Goal: Task Accomplishment & Management: Manage account settings

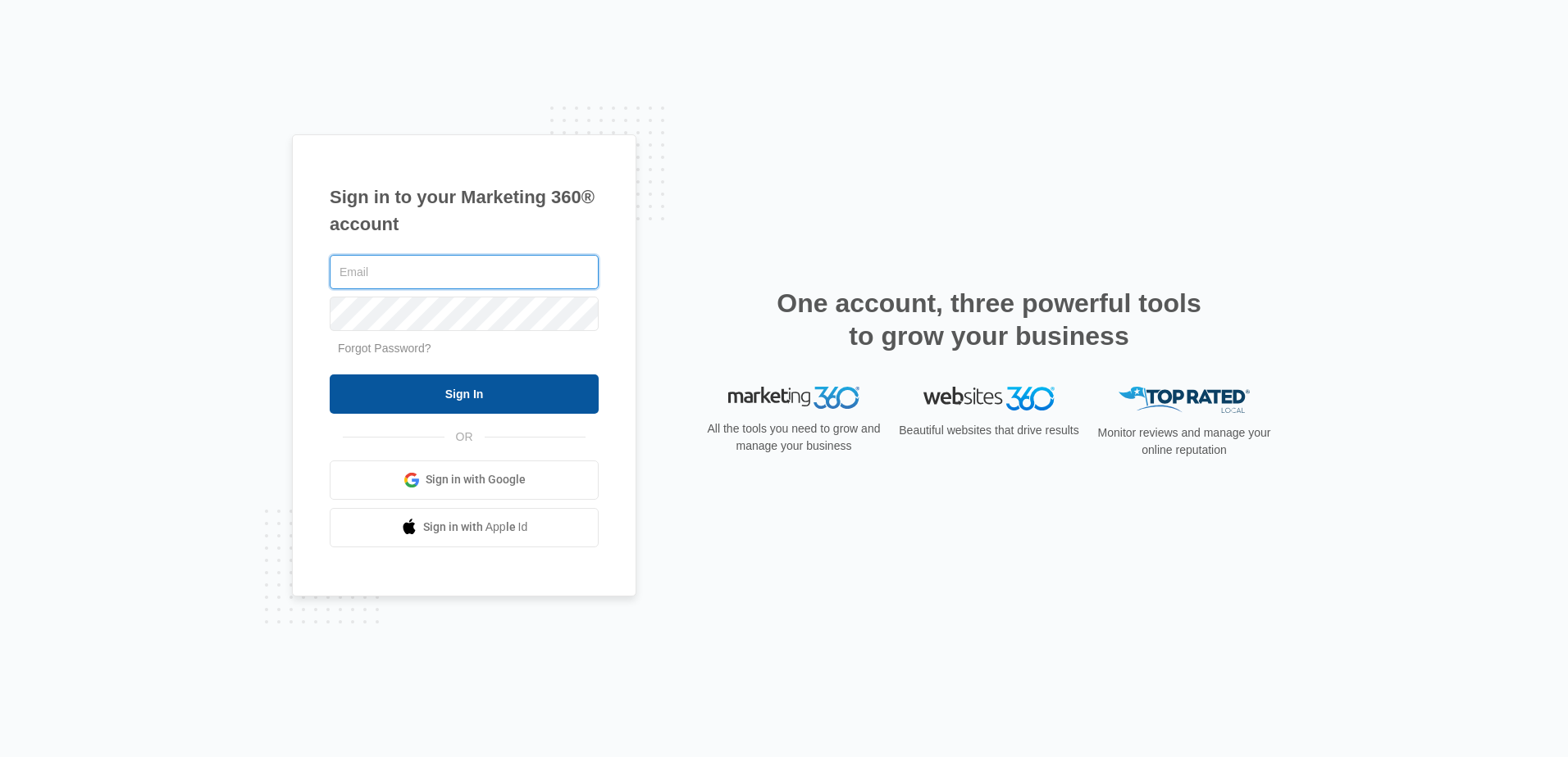
type input "[PERSON_NAME][EMAIL_ADDRESS][DOMAIN_NAME]"
click at [528, 399] on input "Sign In" at bounding box center [465, 394] width 269 height 40
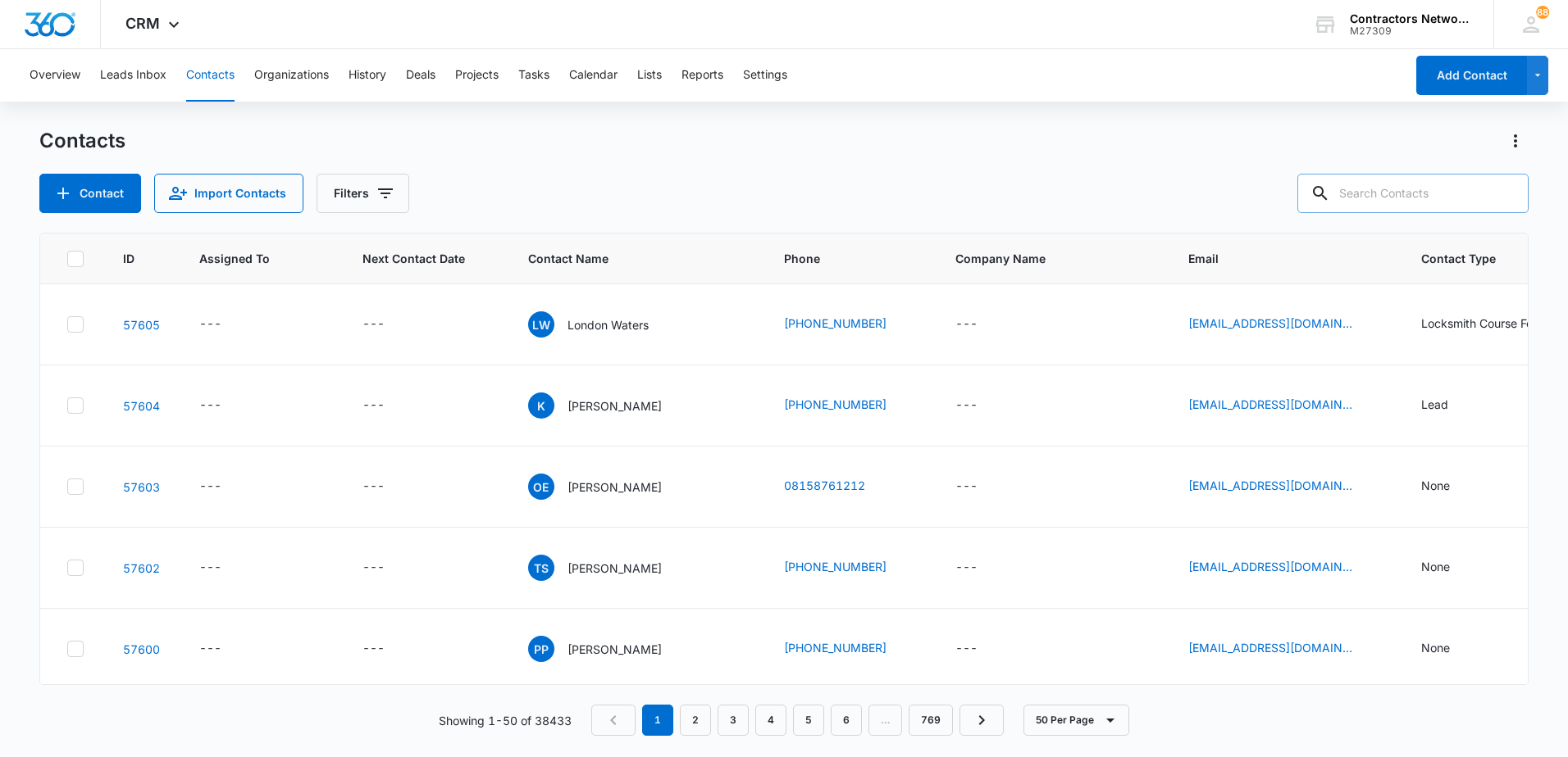
paste input "[EMAIL_ADDRESS][DOMAIN_NAME]"
type input "gregorymcreynolds@yahoo.com"
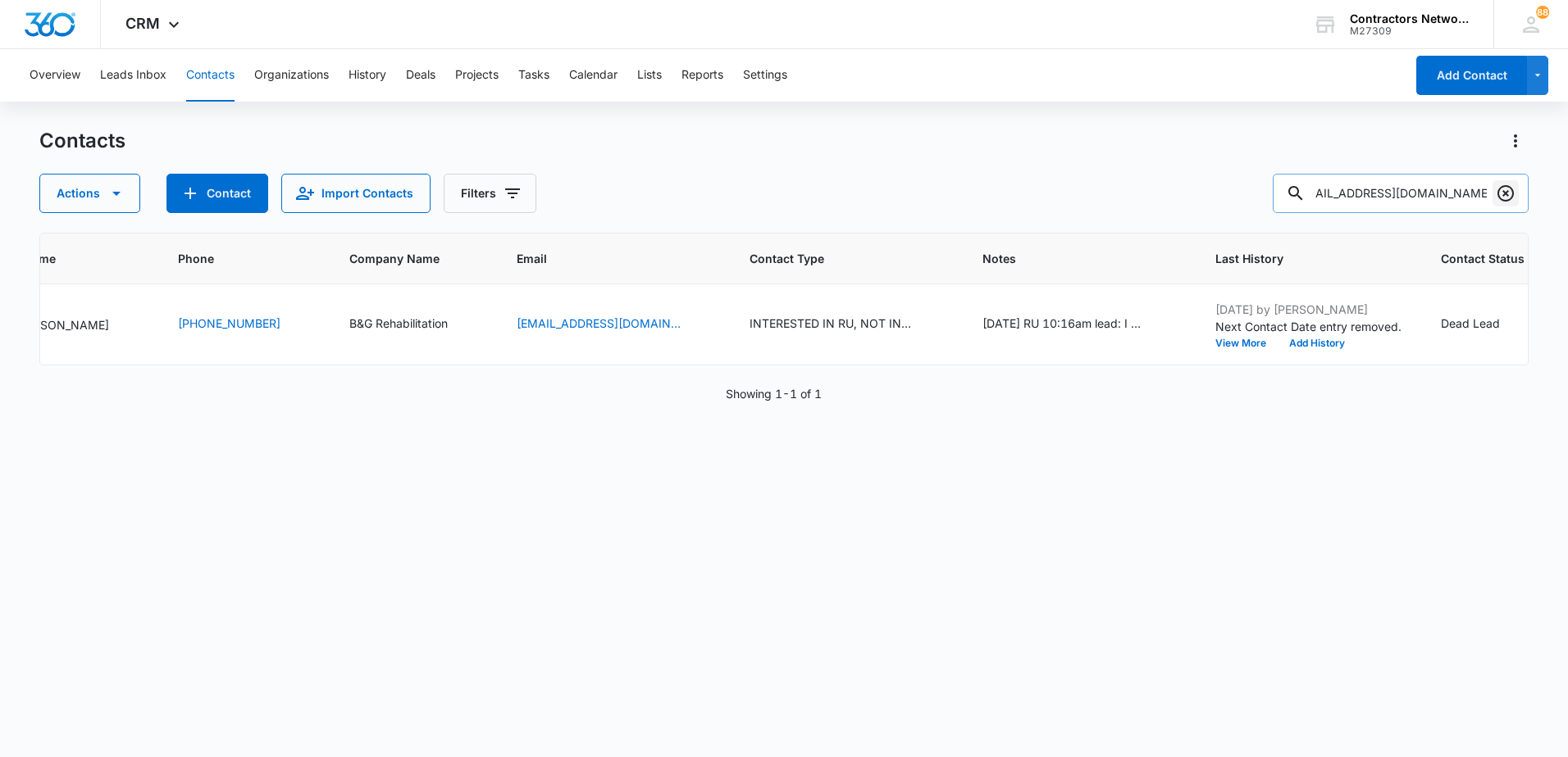
scroll to position [0, 0]
click at [1511, 198] on icon "Clear" at bounding box center [1505, 193] width 16 height 16
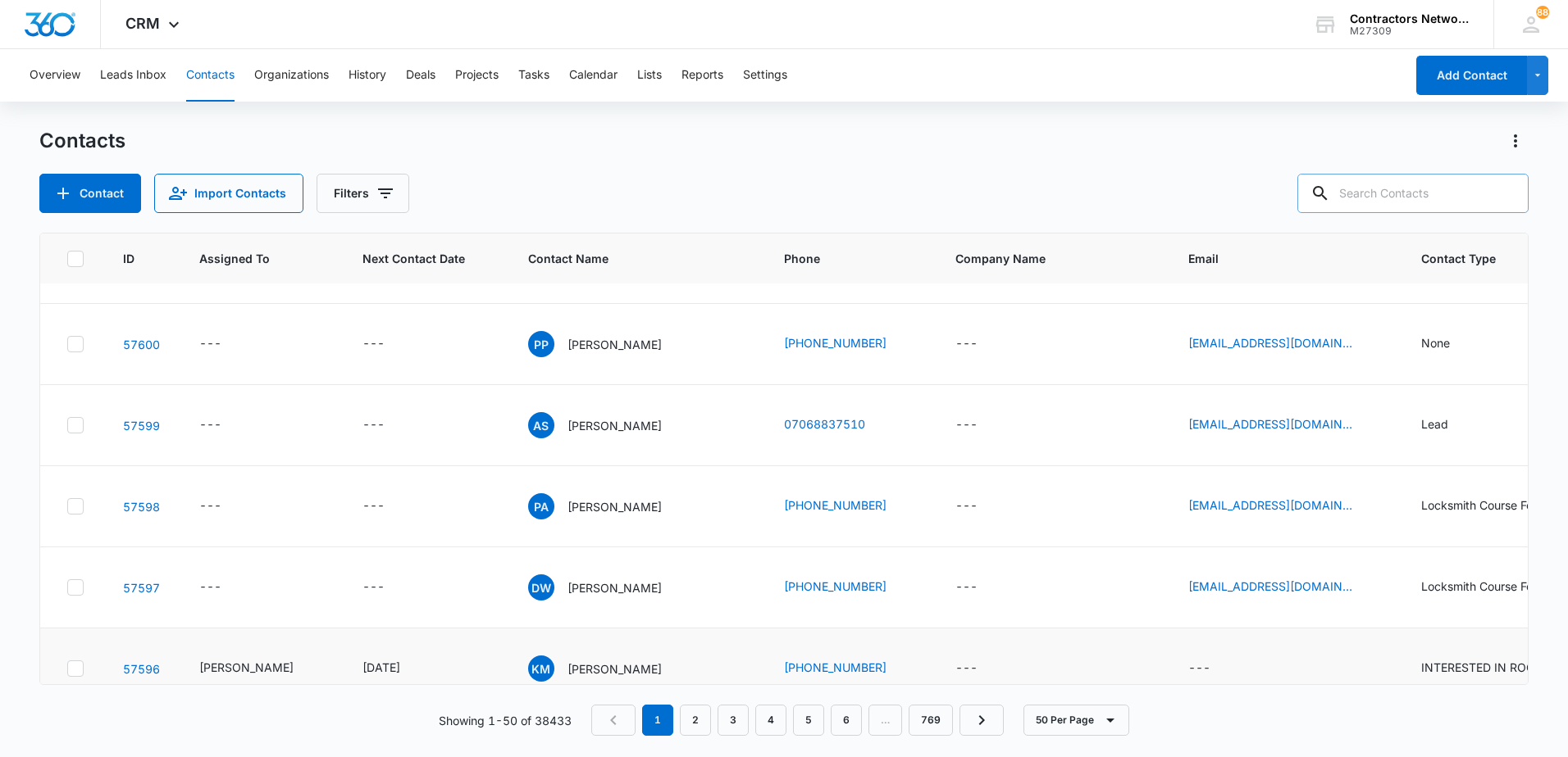
scroll to position [492, 0]
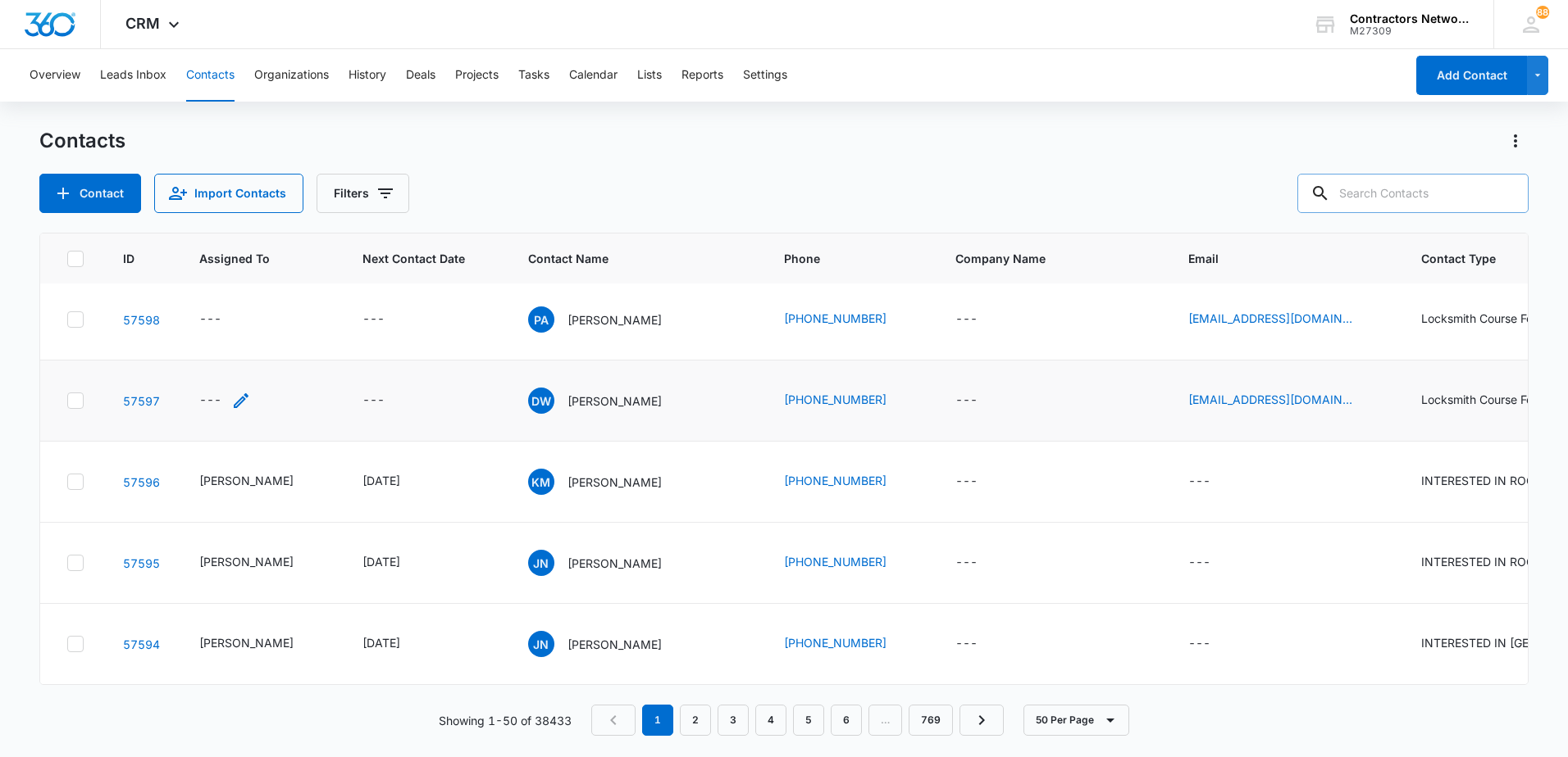
click at [244, 406] on icon "Assigned To - - Select to Edit Field" at bounding box center [241, 401] width 20 height 20
click at [226, 314] on div "Assigned To" at bounding box center [209, 296] width 102 height 37
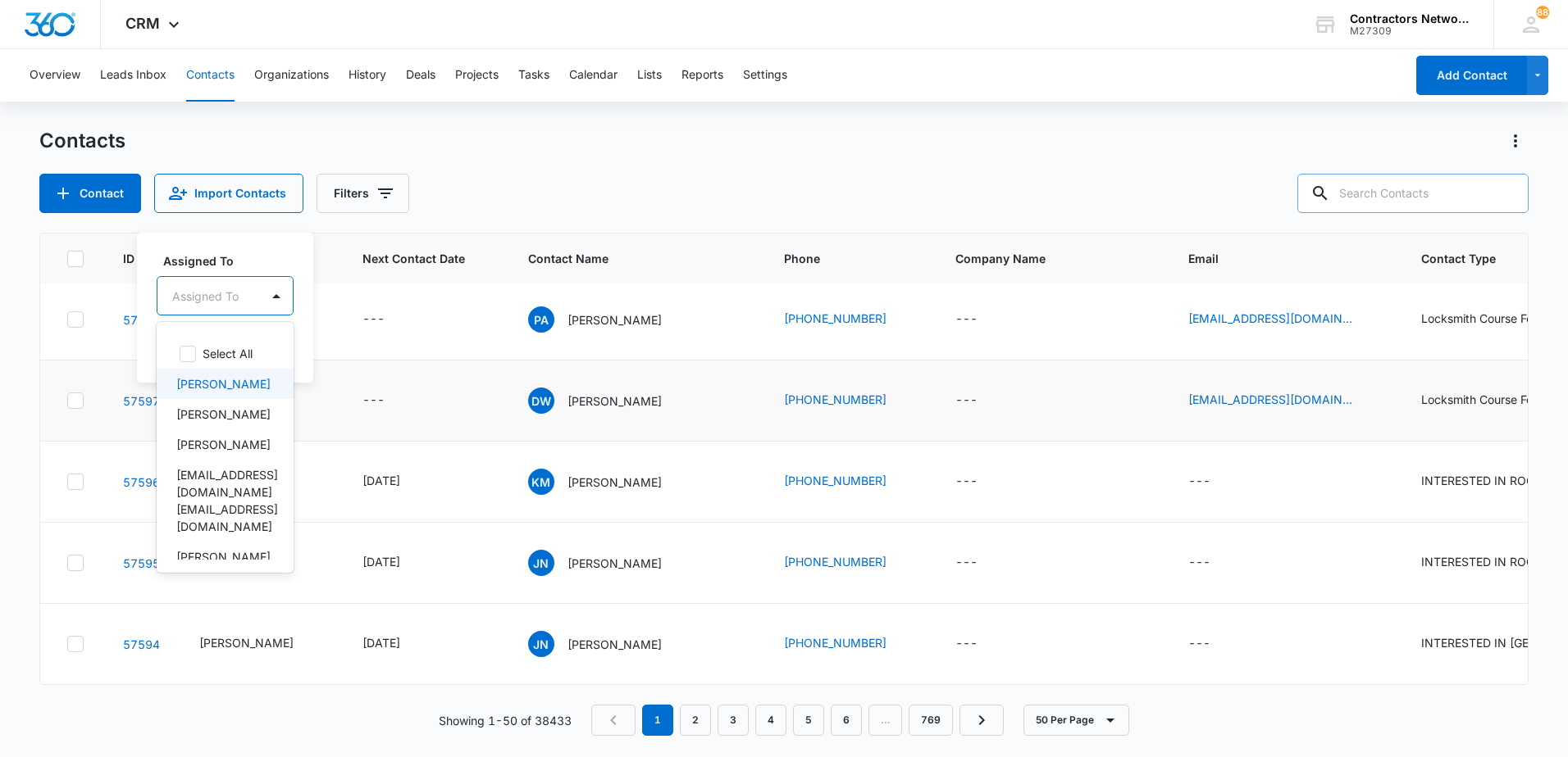
click at [222, 383] on p "[PERSON_NAME]" at bounding box center [223, 384] width 94 height 17
click at [345, 367] on div "Assigned To option Bozena Wojnar, selected. 6 results available. Use Up and Dow…" at bounding box center [249, 307] width 227 height 152
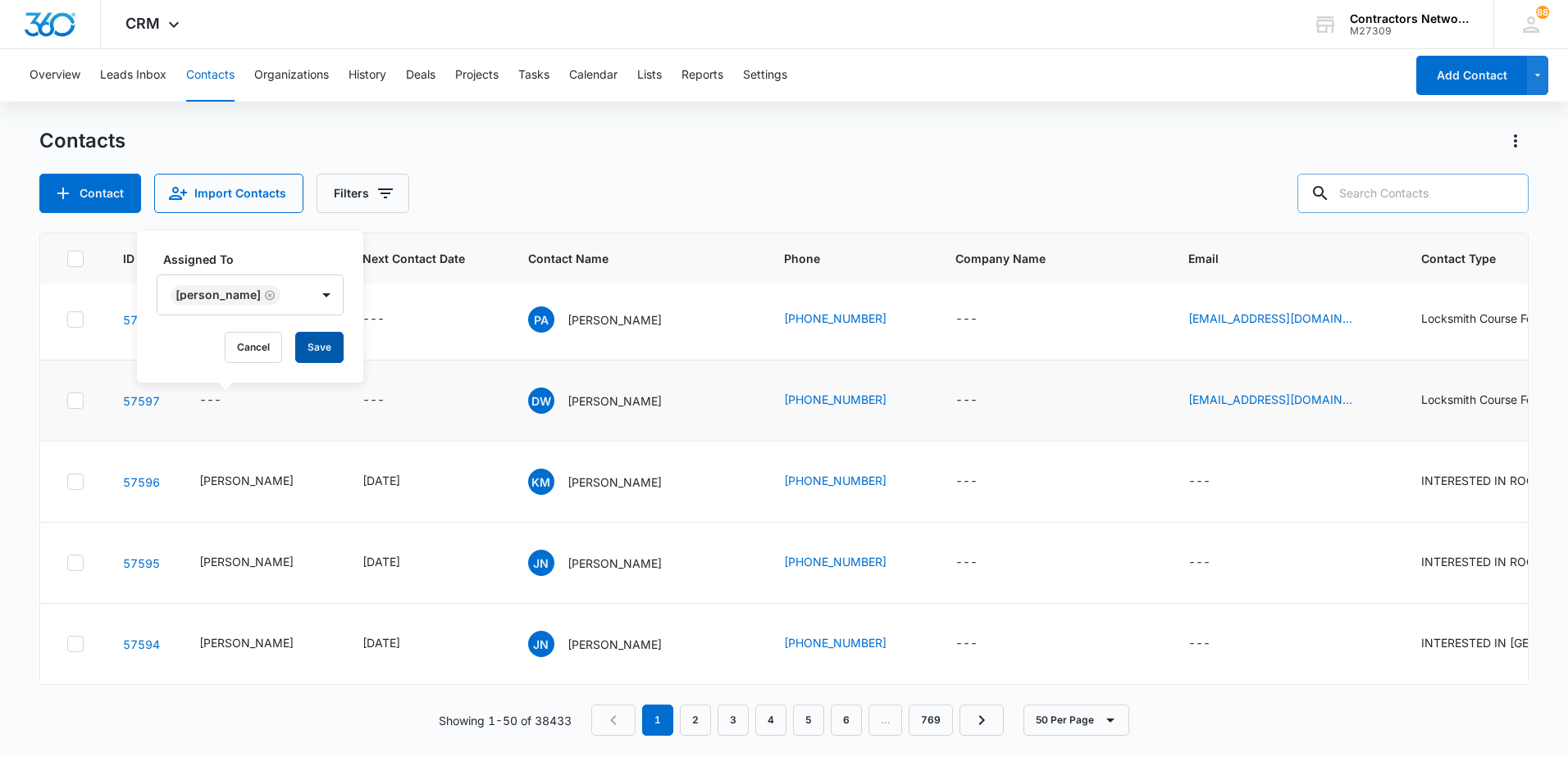
click at [316, 349] on button "Save" at bounding box center [319, 347] width 48 height 31
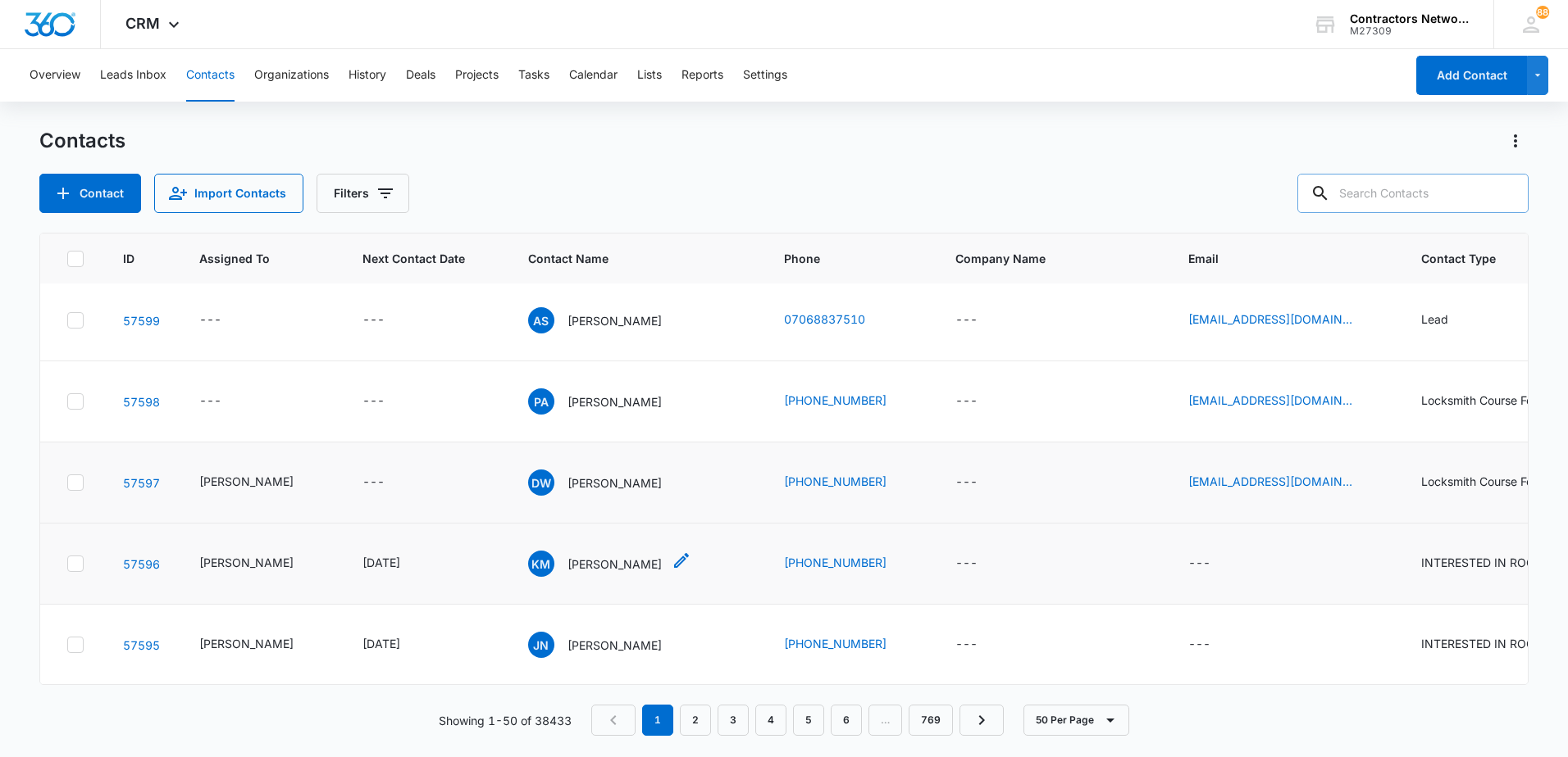
scroll to position [328, 0]
click at [237, 480] on icon "Assigned To - - Select to Edit Field" at bounding box center [241, 483] width 20 height 20
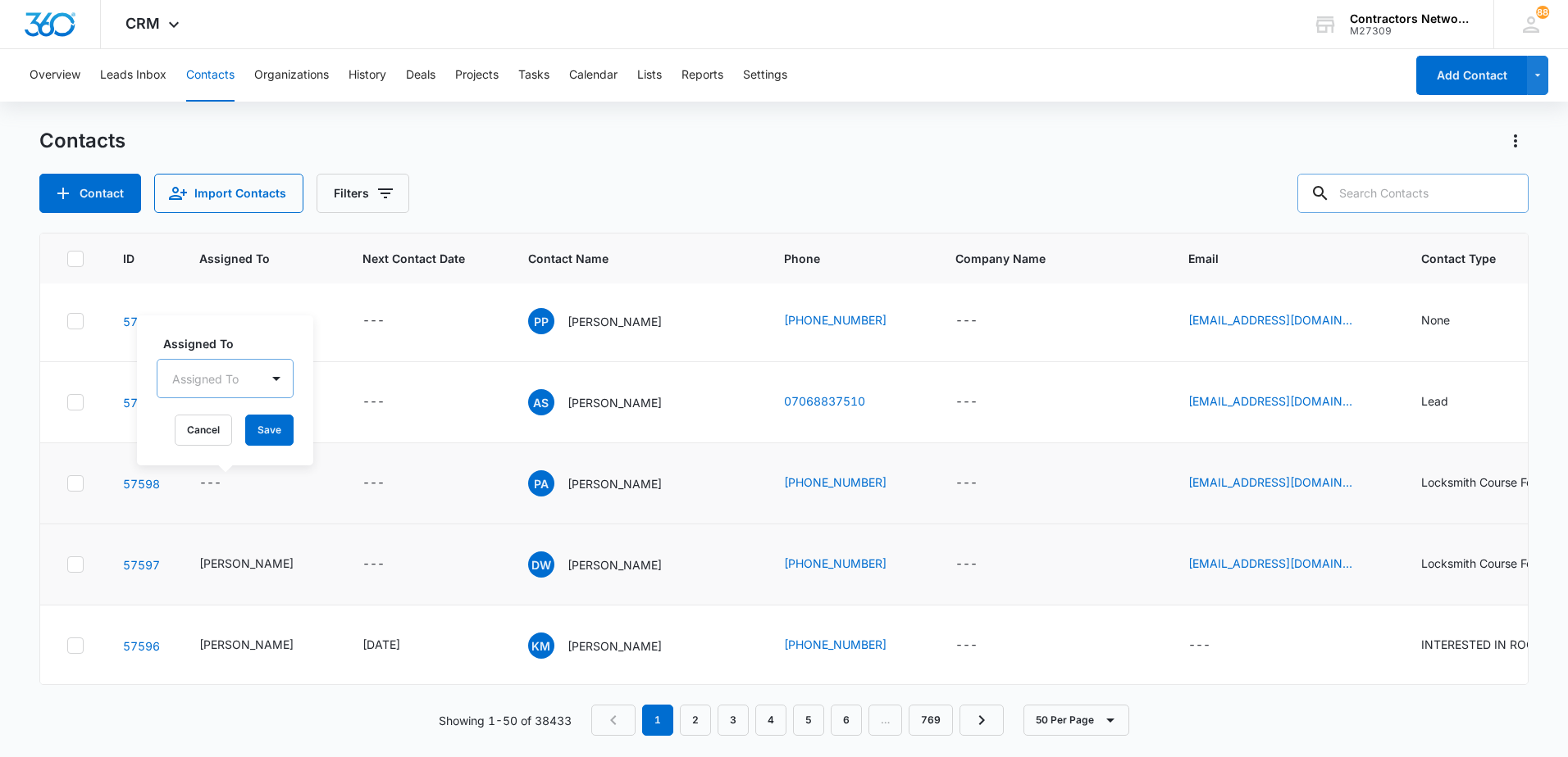
click at [204, 386] on div at bounding box center [206, 379] width 66 height 21
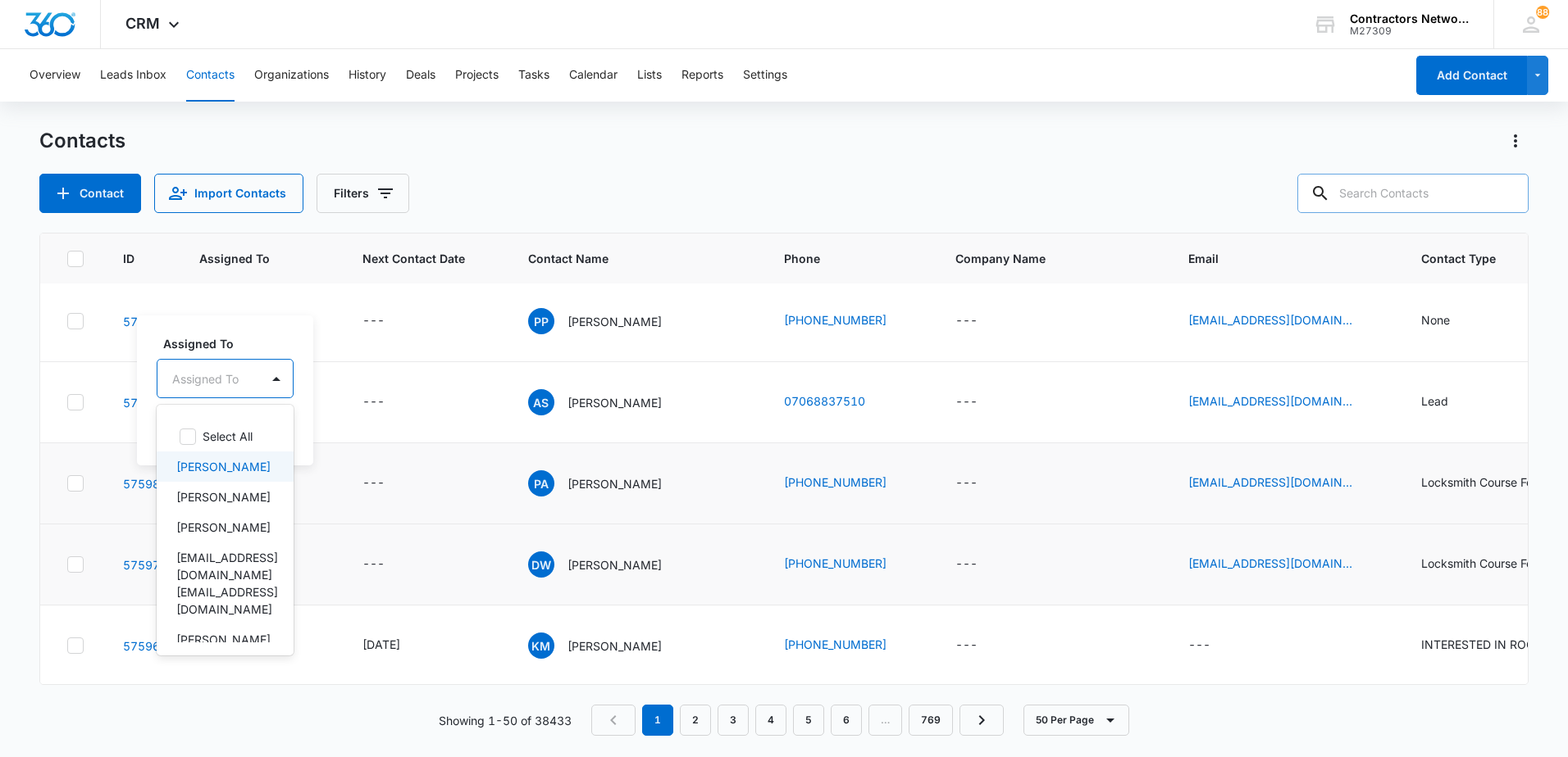
click at [205, 461] on p "[PERSON_NAME]" at bounding box center [223, 467] width 94 height 17
click at [353, 441] on div "Assigned To option Bozena Wojnar, selected. 6 results available. Use Up and Dow…" at bounding box center [249, 389] width 227 height 152
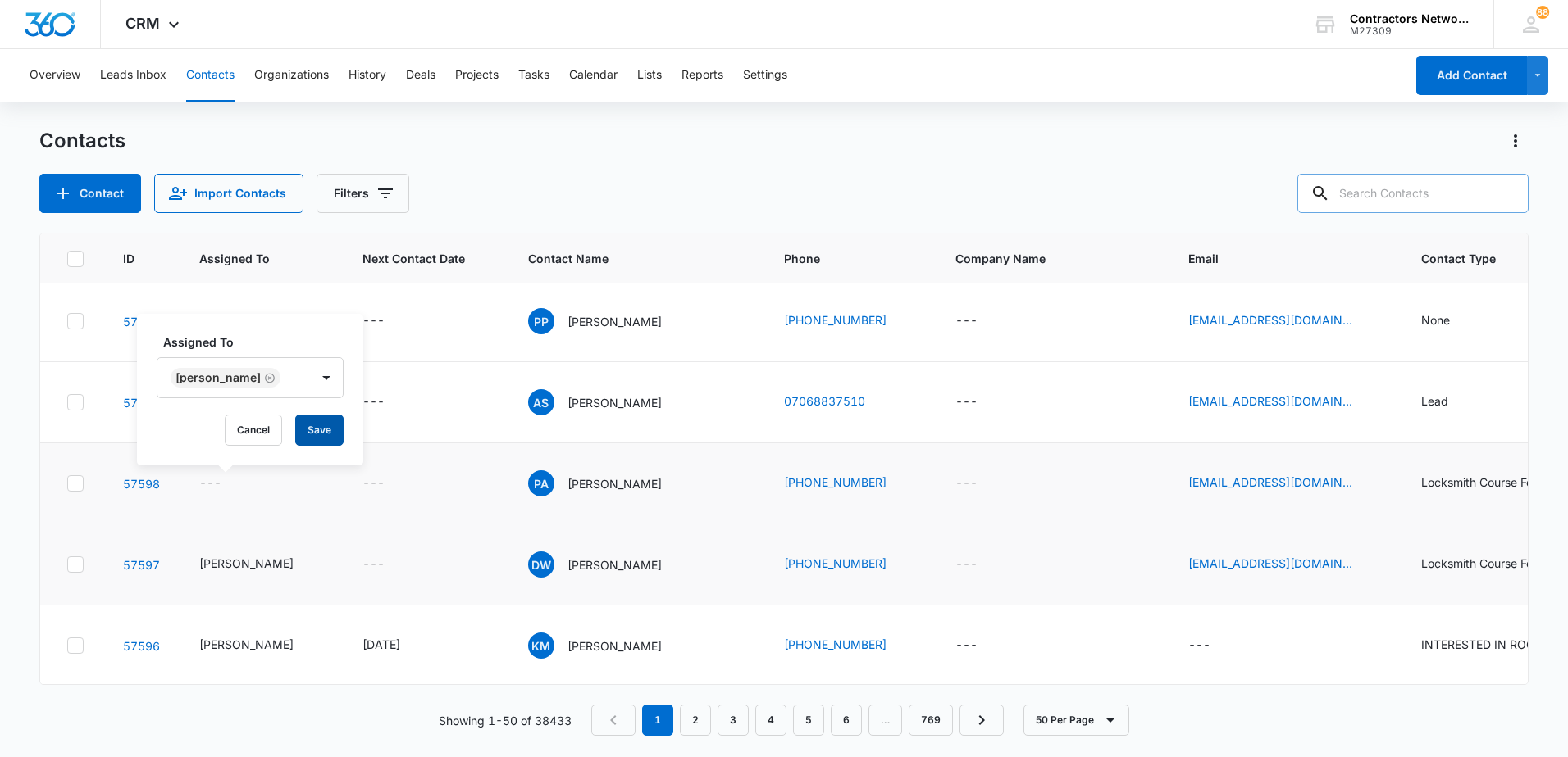
click at [325, 431] on button "Save" at bounding box center [319, 430] width 48 height 31
click at [1458, 401] on icon "Contact Type - Lead - Select to Edit Field" at bounding box center [1468, 402] width 20 height 20
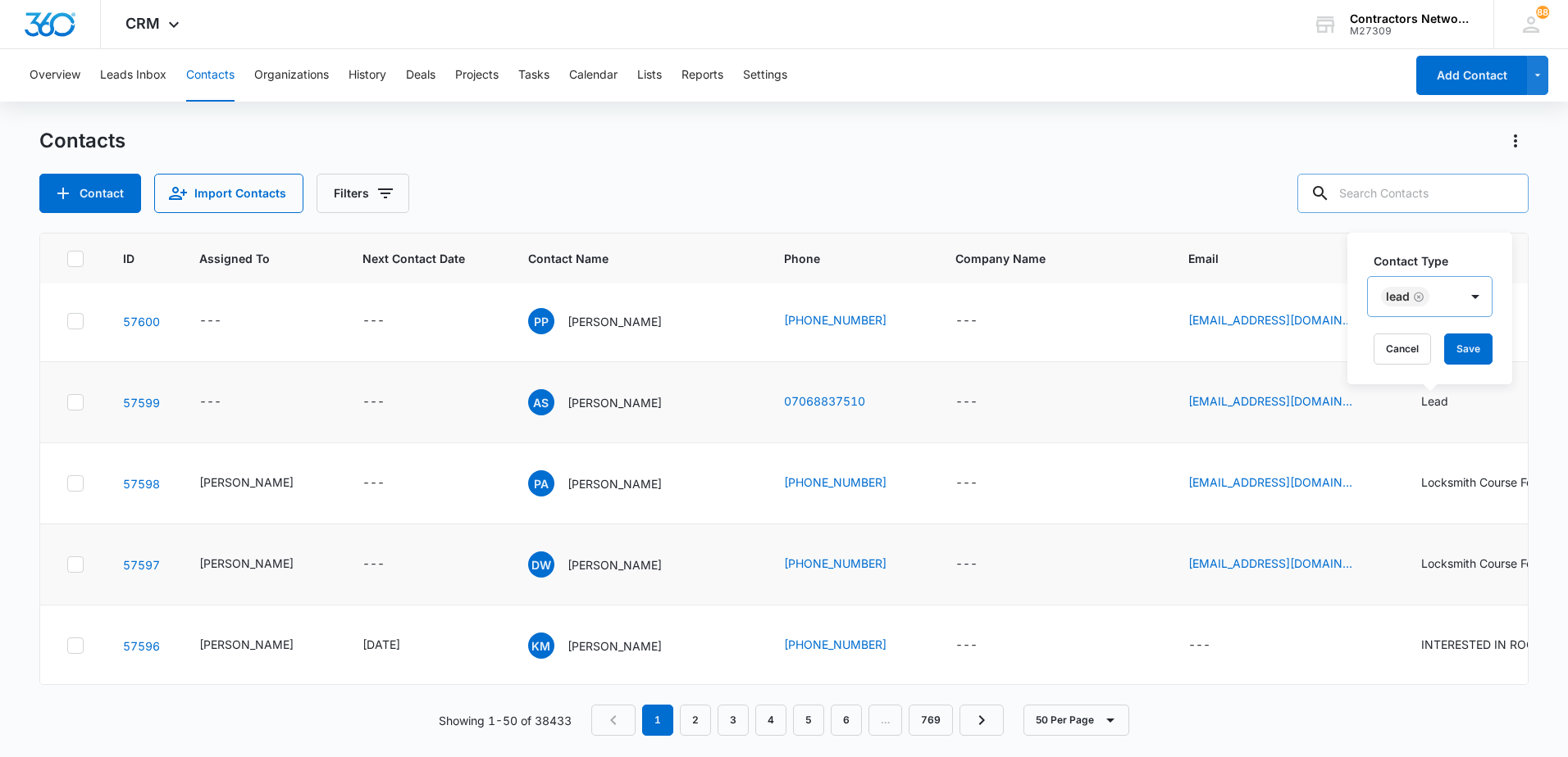
click at [1421, 294] on icon "Remove Lead" at bounding box center [1418, 297] width 9 height 9
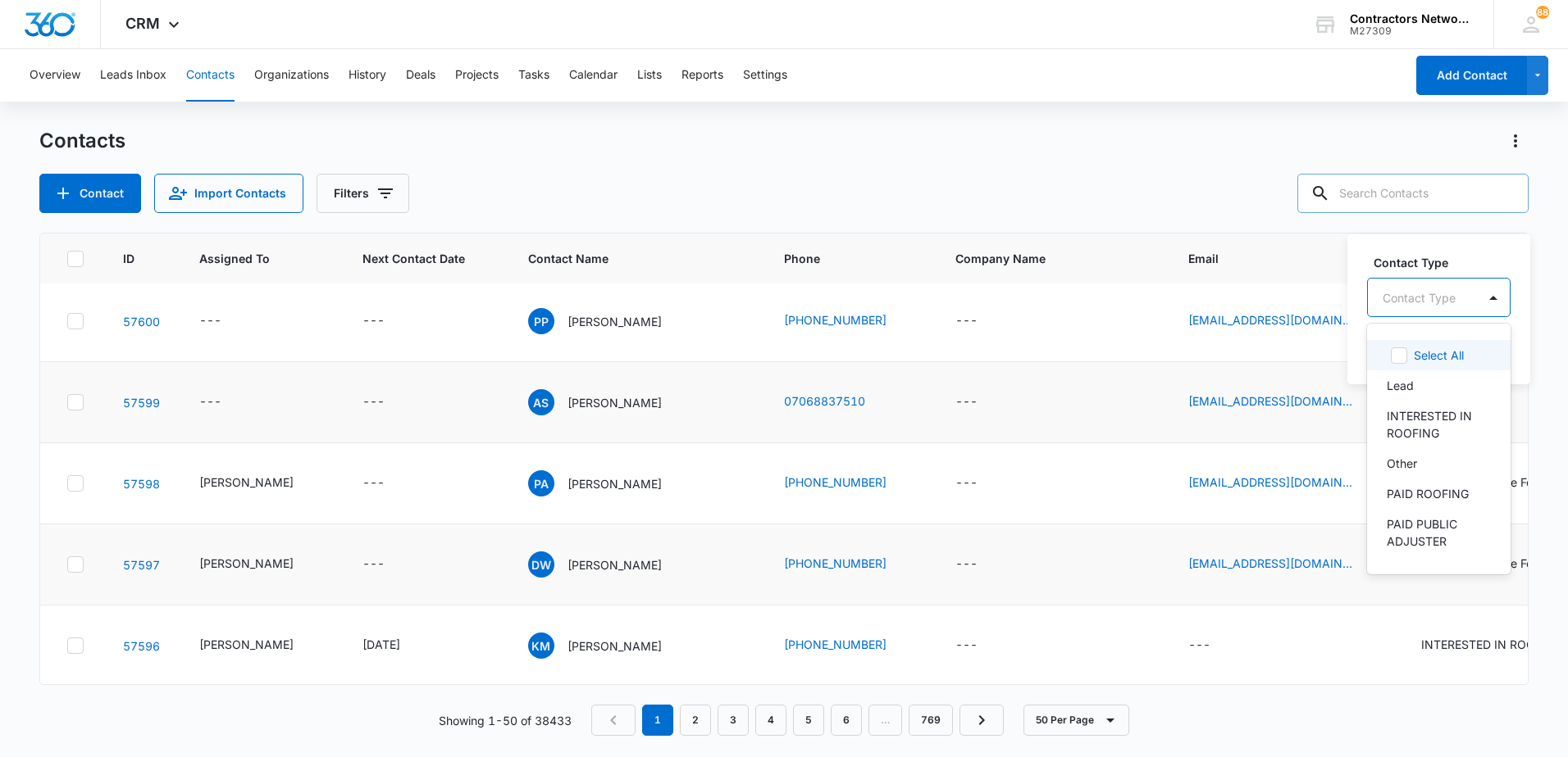
click at [1416, 307] on div at bounding box center [1419, 298] width 73 height 21
drag, startPoint x: 1425, startPoint y: 542, endPoint x: 1419, endPoint y: 533, distance: 10.8
click at [1425, 488] on div "SPAM" at bounding box center [1437, 479] width 100 height 17
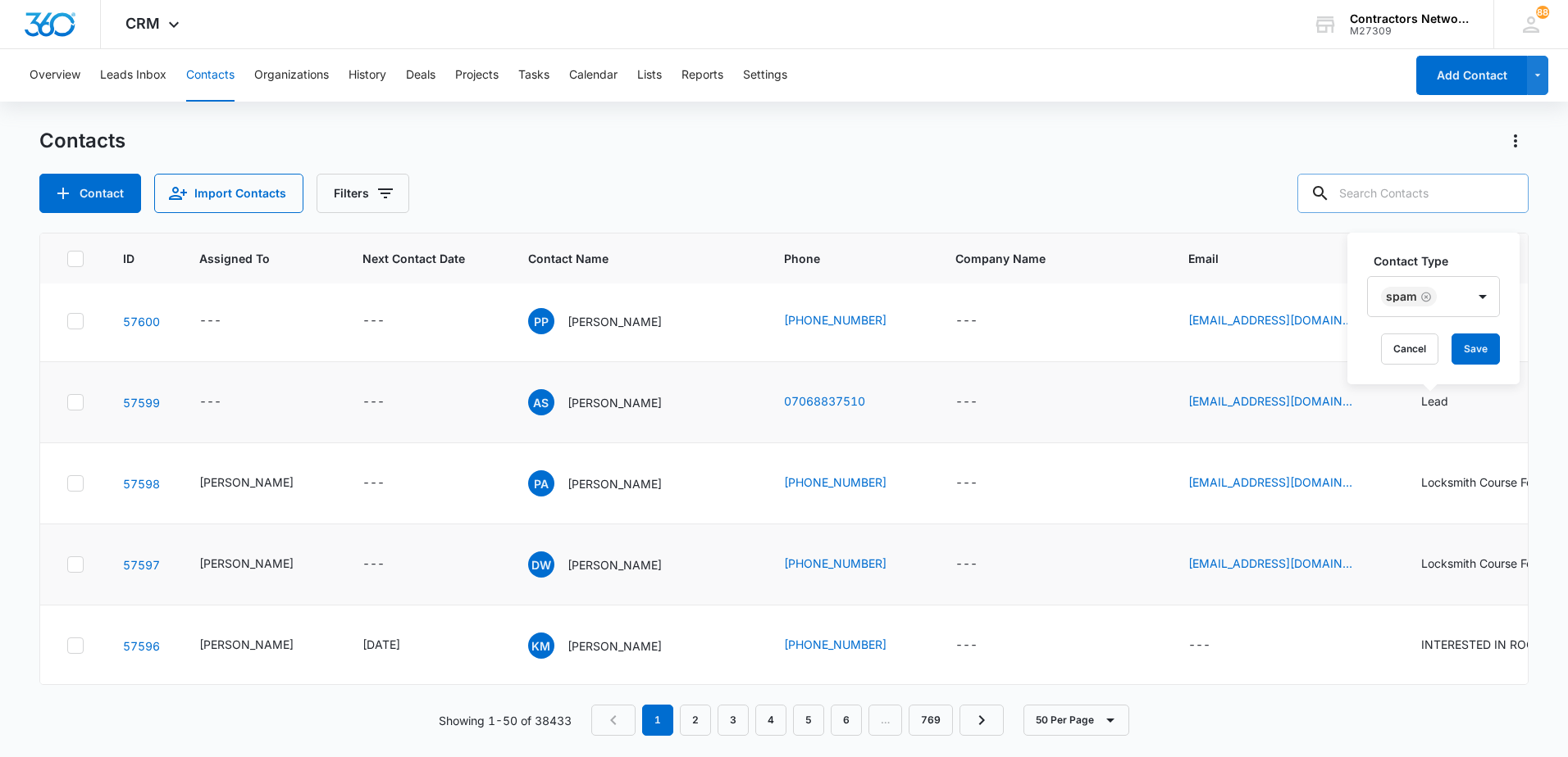
click at [1358, 369] on div "Contact Type SPAM Cancel Save" at bounding box center [1433, 309] width 173 height 152
click at [1482, 352] on button "Save" at bounding box center [1475, 349] width 48 height 31
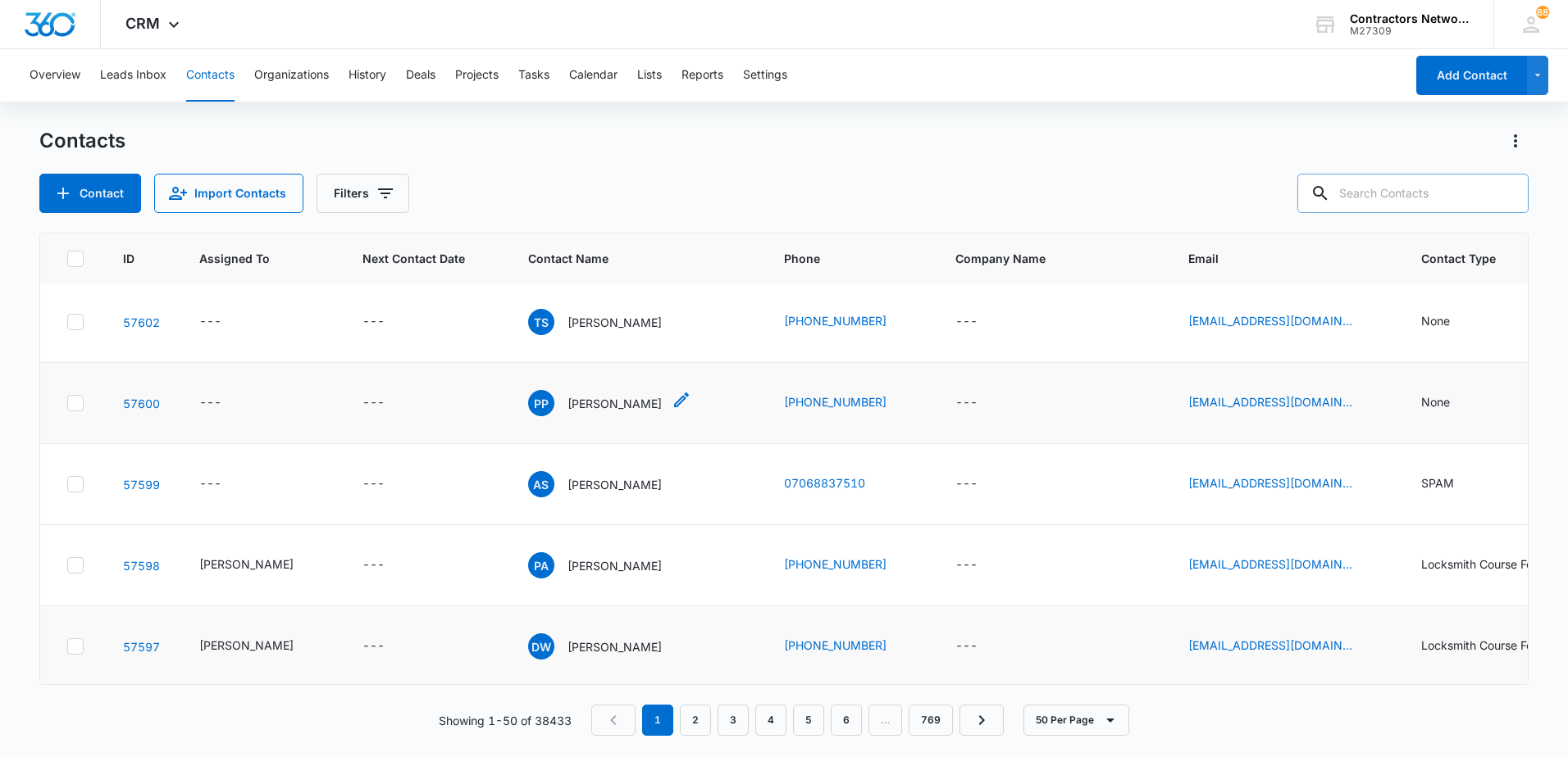
click at [580, 406] on p "[PERSON_NAME]" at bounding box center [614, 404] width 94 height 17
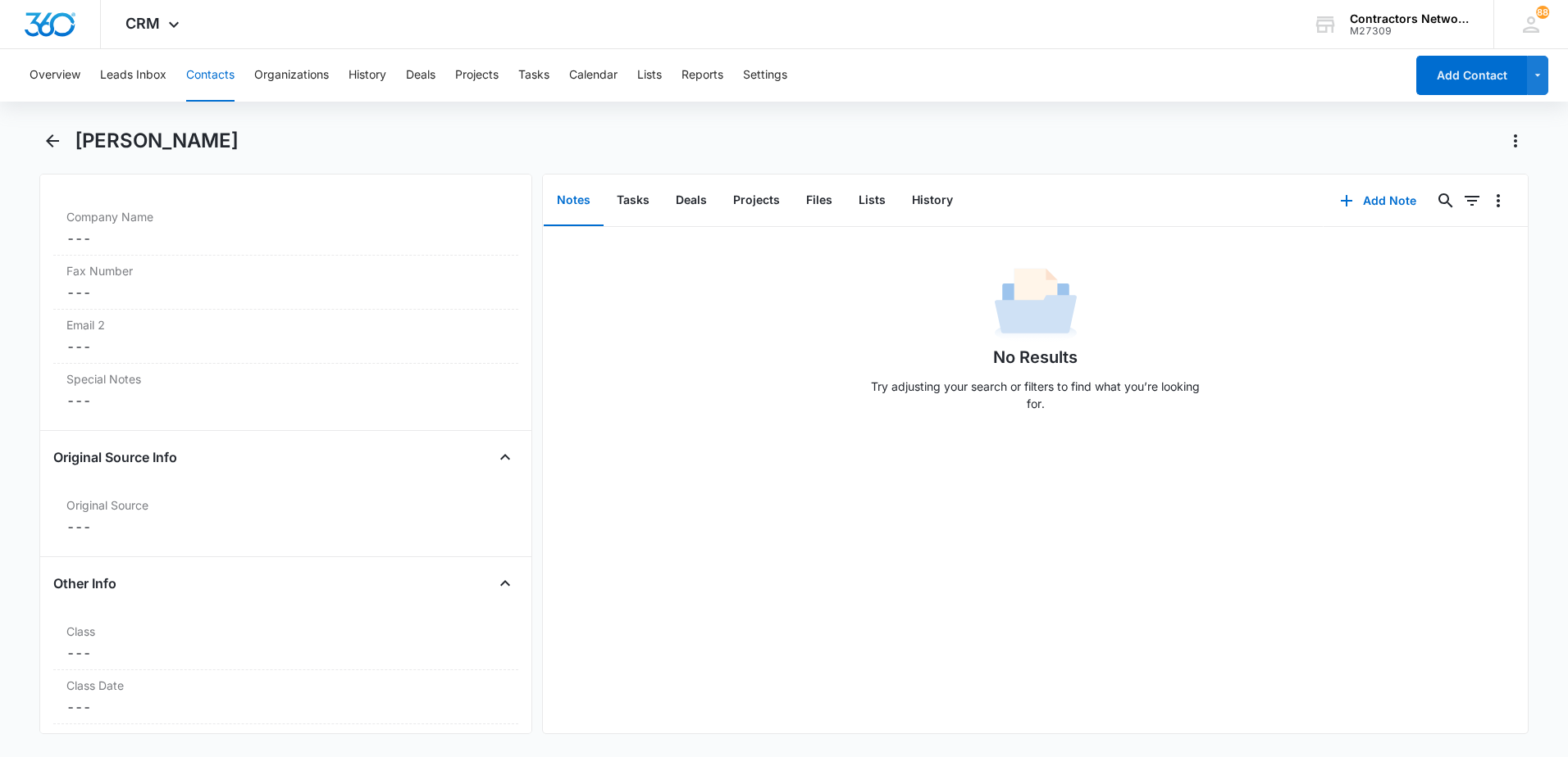
scroll to position [1721, 0]
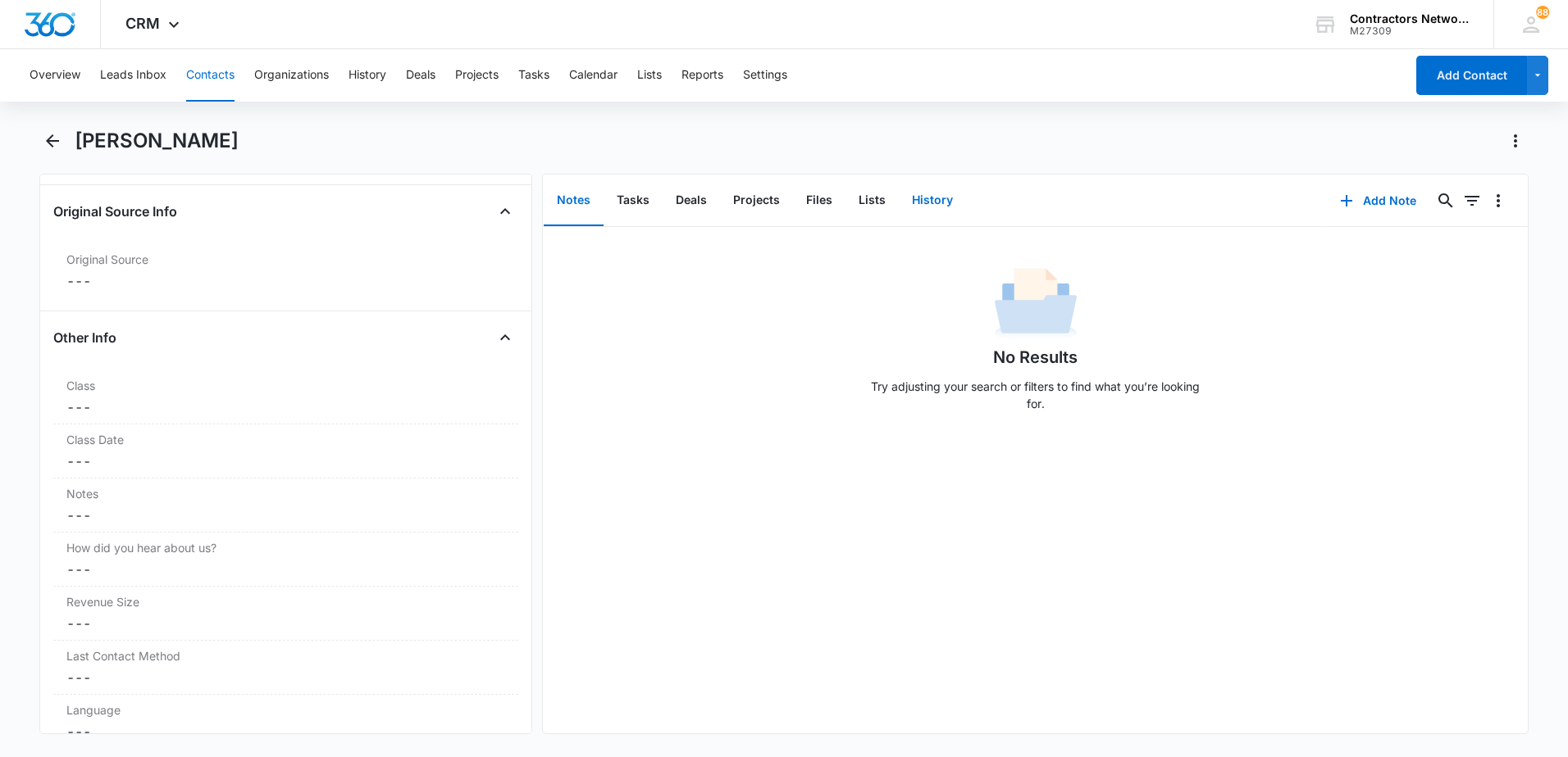
click at [934, 205] on button "History" at bounding box center [932, 201] width 67 height 51
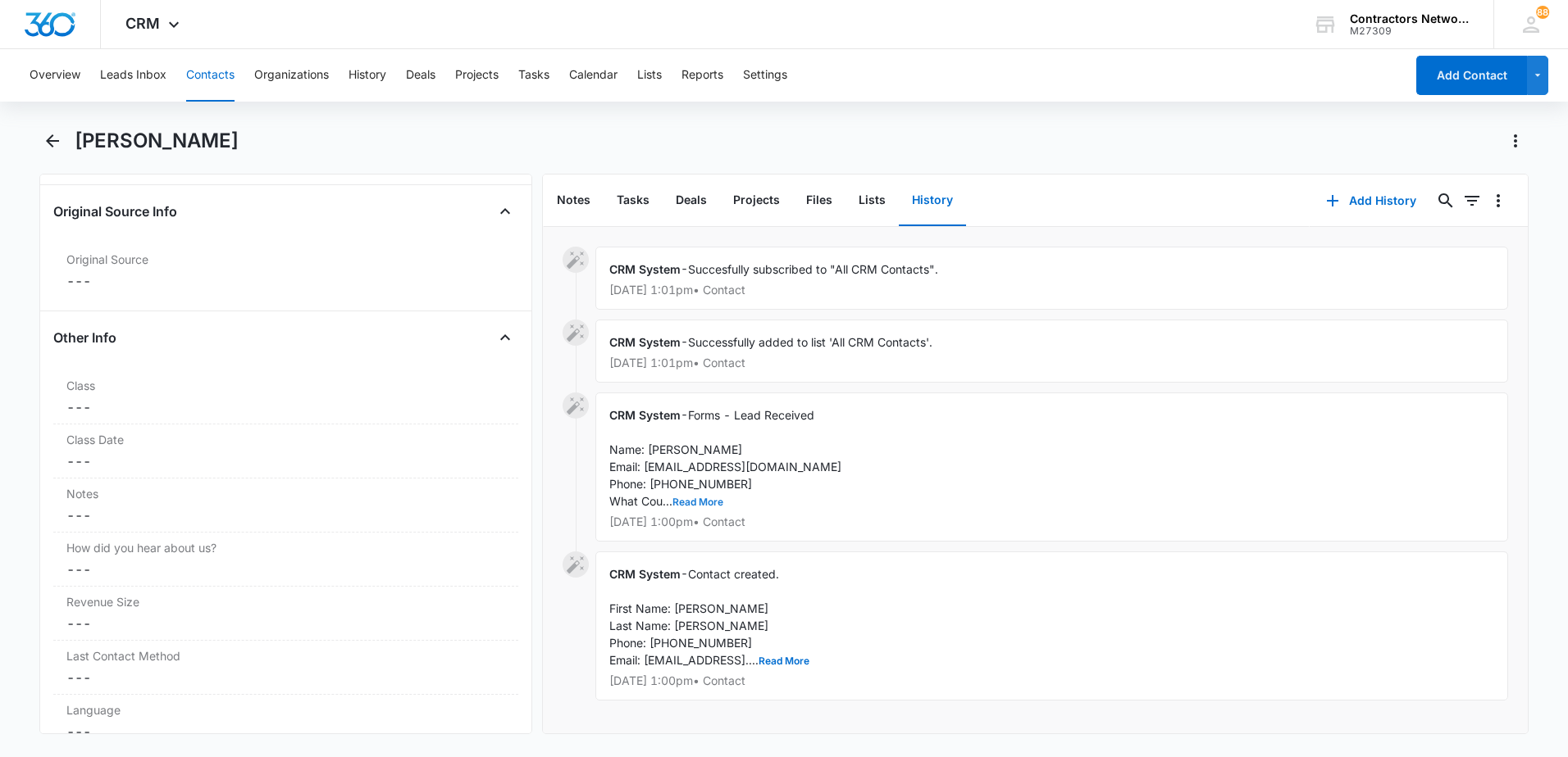
click at [693, 506] on button "Read More" at bounding box center [698, 502] width 51 height 9
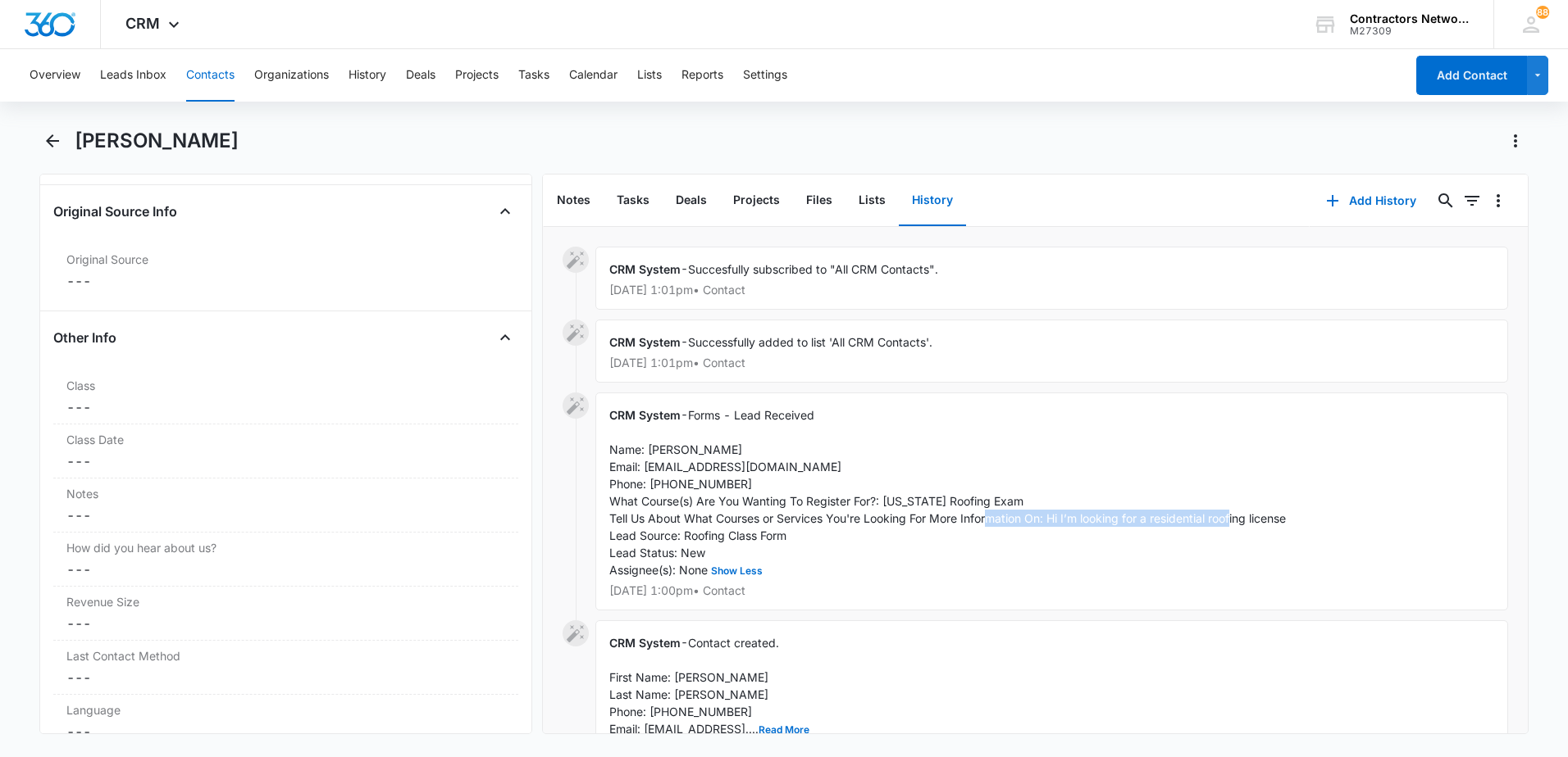
drag, startPoint x: 1051, startPoint y: 520, endPoint x: 1303, endPoint y: 511, distance: 252.2
click at [1303, 511] on div "CRM System - Forms - Lead Received Name: Pedro perez Email: pedroperezg1982@gma…" at bounding box center [1051, 501] width 913 height 218
drag, startPoint x: 1304, startPoint y: 511, endPoint x: 1280, endPoint y: 518, distance: 25.0
copy span "Hi I’m looking for a residential roofing license"
click at [131, 514] on dd "Cancel Save Changes ---" at bounding box center [285, 515] width 439 height 20
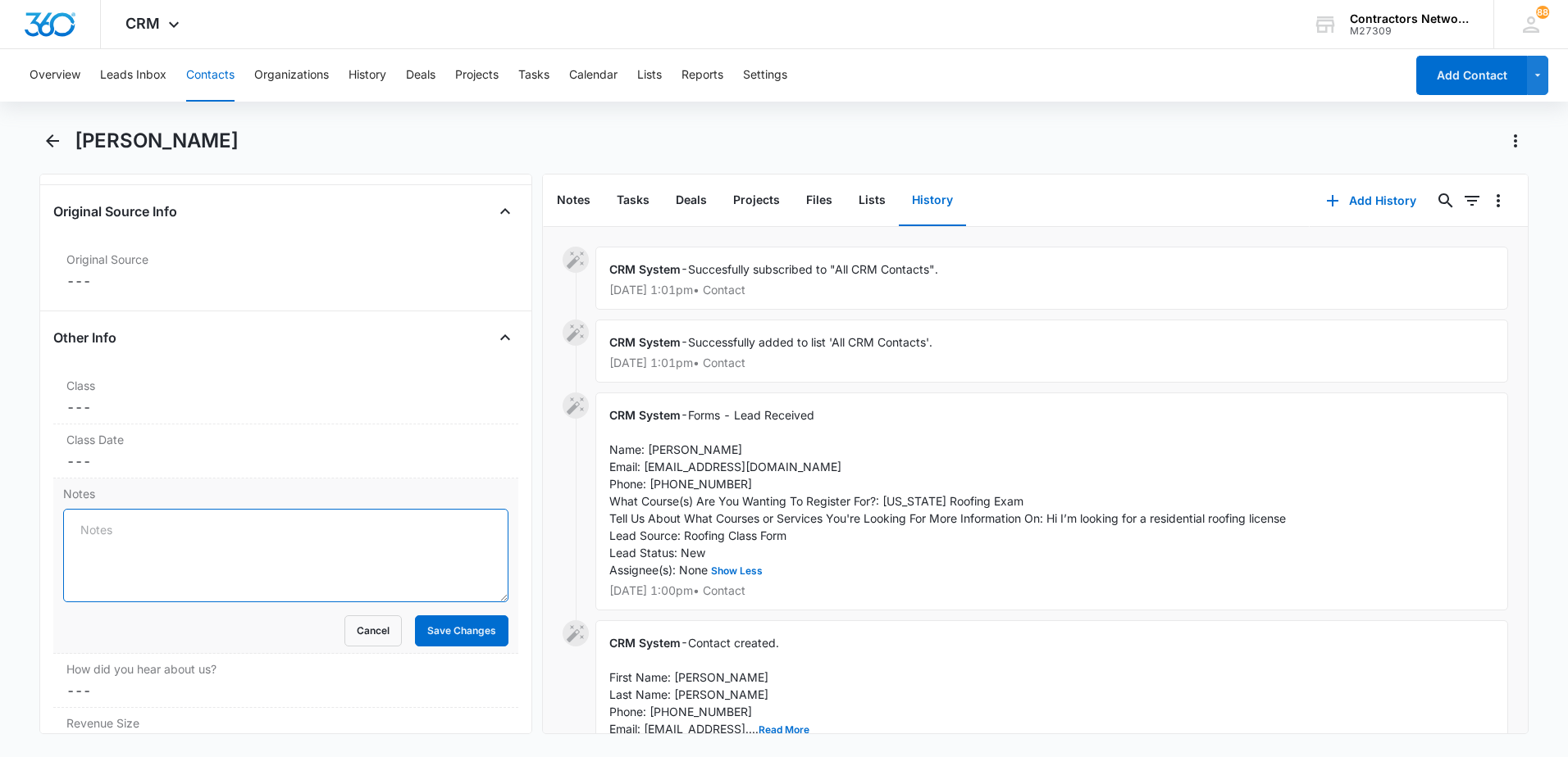
click at [124, 532] on textarea "Notes" at bounding box center [286, 555] width 446 height 94
paste textarea "Hi I’m looking for a residential roofing license"
type textarea "8/9/2025 lead: Hi I’m looking for a residential roofing license // 8/11/2025 em…"
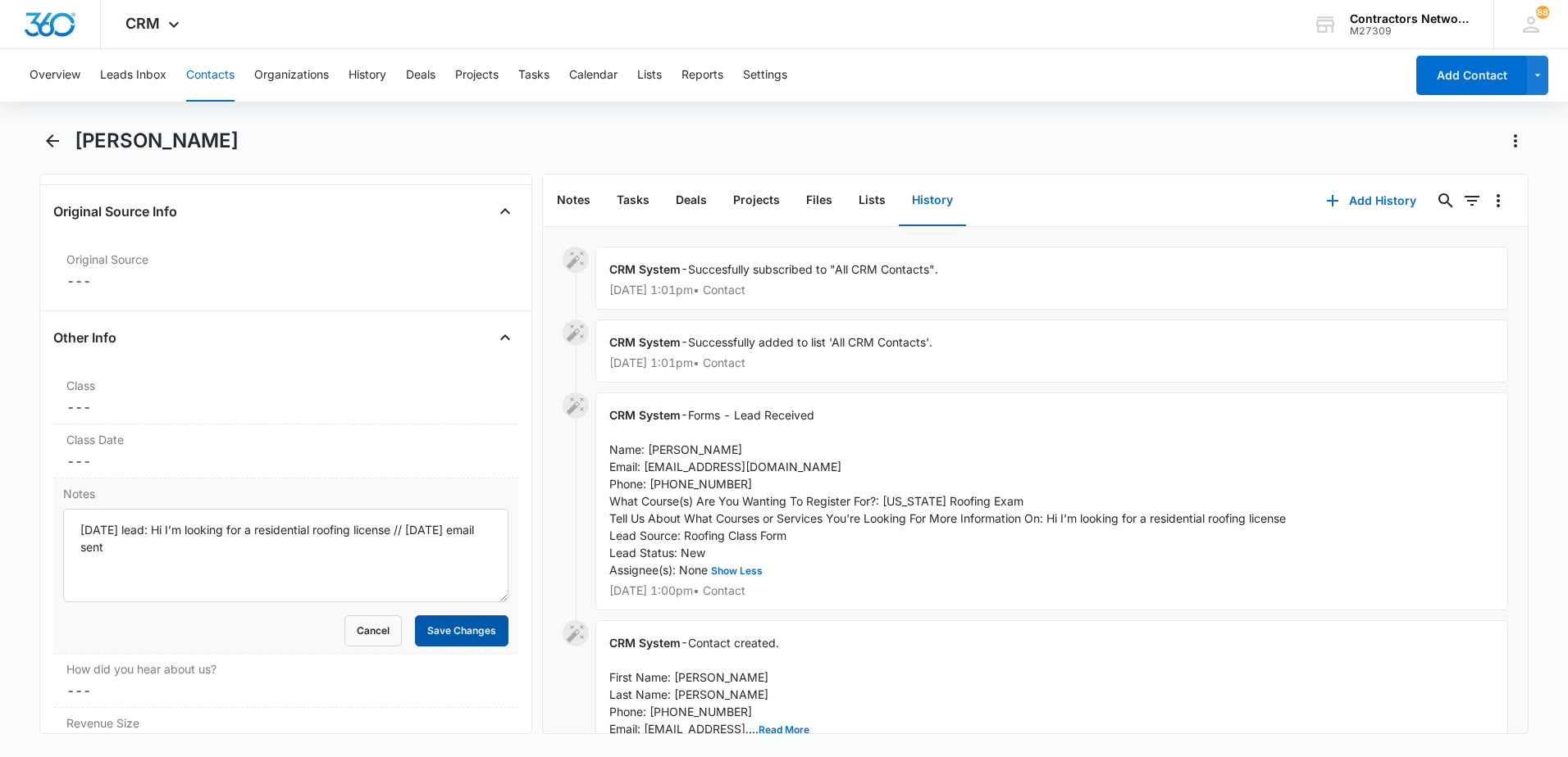
click at [472, 640] on button "Save Changes" at bounding box center [462, 631] width 94 height 31
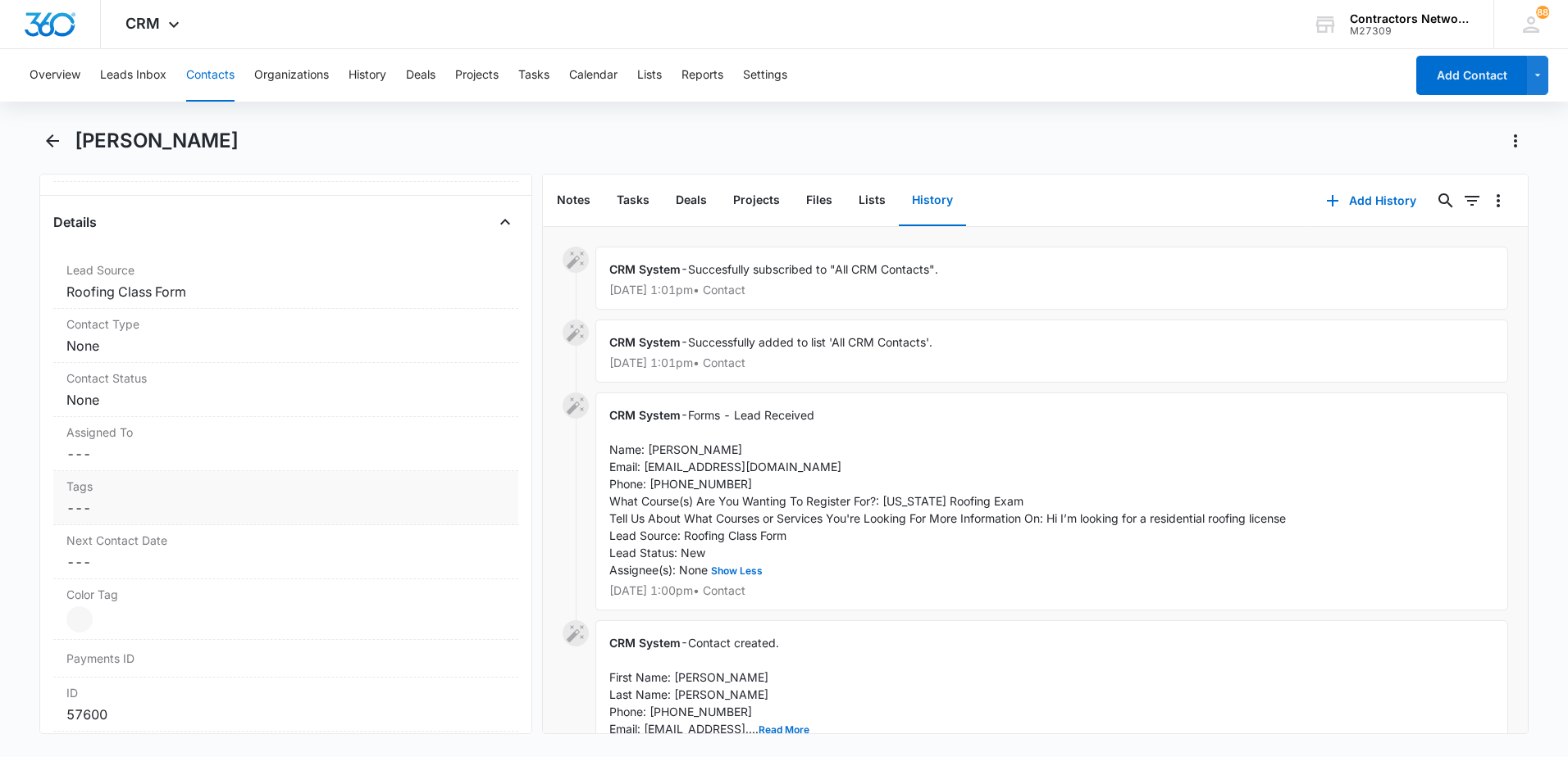
scroll to position [574, 0]
click at [169, 456] on dd "Cancel Save Changes ---" at bounding box center [285, 464] width 439 height 20
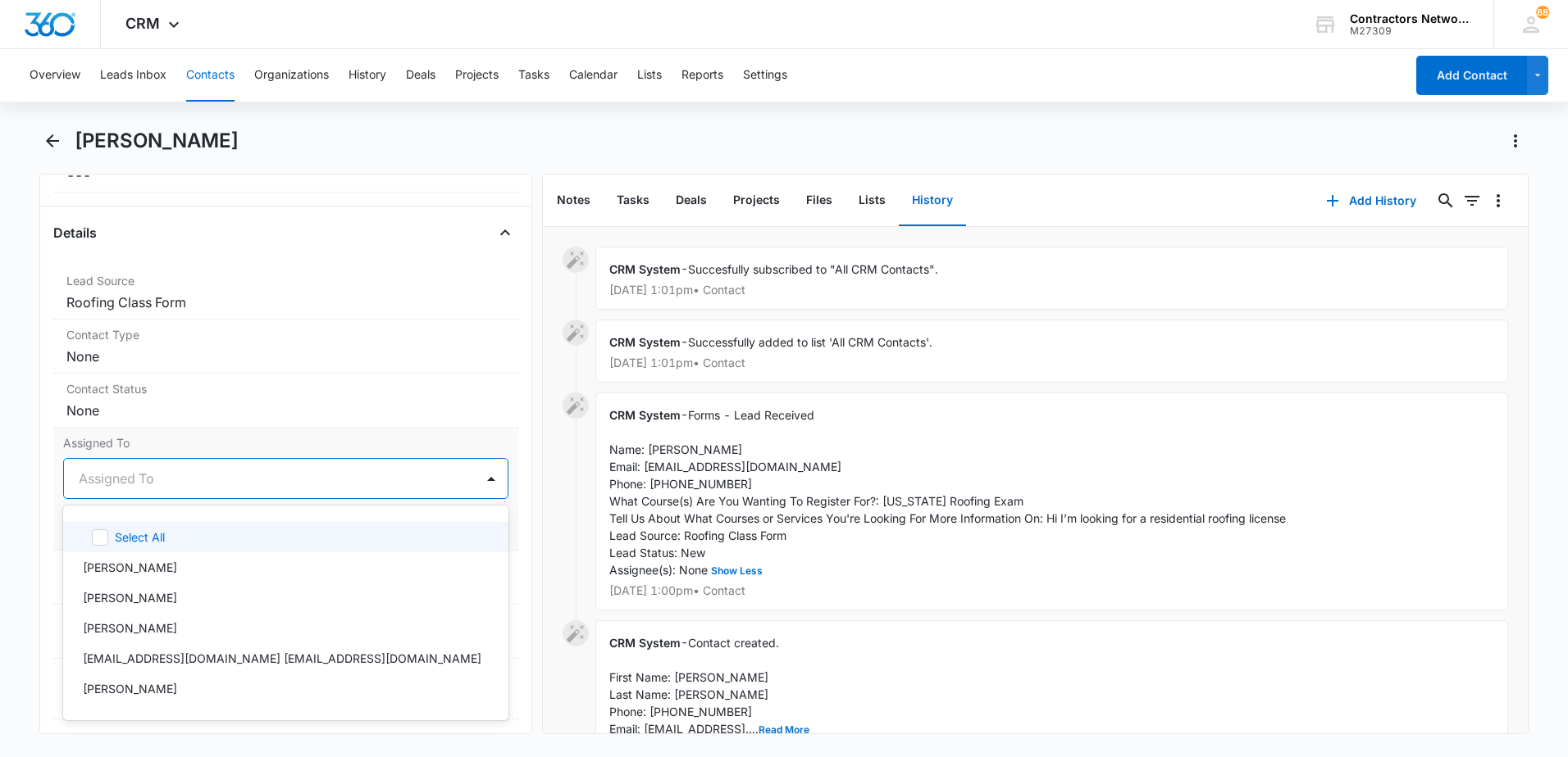
click at [106, 490] on div "Assigned To" at bounding box center [268, 478] width 410 height 40
click at [130, 567] on p "[PERSON_NAME]" at bounding box center [129, 568] width 94 height 17
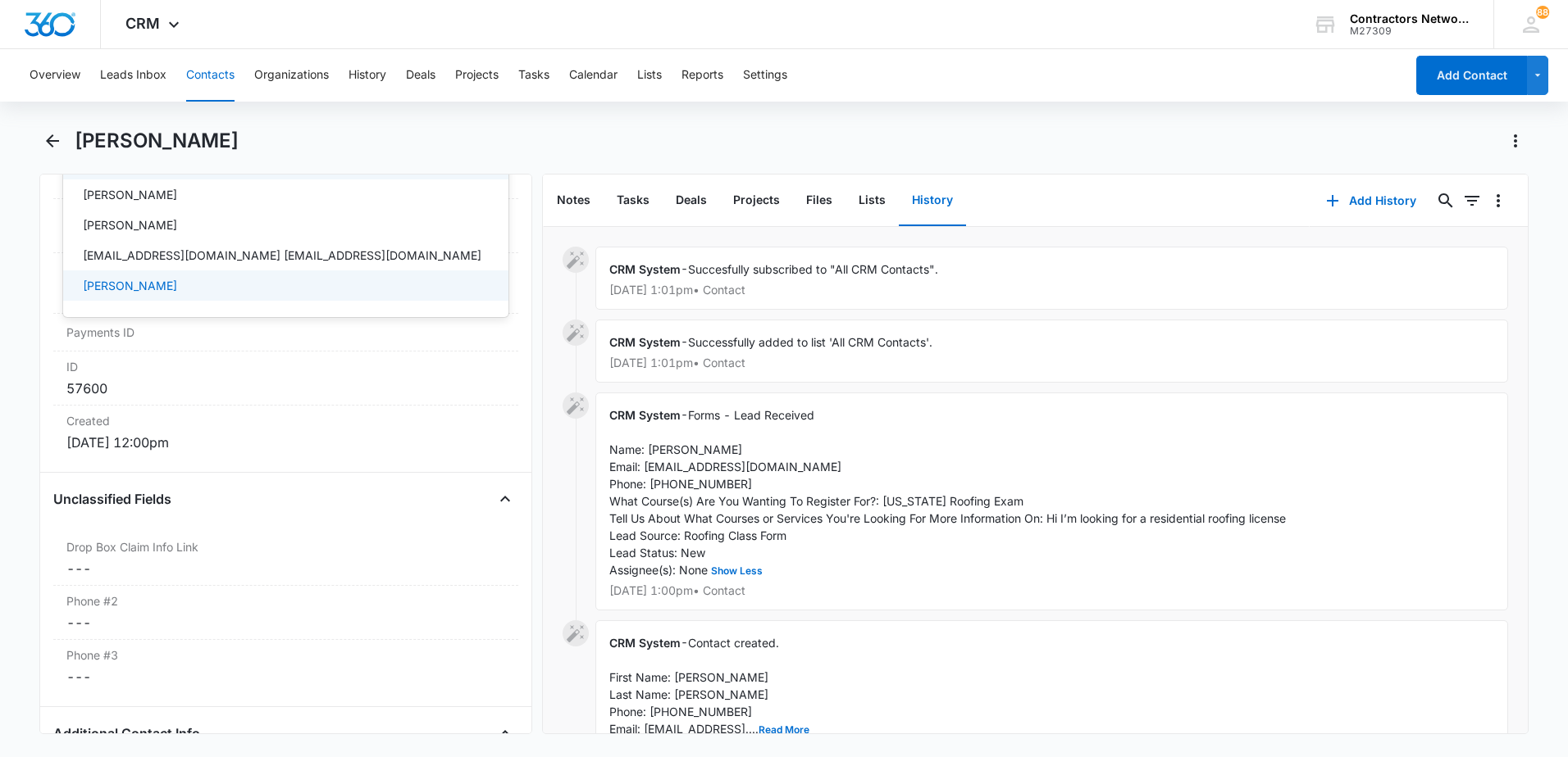
scroll to position [806, 0]
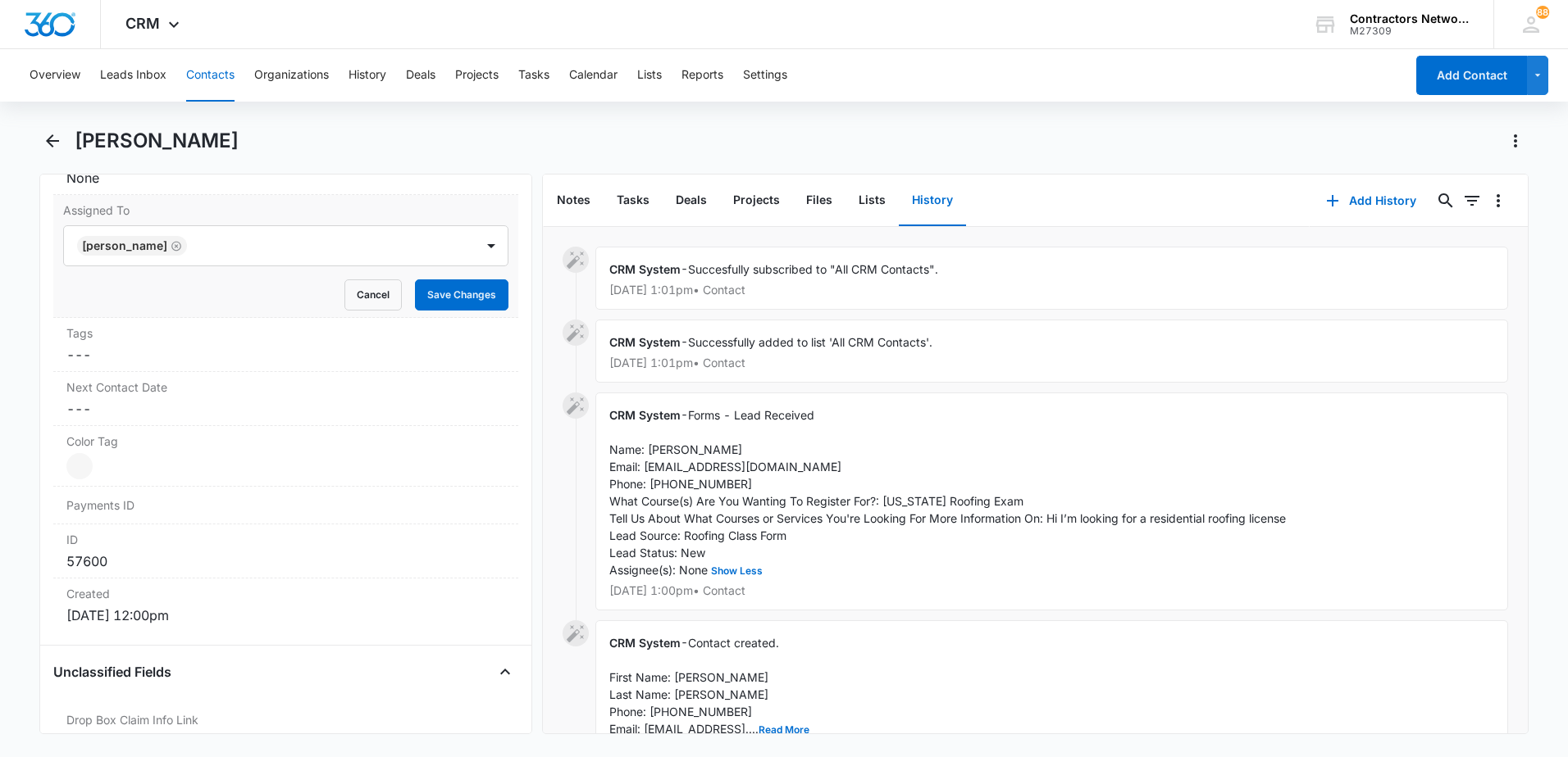
click at [511, 427] on div "Remove PP Pedro Perez Contact Info Name Cancel Save Changes Pedro Perez Phone C…" at bounding box center [286, 454] width 493 height 561
click at [461, 296] on button "Save Changes" at bounding box center [462, 295] width 94 height 31
click at [176, 417] on dd "Cancel Save Changes ---" at bounding box center [285, 408] width 439 height 20
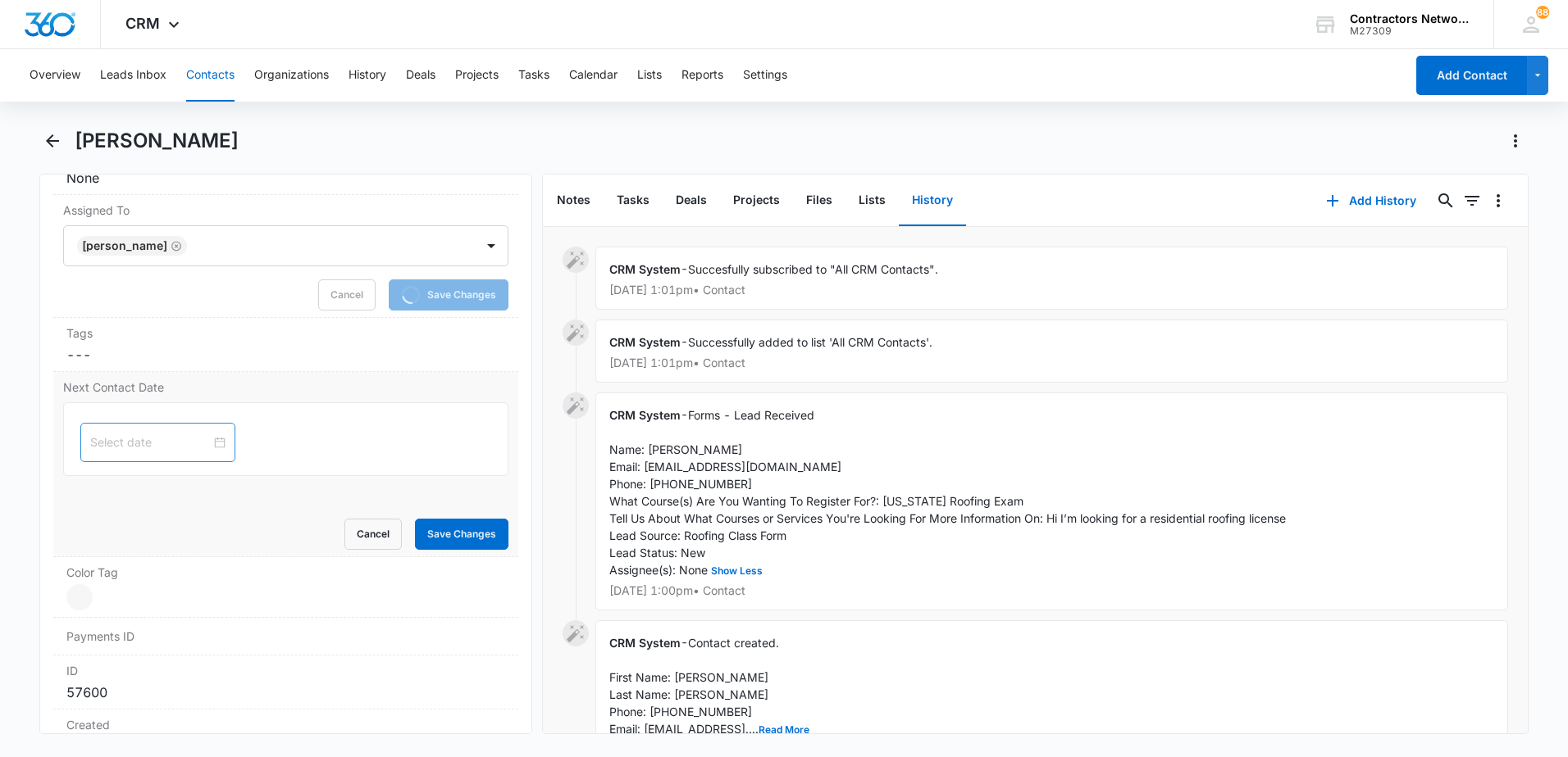
click at [127, 446] on input at bounding box center [150, 442] width 120 height 18
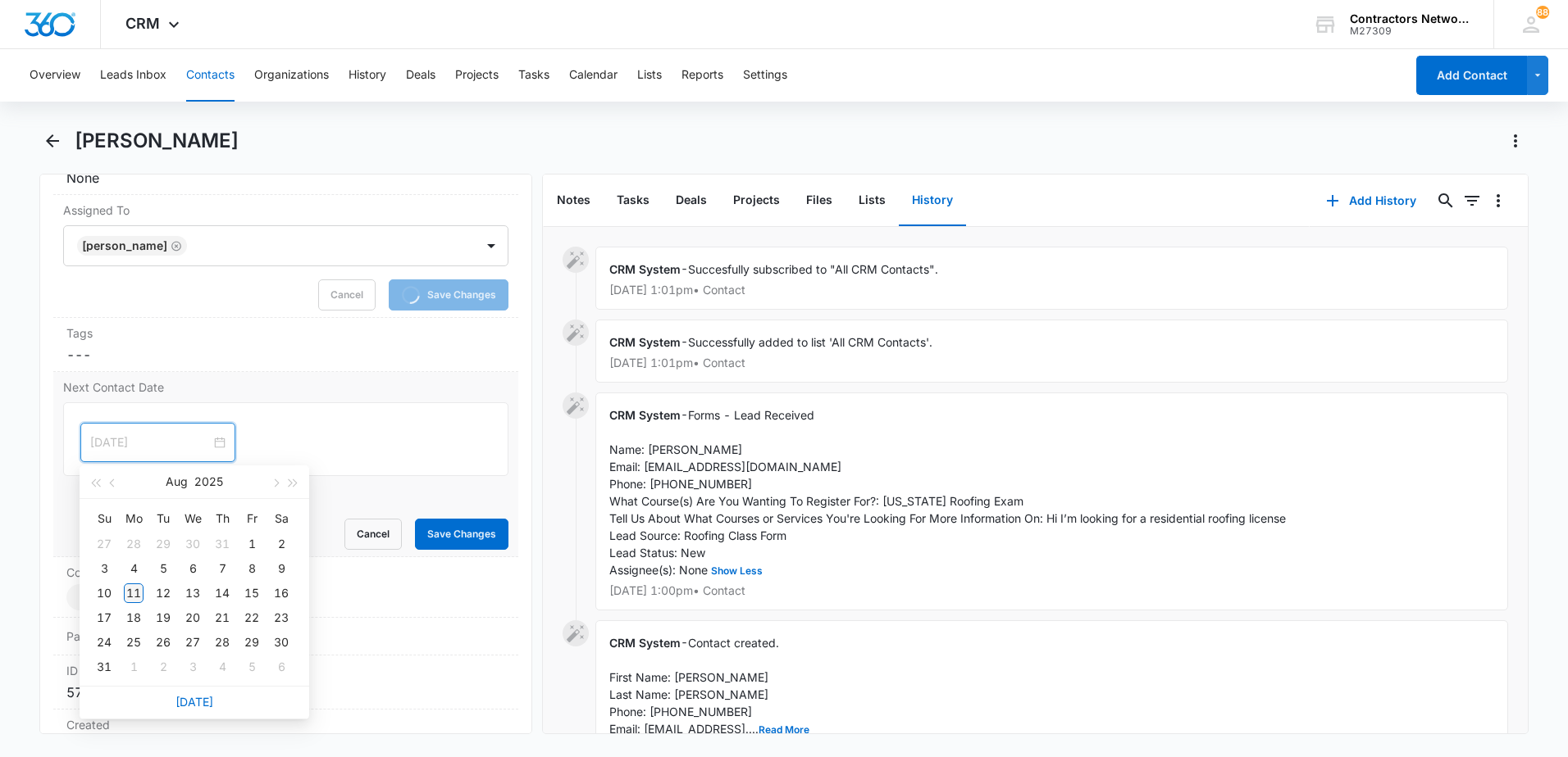
type input "[DATE]"
click at [132, 590] on div "11" at bounding box center [134, 593] width 20 height 20
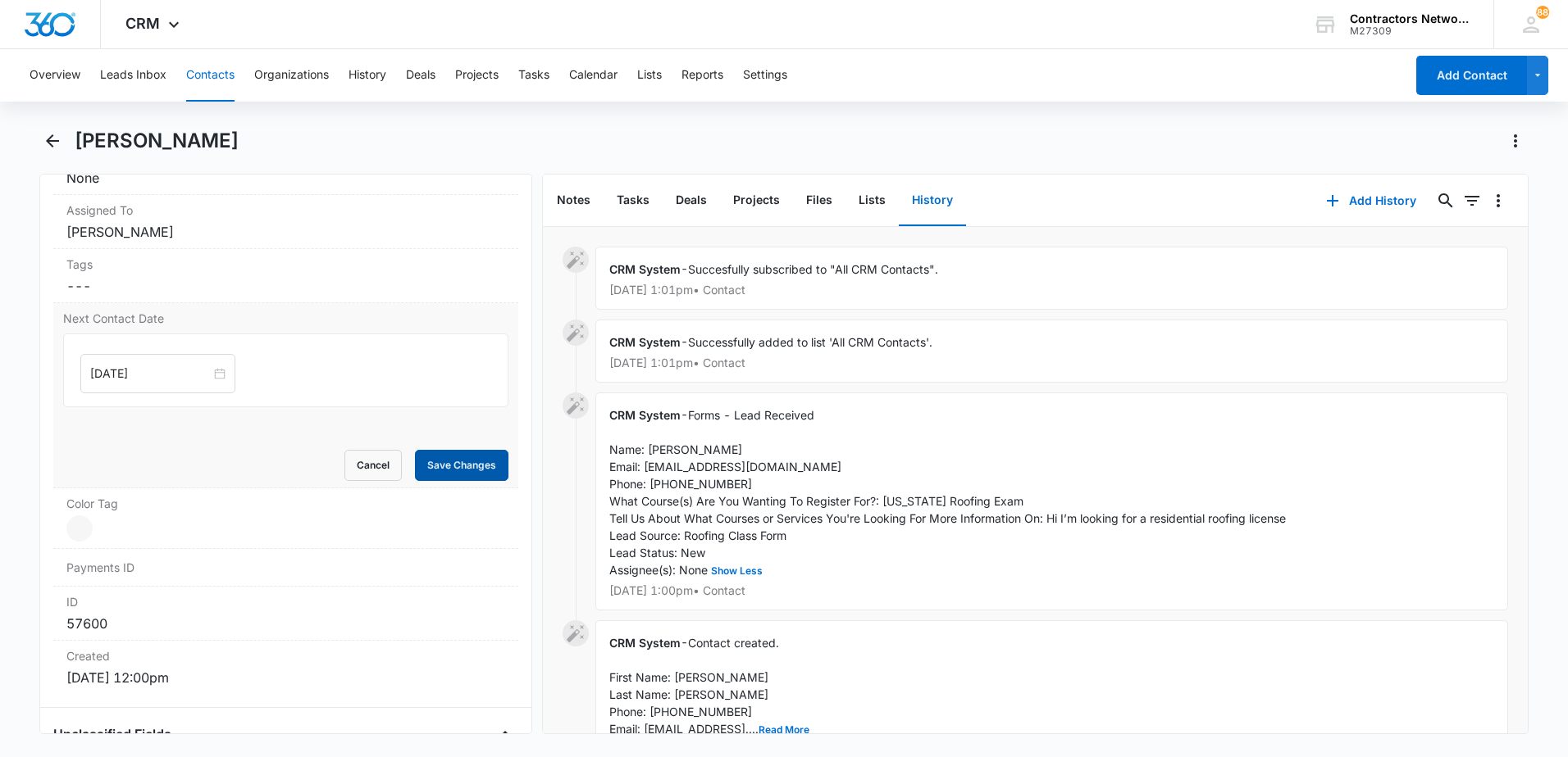
click at [438, 461] on button "Save Changes" at bounding box center [462, 465] width 94 height 31
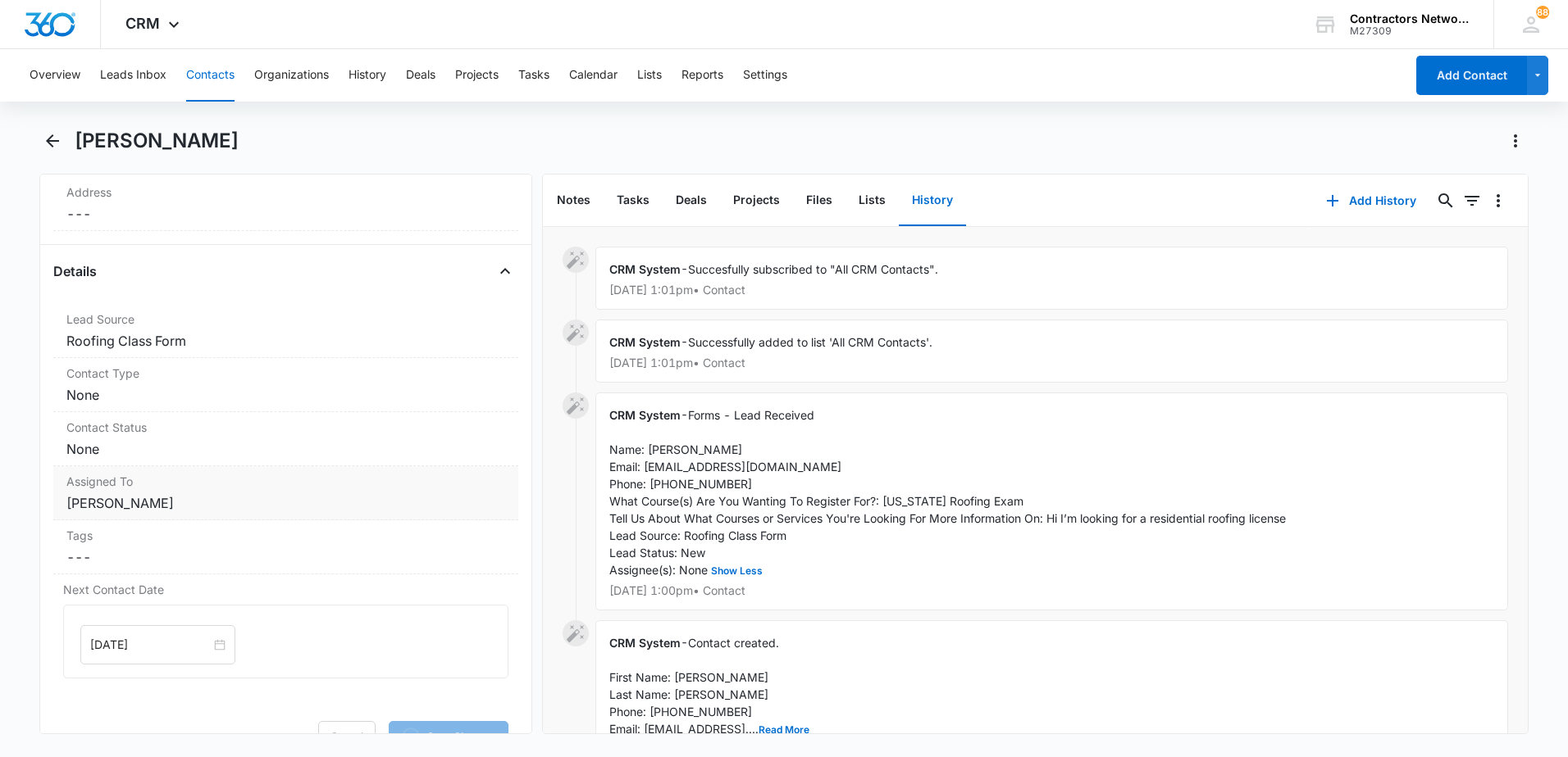
scroll to position [478, 0]
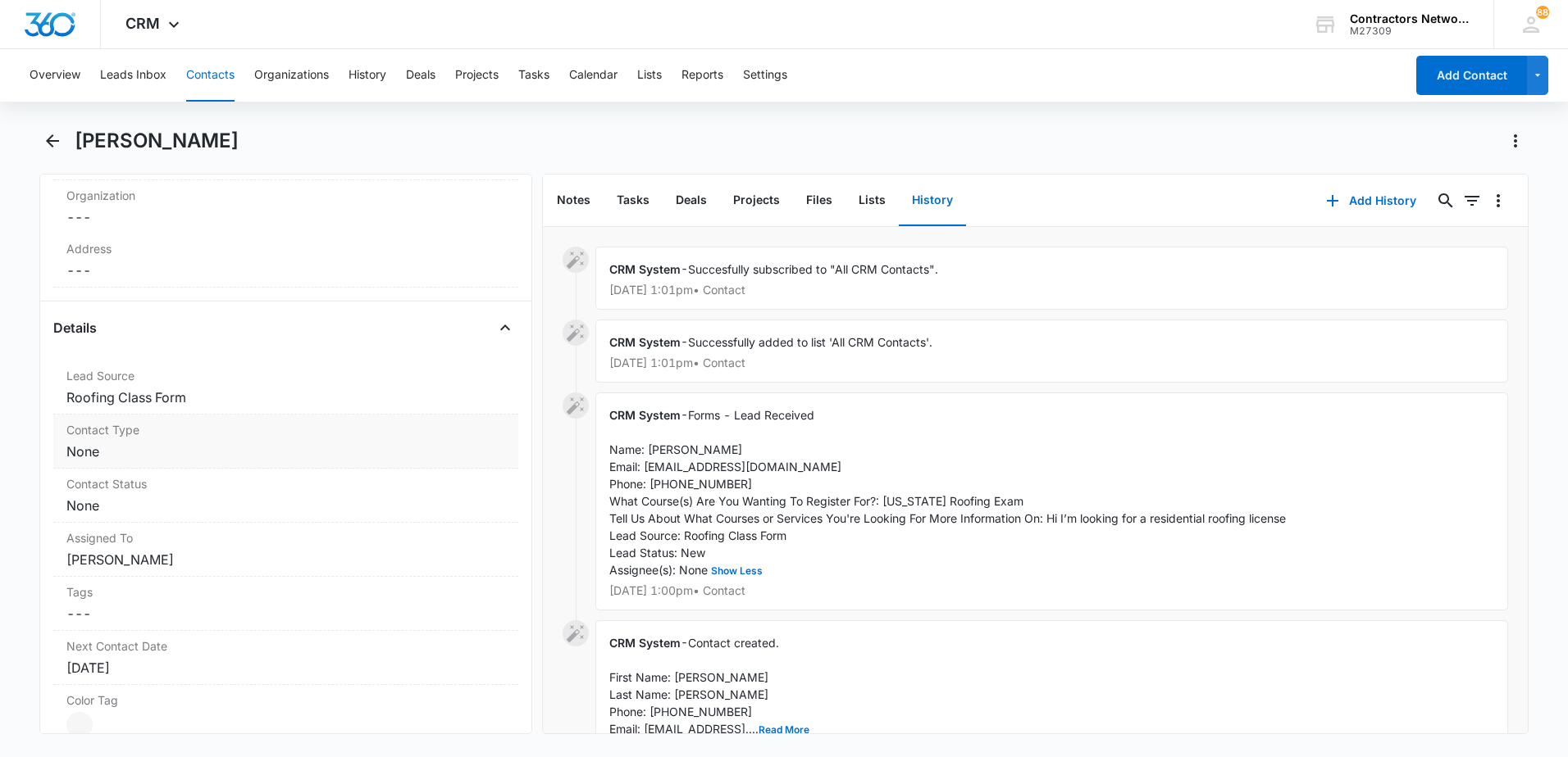
click at [164, 454] on dd "Cancel Save Changes None" at bounding box center [285, 451] width 439 height 20
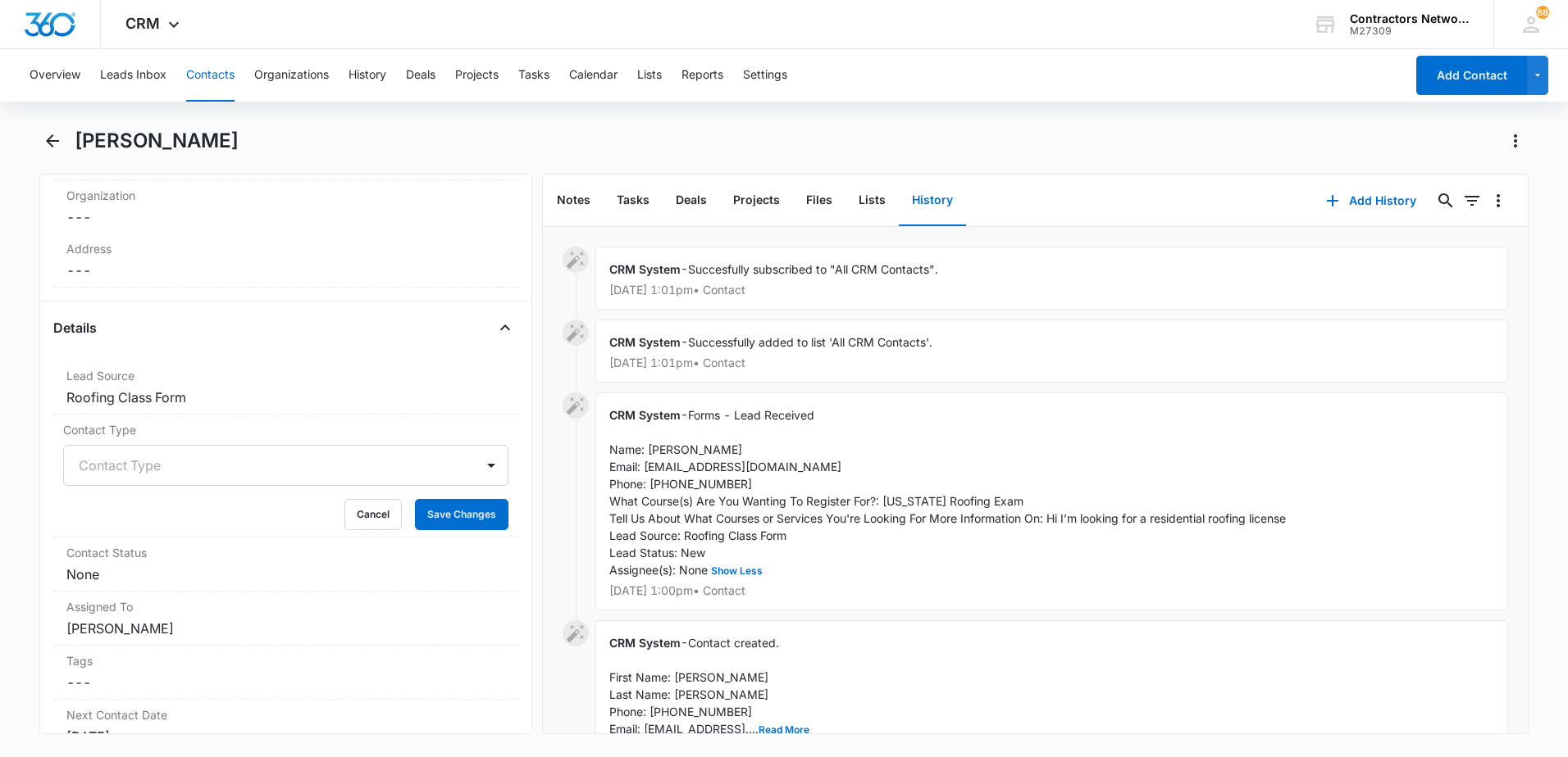
click at [125, 471] on div at bounding box center [265, 465] width 374 height 23
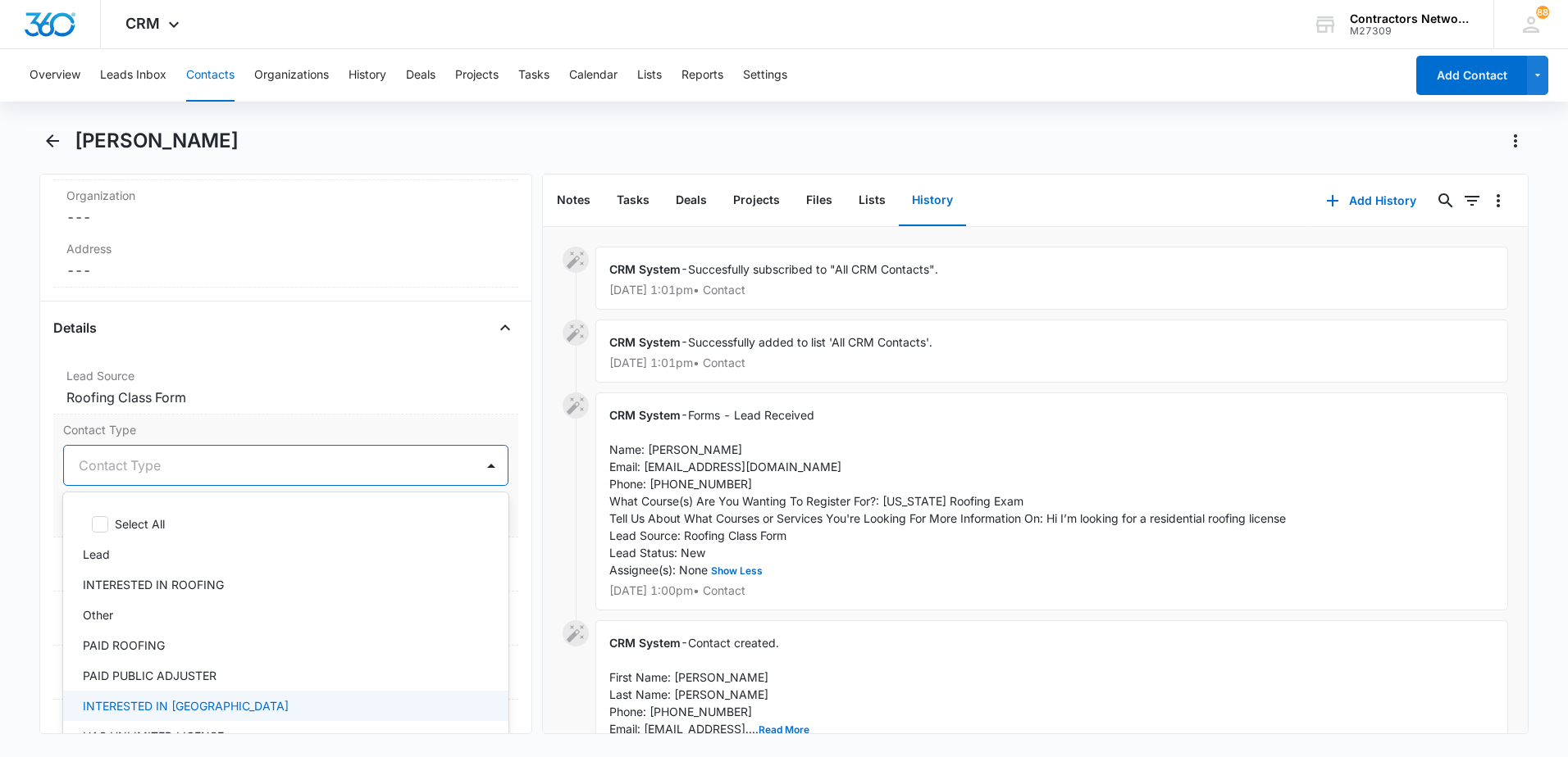
drag, startPoint x: 125, startPoint y: 581, endPoint x: 214, endPoint y: 649, distance: 112.0
click at [204, 683] on div "Select All Lead INTERESTED IN ROOFING Other PAID ROOFING PAID PUBLIC ADJUSTER I…" at bounding box center [286, 635] width 446 height 259
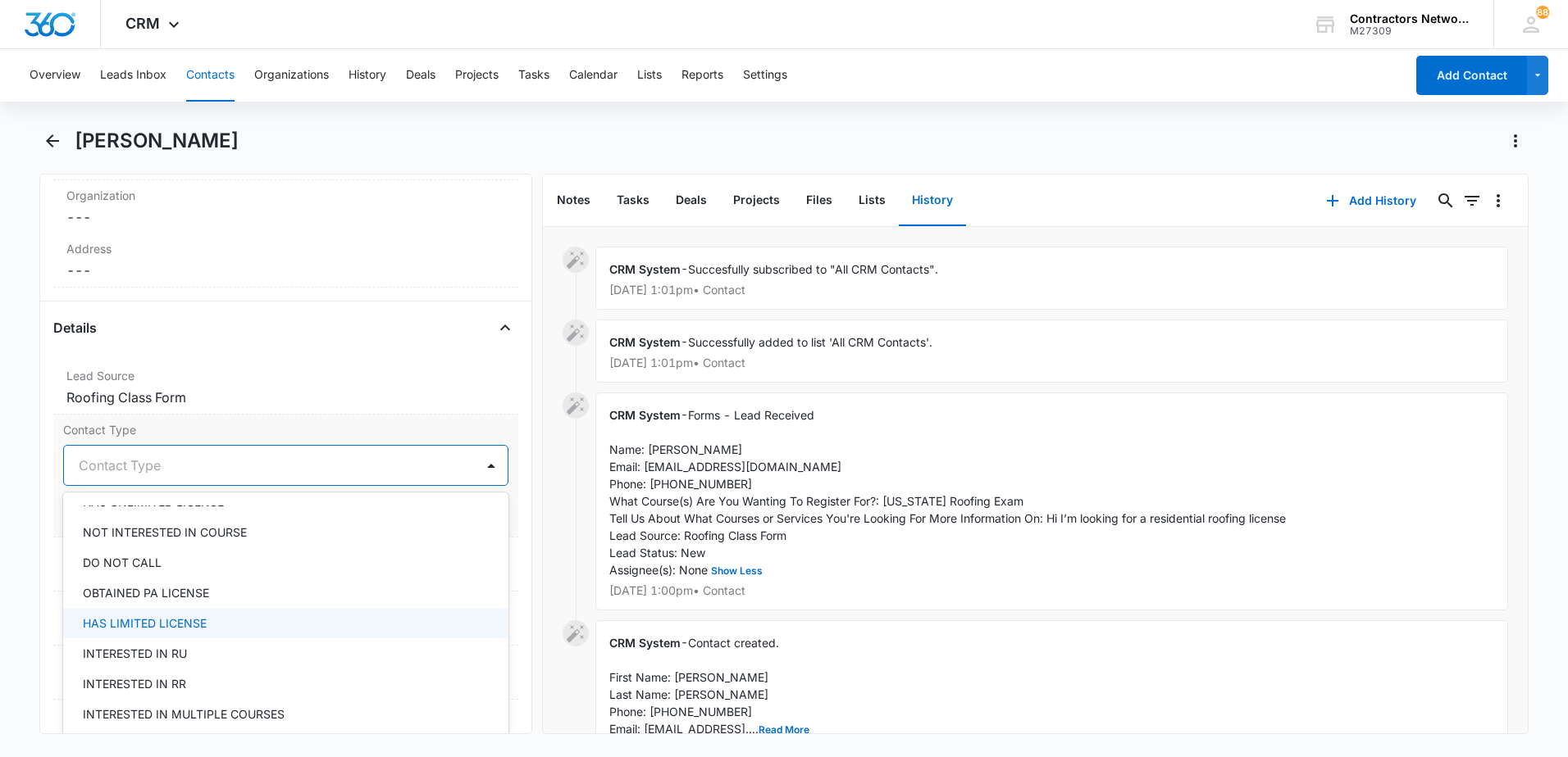
scroll to position [246, 0]
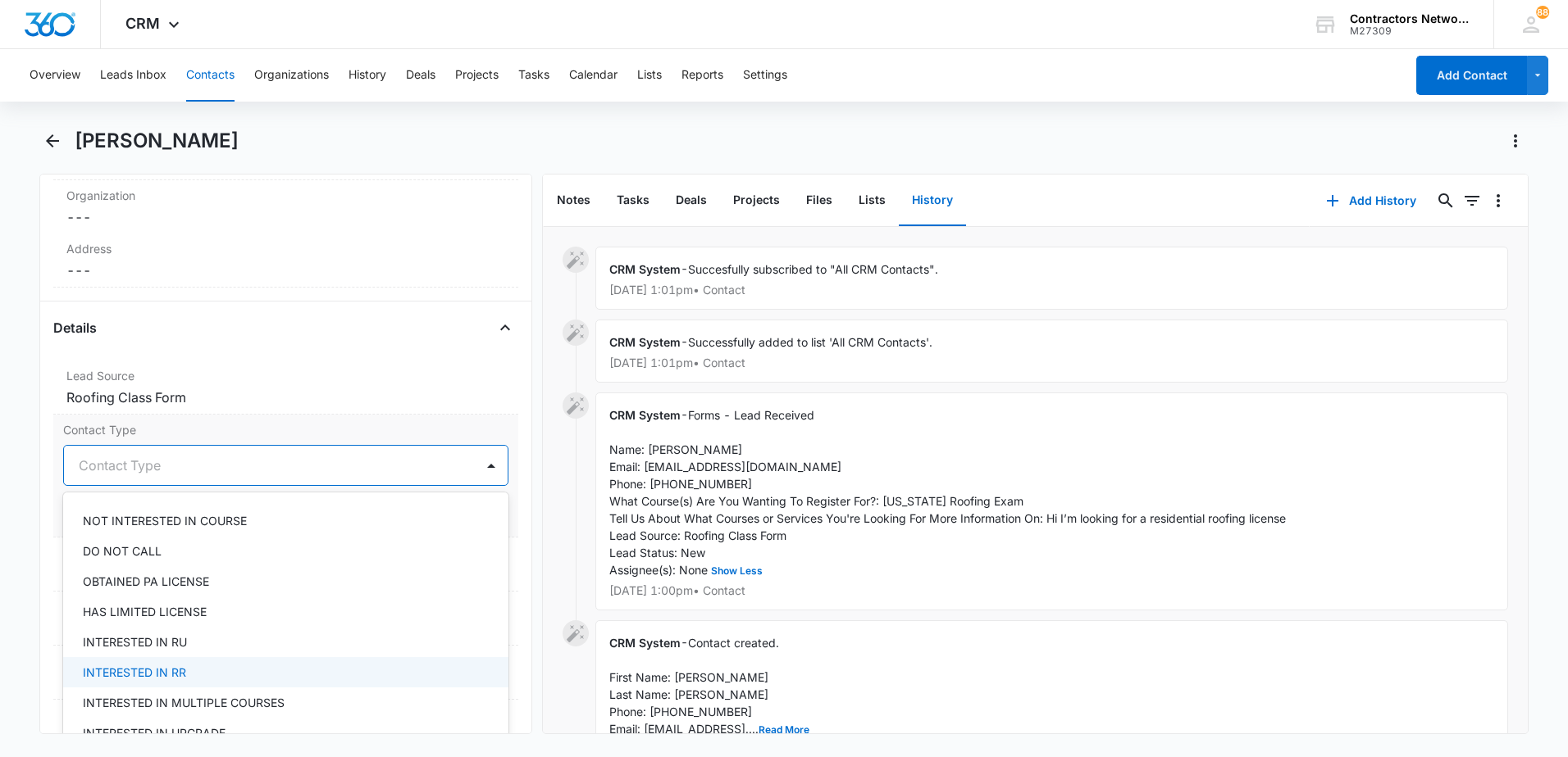
click at [197, 665] on div "INTERESTED IN RR" at bounding box center [283, 673] width 403 height 17
click at [46, 581] on div "Remove PP Pedro Perez Contact Info Name Cancel Save Changes Pedro Perez Phone C…" at bounding box center [286, 454] width 493 height 561
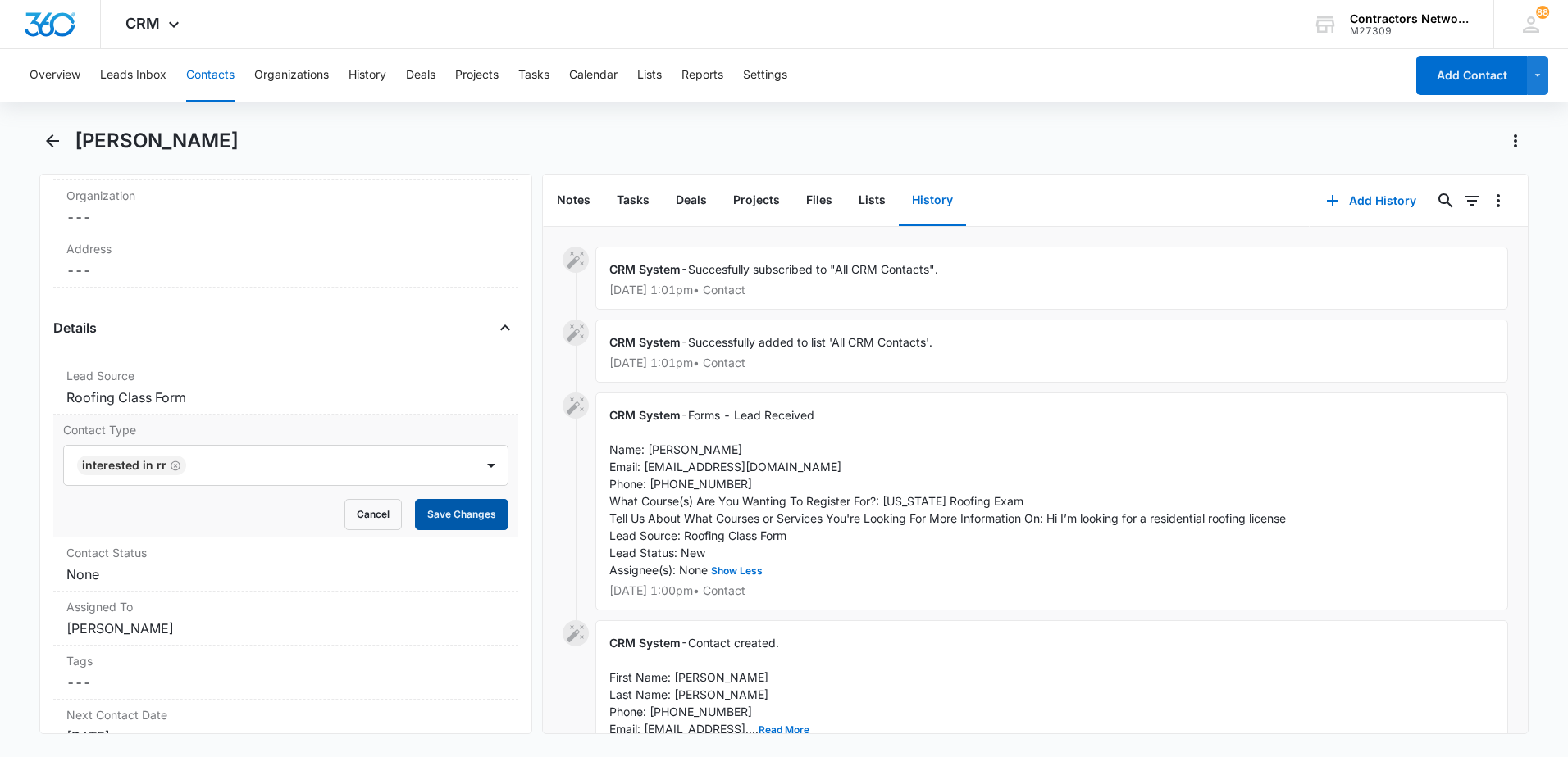
click at [415, 517] on button "Save Changes" at bounding box center [462, 514] width 94 height 31
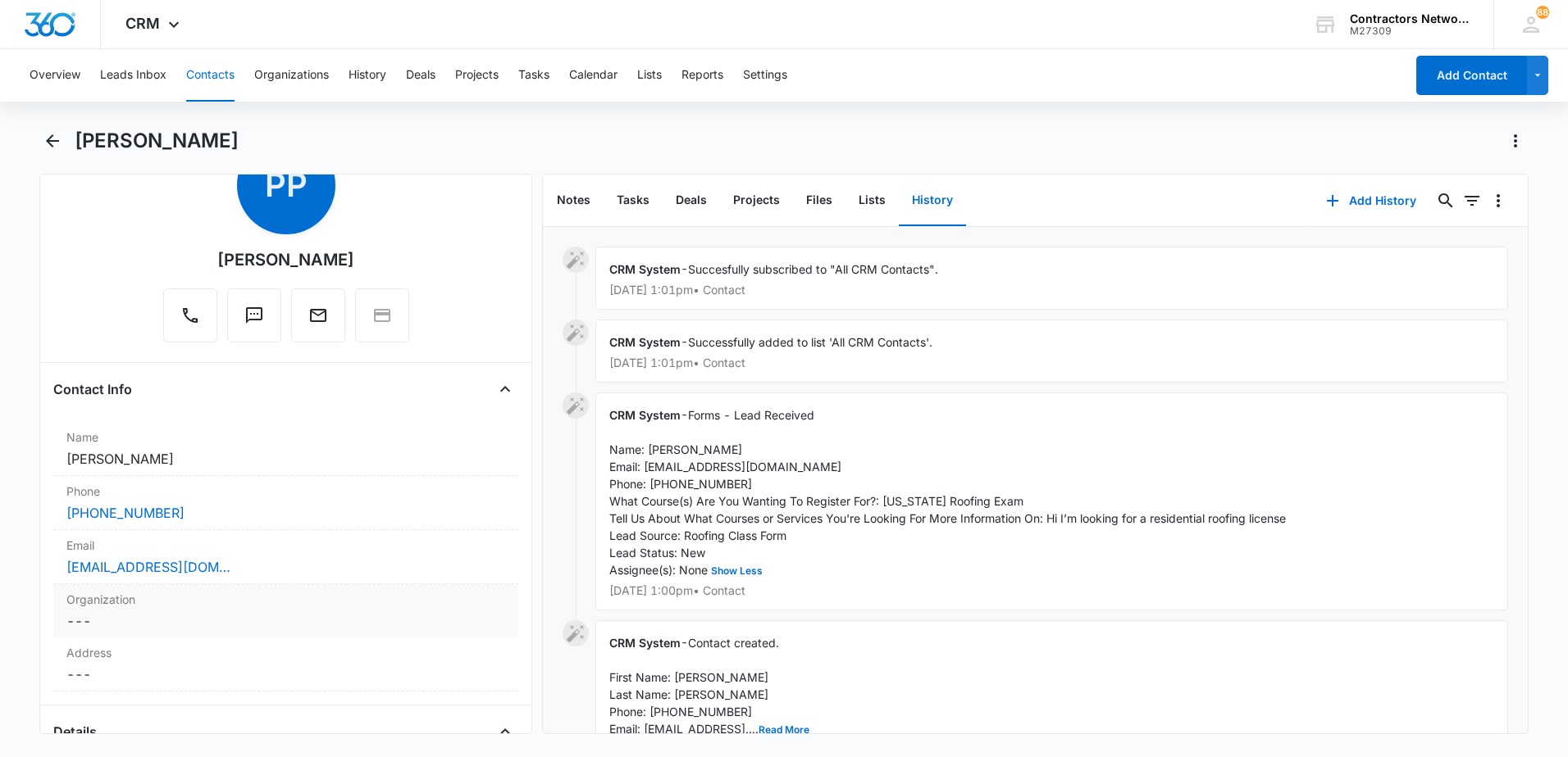
scroll to position [0, 0]
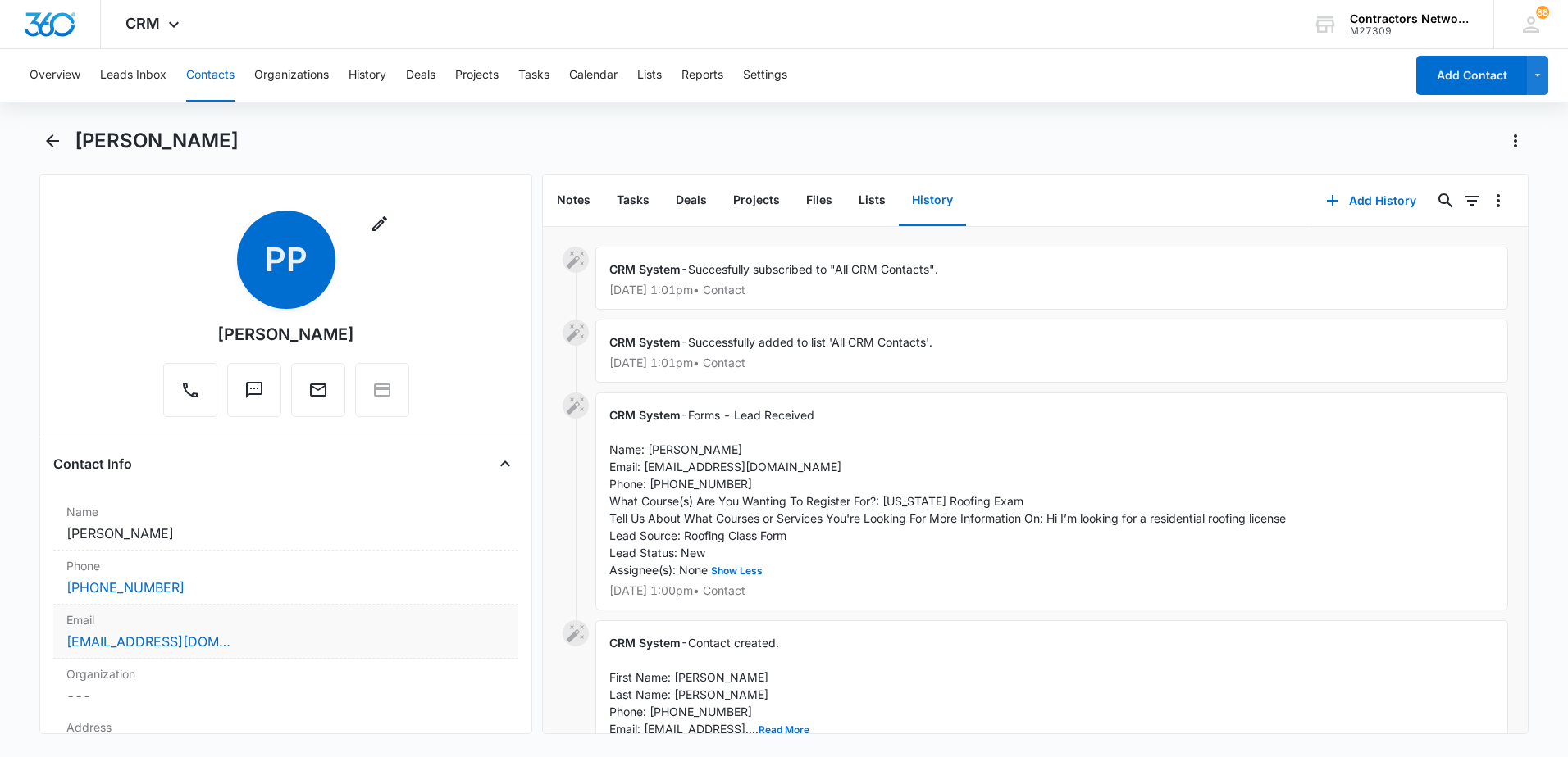
click at [249, 655] on div "Email Cancel Save Changes pedroperezg1982@gmail.com" at bounding box center [285, 631] width 465 height 54
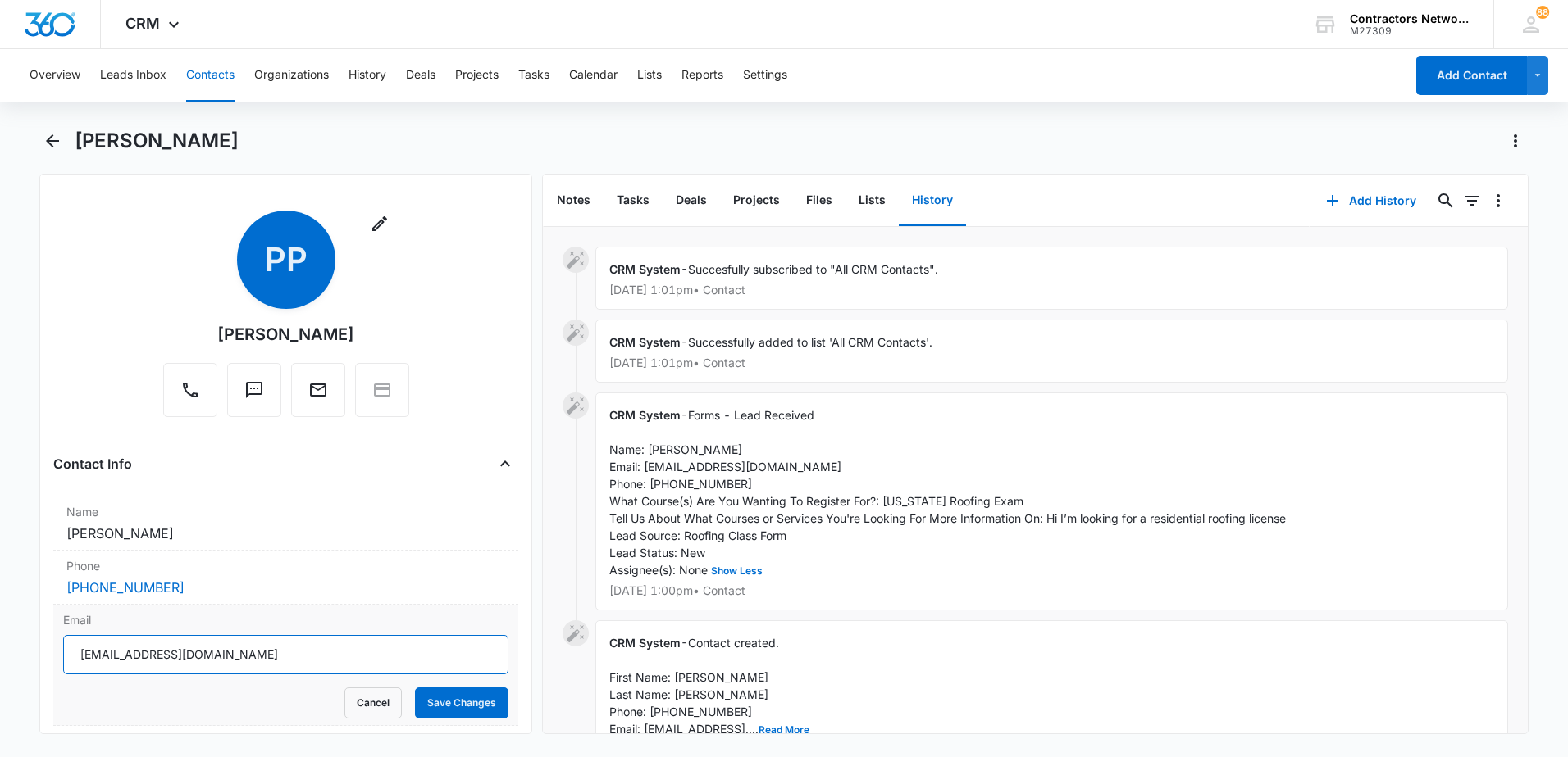
click at [264, 665] on input "[EMAIL_ADDRESS][DOMAIN_NAME]" at bounding box center [286, 655] width 446 height 40
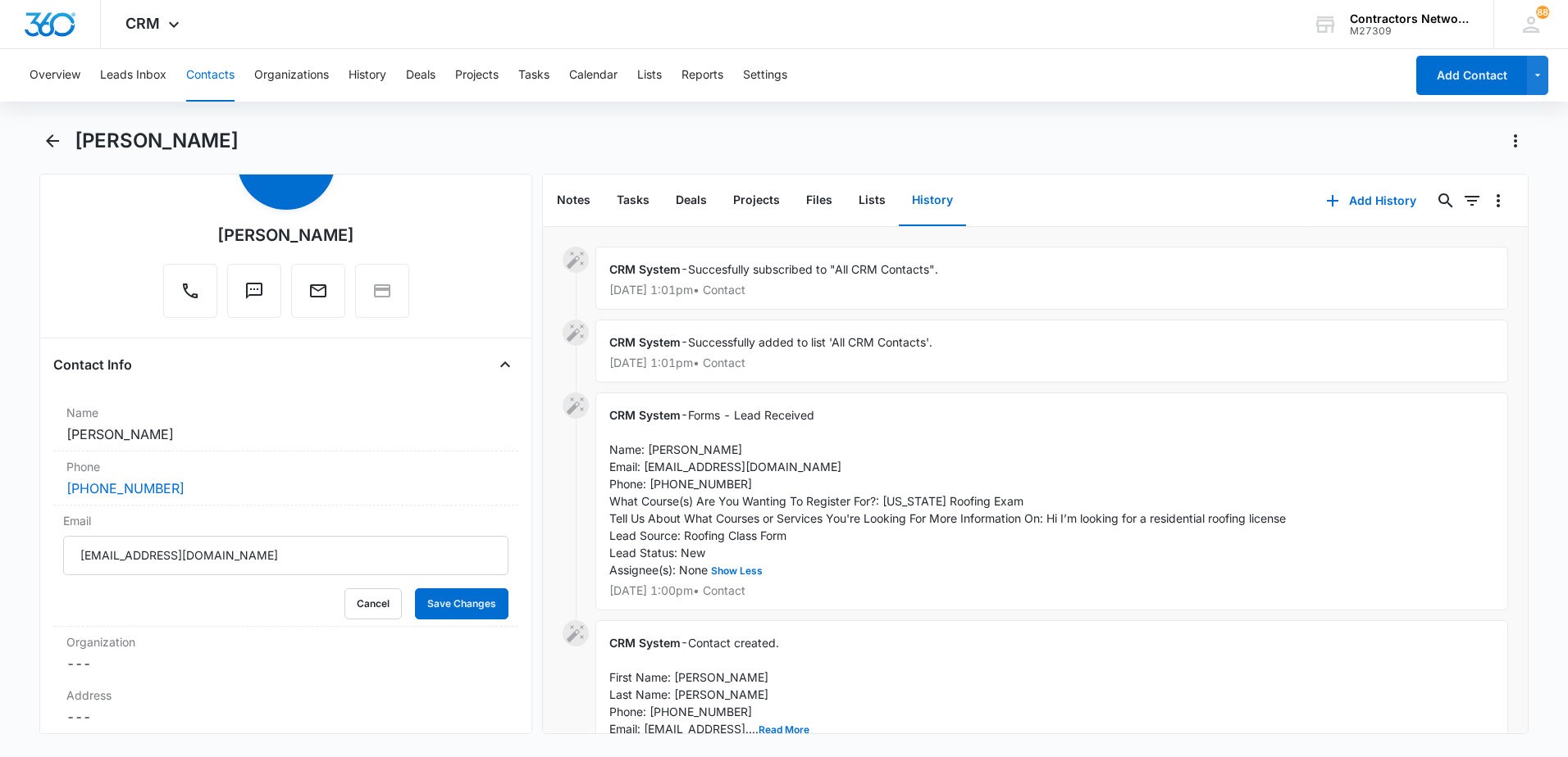
scroll to position [164, 0]
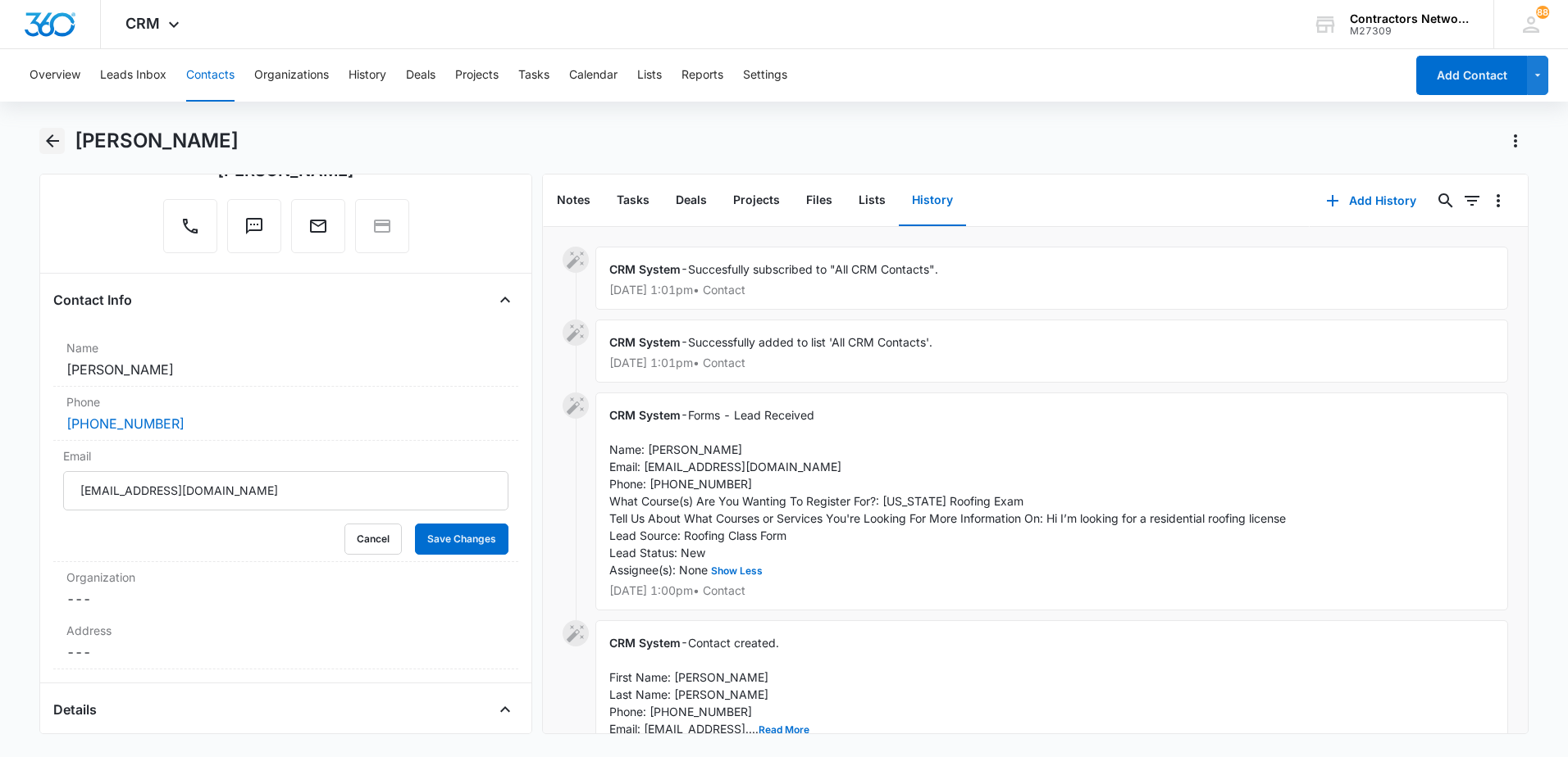
click at [49, 138] on icon "Back" at bounding box center [52, 141] width 13 height 13
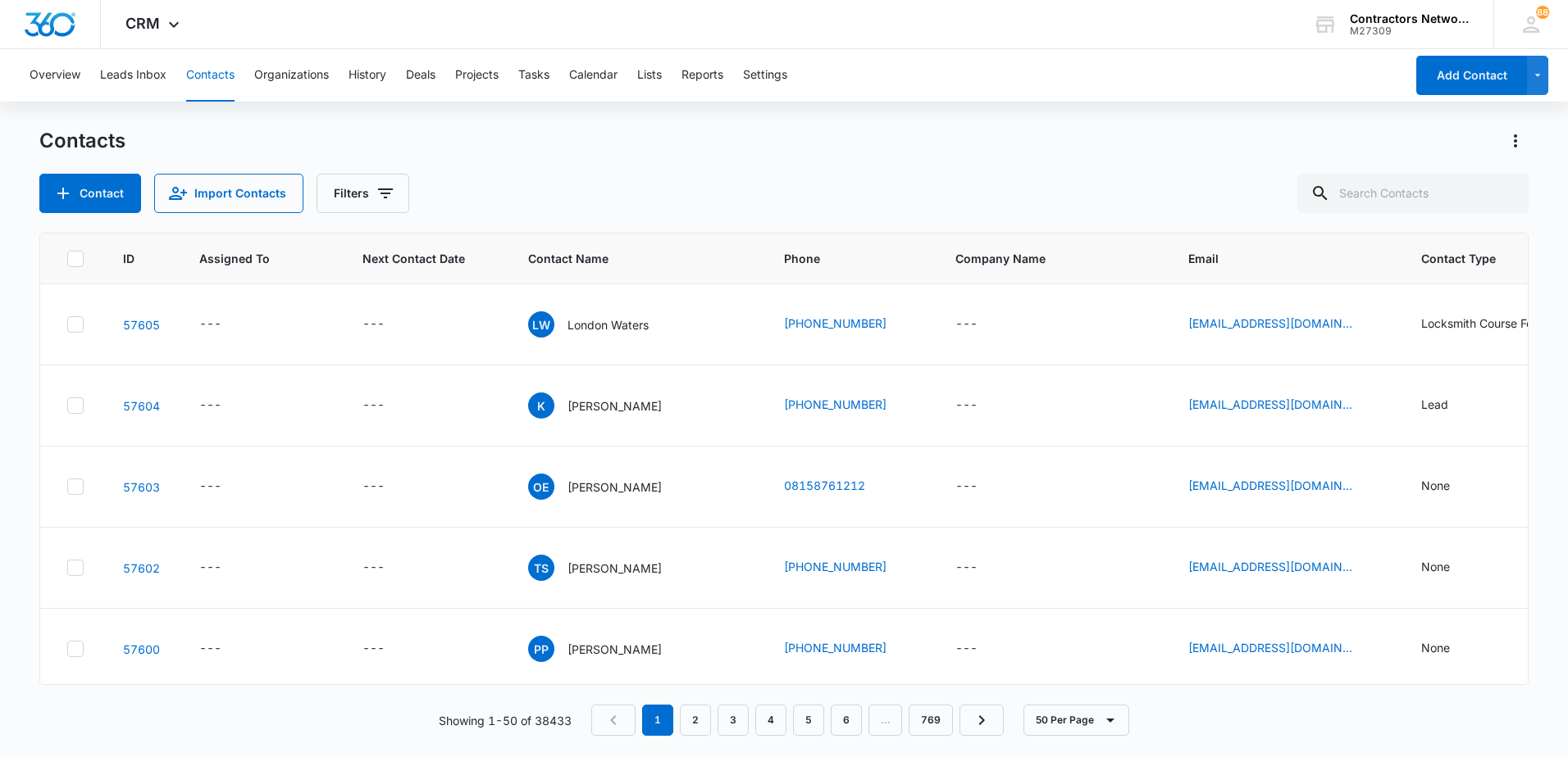
scroll to position [246, 0]
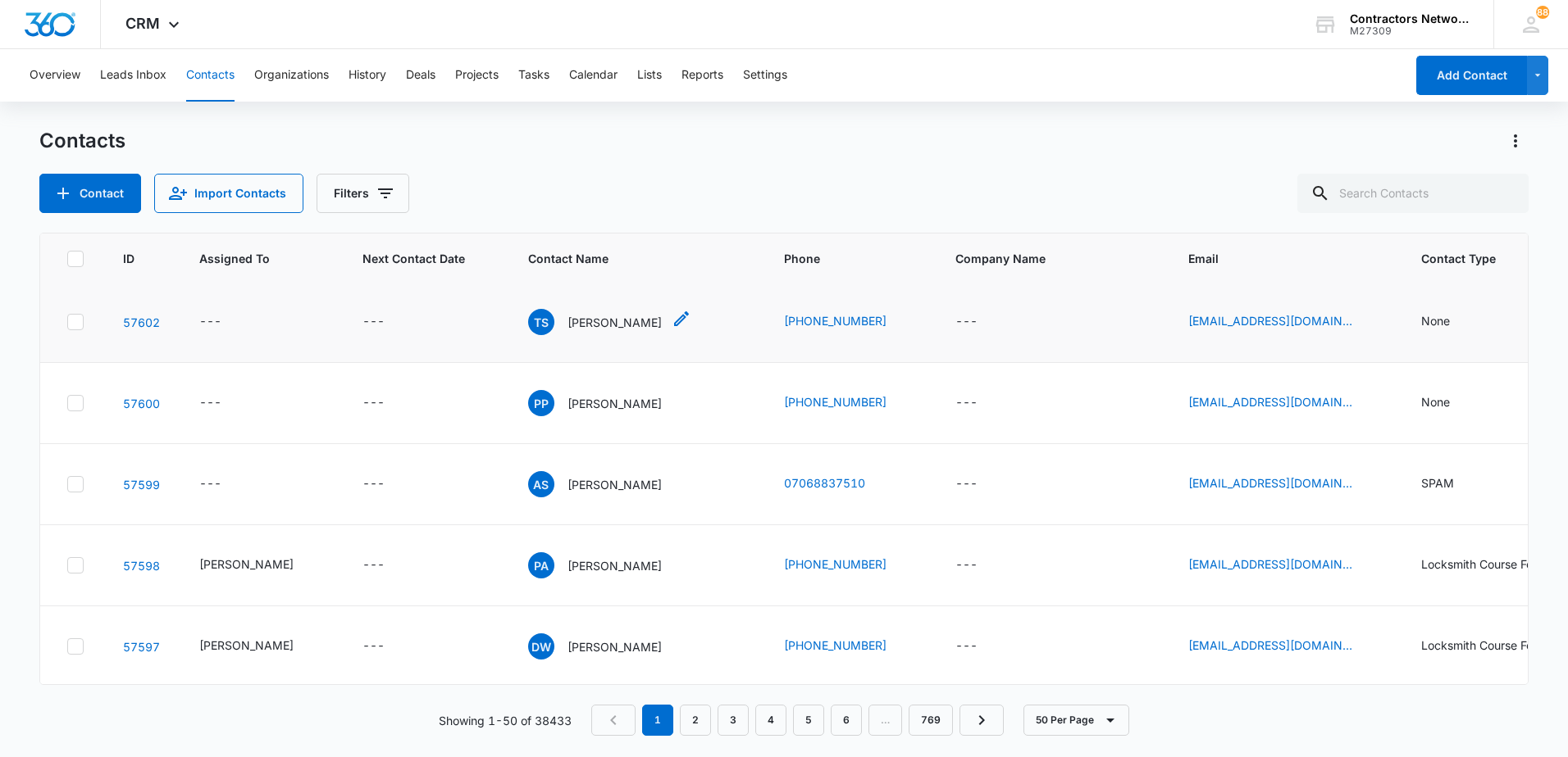
click at [575, 325] on p "[PERSON_NAME]" at bounding box center [614, 322] width 94 height 17
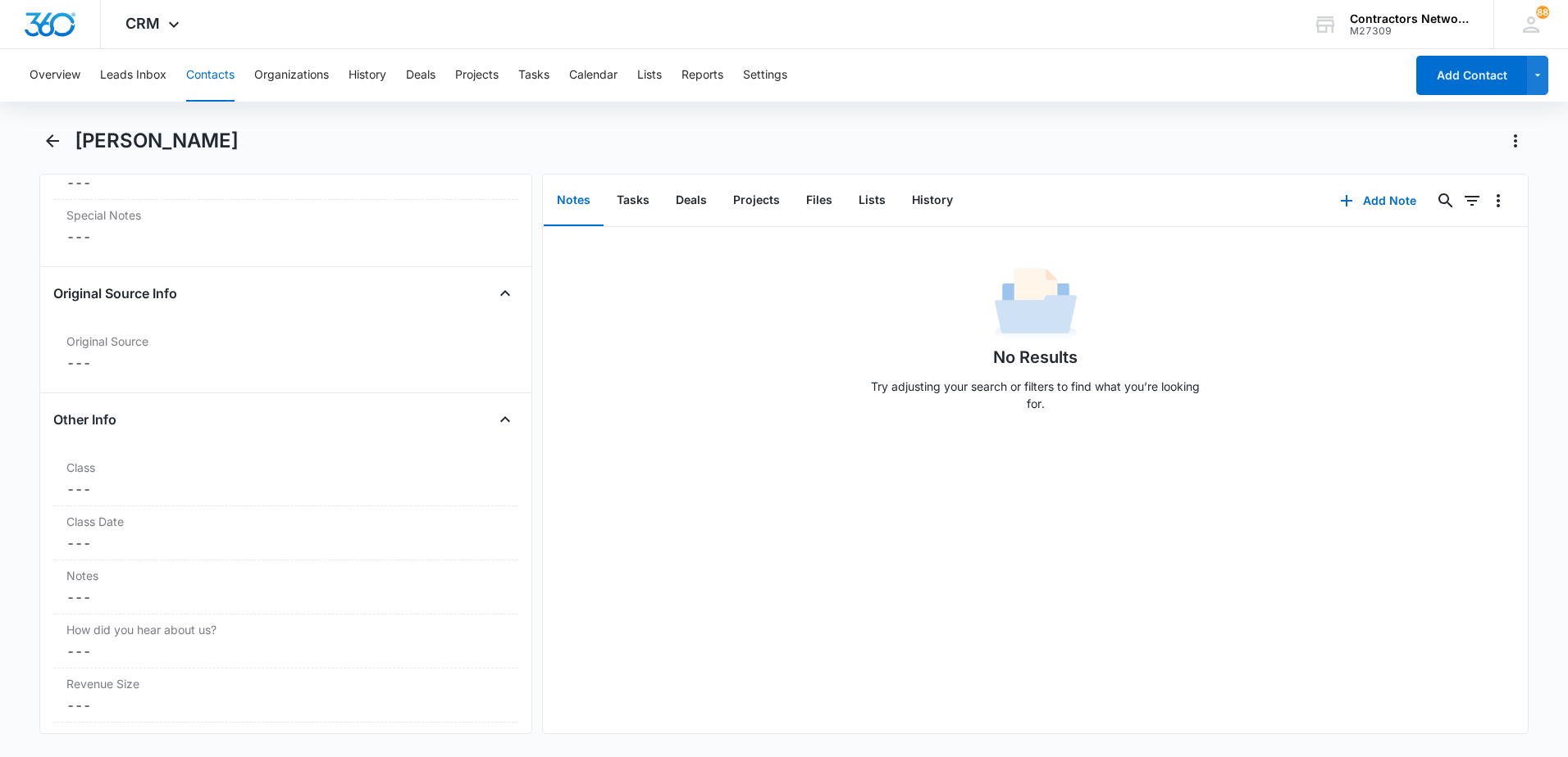
scroll to position [1721, 0]
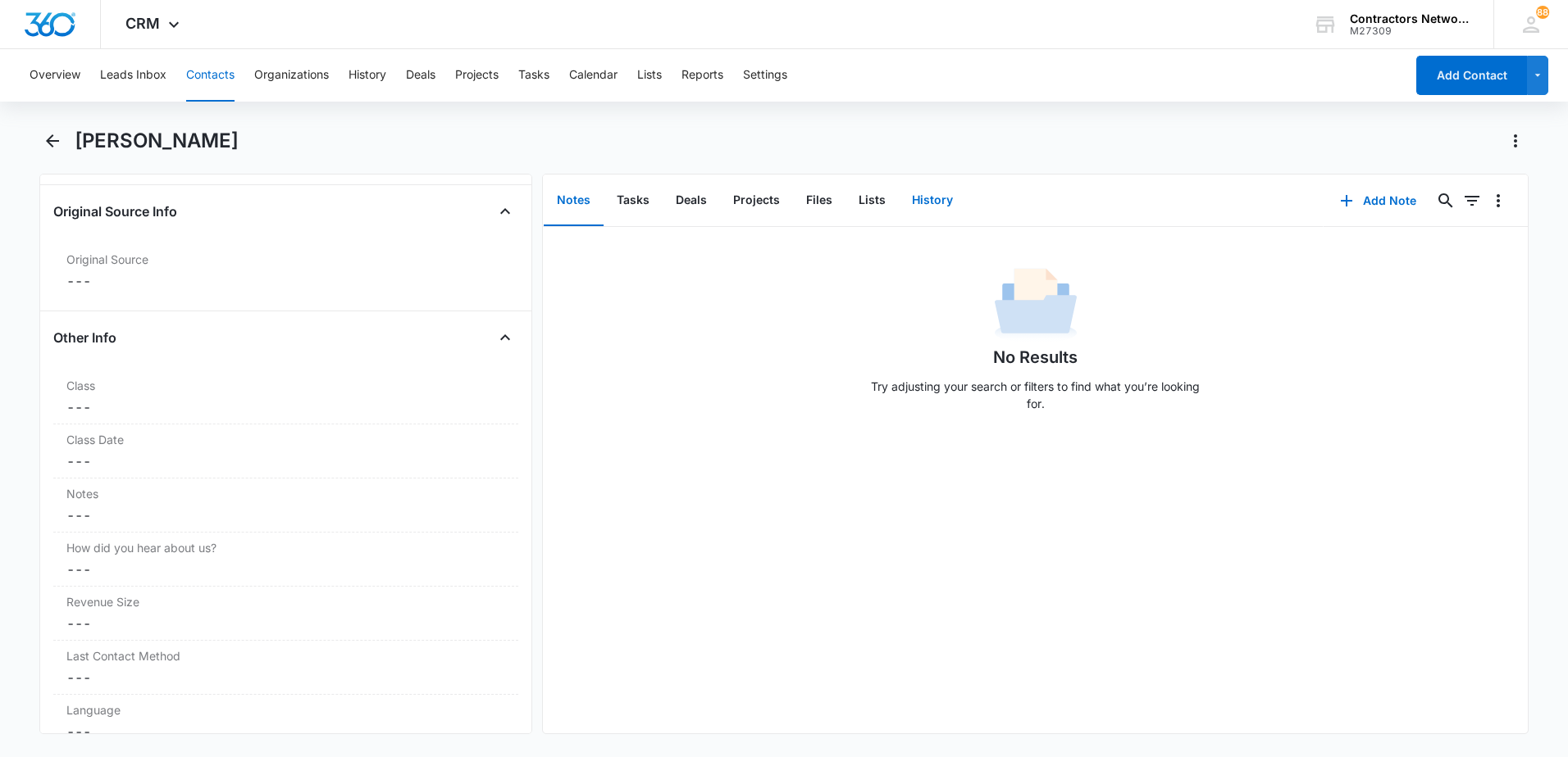
click at [927, 205] on button "History" at bounding box center [932, 201] width 67 height 51
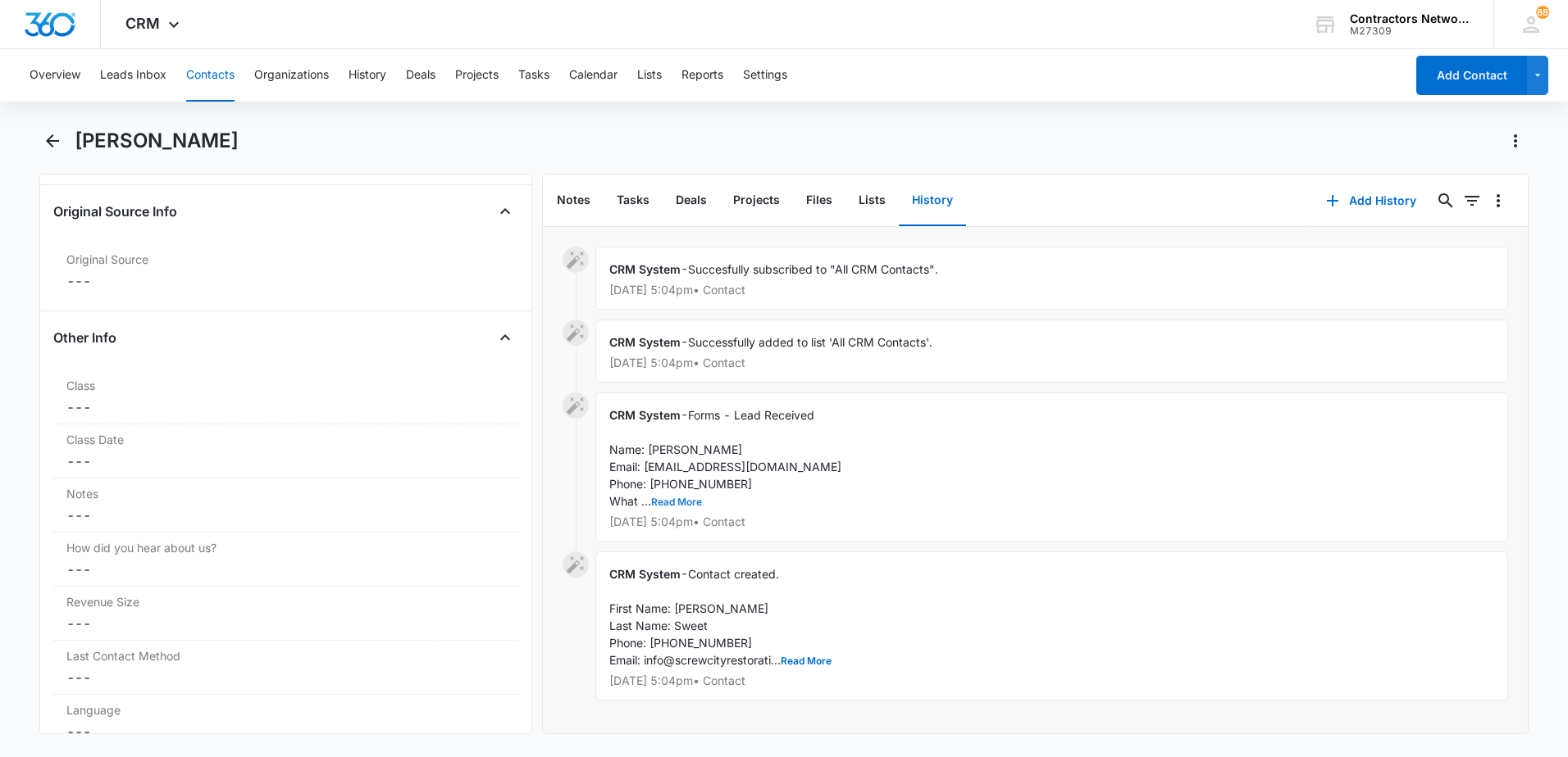
click at [675, 501] on button "Read More" at bounding box center [677, 502] width 51 height 9
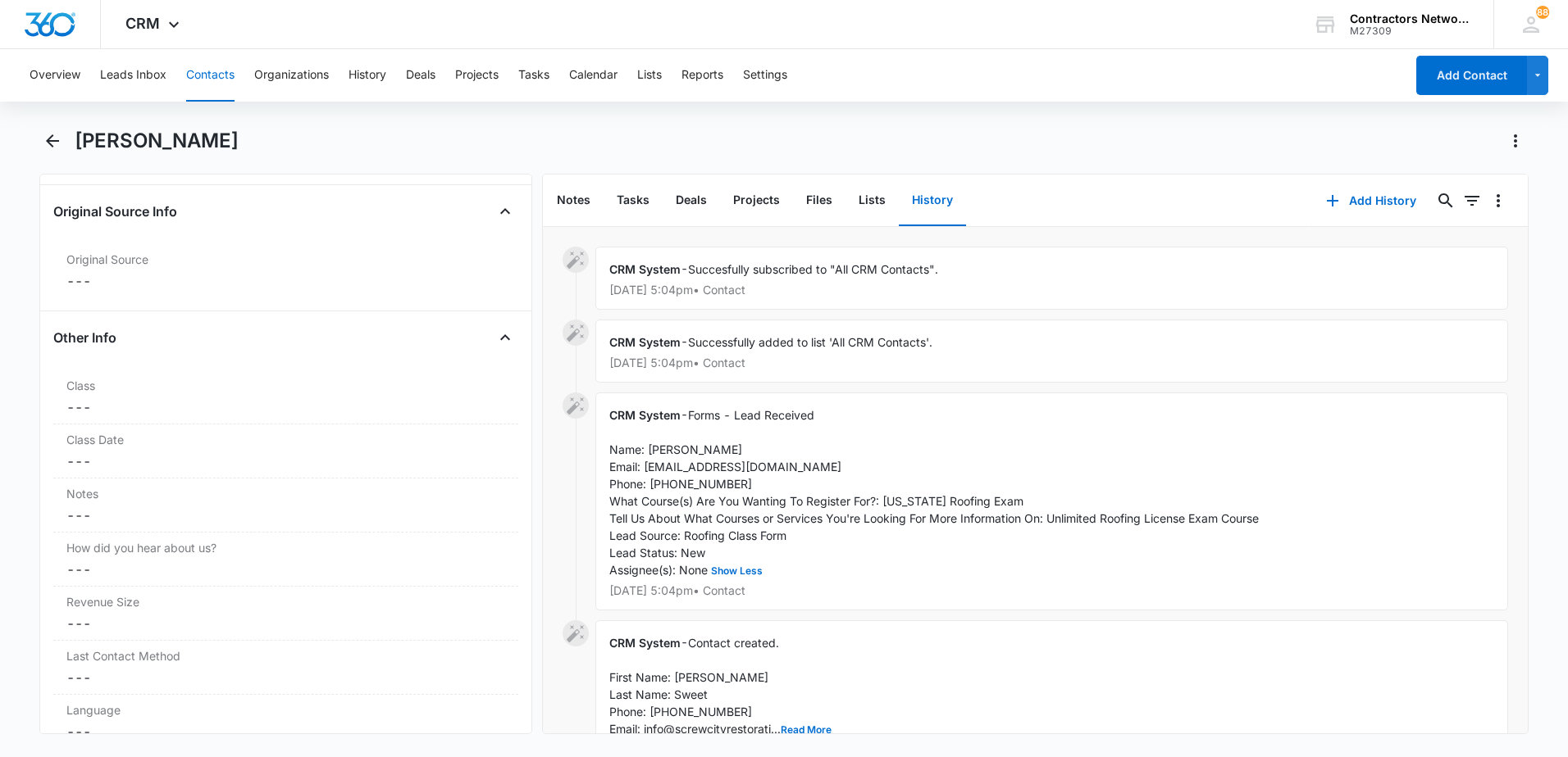
click at [218, 88] on button "Contacts" at bounding box center [210, 75] width 48 height 52
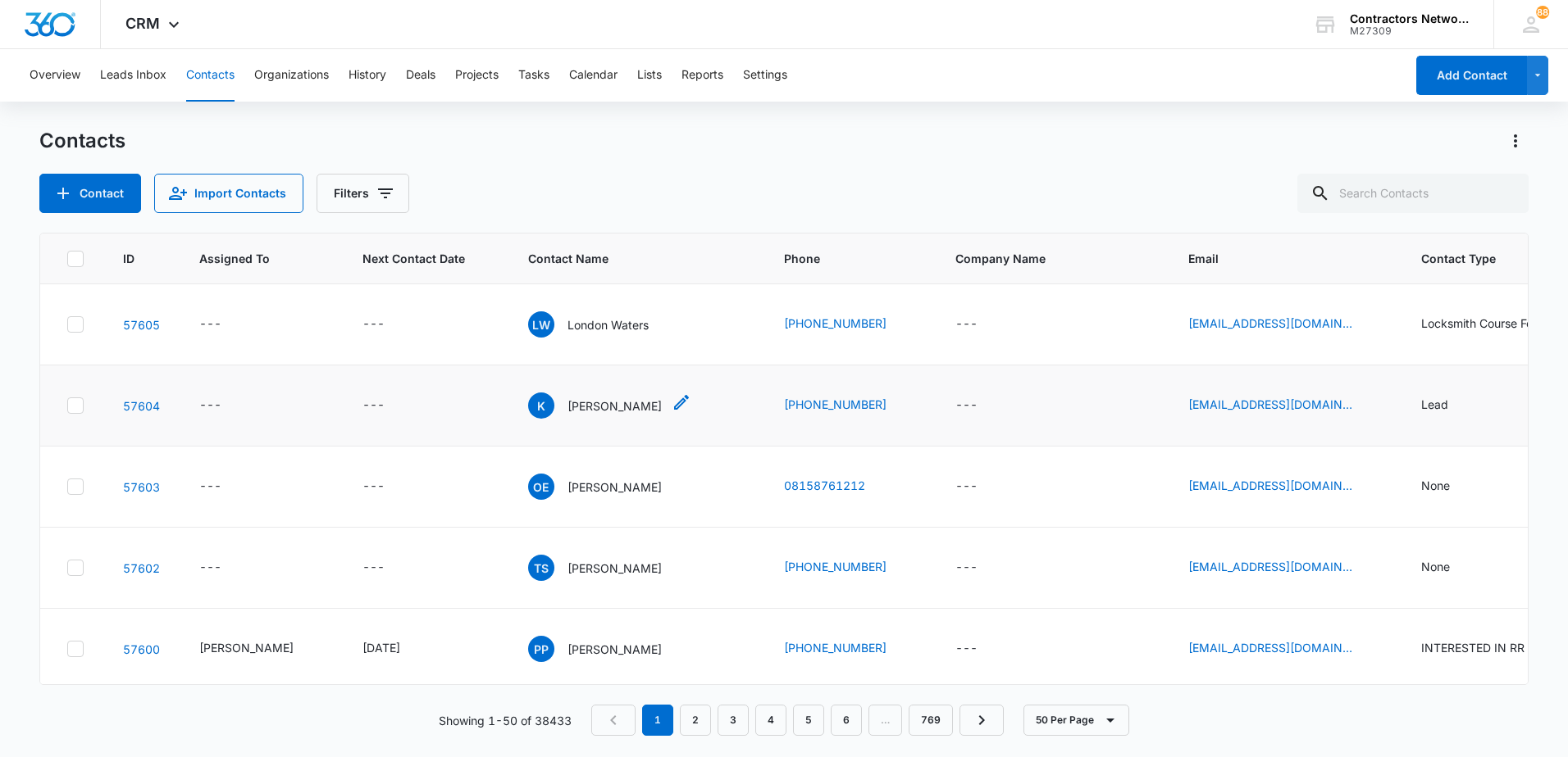
click at [568, 405] on p "[PERSON_NAME]" at bounding box center [614, 406] width 94 height 17
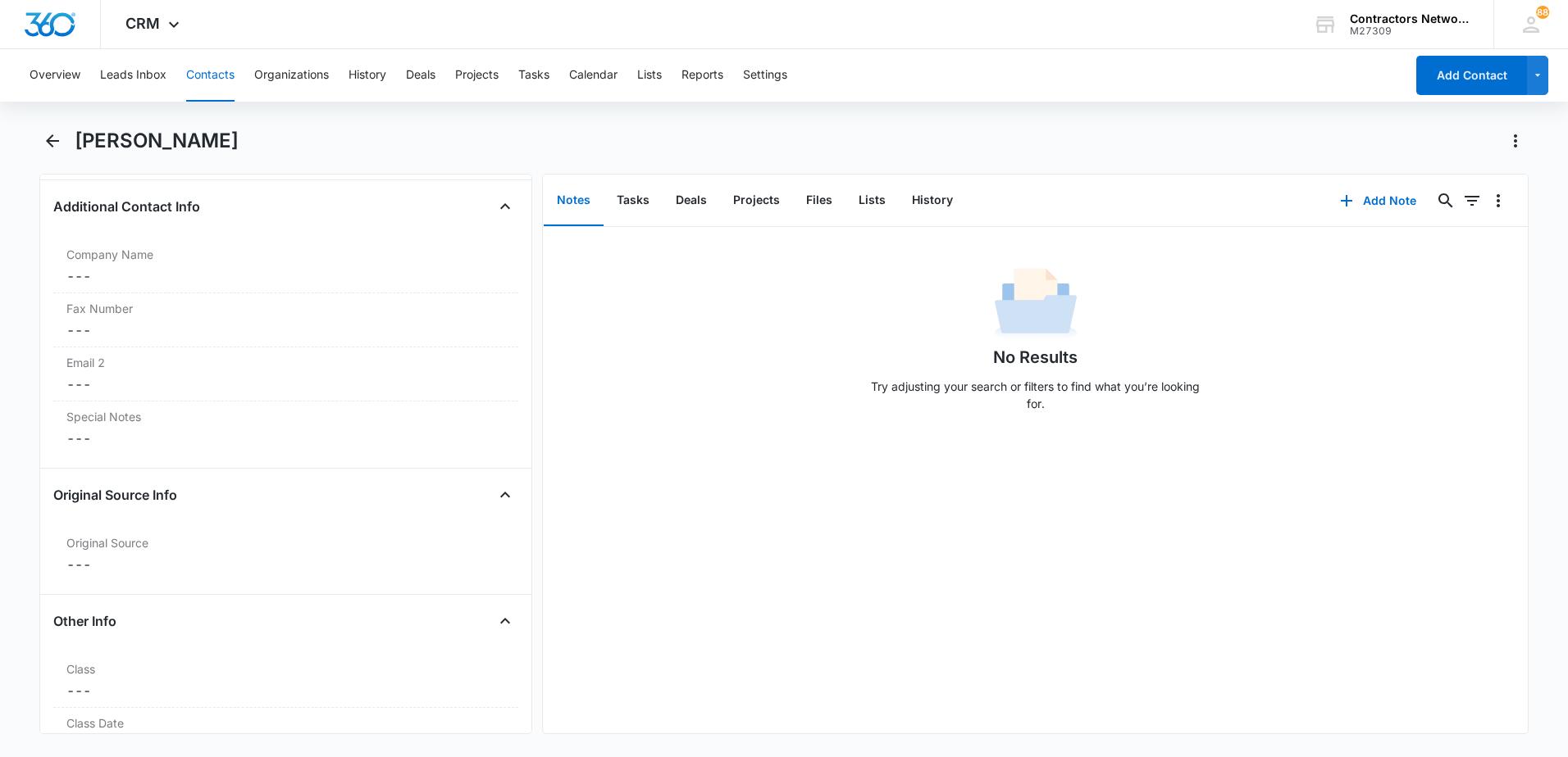
scroll to position [1639, 0]
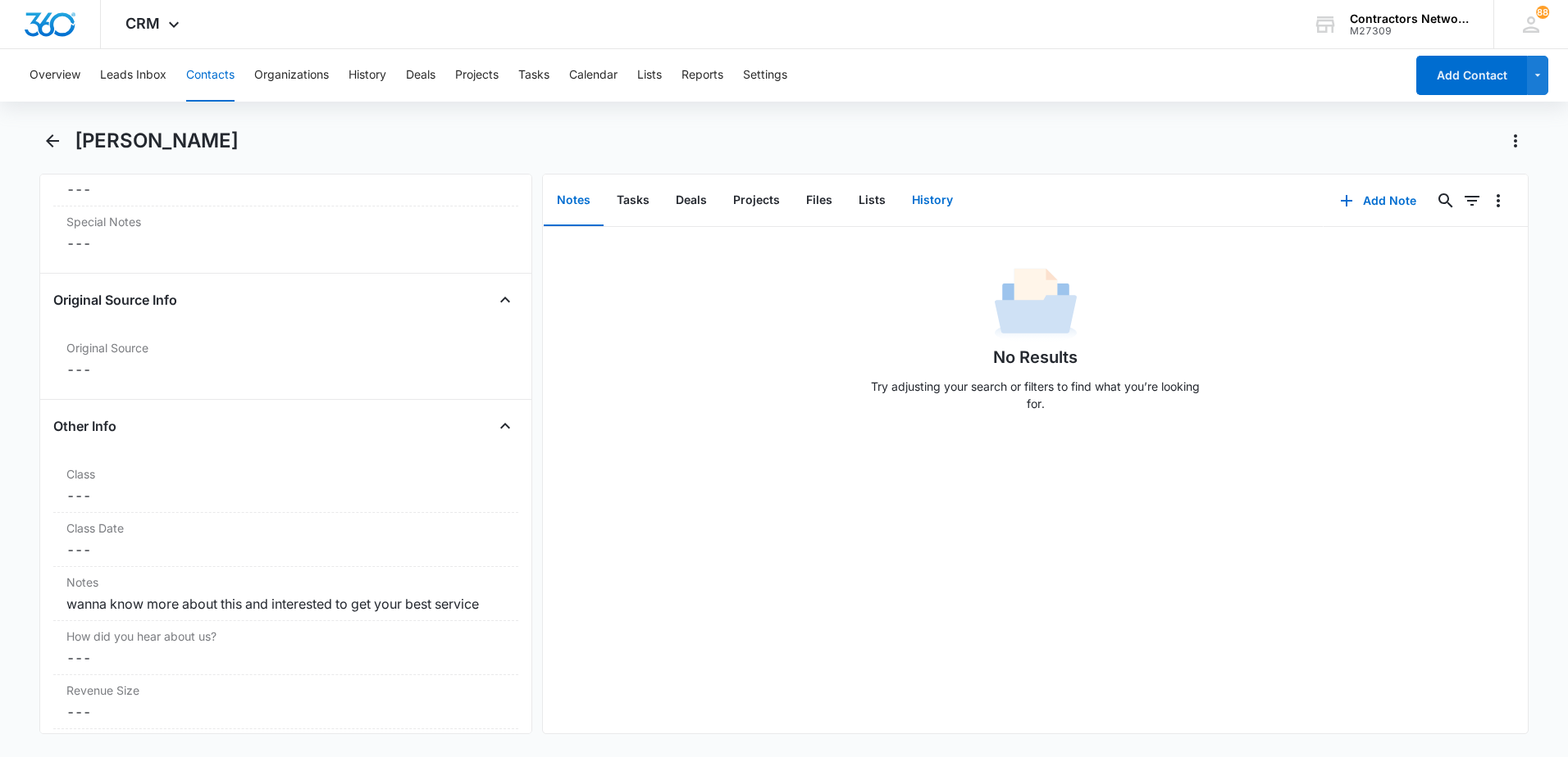
click at [930, 206] on button "History" at bounding box center [932, 201] width 67 height 51
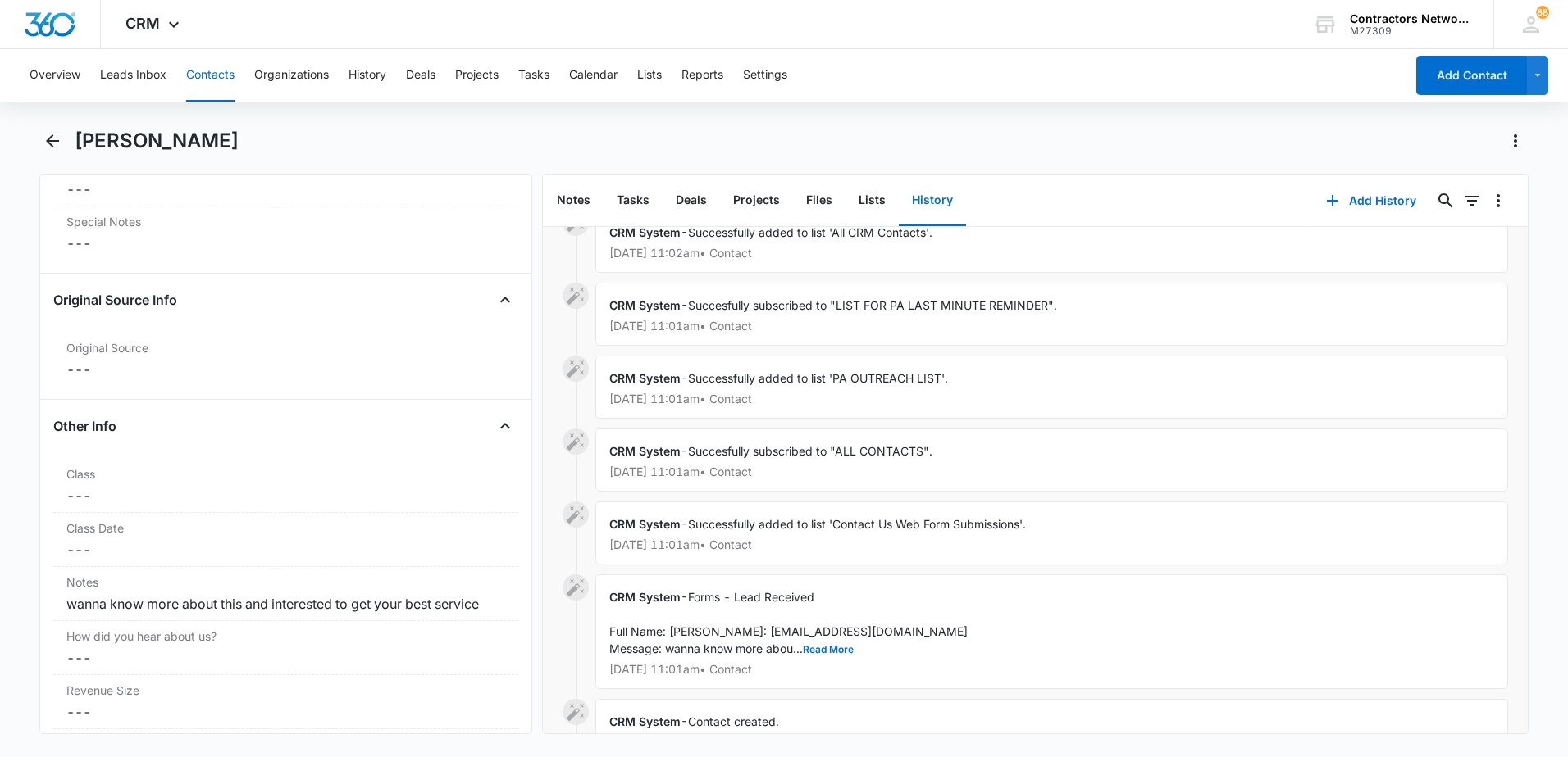
scroll to position [164, 0]
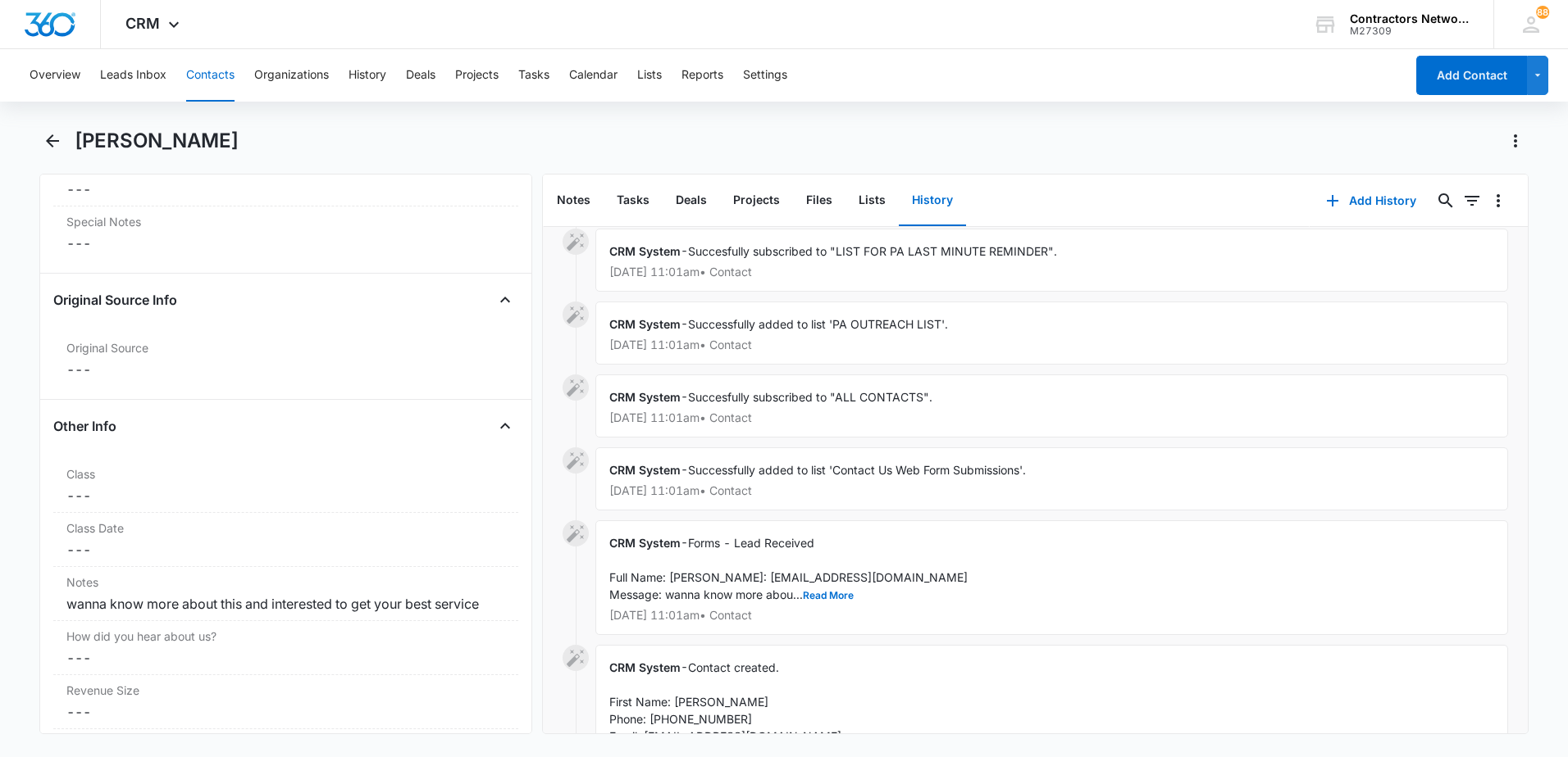
click at [826, 622] on div "CRM System - Forms - Lead Received Full Name: konrad Email: osterhues123@yahoo.…" at bounding box center [1051, 577] width 913 height 115
click at [830, 601] on button "Read More" at bounding box center [829, 596] width 51 height 9
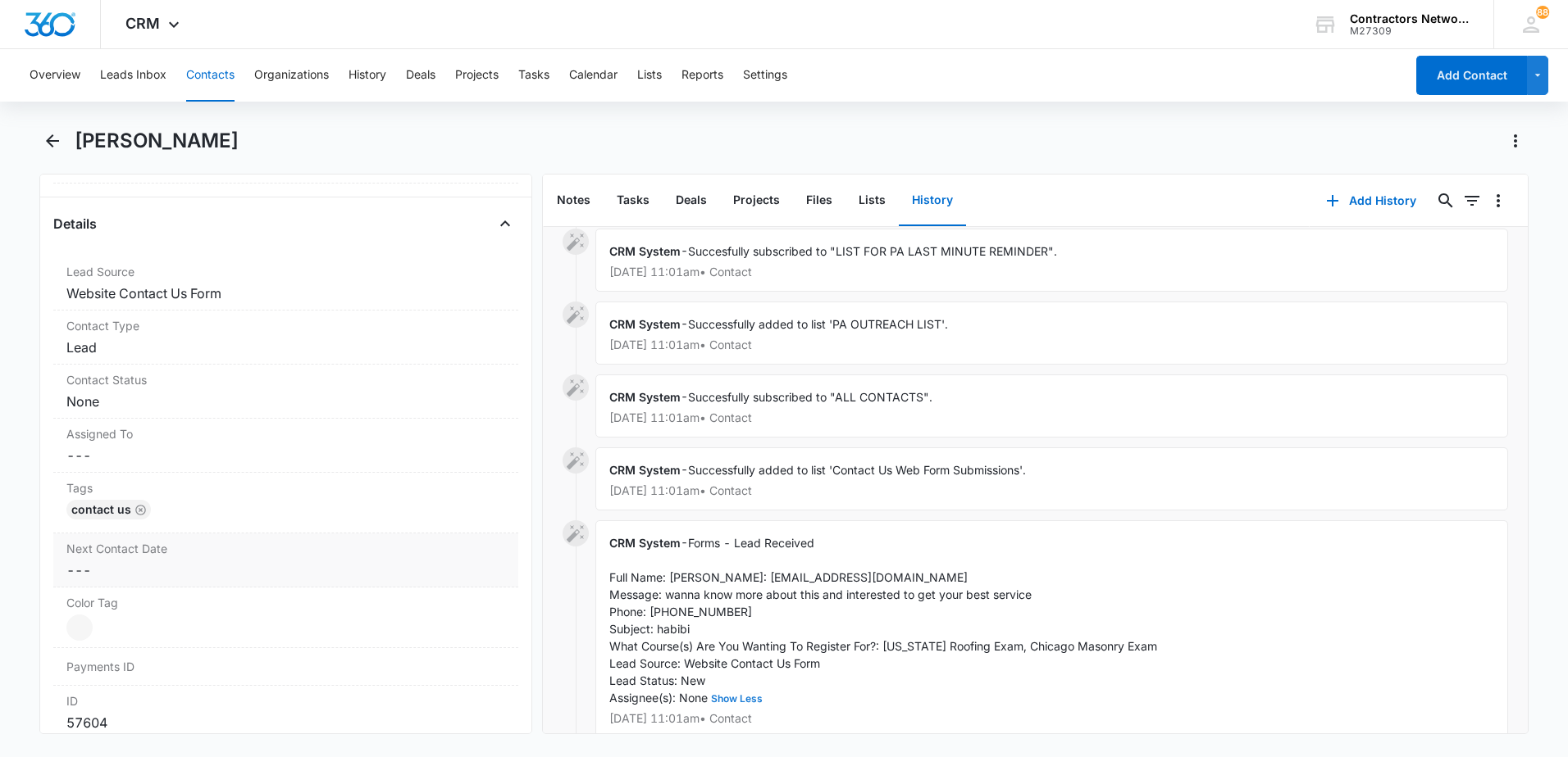
scroll to position [574, 0]
click at [228, 369] on div "Contact Type Cancel Save Changes Lead" at bounding box center [285, 346] width 465 height 54
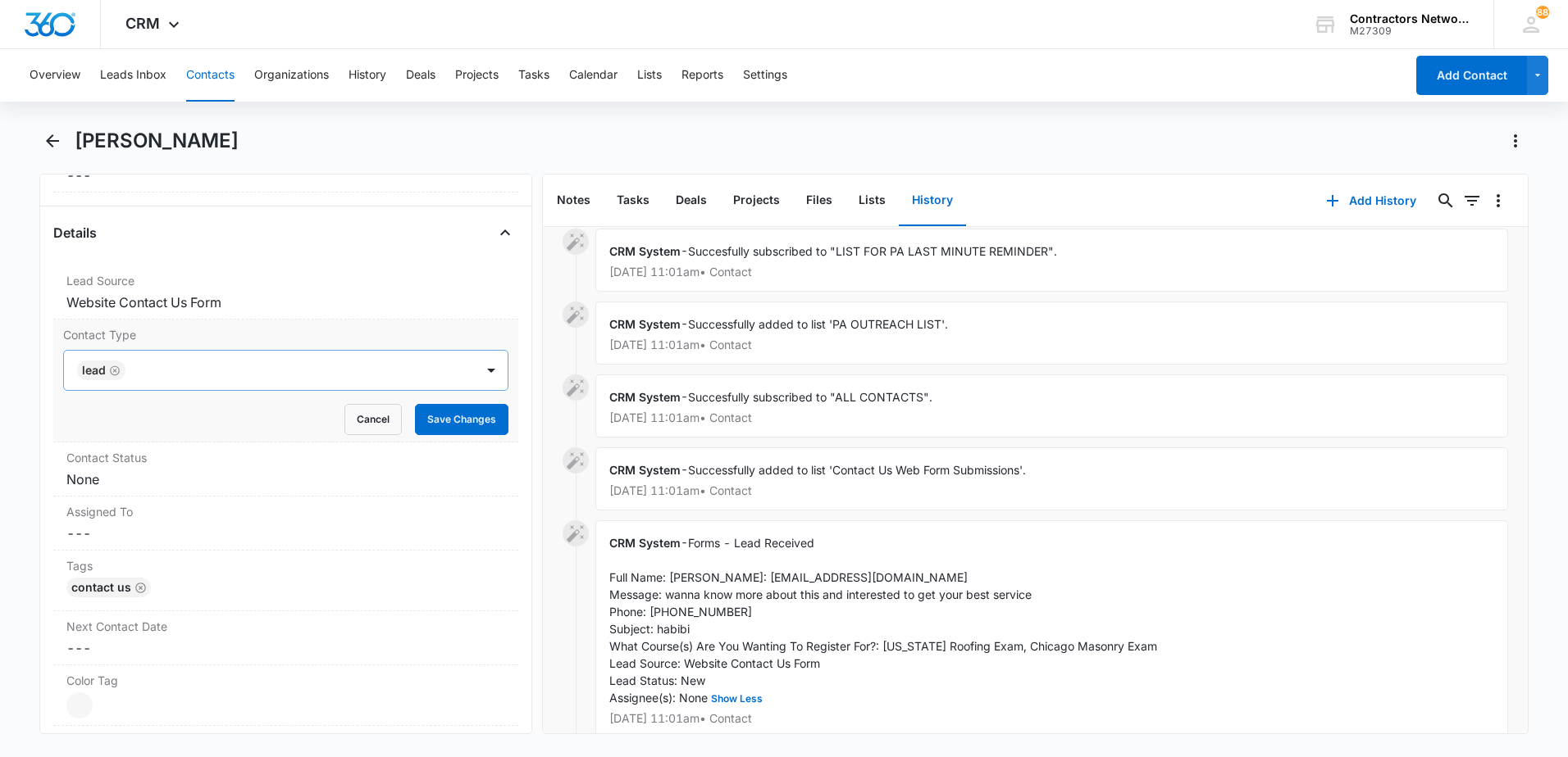
click at [116, 373] on icon "Remove Lead" at bounding box center [115, 370] width 11 height 12
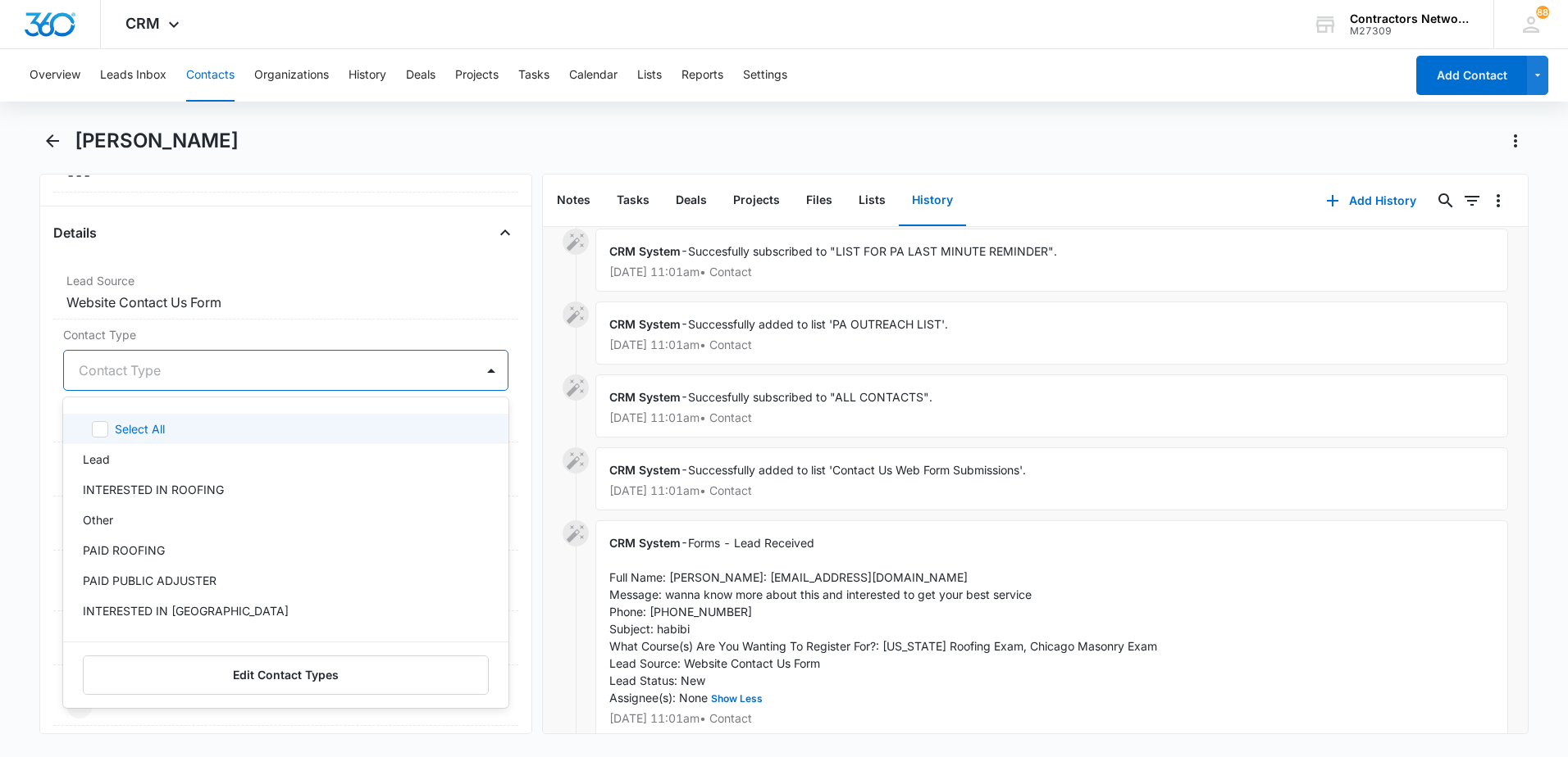
click at [174, 389] on div "Contact Type" at bounding box center [286, 369] width 446 height 41
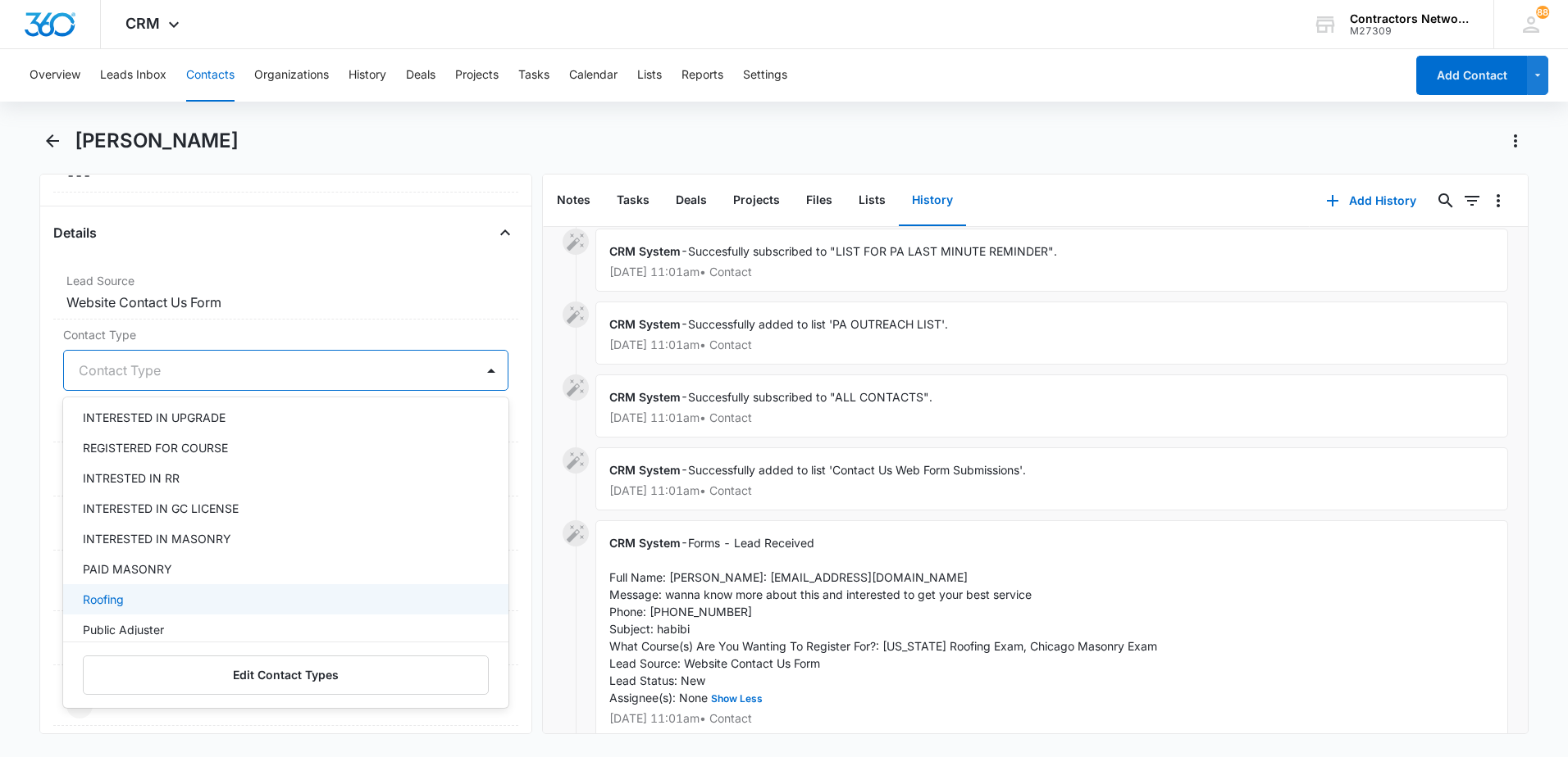
scroll to position [492, 0]
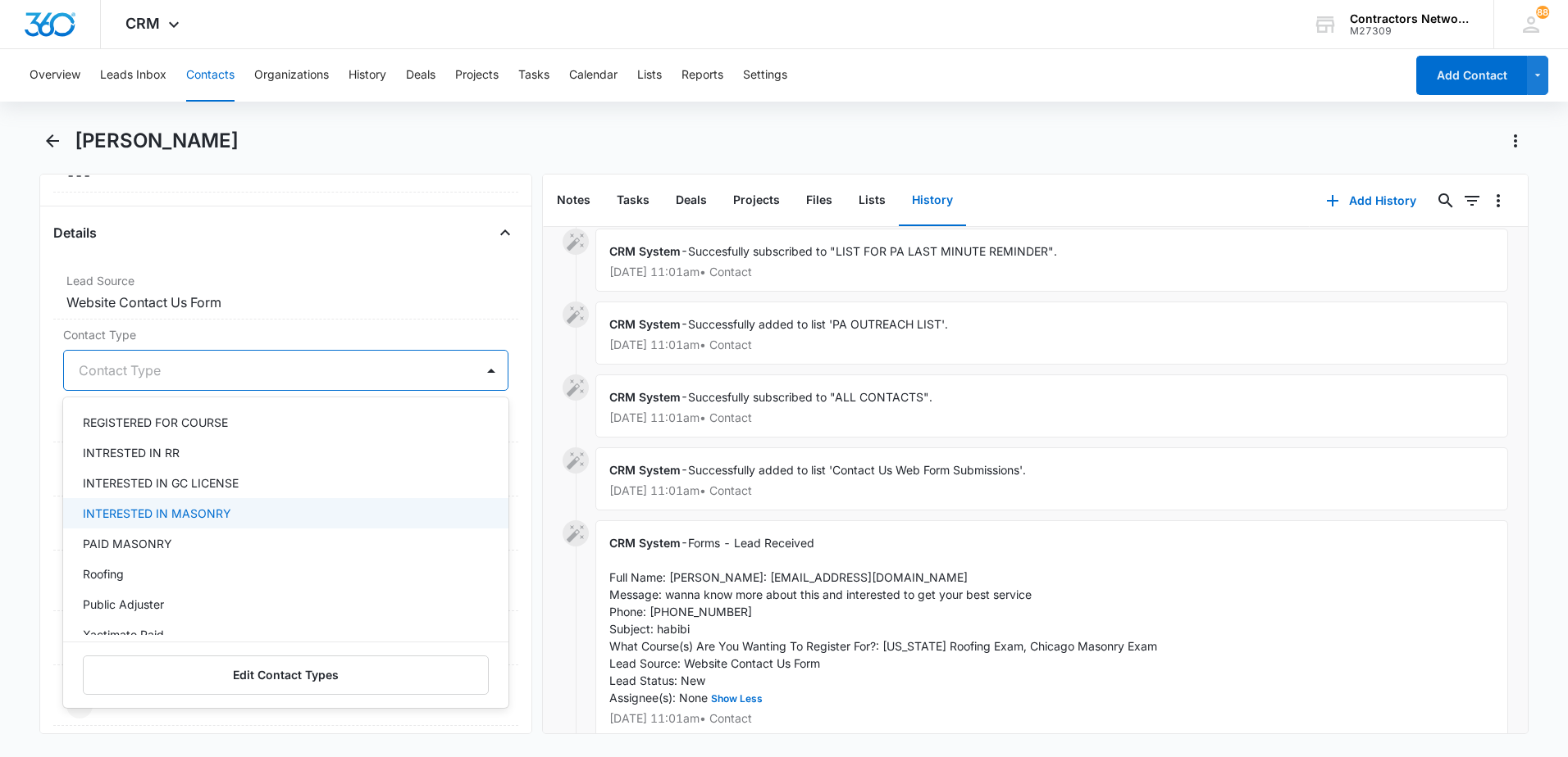
click at [218, 518] on p "INTERESTED IN MASONRY" at bounding box center [156, 514] width 149 height 17
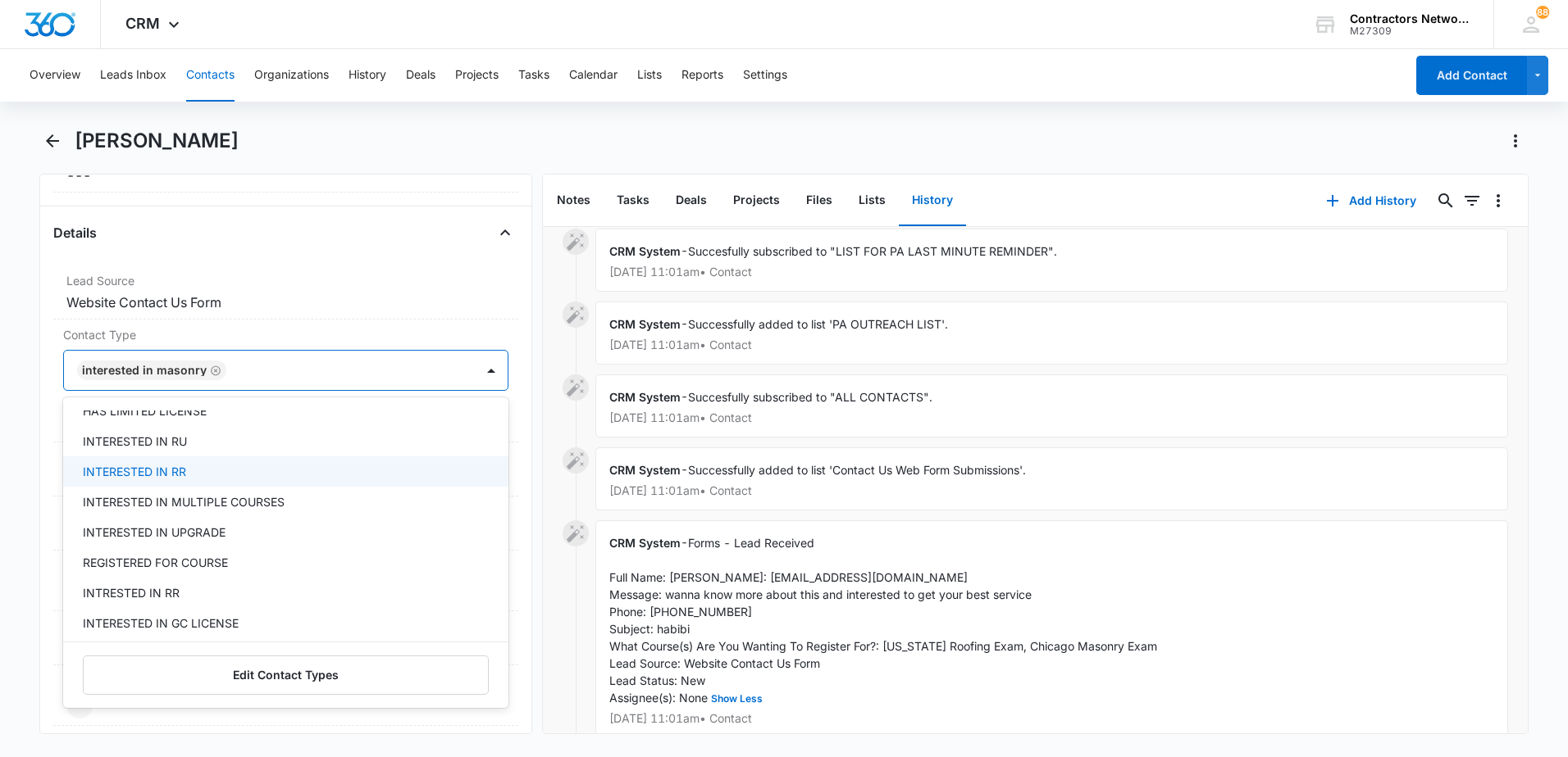
scroll to position [328, 0]
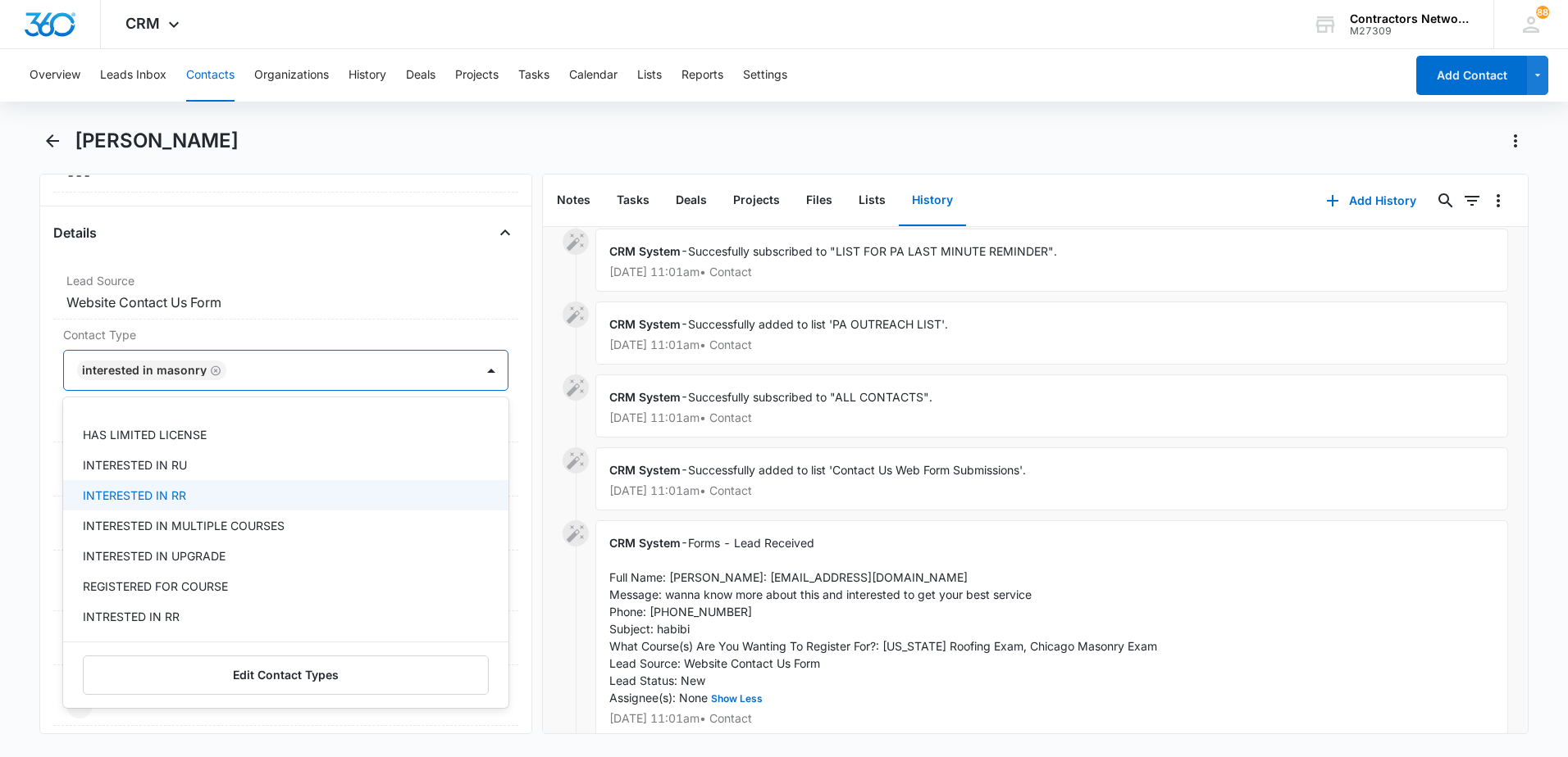
click at [223, 496] on div "INTERESTED IN RR" at bounding box center [283, 496] width 403 height 17
click at [394, 291] on div "Lead Source Cancel Save Changes Website Contact Us Form" at bounding box center [285, 292] width 465 height 54
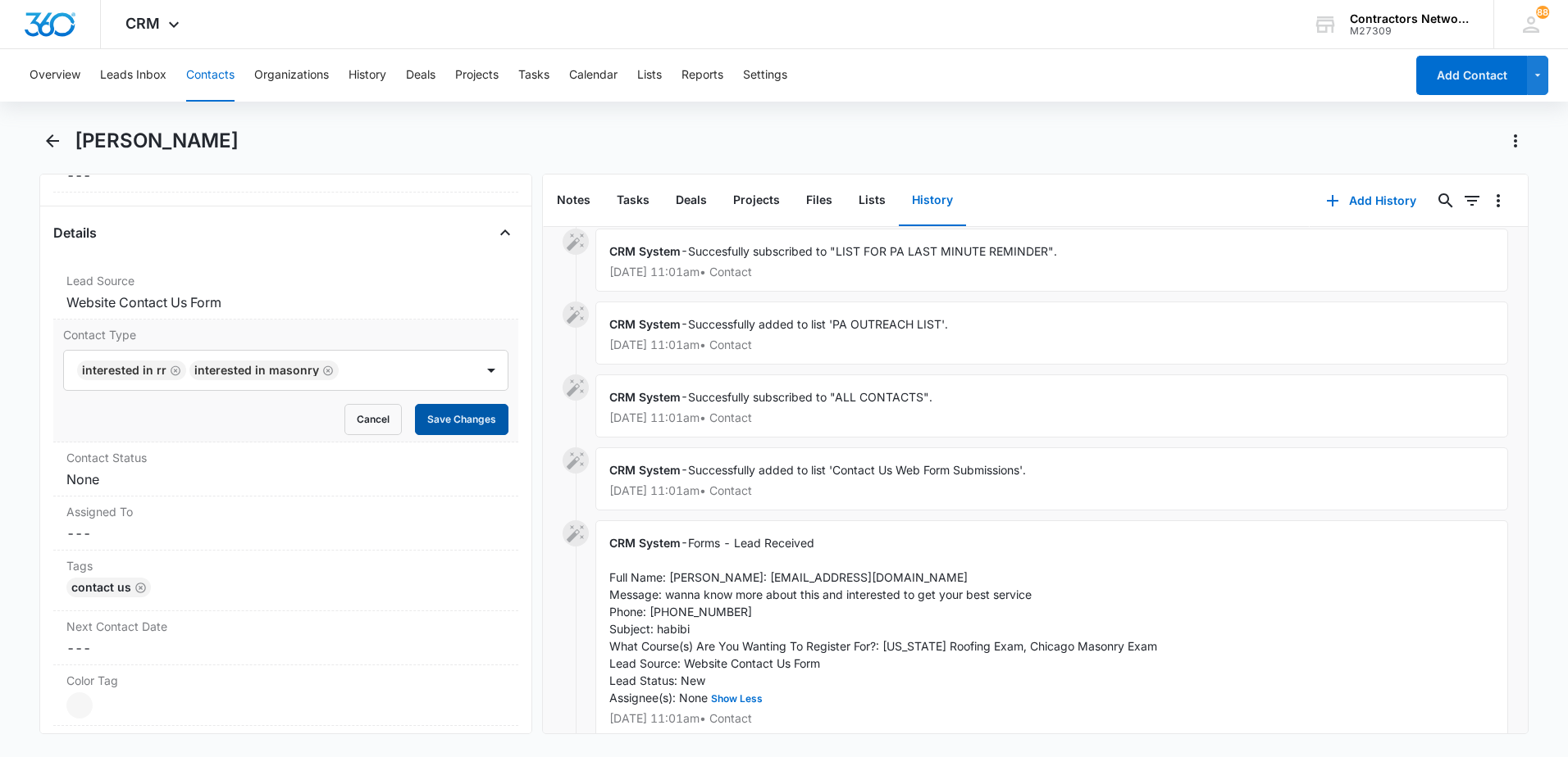
click at [459, 417] on button "Save Changes" at bounding box center [462, 420] width 94 height 31
click at [101, 538] on dd "Cancel Save Changes ---" at bounding box center [285, 533] width 439 height 20
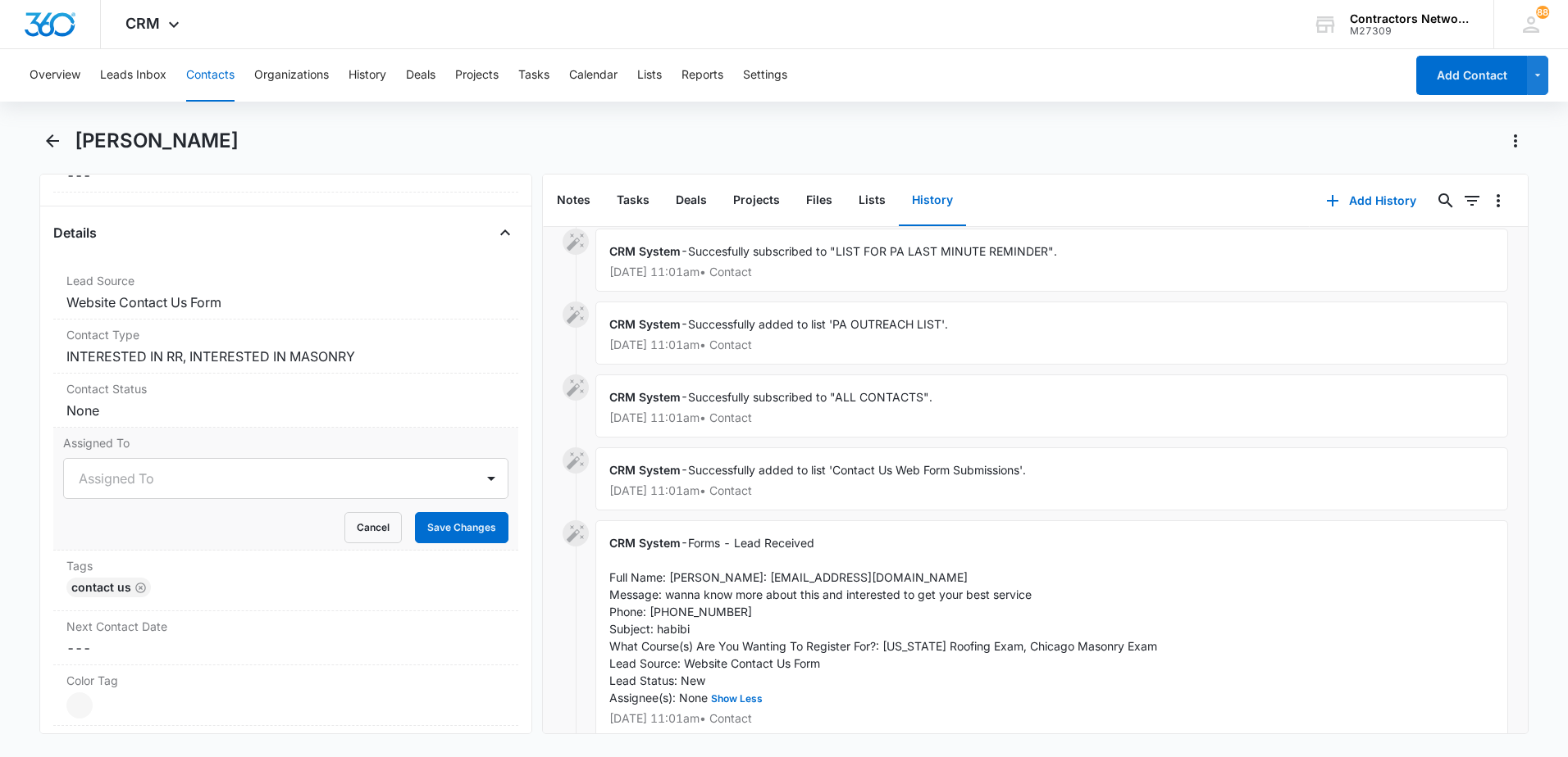
drag, startPoint x: 143, startPoint y: 555, endPoint x: 155, endPoint y: 544, distance: 16.3
click at [147, 553] on dl "Lead Source Cancel Save Changes Website Contact Us Form Contact Type Cancel Sav…" at bounding box center [285, 568] width 465 height 605
click at [176, 482] on div at bounding box center [265, 478] width 374 height 23
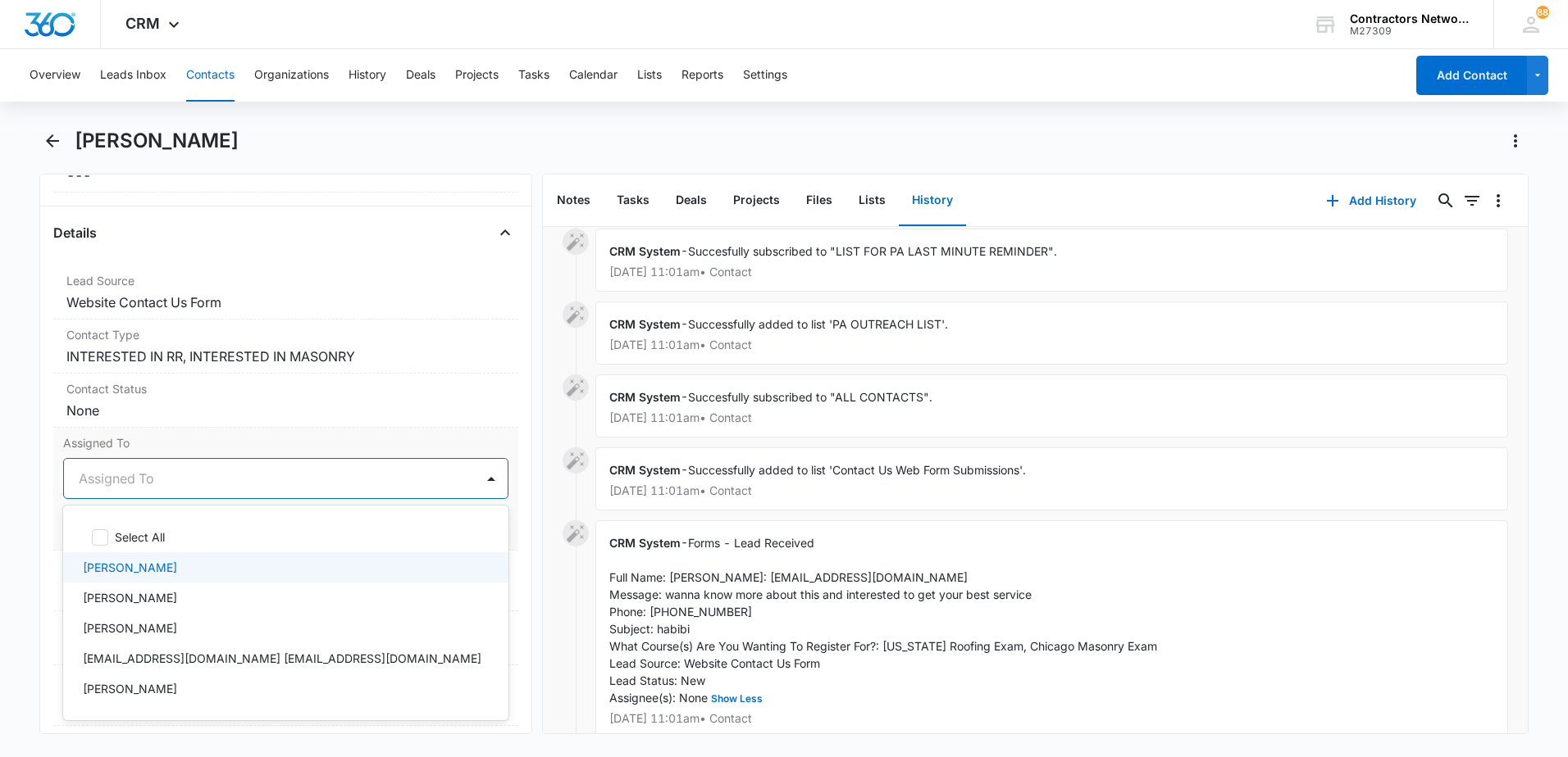
drag, startPoint x: 152, startPoint y: 566, endPoint x: 228, endPoint y: 504, distance: 98.1
click at [157, 560] on p "[PERSON_NAME]" at bounding box center [129, 568] width 94 height 17
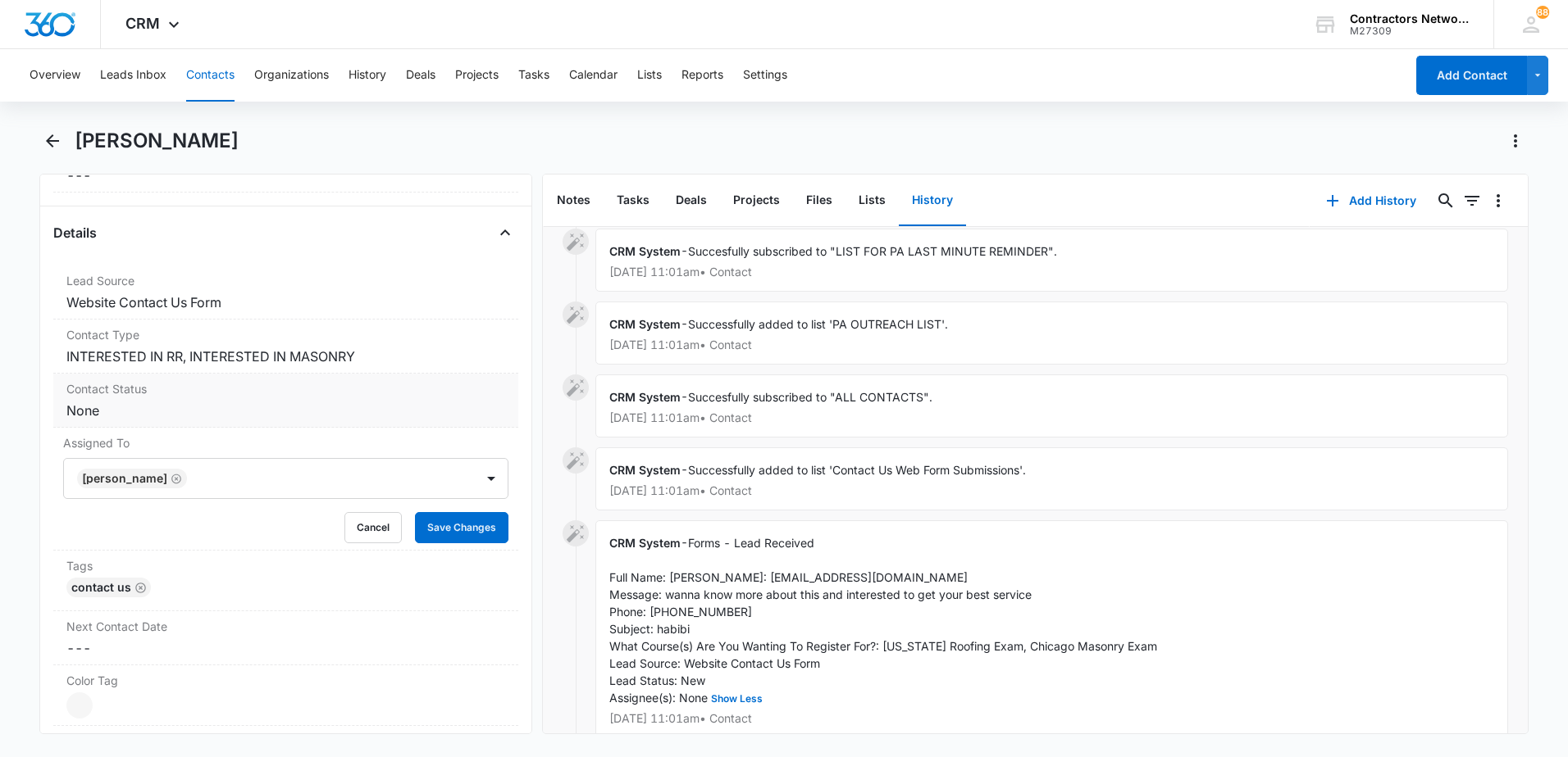
click at [301, 404] on dd "Cancel Save Changes None" at bounding box center [285, 410] width 439 height 20
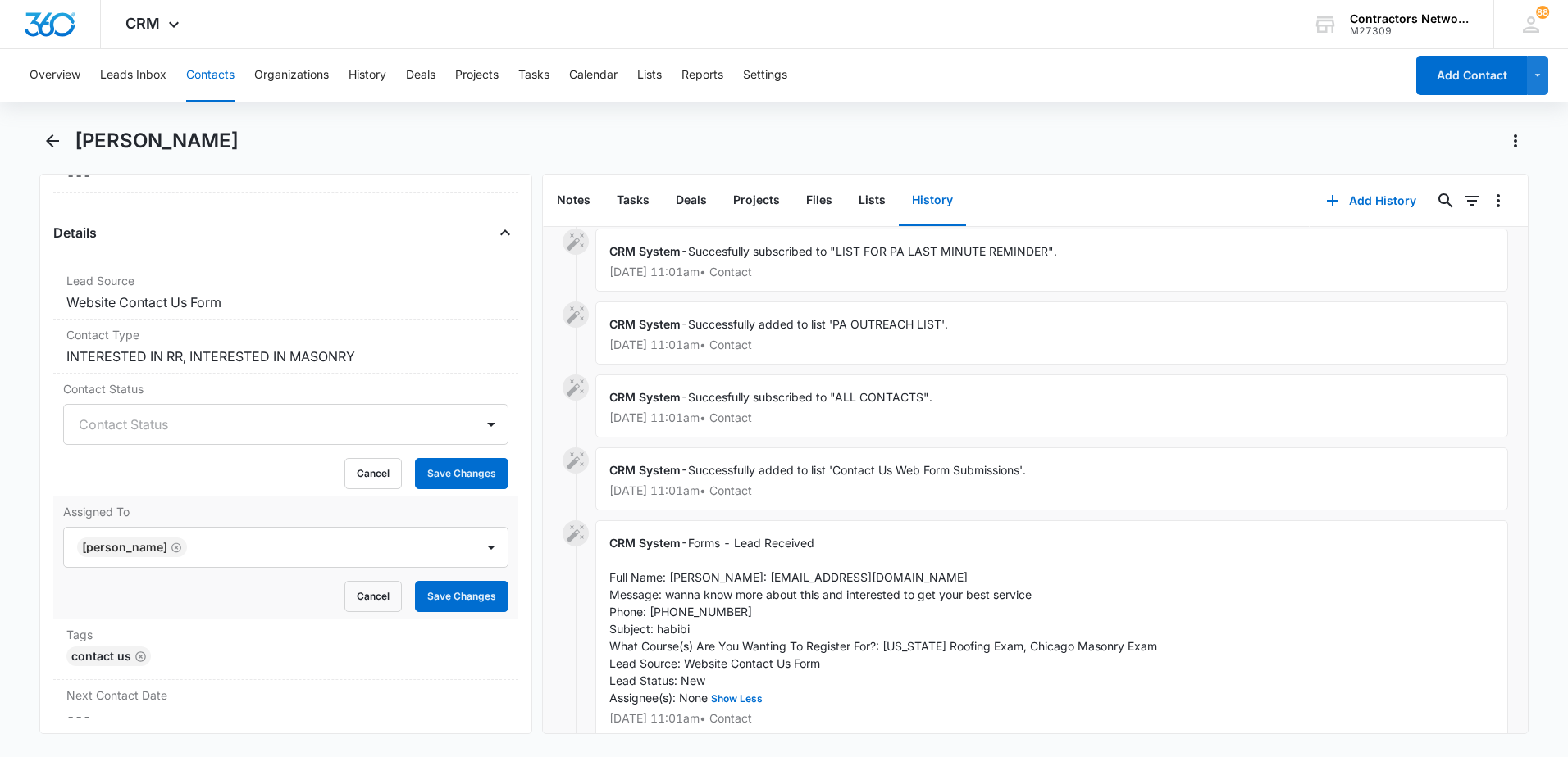
click at [433, 568] on form "Bozena Wojnar Cancel Save Changes" at bounding box center [286, 569] width 446 height 85
click at [456, 592] on button "Save Changes" at bounding box center [462, 596] width 94 height 31
click at [438, 478] on button "Save Changes" at bounding box center [462, 474] width 94 height 31
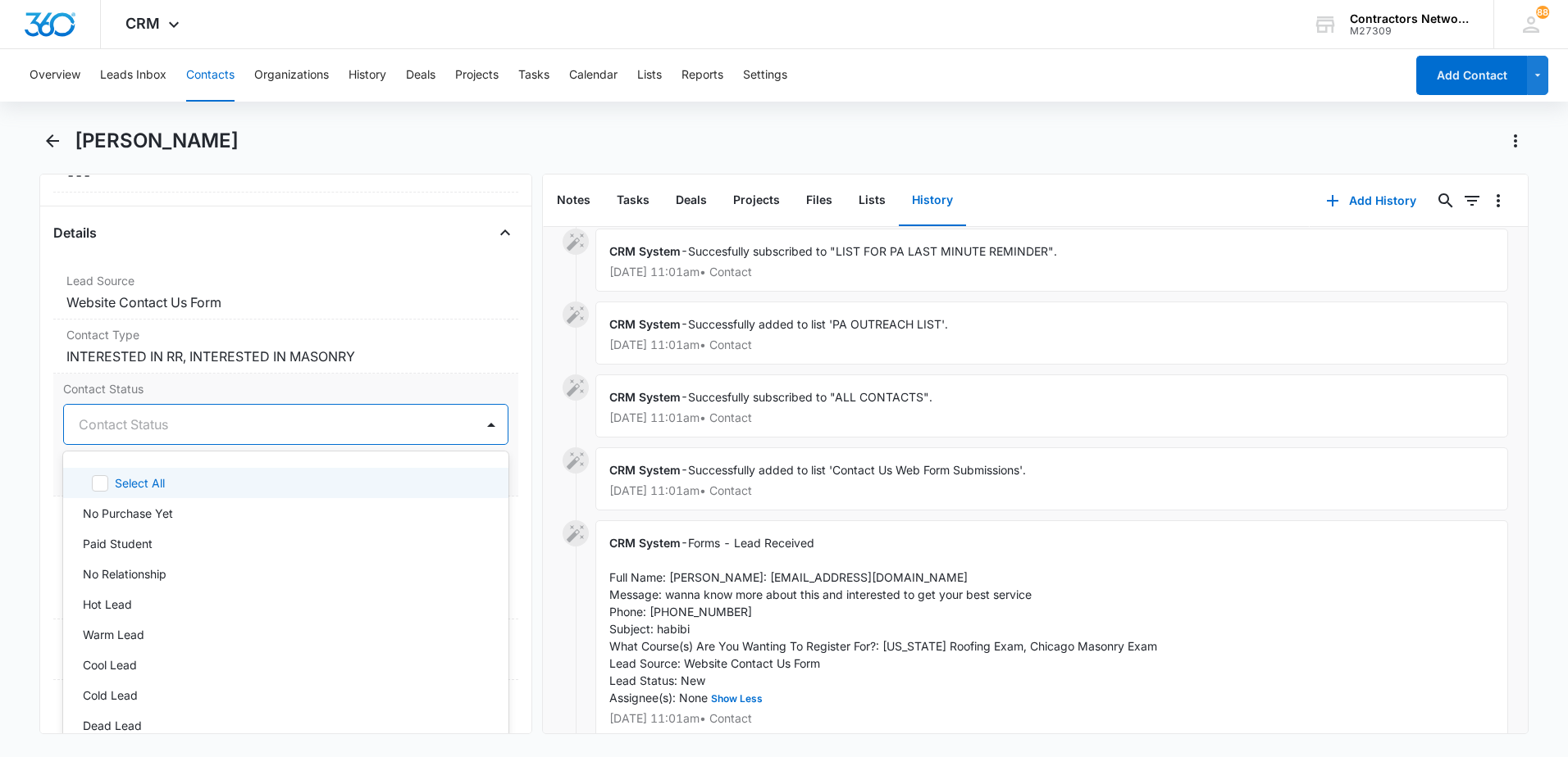
click at [193, 421] on div at bounding box center [265, 424] width 374 height 23
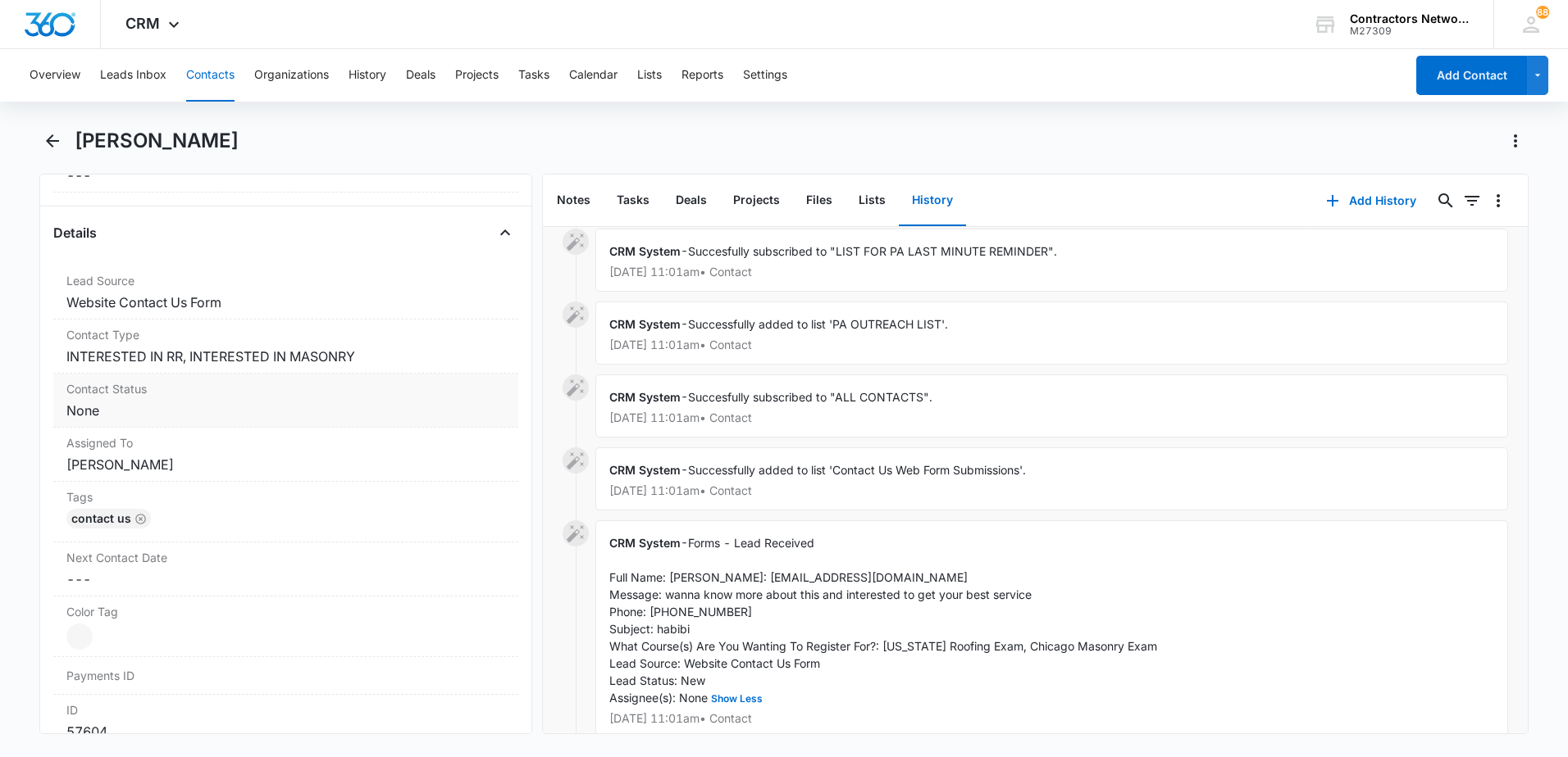
click at [153, 511] on div "Tags Cancel Save Changes Contact Us" at bounding box center [285, 513] width 465 height 61
click at [181, 406] on dd "Cancel Save Changes None" at bounding box center [285, 410] width 439 height 20
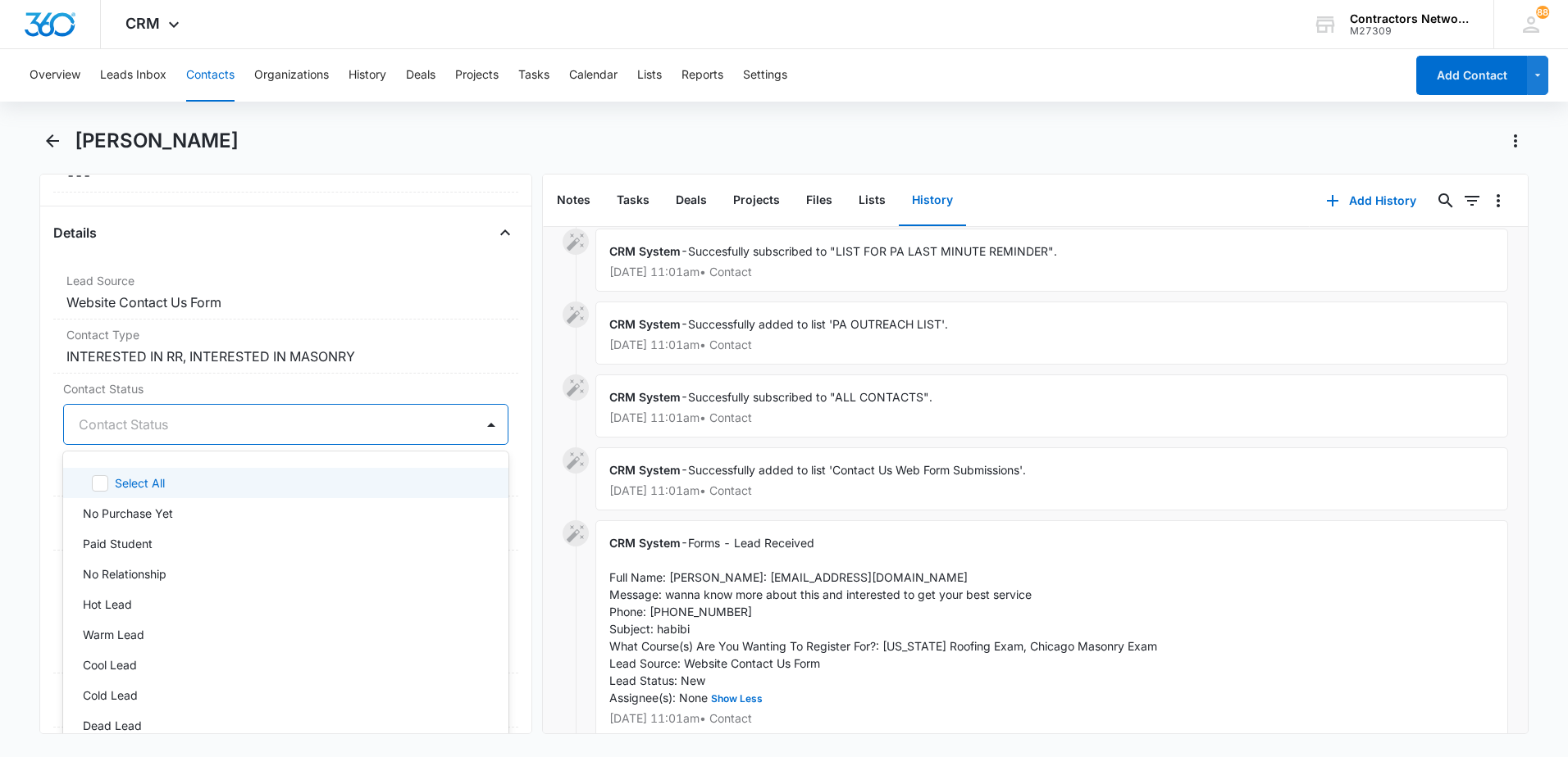
click at [119, 431] on div at bounding box center [265, 424] width 374 height 23
click at [86, 512] on p "No Purchase Yet" at bounding box center [127, 514] width 90 height 17
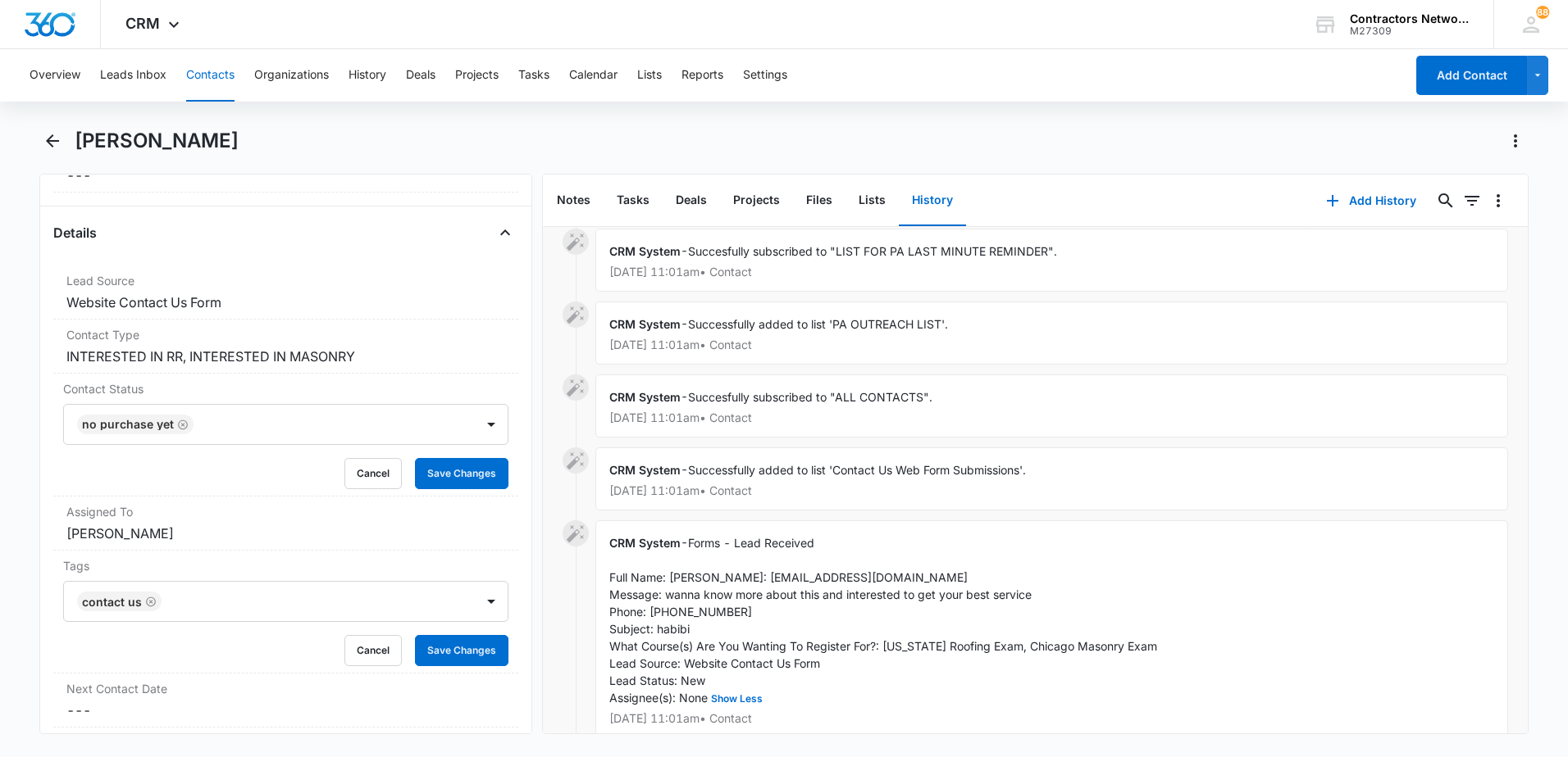
click at [44, 465] on div "Remove K Konrad Contact Info Name Cancel Save Changes Konrad Phone Cancel Save …" at bounding box center [286, 454] width 493 height 561
click at [456, 473] on button "Save Changes" at bounding box center [462, 474] width 94 height 31
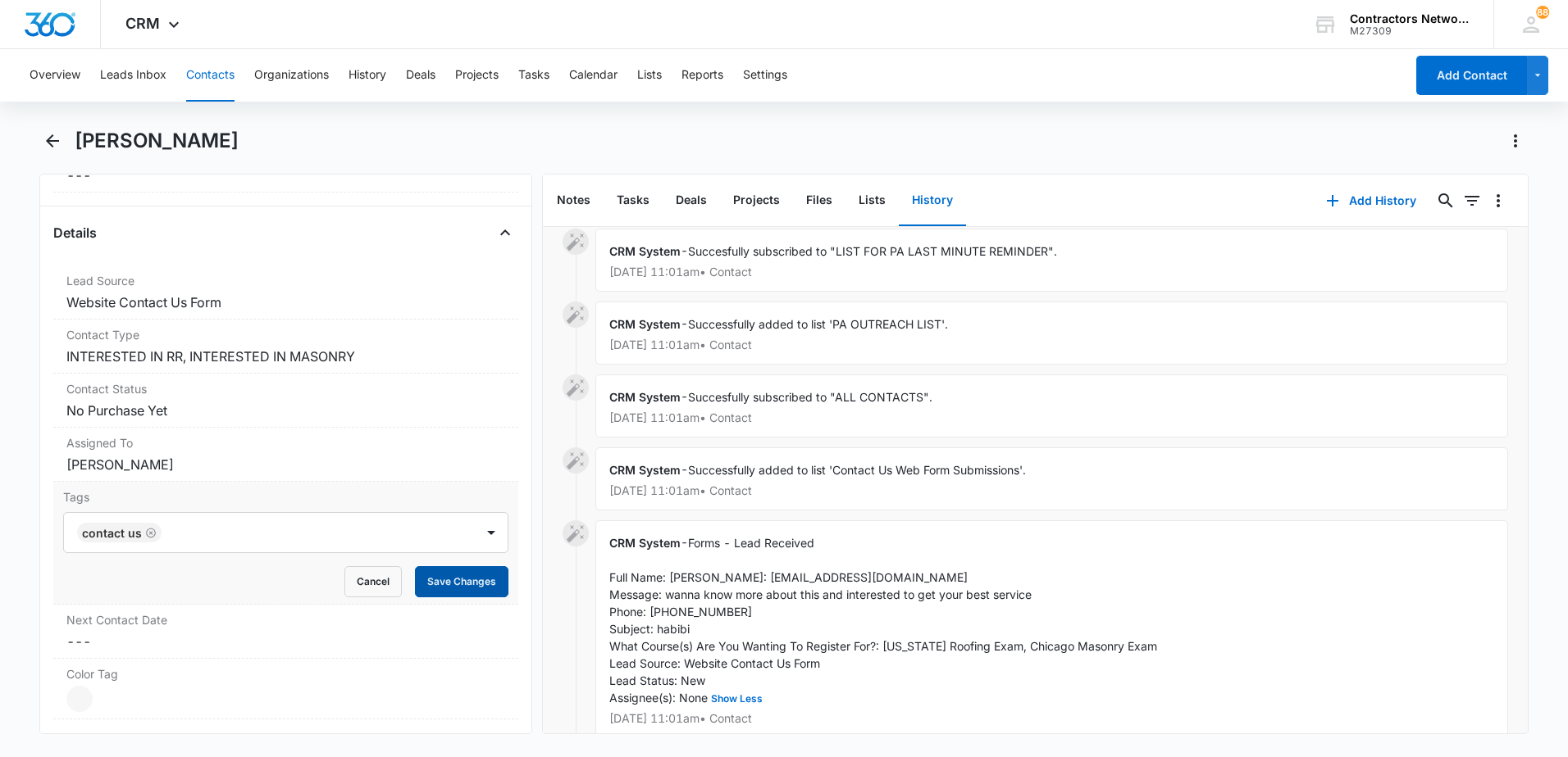
click at [450, 592] on button "Save Changes" at bounding box center [462, 582] width 94 height 31
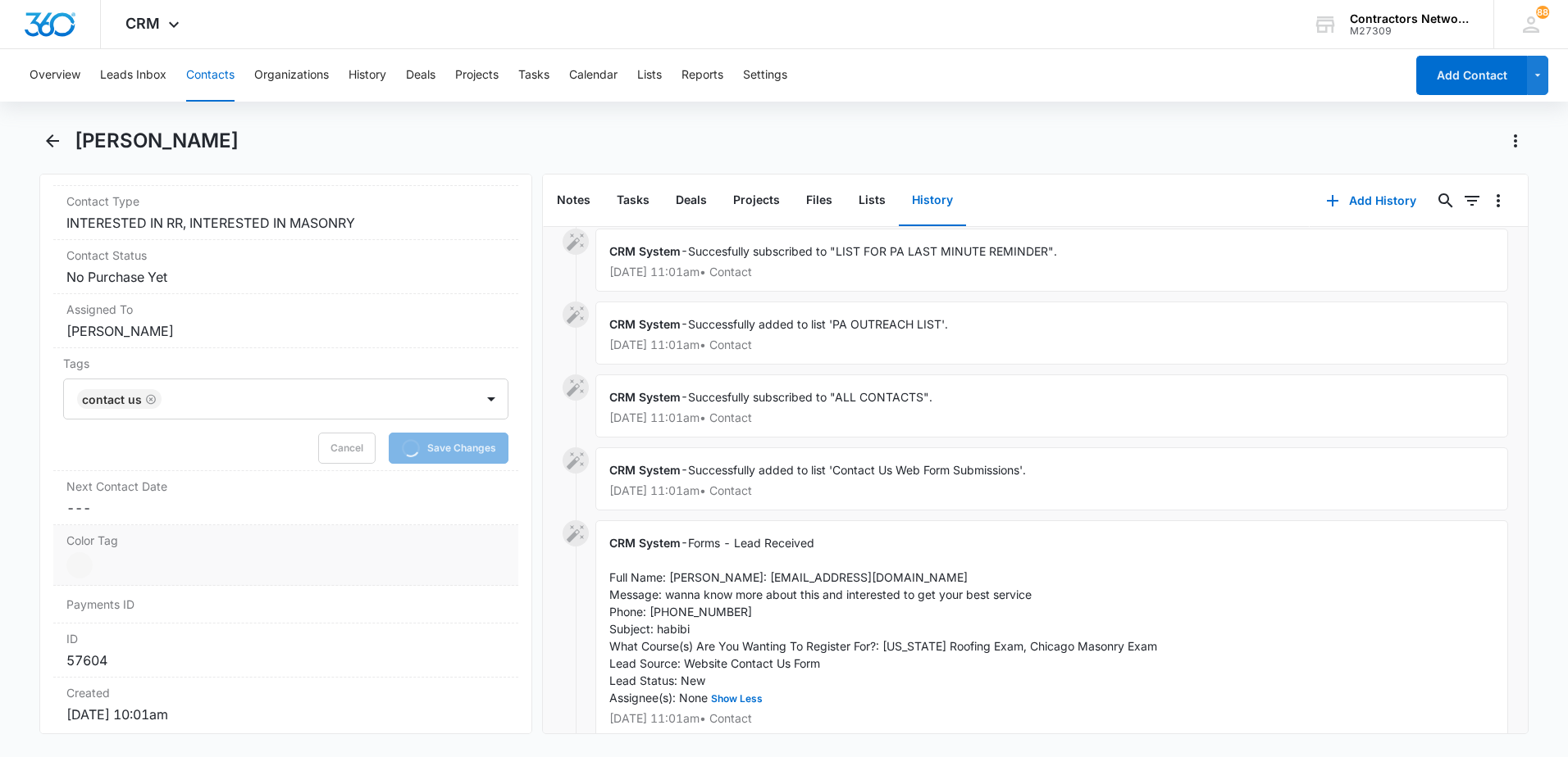
scroll to position [738, 0]
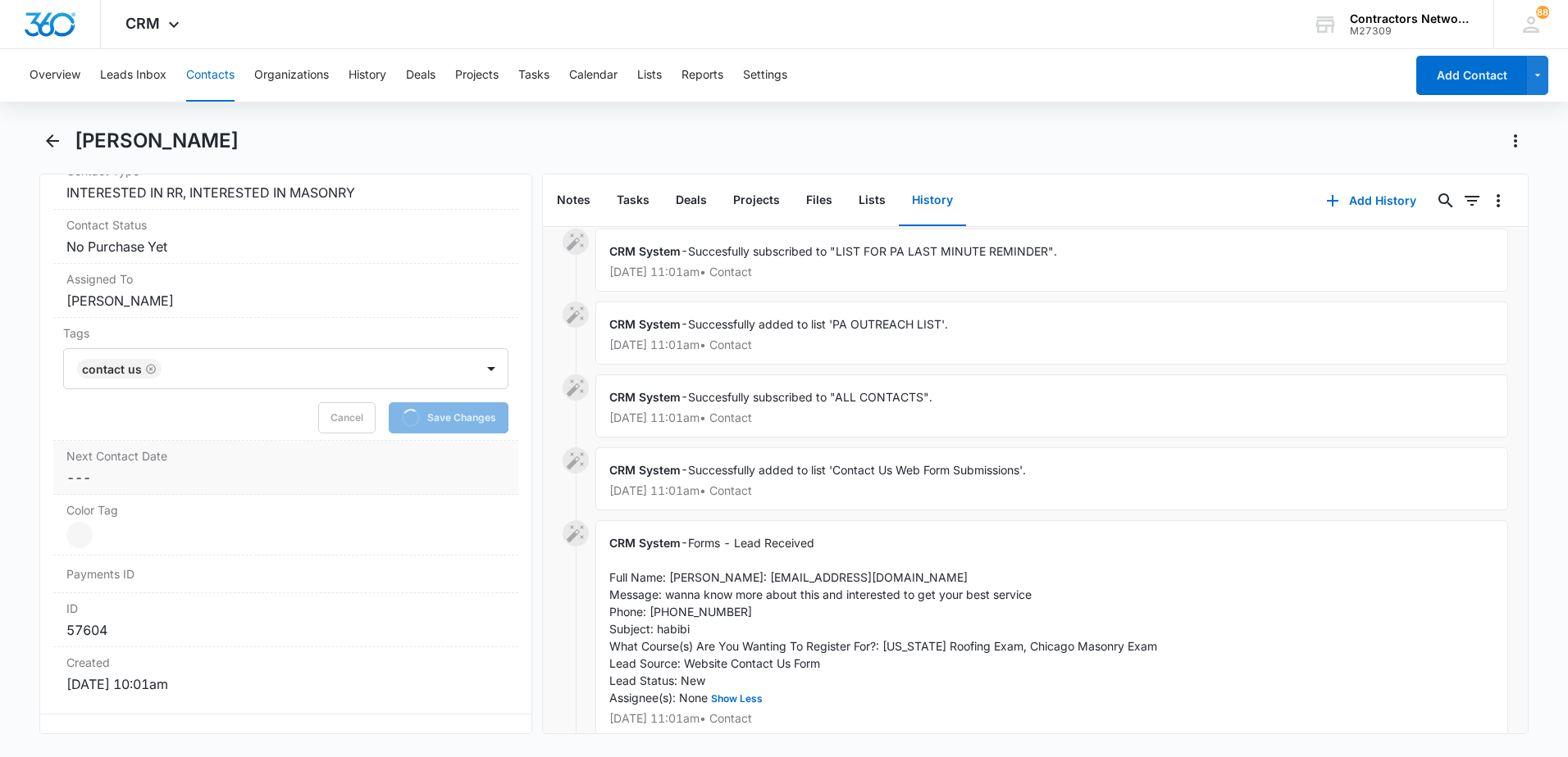
click at [135, 480] on dd "Cancel Save Changes ---" at bounding box center [285, 478] width 439 height 20
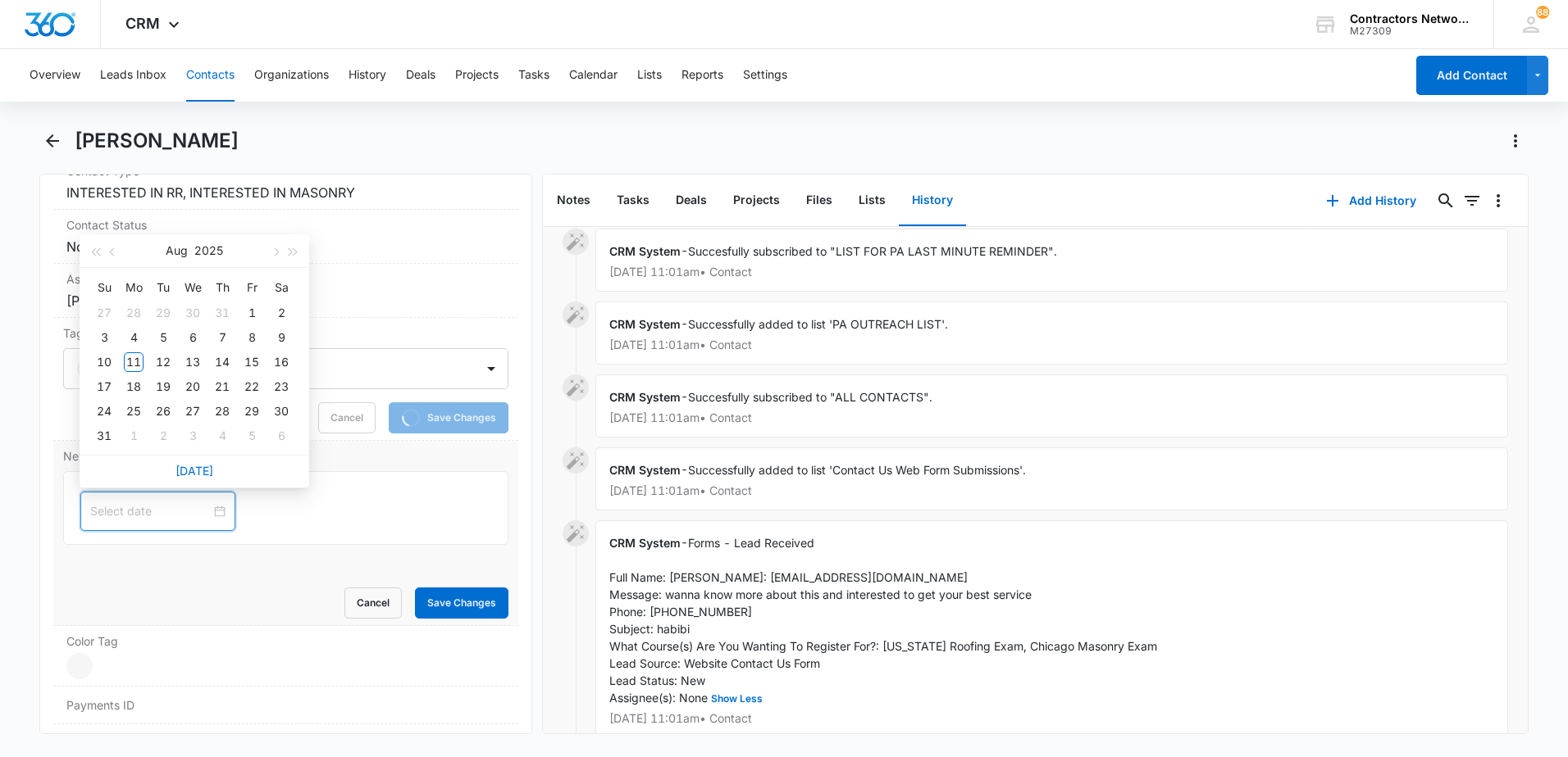
click at [137, 519] on input at bounding box center [150, 511] width 120 height 18
type input "[DATE]"
click at [121, 366] on td "11" at bounding box center [133, 362] width 29 height 25
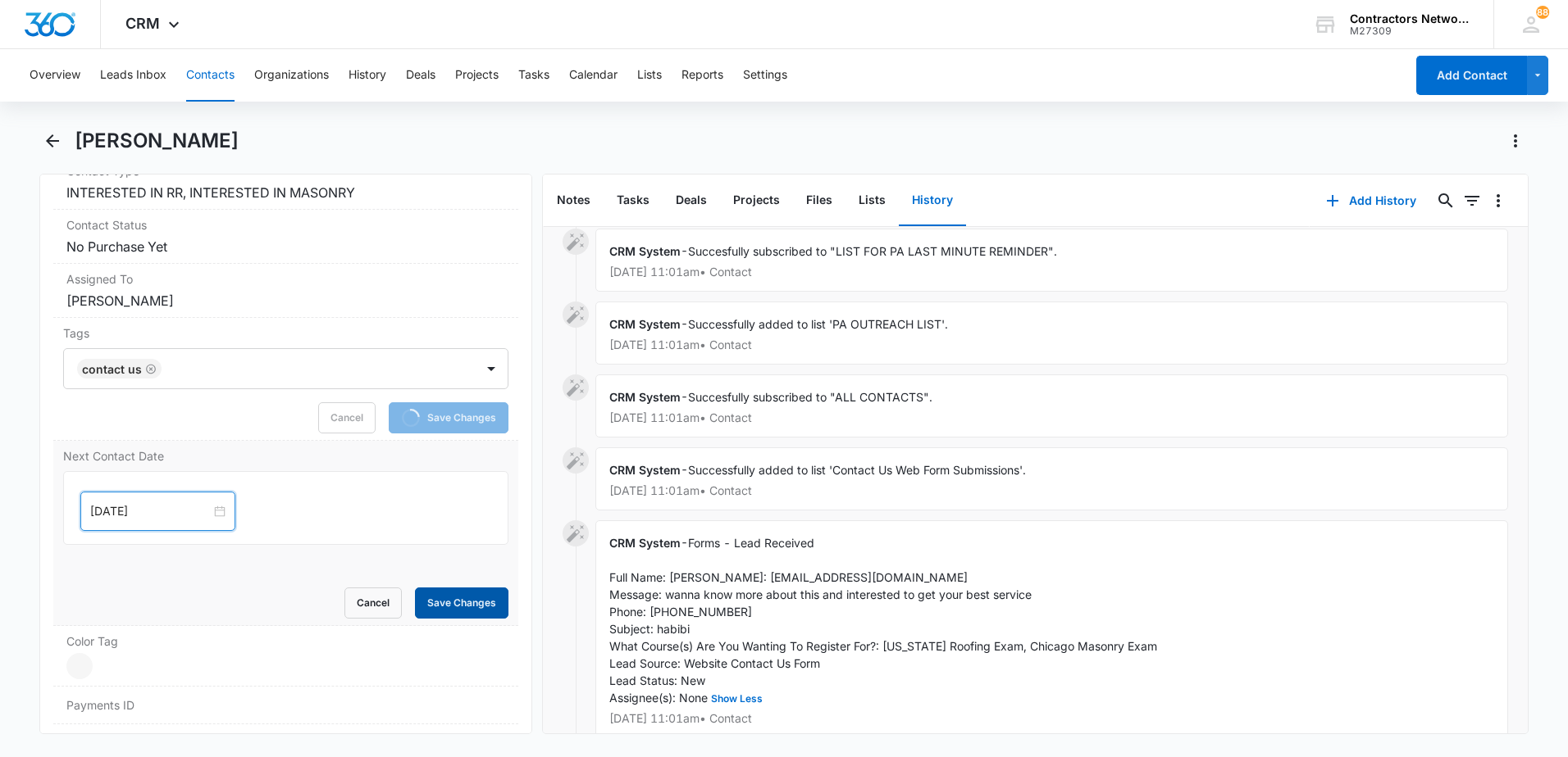
click at [446, 601] on button "Save Changes" at bounding box center [462, 603] width 94 height 31
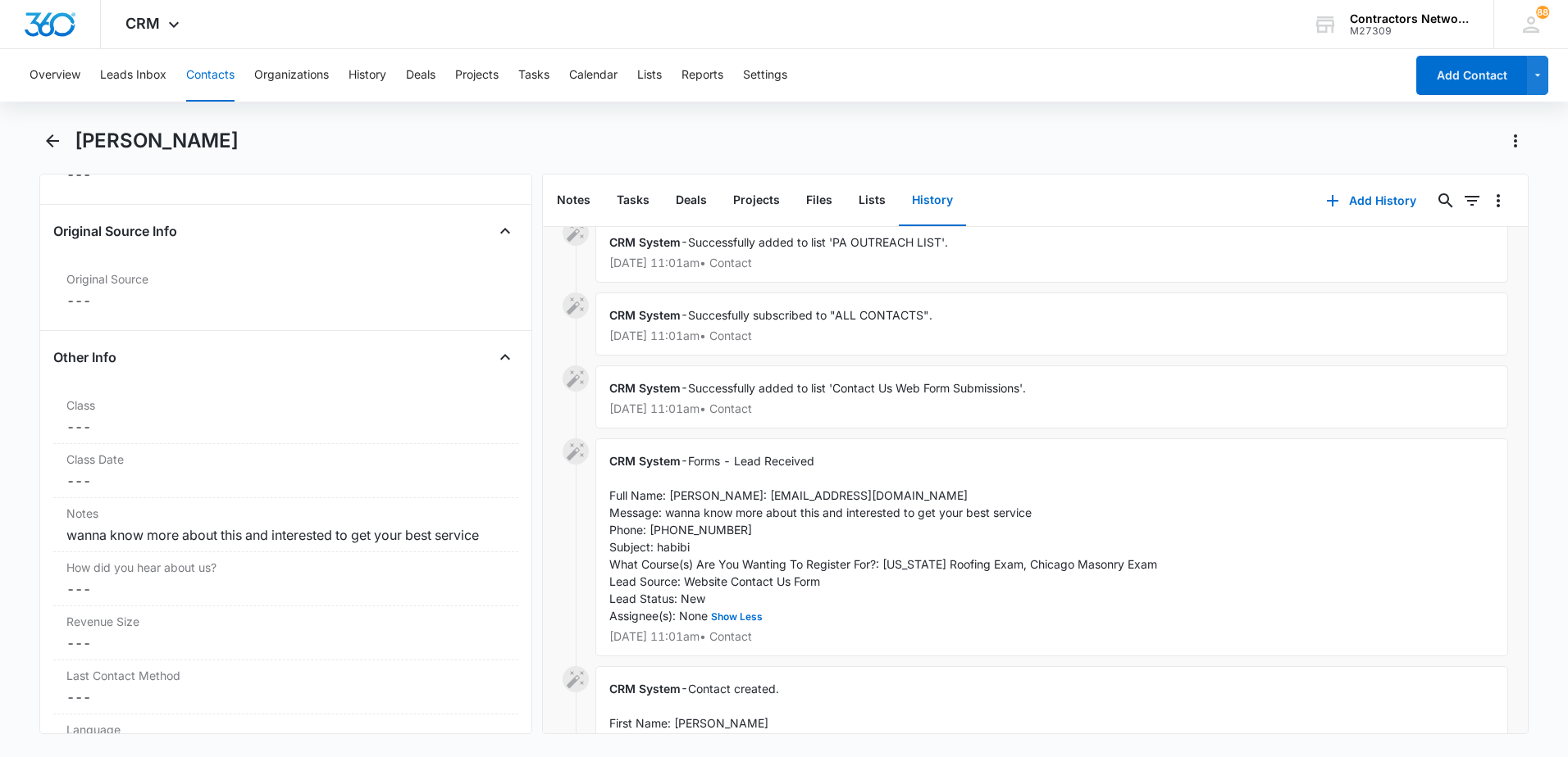
scroll to position [1721, 0]
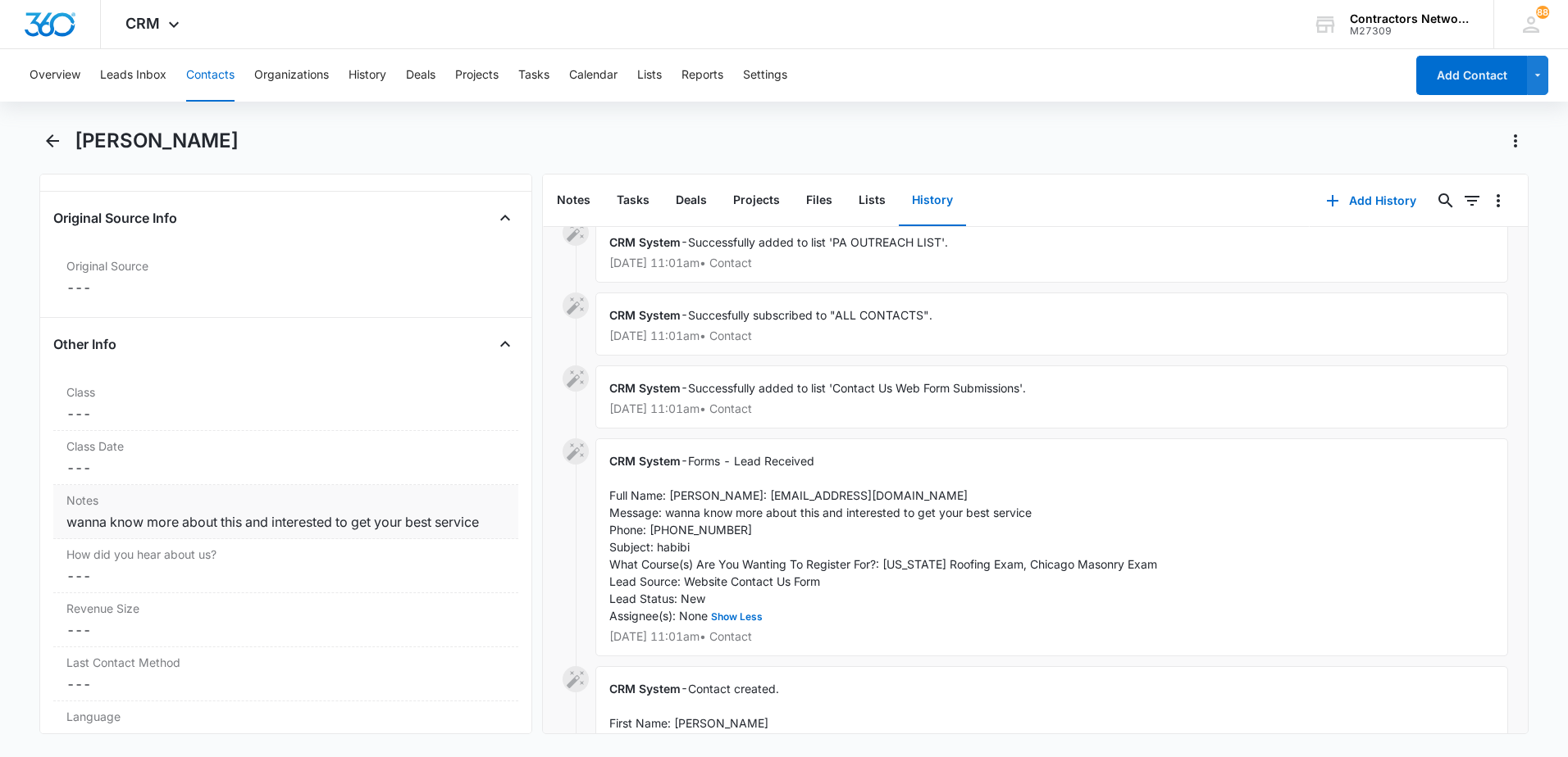
click at [491, 522] on div "wanna know more about this and interested to get your best service" at bounding box center [285, 522] width 439 height 20
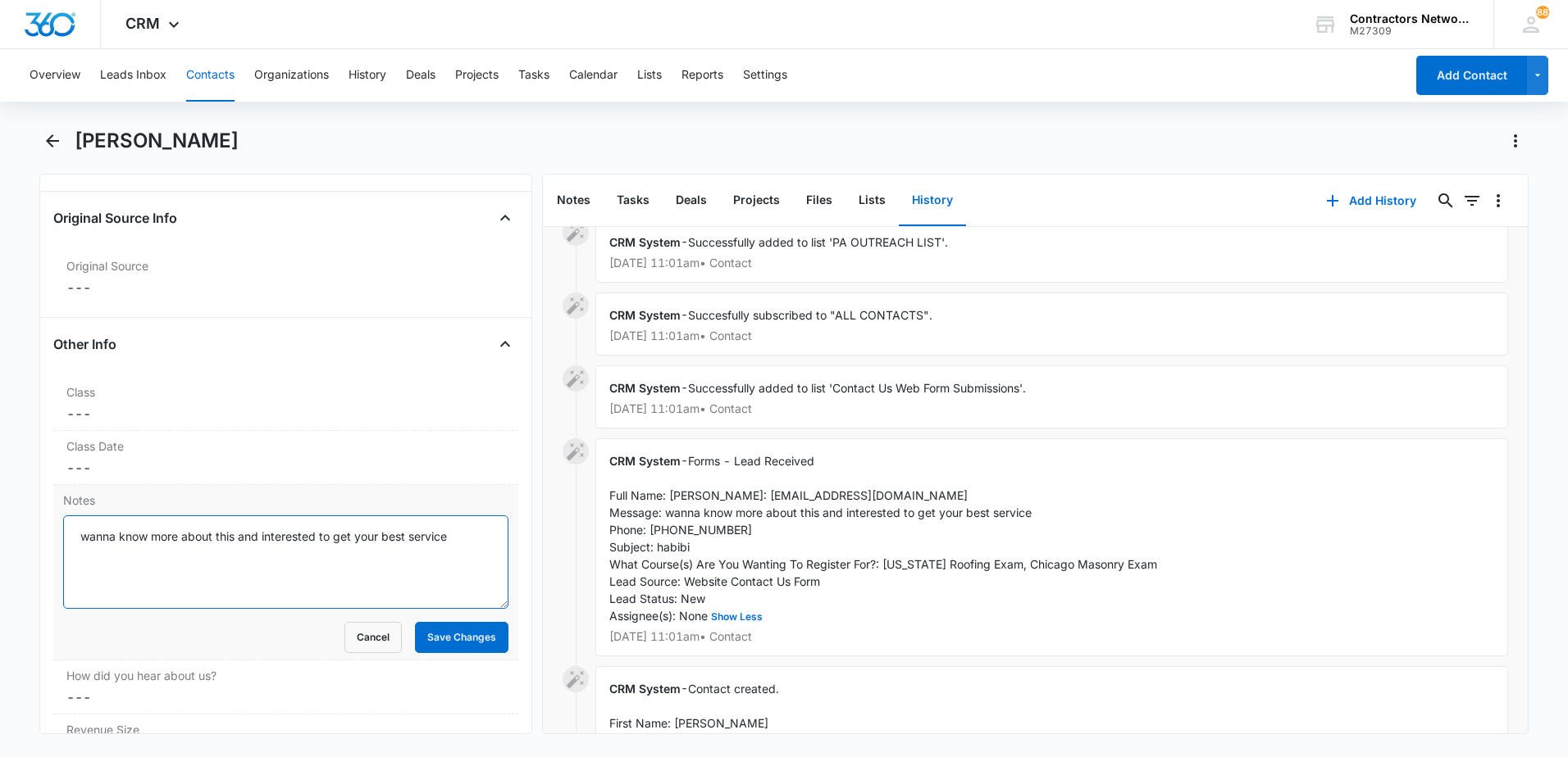
click at [64, 530] on textarea "wanna know more about this and interested to get your best service" at bounding box center [286, 562] width 446 height 94
click at [149, 562] on textarea "8/10/25 lead: wanna know more about this and interested to get your best service" at bounding box center [286, 562] width 446 height 94
type textarea "[DATE] lead: wanna know more about this and interested to get your best service…"
click at [441, 641] on button "Save Changes" at bounding box center [462, 638] width 94 height 31
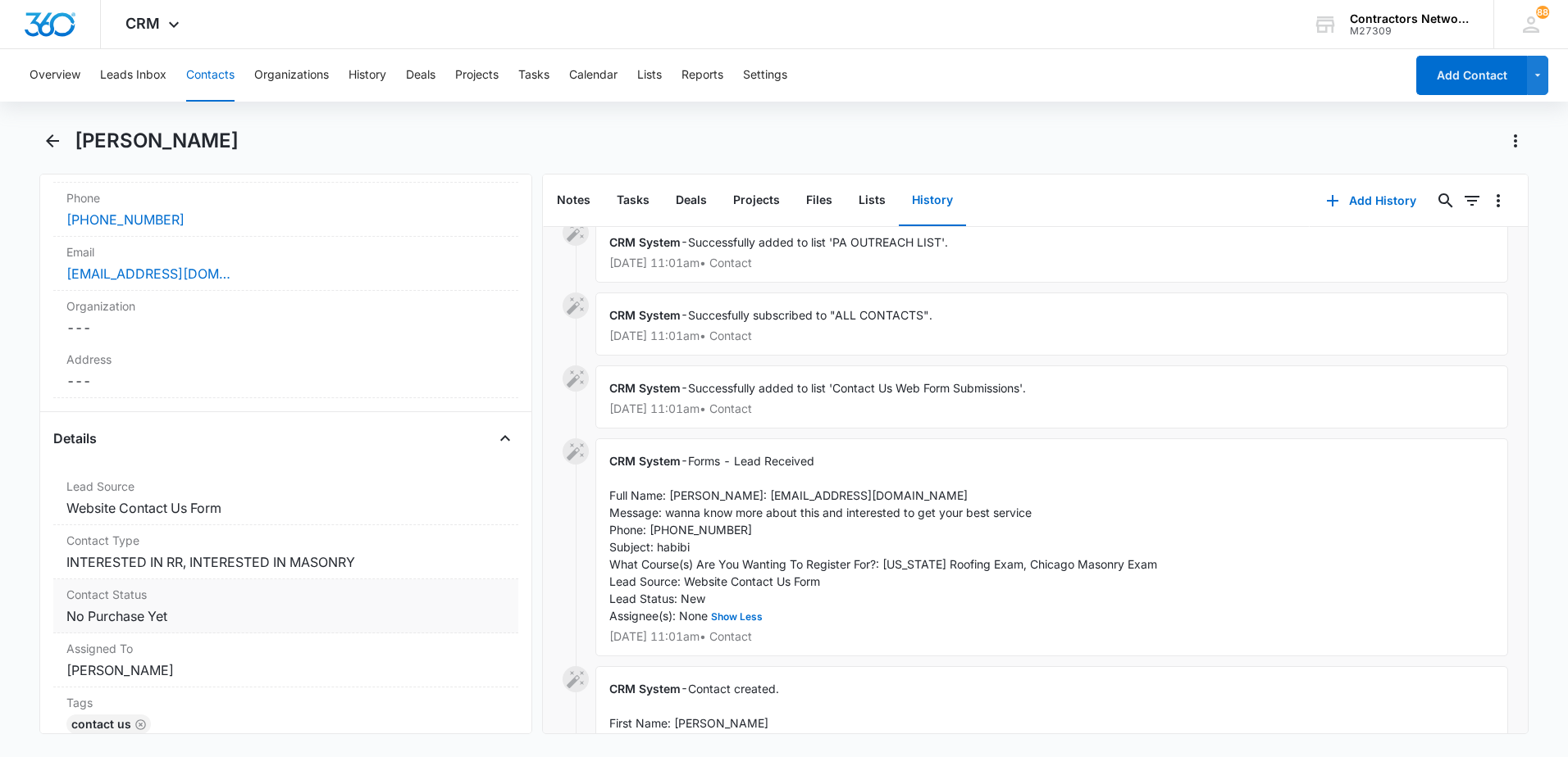
scroll to position [328, 0]
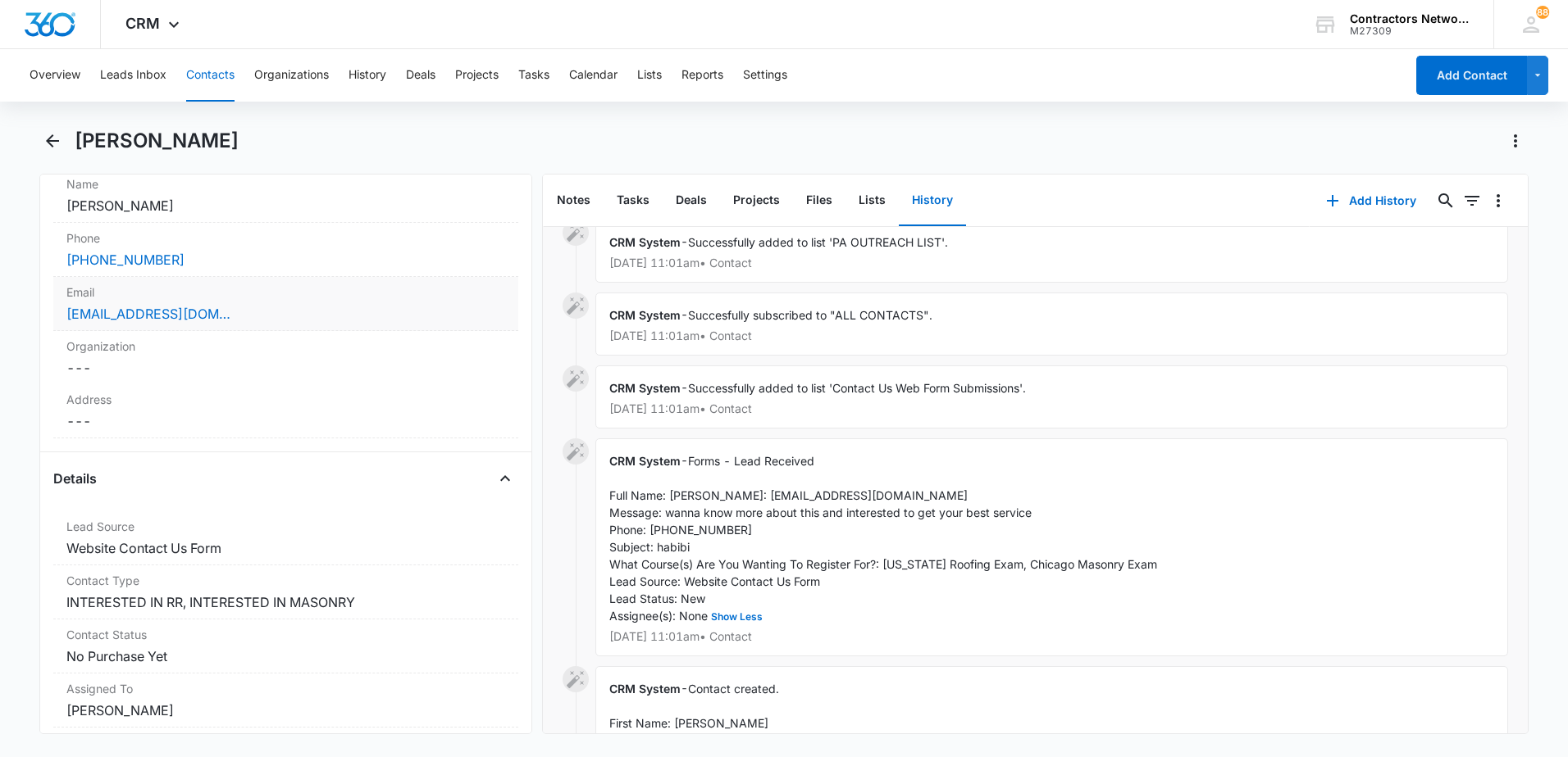
click at [264, 314] on div "[EMAIL_ADDRESS][DOMAIN_NAME]" at bounding box center [285, 314] width 439 height 20
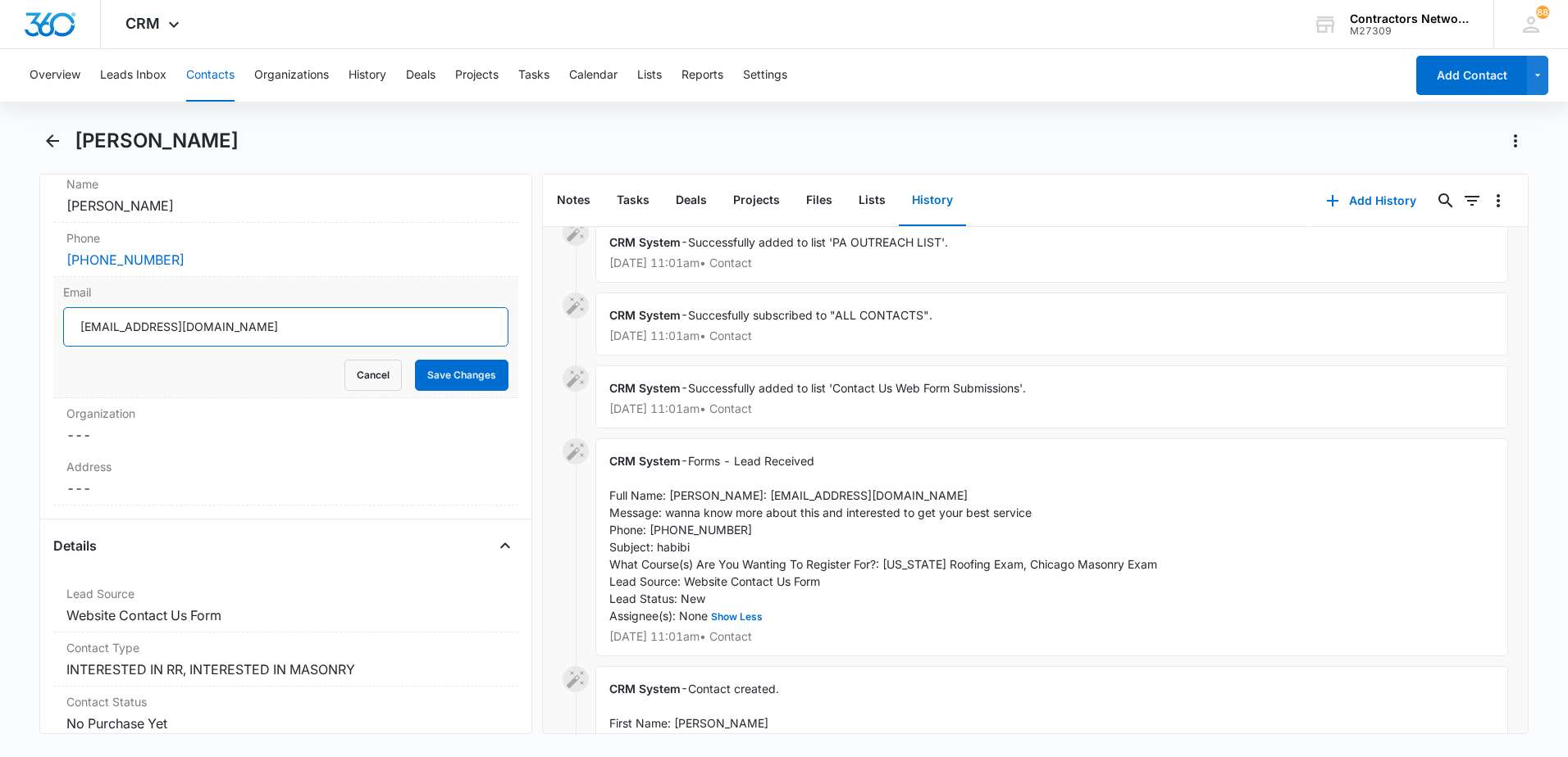
click at [275, 339] on input "[EMAIL_ADDRESS][DOMAIN_NAME]" at bounding box center [286, 327] width 446 height 40
click at [222, 76] on button "Contacts" at bounding box center [210, 75] width 48 height 52
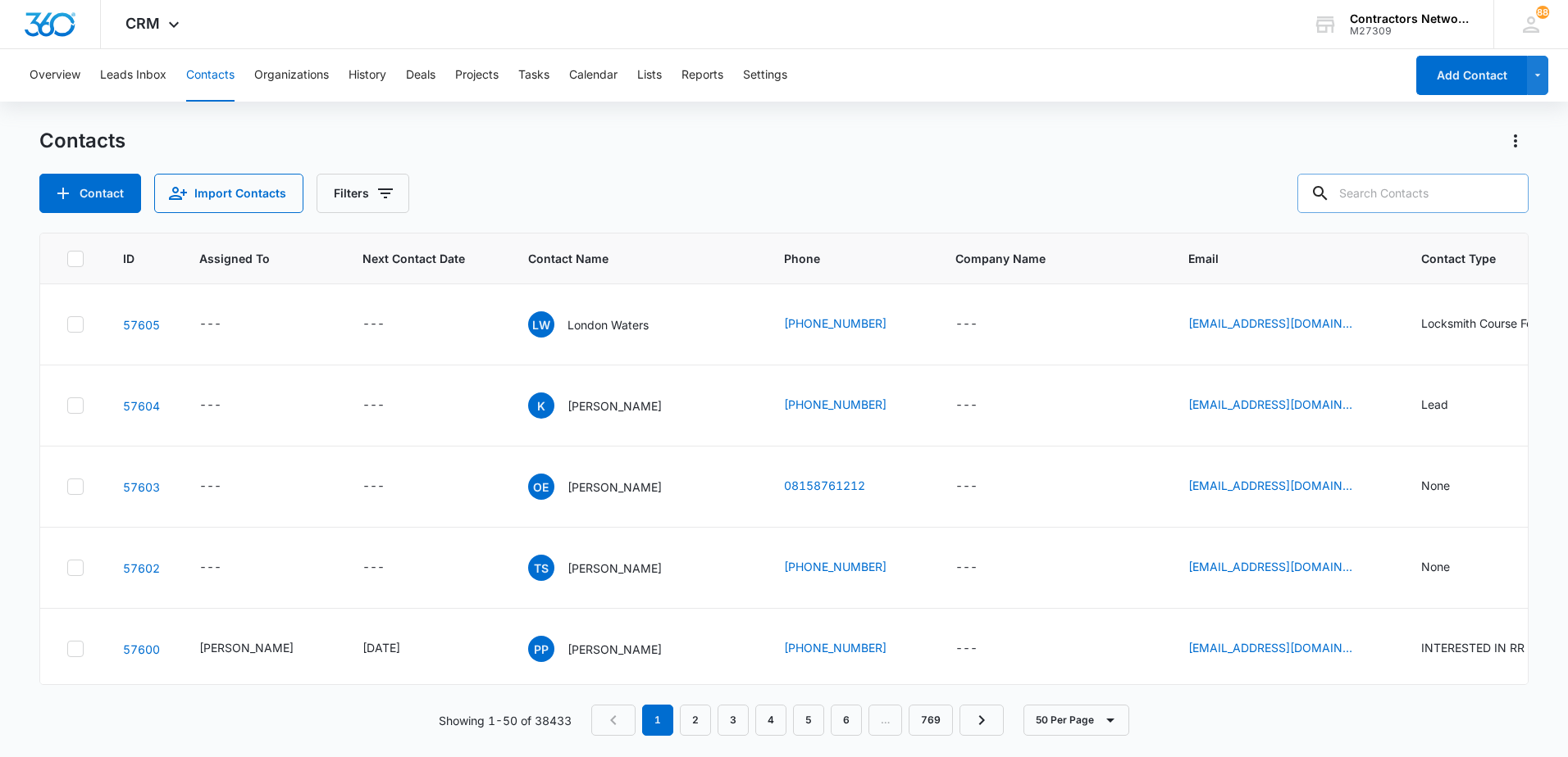
paste input "shaneob20@gmail.com"
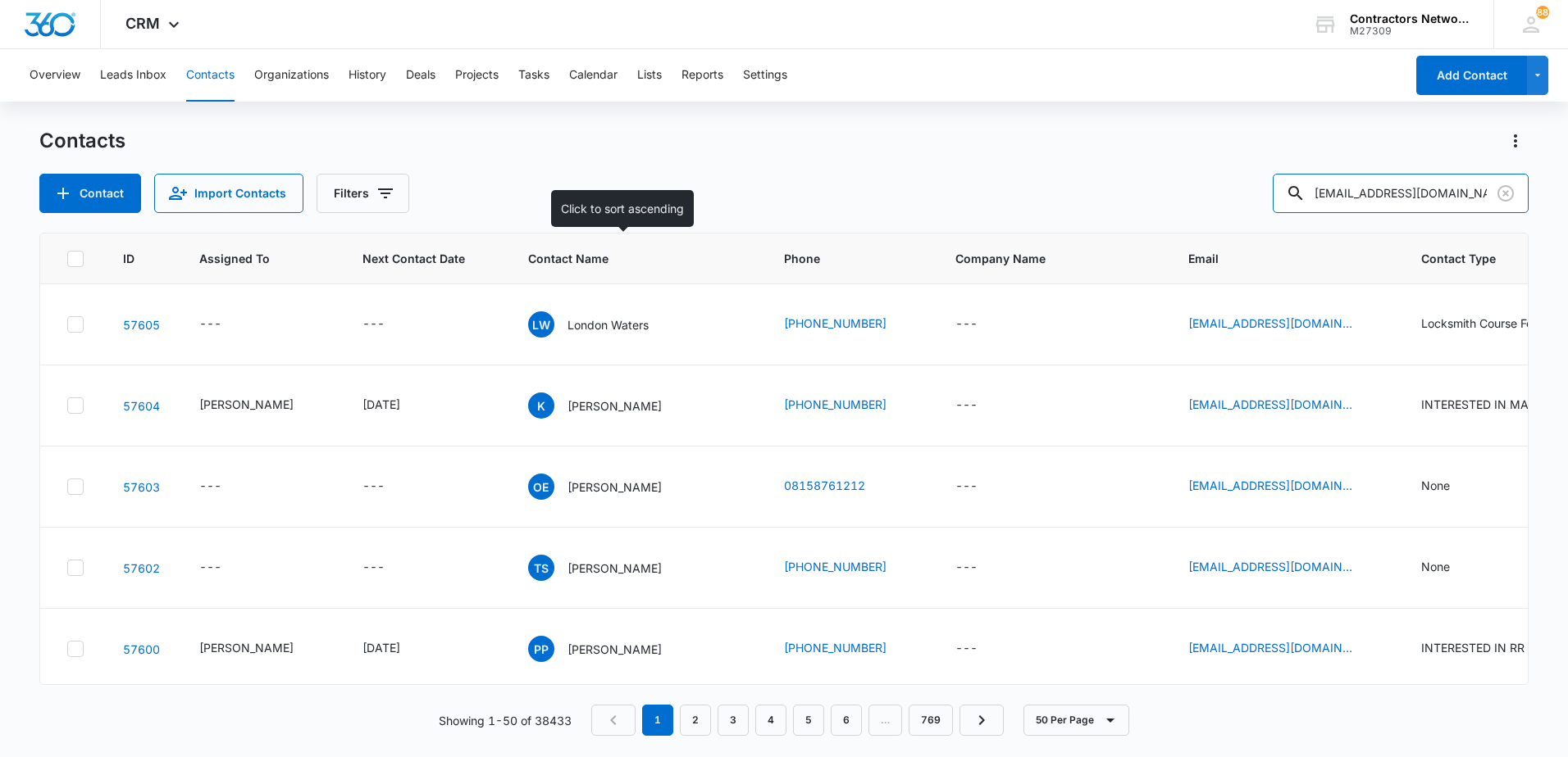
type input "shaneob20@gmail.com"
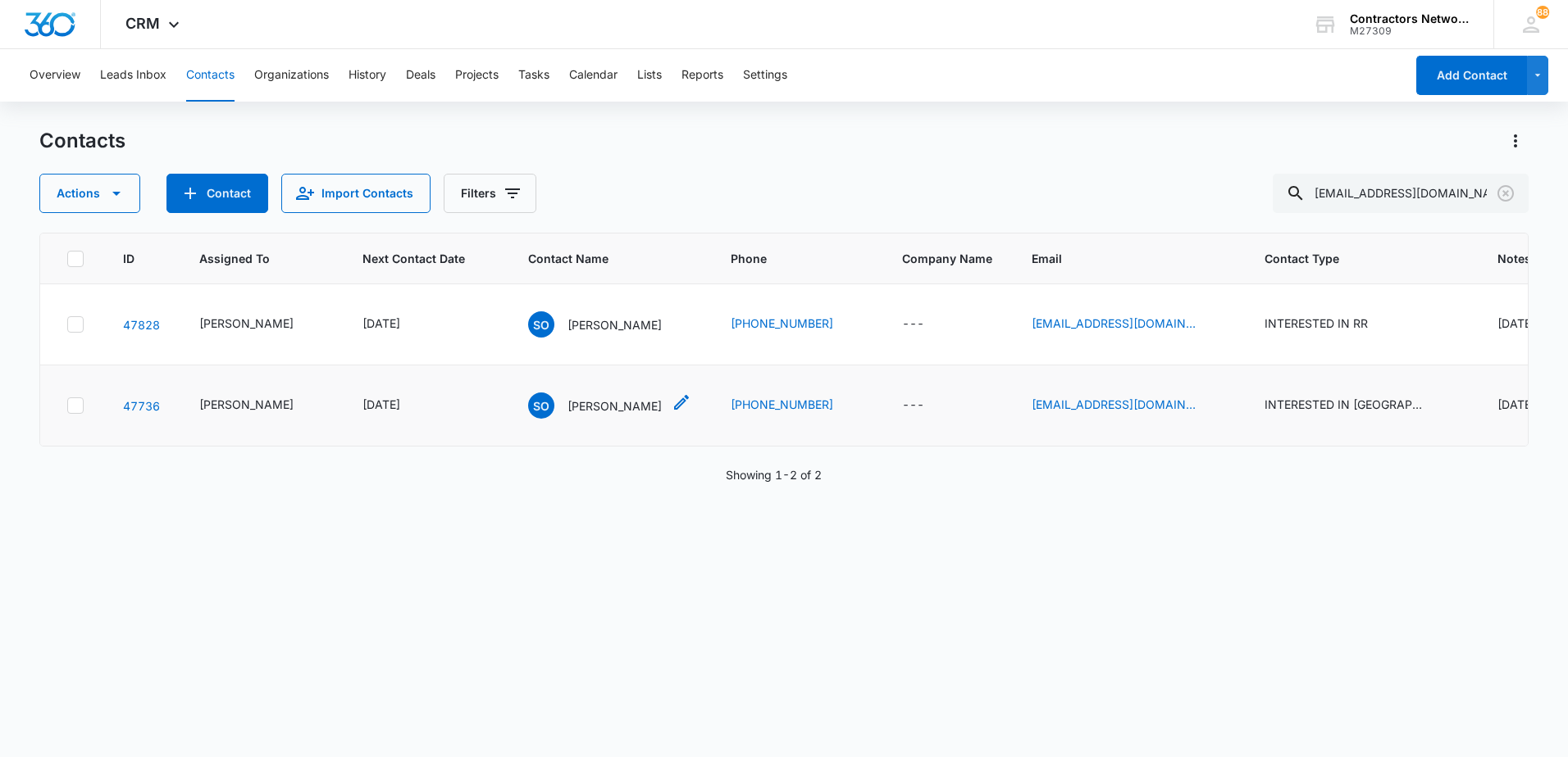
click at [574, 405] on p "Shane O'Brien" at bounding box center [614, 406] width 94 height 17
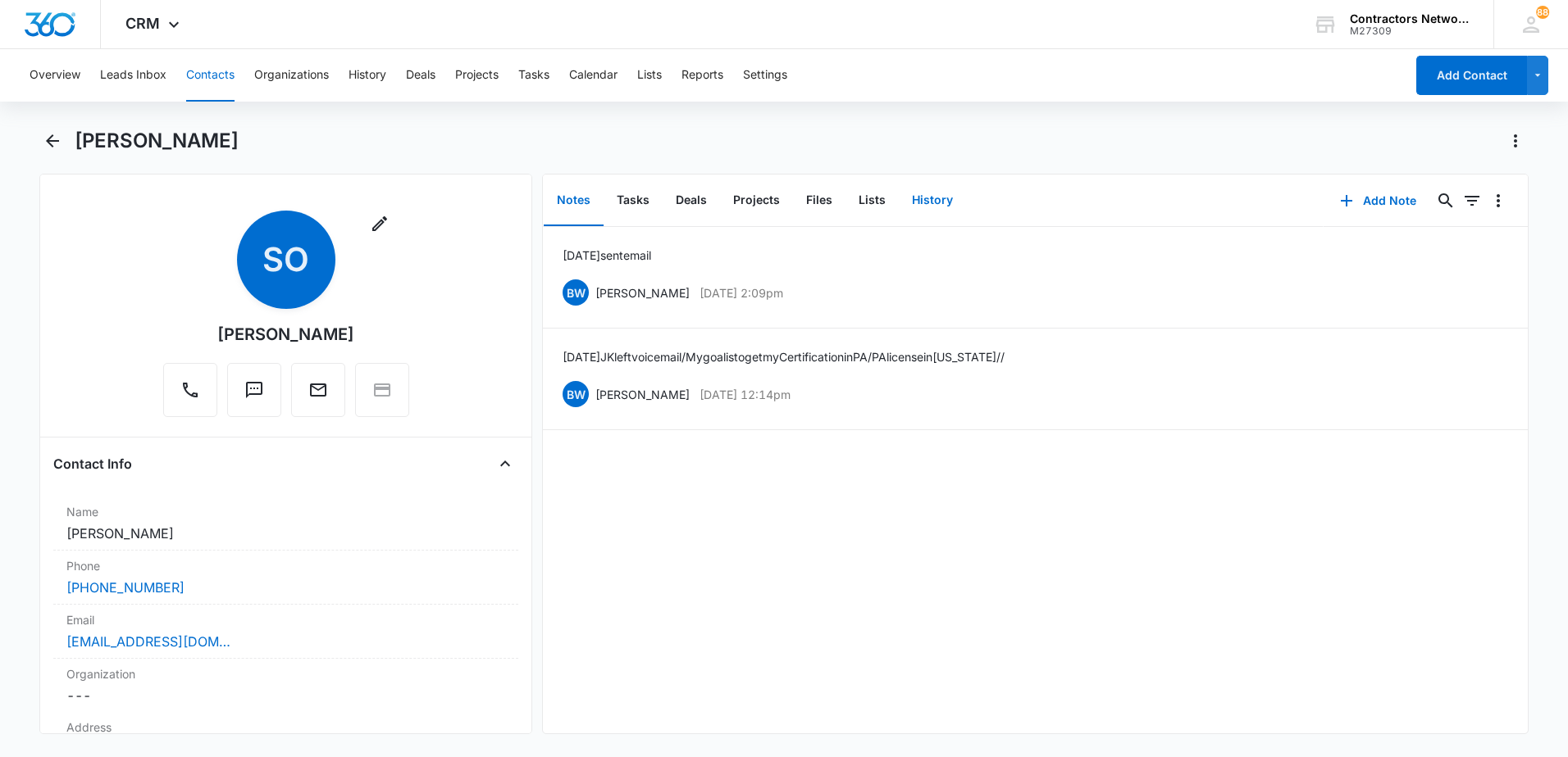
click at [928, 206] on button "History" at bounding box center [932, 201] width 67 height 51
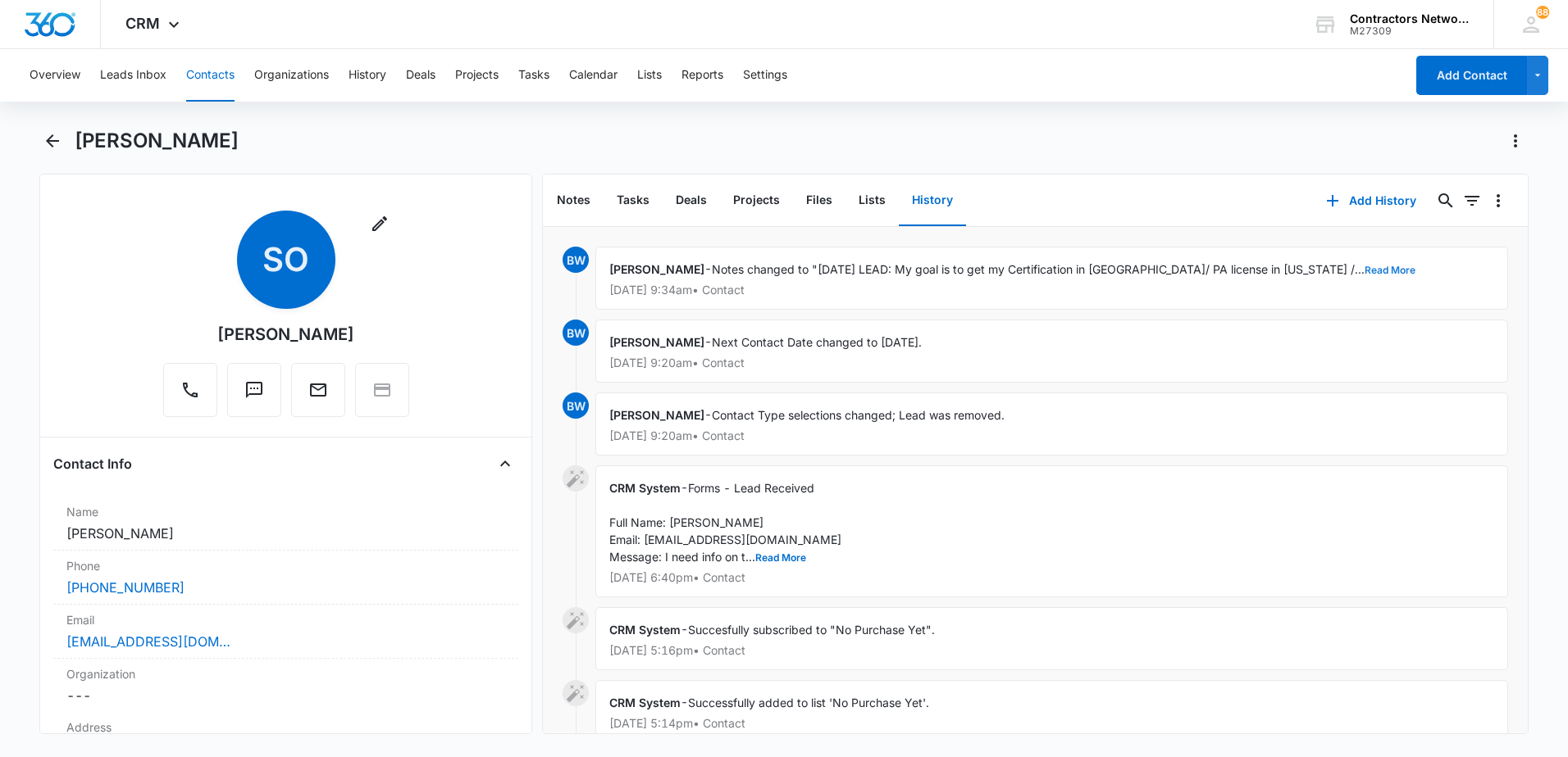
click at [1365, 272] on button "Read More" at bounding box center [1391, 270] width 51 height 9
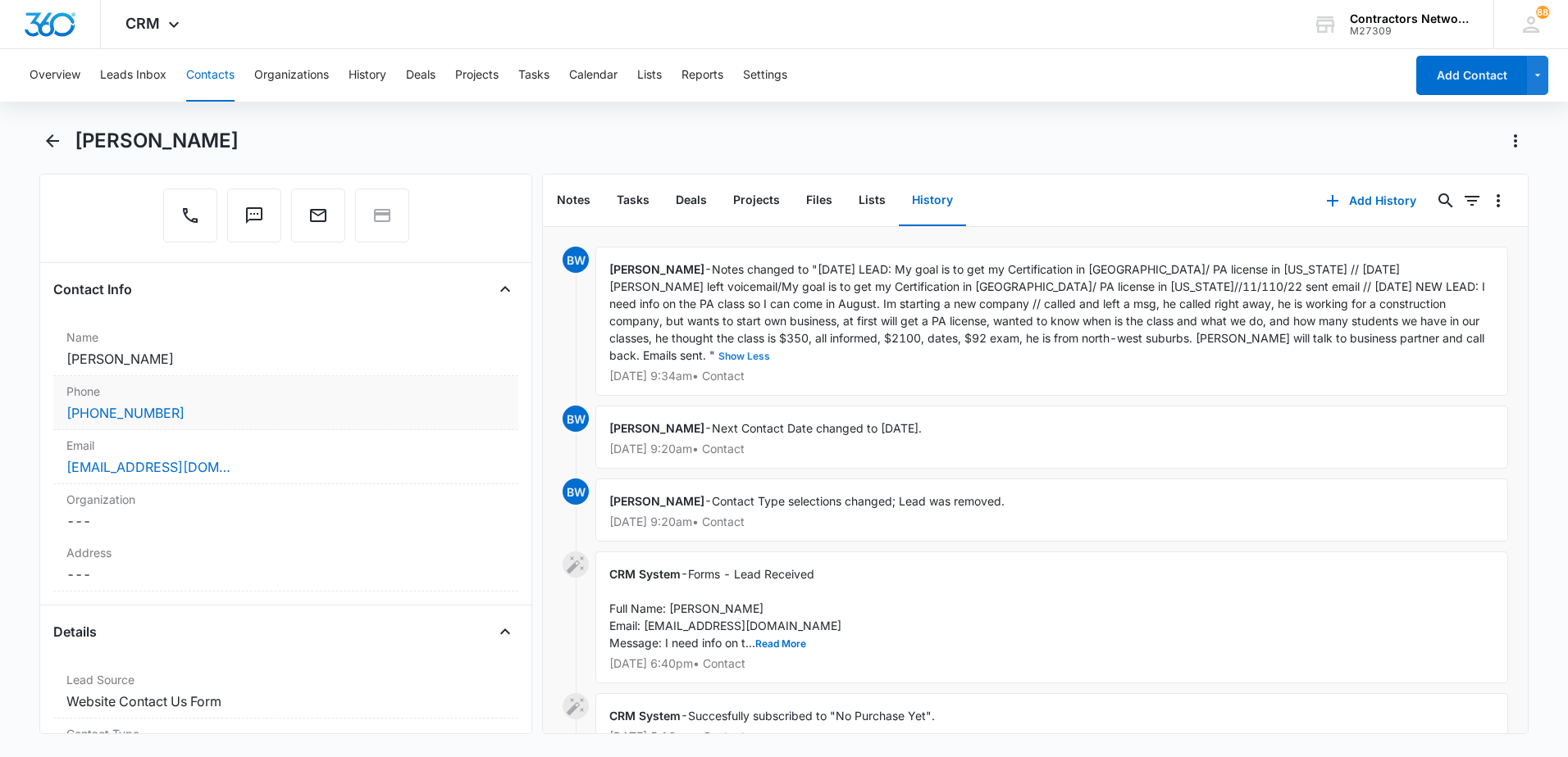
scroll to position [164, 0]
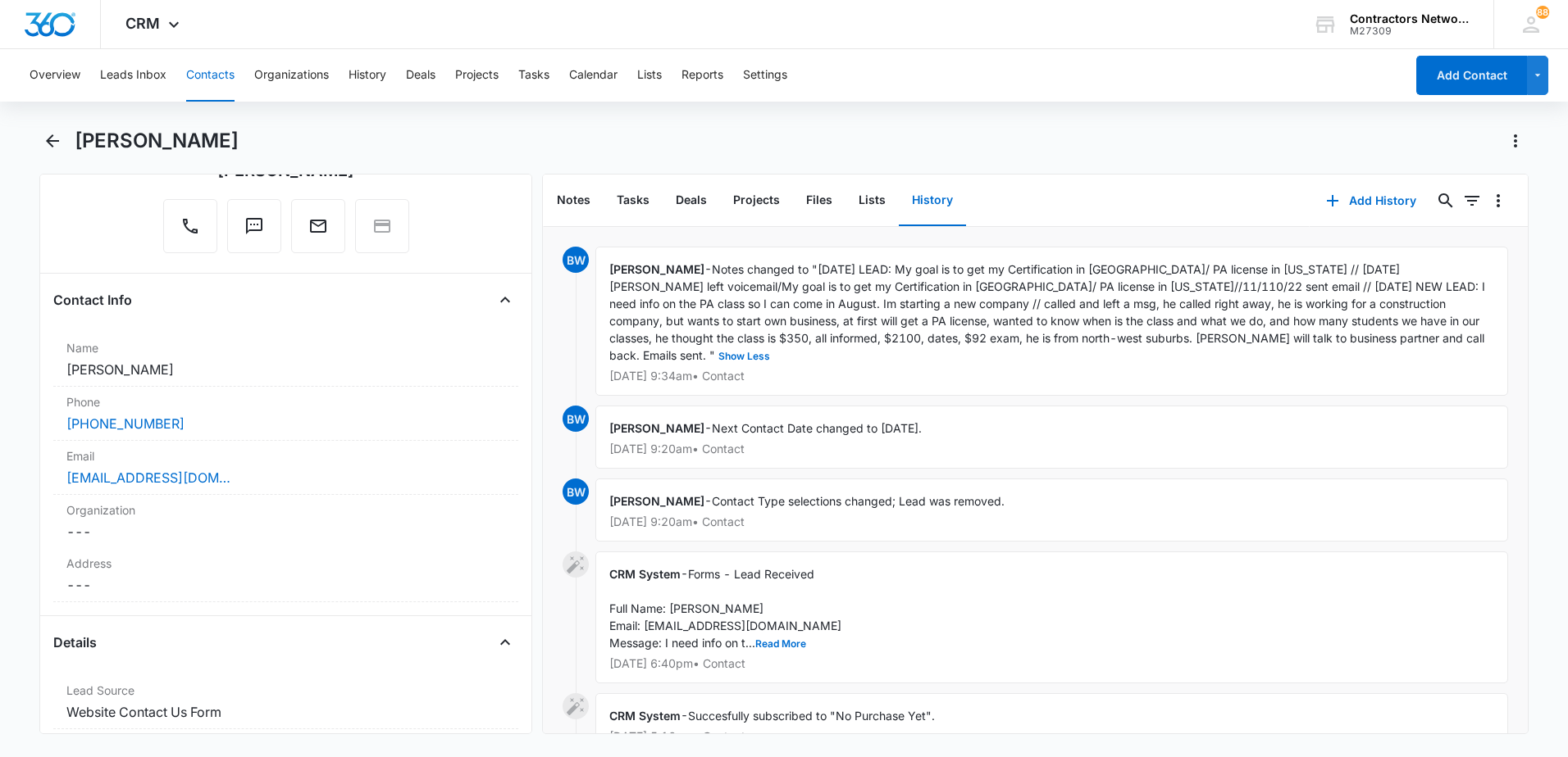
click at [934, 194] on button "History" at bounding box center [932, 201] width 67 height 51
click at [1322, 204] on icon "button" at bounding box center [1332, 201] width 20 height 20
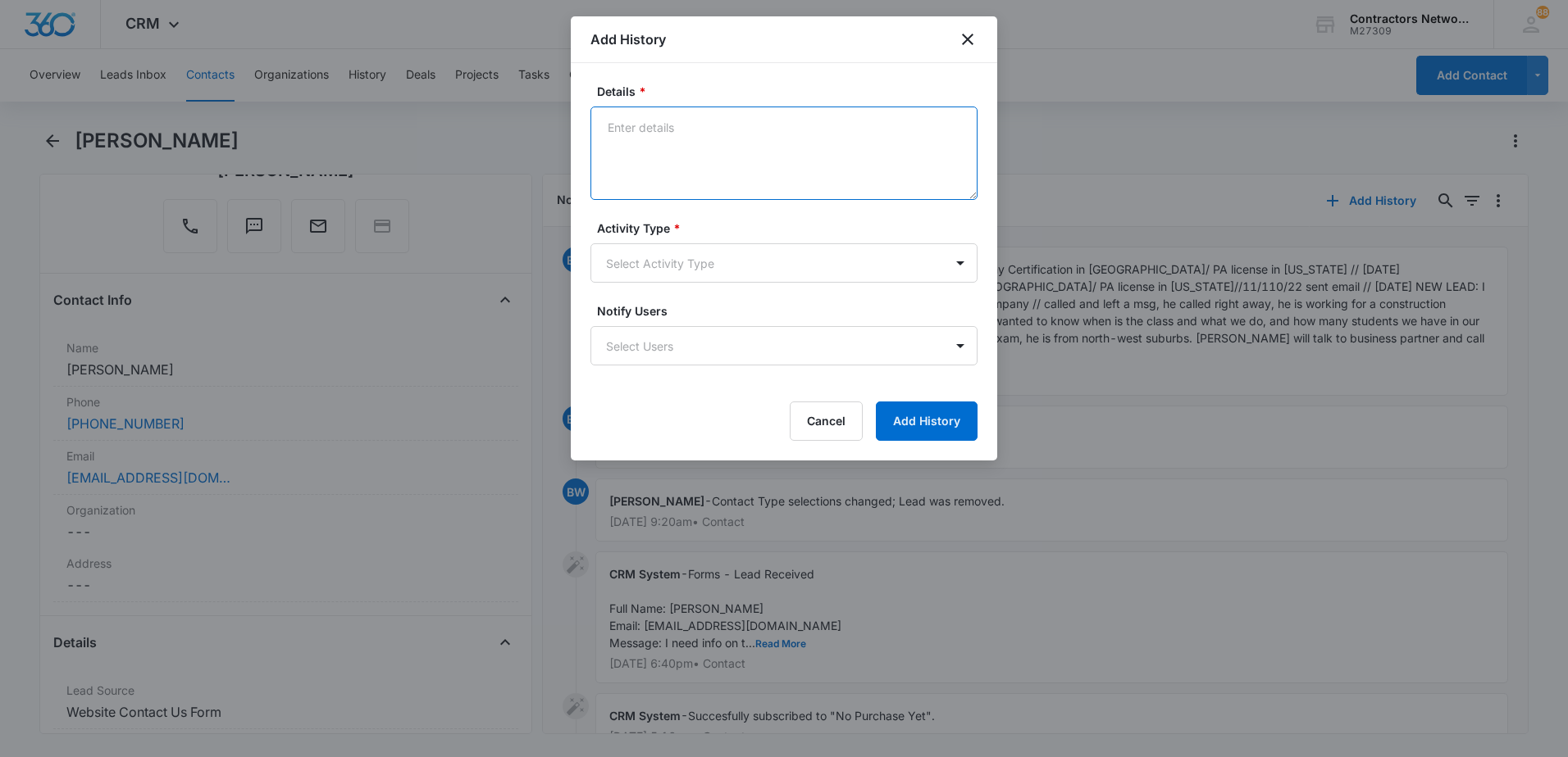
click at [720, 157] on textarea "Details *" at bounding box center [784, 153] width 387 height 94
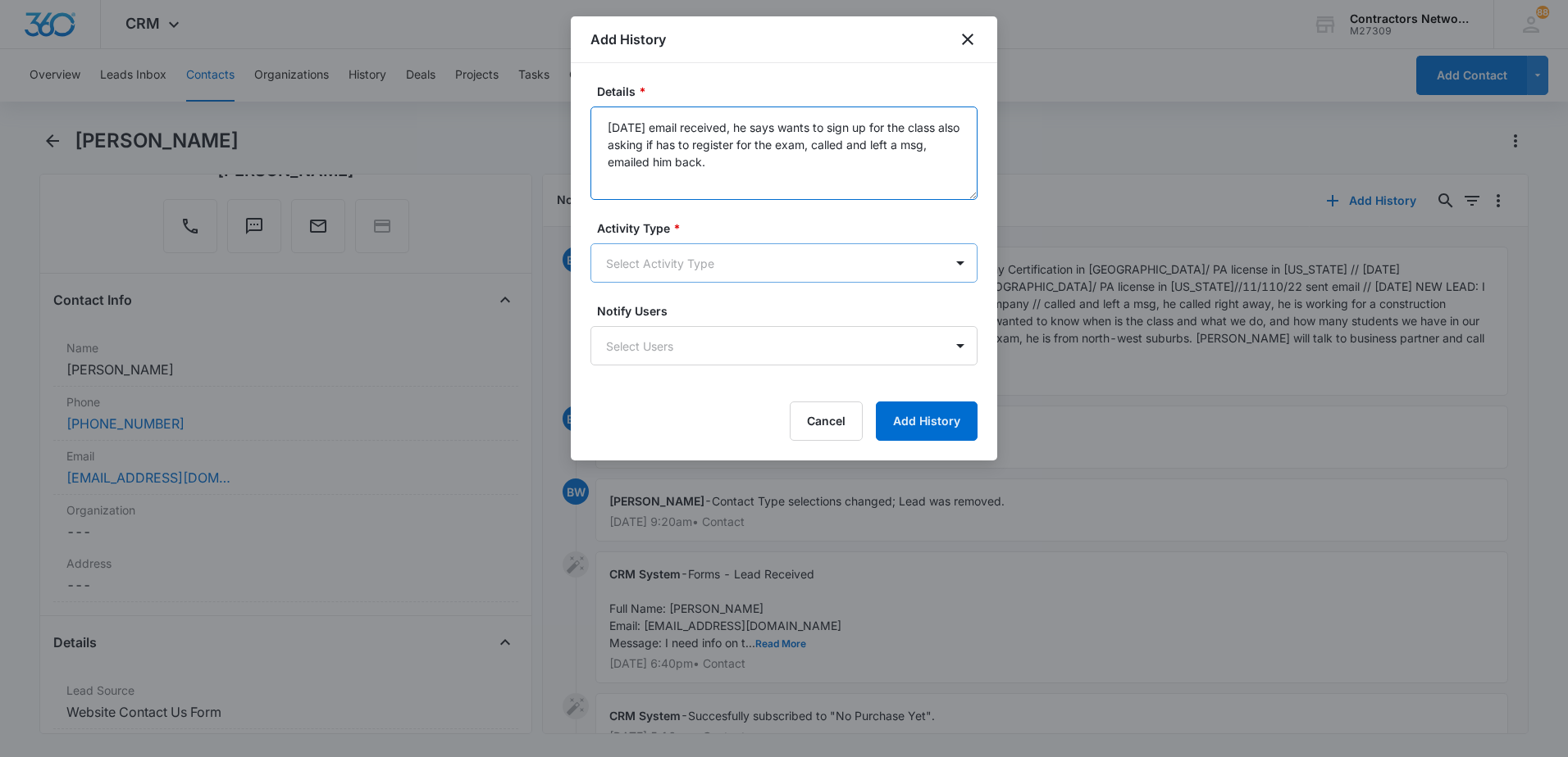
type textarea "8/11/2025 email received, he says wants to sign up for the class also asking if…"
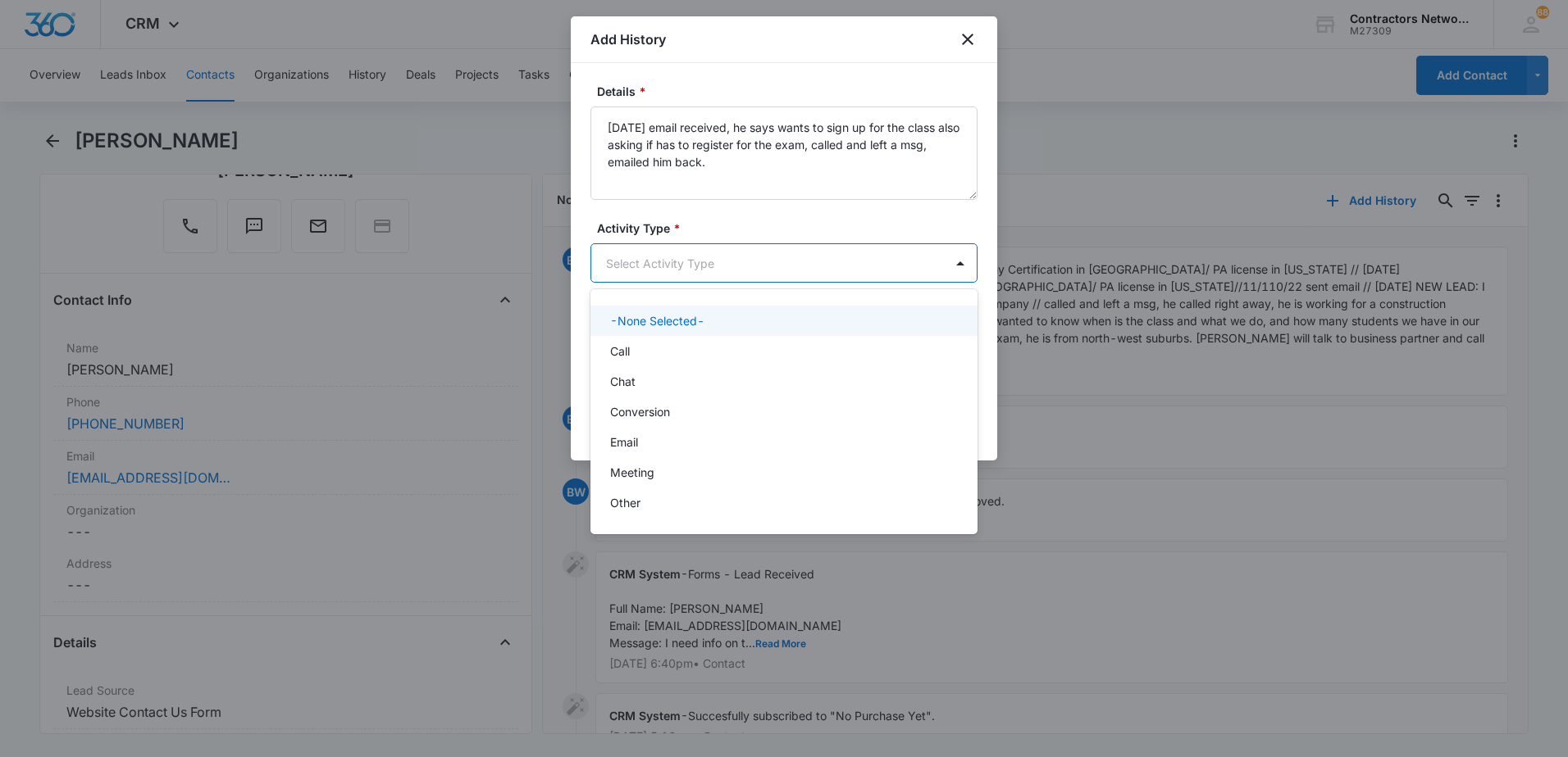
click at [636, 273] on body "CRM Apps Reputation Websites Forms CRM Email Social Shop Payments POS Content A…" at bounding box center [784, 378] width 1568 height 757
click at [623, 349] on p "Call" at bounding box center [620, 351] width 20 height 17
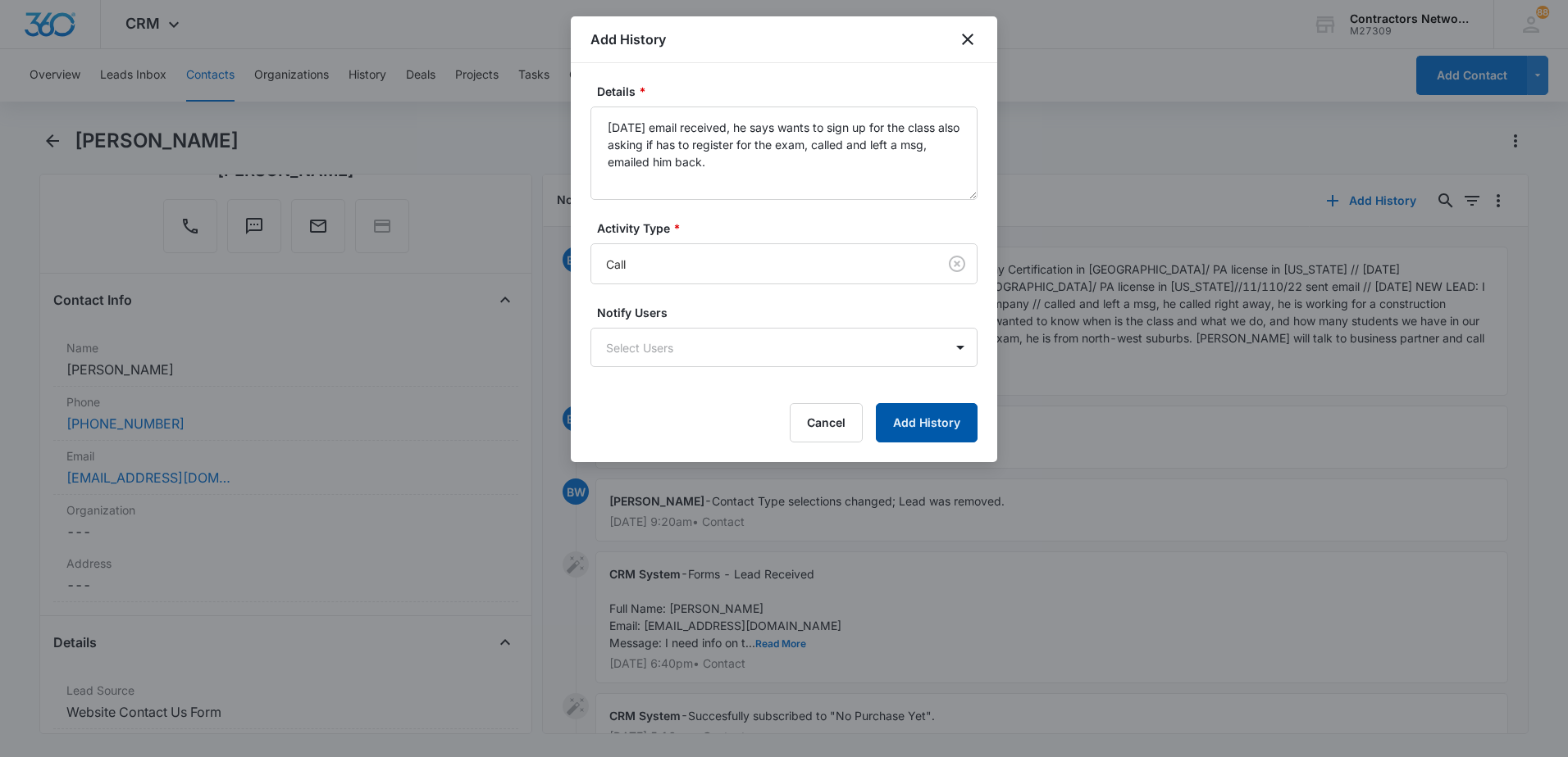
click at [903, 435] on button "Add History" at bounding box center [926, 424] width 101 height 40
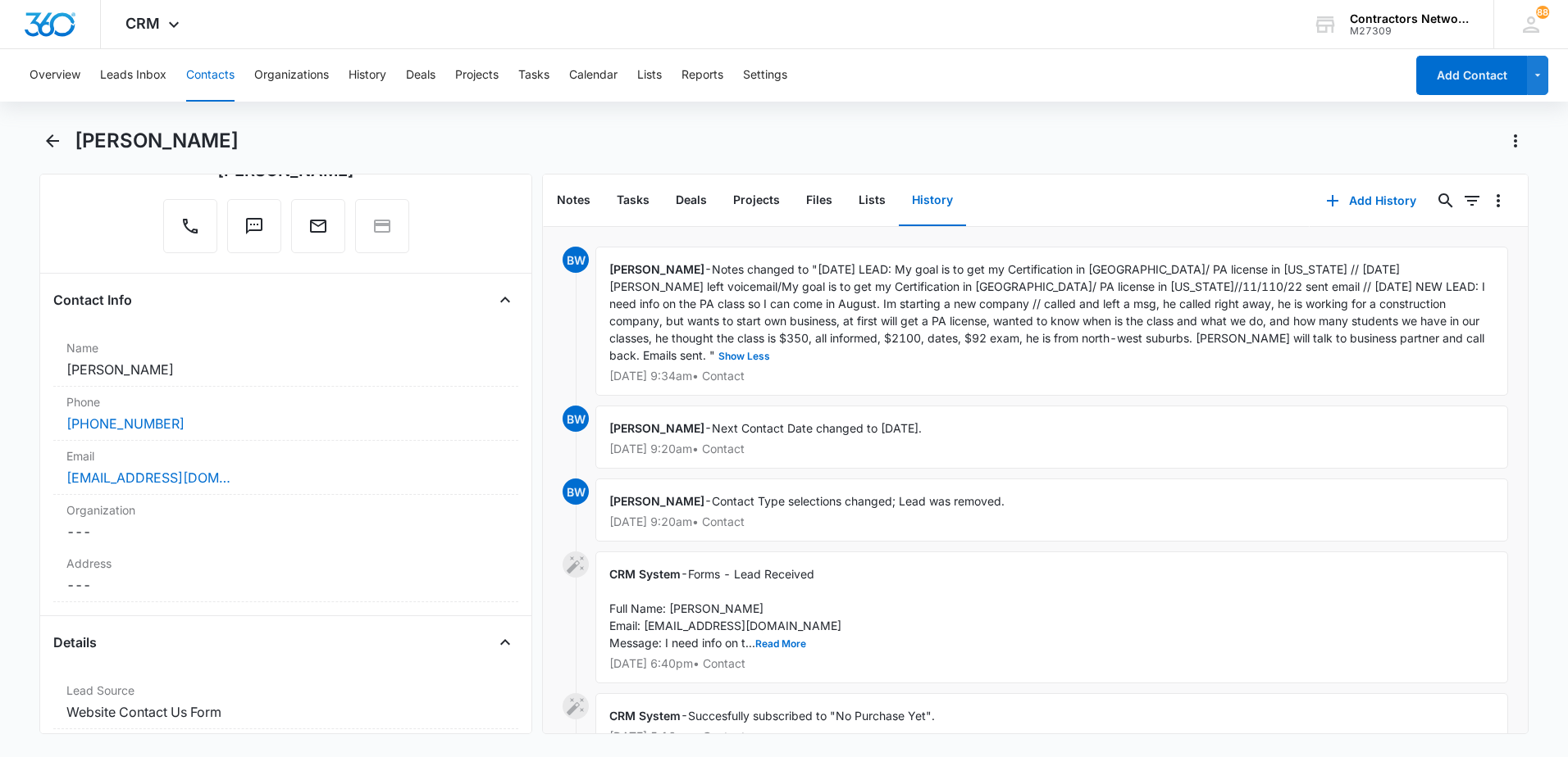
click at [216, 79] on button "Contacts" at bounding box center [210, 75] width 48 height 52
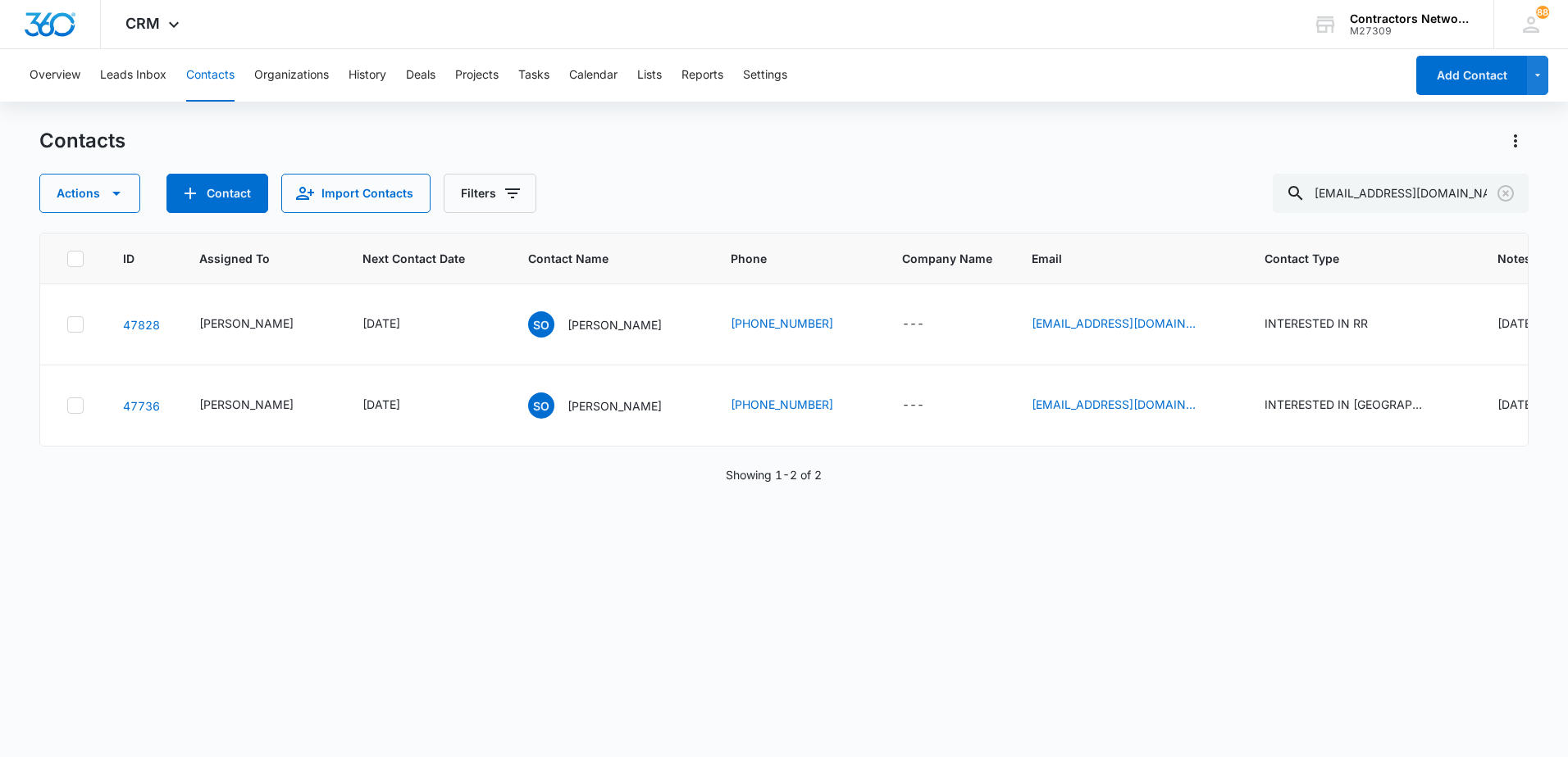
click at [429, 410] on icon "Next Contact Date - 1754870400 - Select to Edit Field" at bounding box center [420, 406] width 20 height 20
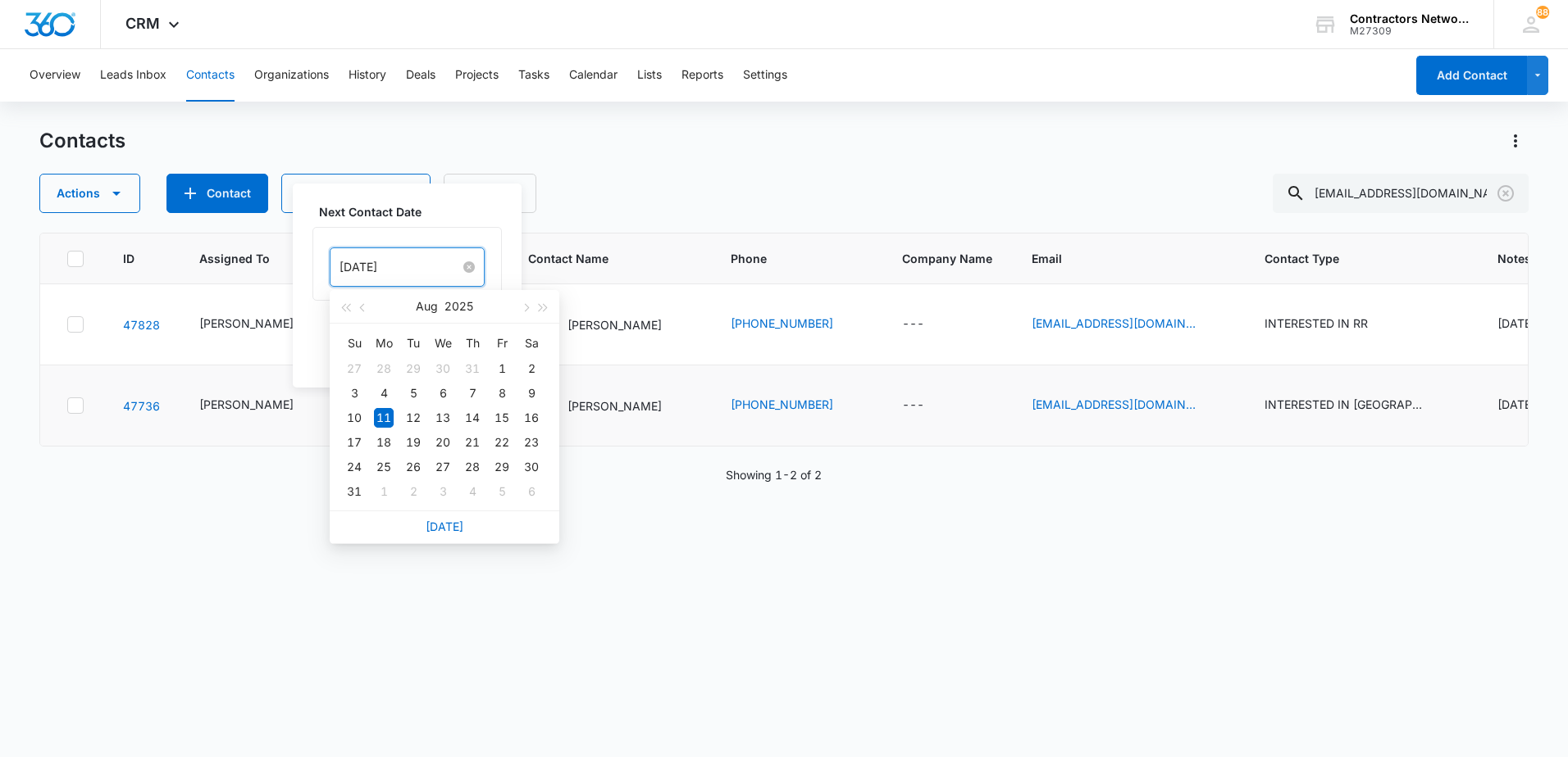
click at [417, 265] on input "[DATE]" at bounding box center [399, 267] width 120 height 18
type input "Aug 12, 2025"
click at [418, 419] on div "12" at bounding box center [413, 418] width 20 height 20
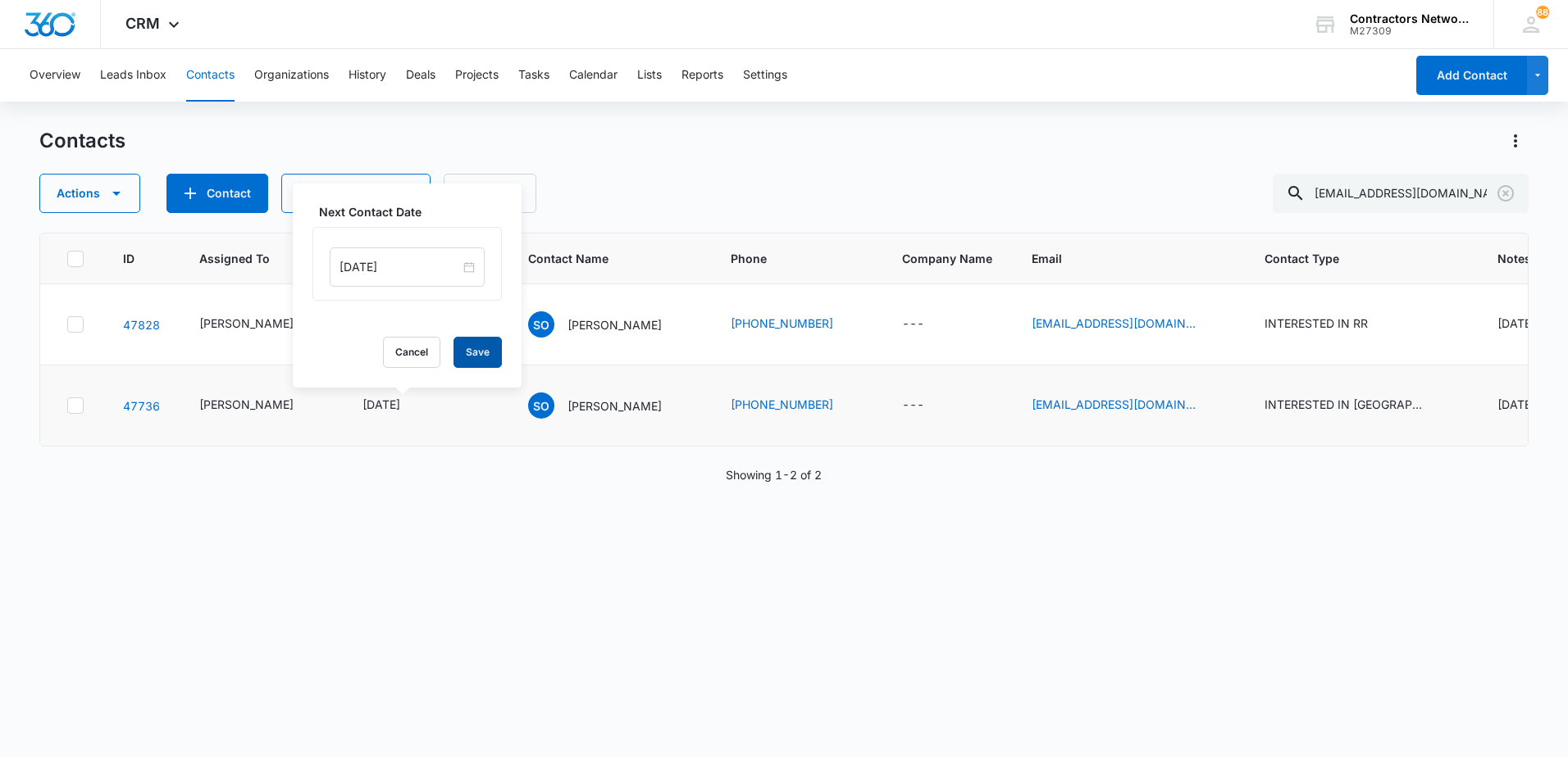
click at [468, 349] on button "Save" at bounding box center [477, 352] width 48 height 31
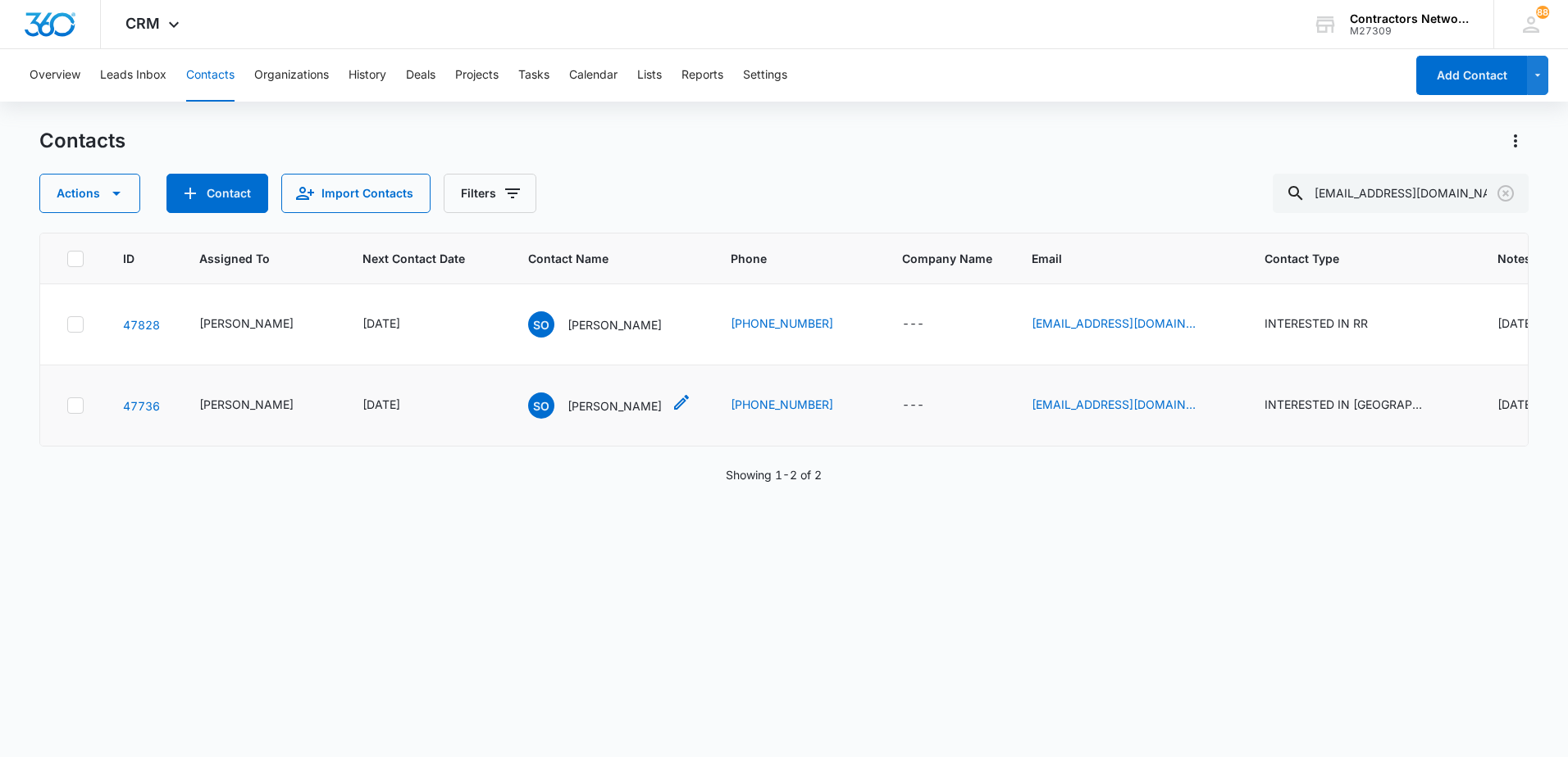
click at [578, 406] on p "Shane O'Brien" at bounding box center [614, 406] width 94 height 17
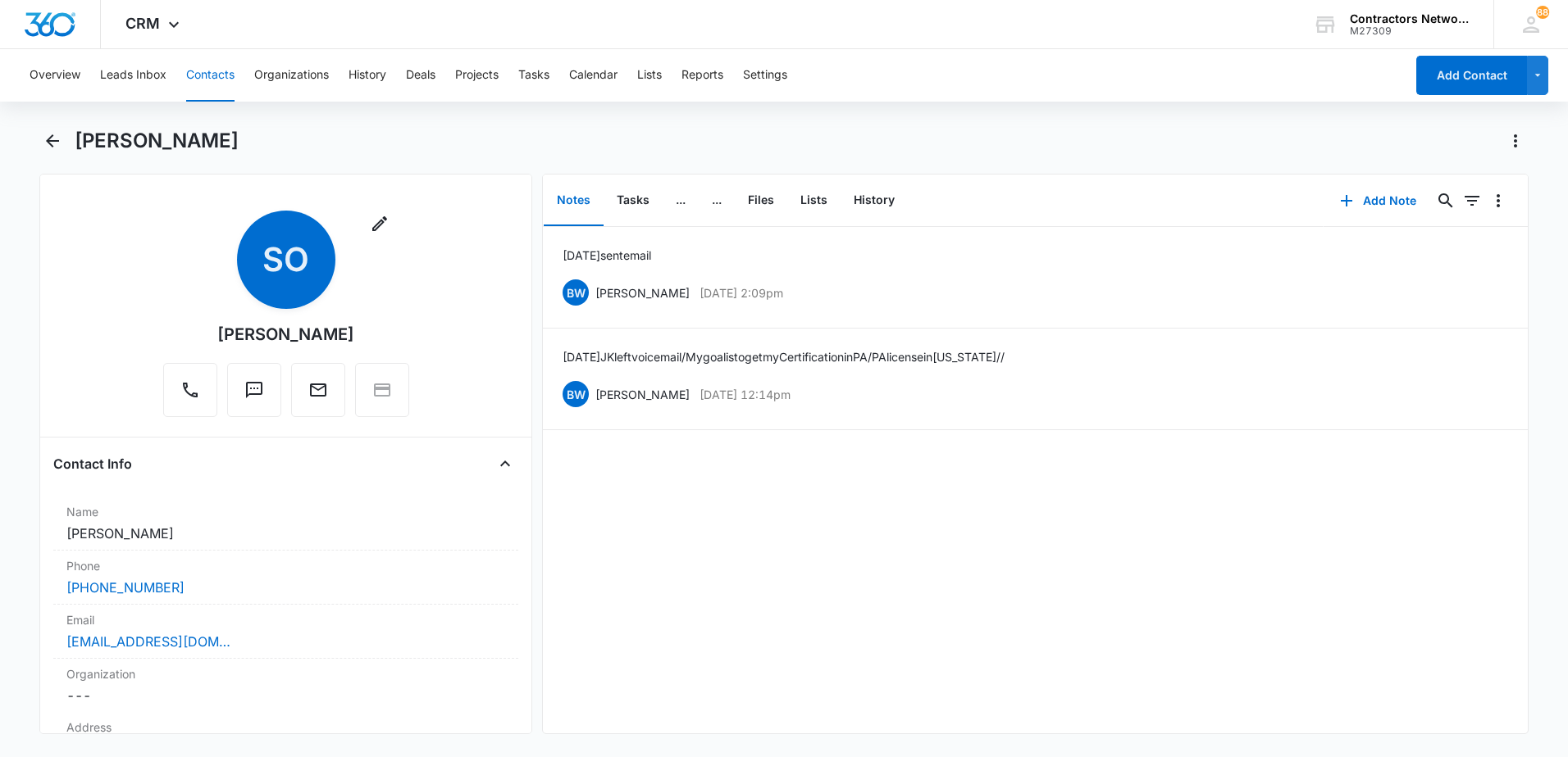
click at [214, 73] on button "Contacts" at bounding box center [210, 75] width 48 height 52
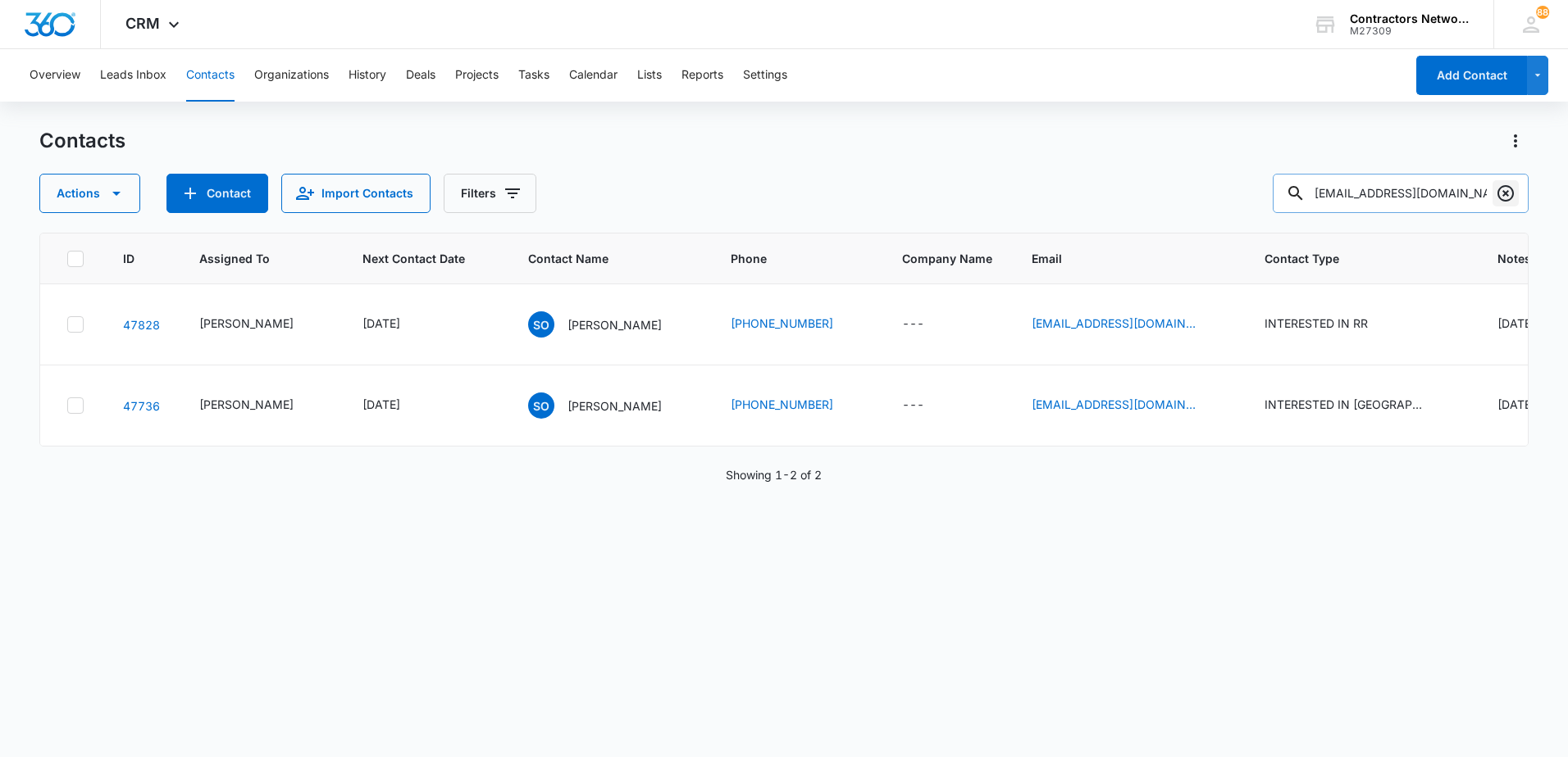
click at [1509, 199] on icon "Clear" at bounding box center [1505, 193] width 20 height 20
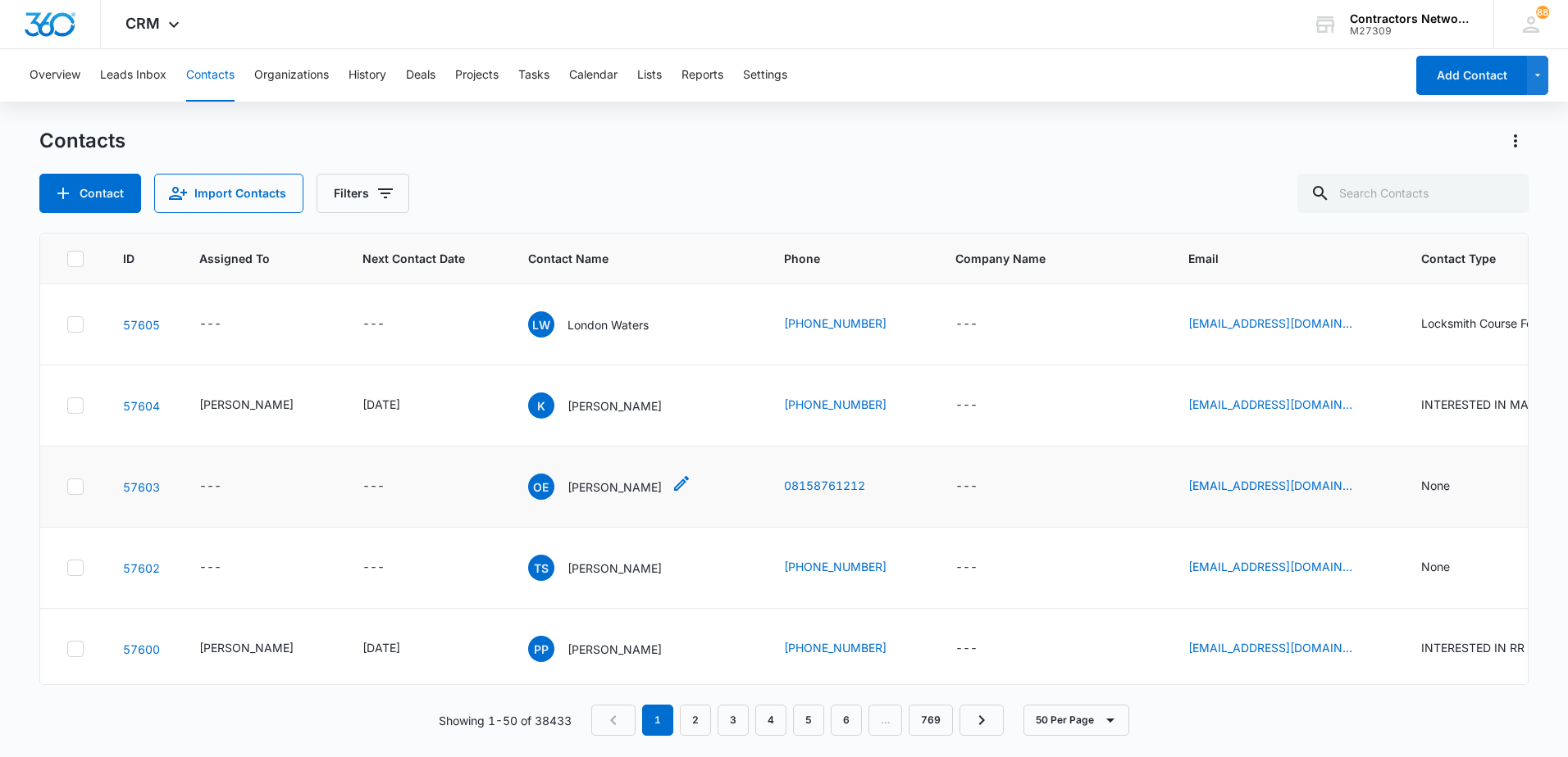
click at [633, 489] on p "[PERSON_NAME]" at bounding box center [614, 487] width 94 height 17
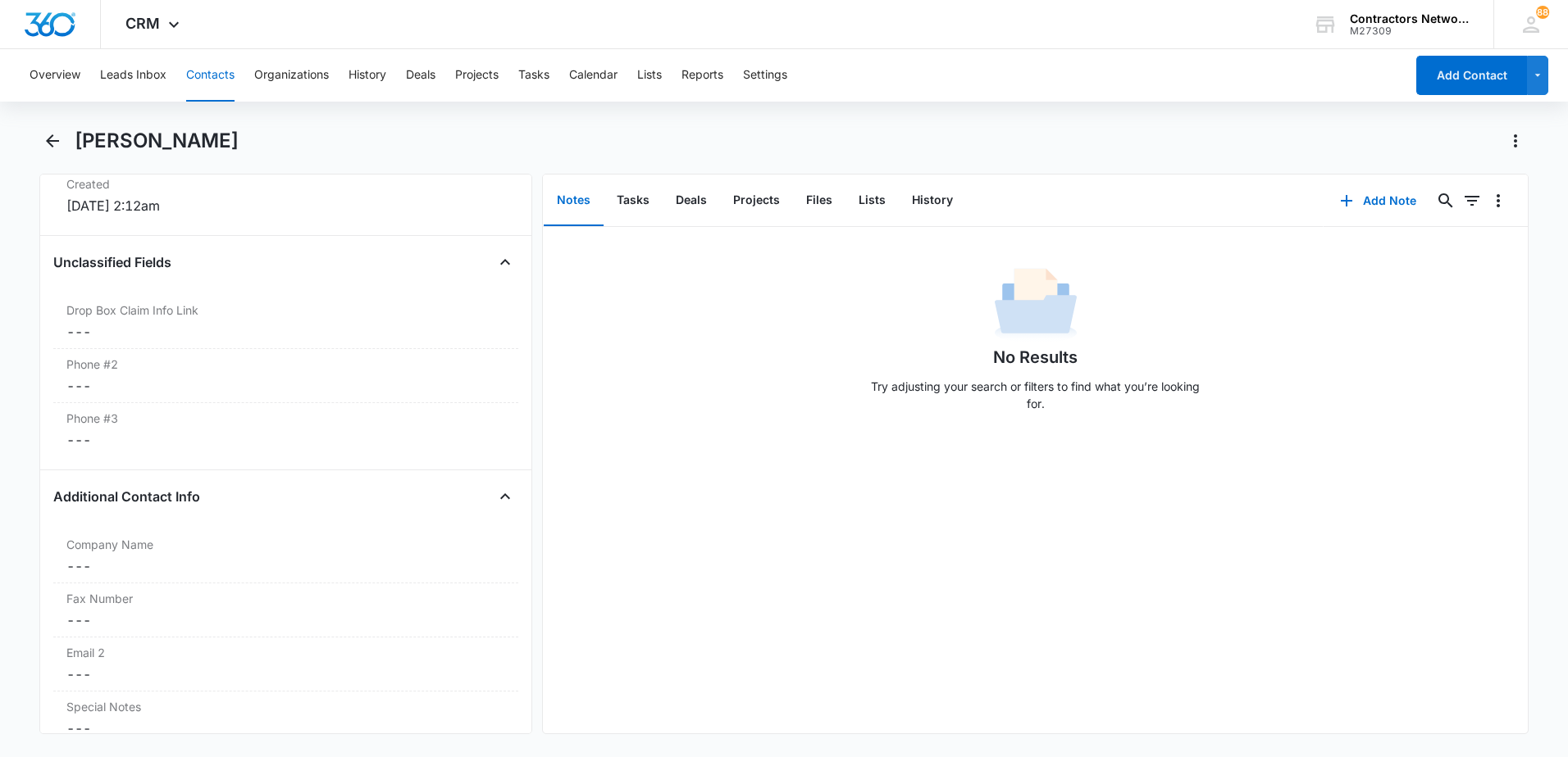
scroll to position [1394, 0]
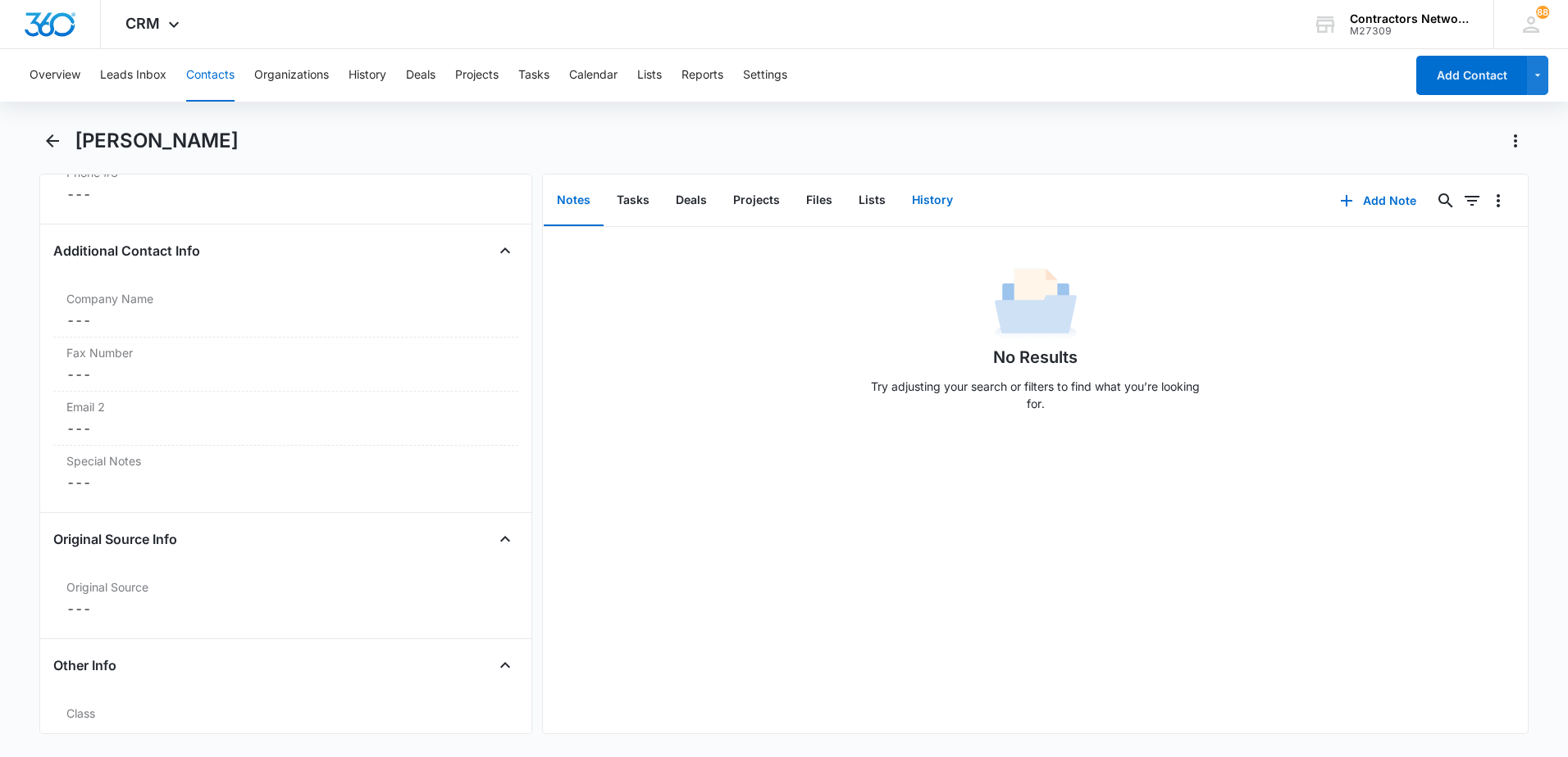
click at [931, 198] on button "History" at bounding box center [932, 201] width 67 height 51
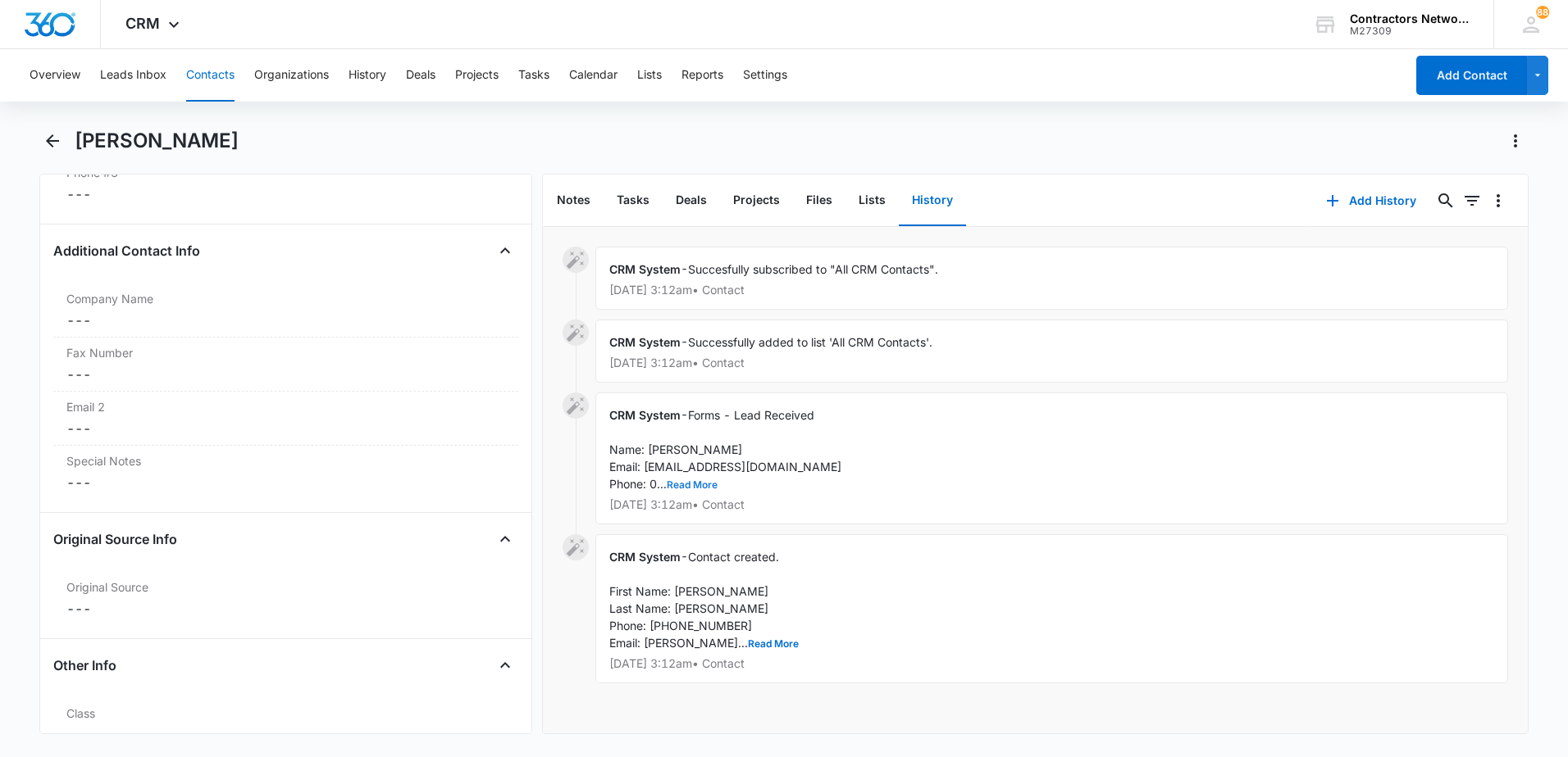
click at [696, 486] on button "Read More" at bounding box center [692, 485] width 51 height 9
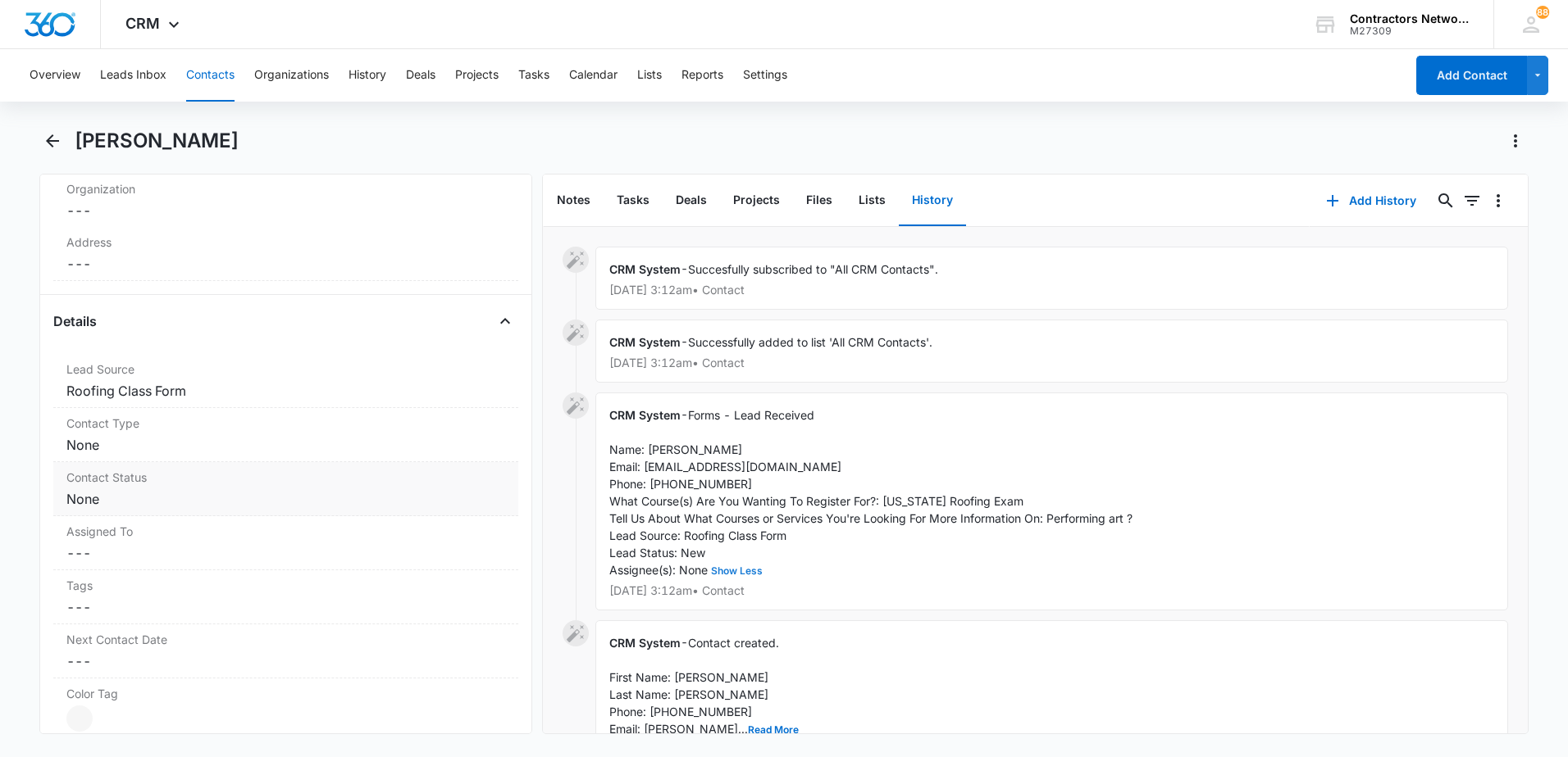
scroll to position [492, 0]
click at [222, 487] on dd "Cancel Save Changes None" at bounding box center [285, 493] width 439 height 20
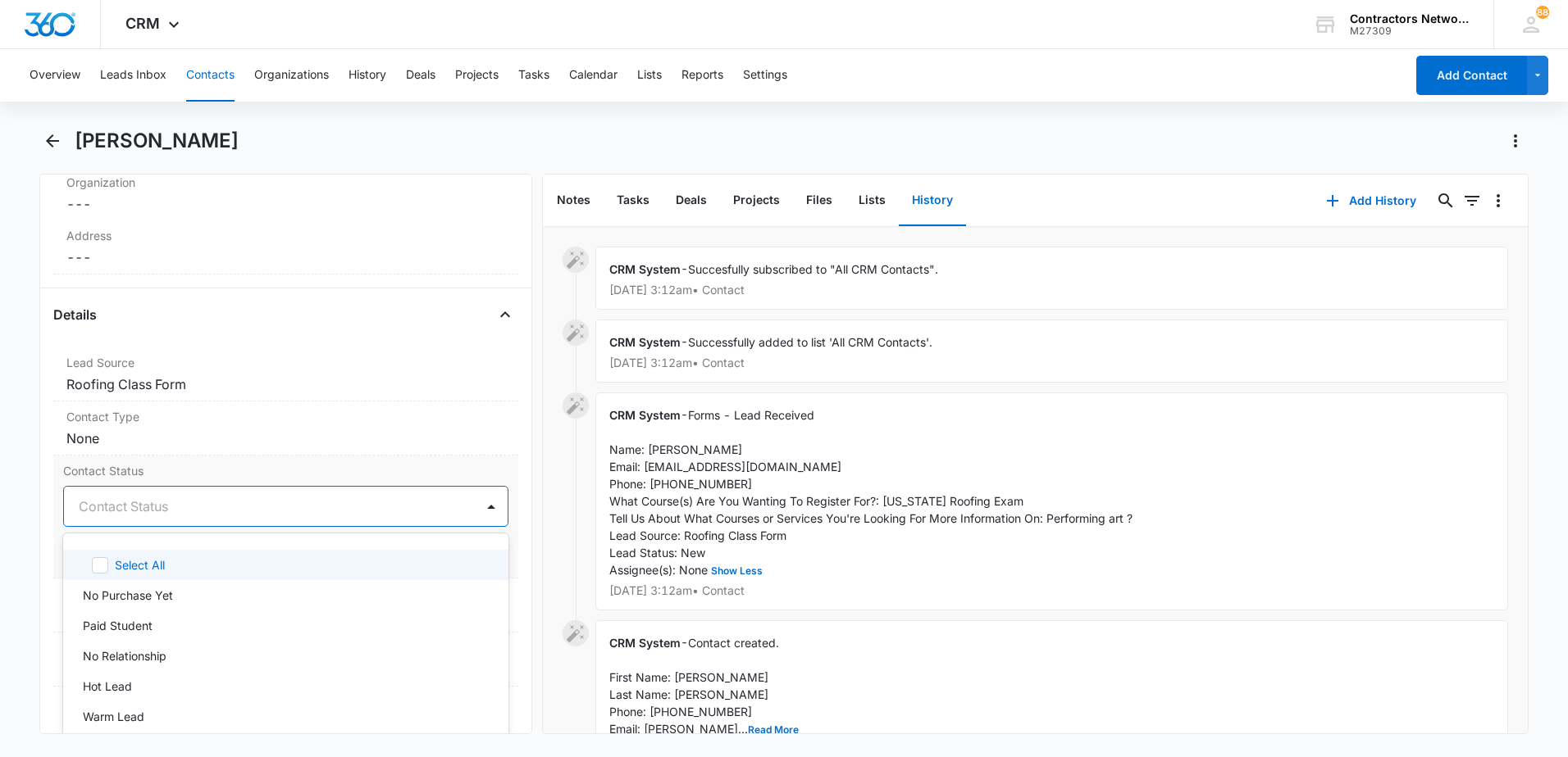
click at [149, 521] on div "Contact Status" at bounding box center [268, 507] width 410 height 40
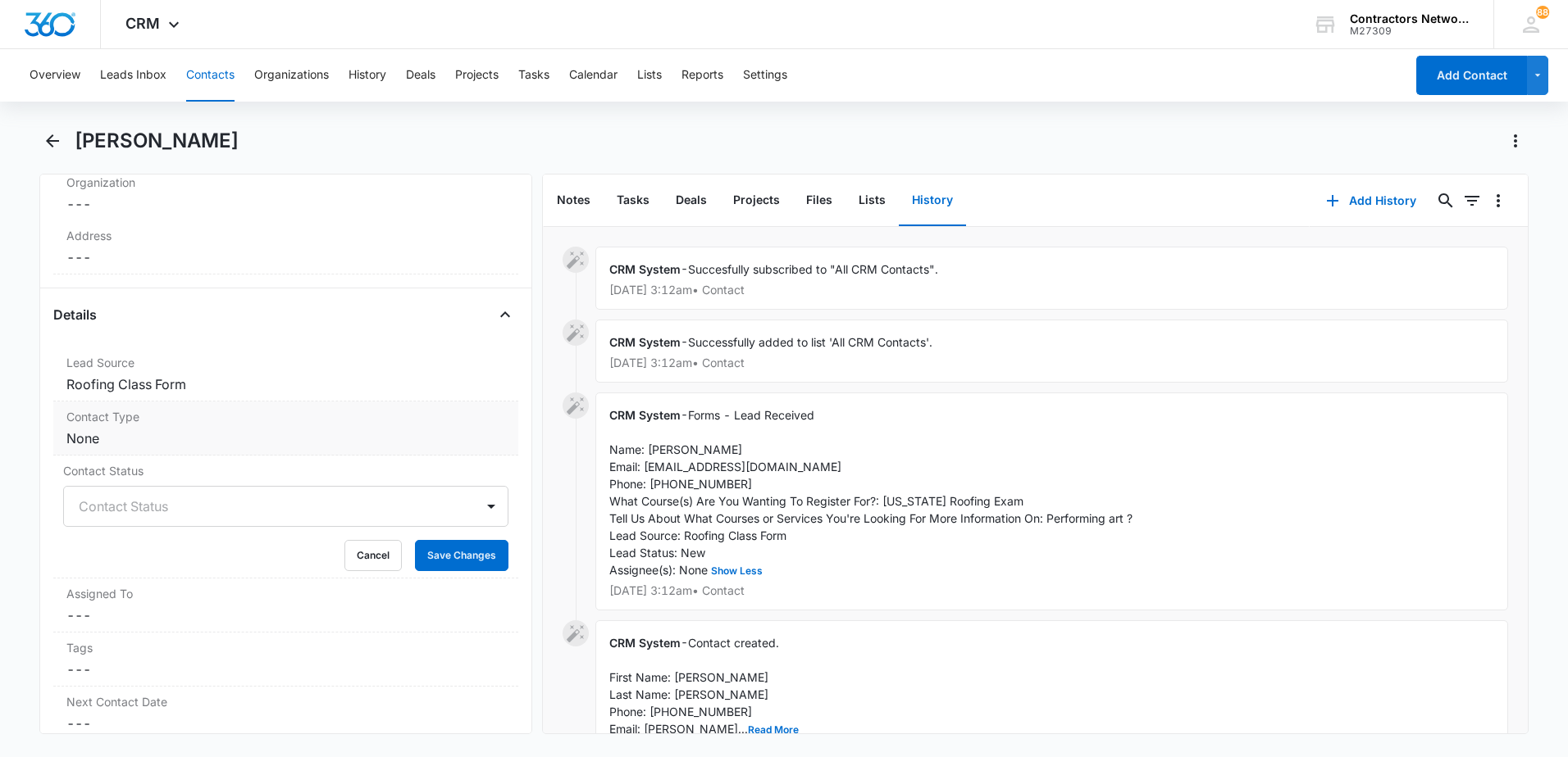
click at [311, 442] on dd "Cancel Save Changes None" at bounding box center [285, 438] width 439 height 20
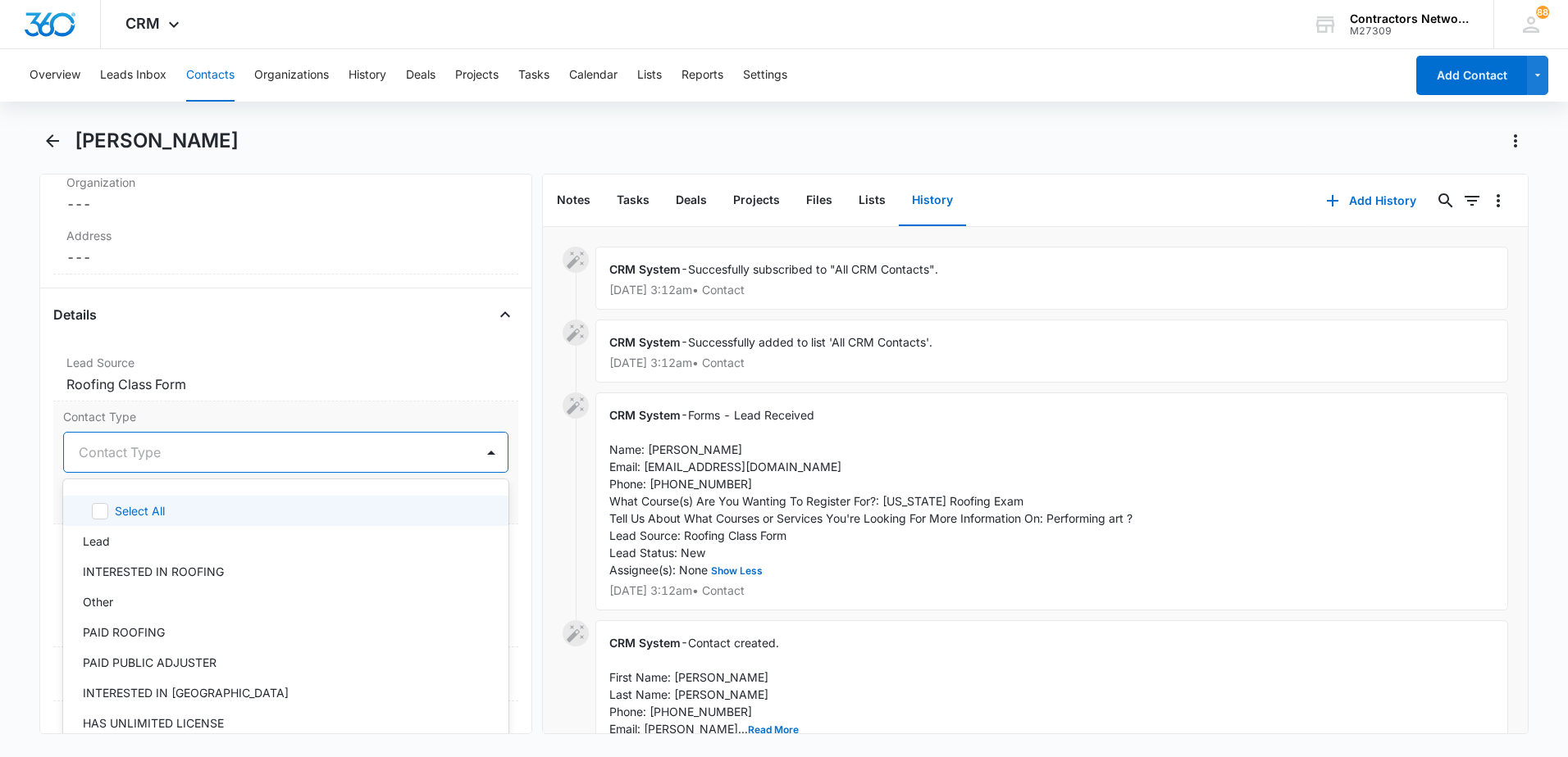
click at [240, 465] on div "Contact Type" at bounding box center [268, 453] width 410 height 40
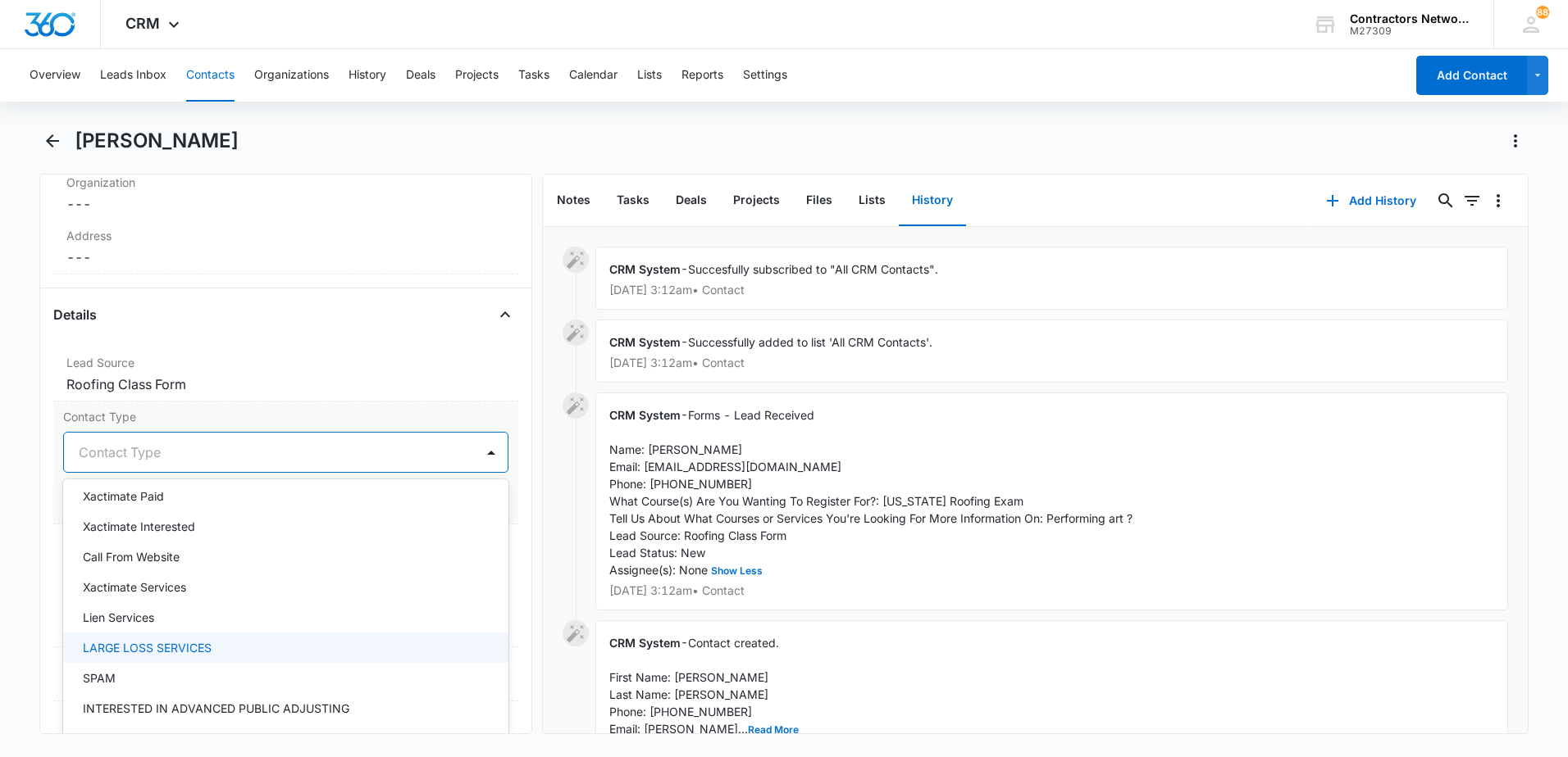
scroll to position [738, 0]
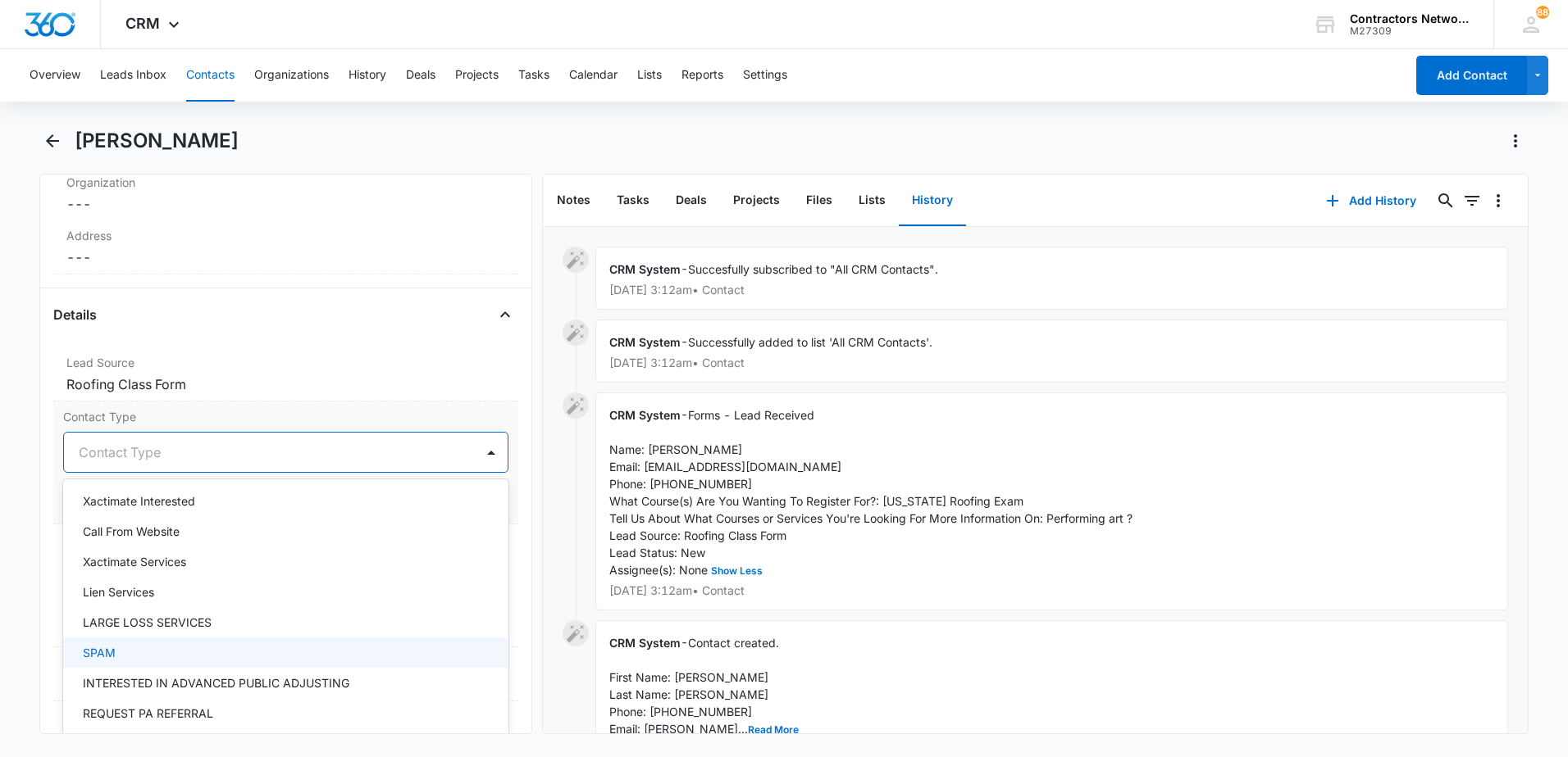
click at [169, 648] on div "SPAM" at bounding box center [283, 653] width 403 height 17
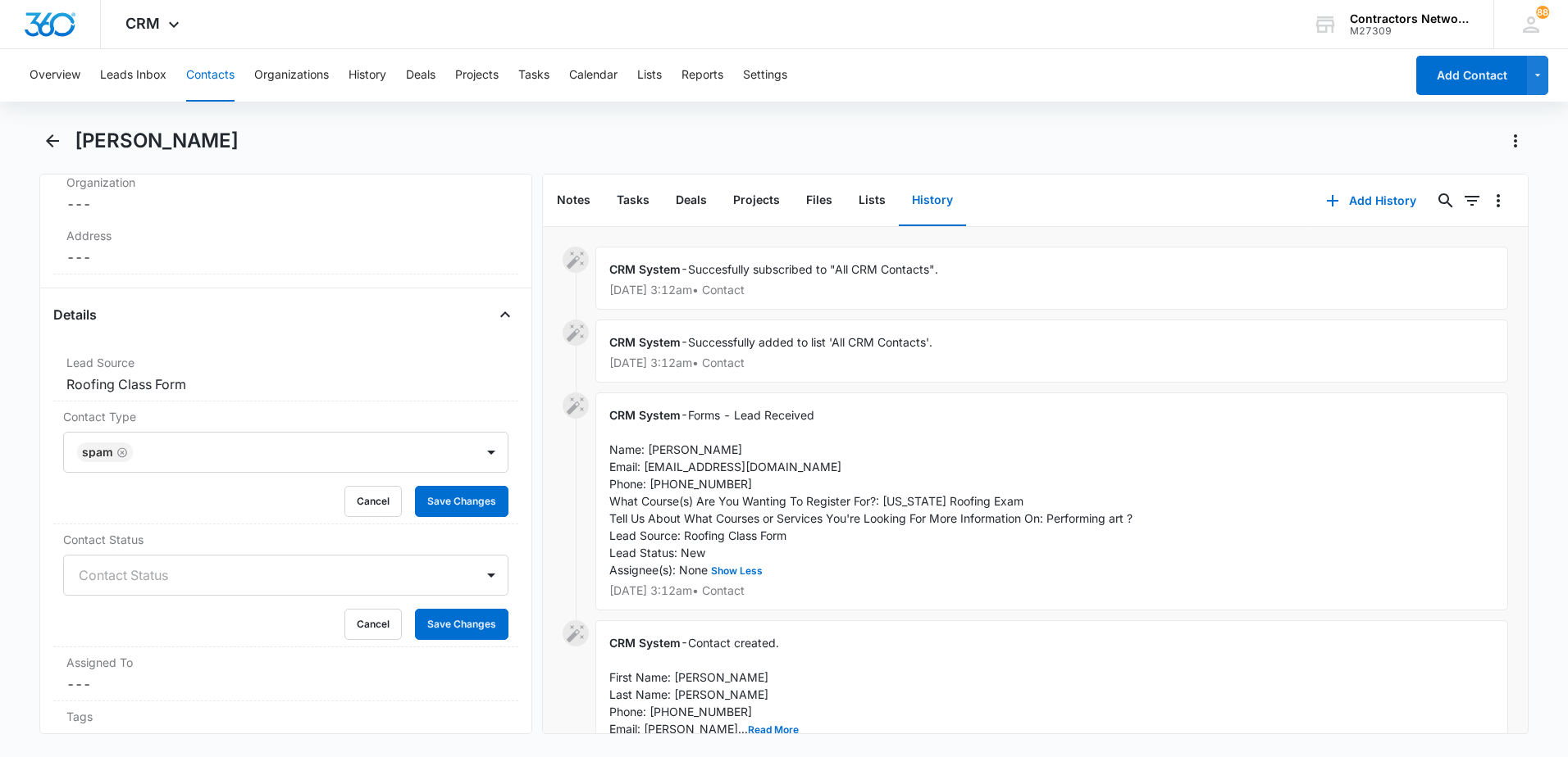
click at [514, 556] on div "Remove OE Oluseye Emmanuel Boluwatife Contact Info Name Cancel Save Changes Olu…" at bounding box center [286, 454] width 493 height 561
click at [475, 503] on button "Save Changes" at bounding box center [462, 501] width 94 height 31
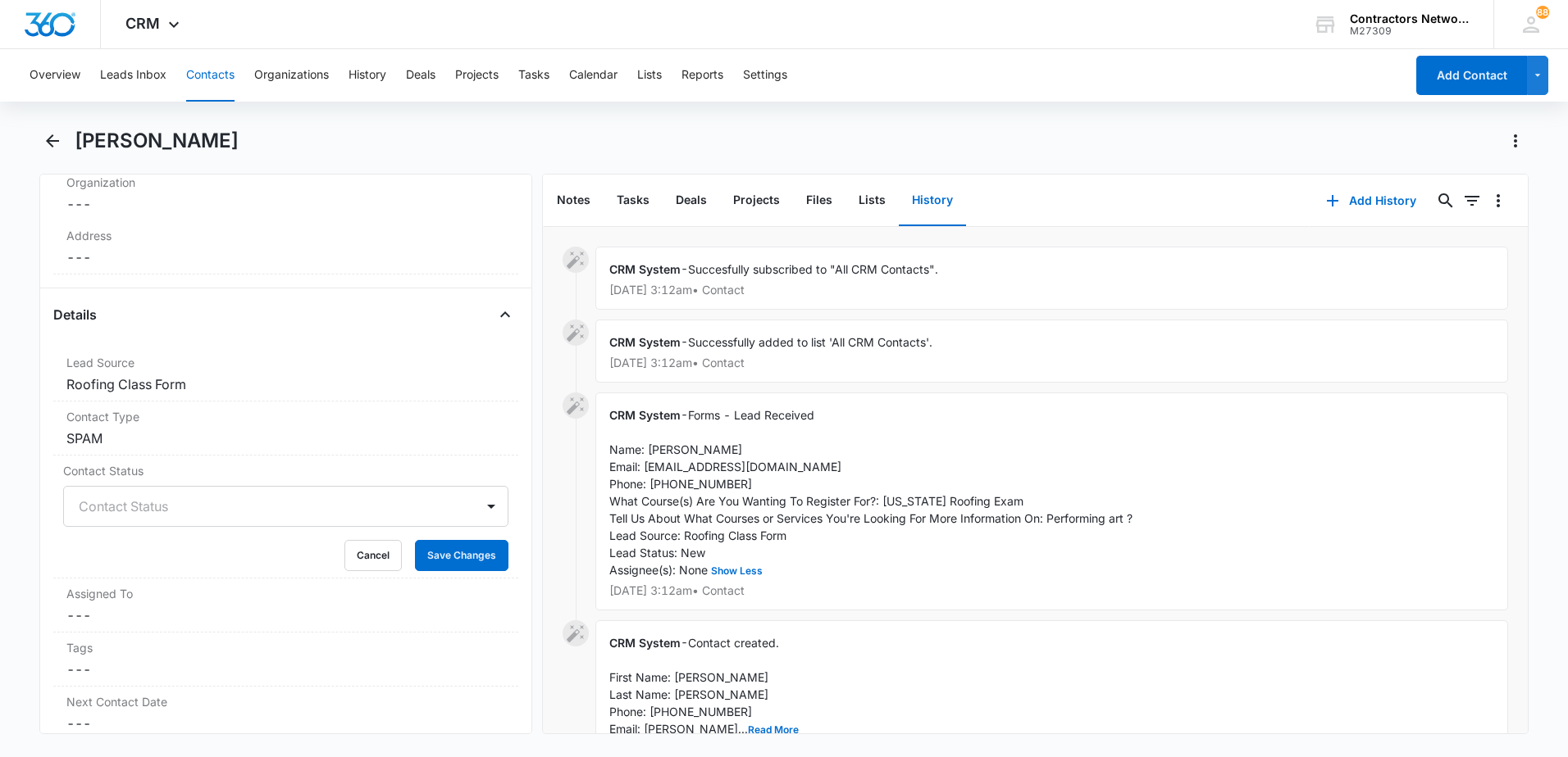
click at [20, 337] on main "Oluseye Emmanuel Boluwatife Remove OE Oluseye Emmanuel Boluwatife Contact Info …" at bounding box center [784, 441] width 1568 height 626
click at [206, 63] on button "Contacts" at bounding box center [210, 75] width 48 height 52
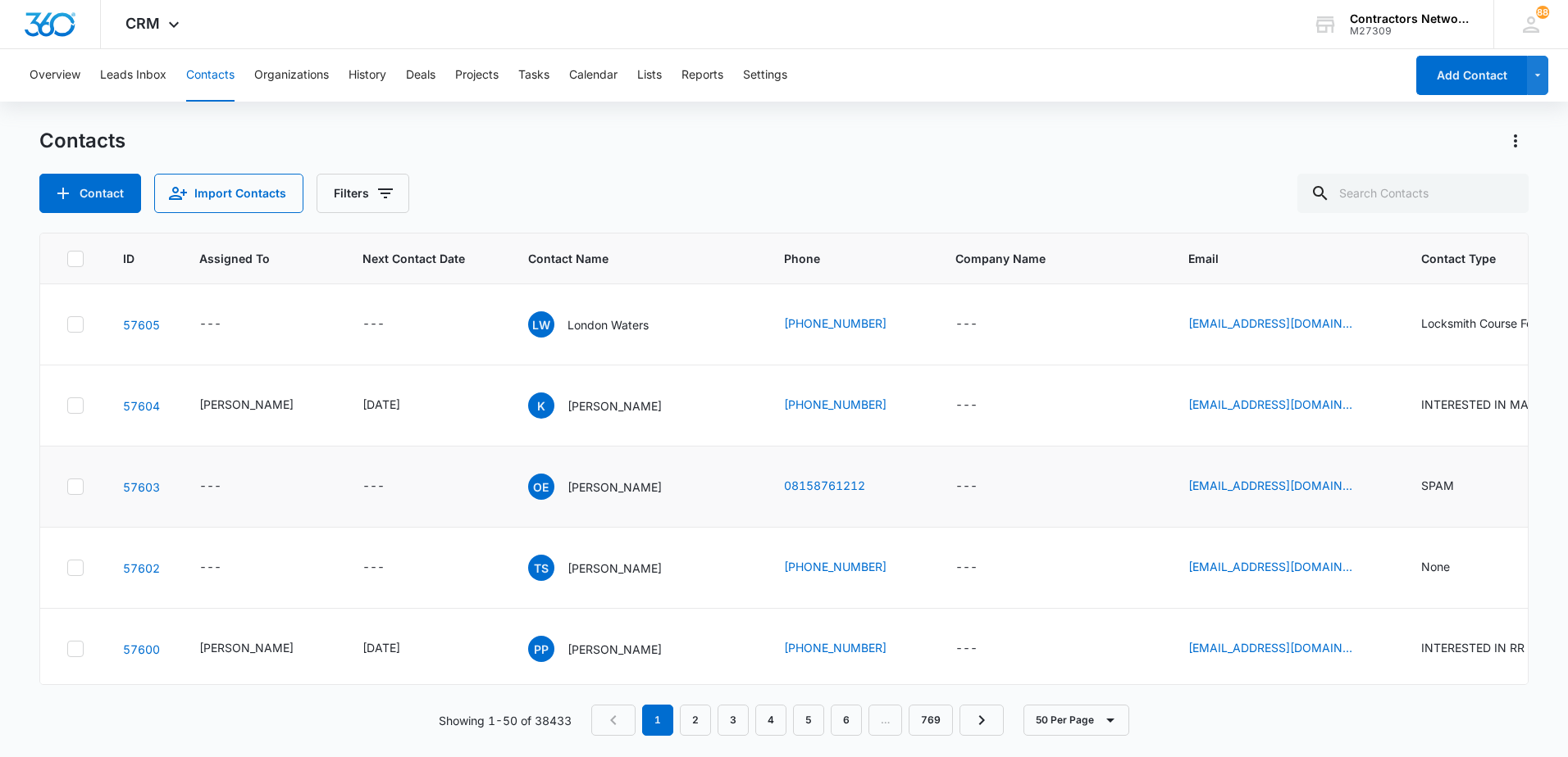
scroll to position [82, 0]
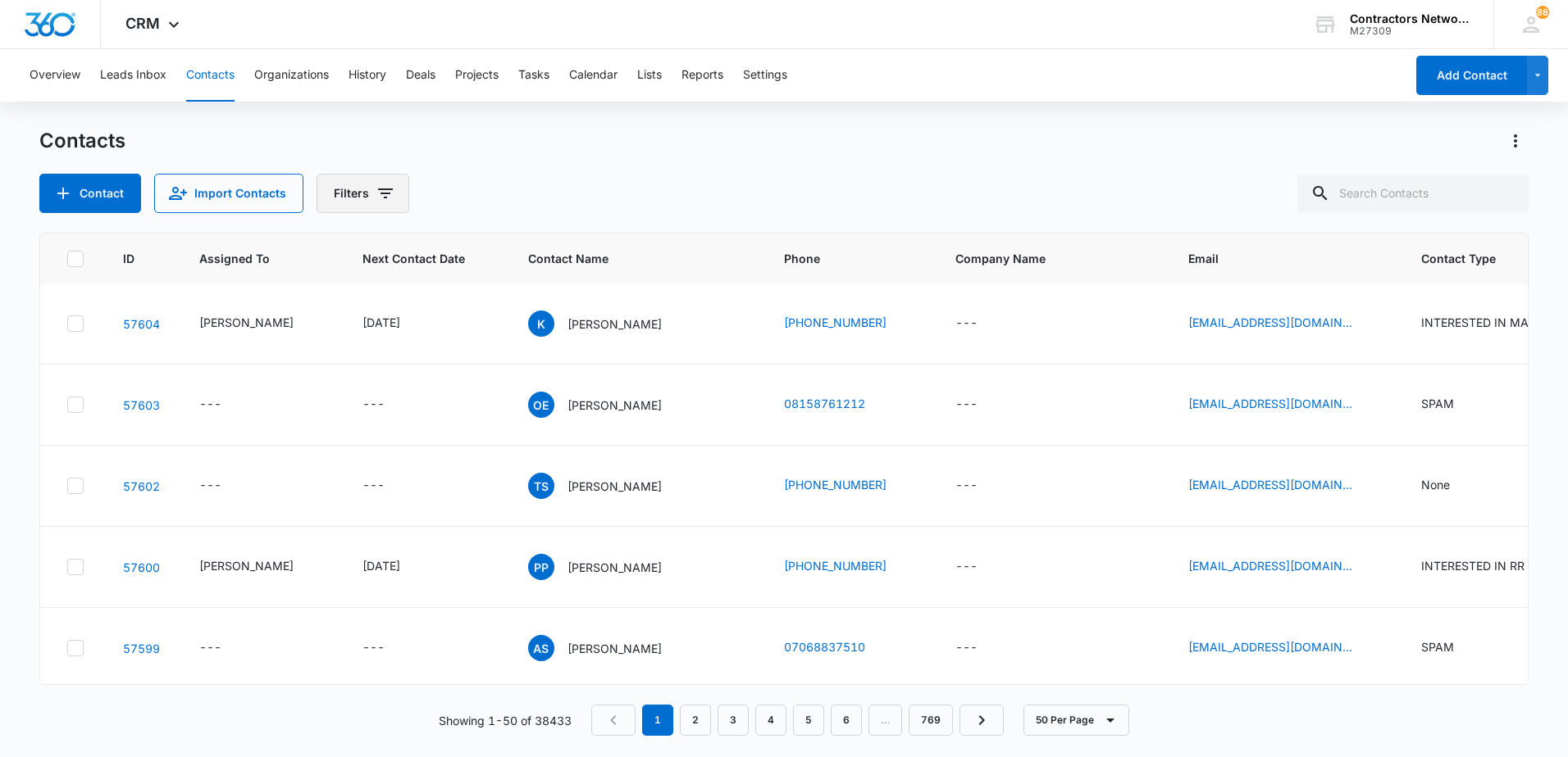
click at [383, 204] on span "Filters" at bounding box center [385, 193] width 20 height 20
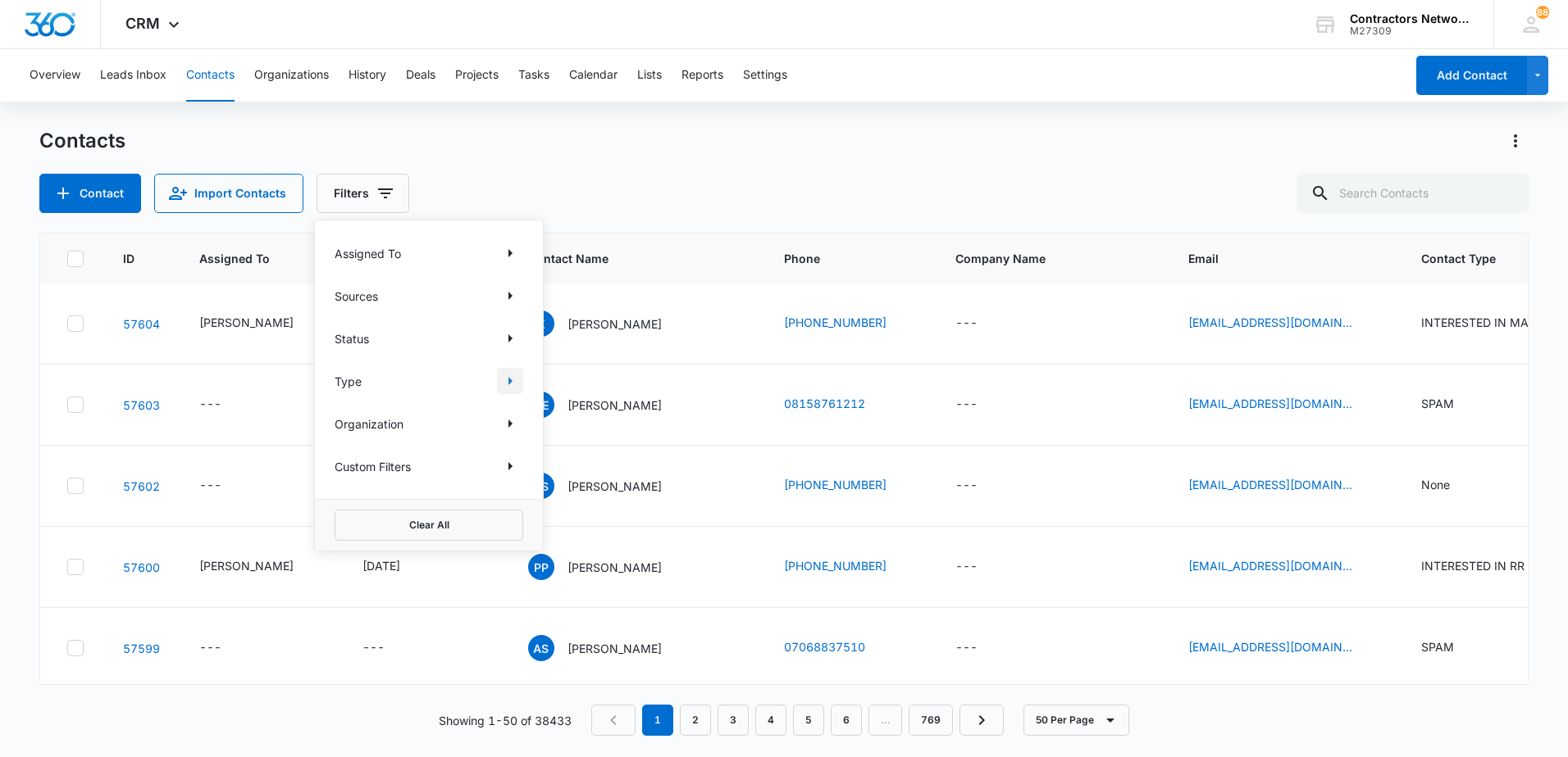
click at [512, 385] on icon "Show Type filters" at bounding box center [510, 381] width 20 height 20
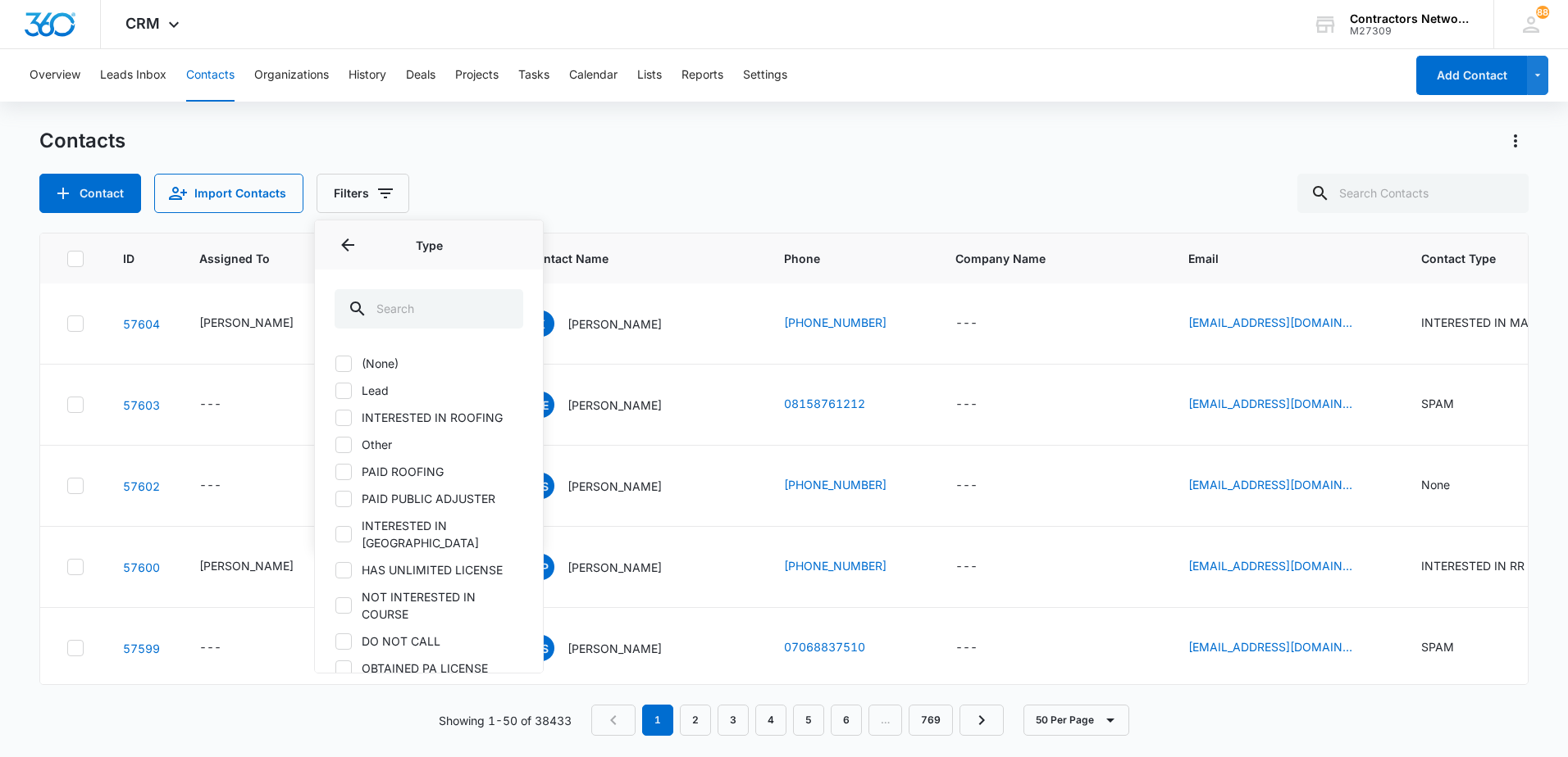
click at [337, 393] on icon at bounding box center [344, 391] width 15 height 15
click at [336, 391] on input "Lead" at bounding box center [335, 390] width 1 height 1
checkbox input "true"
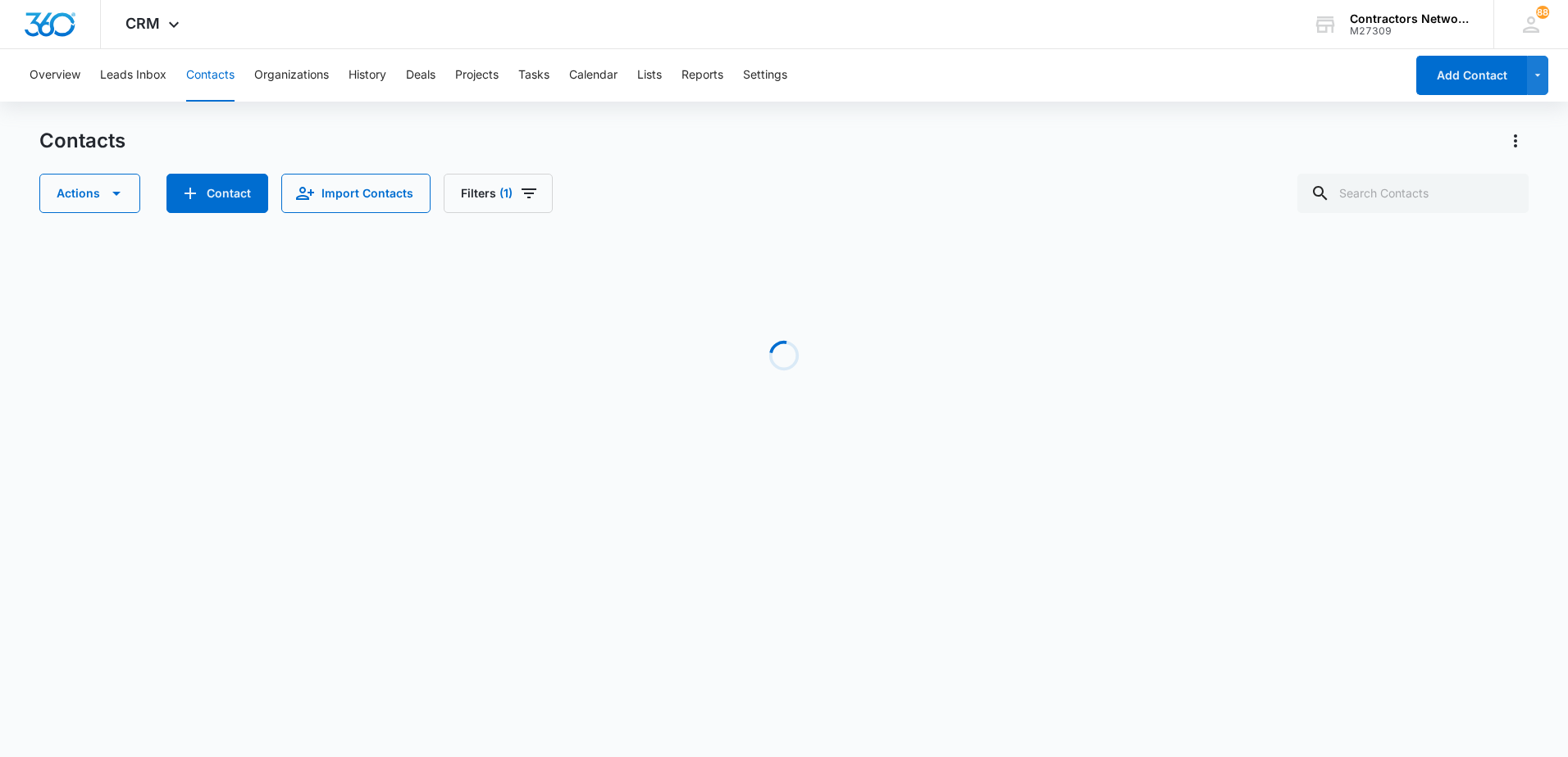
click at [605, 153] on div "Contacts" at bounding box center [784, 141] width 1489 height 27
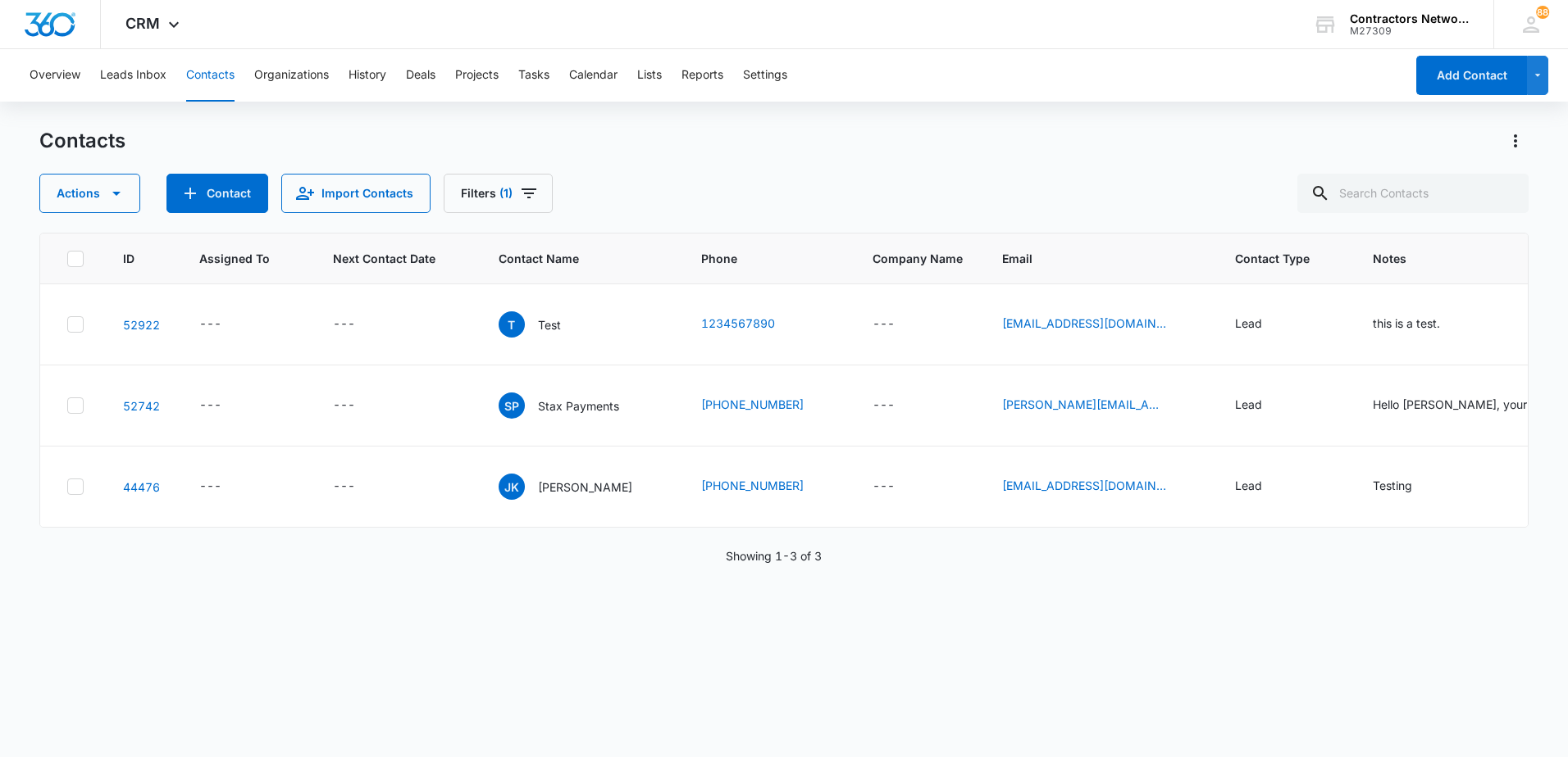
scroll to position [0, 0]
click at [521, 189] on icon "Filters" at bounding box center [529, 193] width 15 height 9
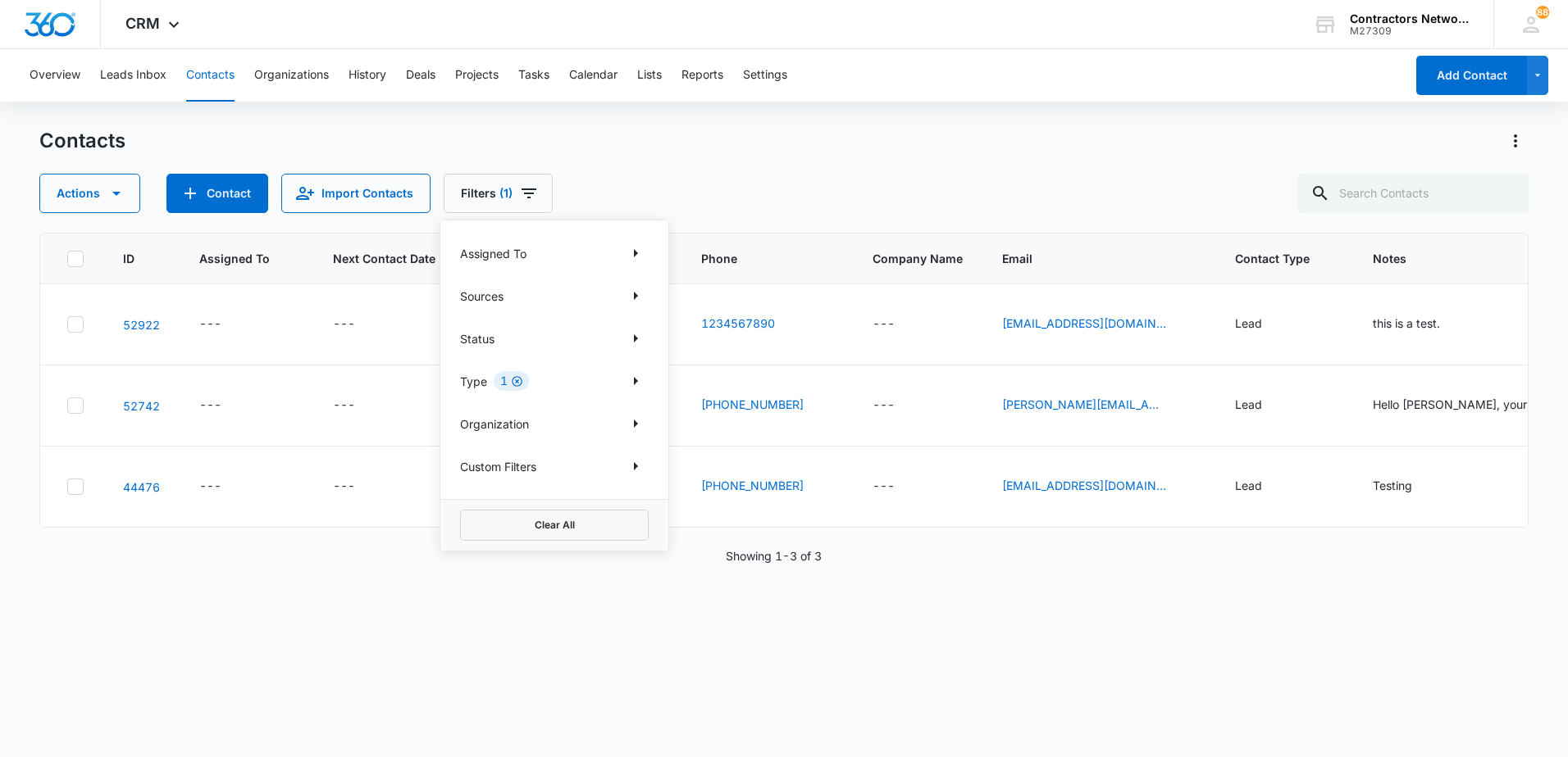
click at [515, 380] on icon "Clear" at bounding box center [517, 381] width 12 height 12
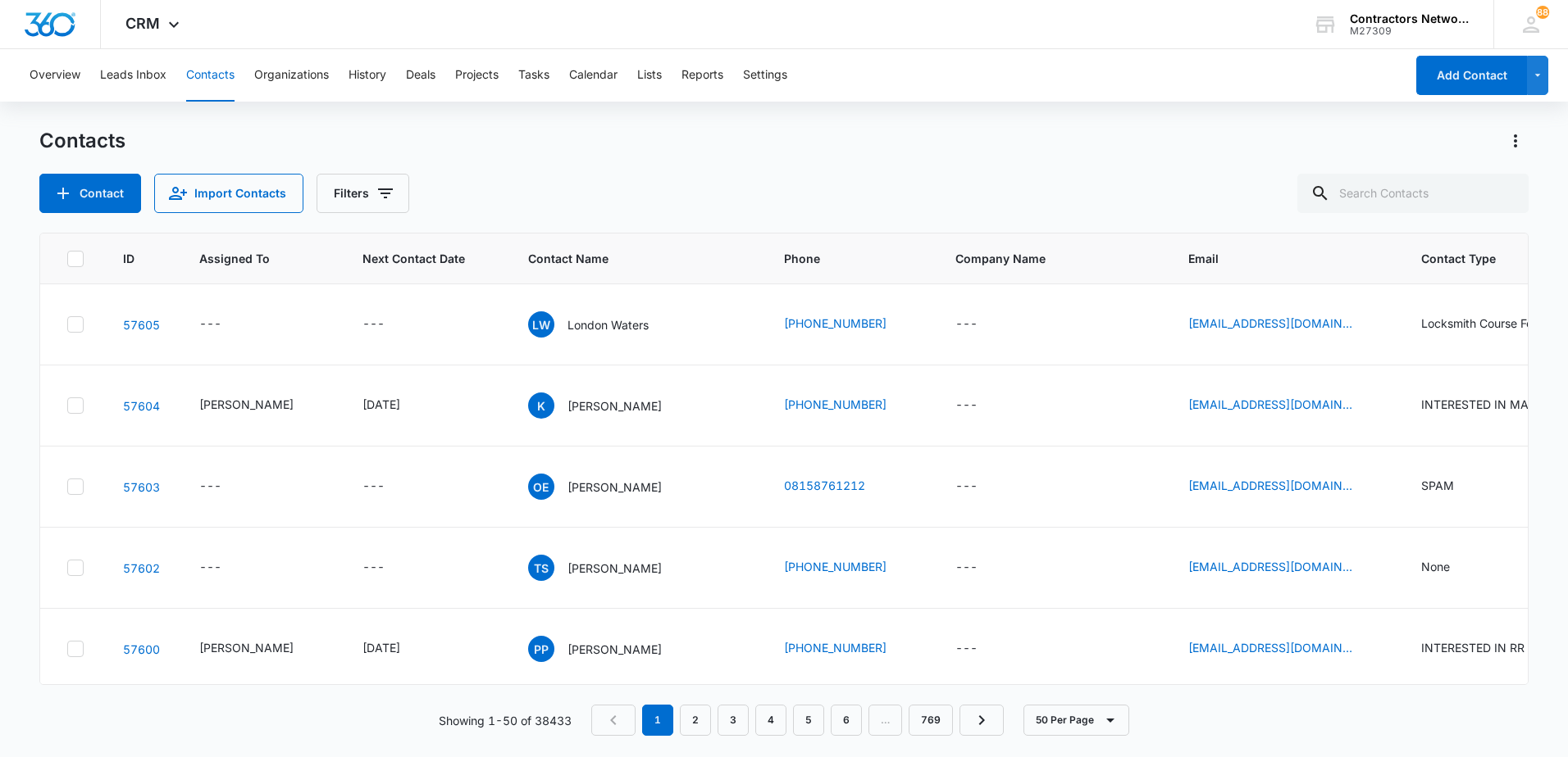
click at [661, 197] on div "Contact Import Contacts Filters" at bounding box center [784, 193] width 1489 height 40
click at [1377, 189] on input "text" at bounding box center [1413, 193] width 231 height 40
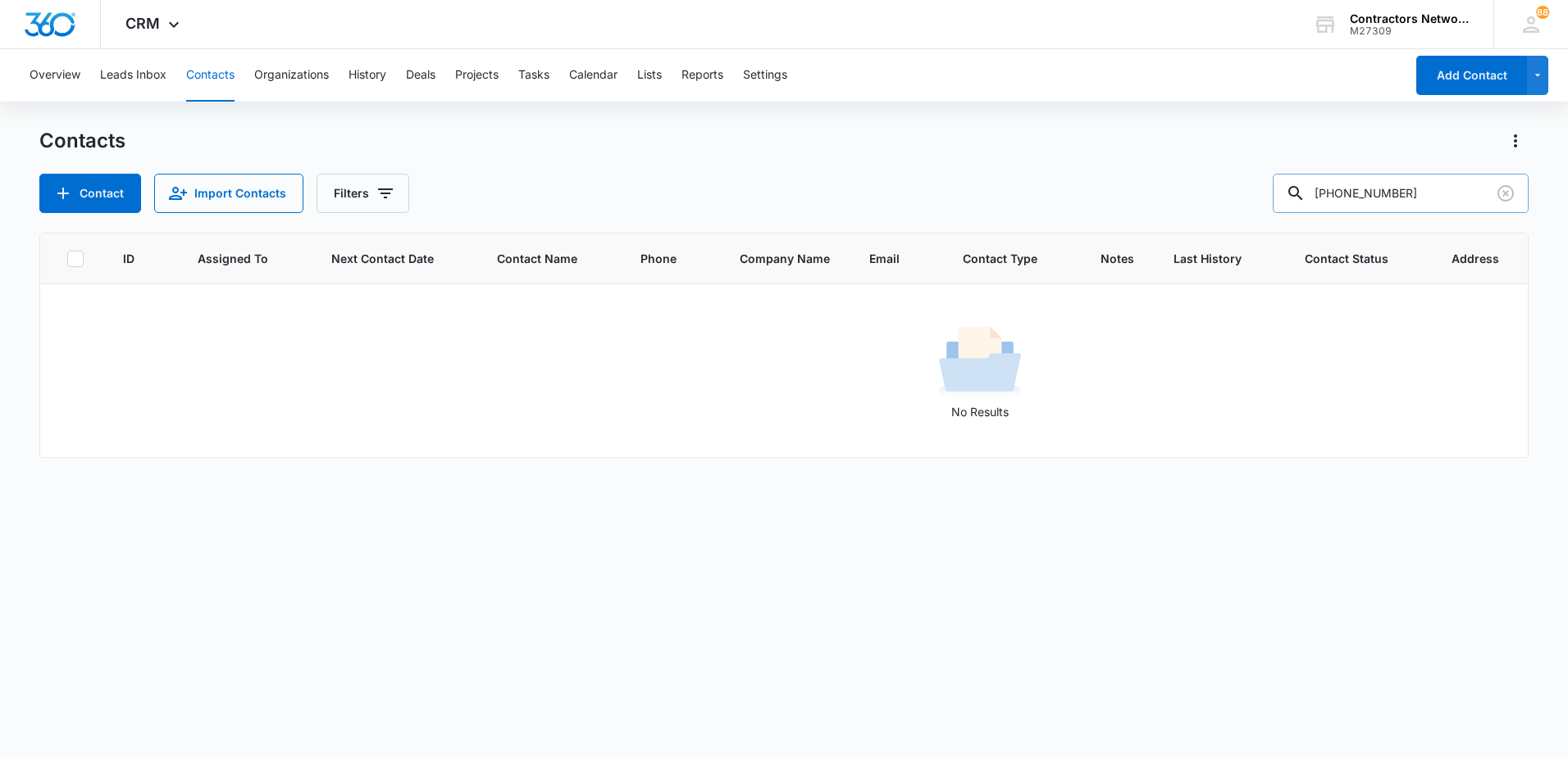
click at [1358, 204] on input "708-302-3458" at bounding box center [1401, 193] width 256 height 40
click at [1375, 204] on input "708302-3458" at bounding box center [1401, 193] width 256 height 40
click at [1377, 202] on input "708302-3458" at bounding box center [1401, 193] width 256 height 40
drag, startPoint x: 1370, startPoint y: 202, endPoint x: 1288, endPoint y: 202, distance: 82.0
click at [1288, 202] on input "7083023458" at bounding box center [1401, 193] width 256 height 40
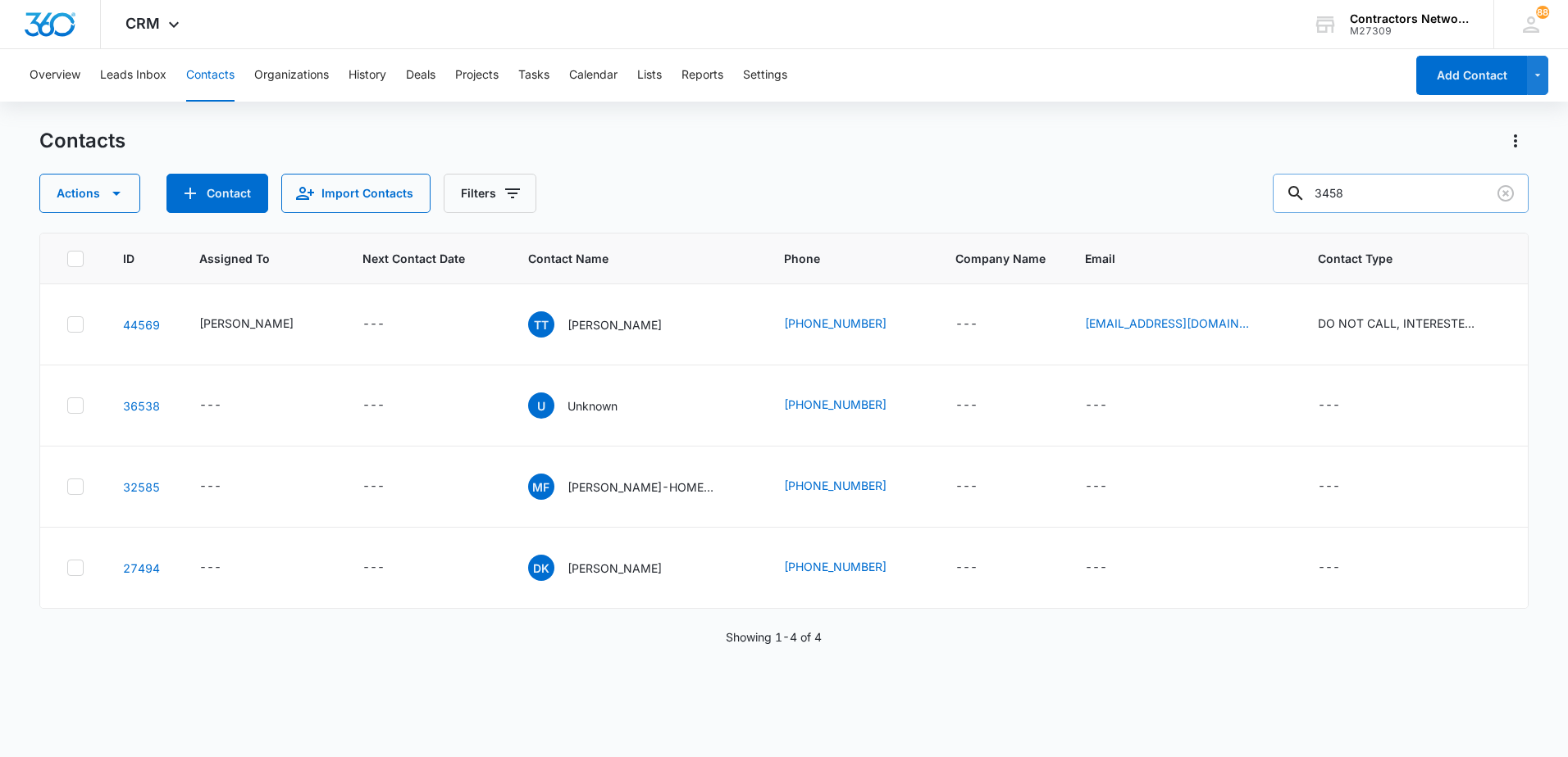
drag, startPoint x: 1358, startPoint y: 196, endPoint x: 1293, endPoint y: 186, distance: 65.8
click at [1286, 193] on div "Actions Contact Import Contacts Filters 3458" at bounding box center [784, 193] width 1489 height 40
type input "ziemba"
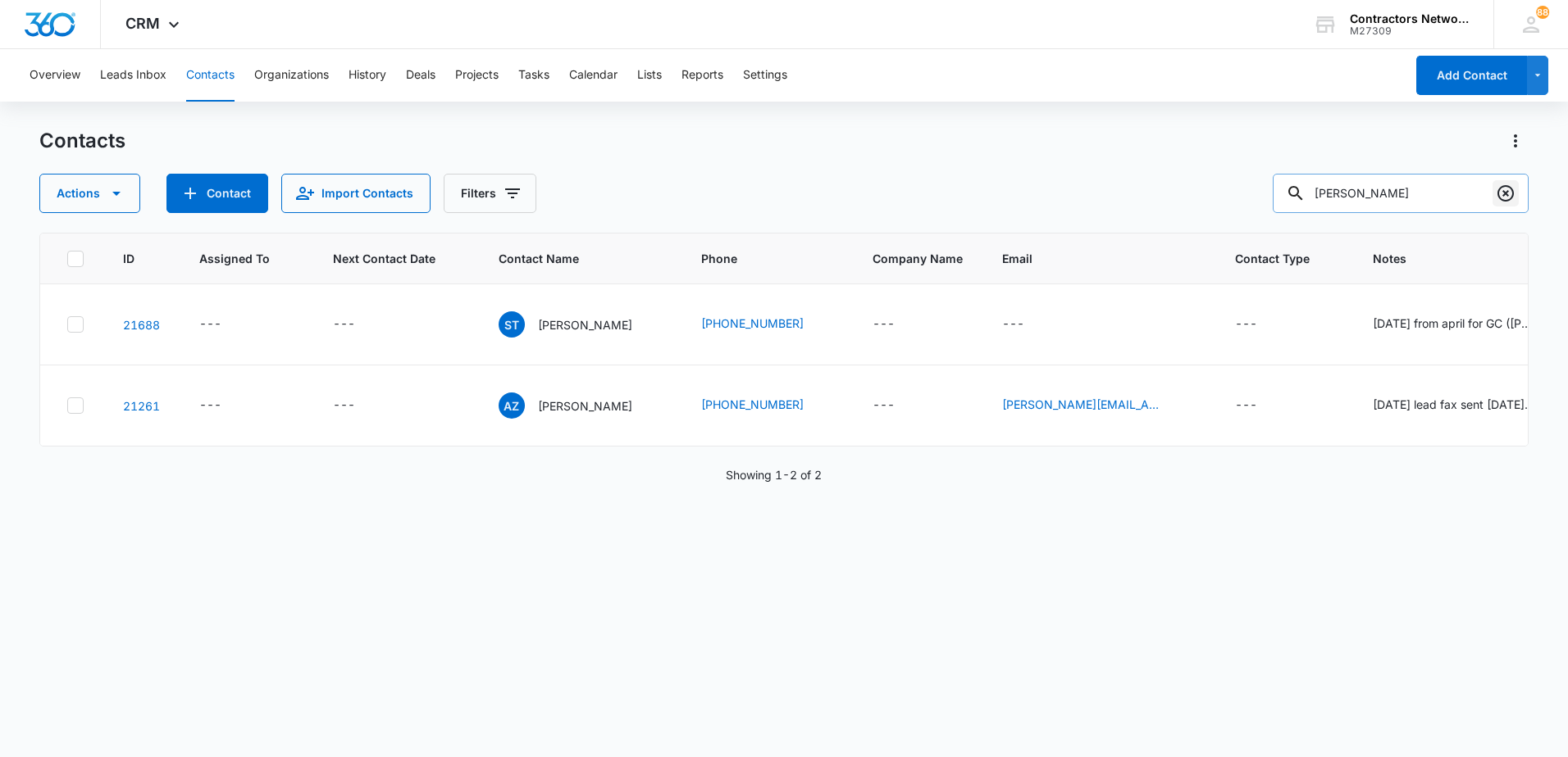
click at [1507, 193] on icon "Clear" at bounding box center [1505, 193] width 20 height 20
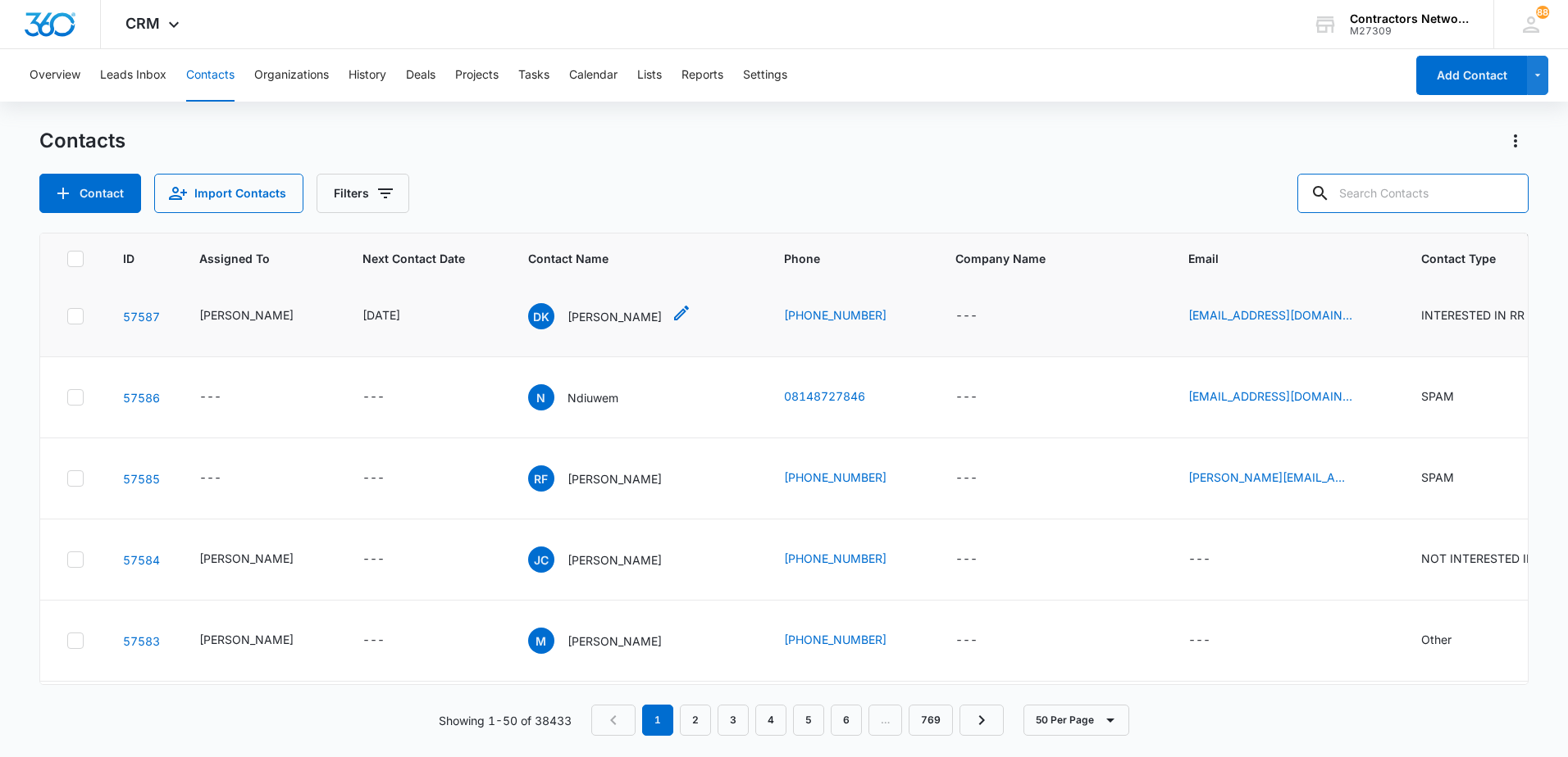
scroll to position [1311, 0]
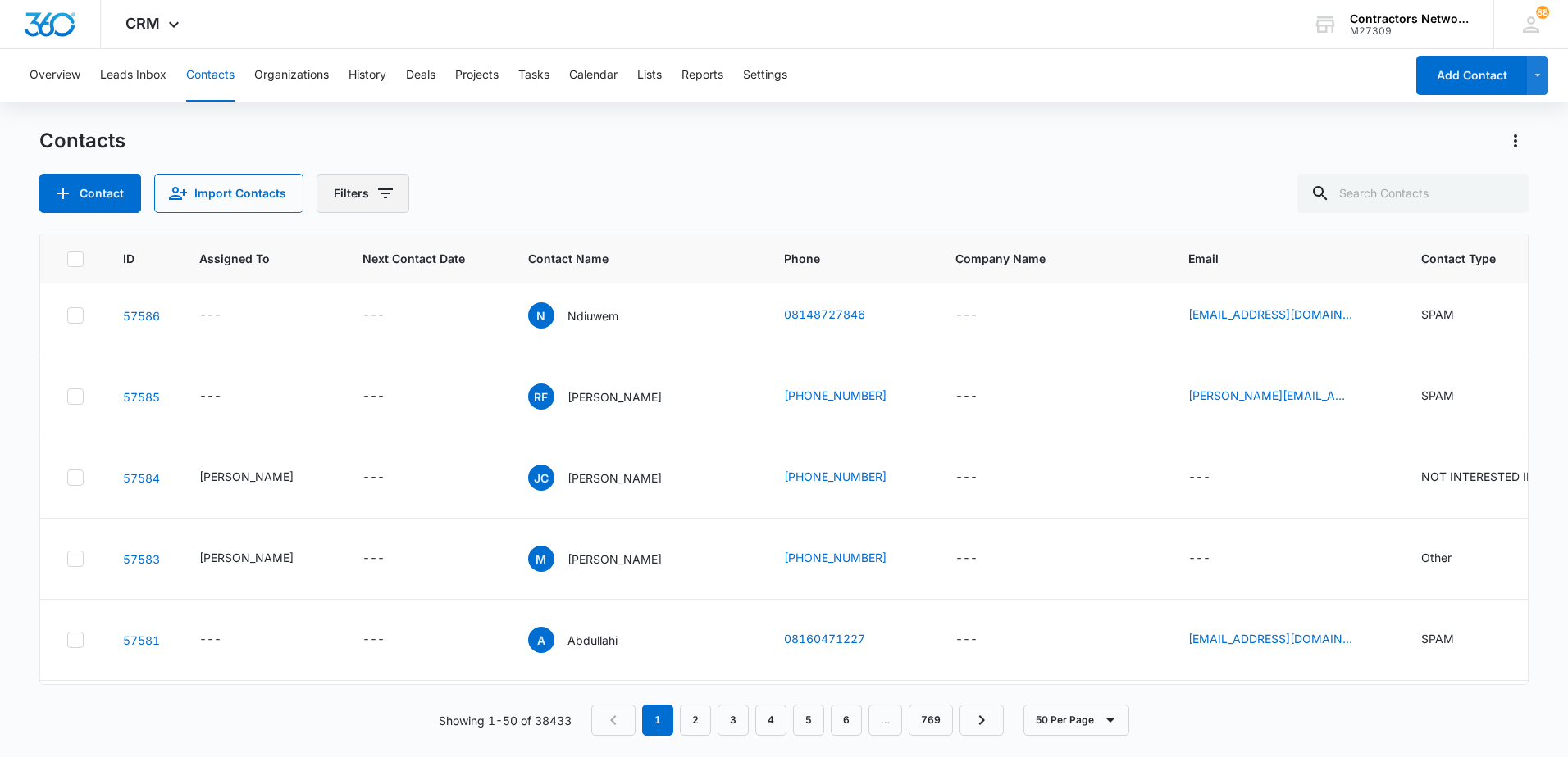
click at [386, 189] on icon "Filters" at bounding box center [386, 193] width 15 height 9
click at [511, 249] on icon "Show Assigned To filters" at bounding box center [510, 253] width 20 height 20
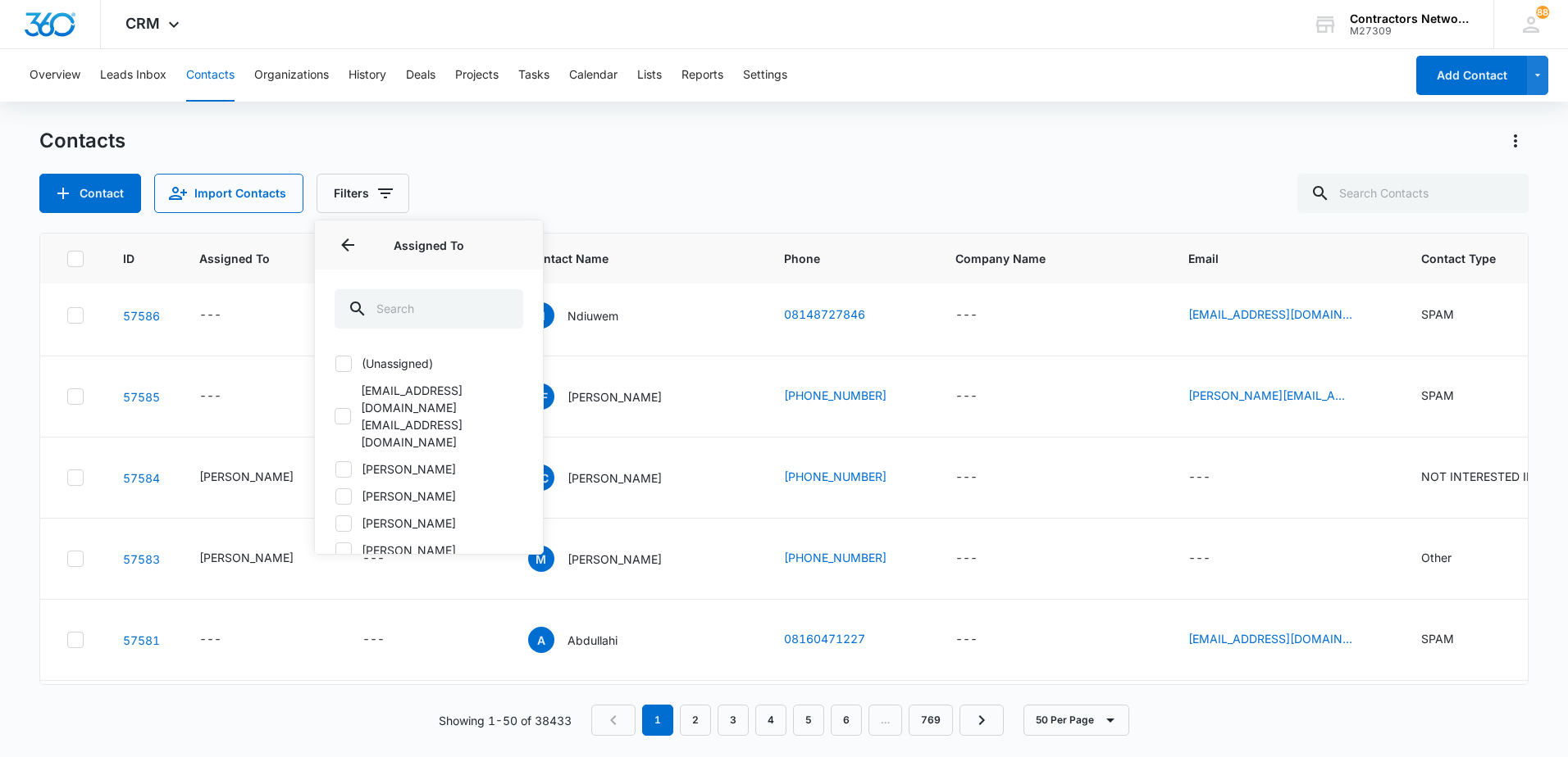
click at [343, 462] on icon at bounding box center [344, 470] width 15 height 15
click at [336, 469] on input "[PERSON_NAME]" at bounding box center [335, 469] width 1 height 1
checkbox input "true"
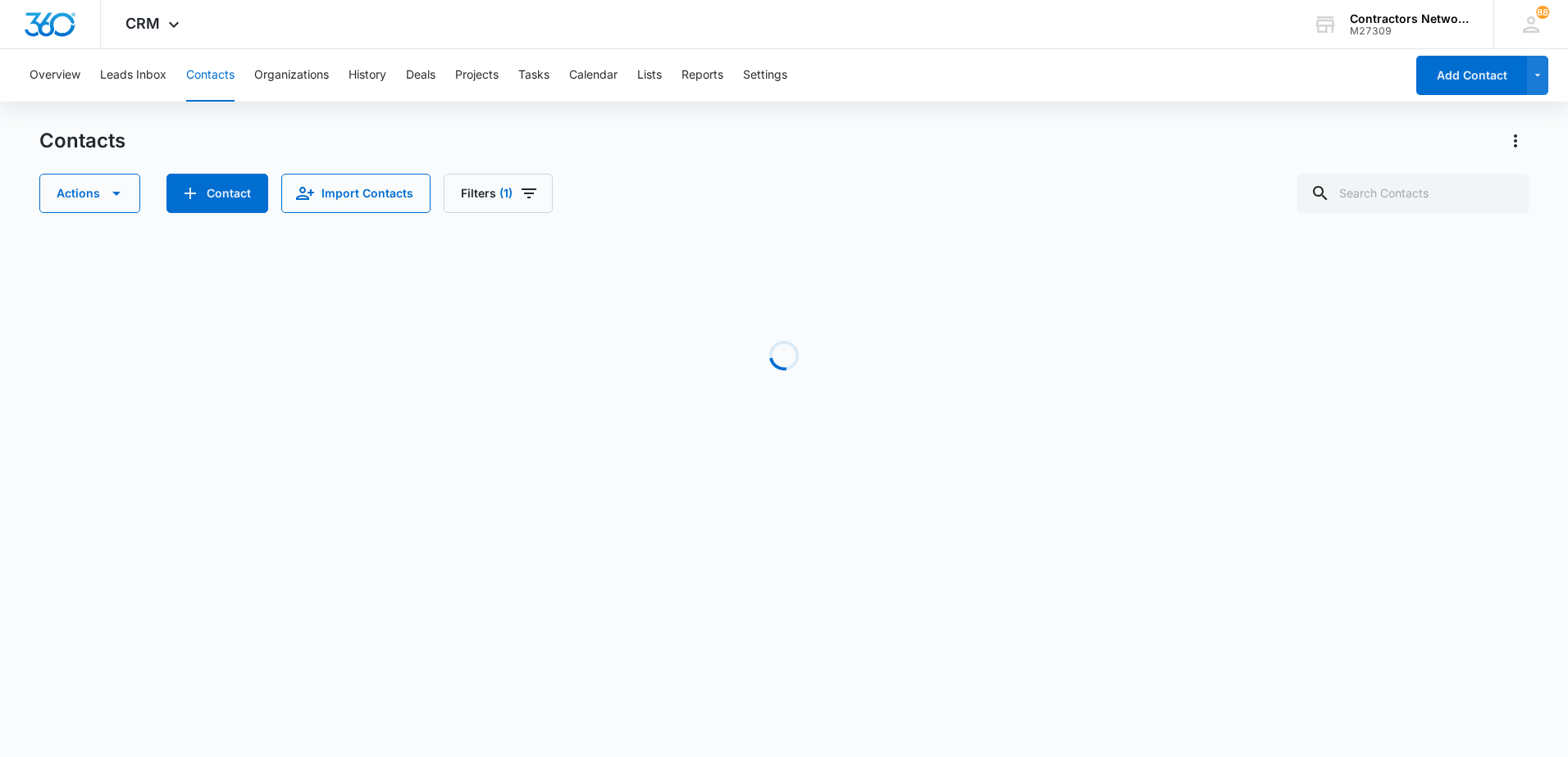
click at [738, 138] on div "Contacts" at bounding box center [784, 141] width 1489 height 27
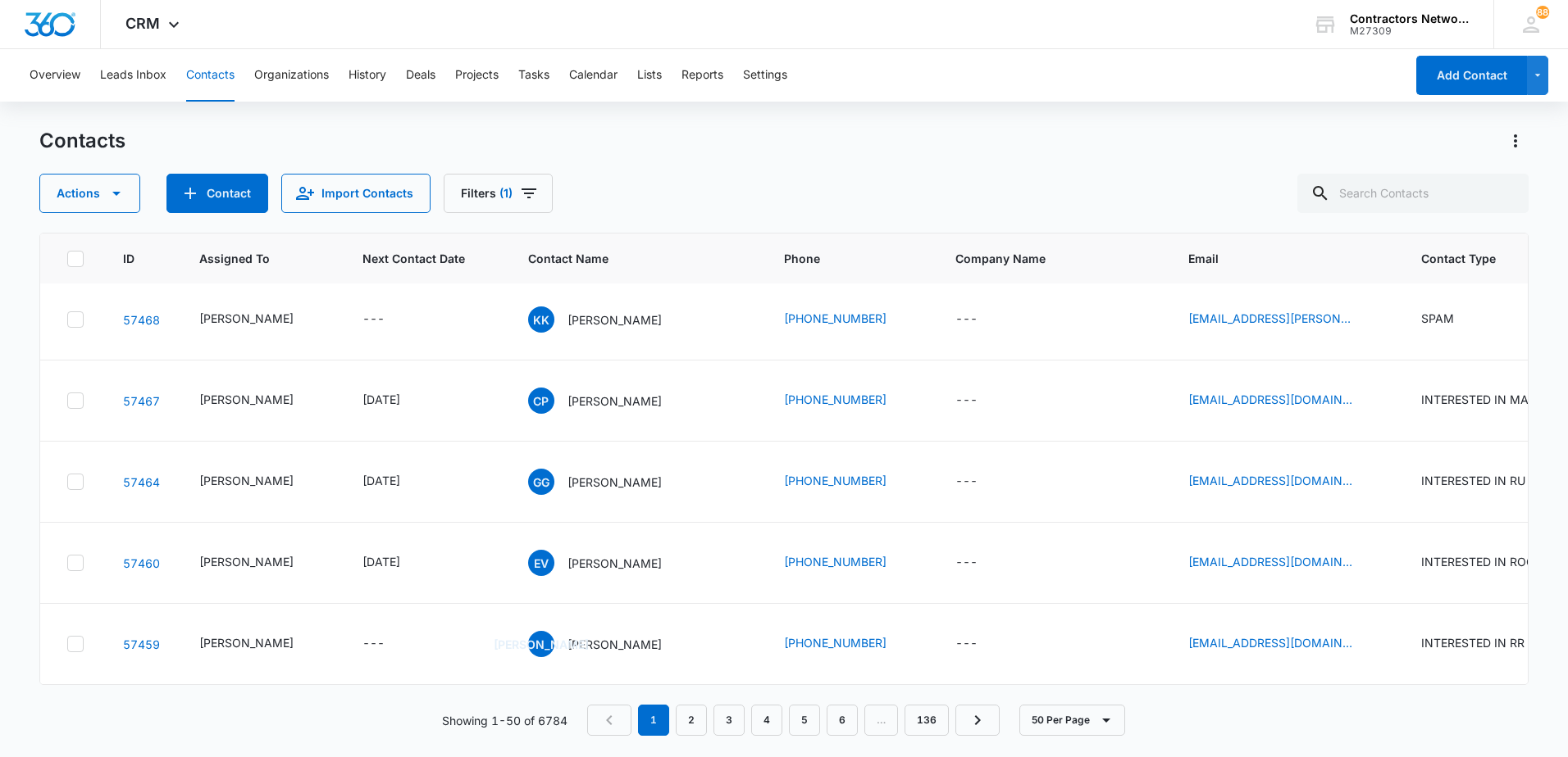
scroll to position [3819, 0]
click at [696, 714] on link "2" at bounding box center [691, 720] width 31 height 31
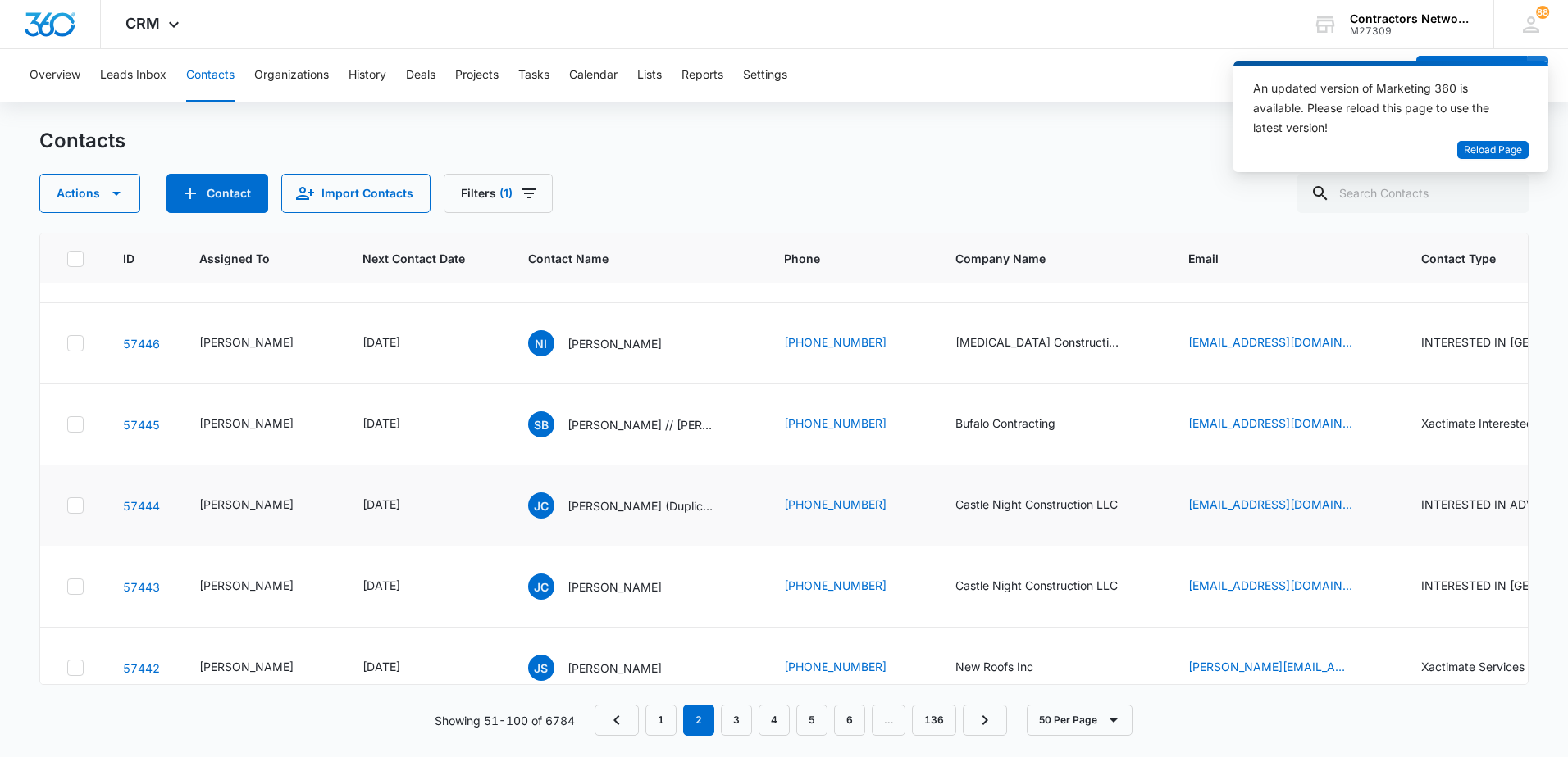
scroll to position [410, 0]
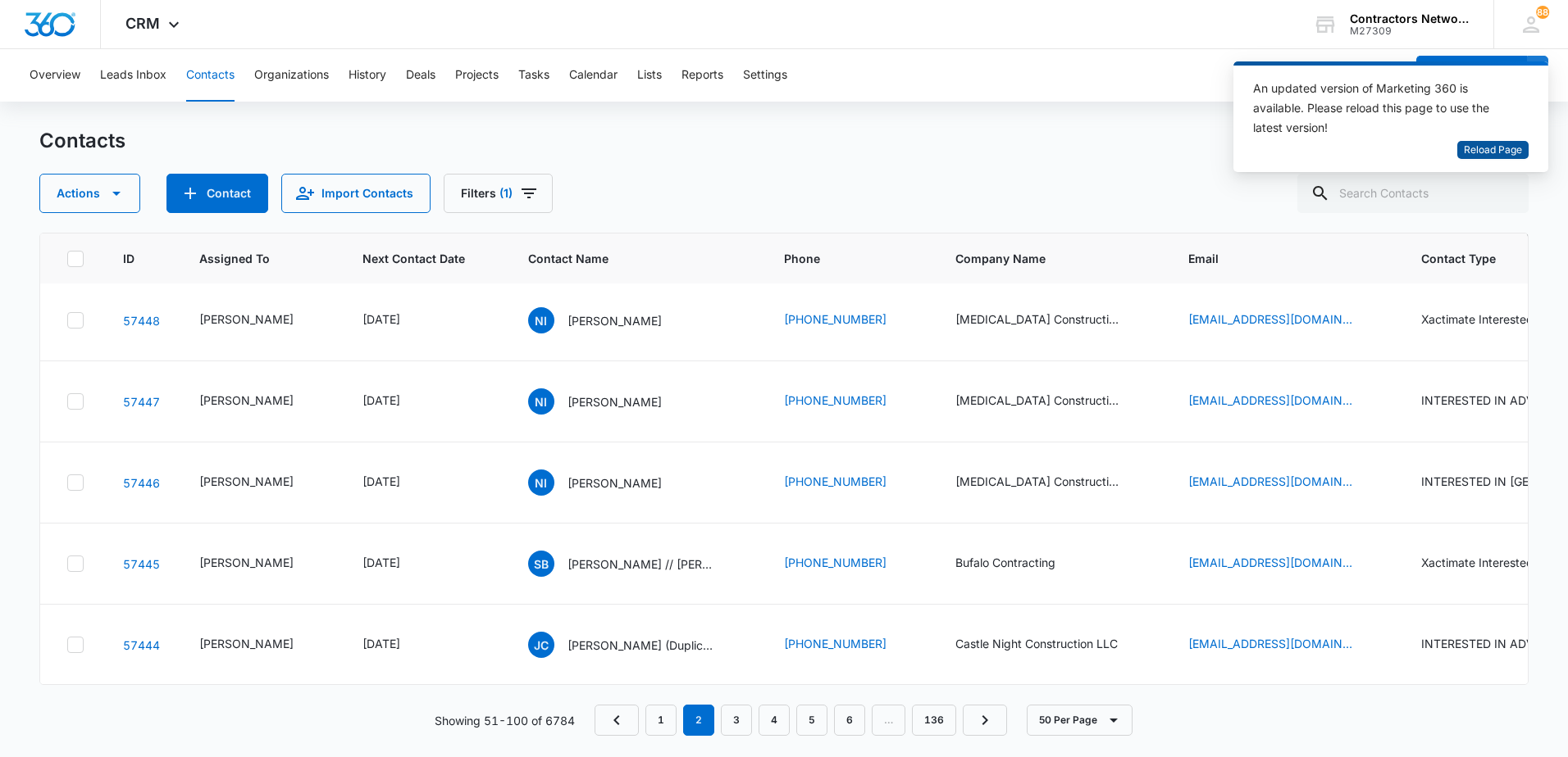
click at [1480, 149] on span "Reload Page" at bounding box center [1492, 151] width 58 height 15
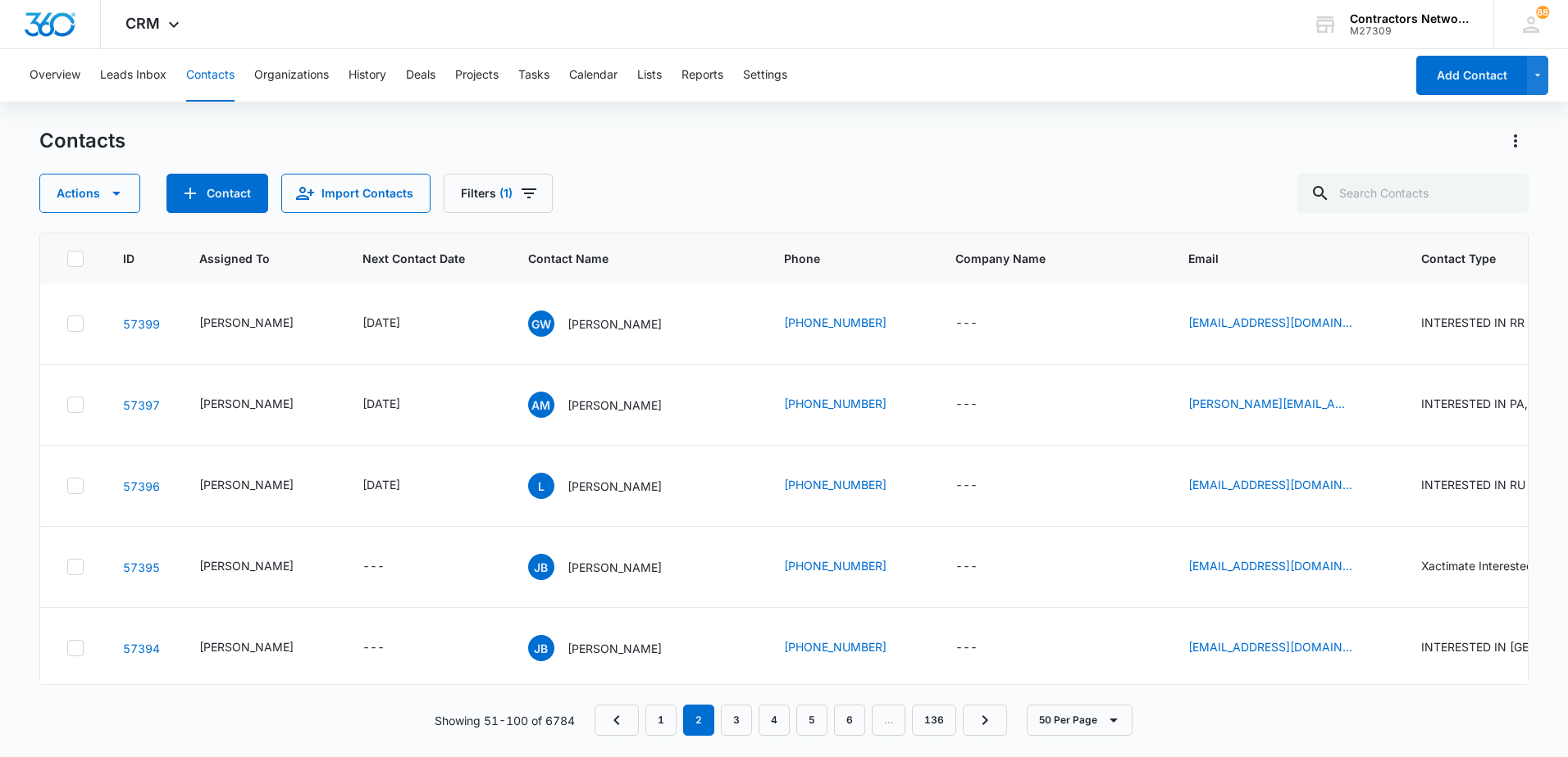
scroll to position [2786, 0]
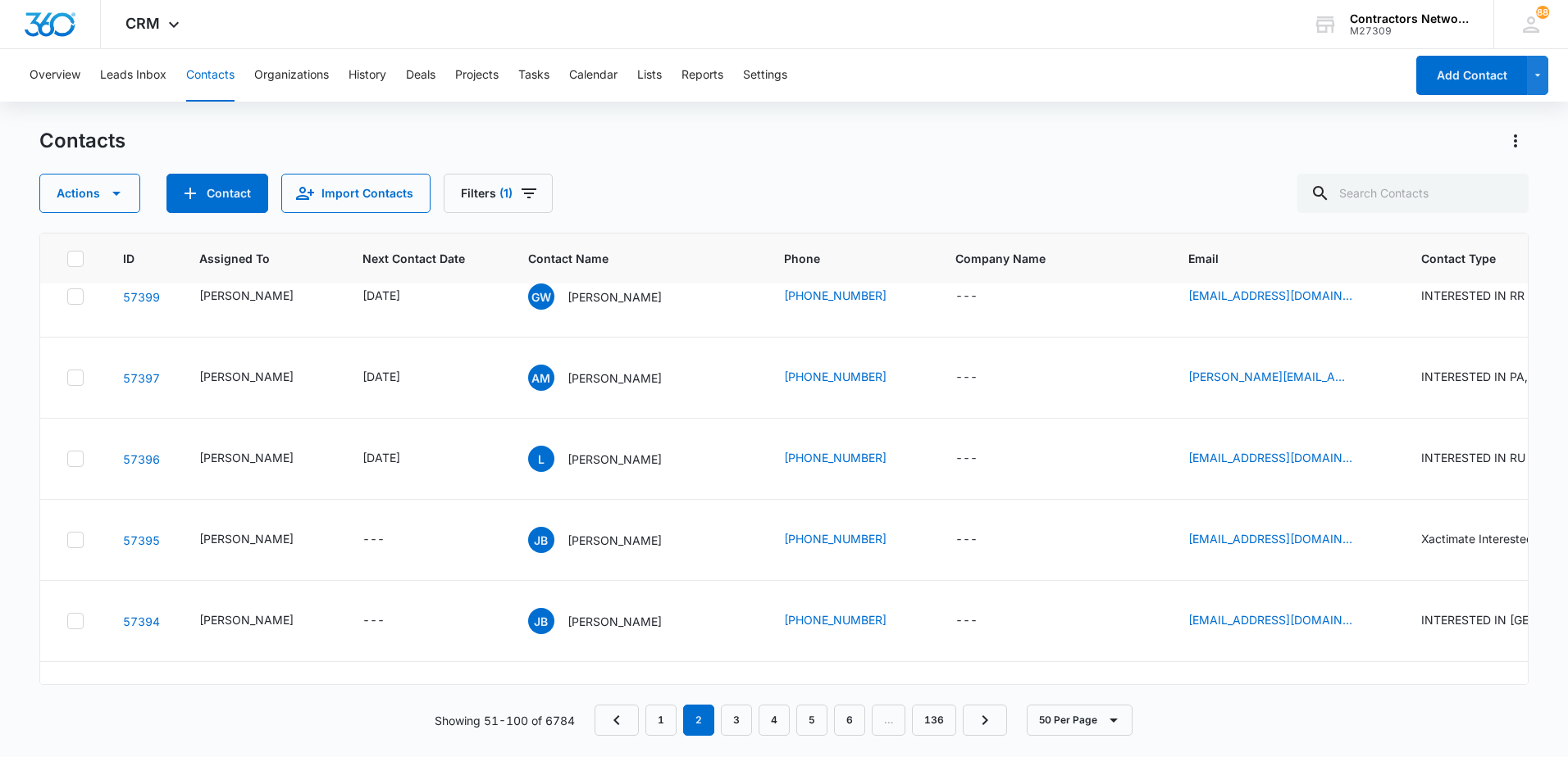
click at [424, 380] on input "[DATE]" at bounding box center [399, 374] width 120 height 18
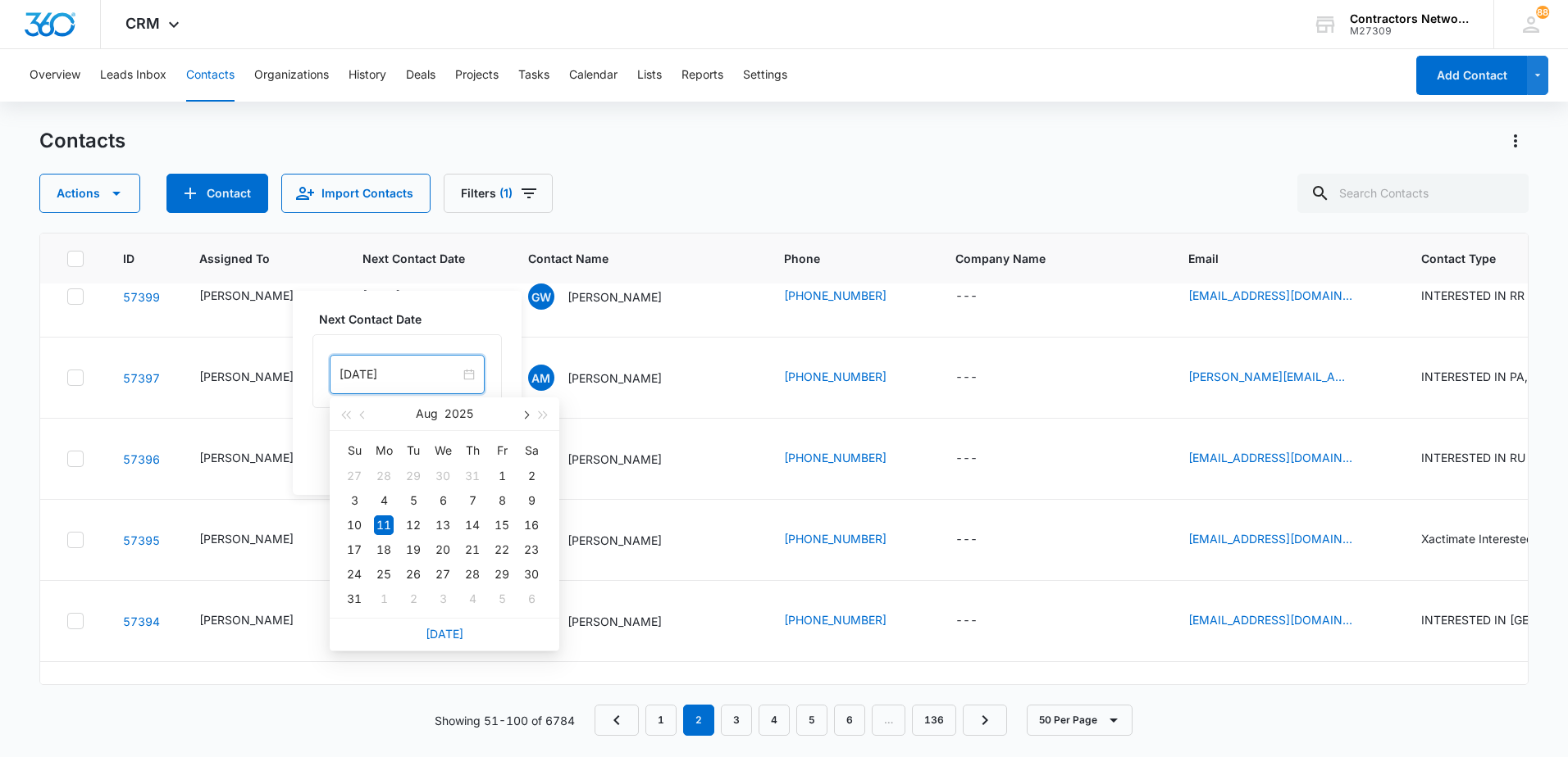
click at [528, 414] on span "button" at bounding box center [524, 415] width 9 height 9
click at [524, 419] on button "button" at bounding box center [524, 414] width 18 height 33
type input "[DATE]"
click at [379, 476] on div "29" at bounding box center [383, 476] width 20 height 20
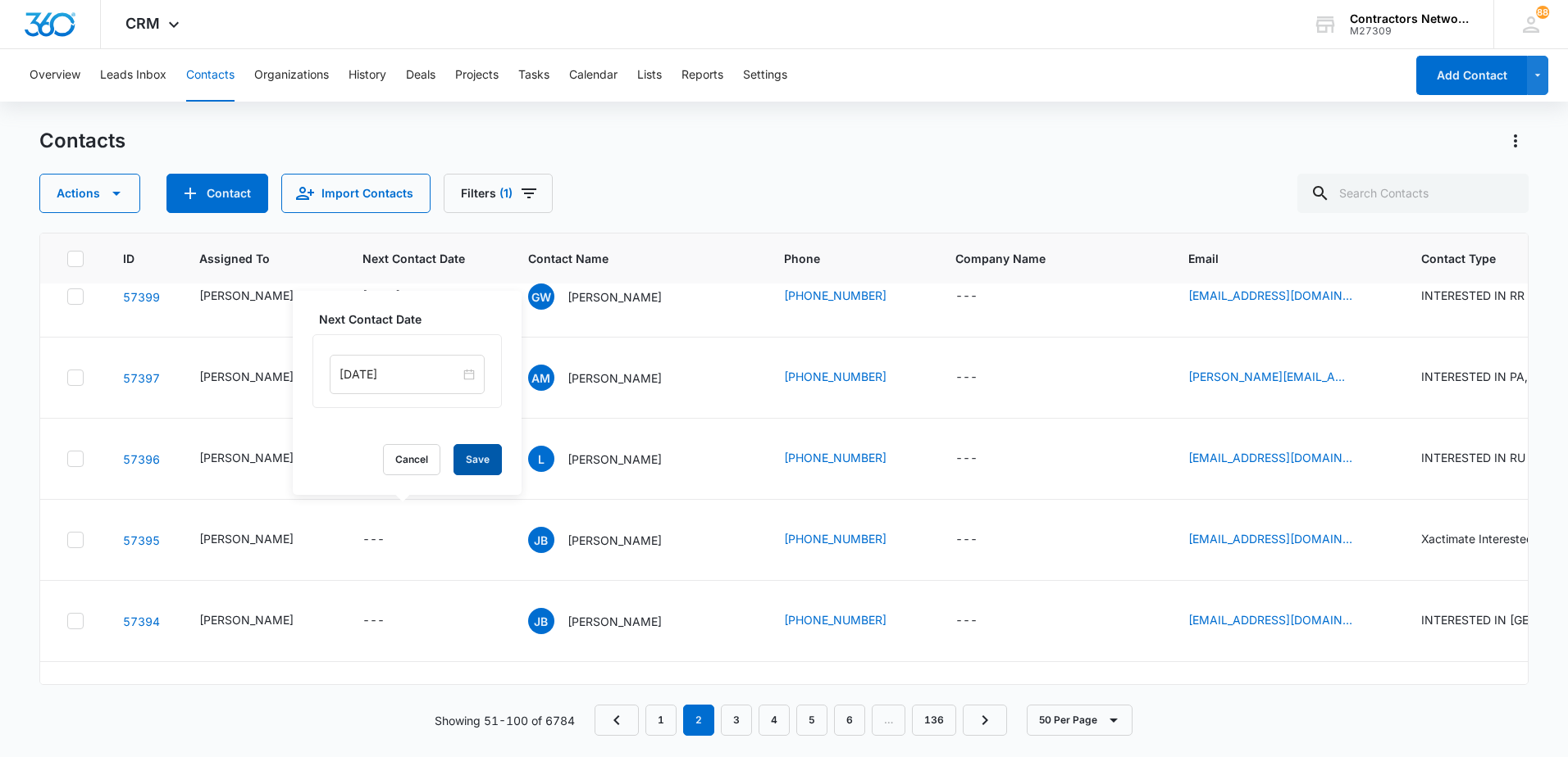
click at [456, 463] on button "Save" at bounding box center [477, 460] width 48 height 31
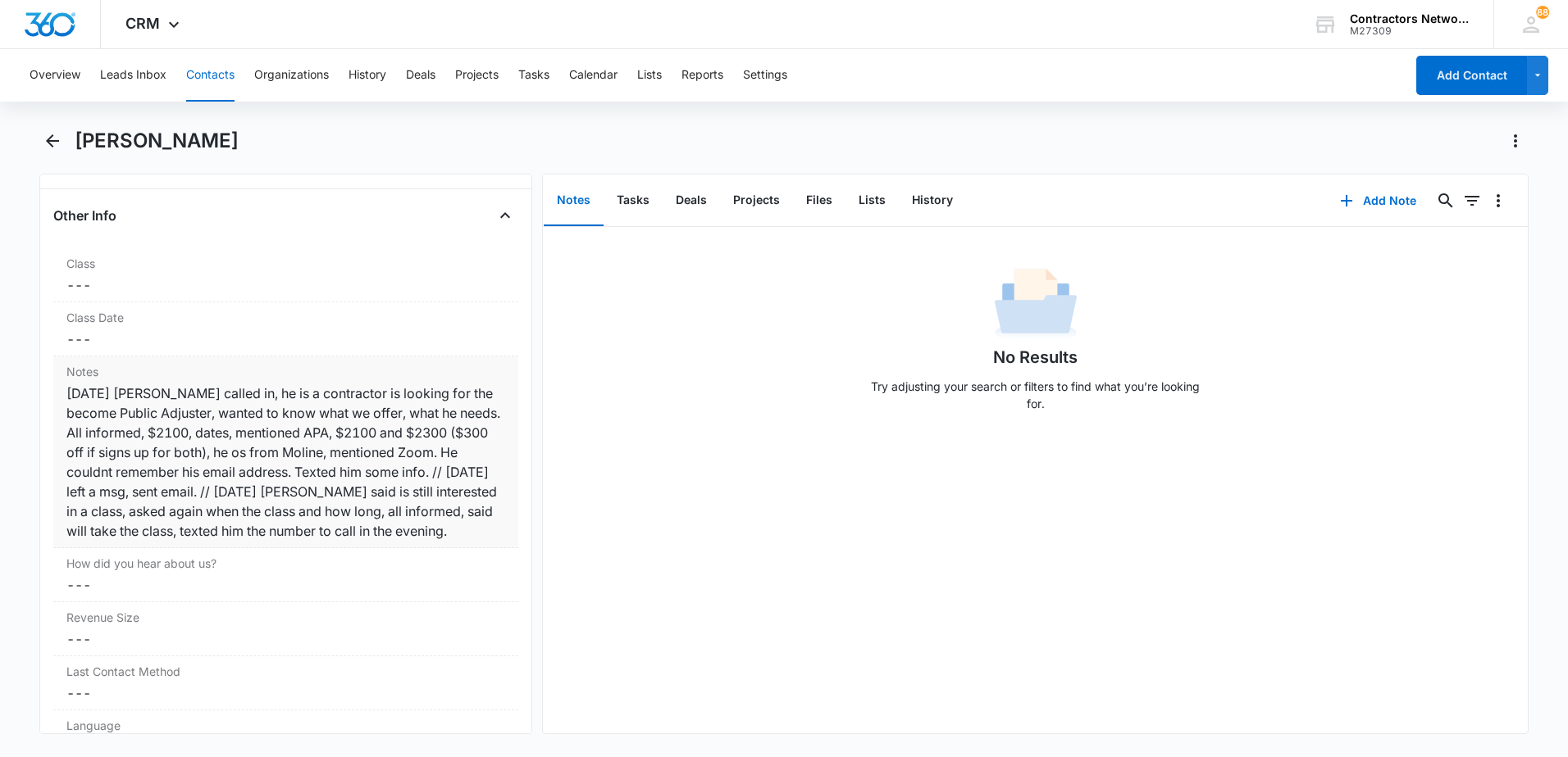
scroll to position [1885, 0]
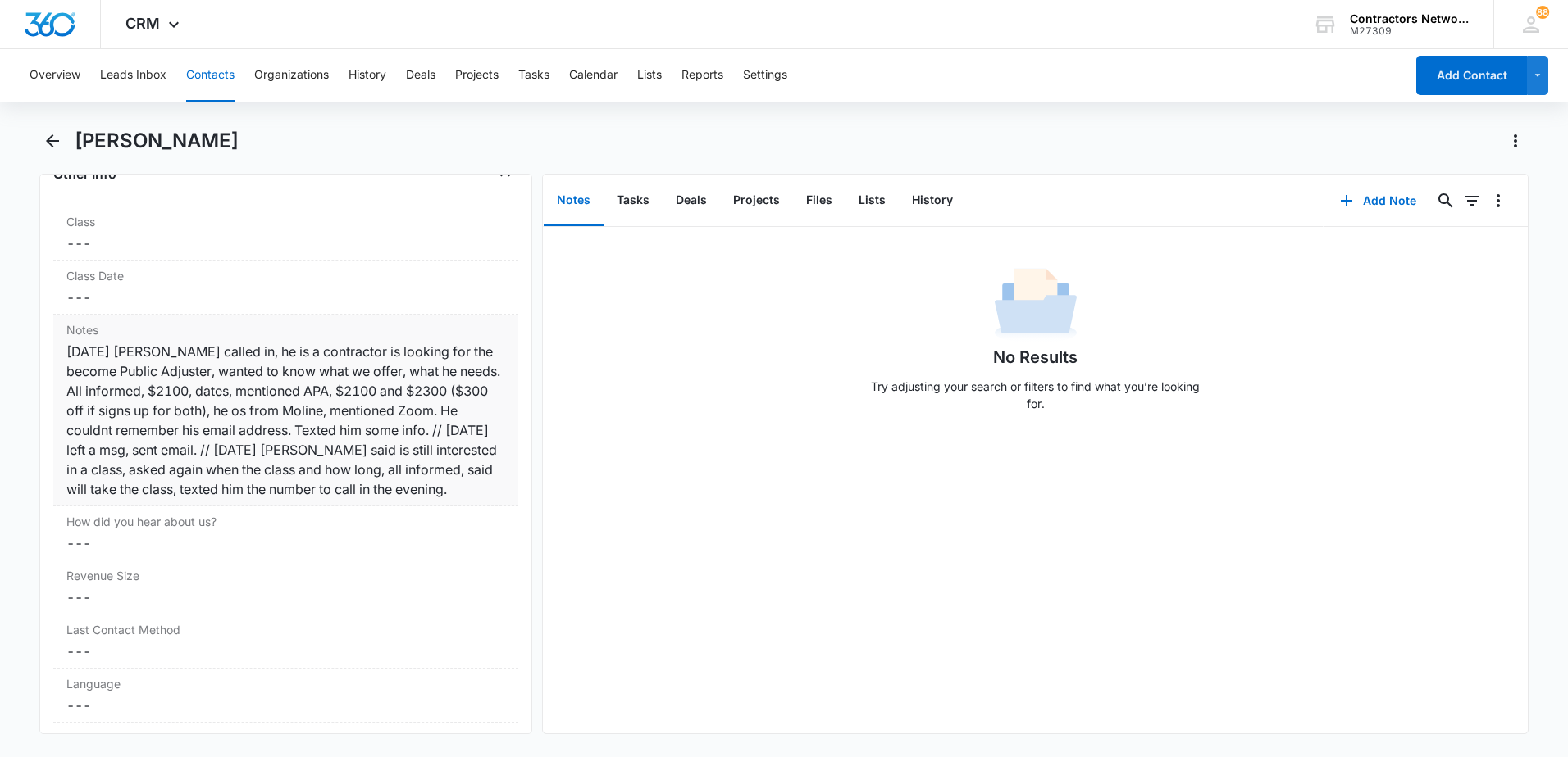
click at [290, 499] on div "[DATE] [PERSON_NAME] called in, he is a contractor is looking for the become Pu…" at bounding box center [285, 421] width 439 height 157
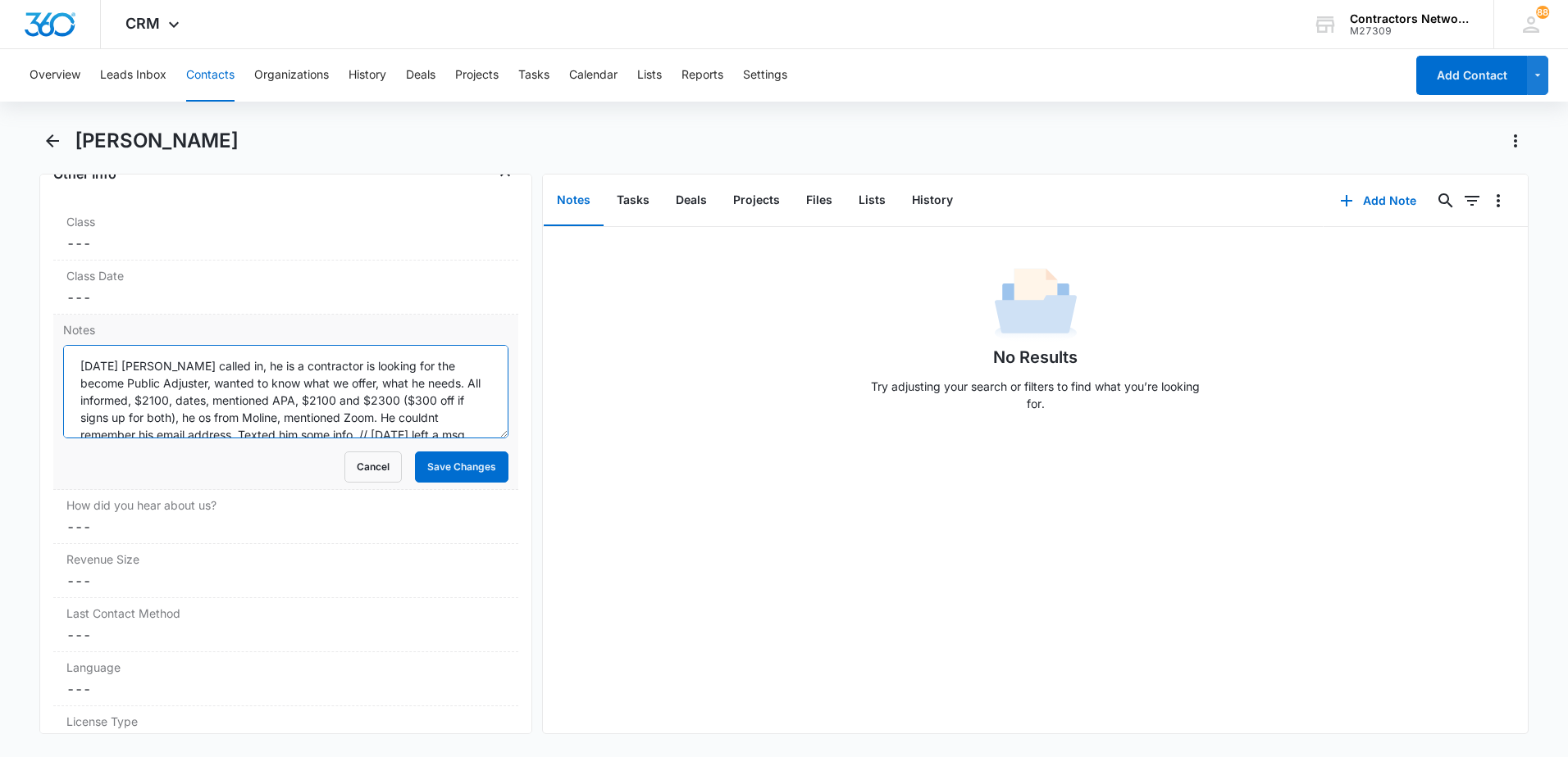
scroll to position [69, 0]
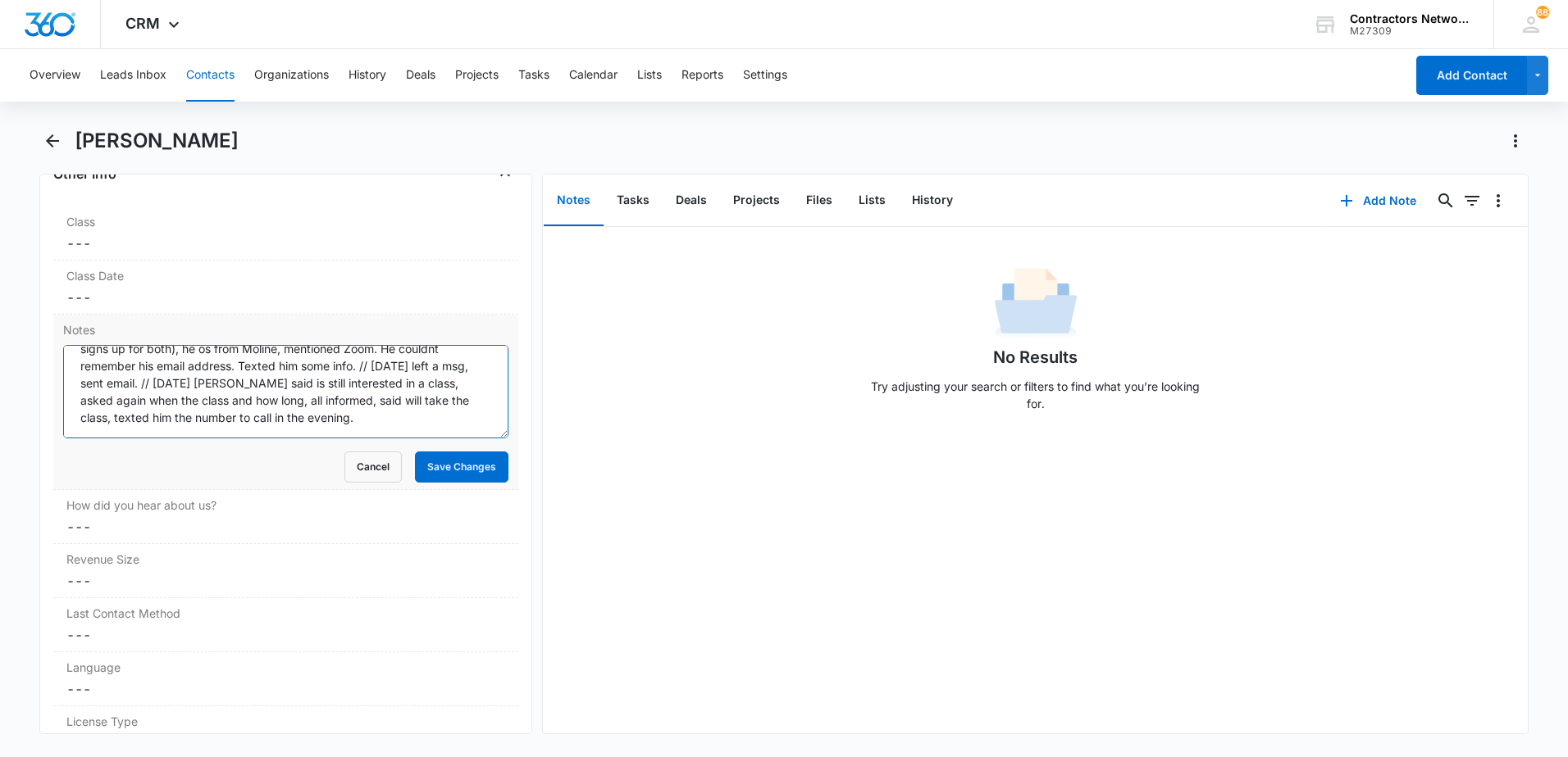
click at [455, 424] on textarea "[DATE] [PERSON_NAME] called in, he is a contractor is looking for the become Pu…" at bounding box center [286, 391] width 446 height 94
type textarea "[DATE] [PERSON_NAME] called in, he is a contractor is looking for the become Pu…"
click at [440, 466] on button "Save Changes" at bounding box center [462, 467] width 94 height 31
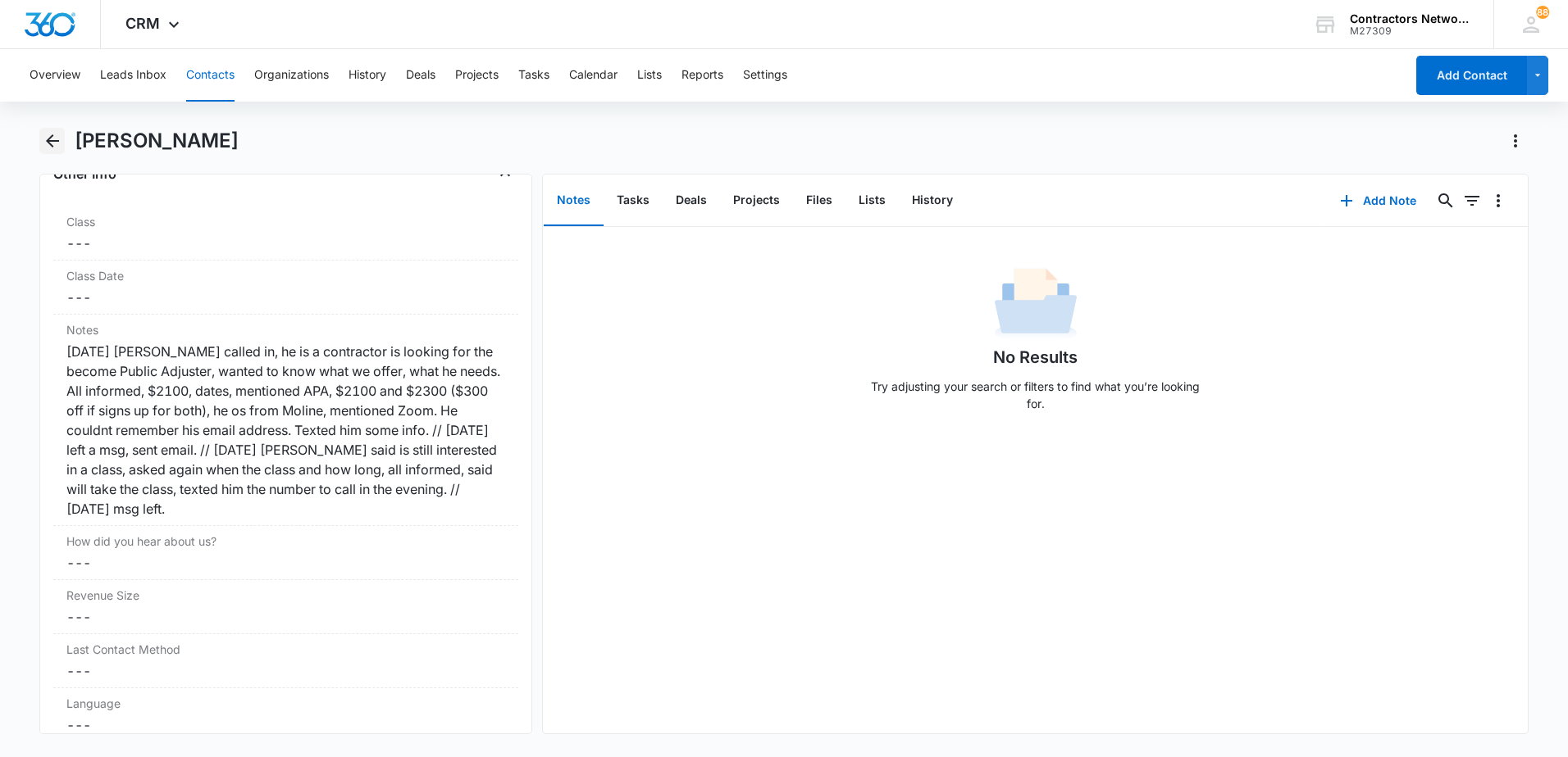
click at [52, 142] on icon "Back" at bounding box center [52, 141] width 13 height 13
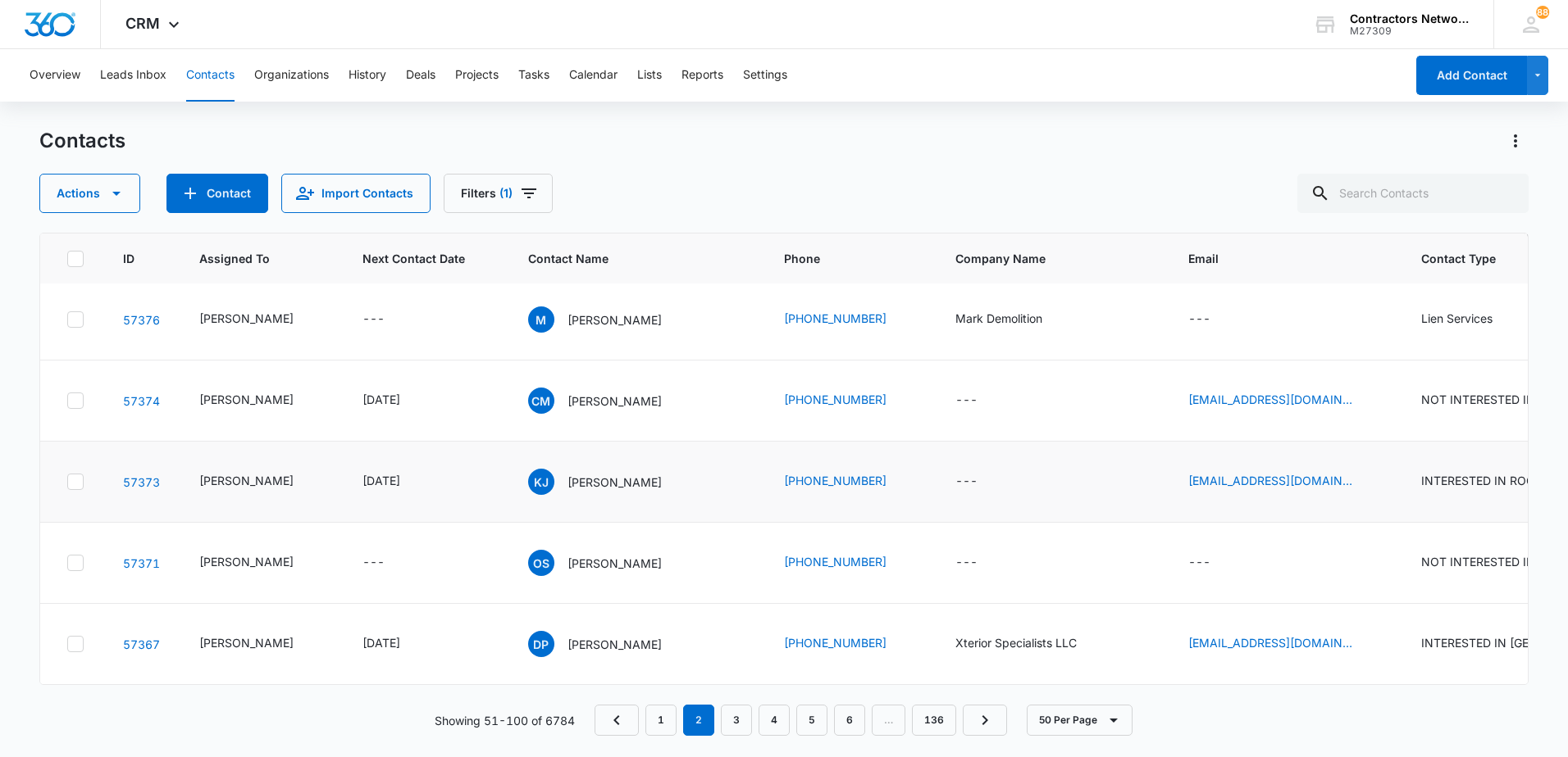
scroll to position [4684, 0]
click at [746, 723] on link "3" at bounding box center [736, 720] width 31 height 31
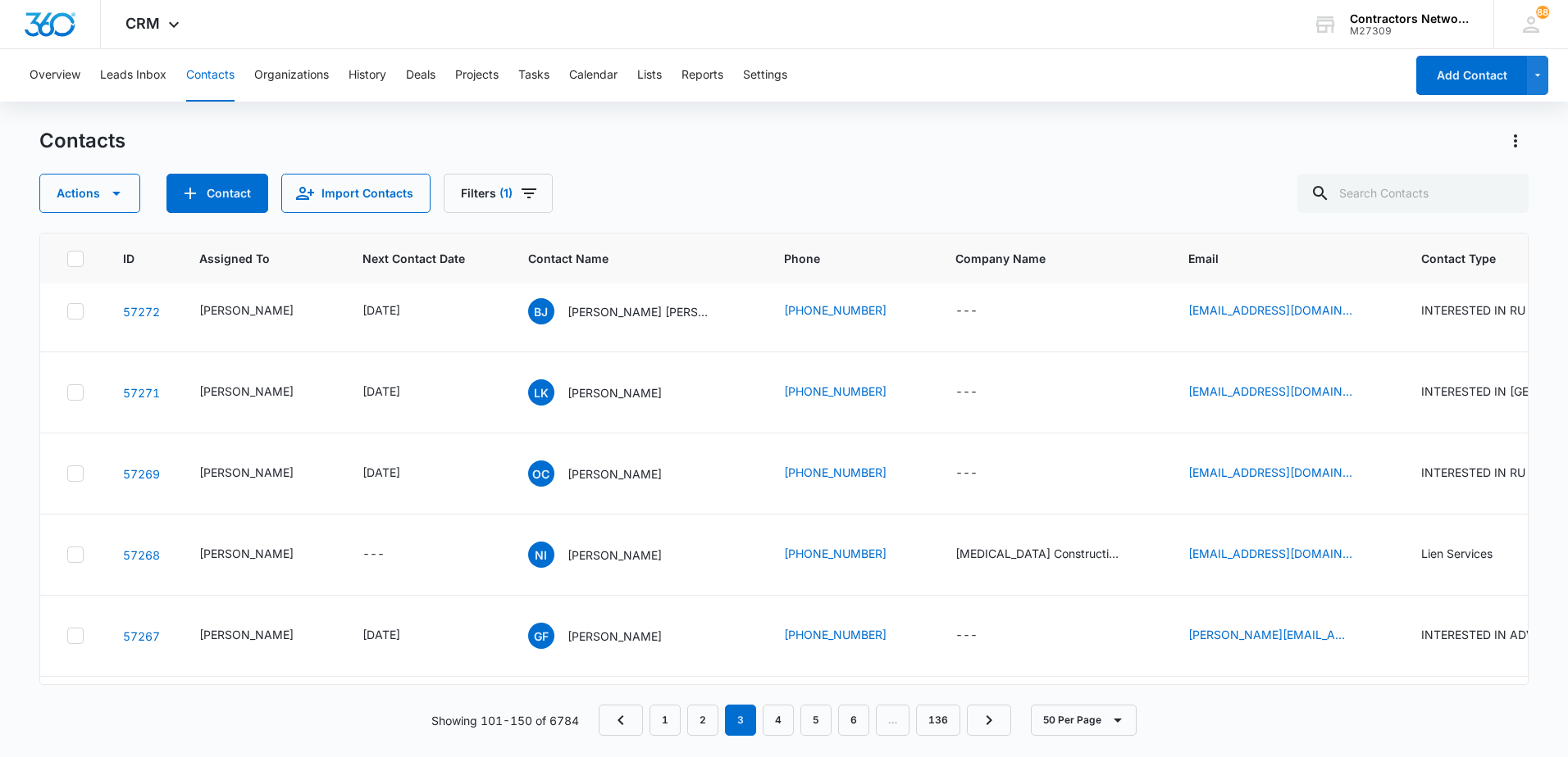
scroll to position [1803, 0]
click at [581, 319] on p "[PERSON_NAME]" at bounding box center [614, 311] width 94 height 17
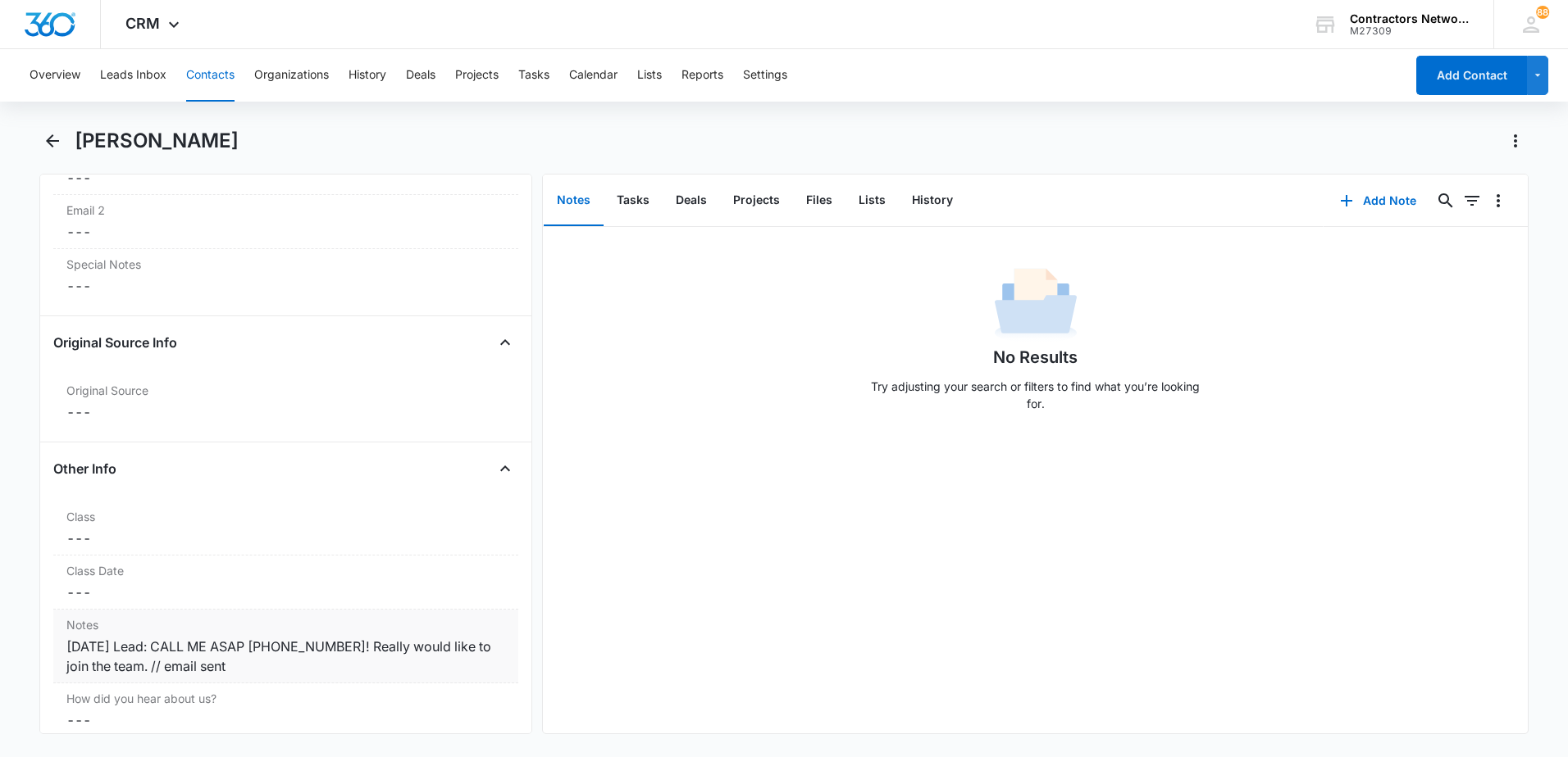
scroll to position [1721, 0]
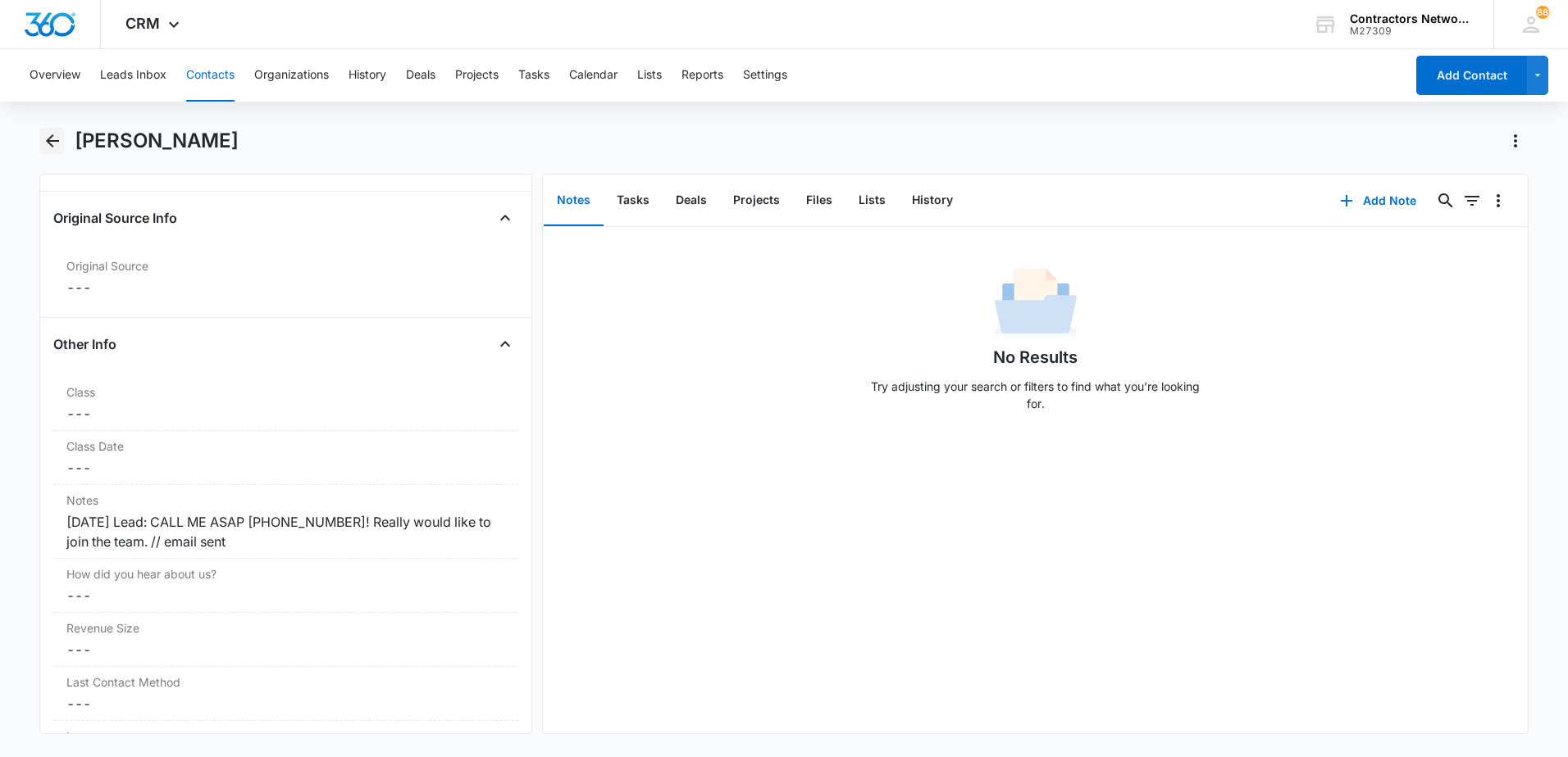
click at [46, 142] on icon "Back" at bounding box center [52, 140] width 20 height 20
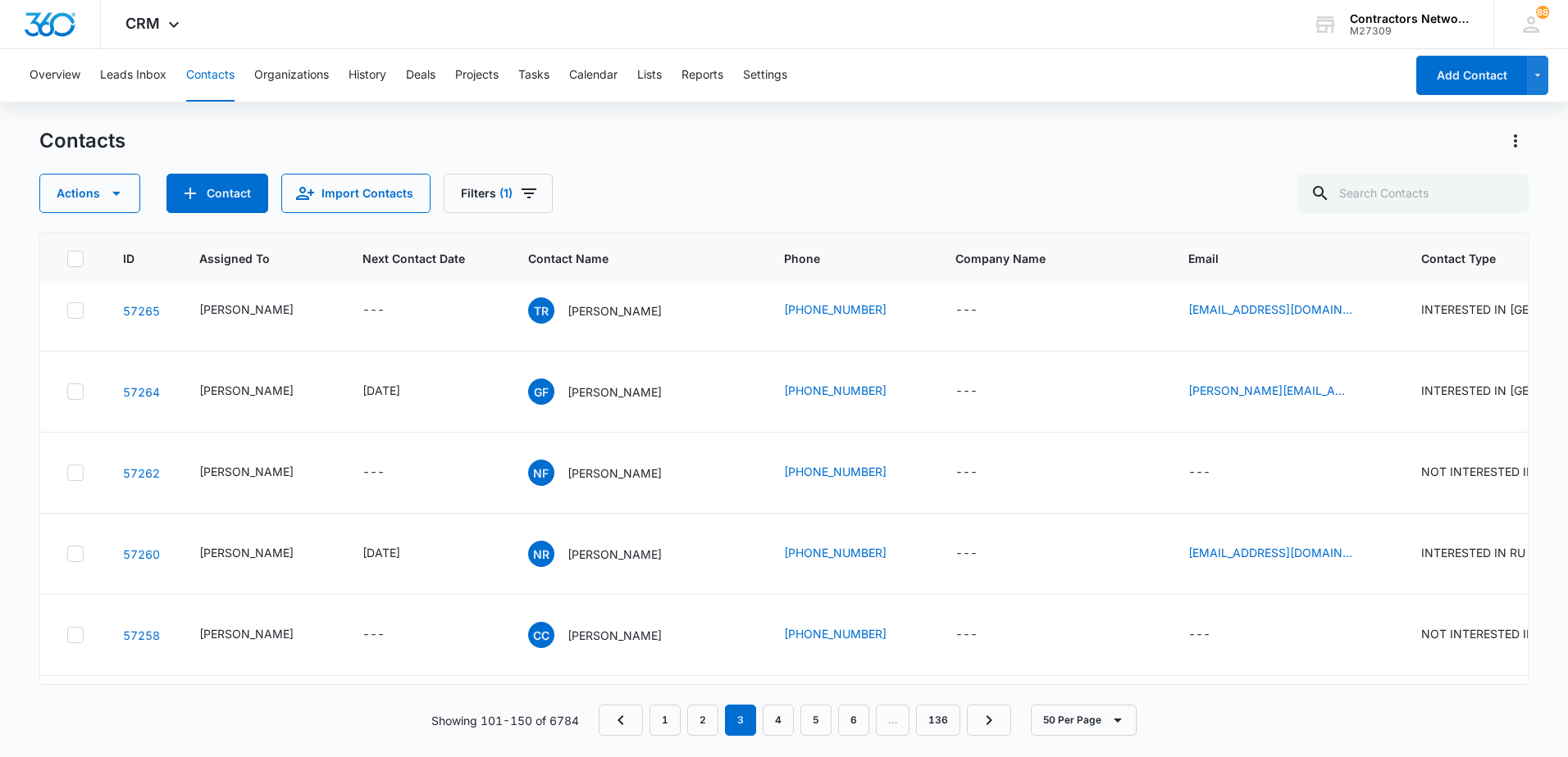
scroll to position [2213, 0]
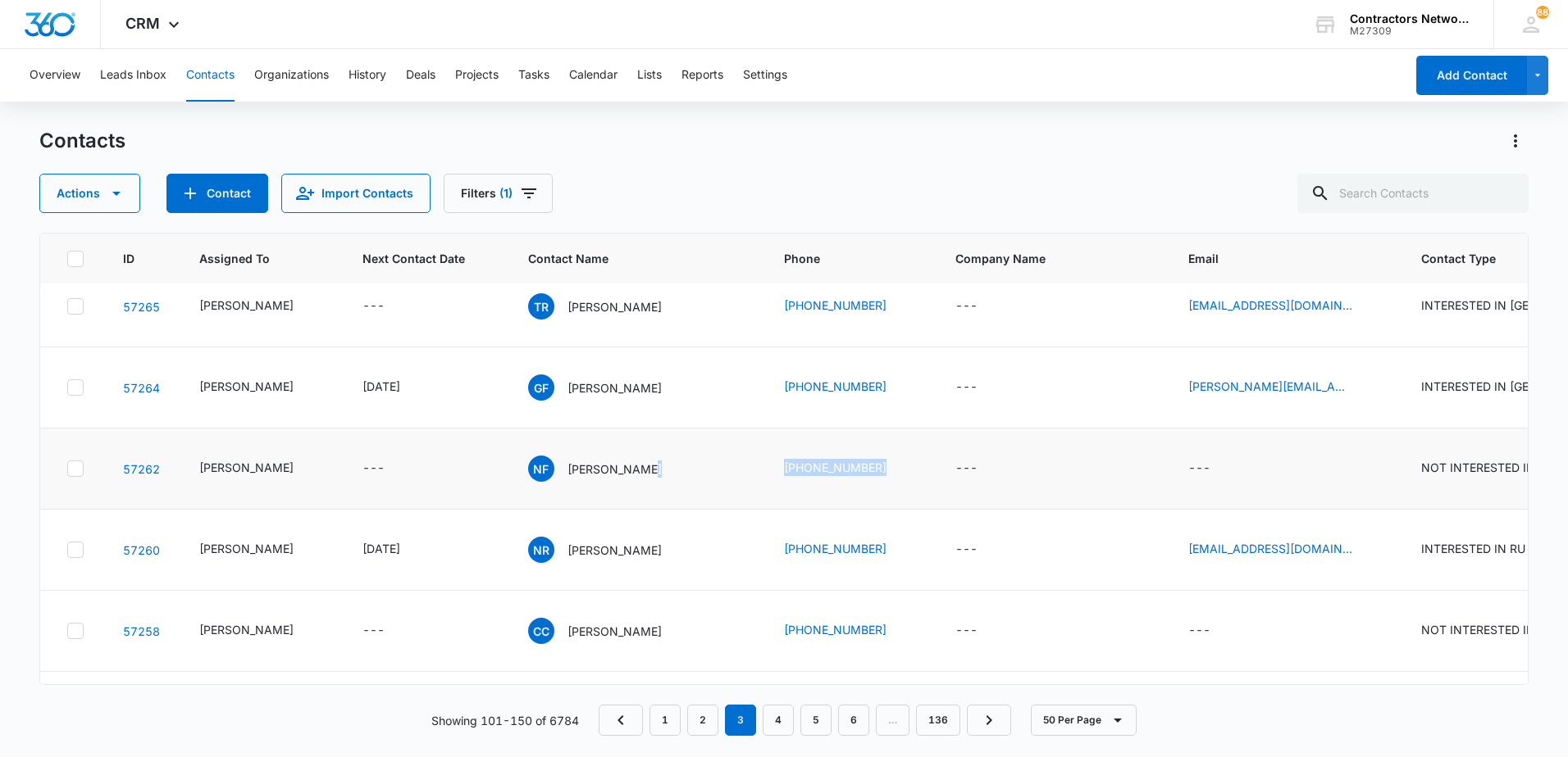
drag, startPoint x: 664, startPoint y: 671, endPoint x: 775, endPoint y: 647, distance: 113.6
click at [775, 510] on tr "57262 [PERSON_NAME] --- NF [PERSON_NAME] [PHONE_NUMBER] --- --- NOT INTERESTED …" at bounding box center [1440, 469] width 2801 height 81
click at [573, 397] on p "[PERSON_NAME]" at bounding box center [614, 388] width 94 height 17
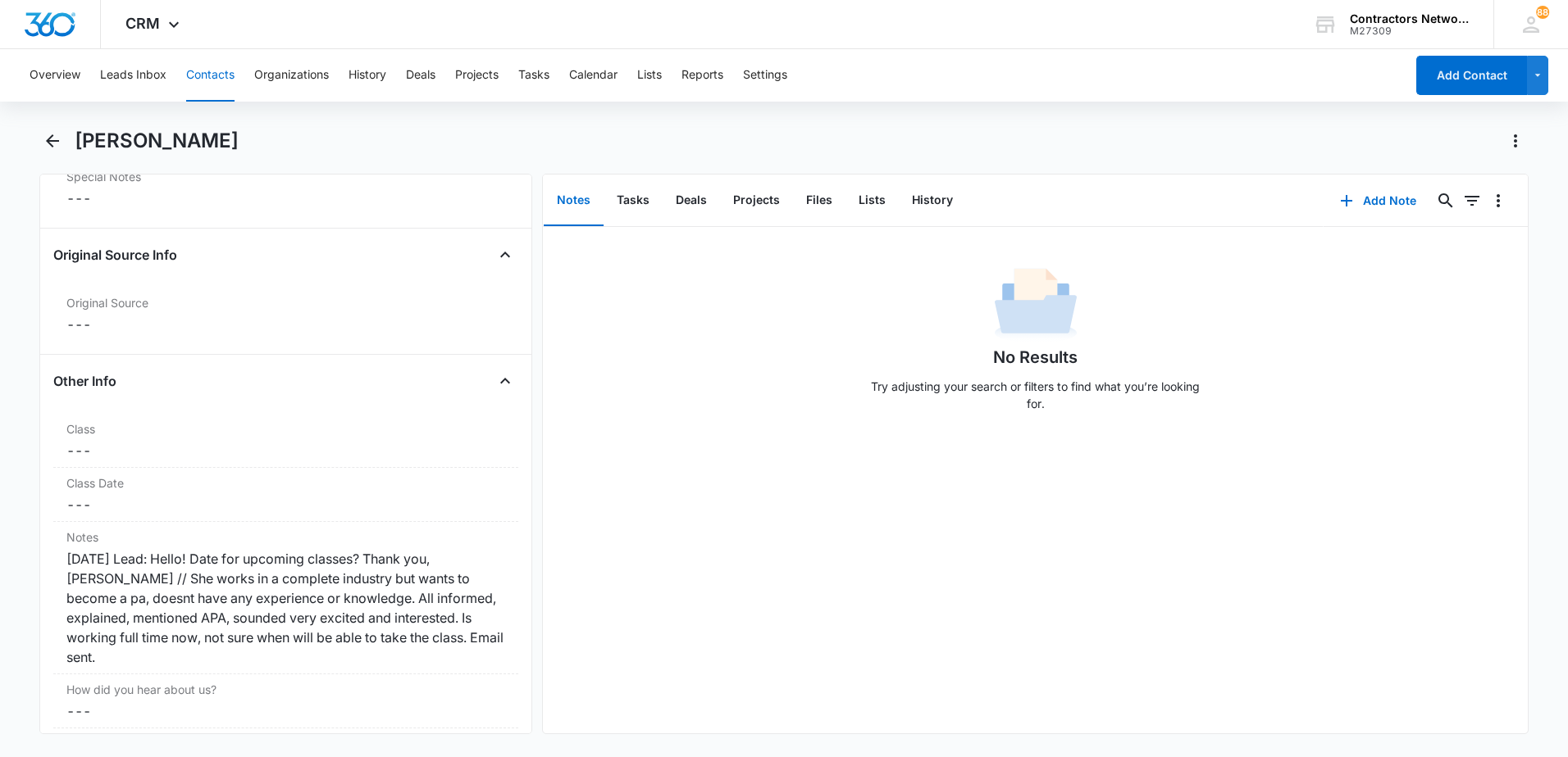
scroll to position [1803, 0]
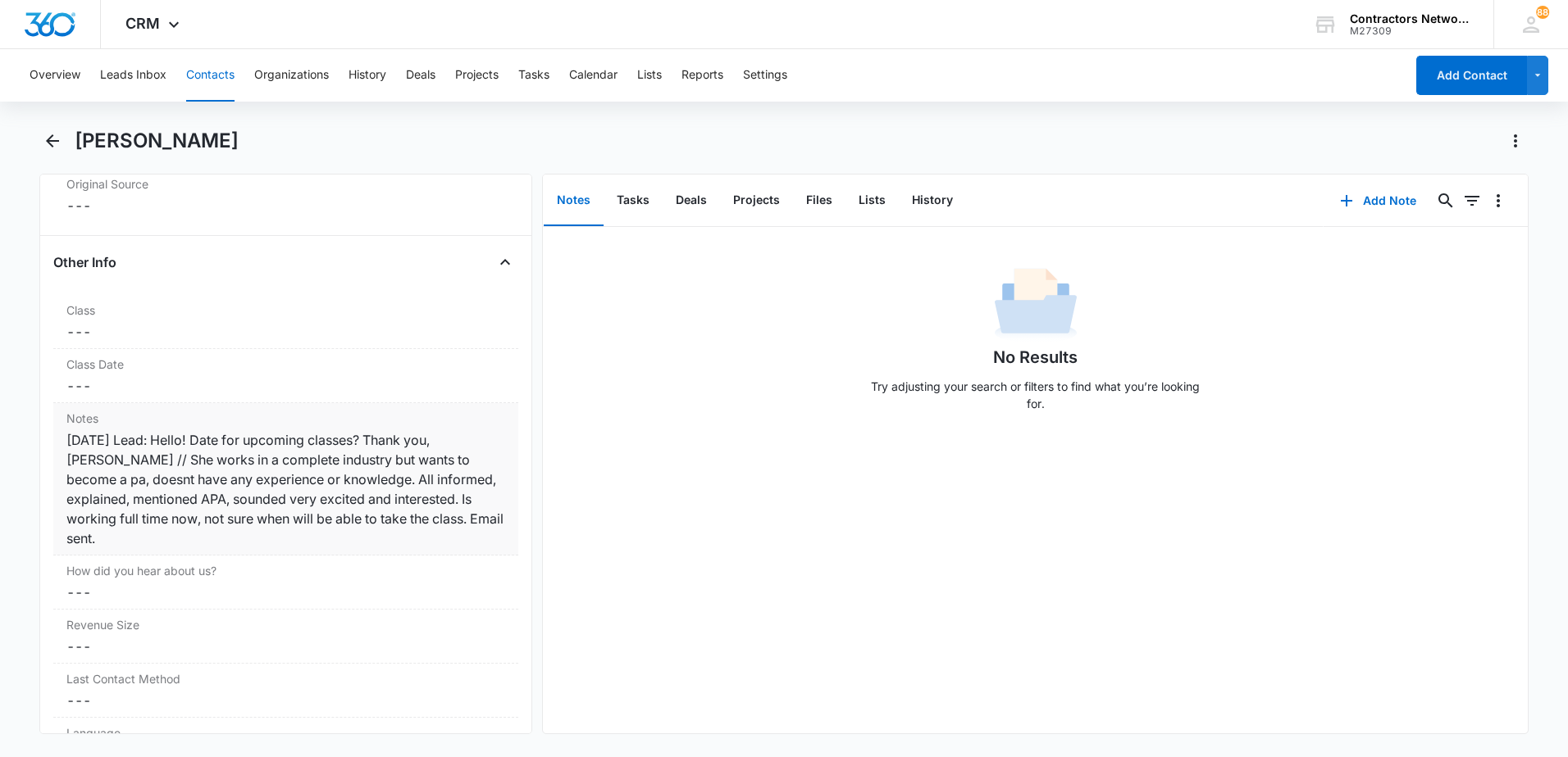
click at [308, 545] on div "[DATE] Lead: Hello! Date for upcoming classes? Thank you, [PERSON_NAME] // She …" at bounding box center [285, 489] width 439 height 118
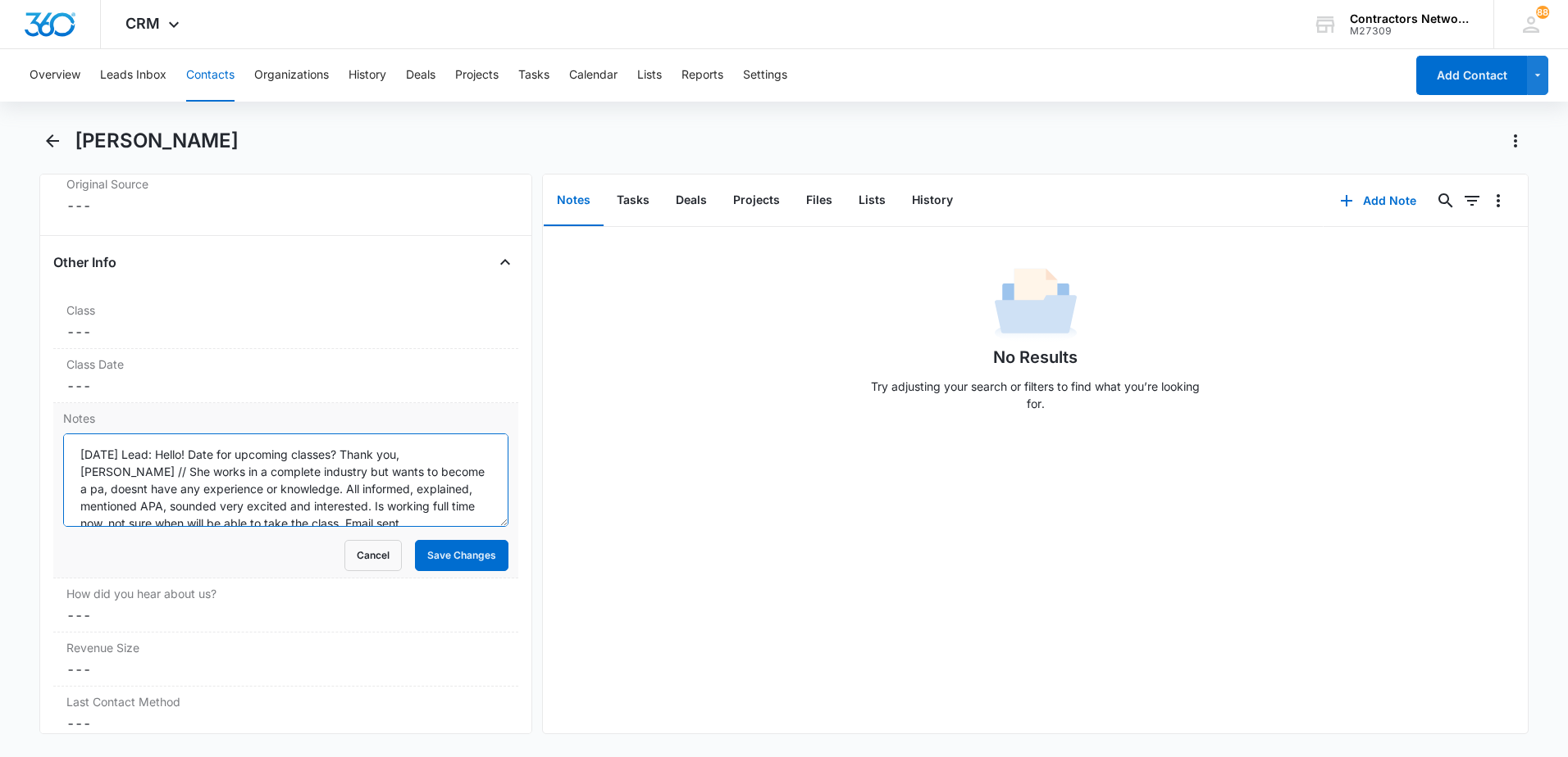
scroll to position [34, 0]
click at [447, 516] on textarea "[DATE] Lead: Hello! Date for upcoming classes? Thank you, [PERSON_NAME] // She …" at bounding box center [286, 480] width 446 height 94
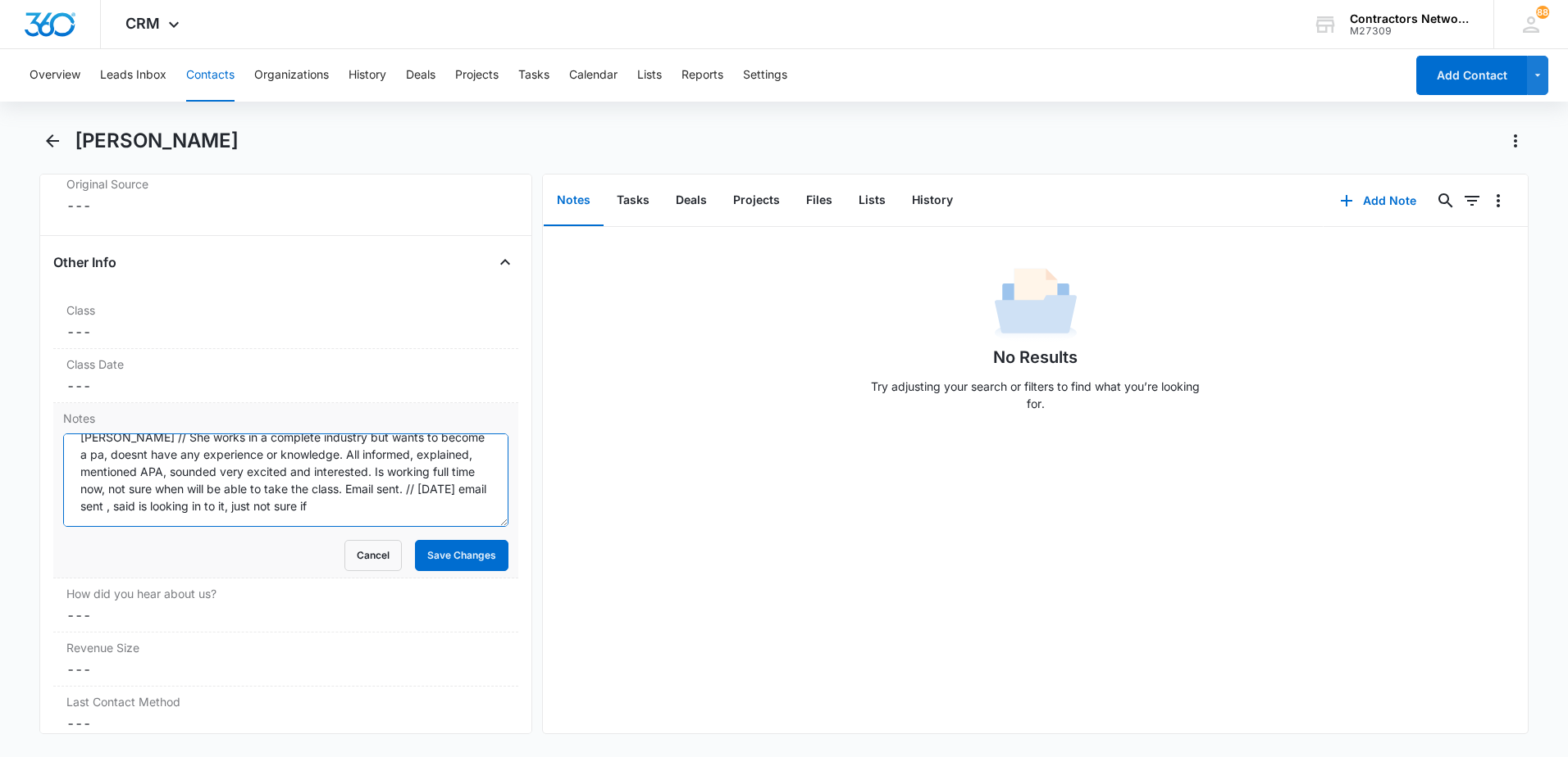
click at [472, 512] on textarea "[DATE] Lead: Hello! Date for upcoming classes? Thank you, [PERSON_NAME] // She …" at bounding box center [286, 480] width 446 height 94
click at [469, 504] on textarea "[DATE] Lead: Hello! Date for upcoming classes? Thank you, [PERSON_NAME] // She …" at bounding box center [286, 480] width 446 height 94
type textarea "[DATE] Lead: Hello! Date for upcoming classes? Thank you, [PERSON_NAME] // She …"
drag, startPoint x: 432, startPoint y: 557, endPoint x: 489, endPoint y: 556, distance: 57.0
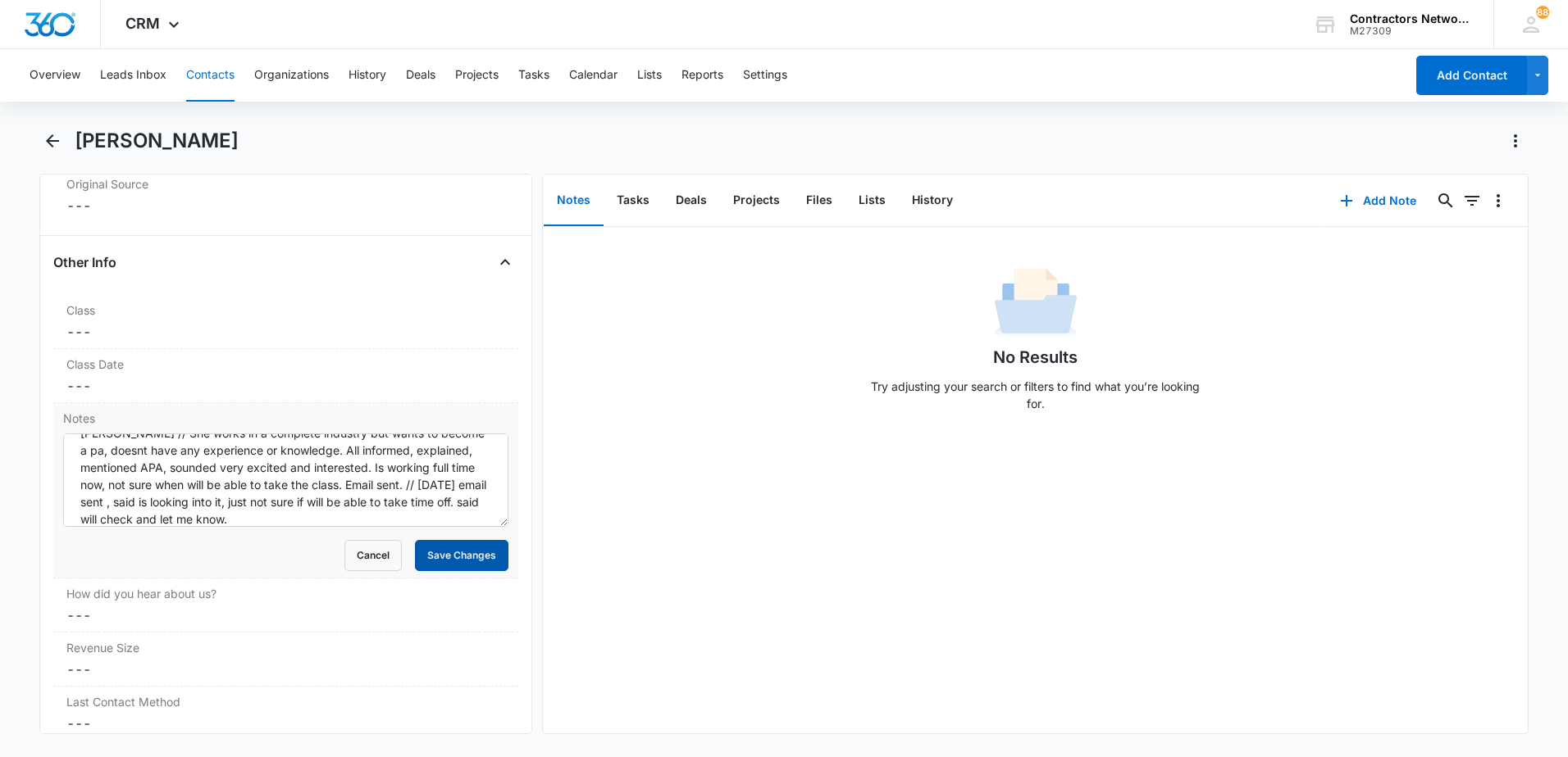
click at [438, 556] on button "Save Changes" at bounding box center [462, 555] width 94 height 31
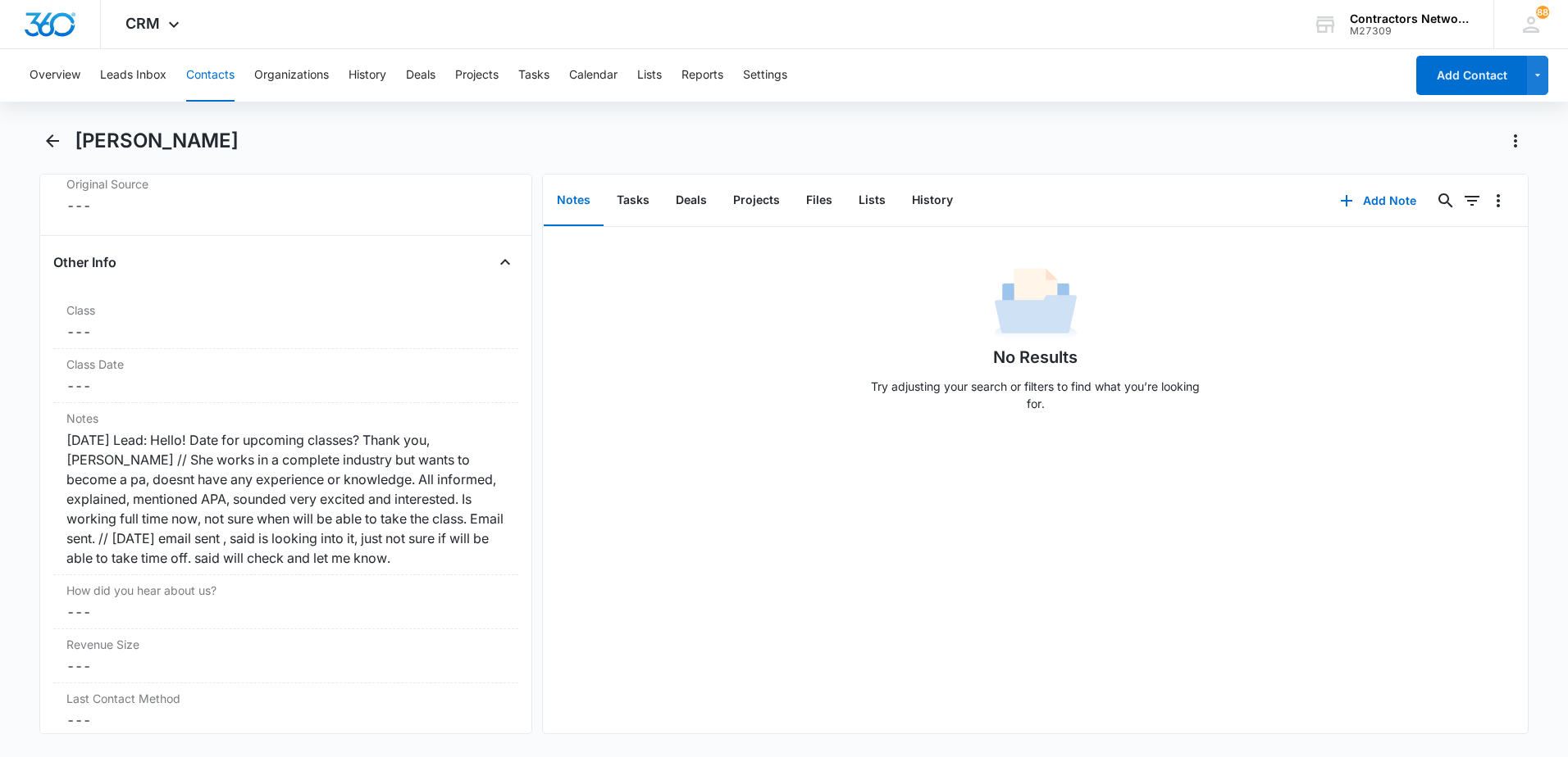
click at [783, 561] on div "No Results Try adjusting your search or filters to find what you’re looking for." at bounding box center [1035, 480] width 985 height 507
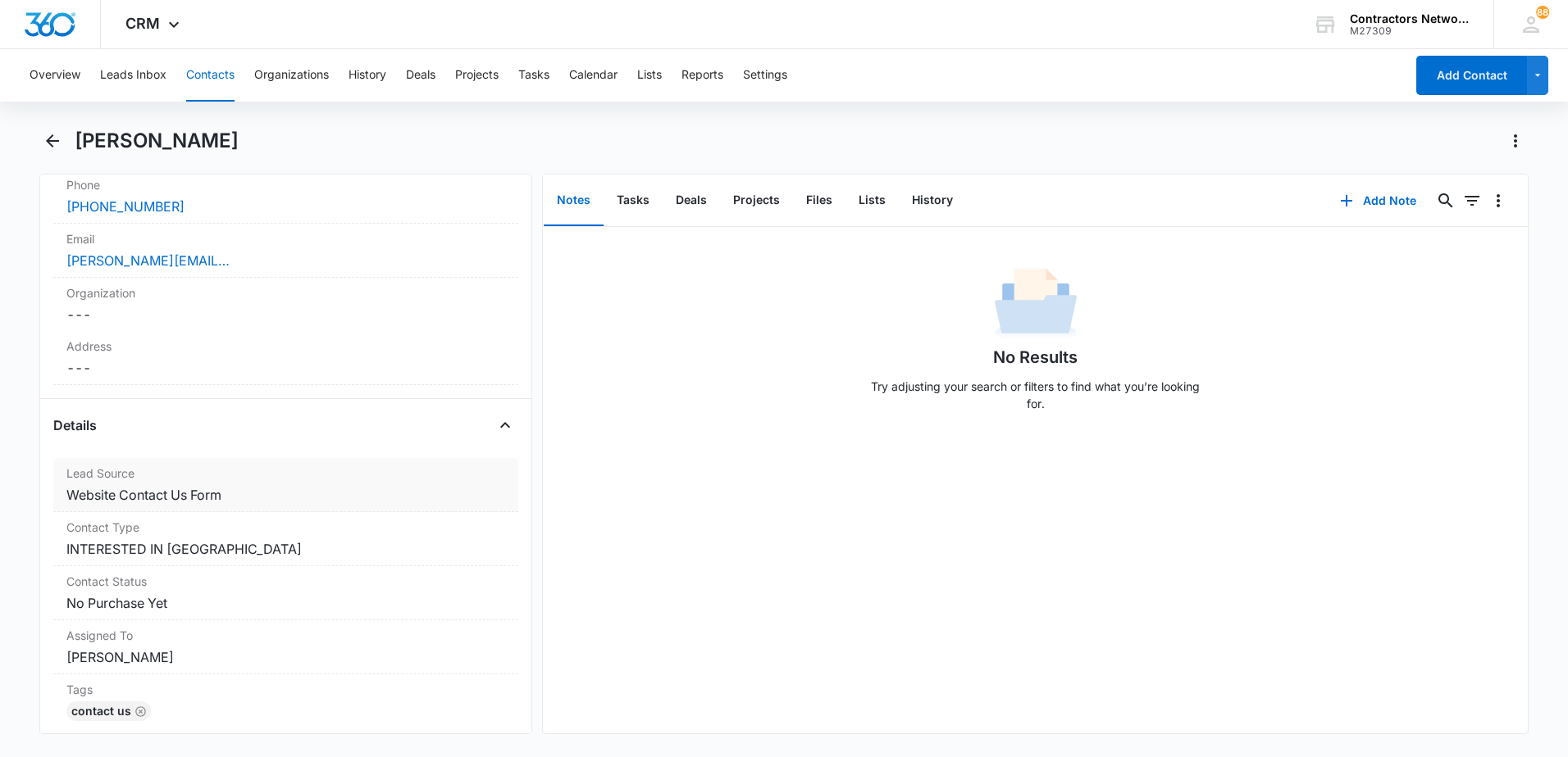
scroll to position [328, 0]
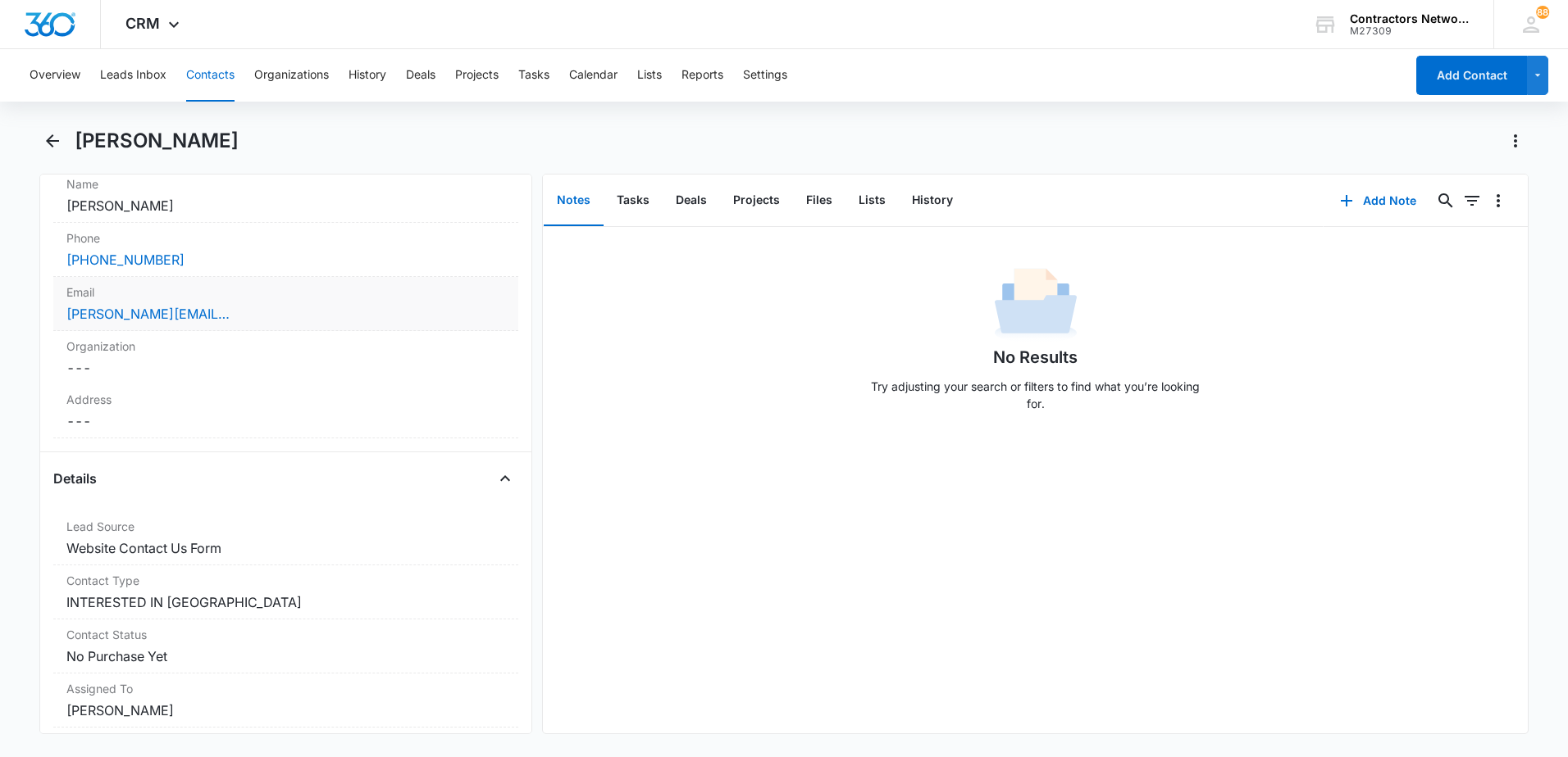
click at [256, 308] on div "[PERSON_NAME][EMAIL_ADDRESS][DOMAIN_NAME]" at bounding box center [285, 314] width 439 height 20
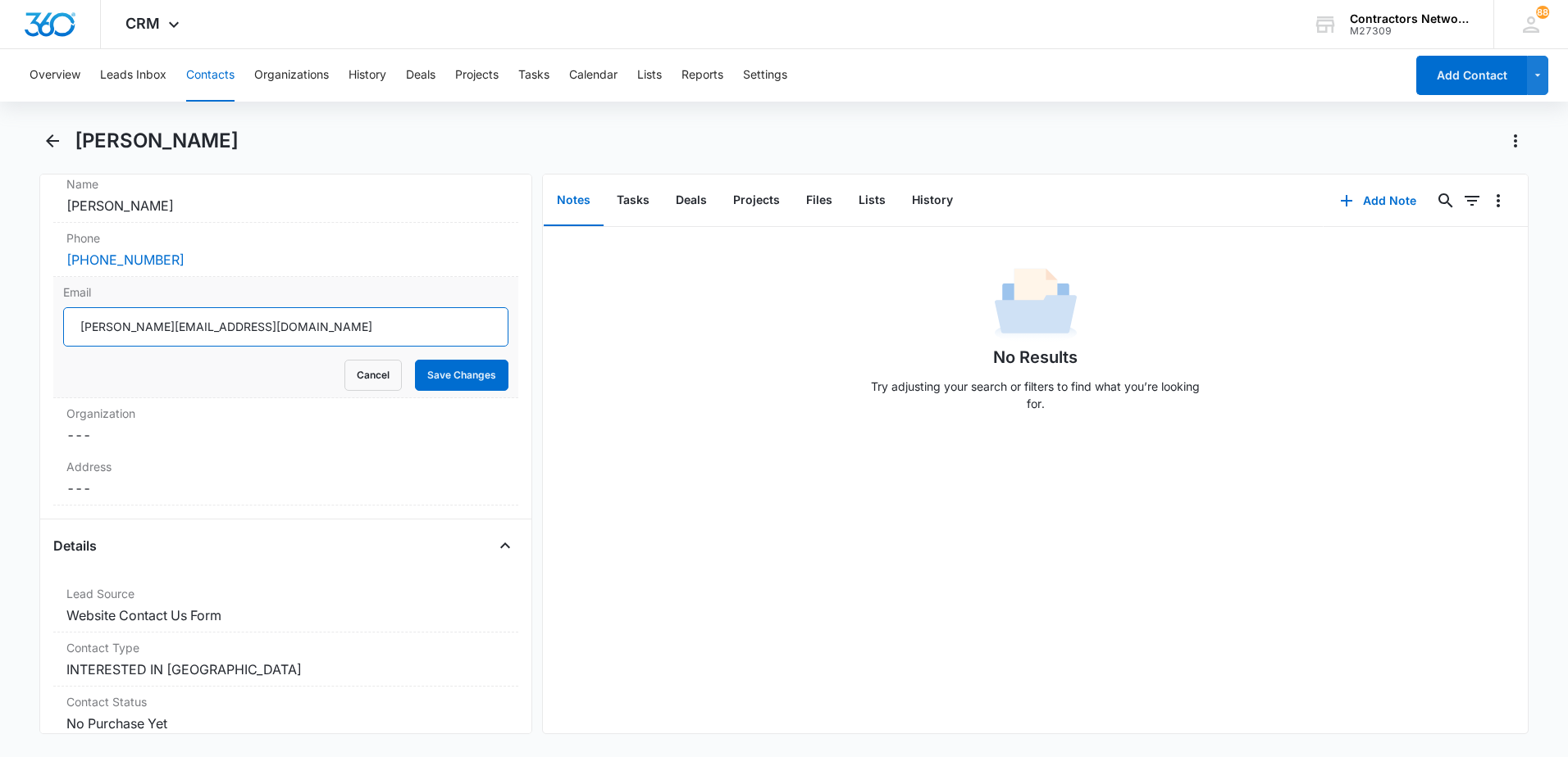
click at [299, 336] on input "[PERSON_NAME][EMAIL_ADDRESS][DOMAIN_NAME]" at bounding box center [286, 327] width 446 height 40
click at [49, 149] on icon "Back" at bounding box center [52, 140] width 20 height 20
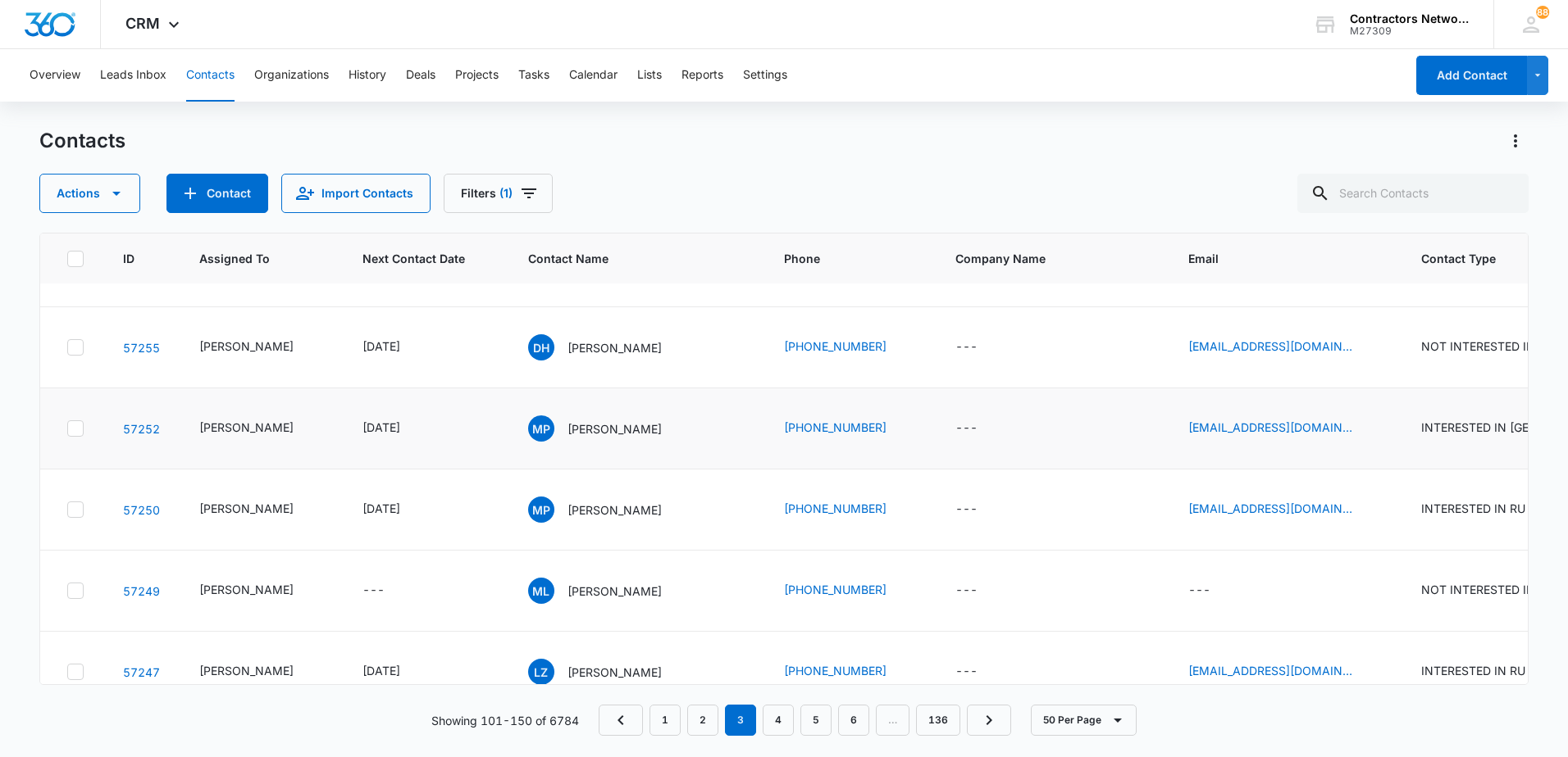
scroll to position [2705, 0]
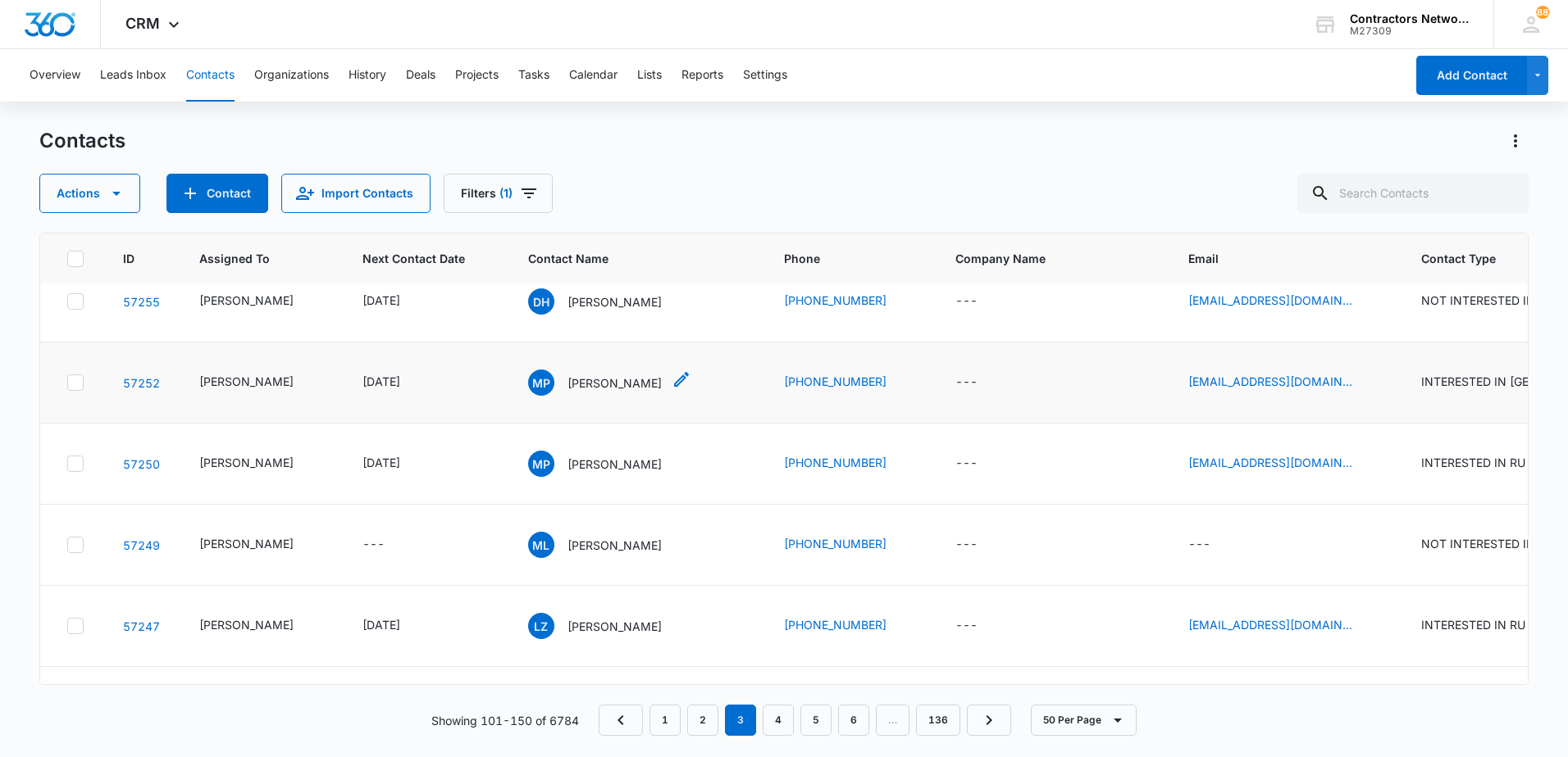
click at [587, 392] on p "[PERSON_NAME]" at bounding box center [614, 383] width 94 height 17
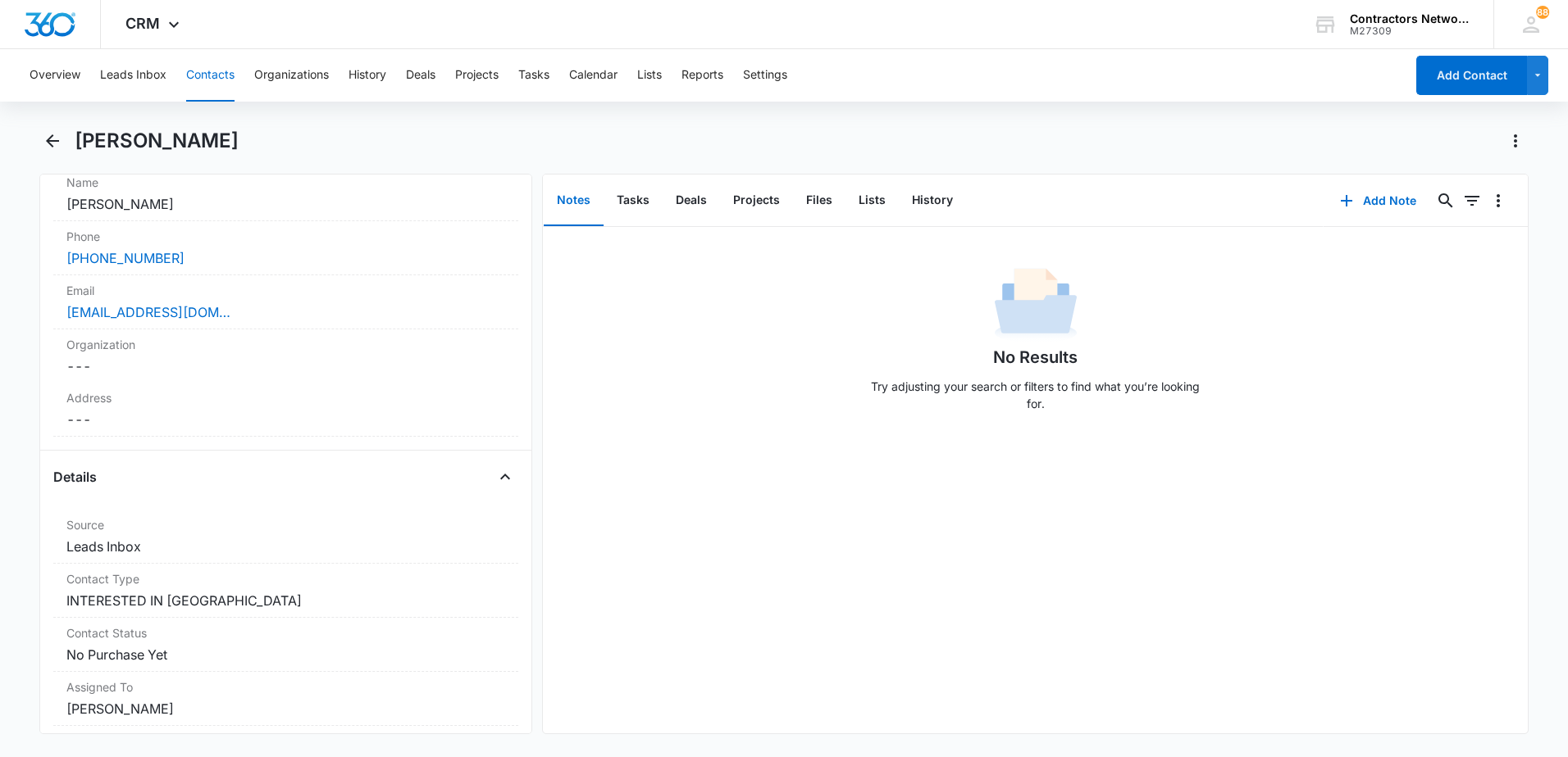
scroll to position [328, 0]
click at [56, 143] on icon "Back" at bounding box center [52, 140] width 20 height 20
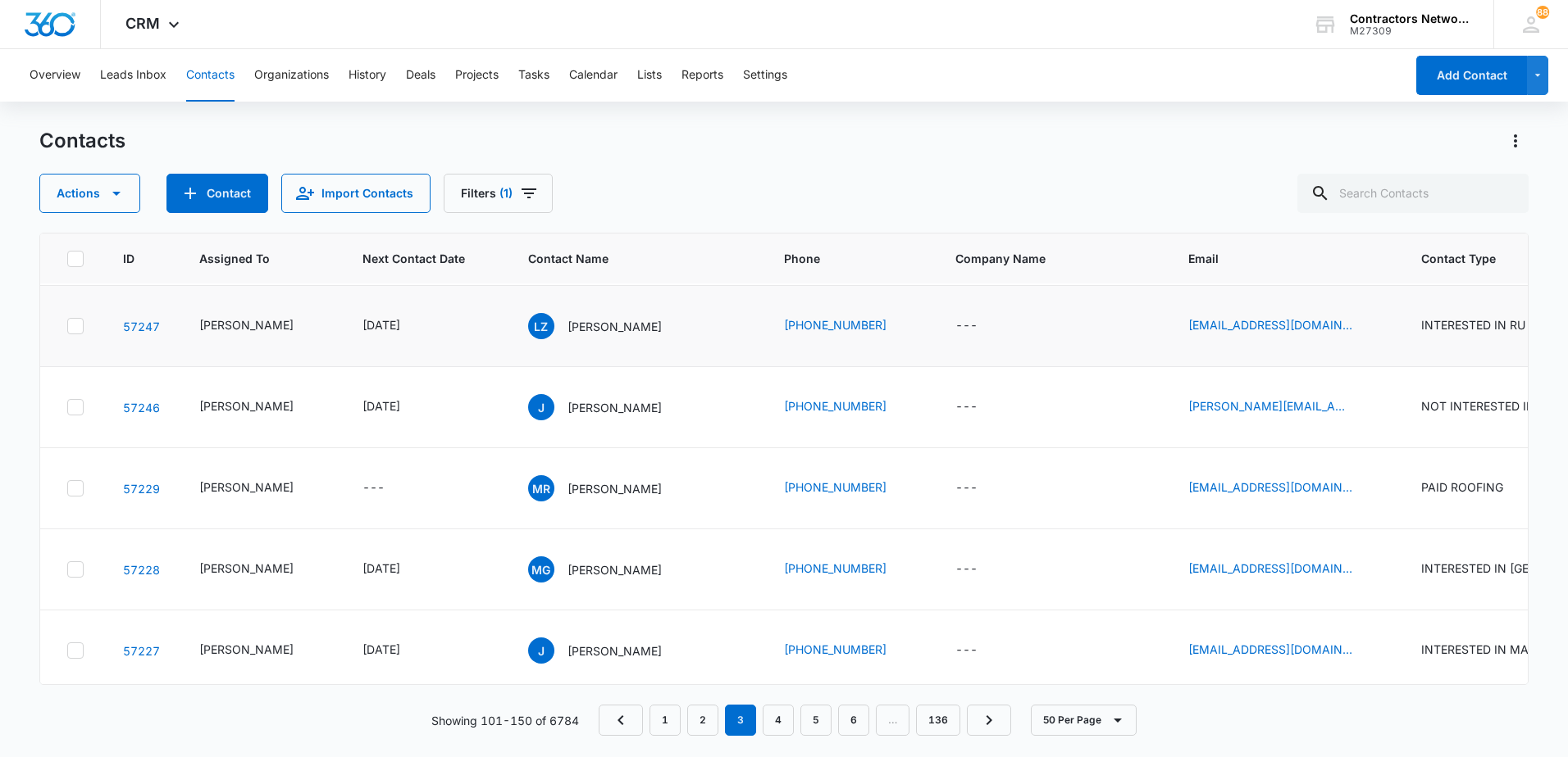
scroll to position [3033, 0]
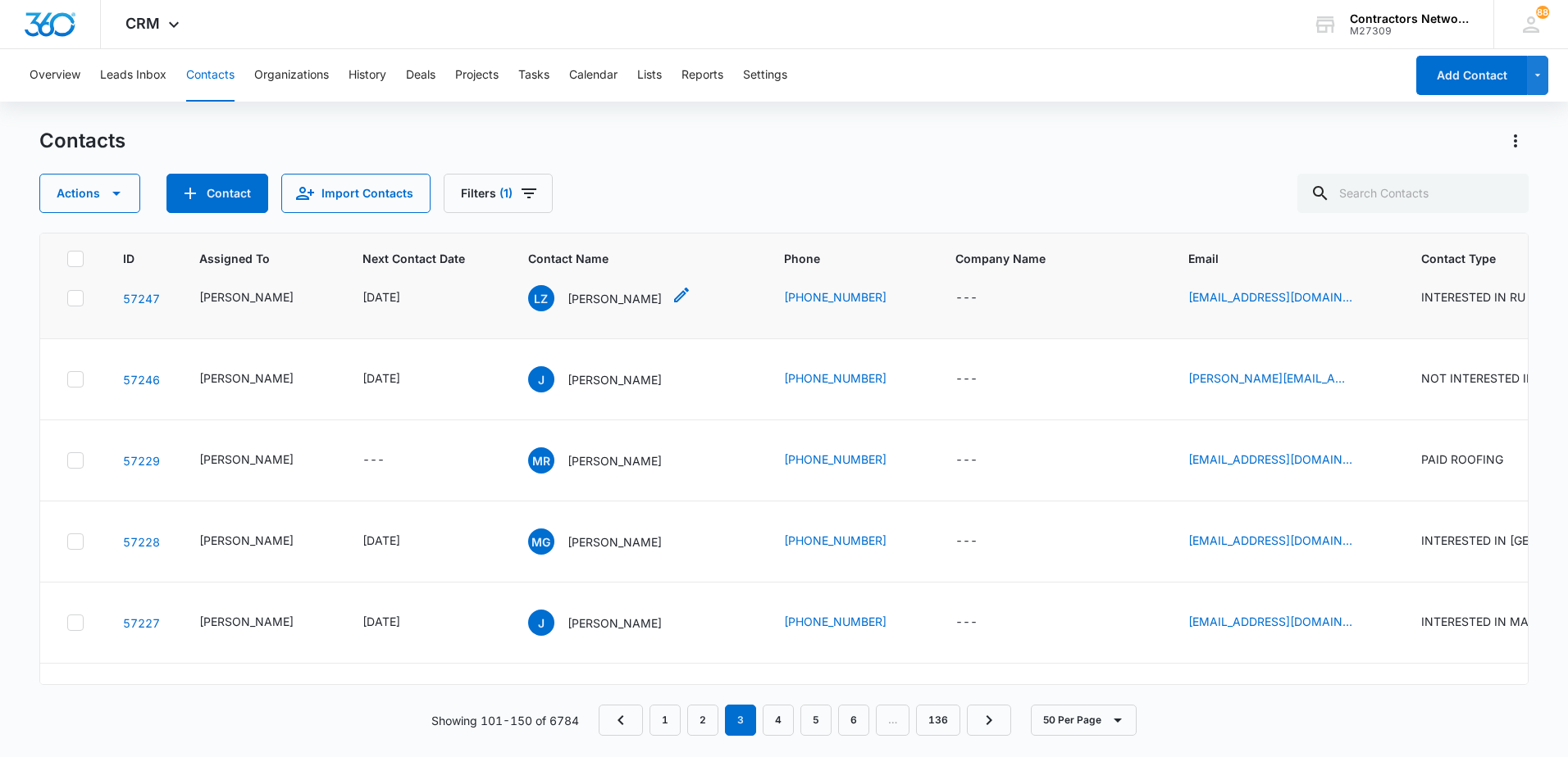
click at [574, 307] on p "[PERSON_NAME]" at bounding box center [614, 298] width 94 height 17
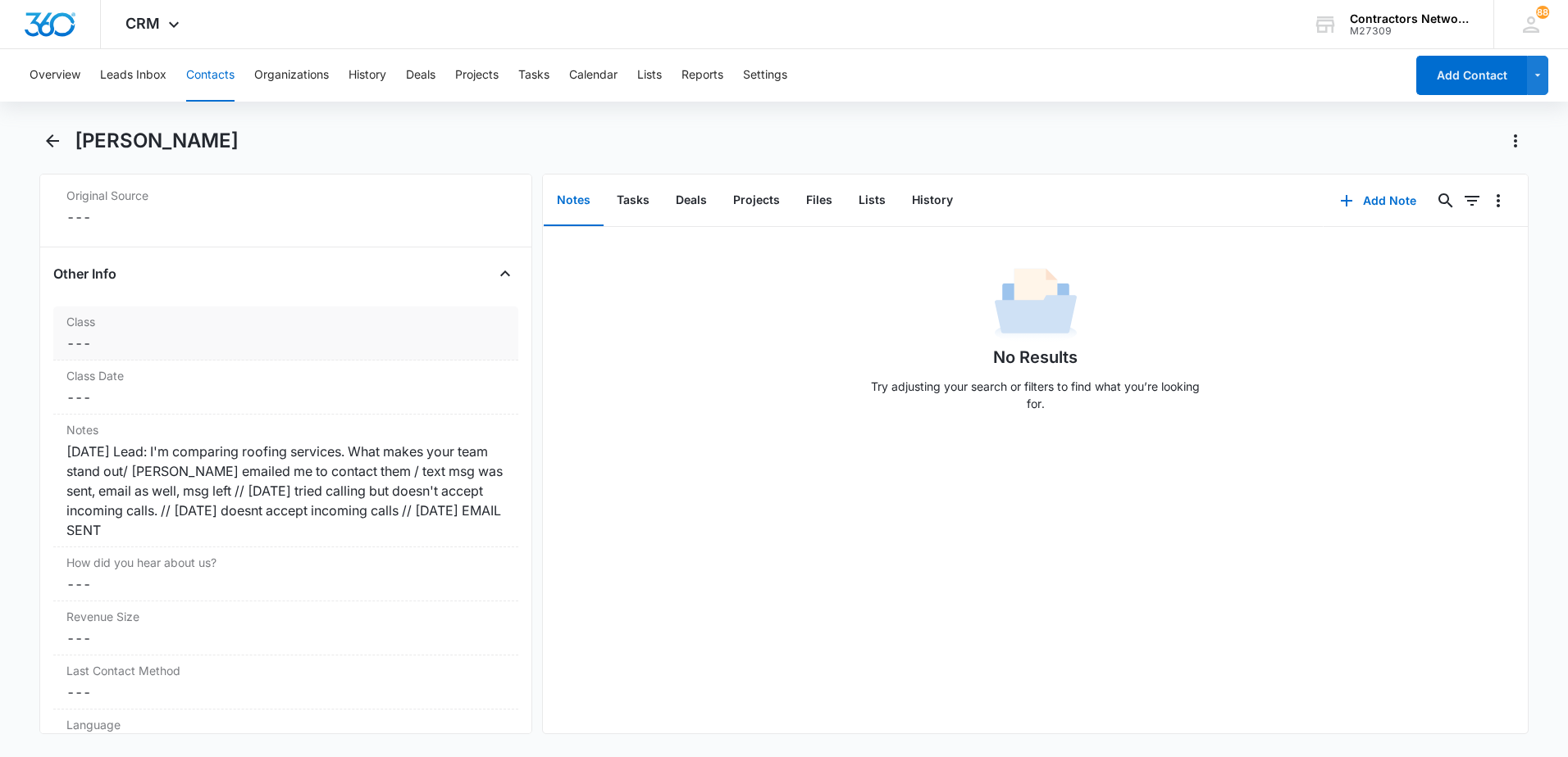
scroll to position [1803, 0]
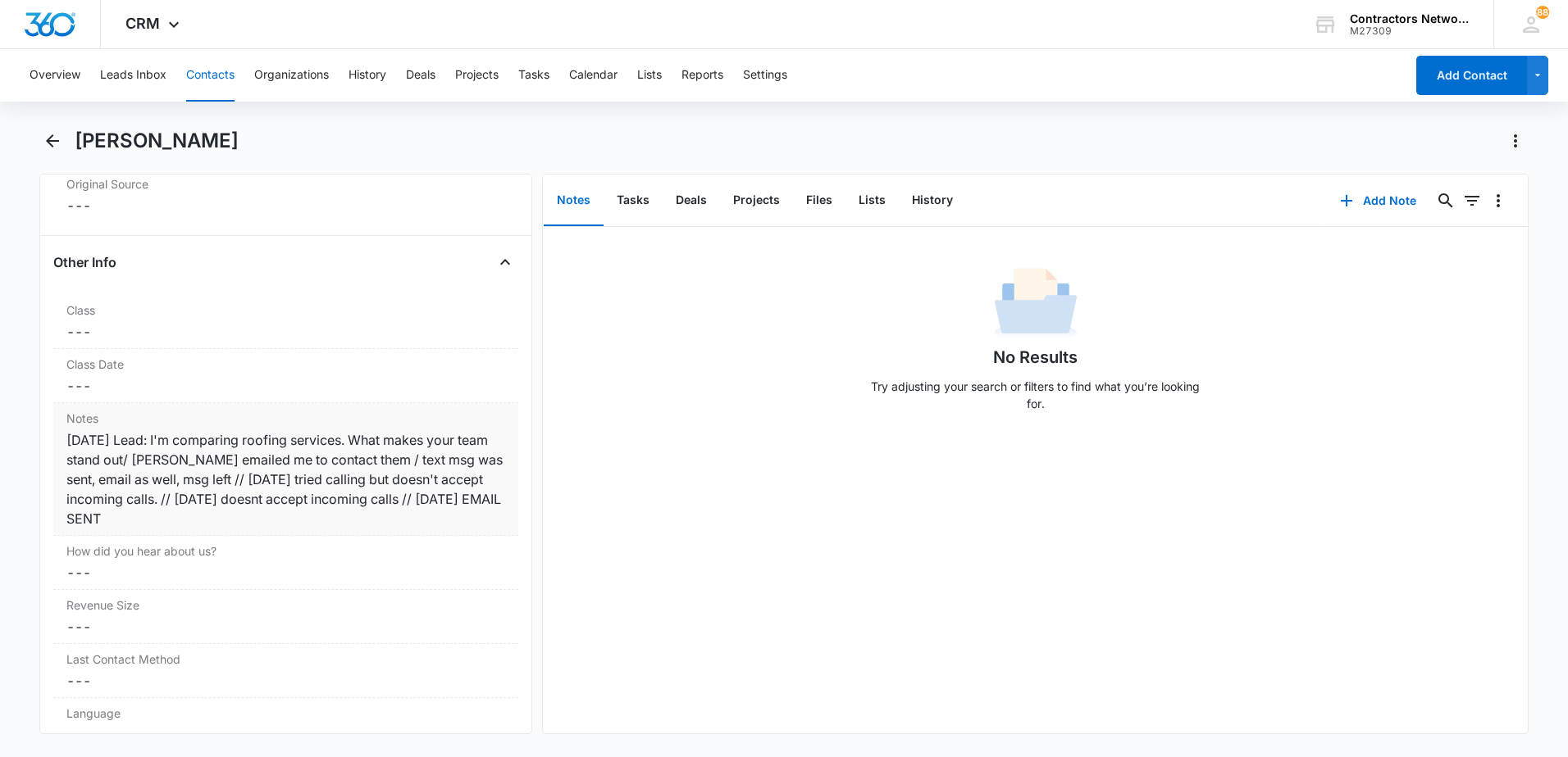
click at [328, 523] on div "[DATE] Lead: I'm comparing roofing services. What makes your team stand out/ [P…" at bounding box center [285, 479] width 439 height 99
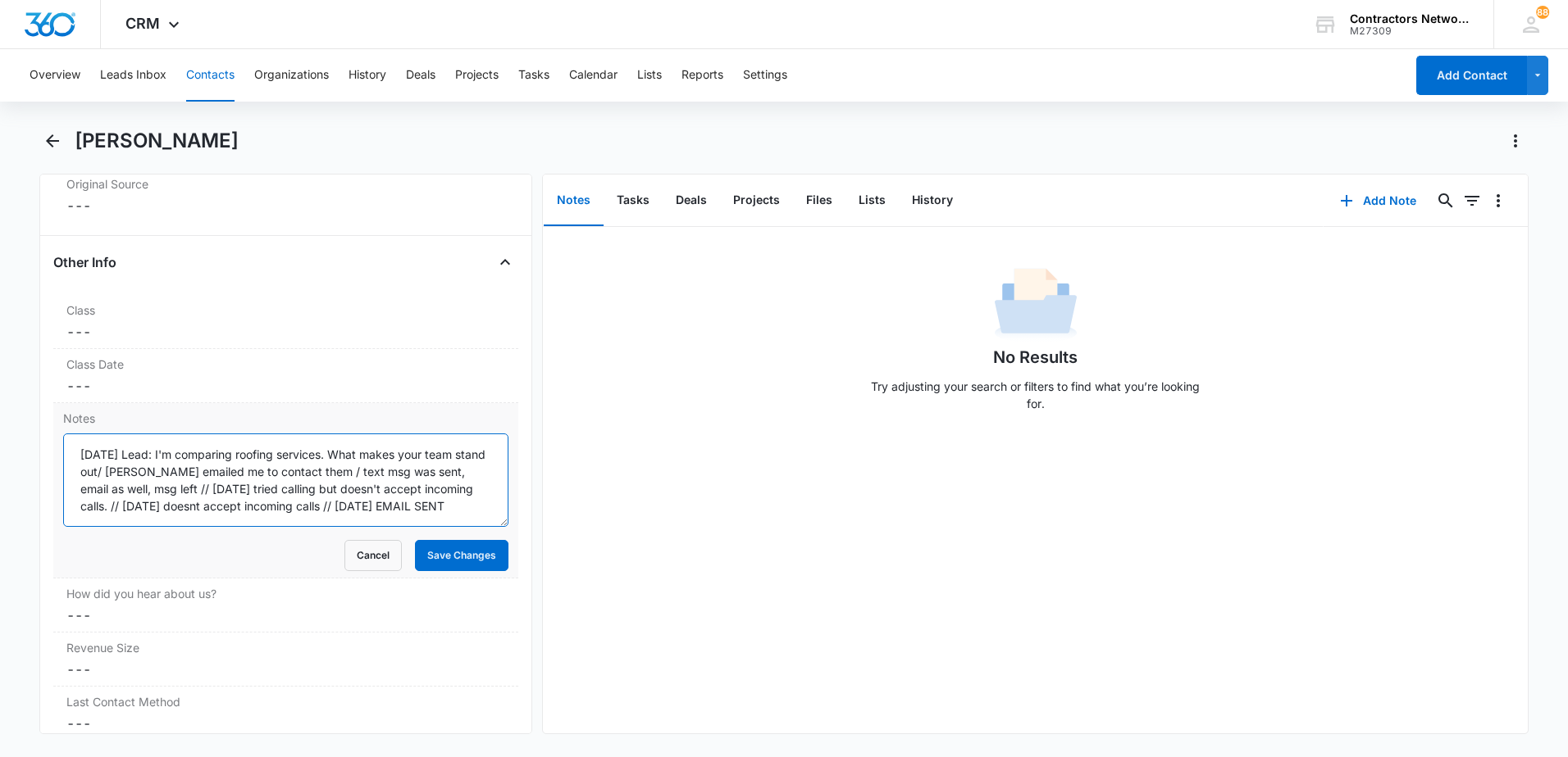
click at [455, 509] on textarea "[DATE] Lead: I'm comparing roofing services. What makes your team stand out/ [P…" at bounding box center [286, 480] width 446 height 94
type textarea "[DATE] Lead: I'm comparing roofing services. What makes your team stand out/ [P…"
click at [465, 557] on button "Save Changes" at bounding box center [462, 555] width 94 height 31
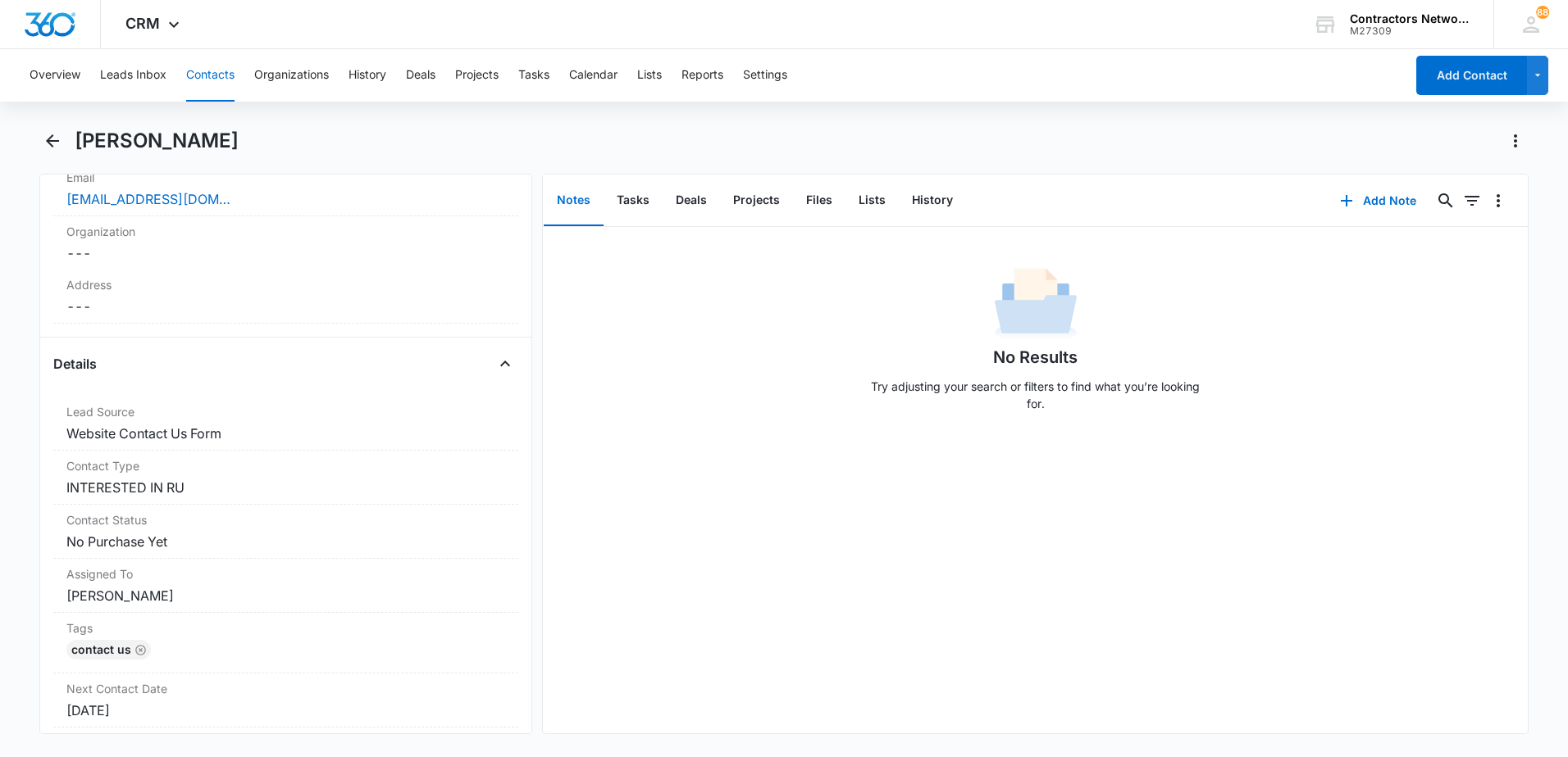
scroll to position [164, 0]
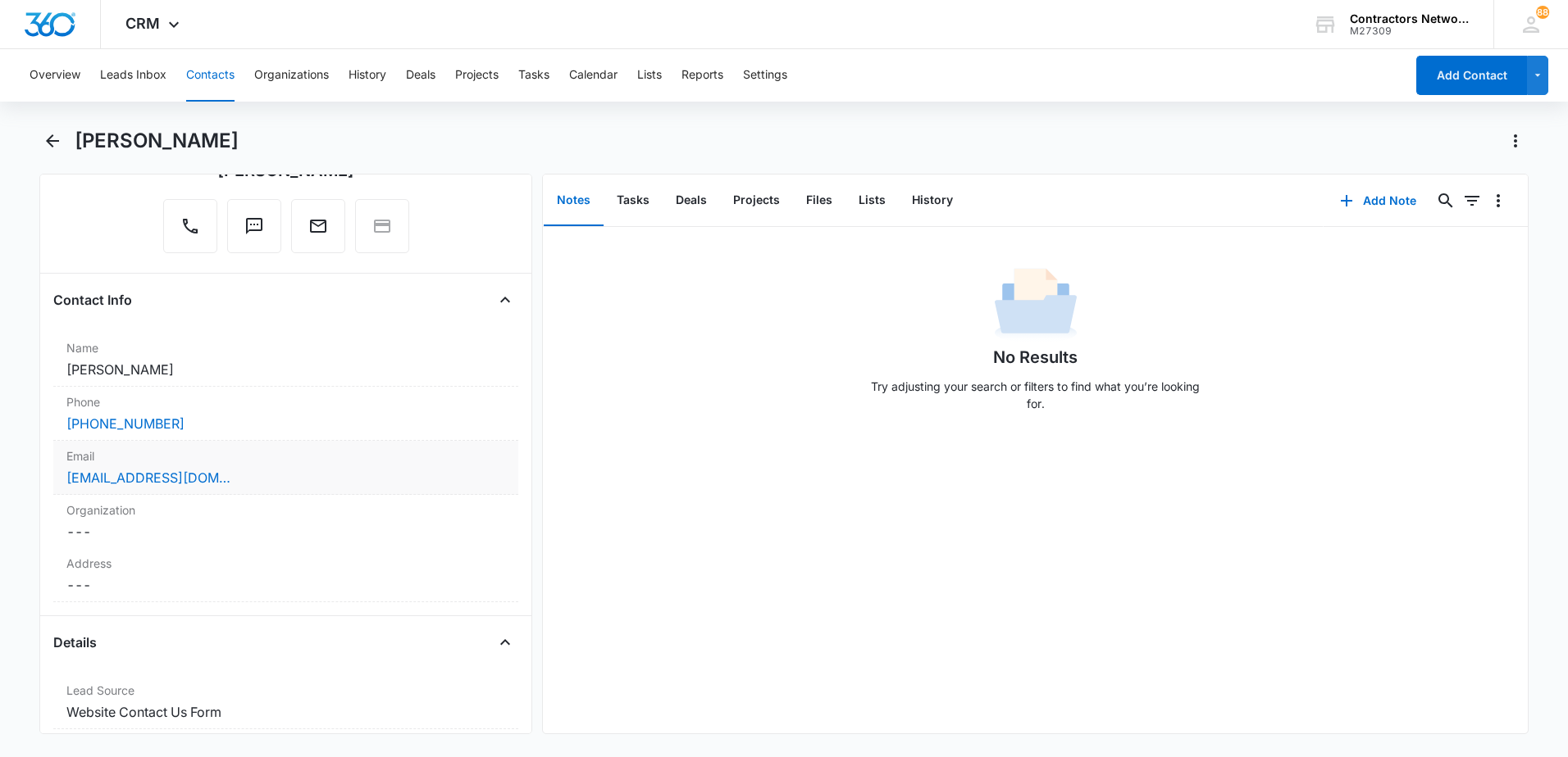
click at [344, 481] on div "[EMAIL_ADDRESS][DOMAIN_NAME]" at bounding box center [285, 478] width 439 height 20
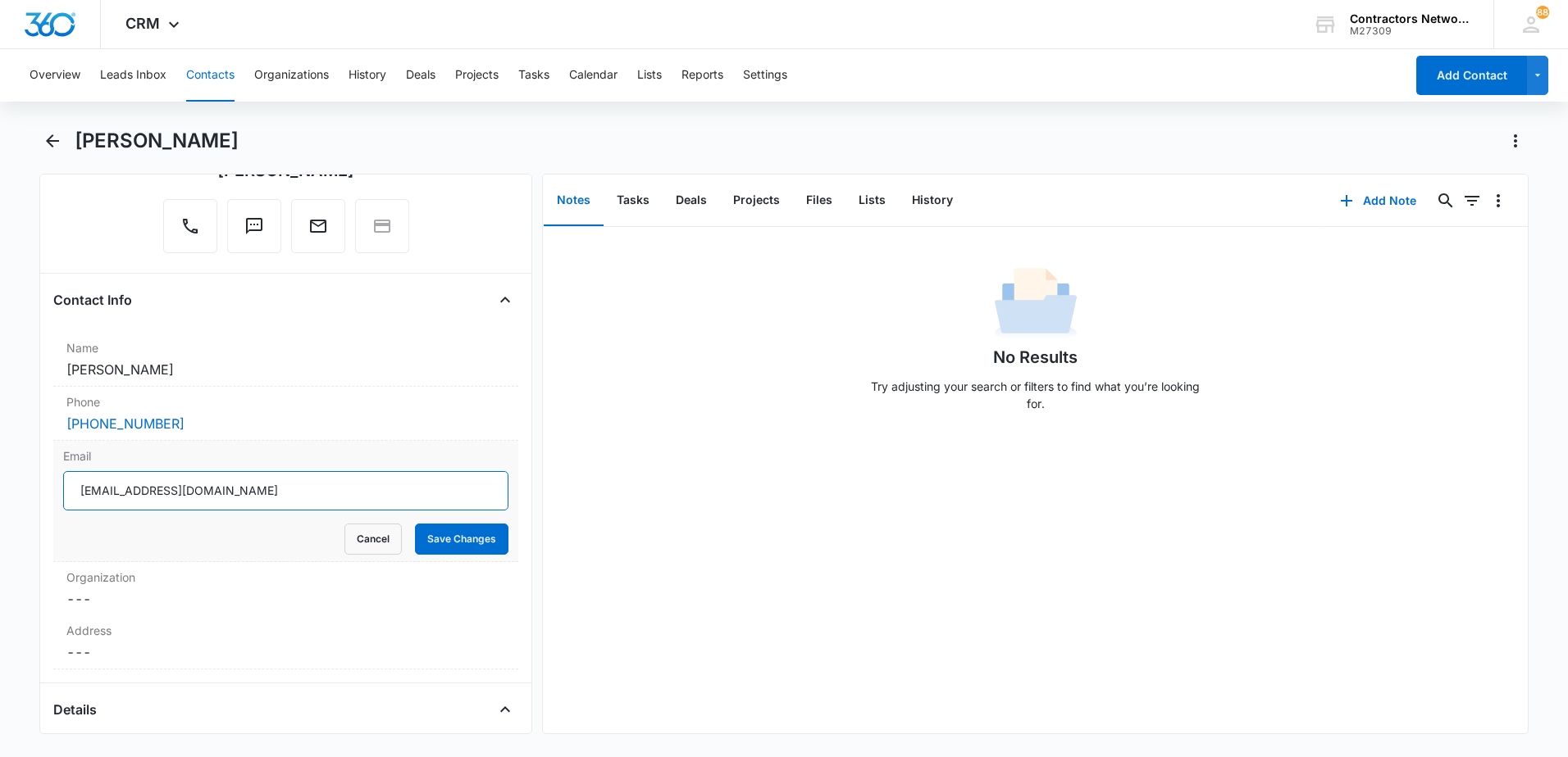
click at [343, 503] on input "[EMAIL_ADDRESS][DOMAIN_NAME]" at bounding box center [286, 491] width 446 height 40
click at [48, 145] on icon "Back" at bounding box center [52, 140] width 20 height 20
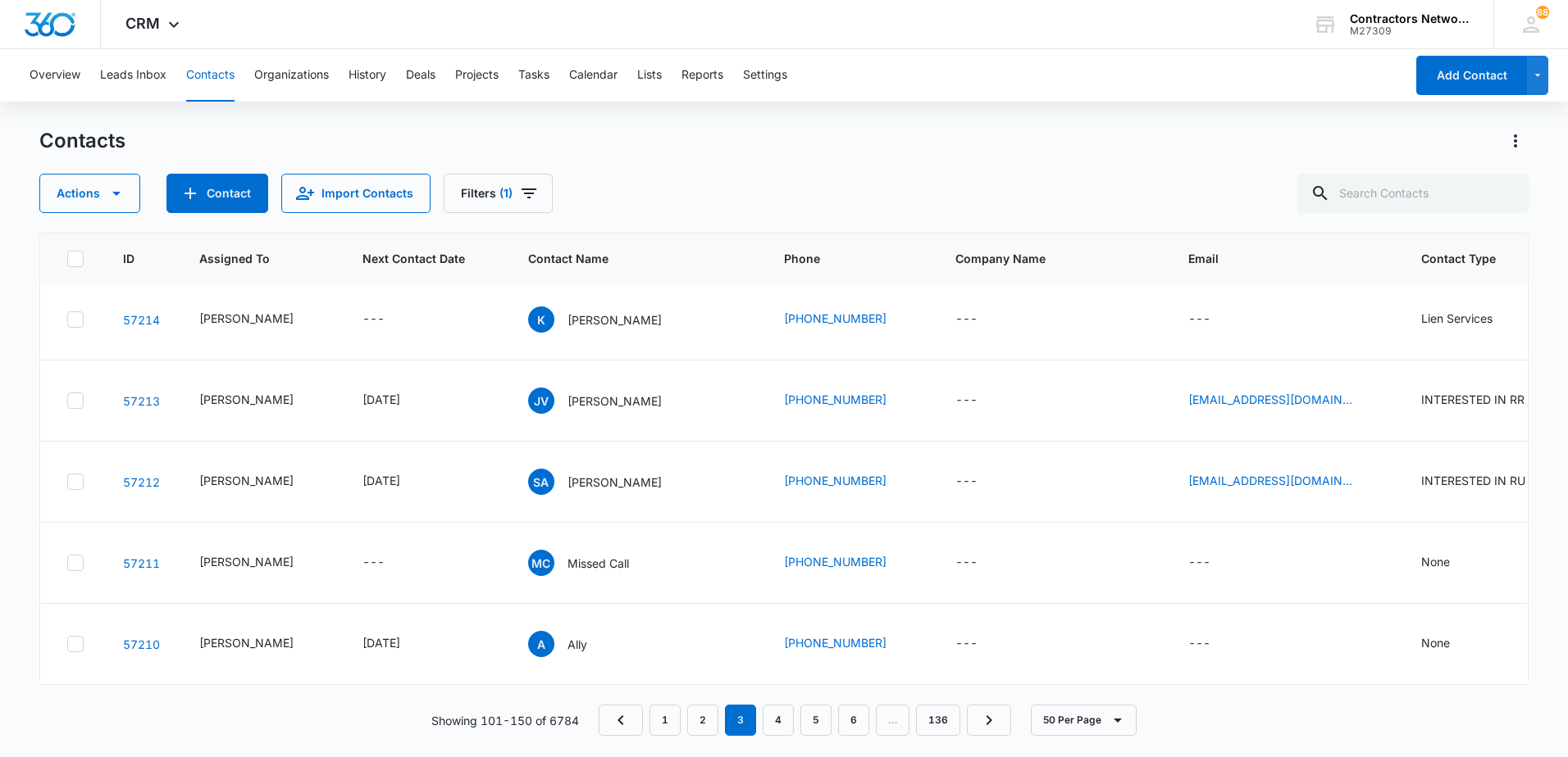
scroll to position [3917, 0]
click at [781, 720] on link "4" at bounding box center [778, 720] width 31 height 31
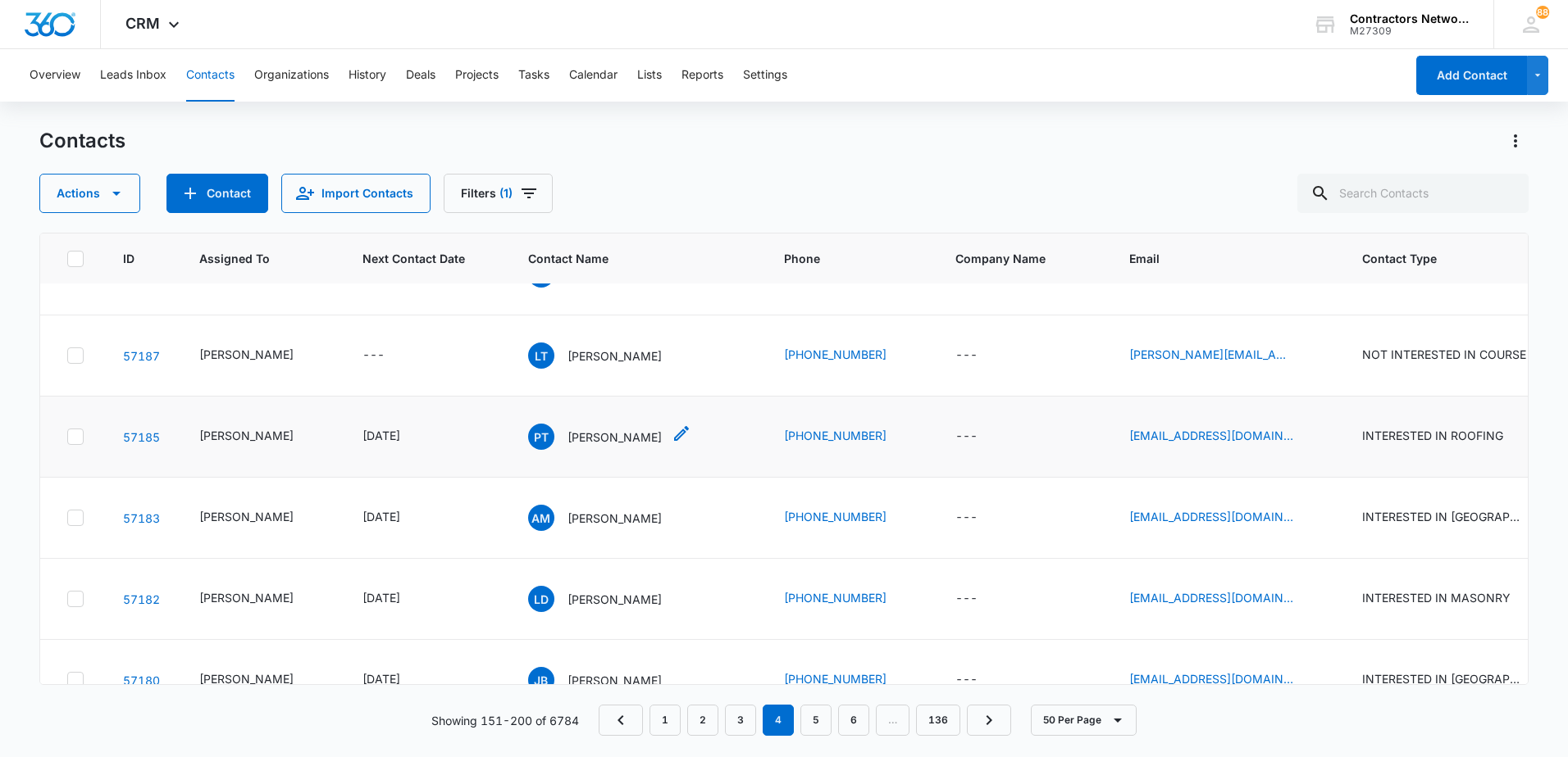
scroll to position [738, 0]
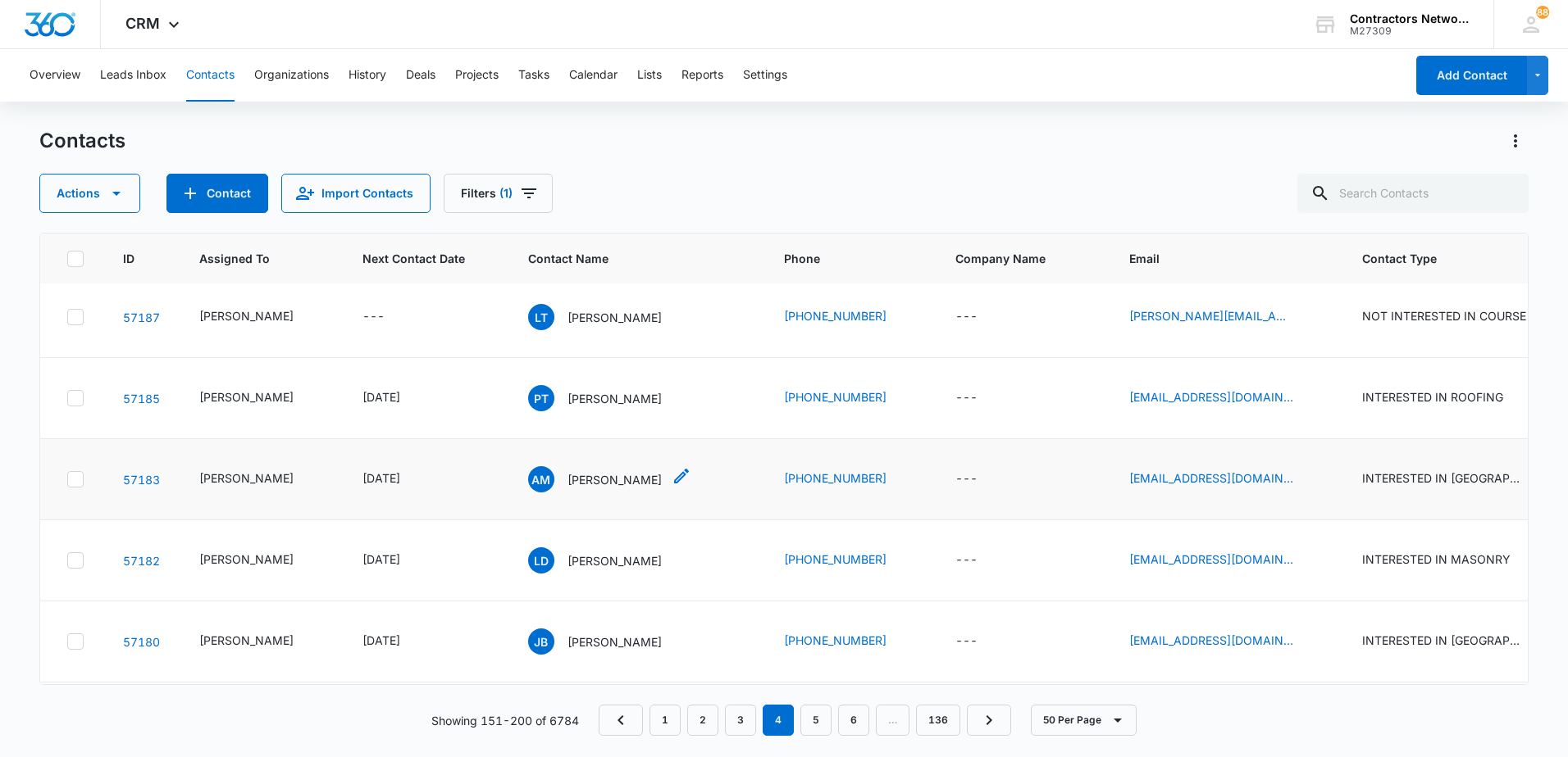
click at [587, 489] on p "[PERSON_NAME]" at bounding box center [614, 479] width 94 height 17
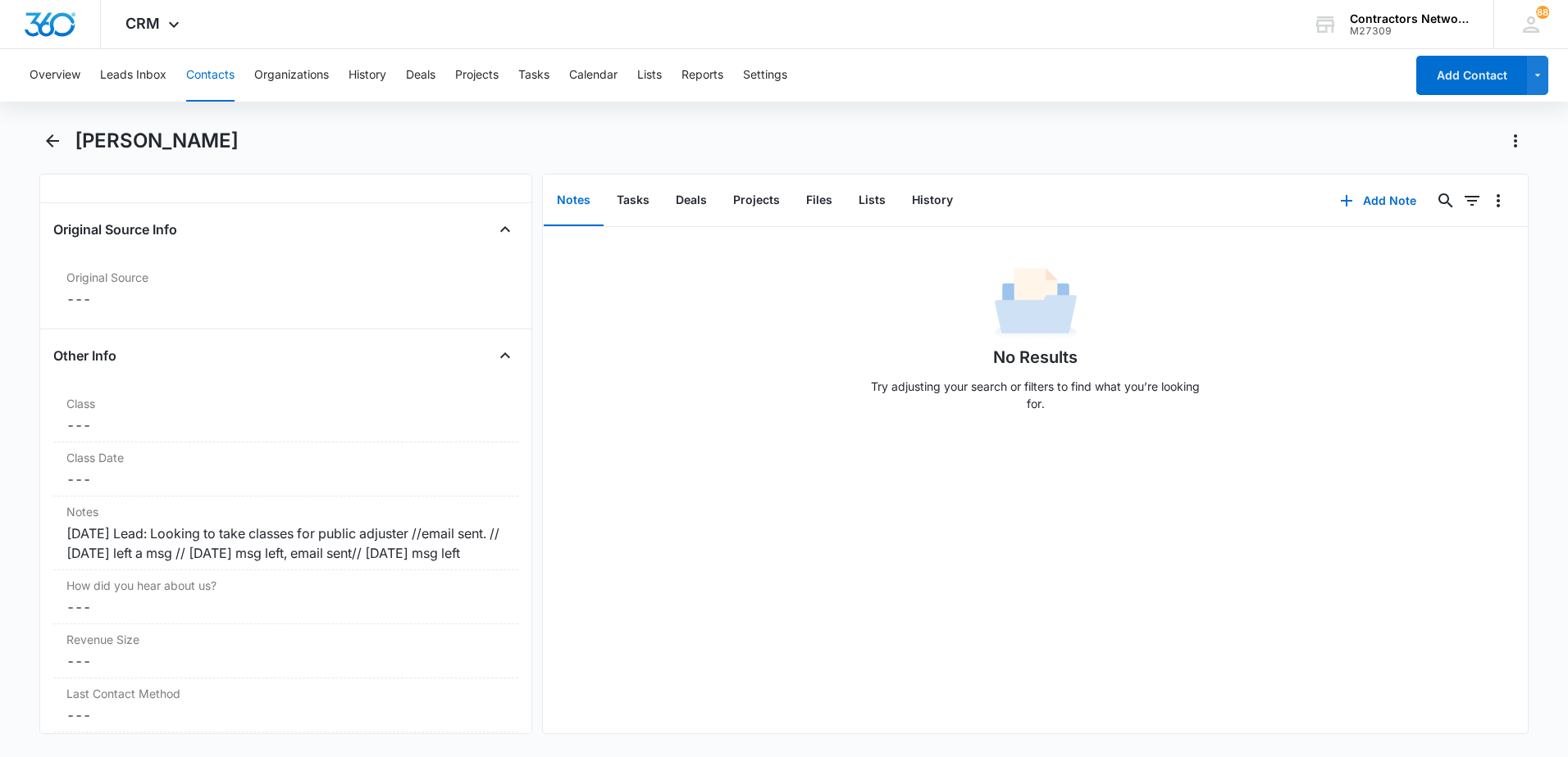
scroll to position [1721, 0]
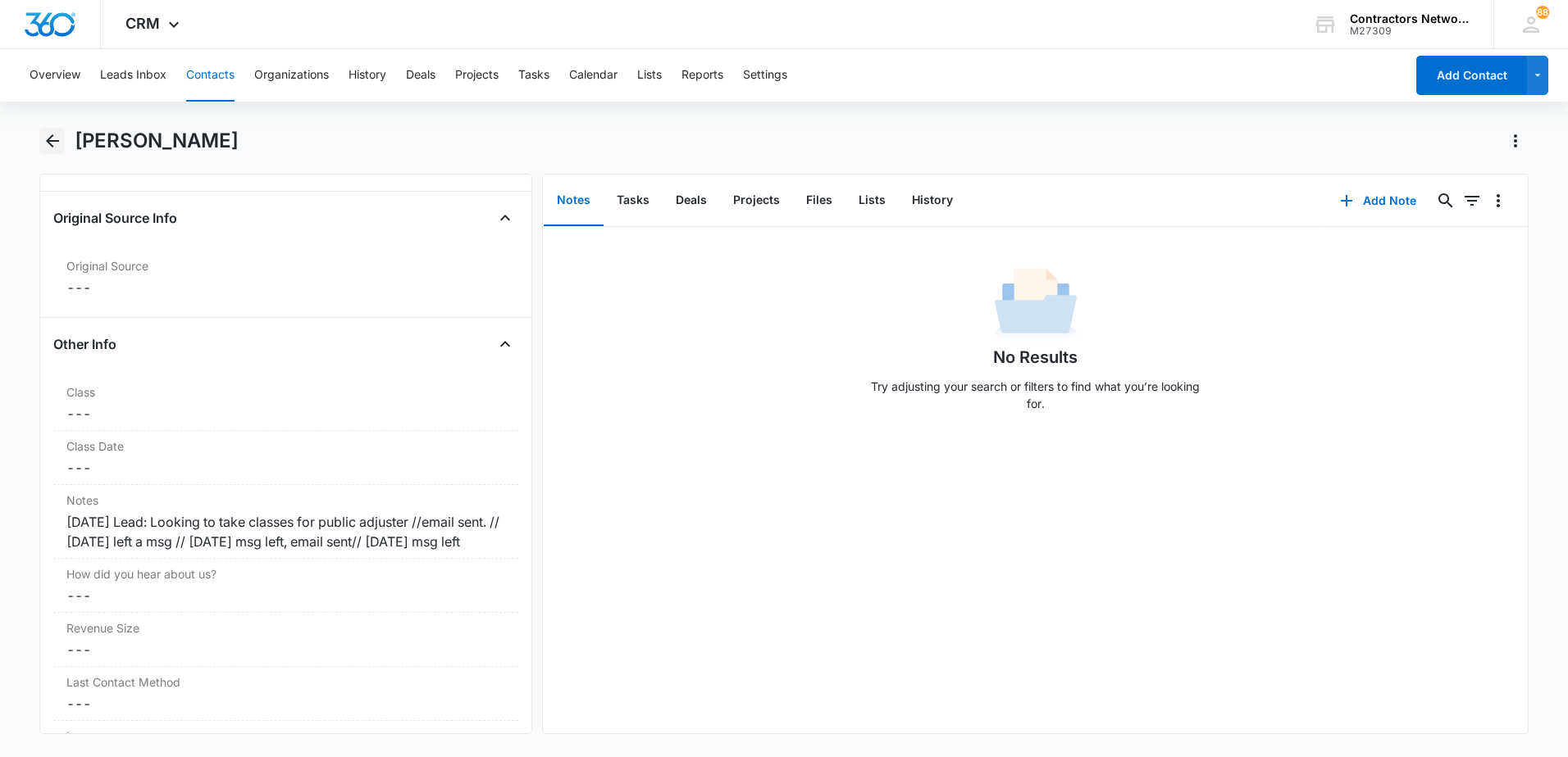
click at [52, 149] on icon "Back" at bounding box center [52, 140] width 20 height 20
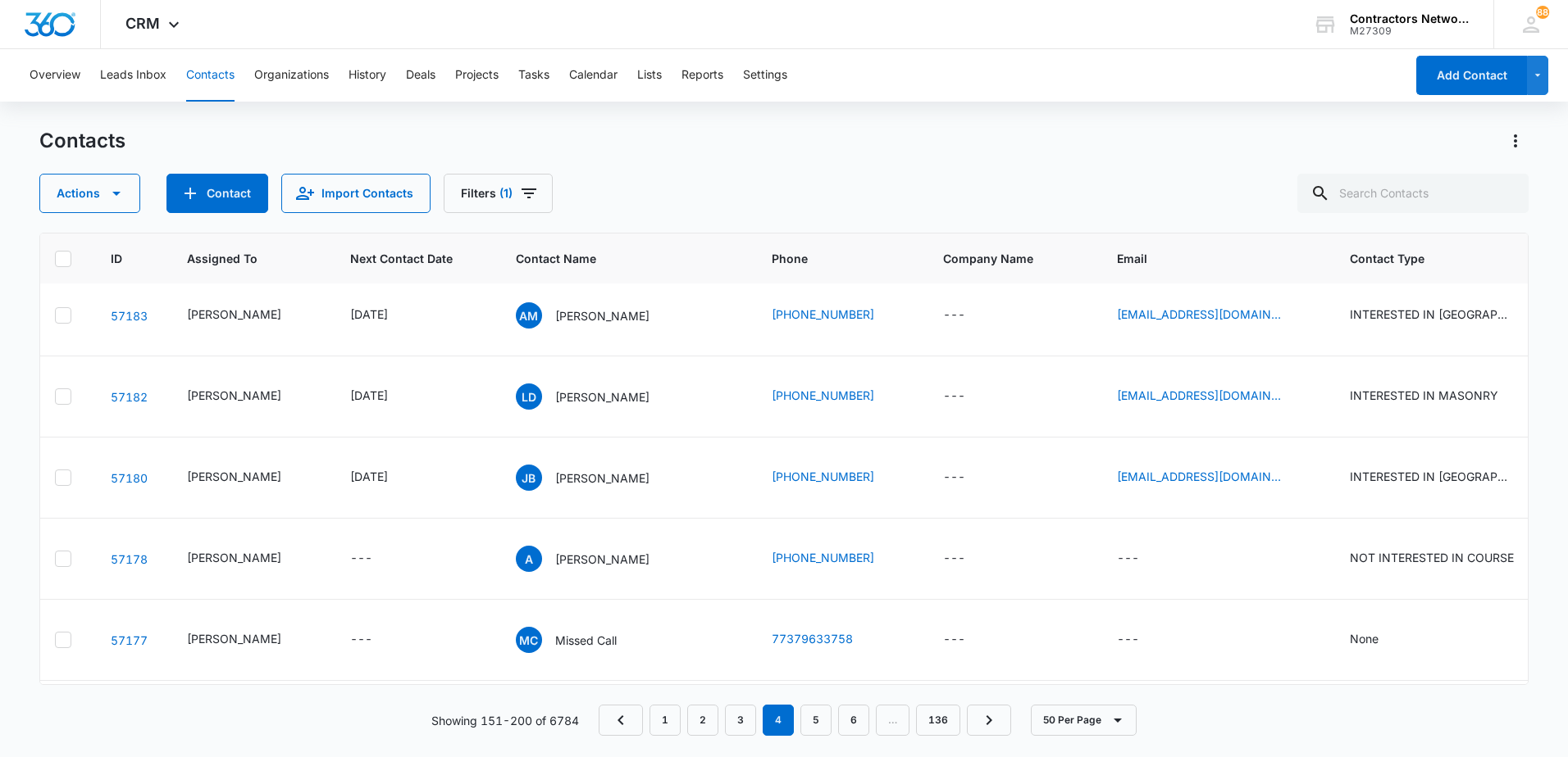
scroll to position [902, 0]
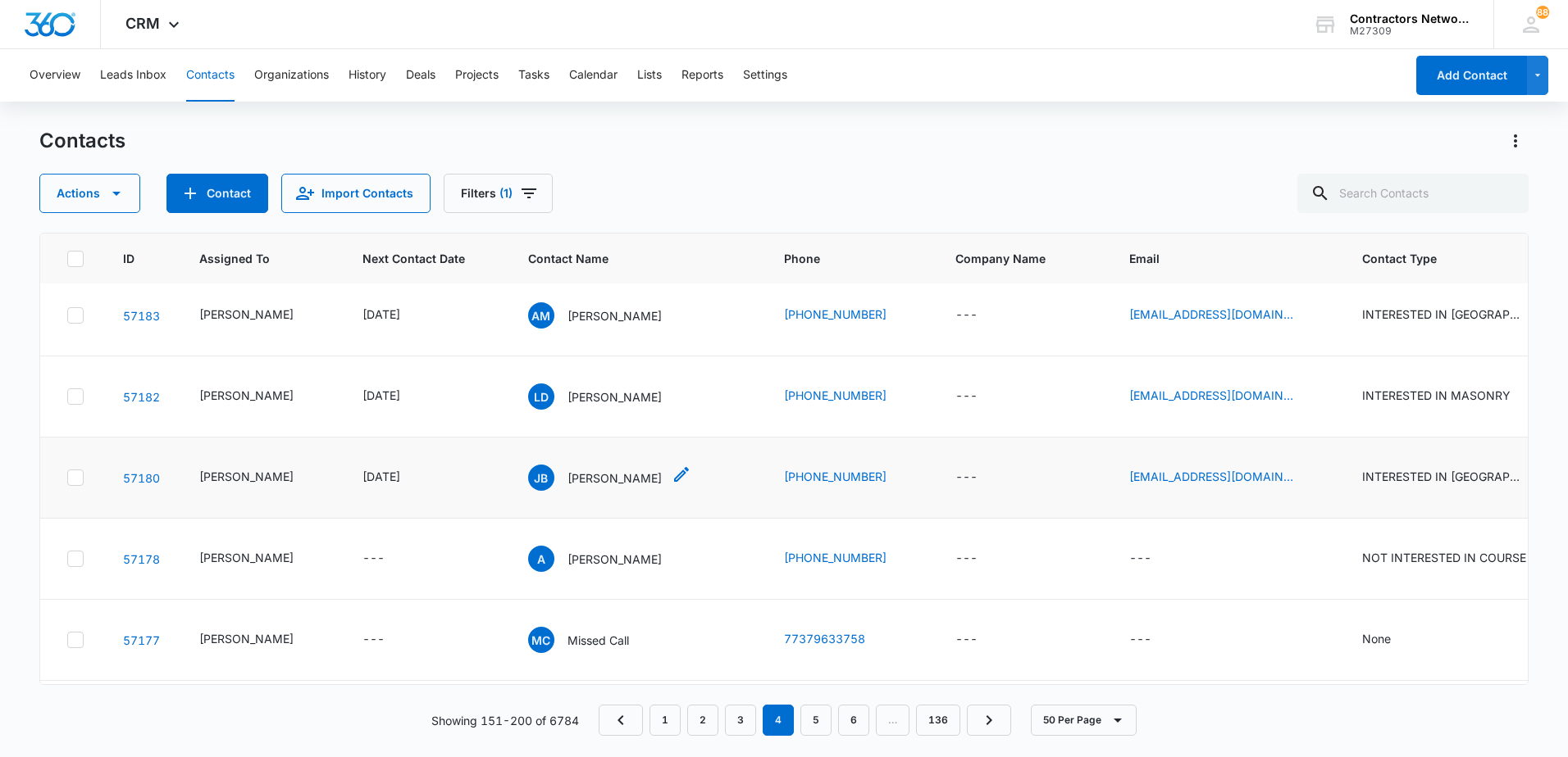
click at [603, 487] on p "[PERSON_NAME]" at bounding box center [614, 478] width 94 height 17
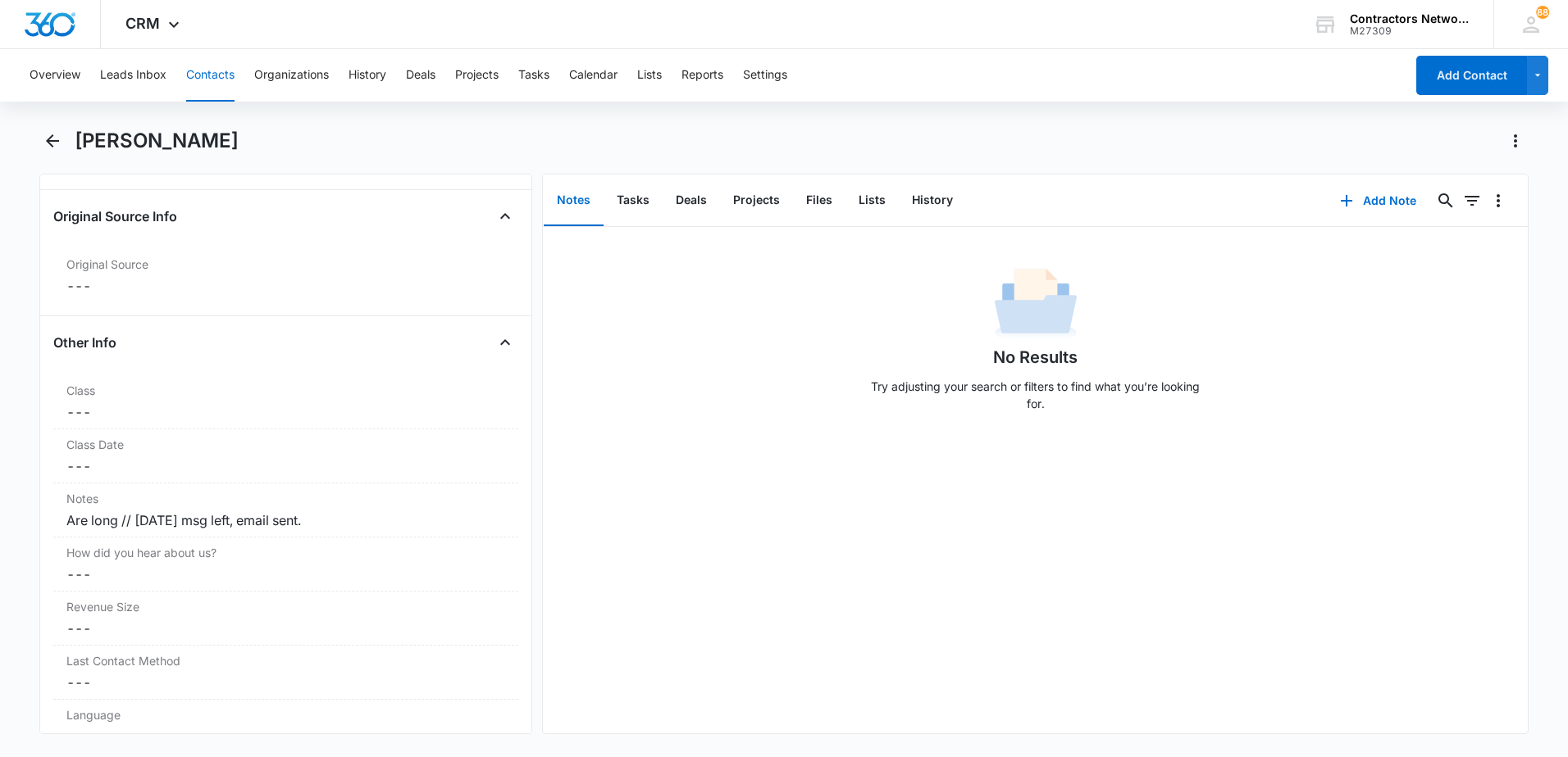
scroll to position [1885, 0]
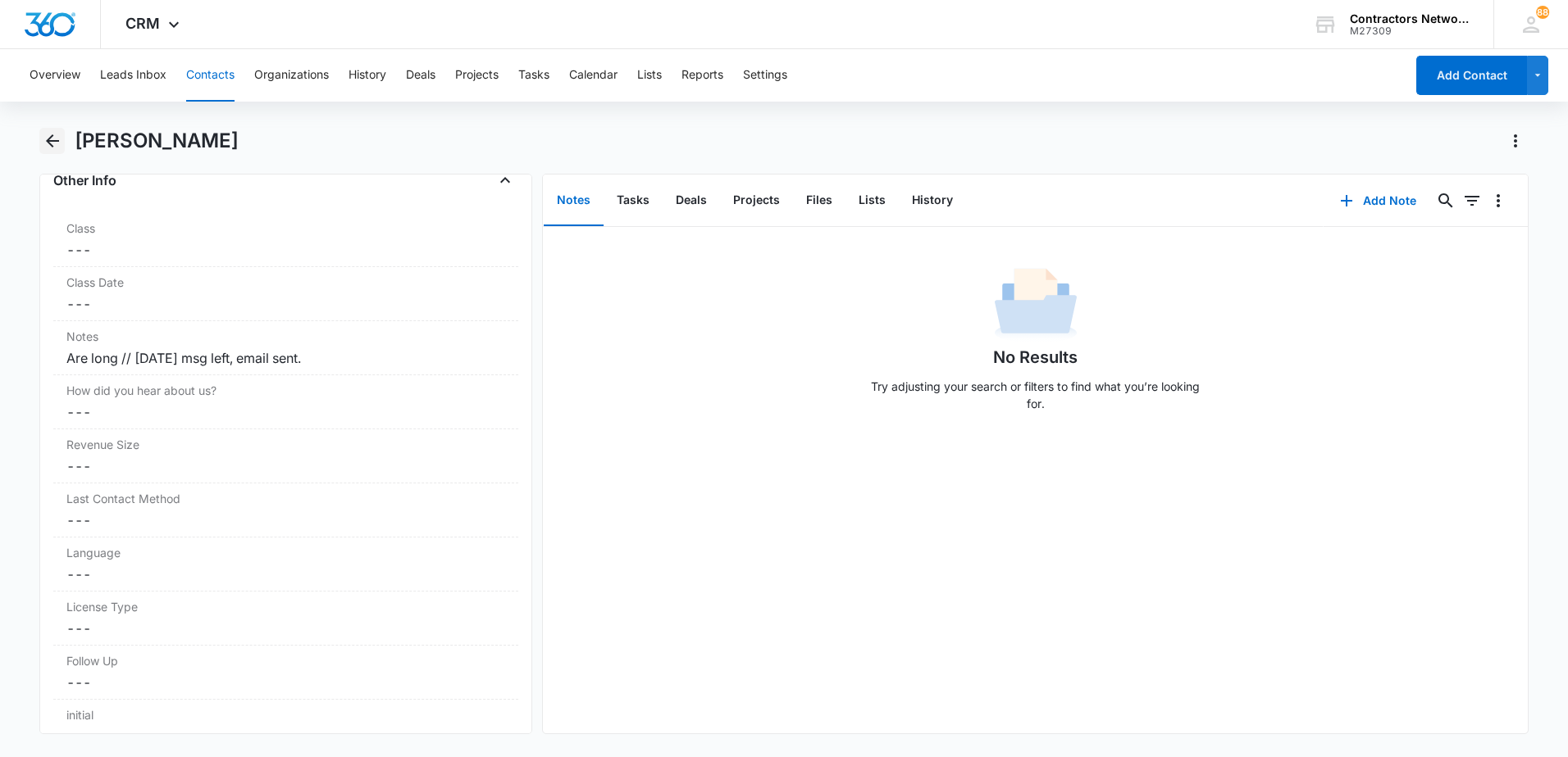
click at [59, 149] on icon "Back" at bounding box center [52, 140] width 20 height 20
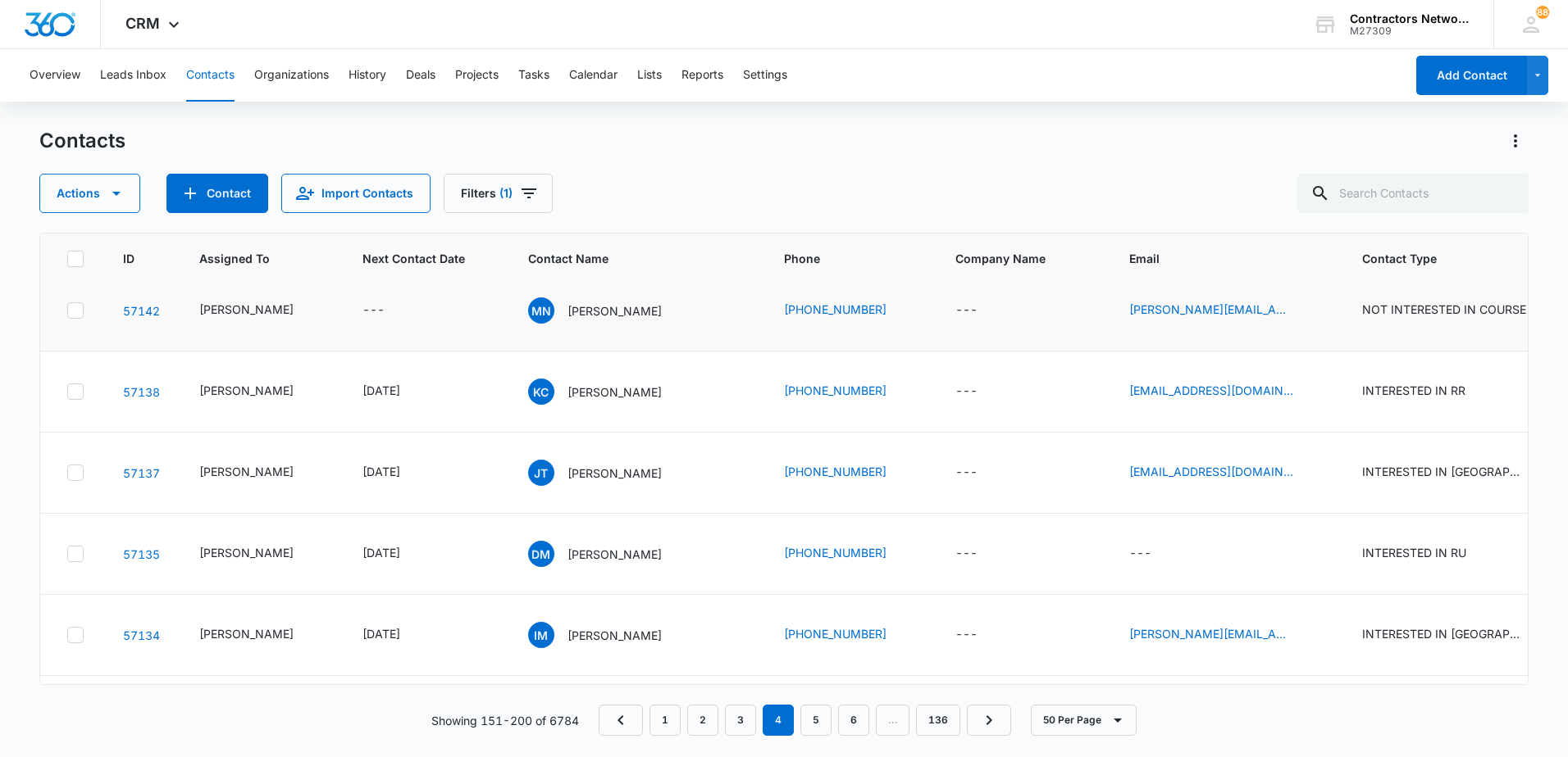
scroll to position [2459, 0]
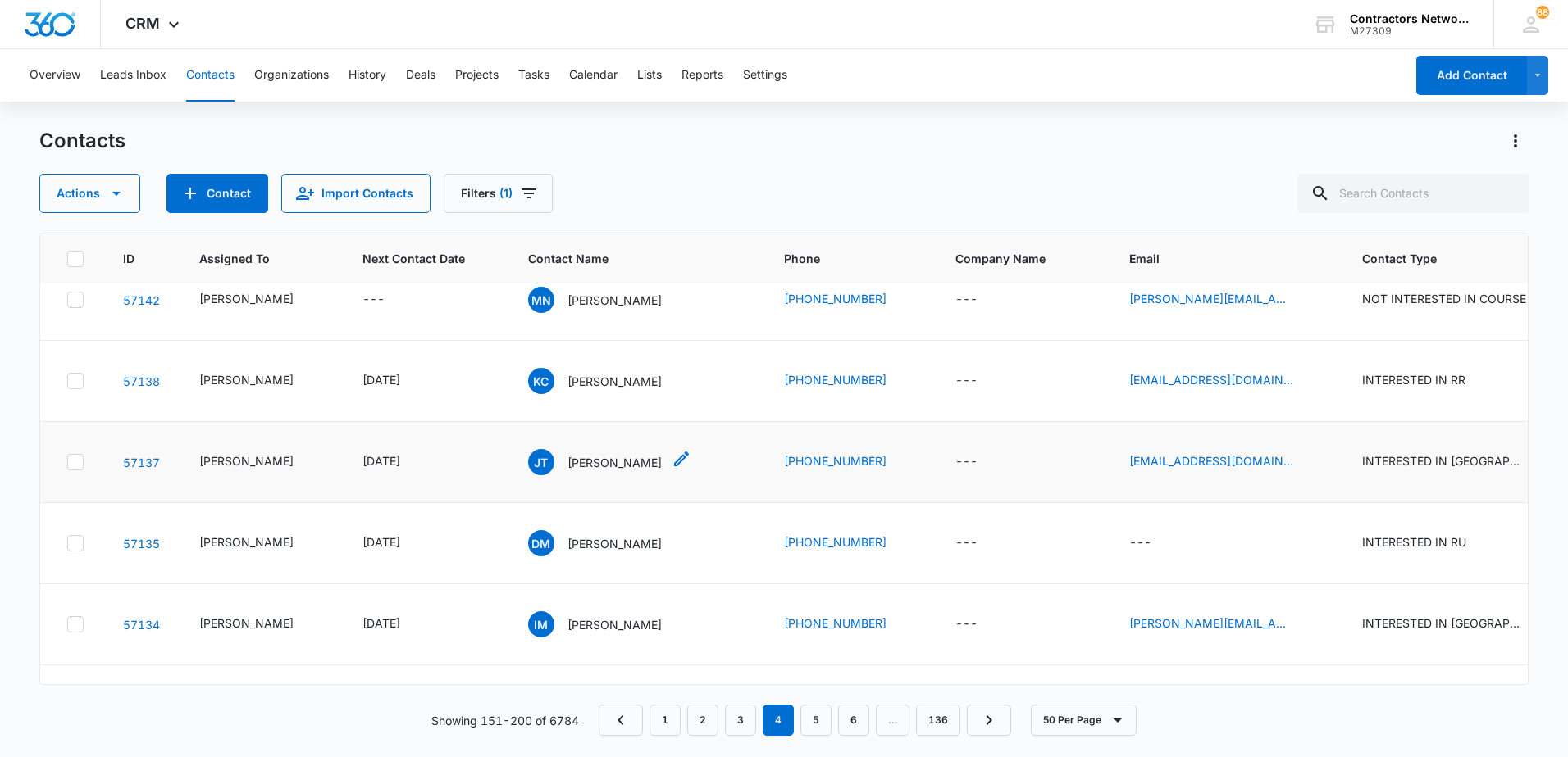
click at [571, 471] on p "[PERSON_NAME]" at bounding box center [614, 462] width 94 height 17
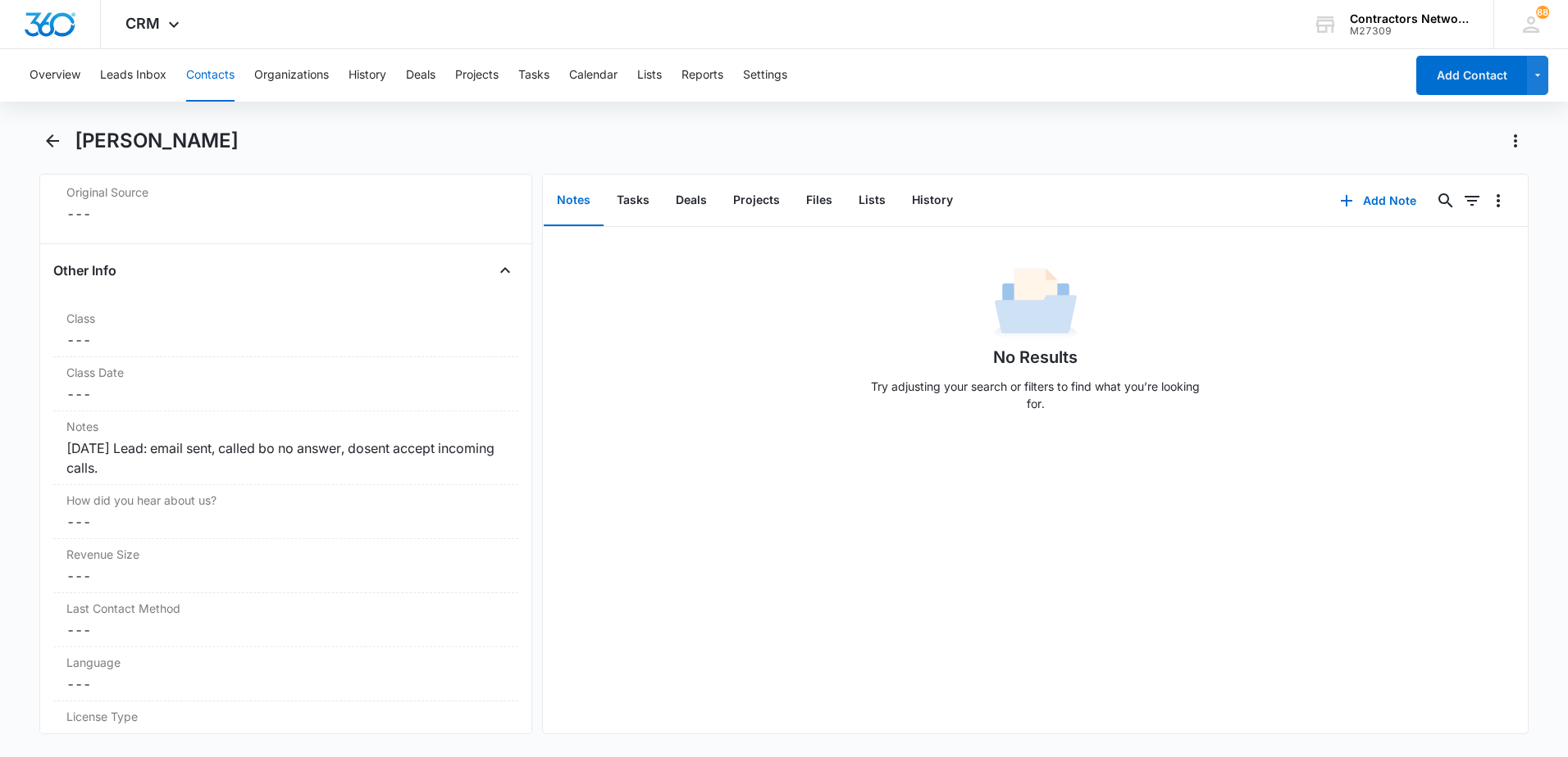
scroll to position [1803, 0]
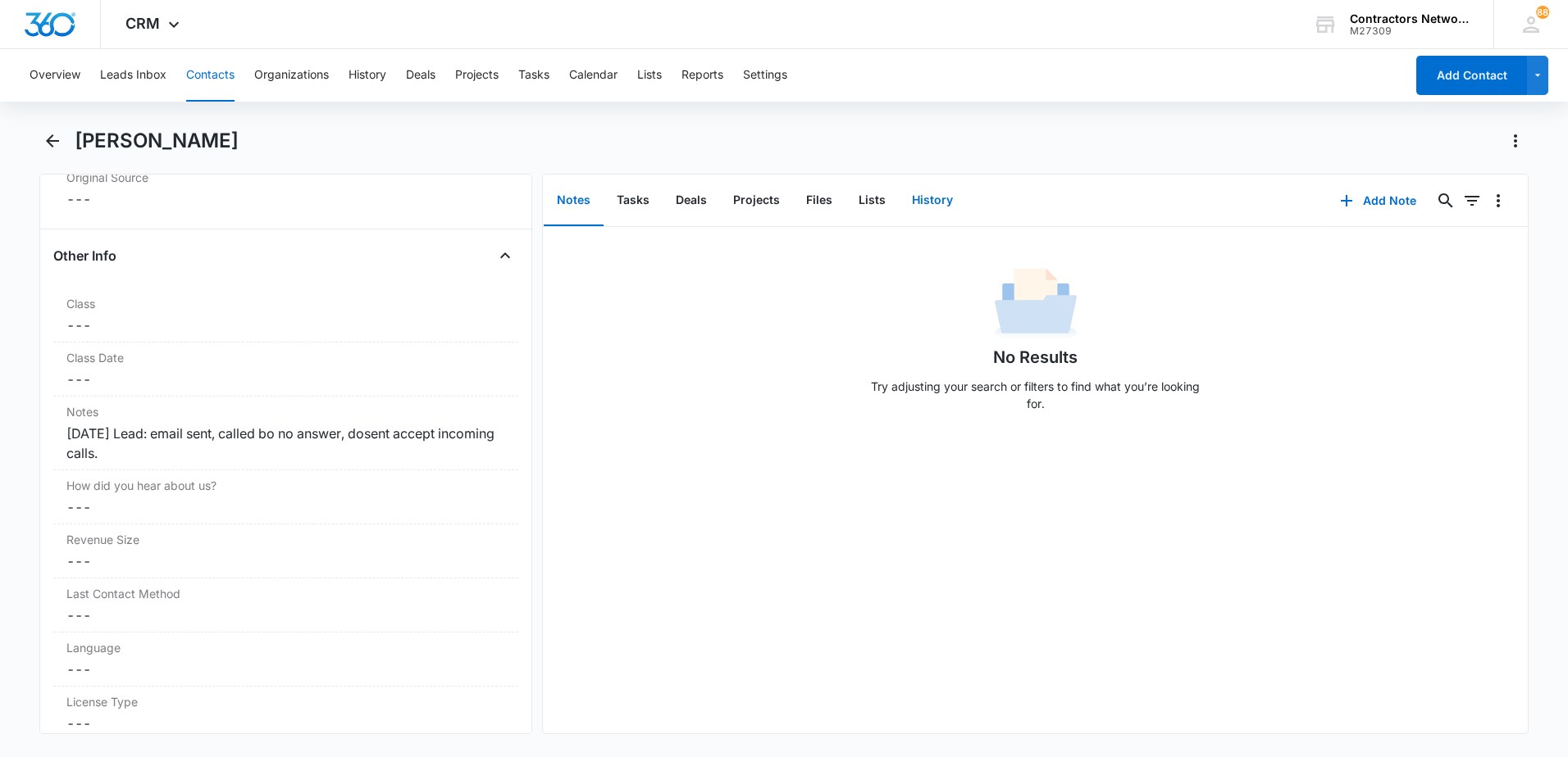
click at [927, 198] on button "History" at bounding box center [932, 201] width 67 height 51
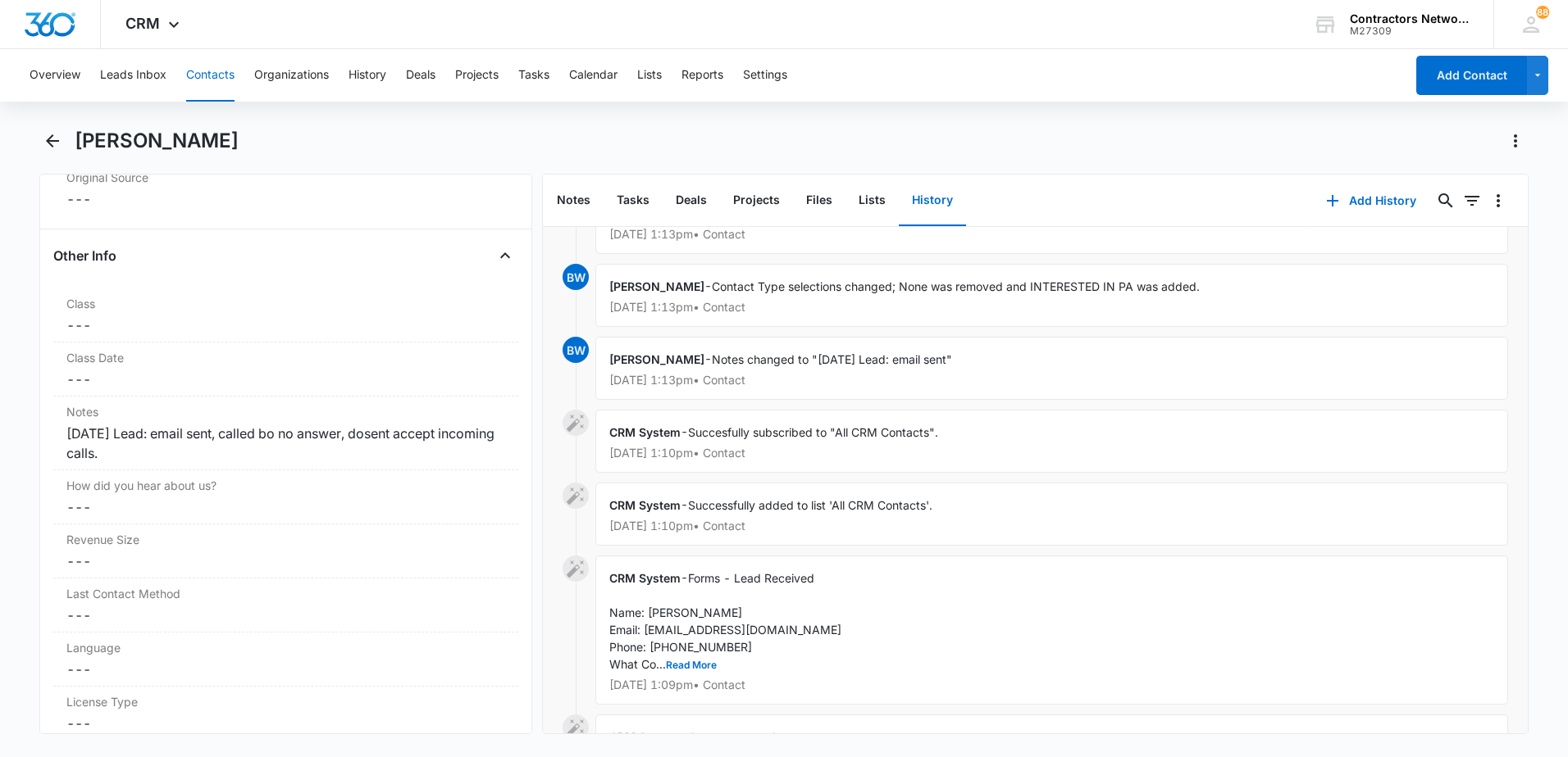
scroll to position [2252, 0]
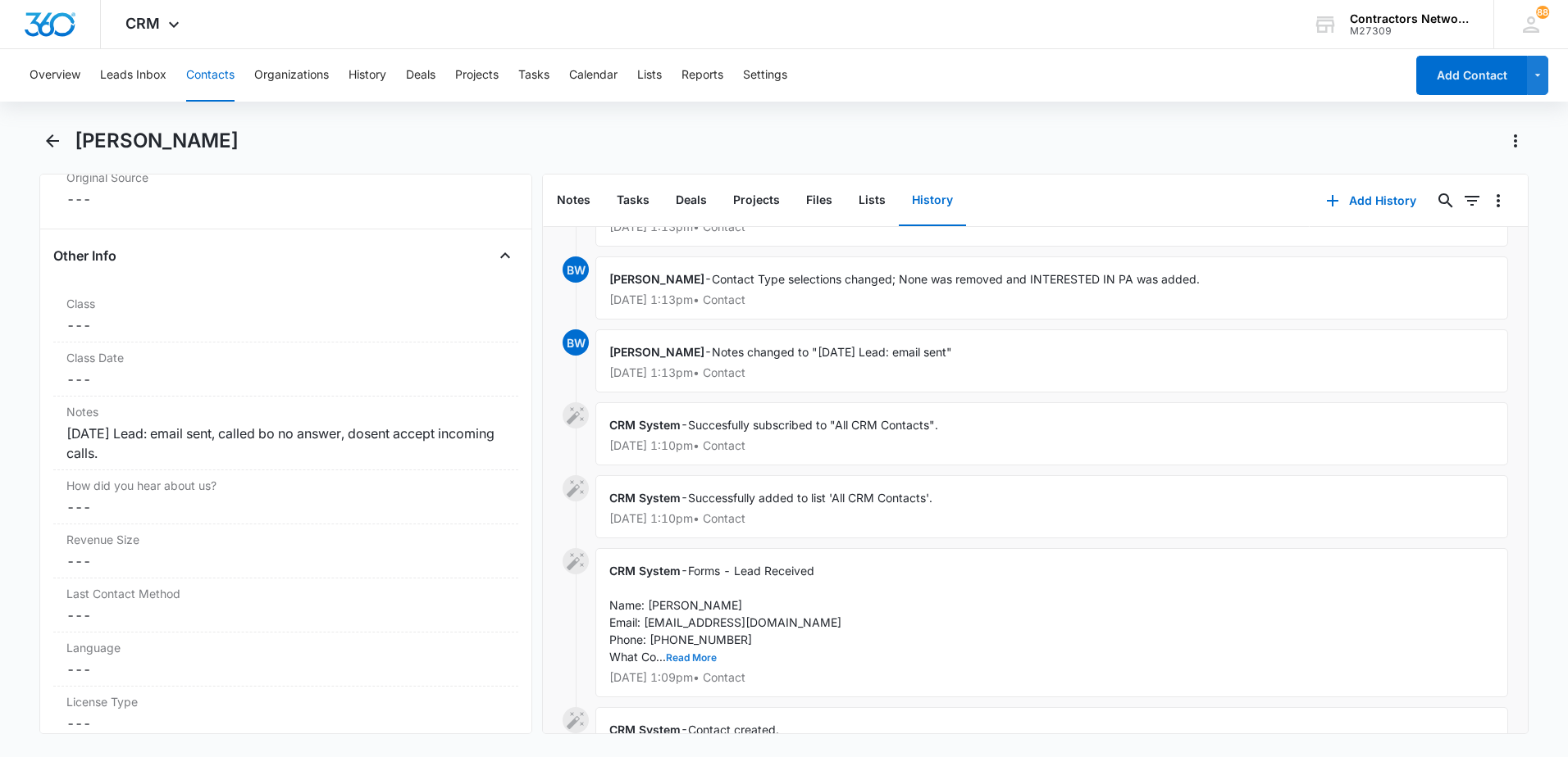
click at [705, 654] on button "Read More" at bounding box center [691, 658] width 51 height 9
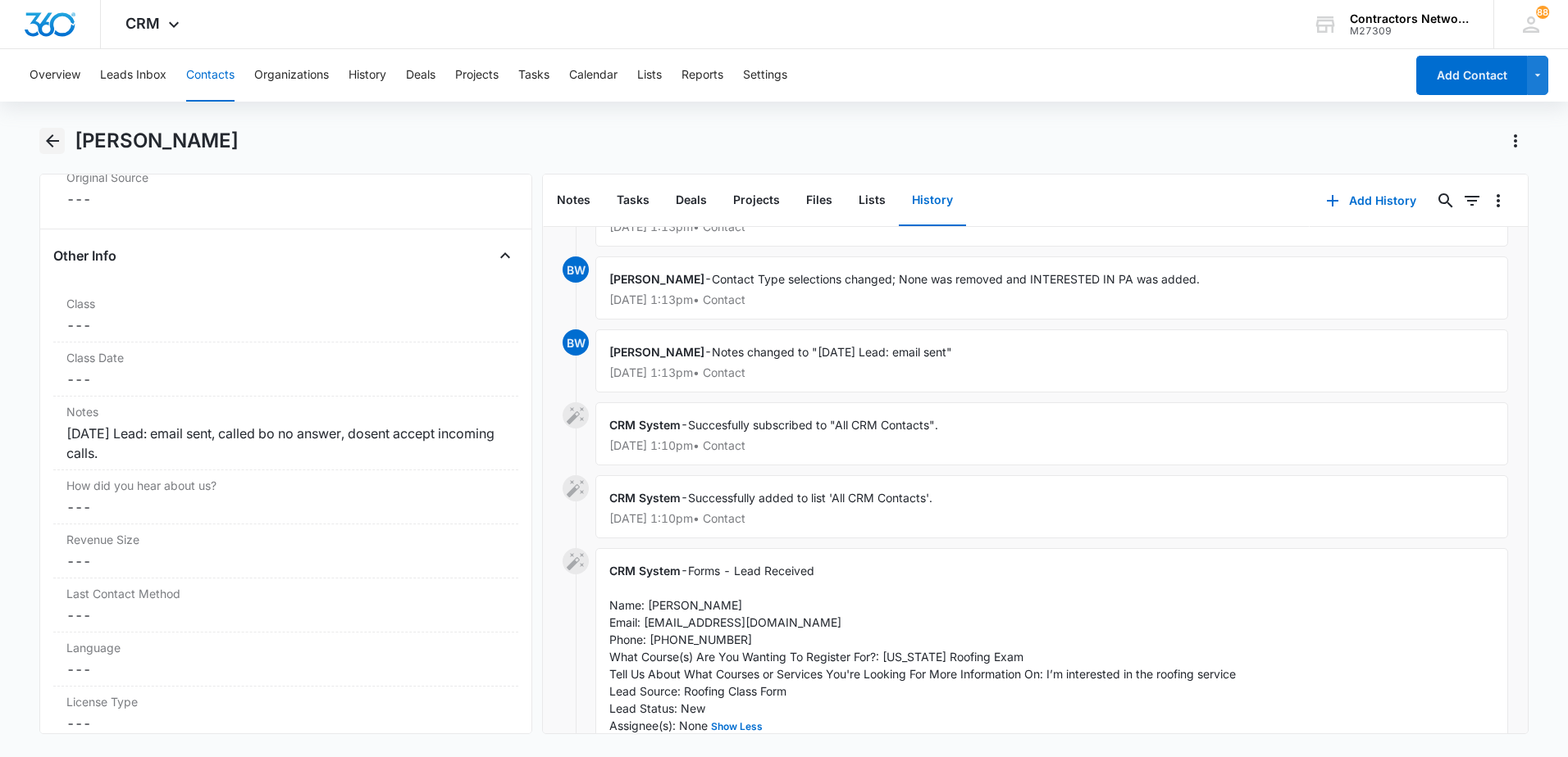
click at [58, 146] on icon "Back" at bounding box center [52, 140] width 20 height 20
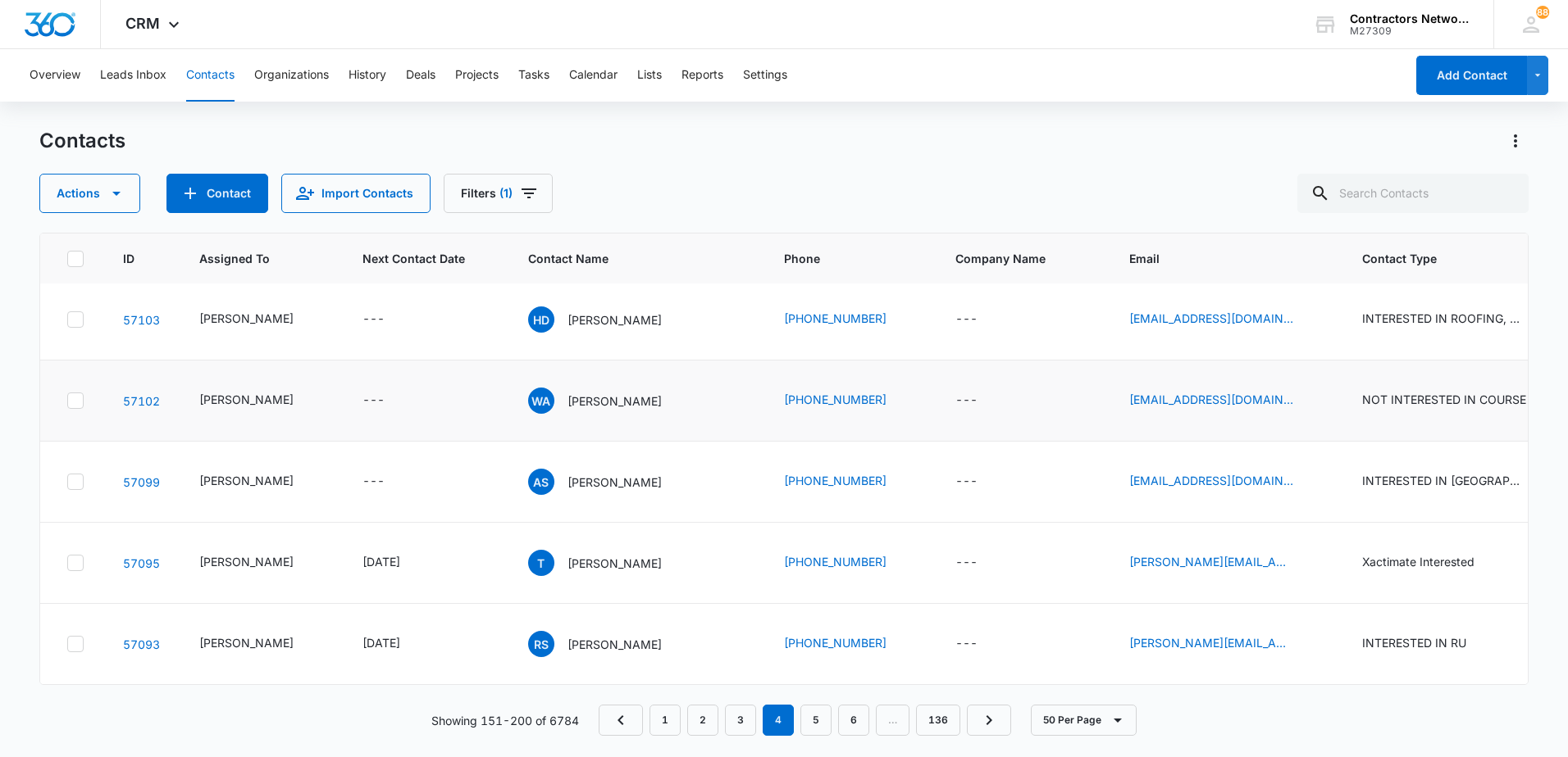
scroll to position [3857, 0]
click at [818, 724] on link "5" at bounding box center [815, 720] width 31 height 31
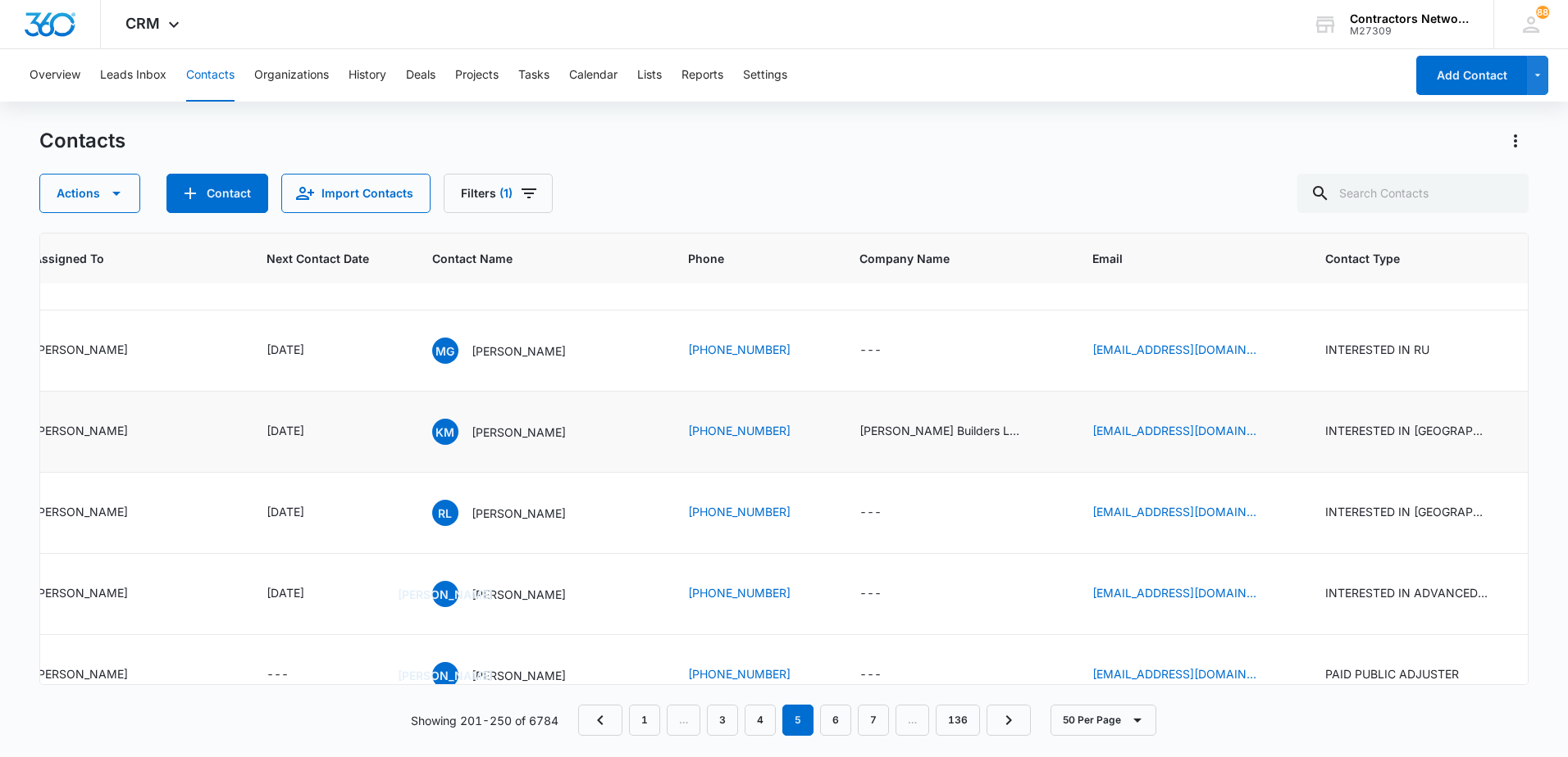
scroll to position [1311, 166]
click at [501, 521] on p "[PERSON_NAME]" at bounding box center [518, 513] width 94 height 17
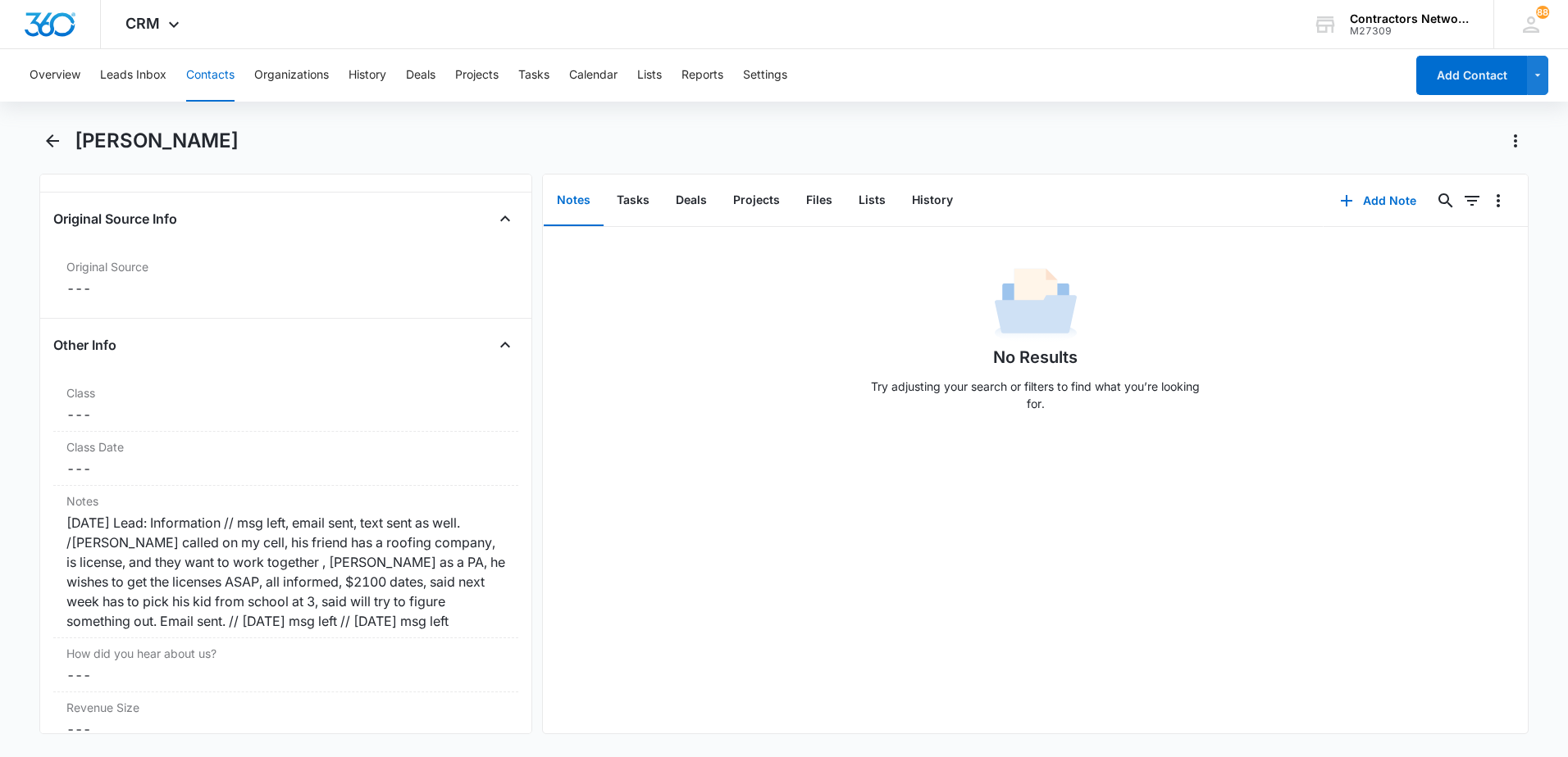
scroll to position [1721, 0]
click at [113, 564] on div "[DATE] Lead: Information // msg left, email sent, text sent as well. /[PERSON_N…" at bounding box center [285, 571] width 439 height 118
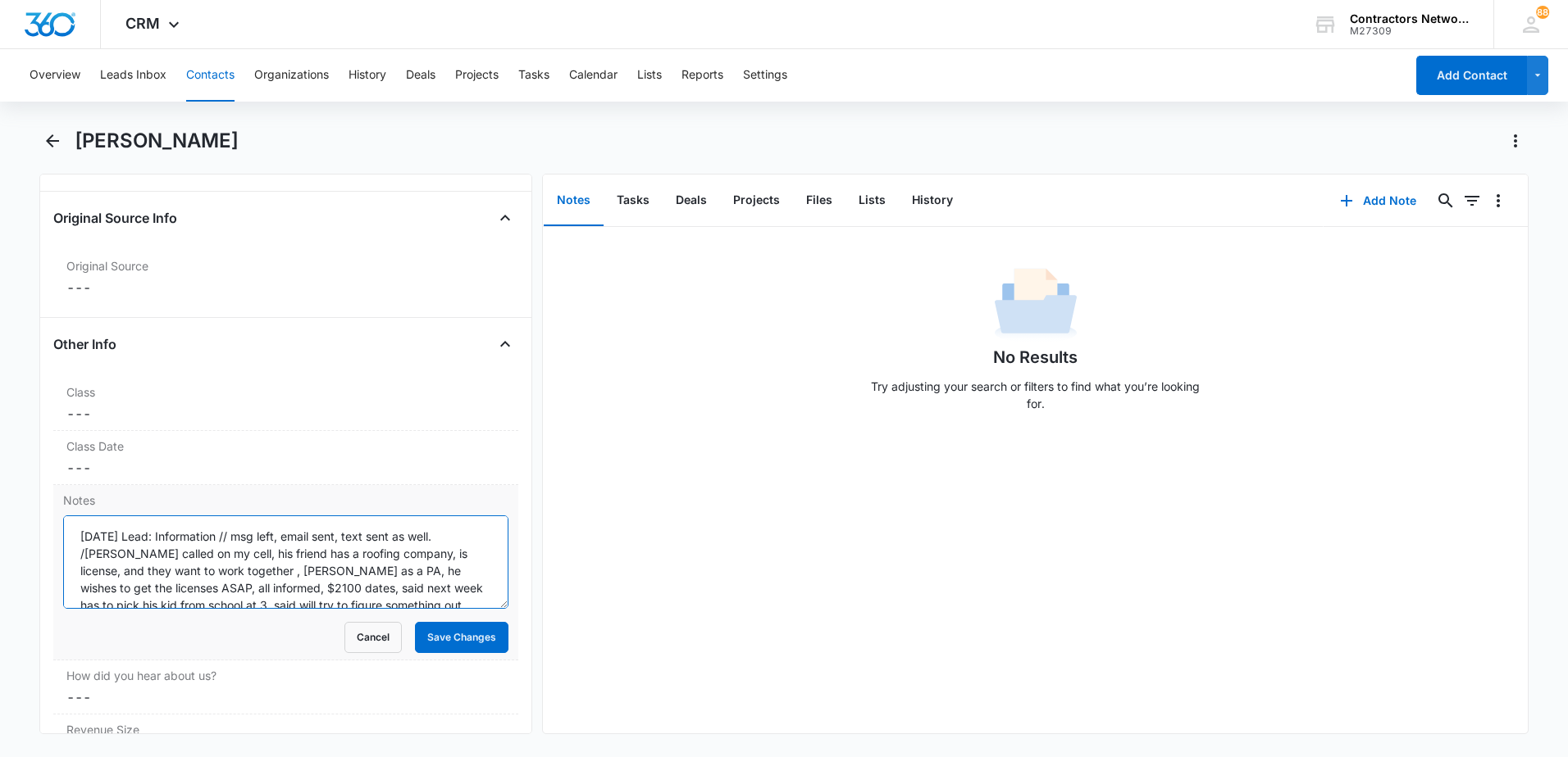
click at [121, 591] on textarea "[DATE] Lead: Information // msg left, email sent, text sent as well. /[PERSON_N…" at bounding box center [286, 562] width 446 height 94
click at [463, 557] on textarea "[DATE] Lead: Information // msg left, email sent, text sent as well. /[PERSON_N…" at bounding box center [286, 562] width 446 height 94
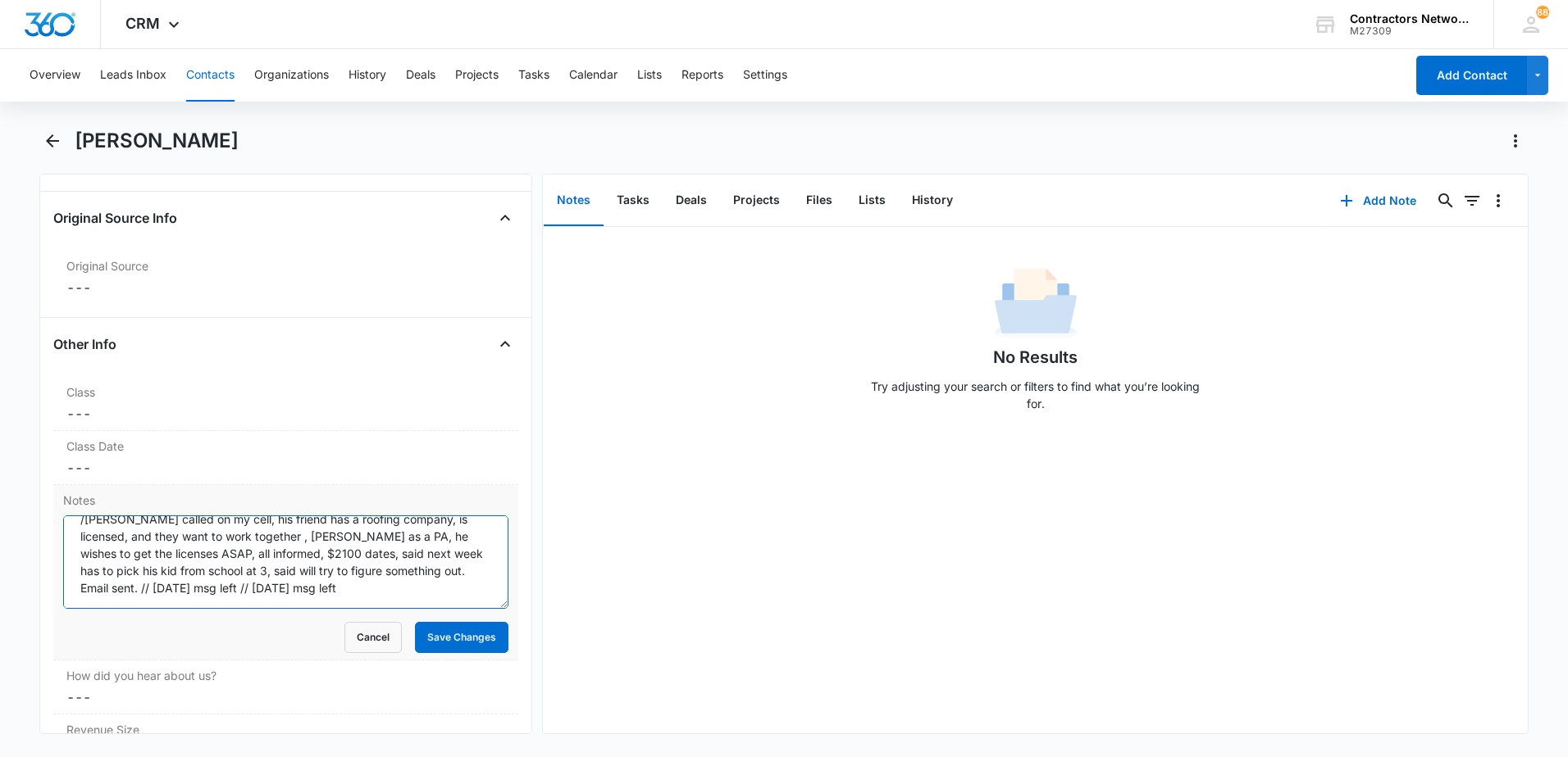
click at [410, 587] on textarea "[DATE] Lead: Information // msg left, email sent, text sent as well. /[PERSON_N…" at bounding box center [286, 562] width 446 height 94
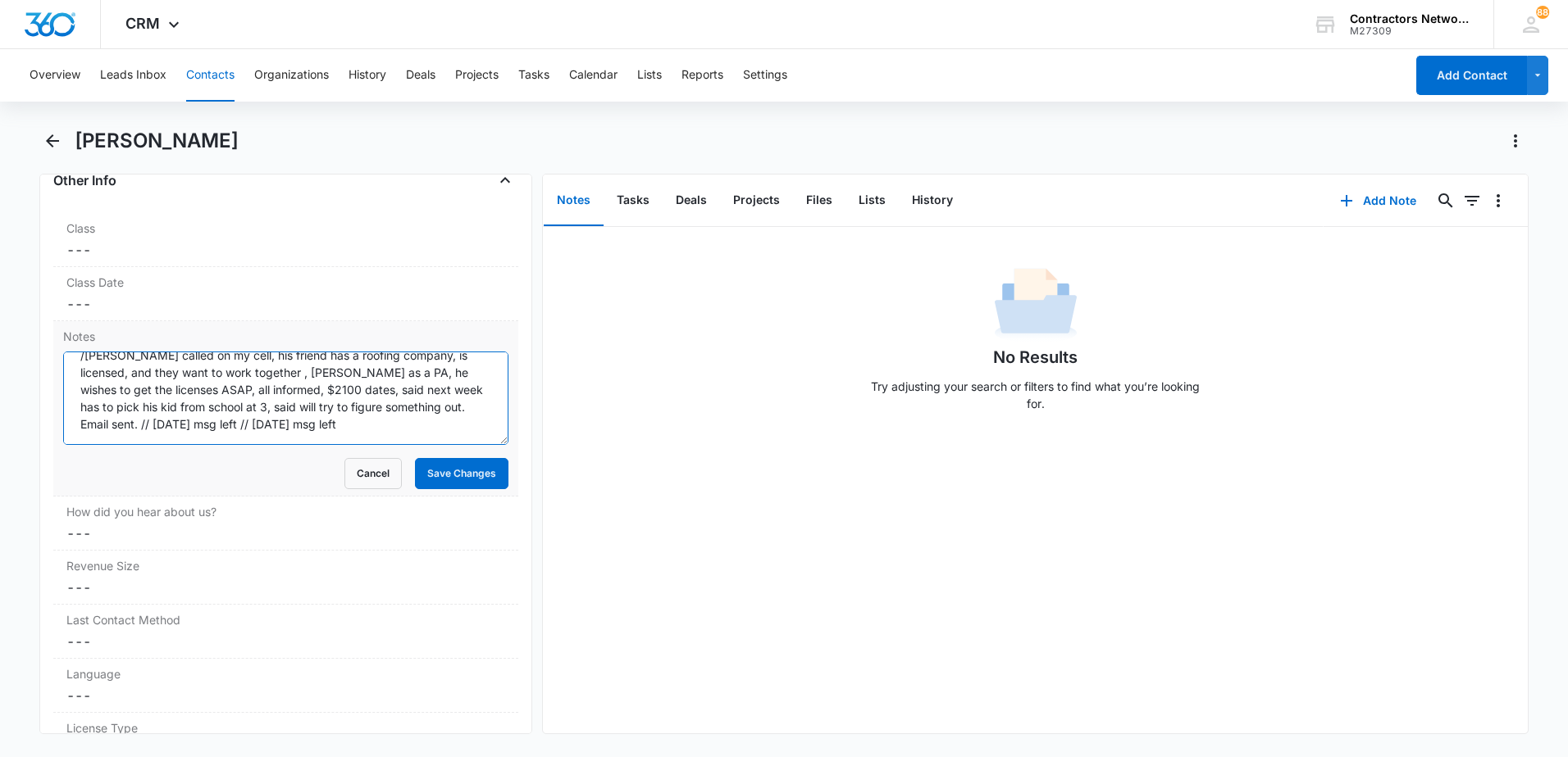
click at [465, 431] on textarea "[DATE] Lead: Information // msg left, email sent, text sent as well. /[PERSON_N…" at bounding box center [286, 398] width 446 height 94
type textarea "[DATE] Lead: Information // msg left, email sent, text sent as well. /[PERSON_N…"
click at [455, 471] on button "Save Changes" at bounding box center [462, 474] width 94 height 31
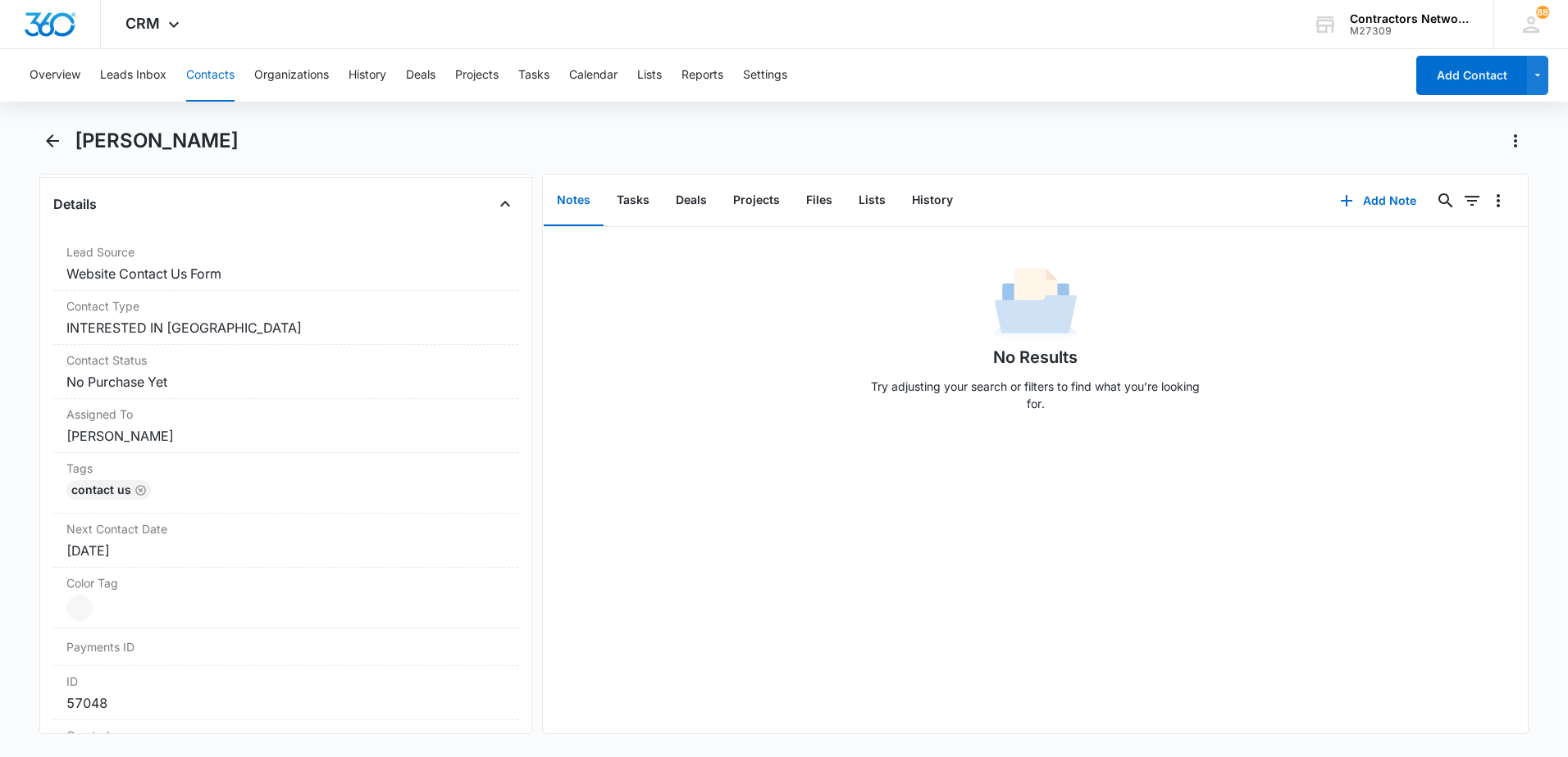
scroll to position [574, 0]
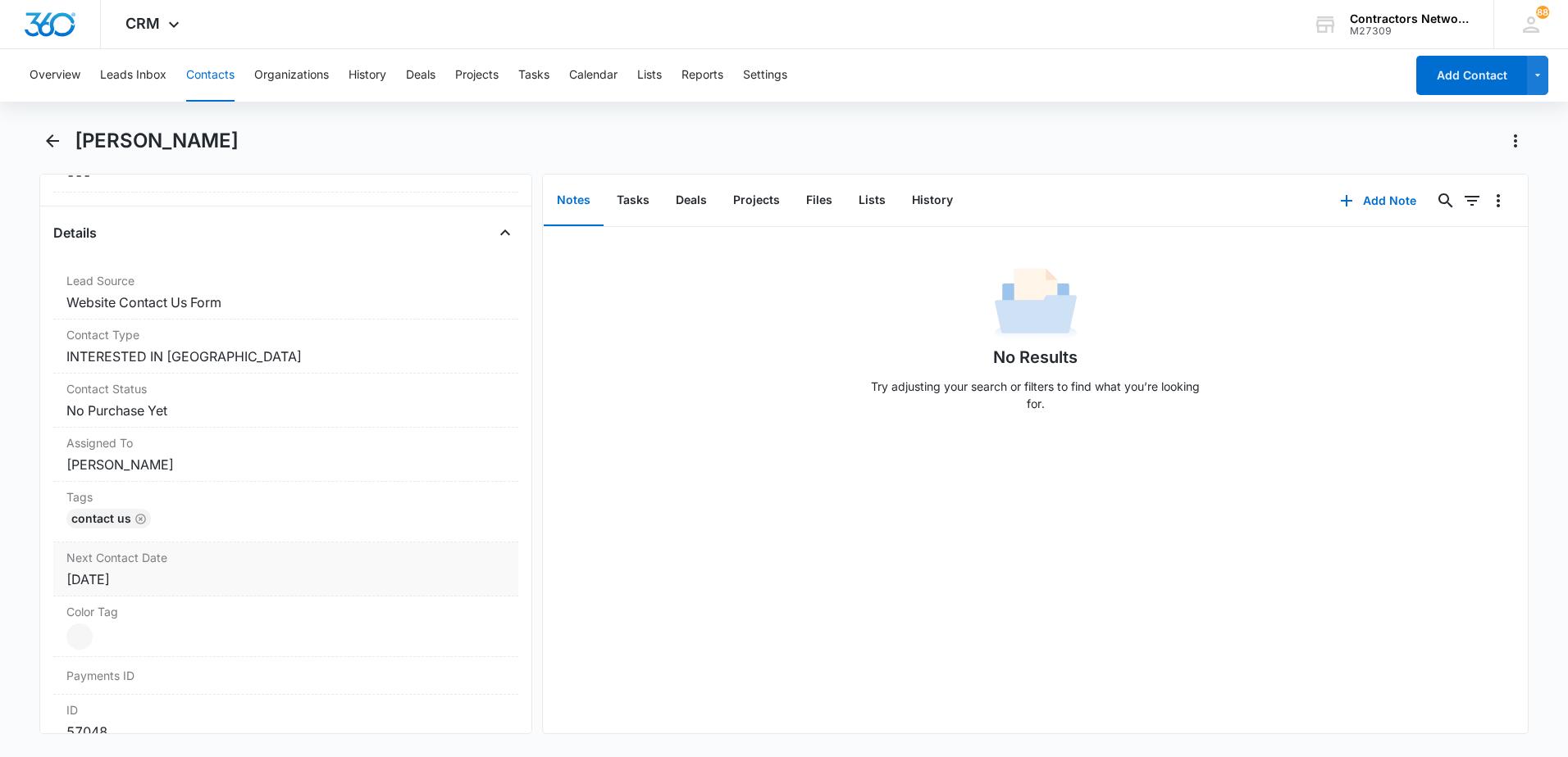
click at [256, 586] on div "[DATE]" at bounding box center [285, 579] width 439 height 20
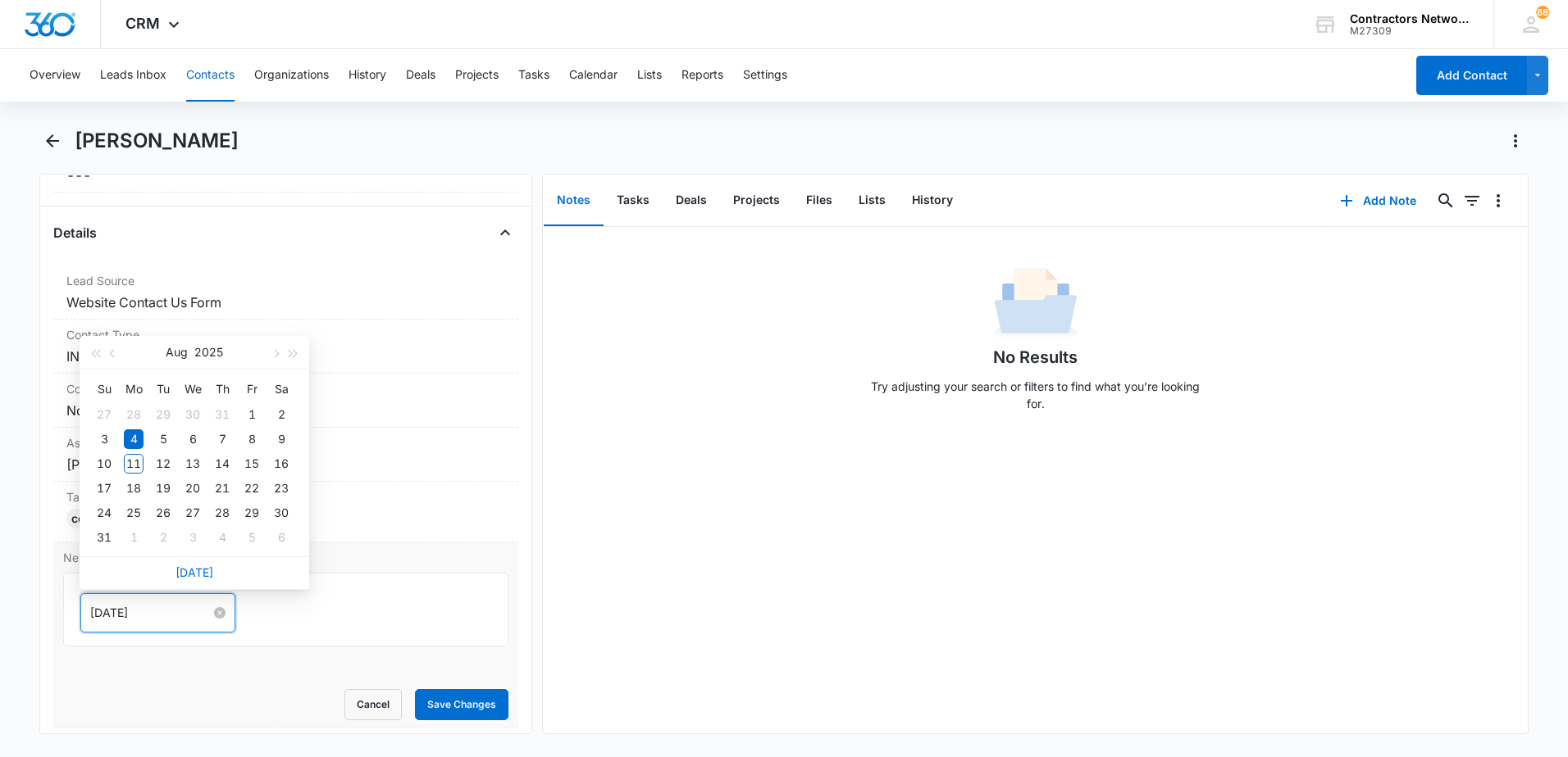
click at [185, 618] on input "[DATE]" at bounding box center [150, 613] width 120 height 18
click at [270, 360] on button "button" at bounding box center [274, 352] width 18 height 33
type input "[DATE]"
click at [130, 513] on div "29" at bounding box center [134, 513] width 20 height 20
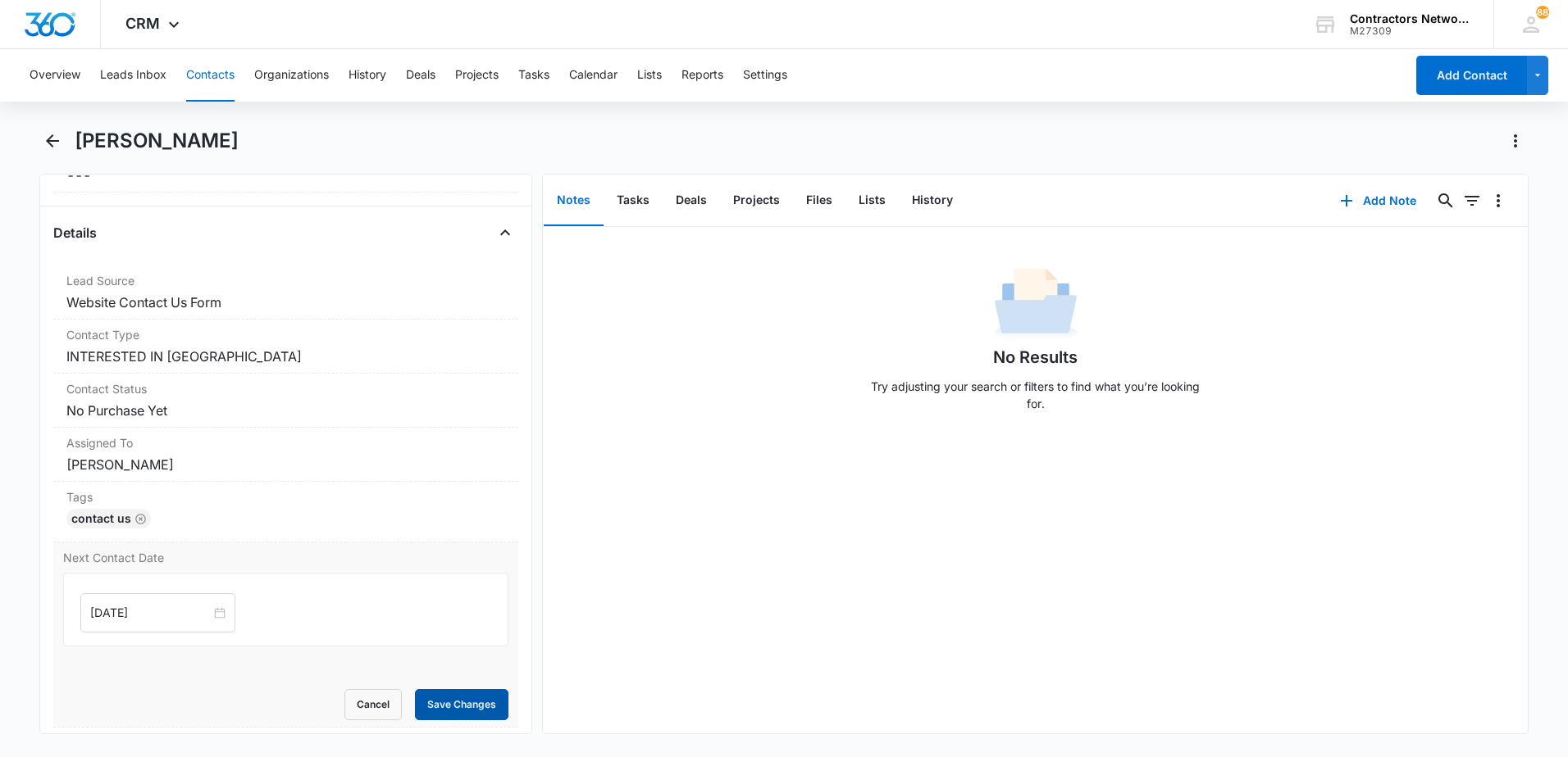
click at [420, 698] on button "Save Changes" at bounding box center [462, 705] width 94 height 31
click at [46, 140] on icon "Back" at bounding box center [52, 141] width 13 height 13
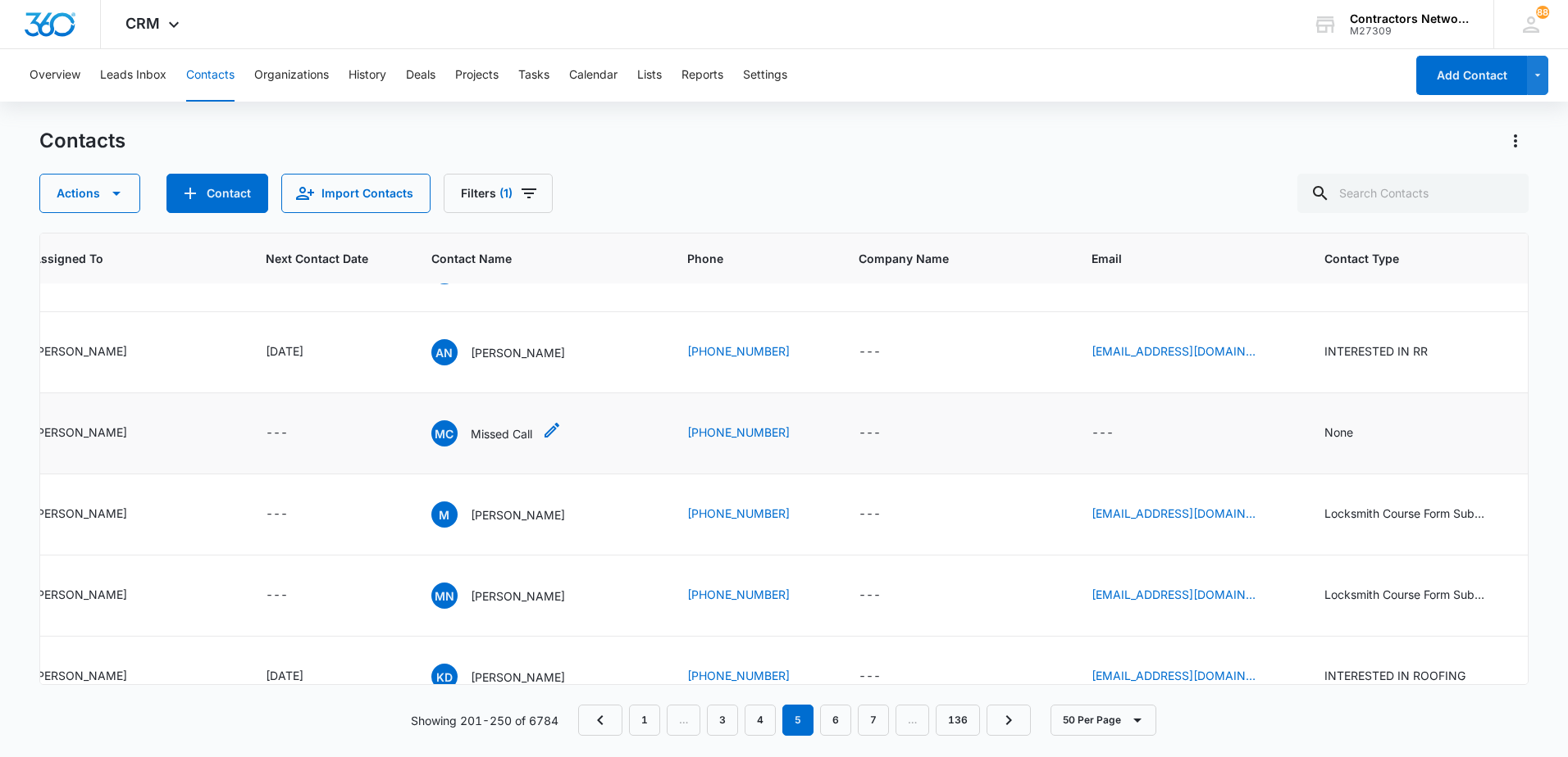
scroll to position [1803, 167]
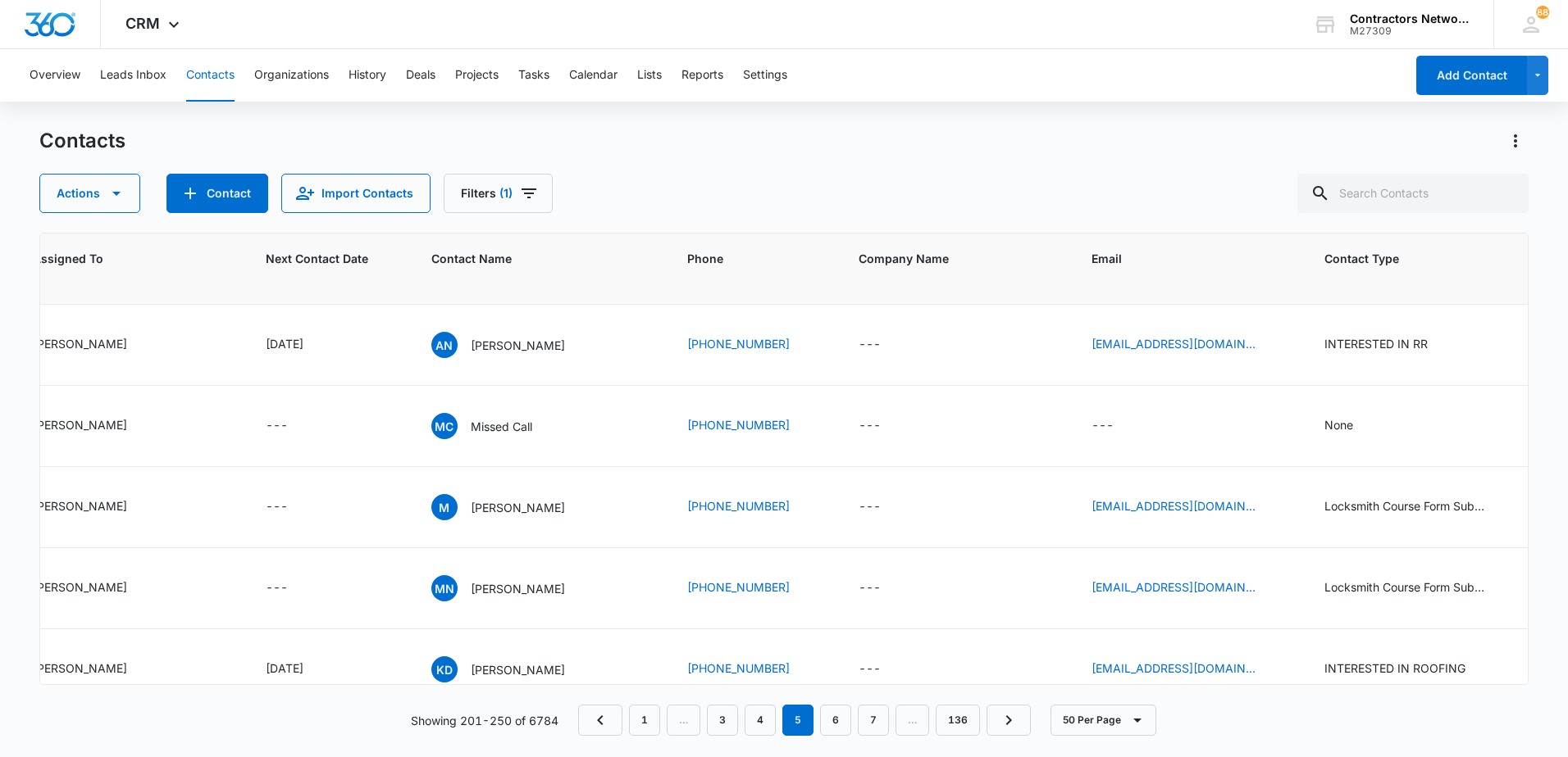
click at [506, 273] on p "[PERSON_NAME]" at bounding box center [518, 264] width 94 height 17
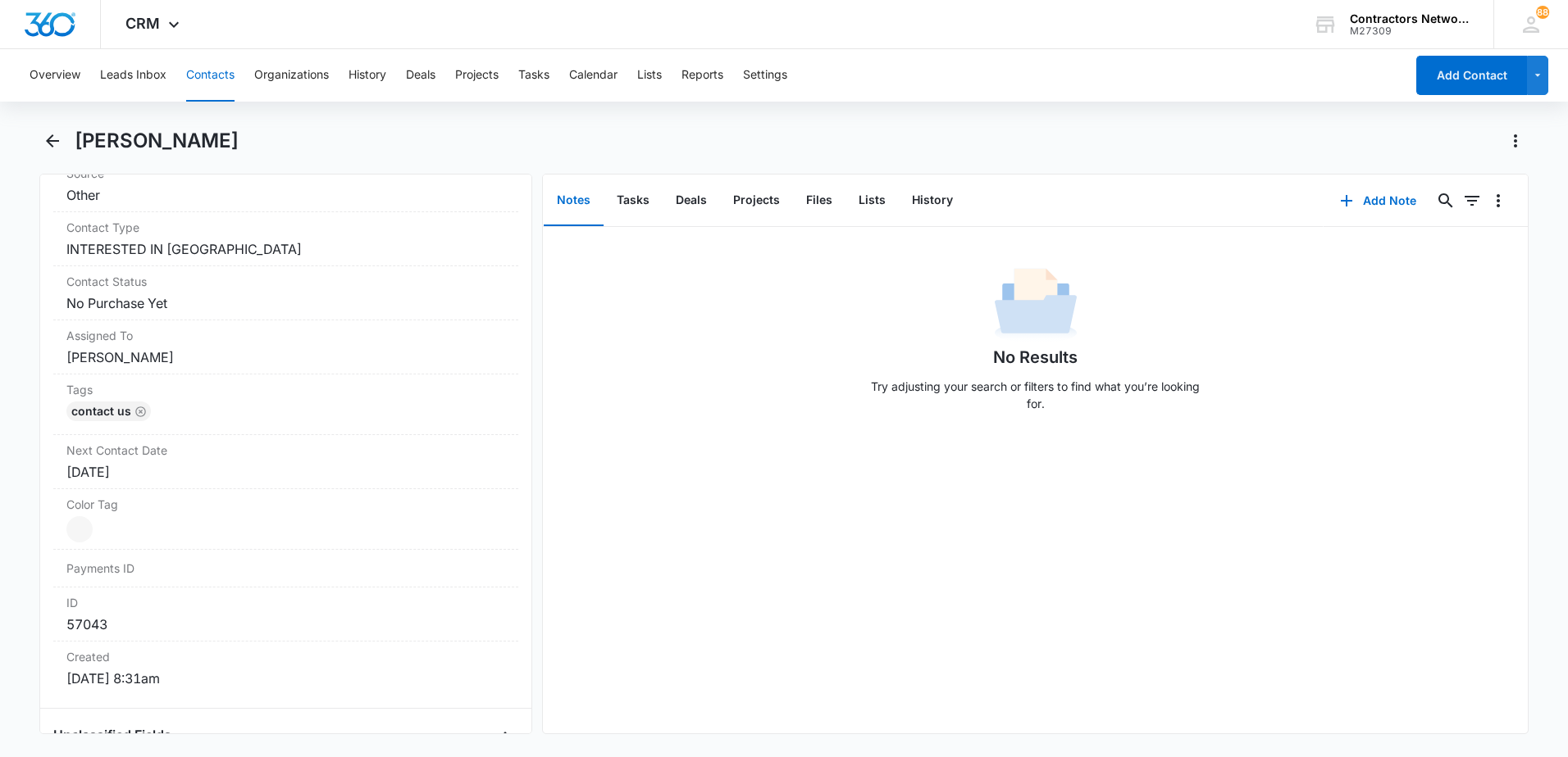
scroll to position [656, 0]
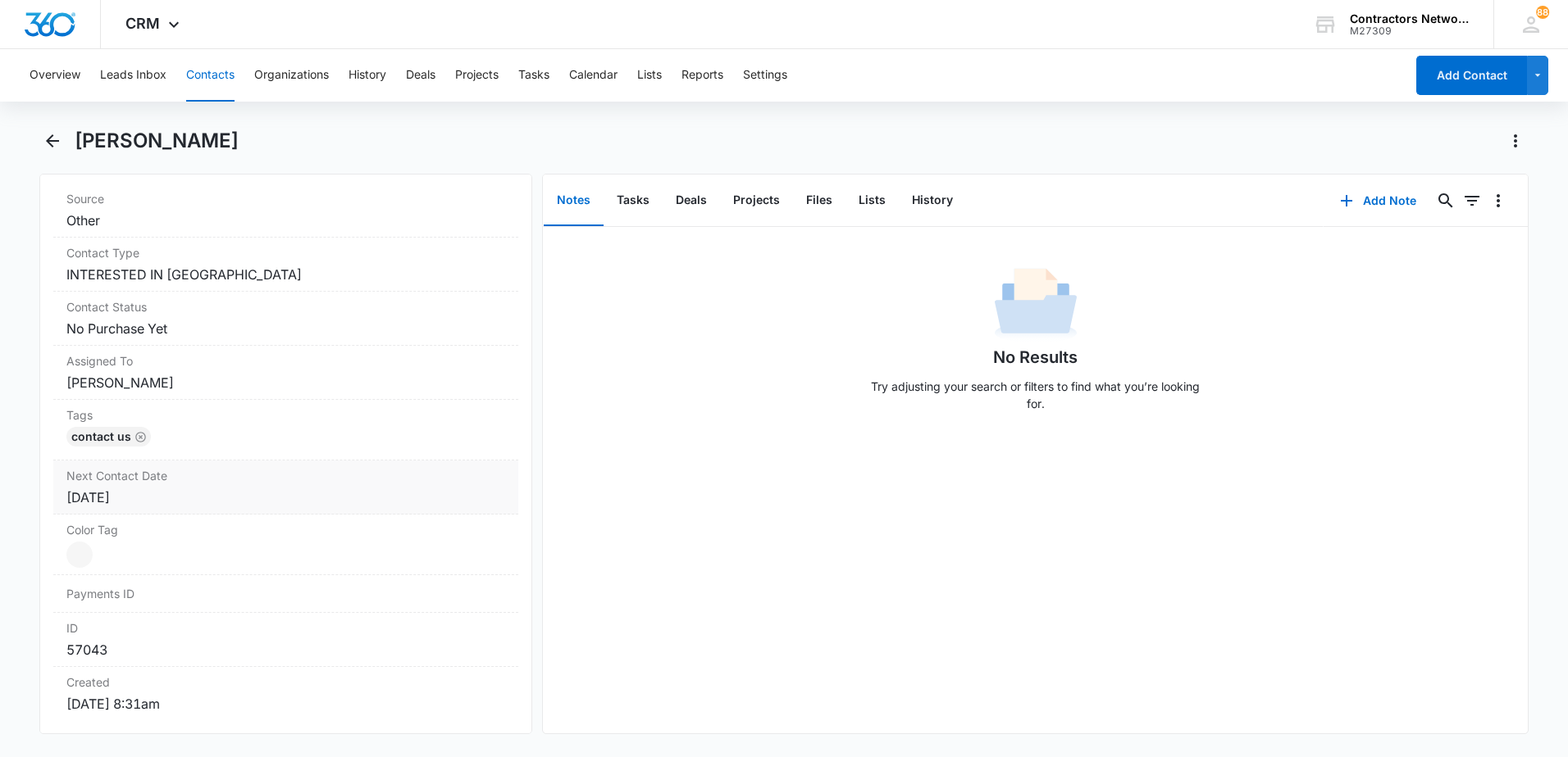
click at [186, 499] on div "[DATE]" at bounding box center [285, 497] width 439 height 20
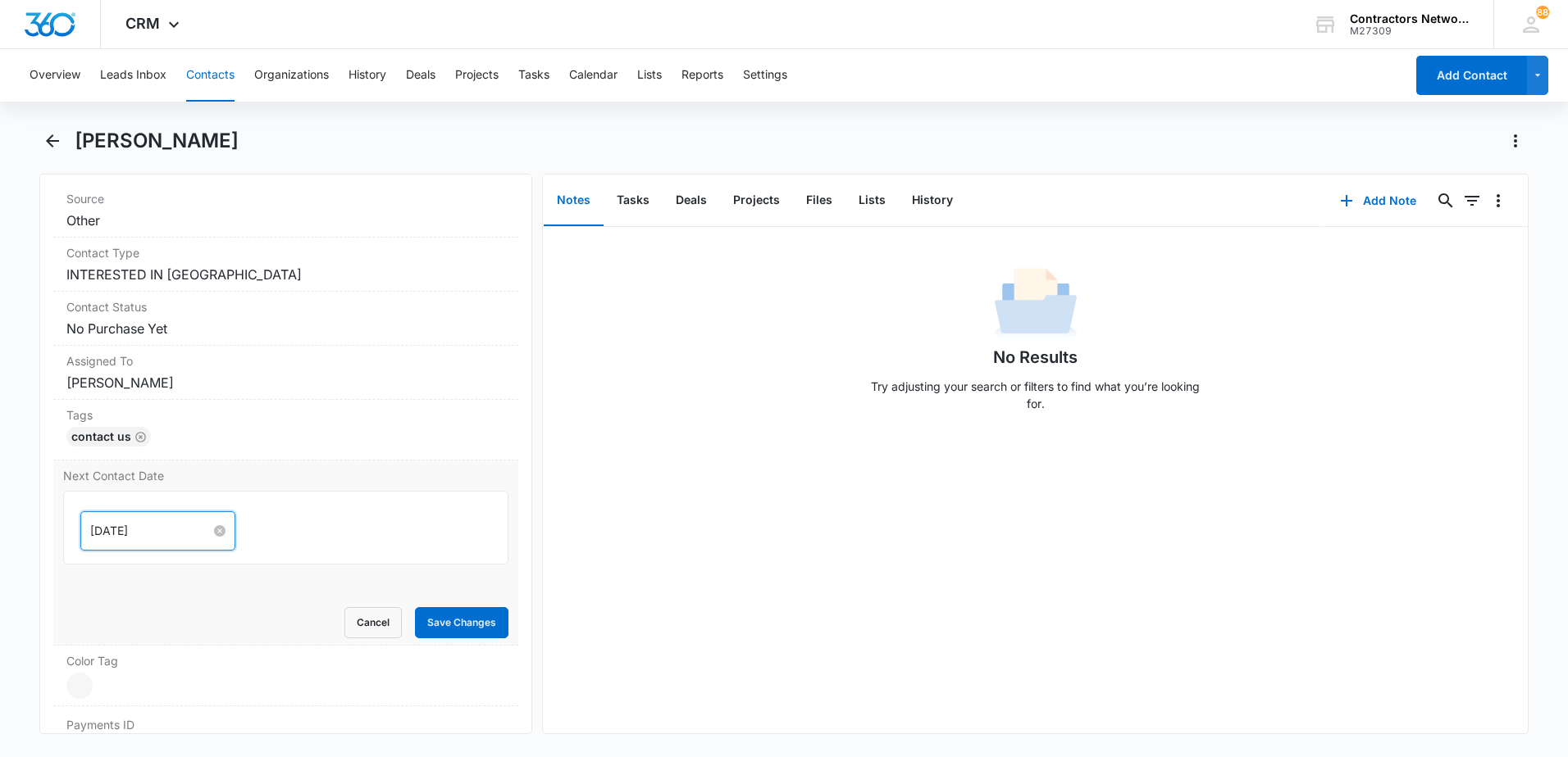
click at [173, 533] on input "[DATE]" at bounding box center [150, 531] width 120 height 18
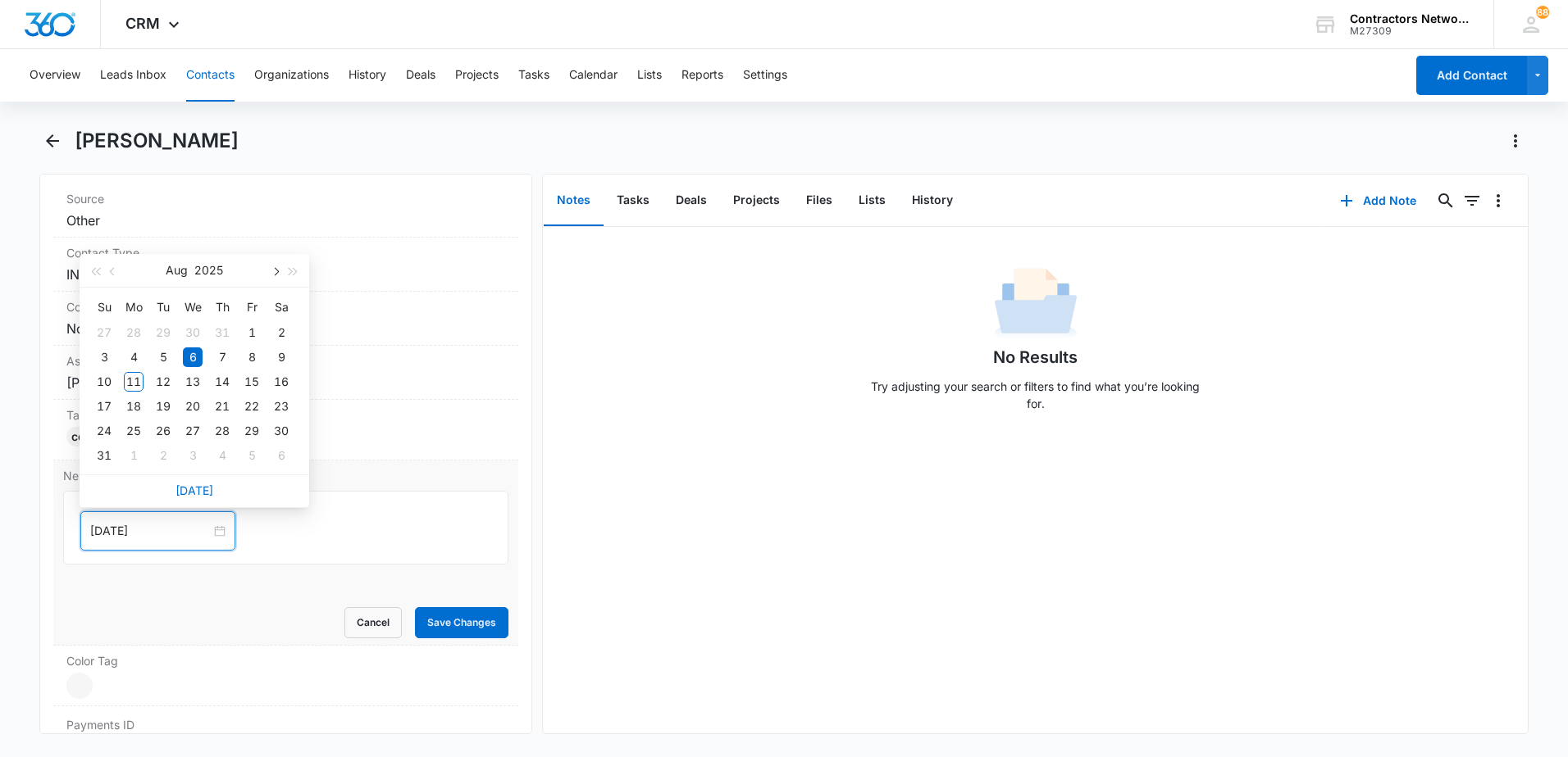
click at [272, 272] on span "button" at bounding box center [274, 272] width 9 height 9
type input "[DATE]"
click at [131, 435] on div "29" at bounding box center [134, 431] width 20 height 20
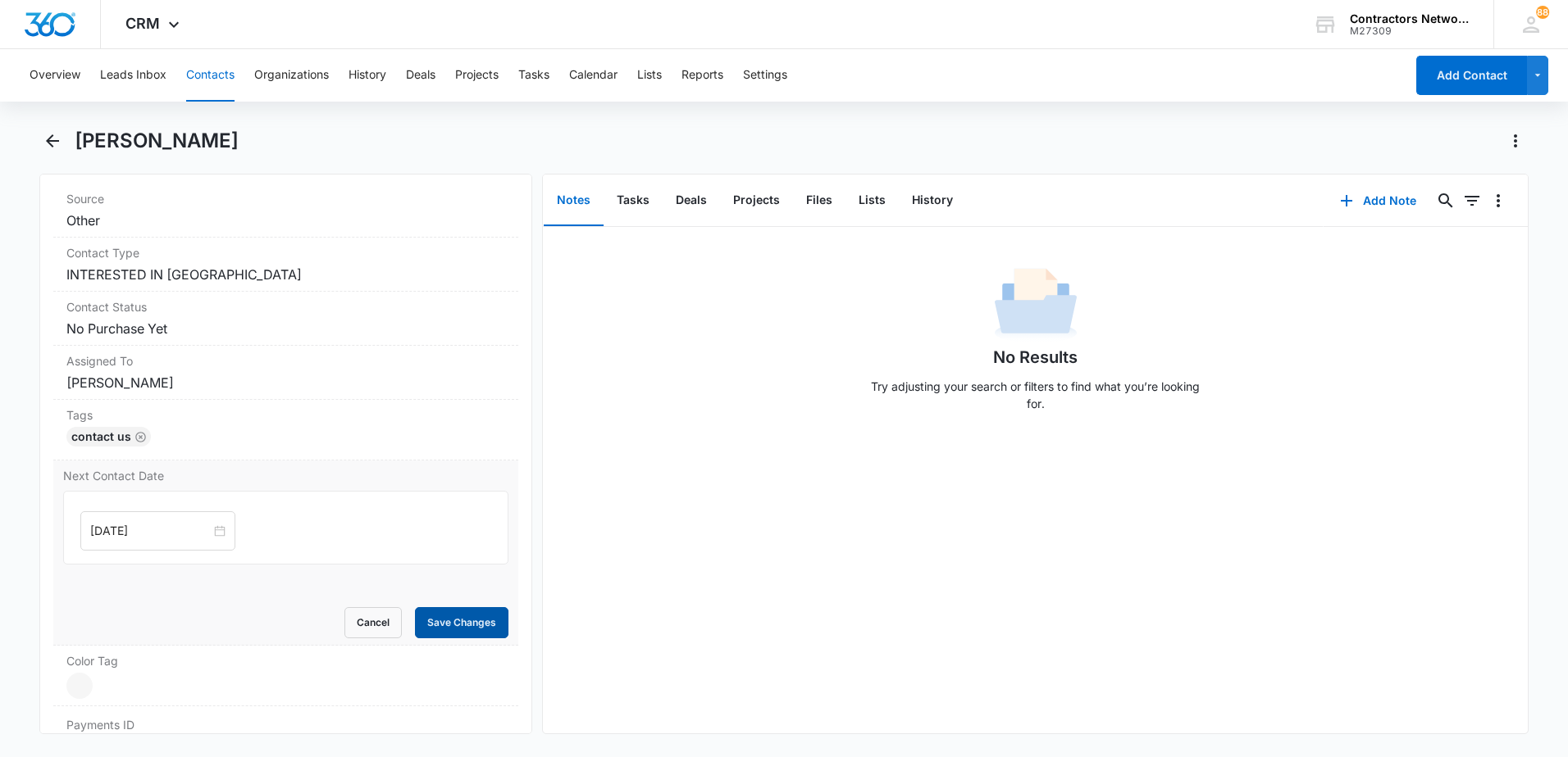
click at [430, 627] on button "Save Changes" at bounding box center [462, 622] width 94 height 31
click at [52, 143] on icon "Back" at bounding box center [52, 140] width 20 height 20
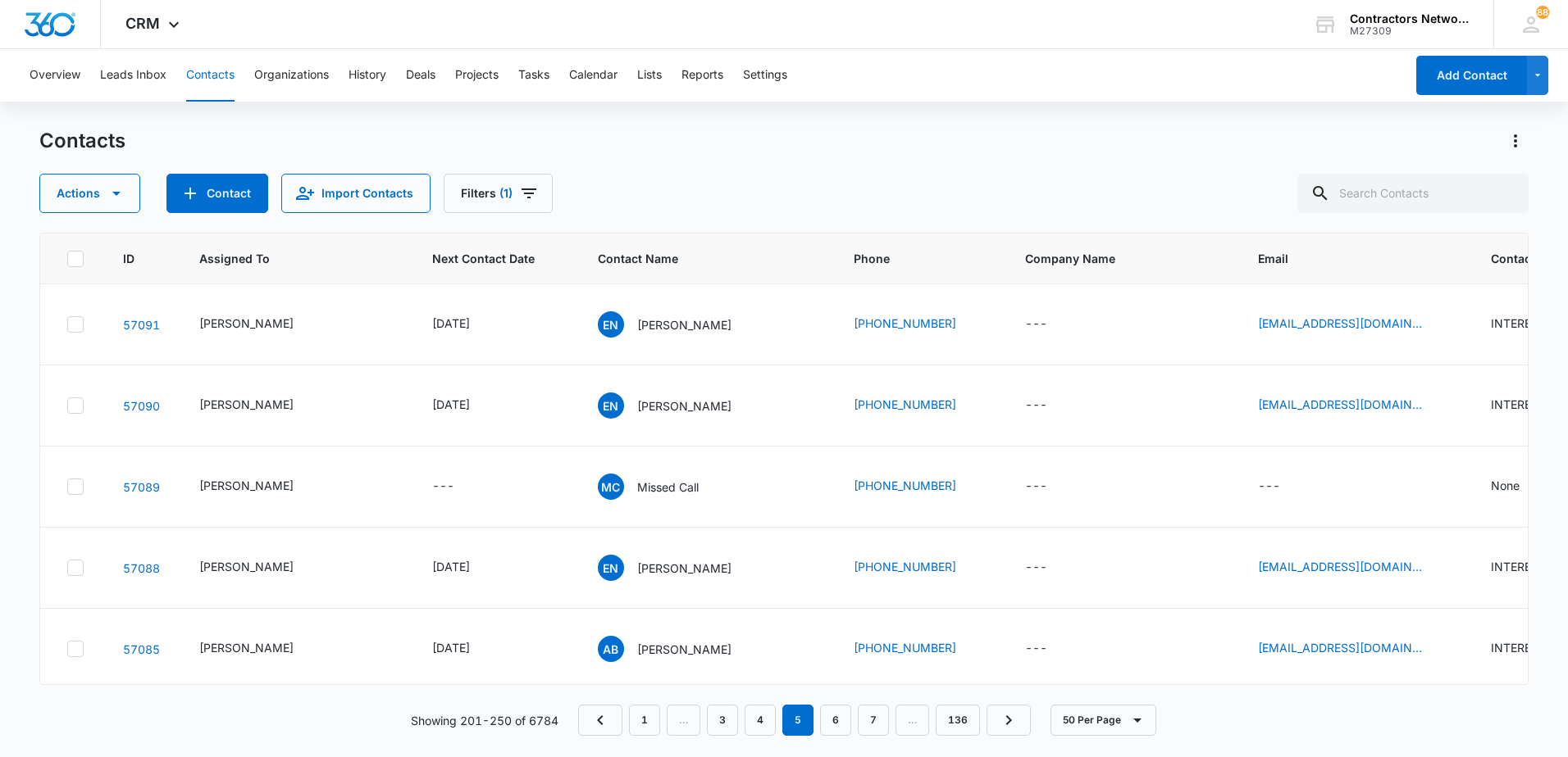
scroll to position [1803, 0]
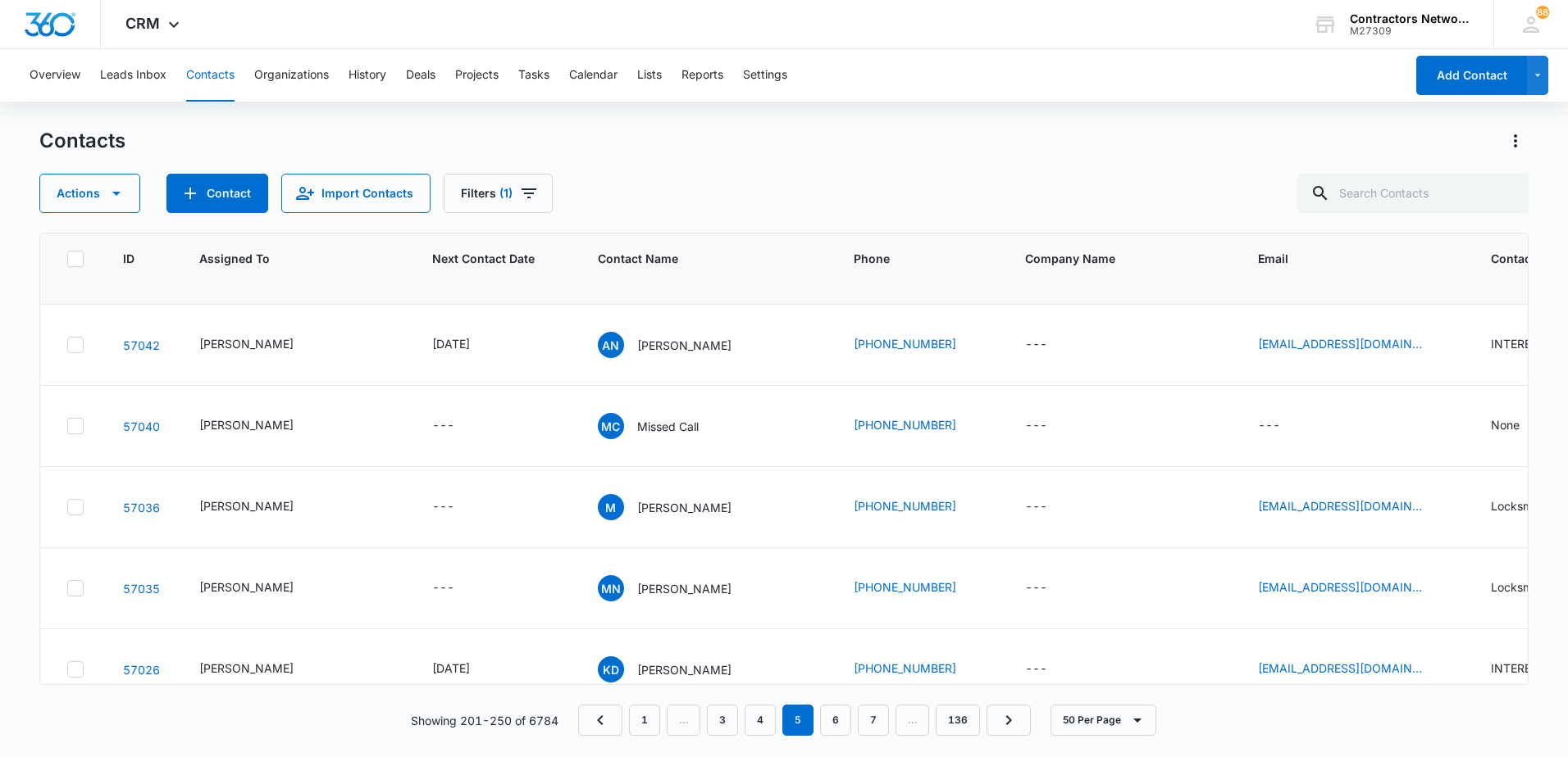
click at [662, 273] on p "[PERSON_NAME]" at bounding box center [684, 264] width 94 height 17
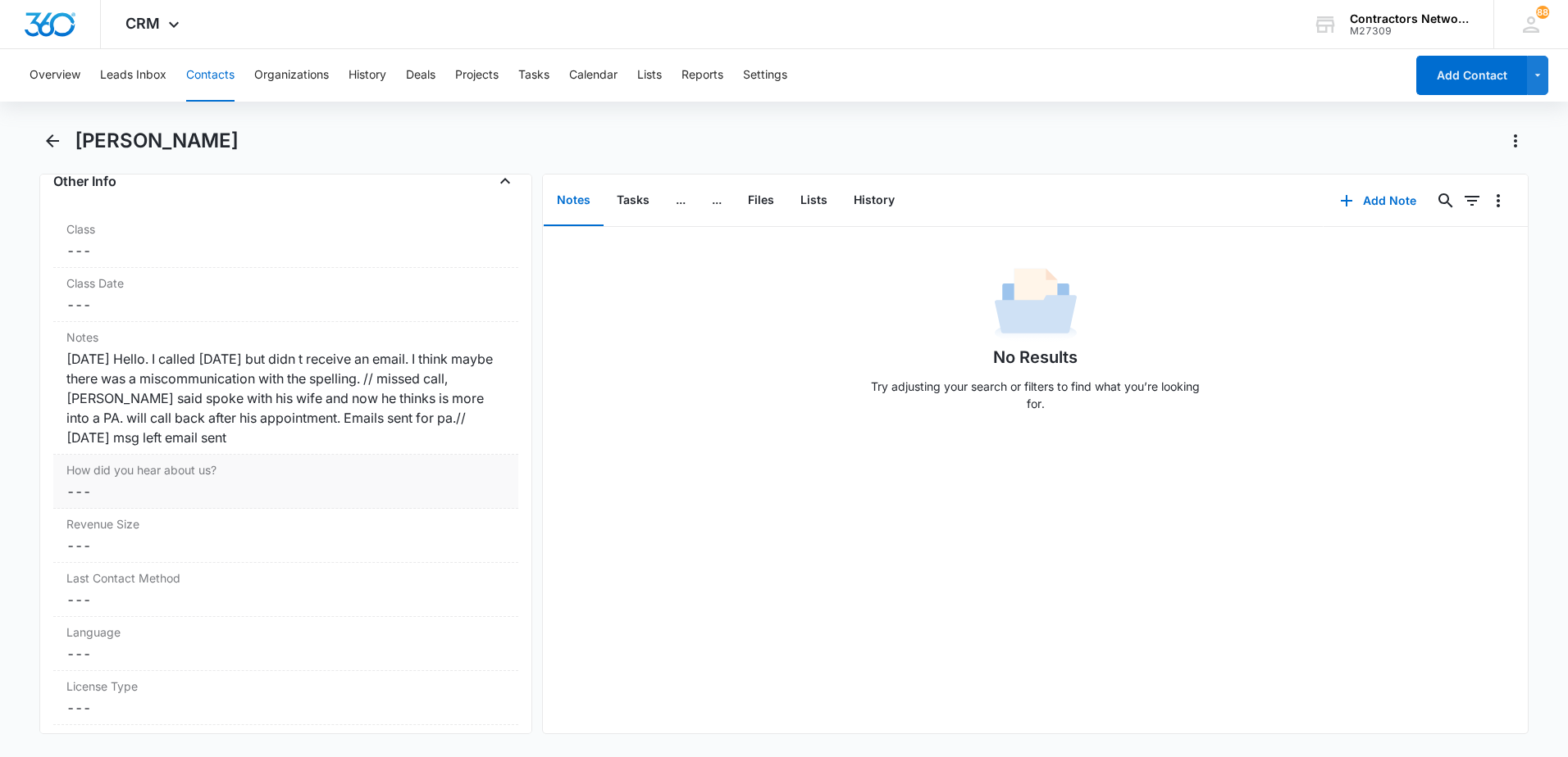
scroll to position [1885, 0]
click at [305, 453] on div "Notes Cancel Save Changes [DATE] Hello. I called [DATE] but didn t receive an e…" at bounding box center [285, 388] width 465 height 133
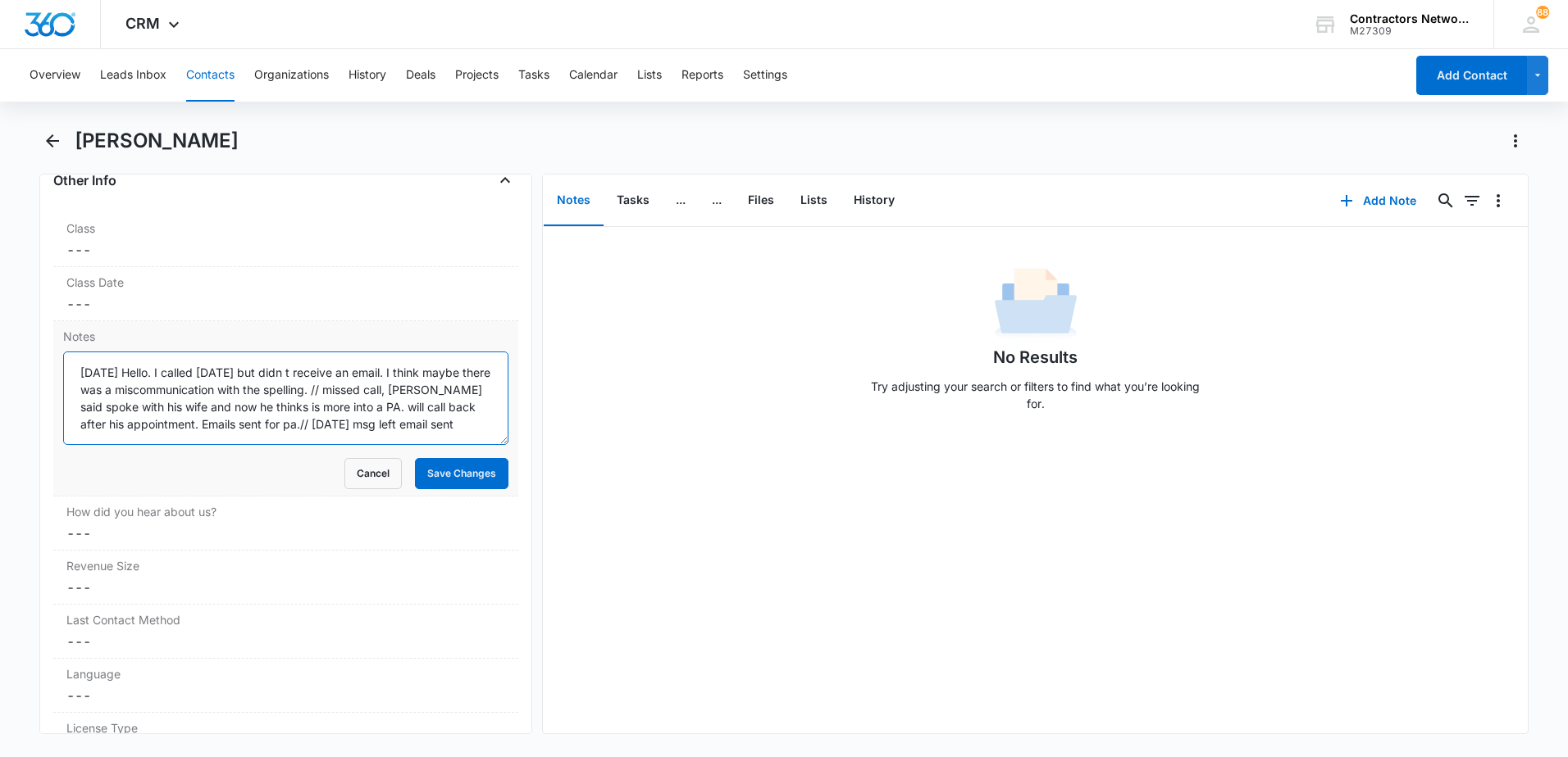
scroll to position [17, 0]
click at [271, 423] on textarea "[DATE] Hello. I called [DATE] but didn t receive an email. I think maybe there …" at bounding box center [286, 398] width 446 height 94
click at [106, 393] on textarea "[DATE] Hello. I called [DATE] but didn t receive an email. I think maybe there …" at bounding box center [286, 398] width 446 height 94
click at [212, 420] on textarea "[DATE] Hello. I called [DATE] but didn t receive an email. I think maybe there …" at bounding box center [286, 398] width 446 height 94
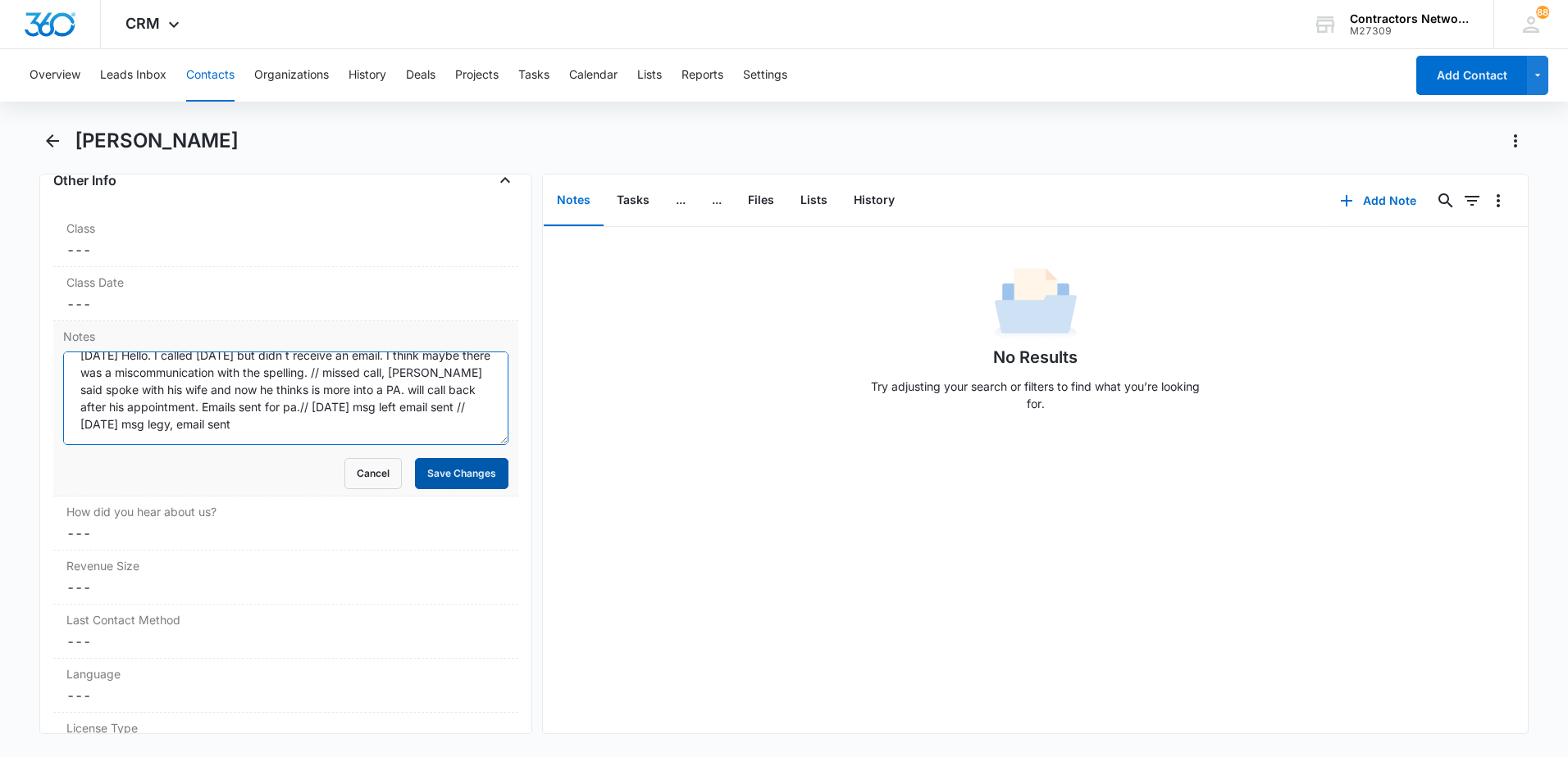
type textarea "[DATE] Hello. I called [DATE] but didn t receive an email. I think maybe there …"
click at [440, 482] on button "Save Changes" at bounding box center [462, 474] width 94 height 31
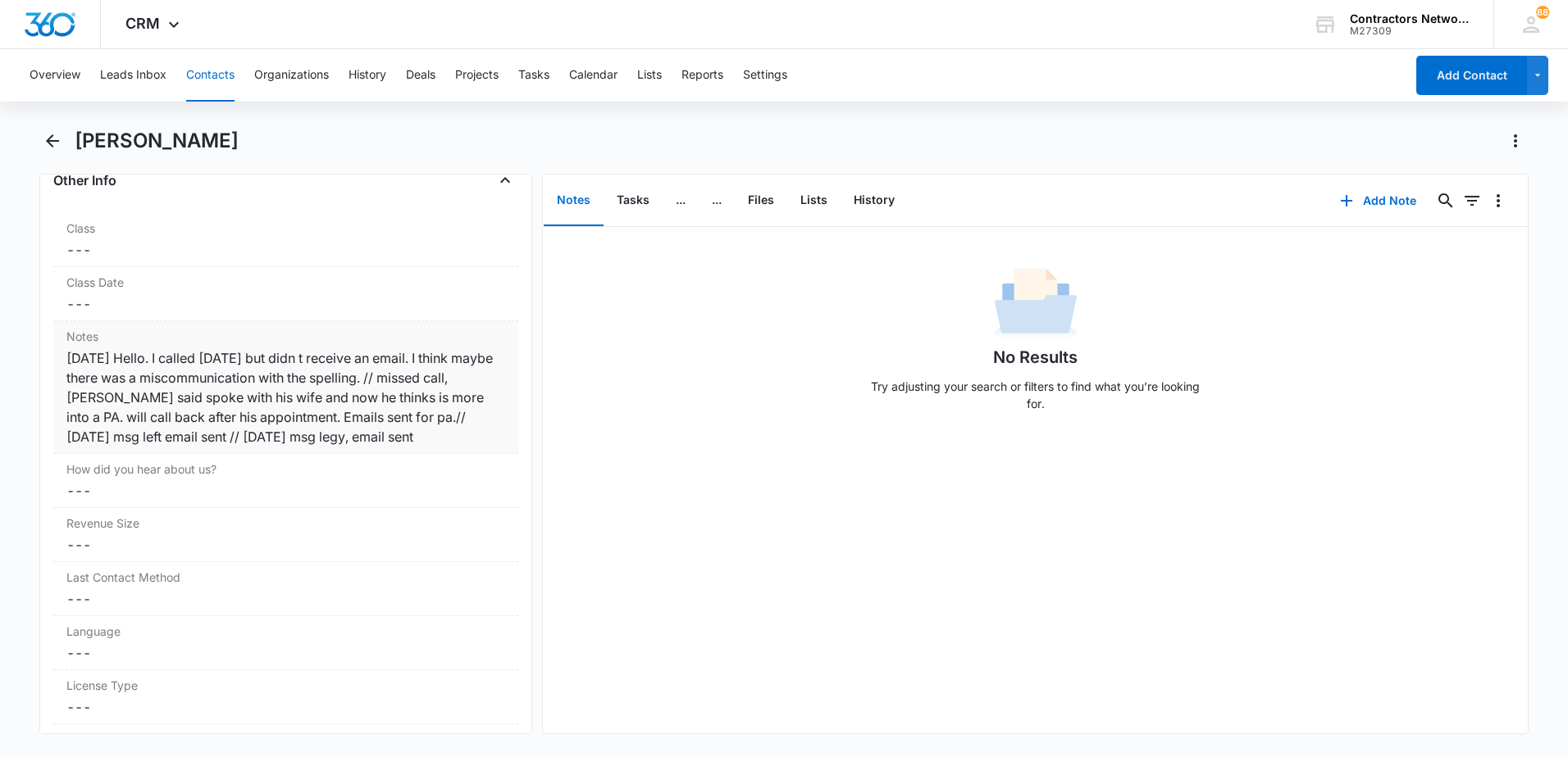
click at [393, 445] on div "[DATE] Hello. I called [DATE] but didn t receive an email. I think maybe there …" at bounding box center [285, 398] width 439 height 99
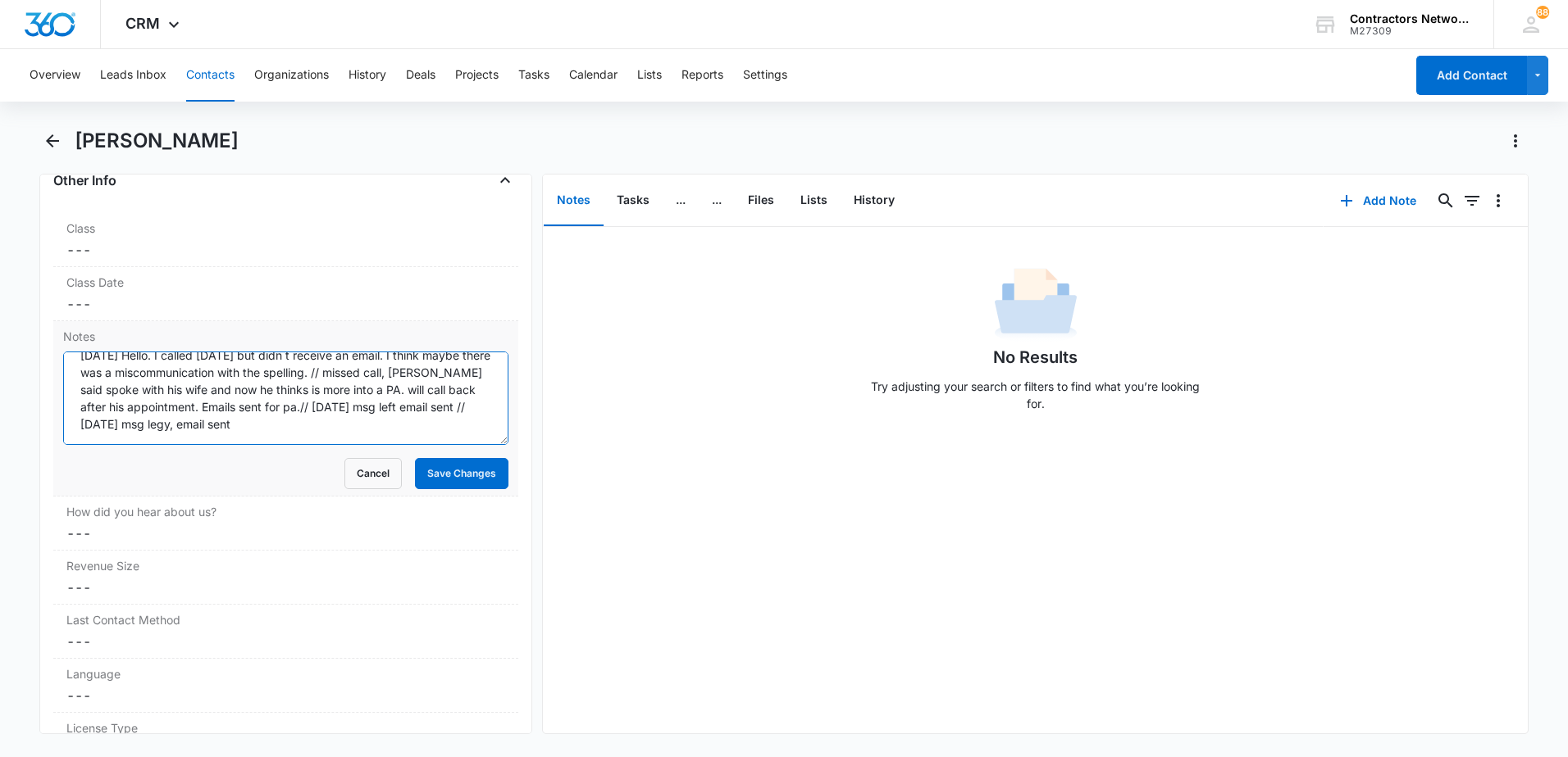
click at [283, 433] on textarea "[DATE] Hello. I called [DATE] but didn t receive an email. I think maybe there …" at bounding box center [286, 398] width 446 height 94
type textarea "[DATE] Hello. I called [DATE] but didn t receive an email. I think maybe there …"
click at [453, 472] on button "Save Changes" at bounding box center [462, 474] width 94 height 31
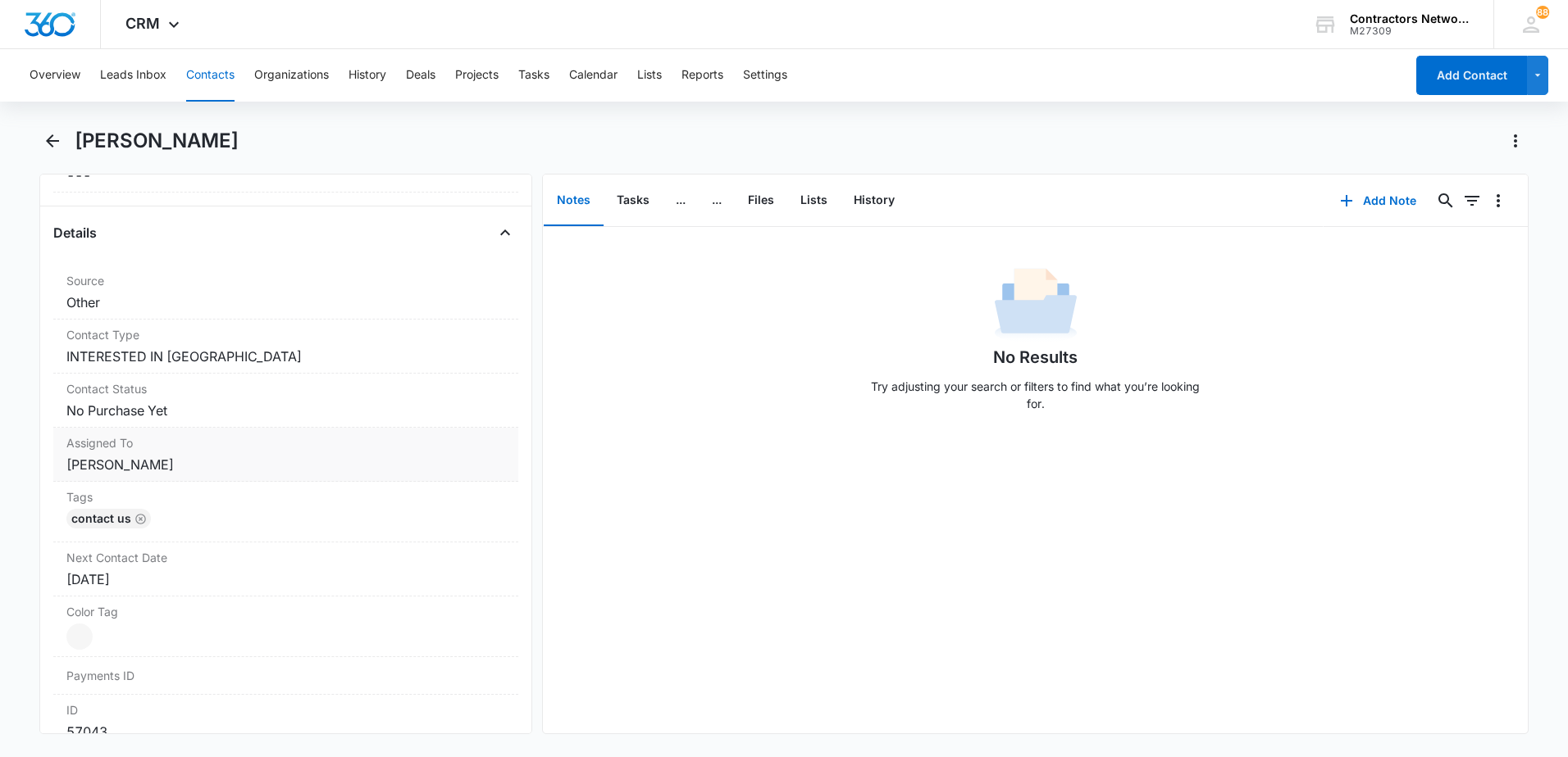
scroll to position [328, 0]
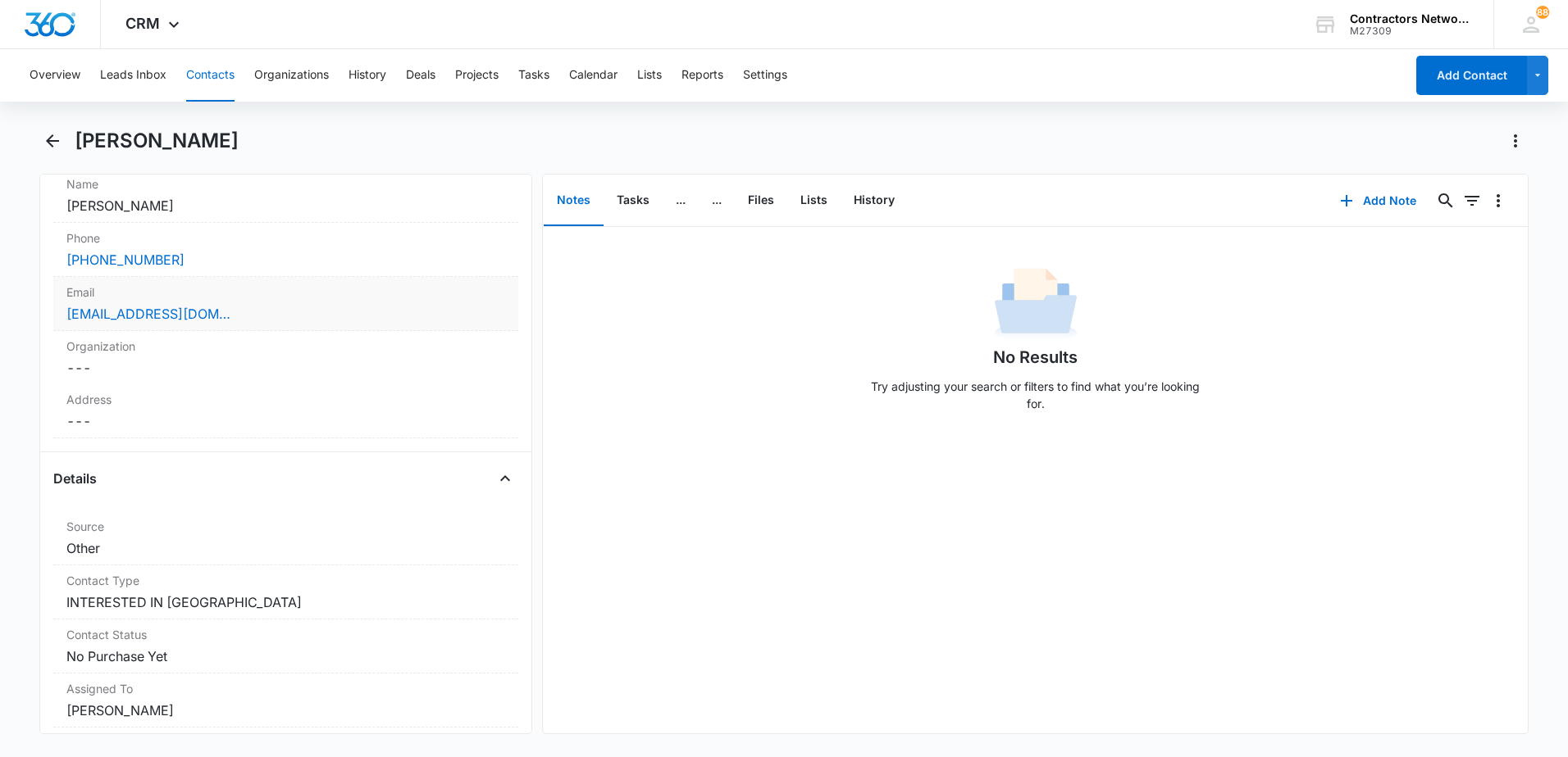
click at [295, 319] on div "[EMAIL_ADDRESS][DOMAIN_NAME]" at bounding box center [285, 314] width 439 height 20
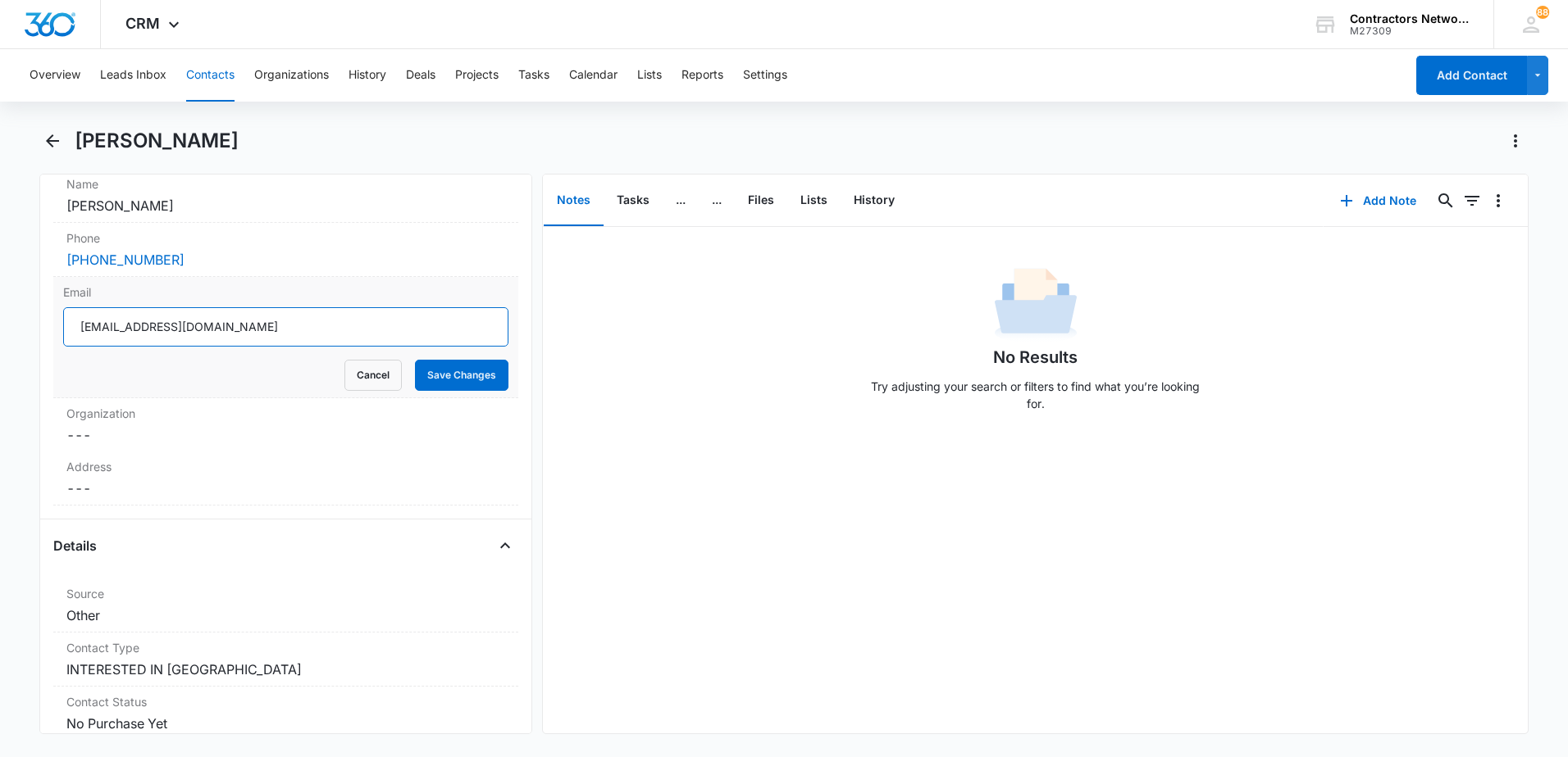
click at [289, 341] on input "[EMAIL_ADDRESS][DOMAIN_NAME]" at bounding box center [286, 327] width 446 height 40
click at [54, 137] on icon "Back" at bounding box center [52, 140] width 20 height 20
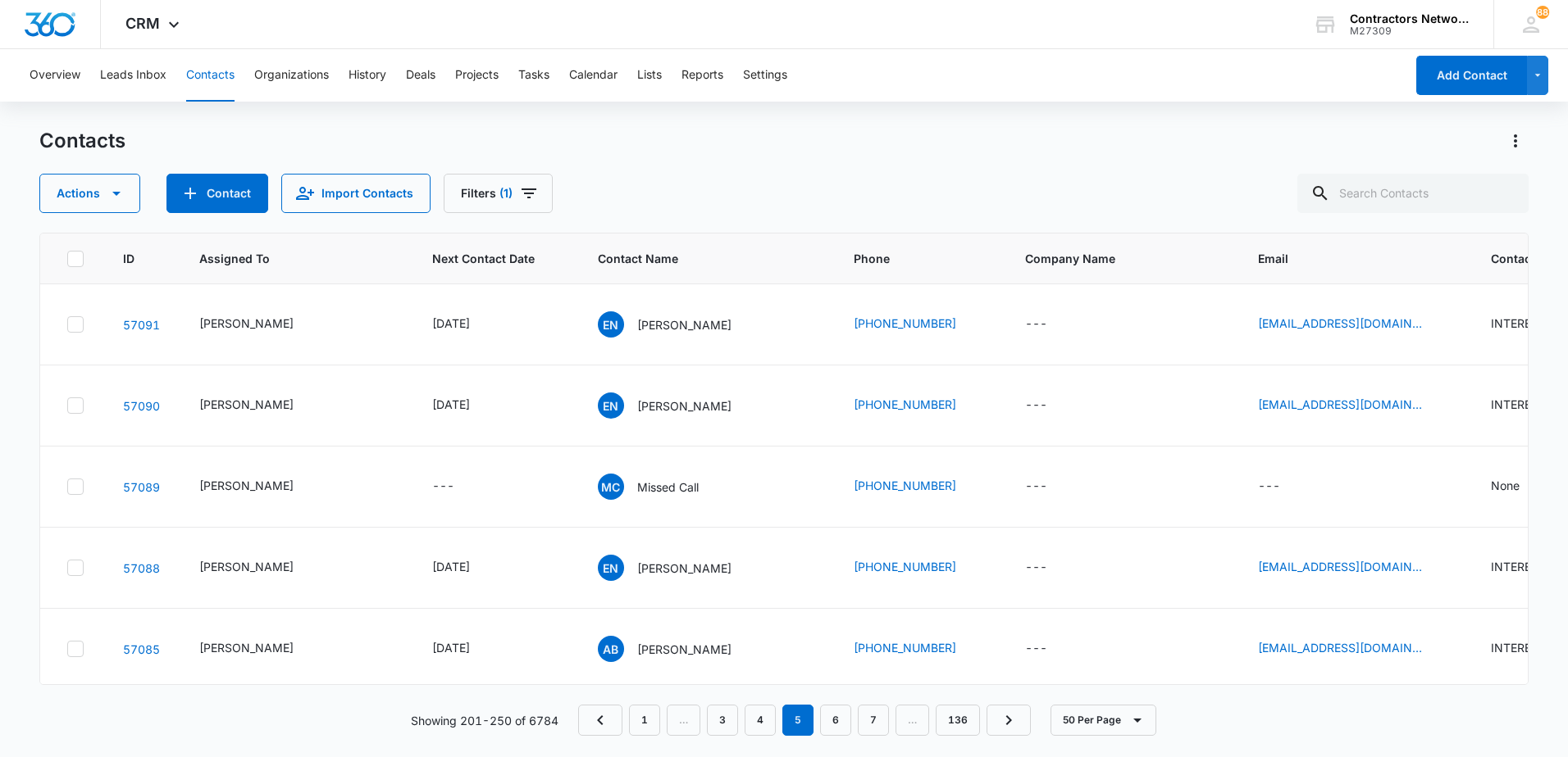
scroll to position [1803, 0]
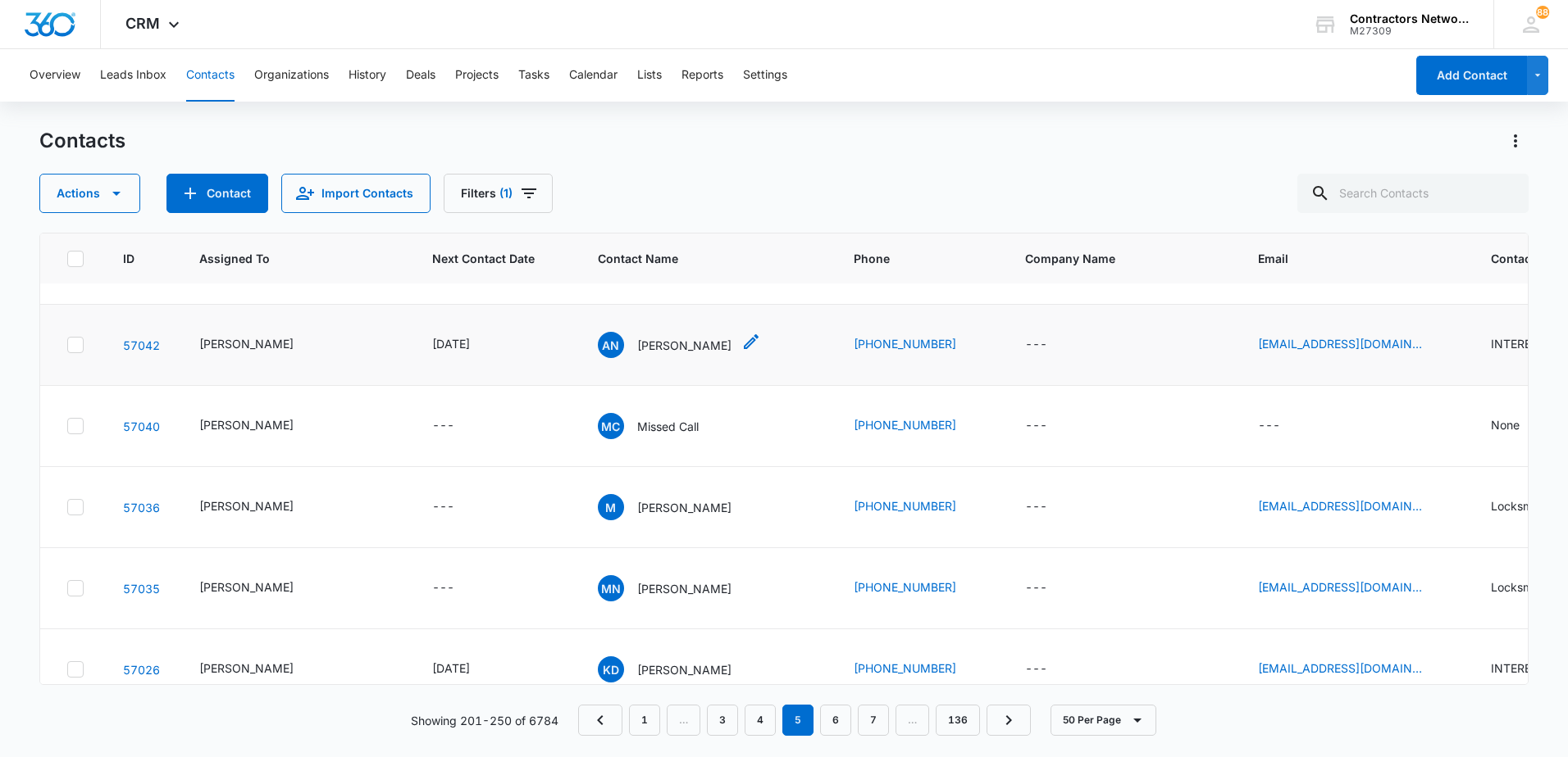
click at [656, 354] on p "[PERSON_NAME]" at bounding box center [684, 346] width 94 height 17
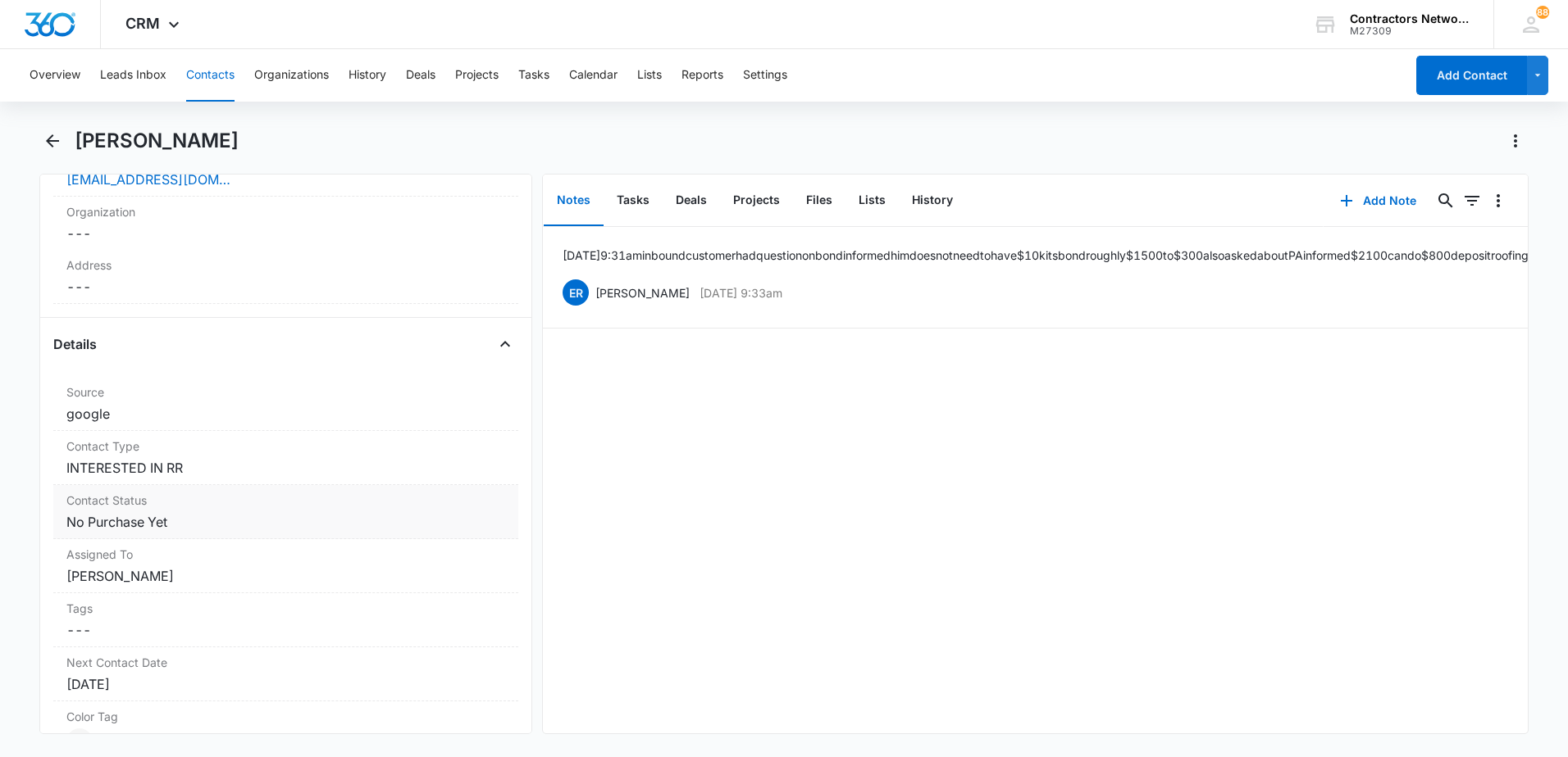
scroll to position [328, 0]
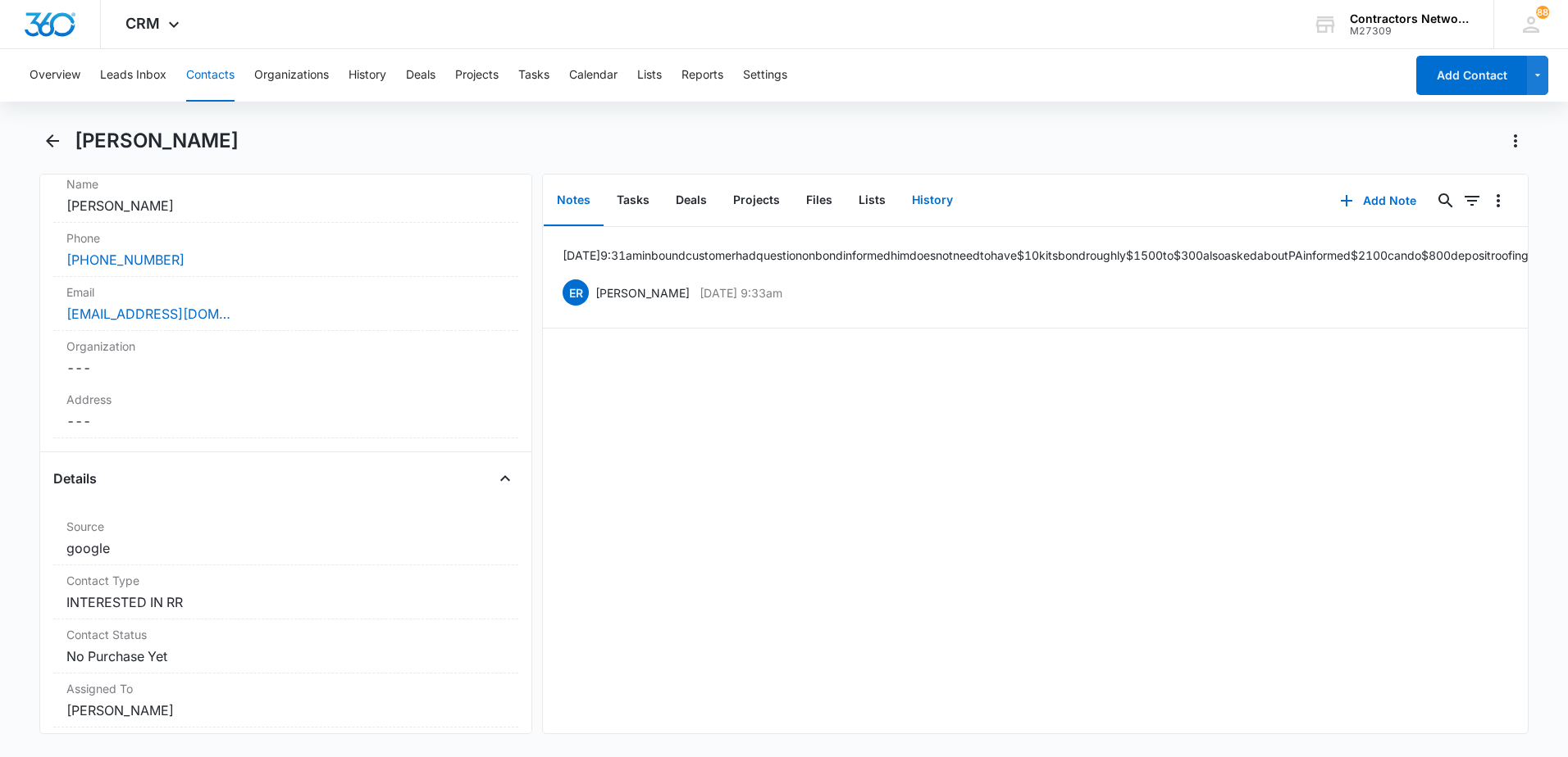
click at [945, 193] on button "History" at bounding box center [932, 201] width 67 height 51
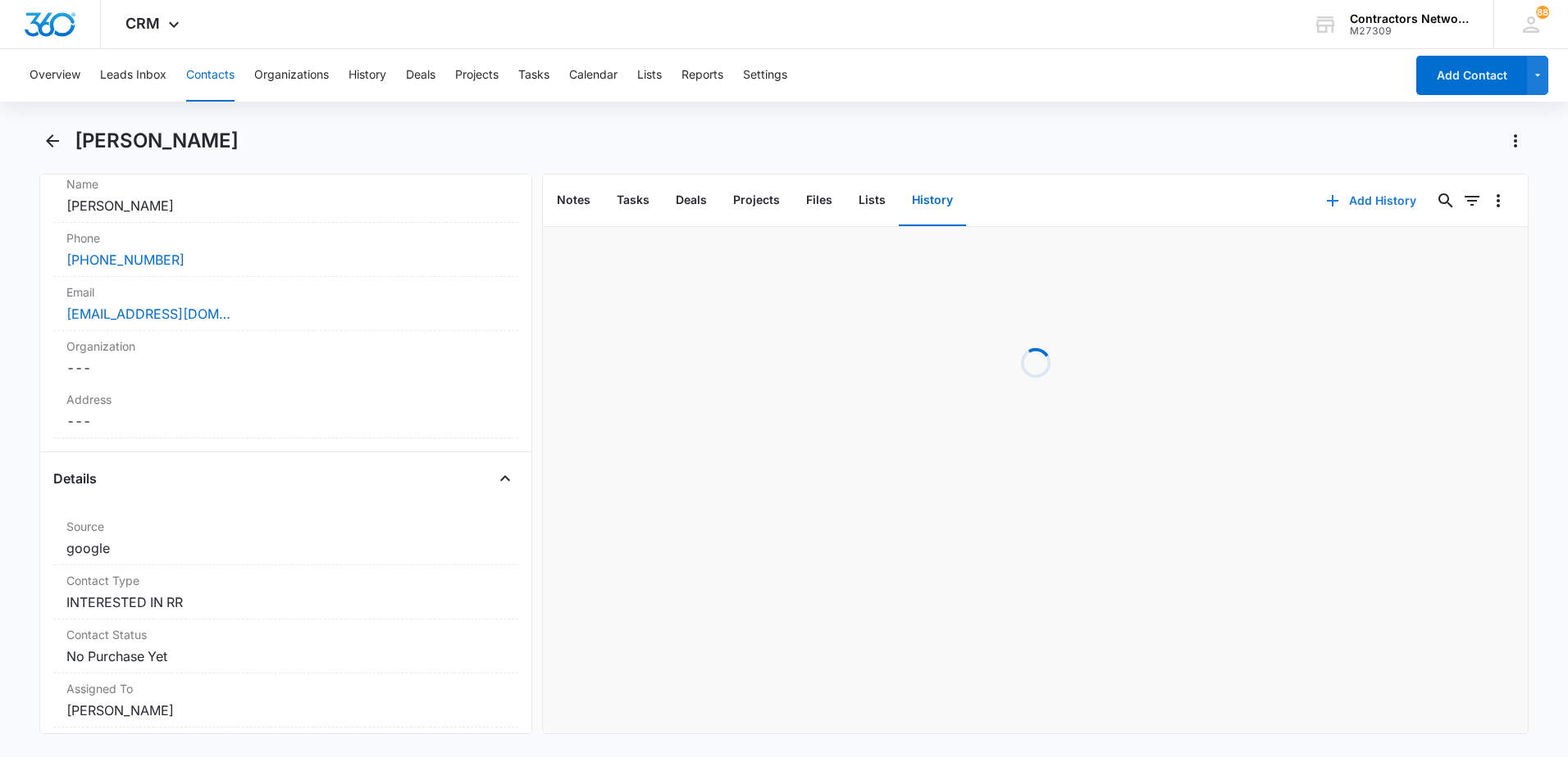
click at [1327, 200] on icon "button" at bounding box center [1333, 201] width 11 height 11
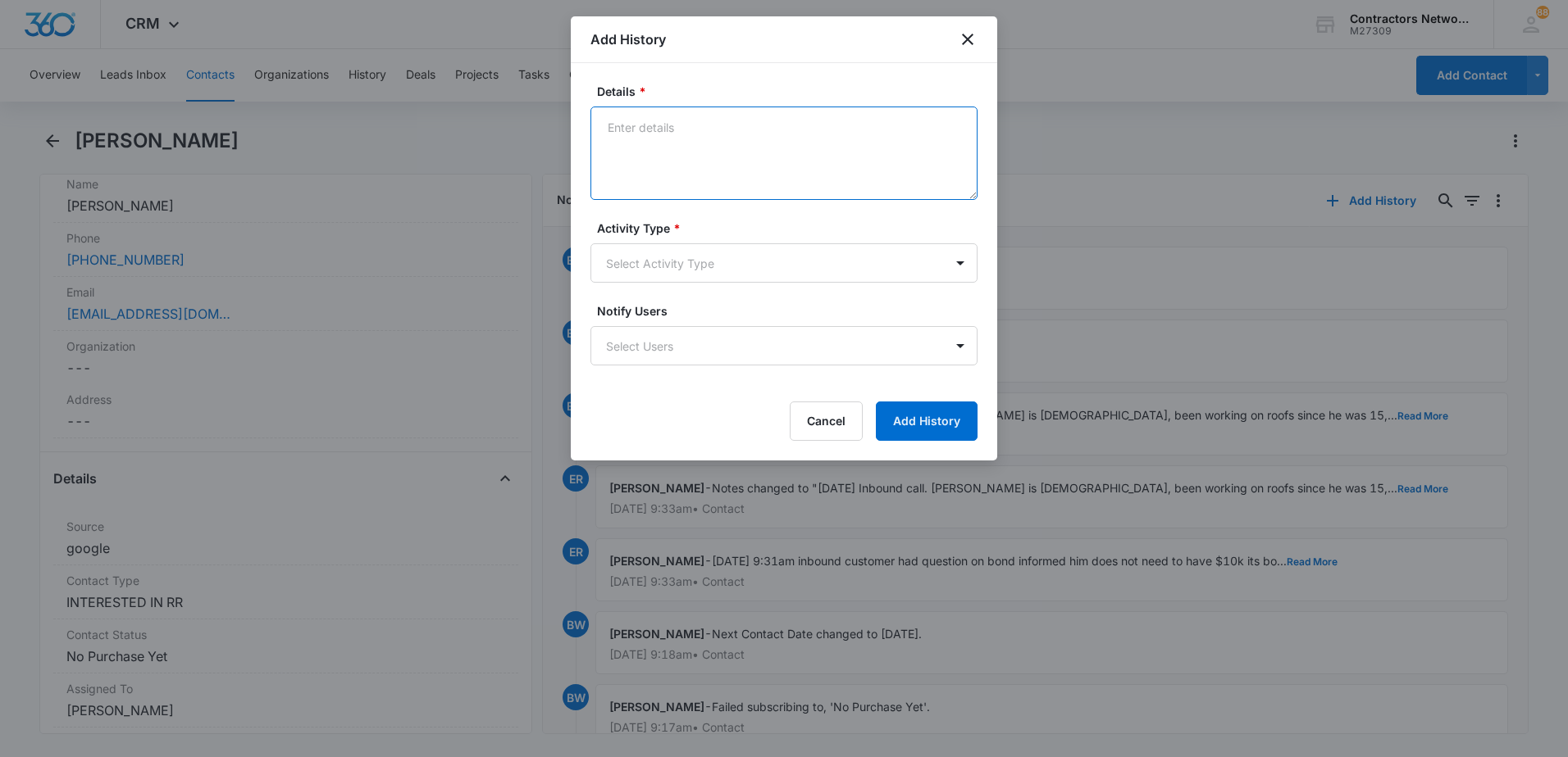
click at [645, 171] on textarea "Details *" at bounding box center [784, 153] width 387 height 94
type textarea "[DATE] straigh to vm, msg left"
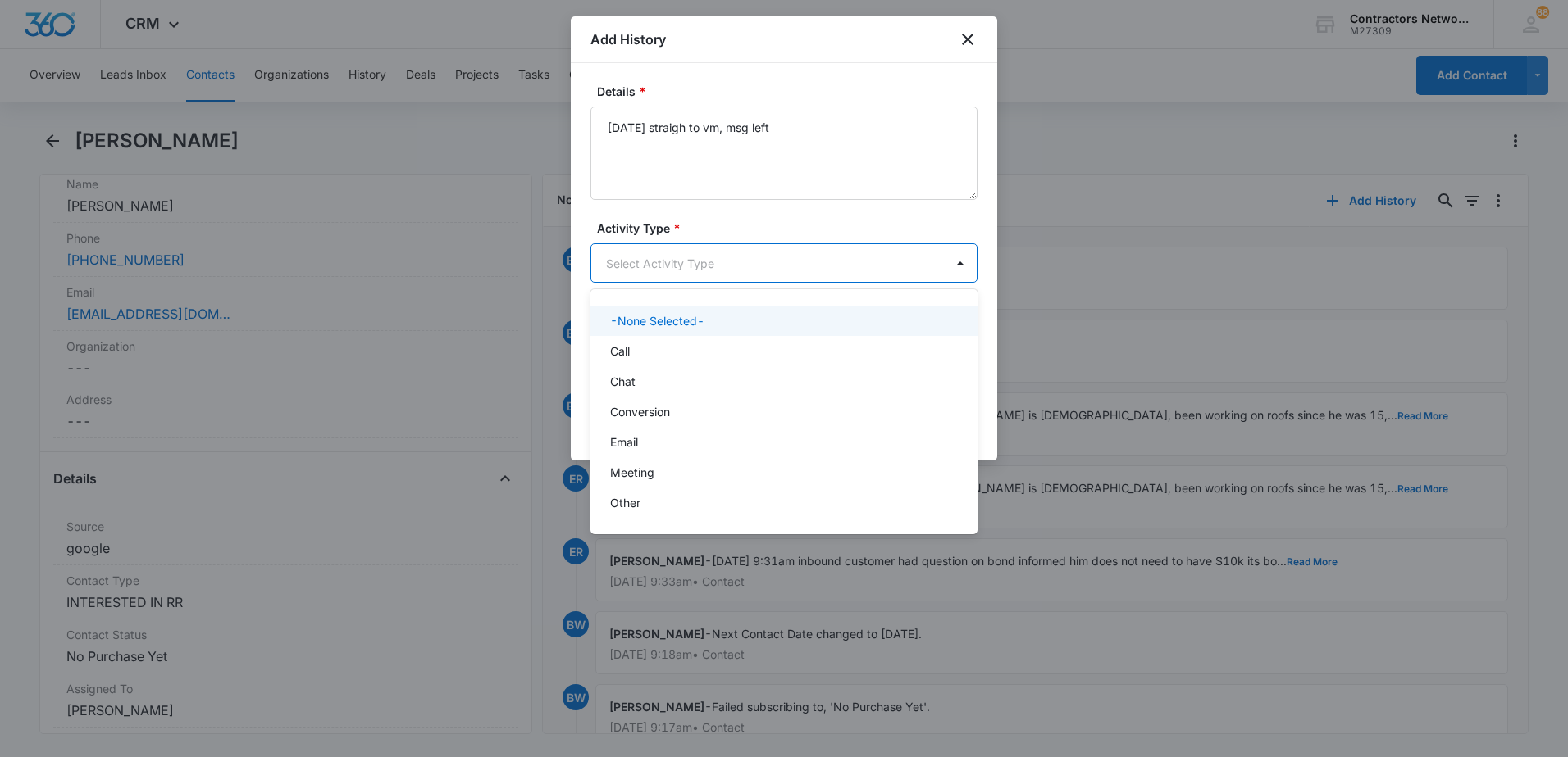
click at [654, 263] on body "CRM Apps Reputation Websites Forms CRM Email Social Shop Payments POS Content A…" at bounding box center [784, 378] width 1568 height 757
click at [652, 350] on div "Call" at bounding box center [782, 351] width 344 height 17
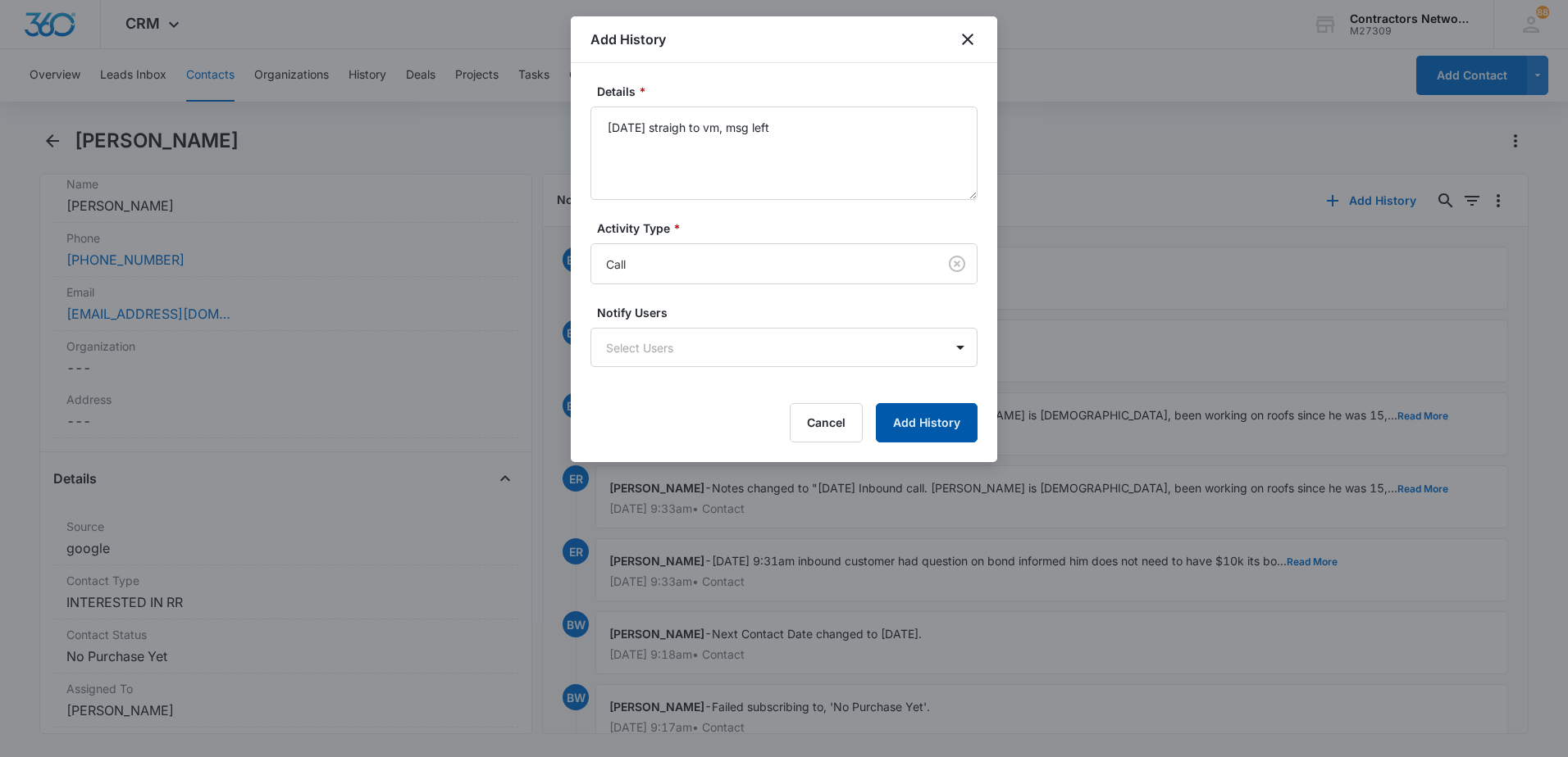
click at [922, 431] on button "Add History" at bounding box center [926, 424] width 101 height 40
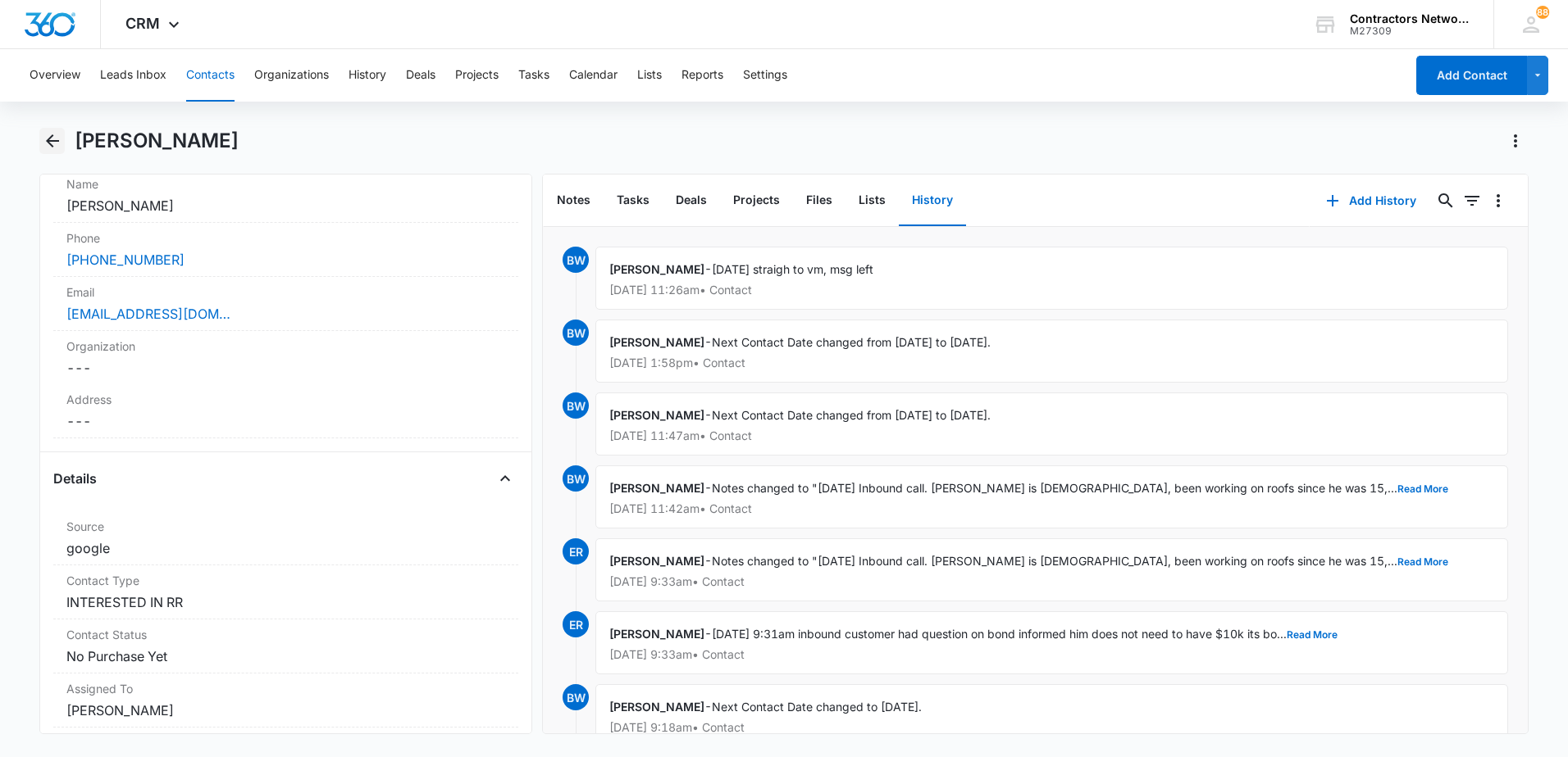
click at [49, 142] on icon "Back" at bounding box center [52, 141] width 13 height 13
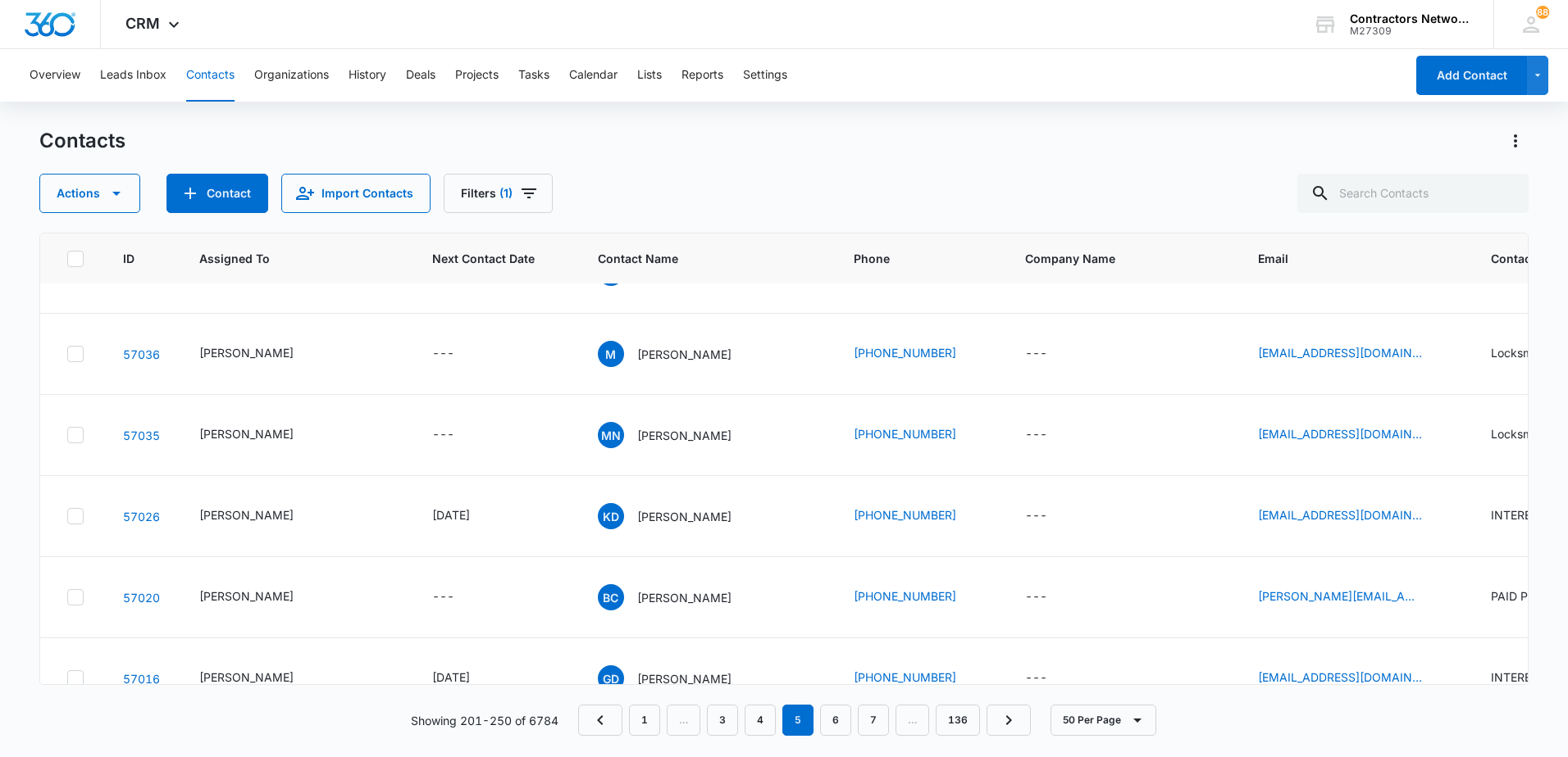
scroll to position [1967, 0]
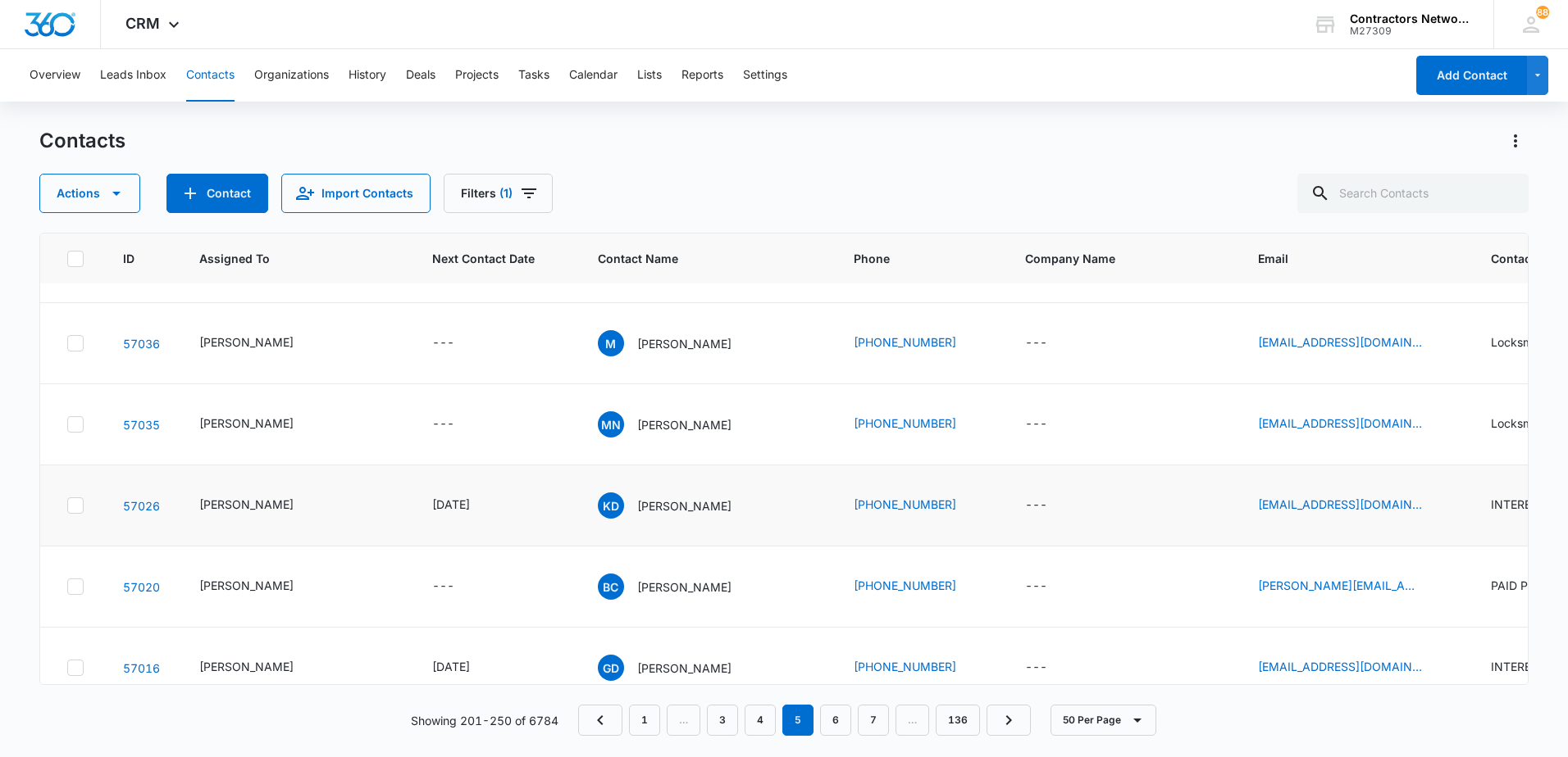
drag, startPoint x: 684, startPoint y: 672, endPoint x: 722, endPoint y: 671, distance: 38.0
click at [722, 547] on td "KD [PERSON_NAME]" at bounding box center [706, 506] width 256 height 81
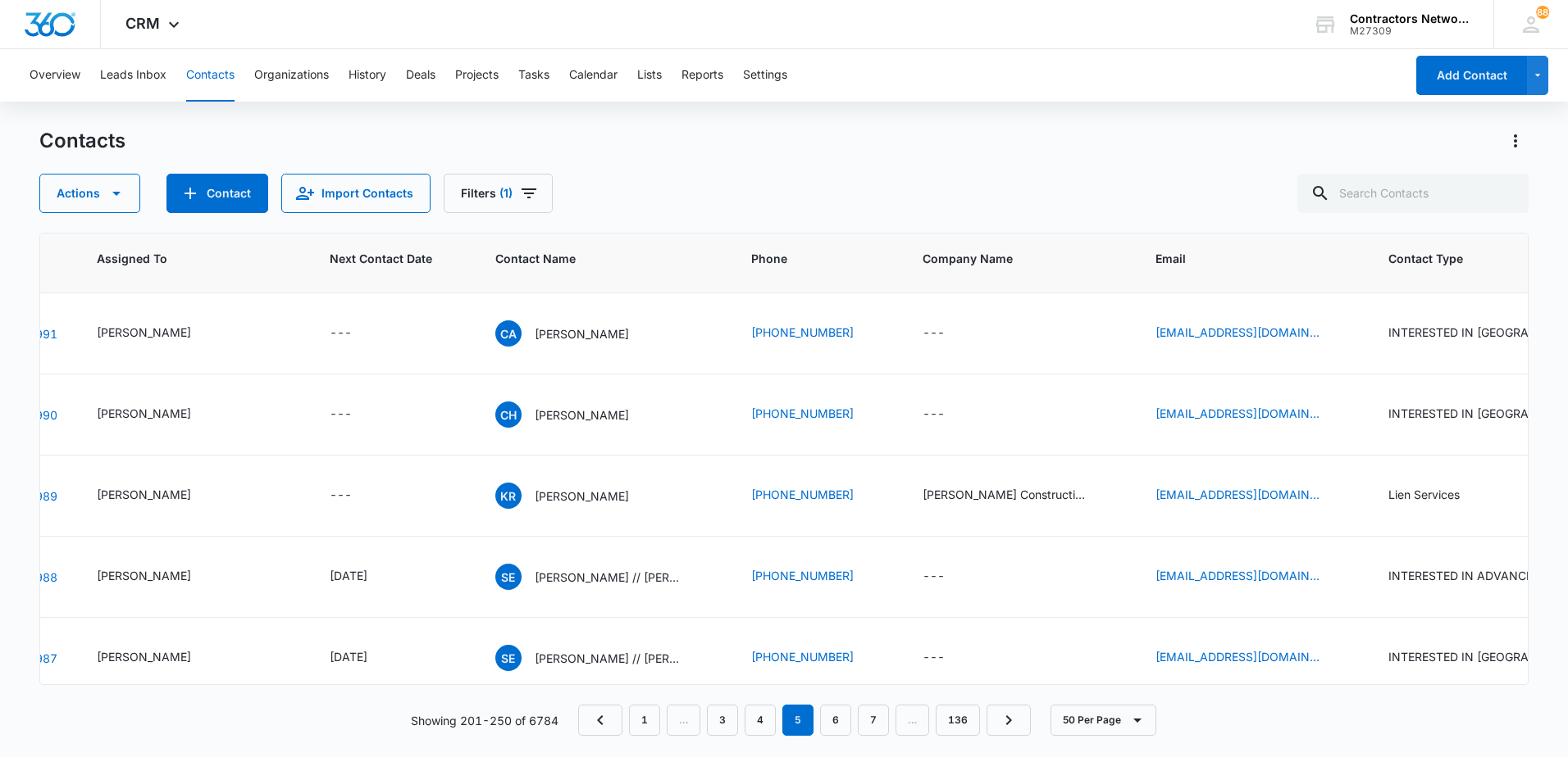
scroll to position [3033, 102]
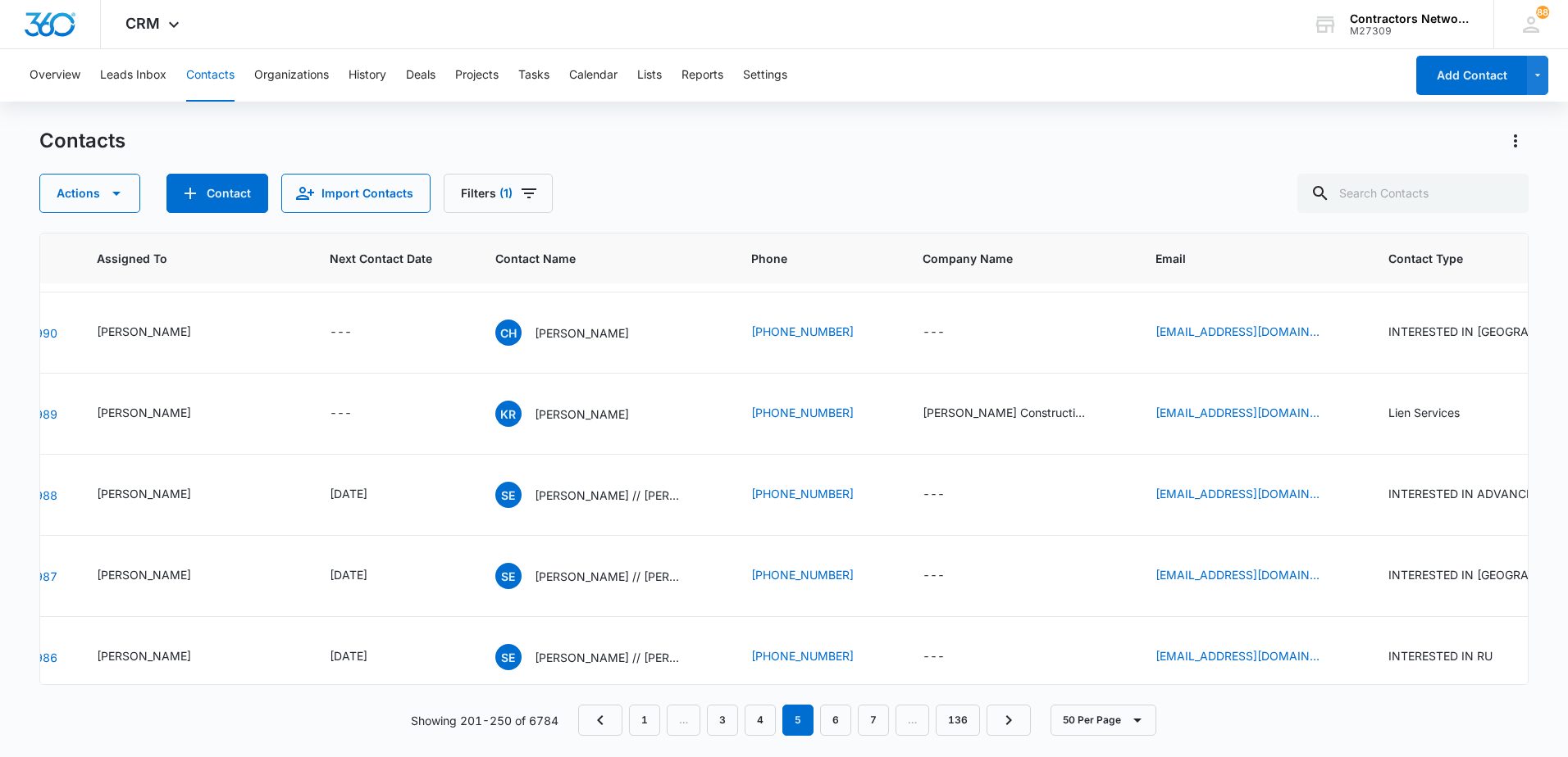
click at [539, 179] on p "[PERSON_NAME]" at bounding box center [581, 171] width 94 height 17
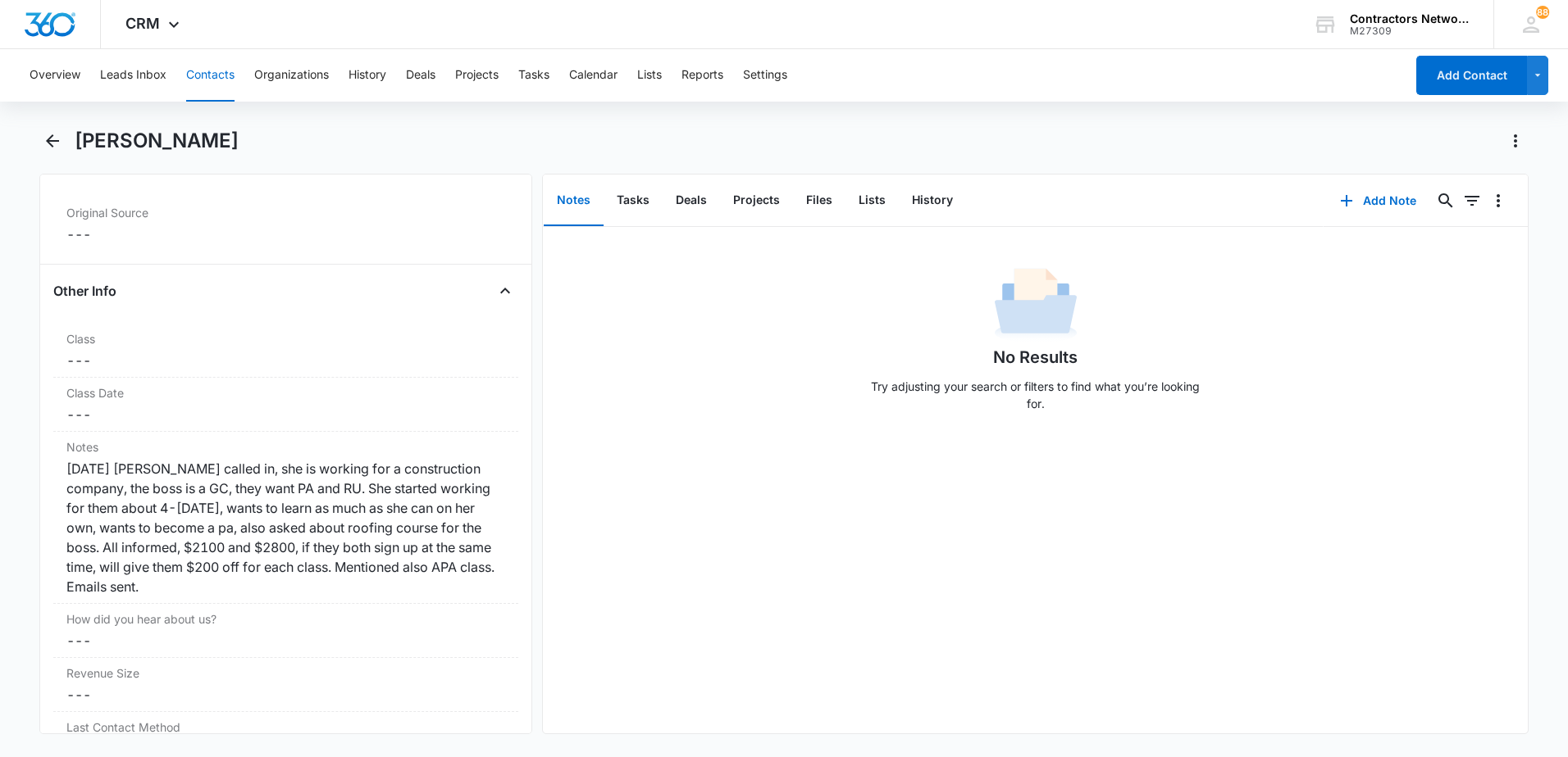
scroll to position [1803, 0]
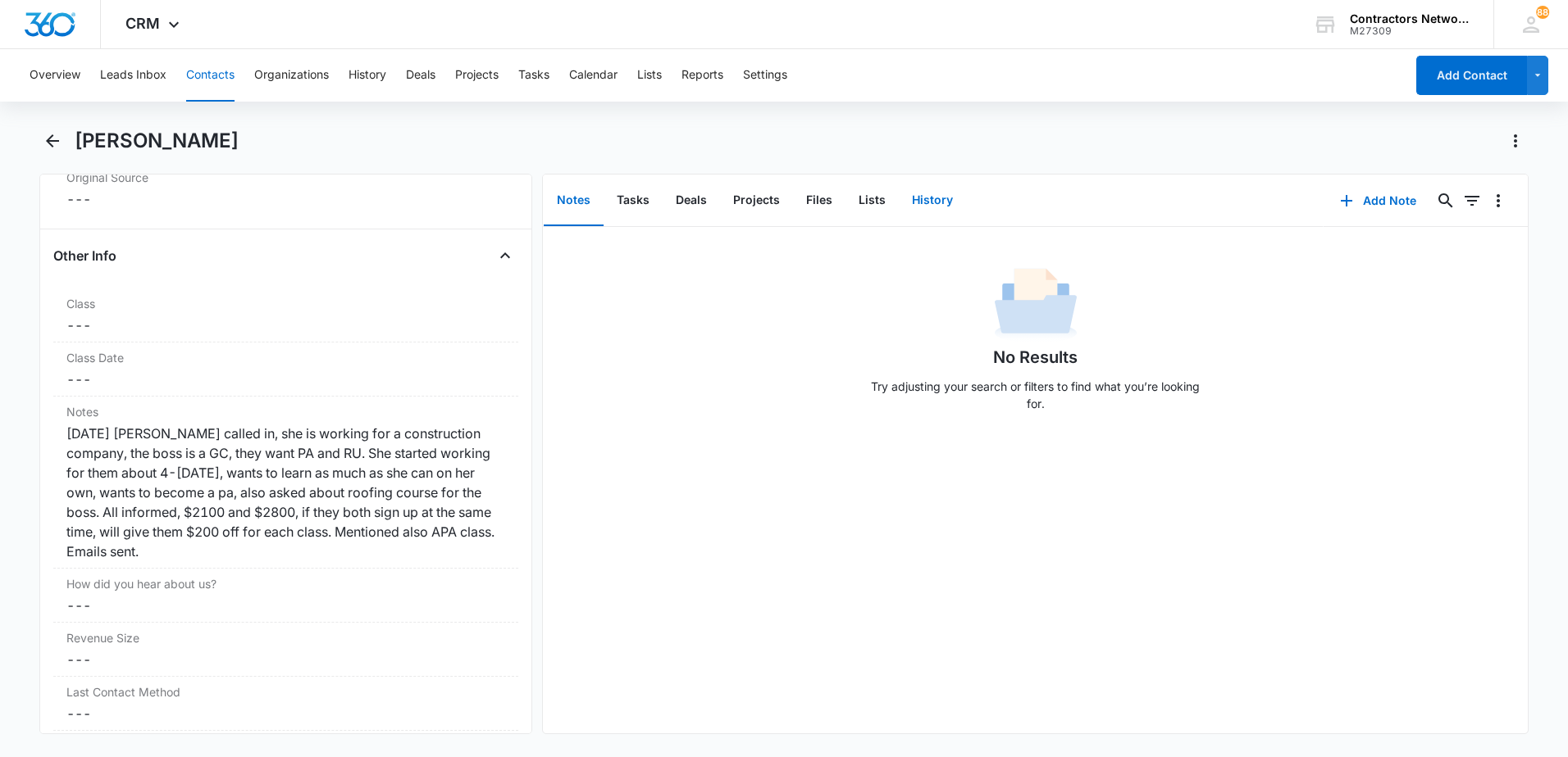
click at [927, 204] on button "History" at bounding box center [932, 201] width 67 height 51
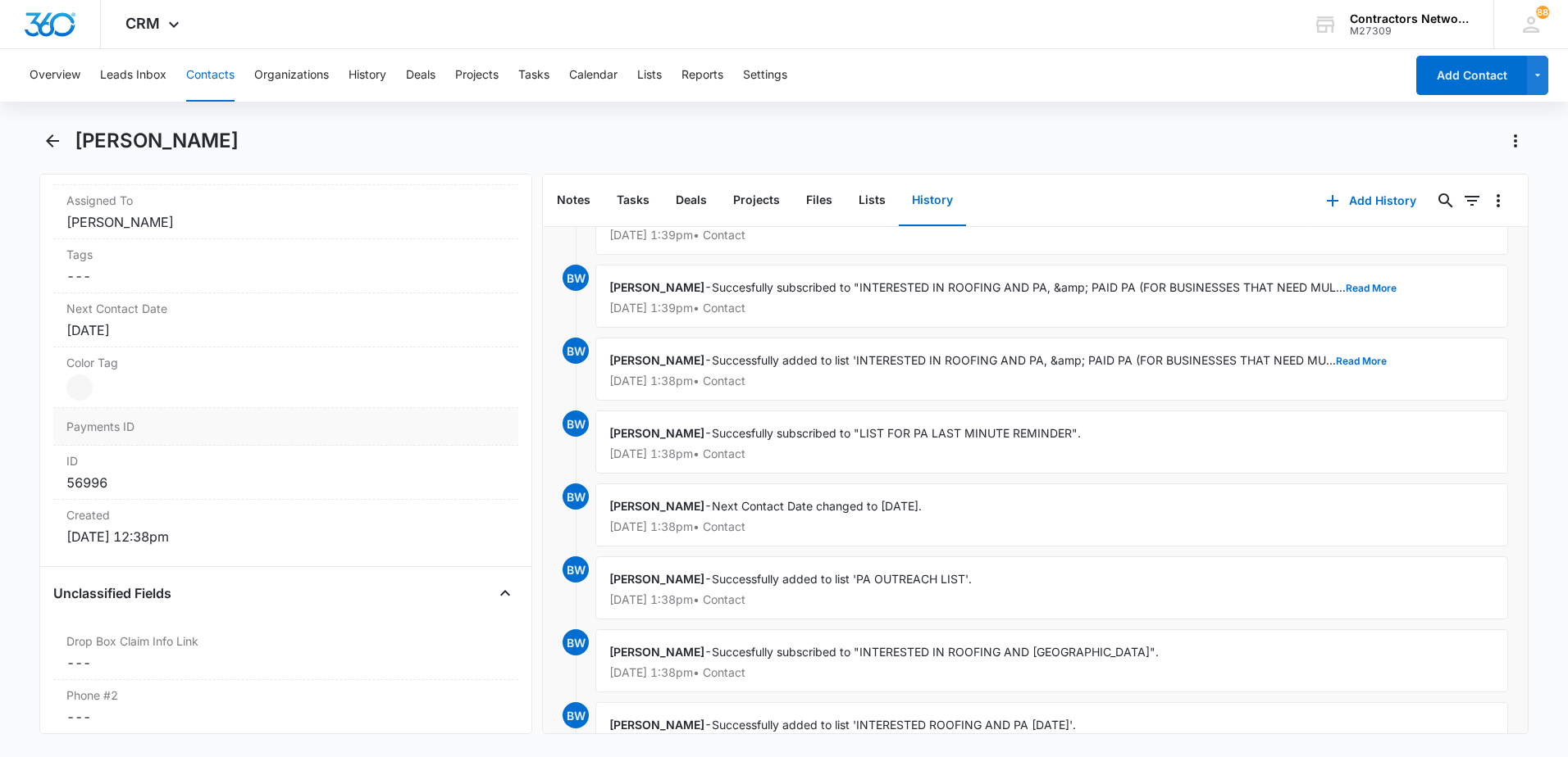
scroll to position [820, 0]
click at [210, 332] on div "[DATE]" at bounding box center [285, 327] width 439 height 20
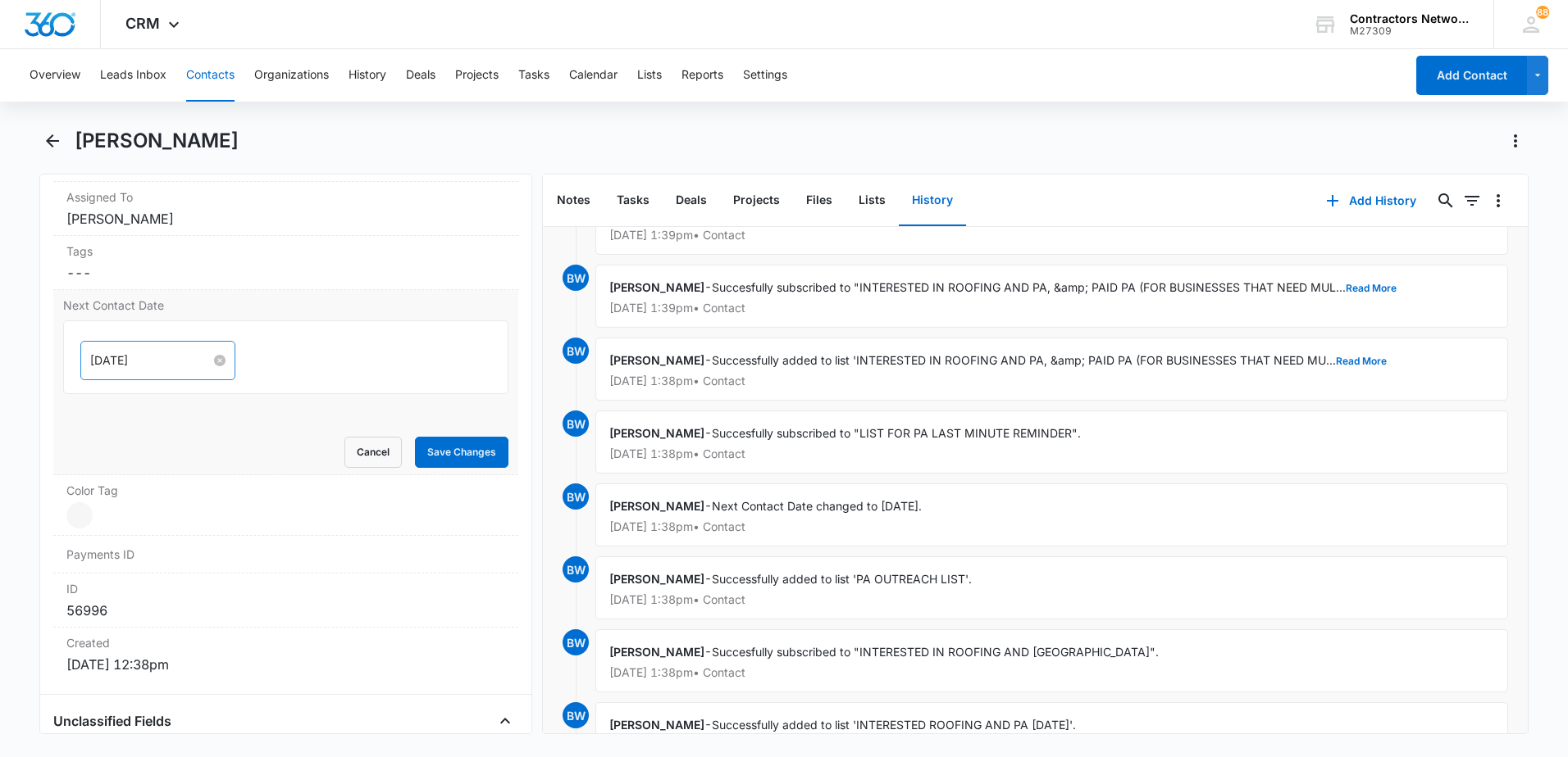
click at [172, 360] on input "[DATE]" at bounding box center [150, 360] width 120 height 18
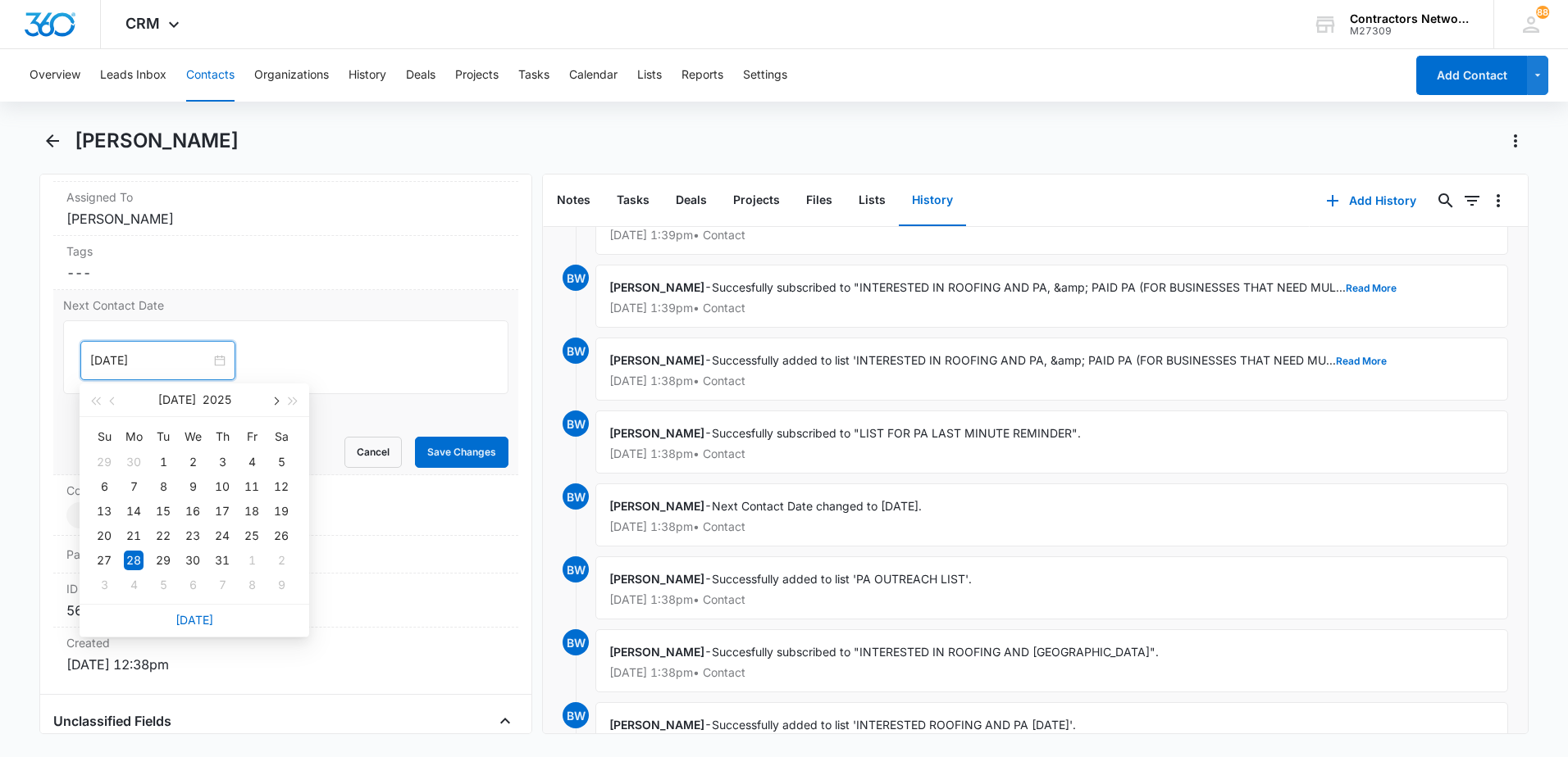
click at [275, 400] on span "button" at bounding box center [274, 402] width 9 height 9
type input "[DATE]"
click at [138, 558] on div "29" at bounding box center [134, 560] width 20 height 20
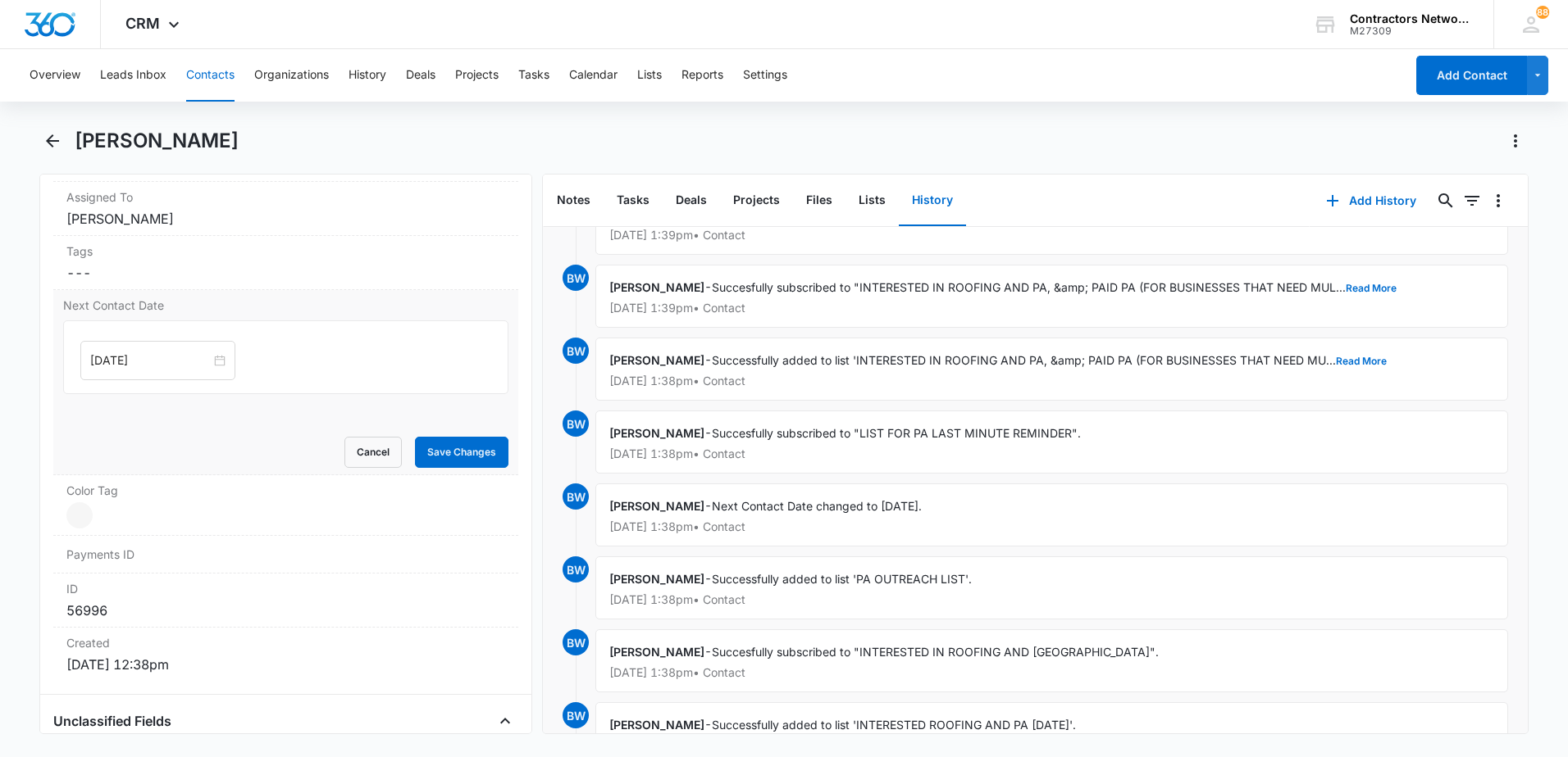
click at [464, 471] on div "Next Contact Date [DATE] [DATE] Su Mo Tu We Th Fr Sa 31 1 2 3 4 5 6 7 8 9 10 11…" at bounding box center [285, 383] width 465 height 186
click at [463, 461] on button "Save Changes" at bounding box center [462, 452] width 94 height 31
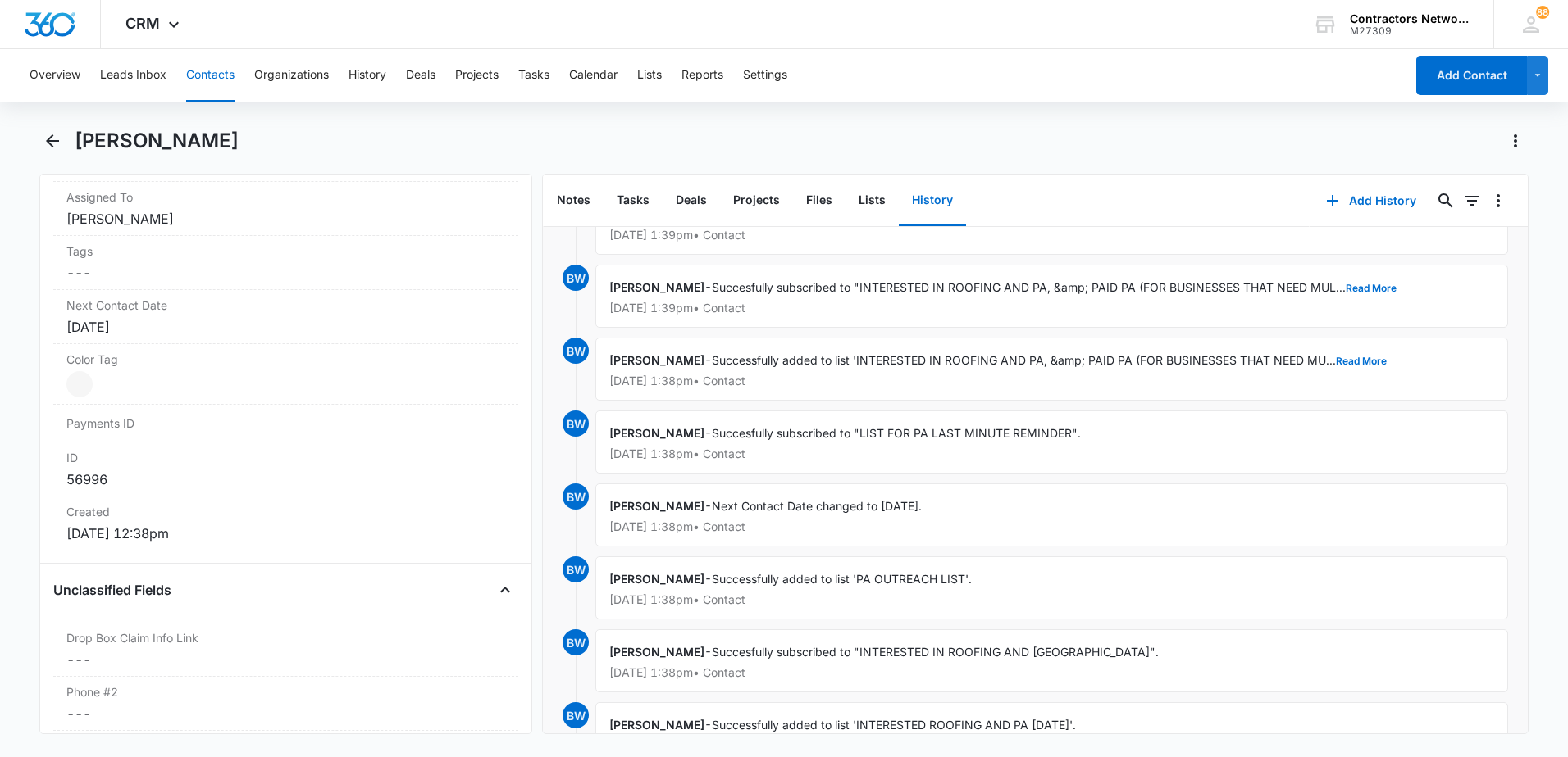
click at [924, 196] on button "History" at bounding box center [932, 201] width 67 height 51
click at [1322, 204] on icon "button" at bounding box center [1332, 201] width 20 height 20
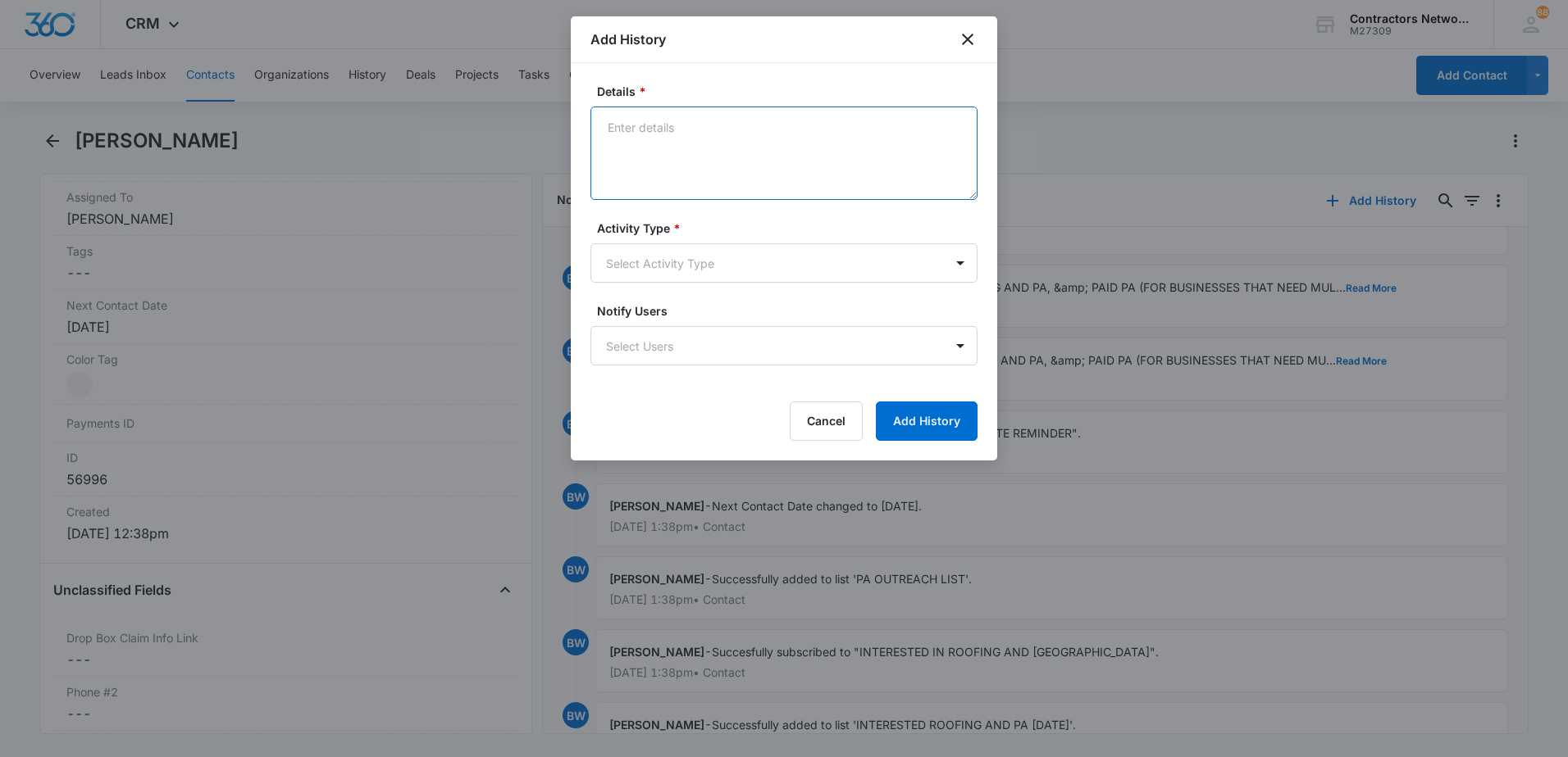
click at [758, 156] on textarea "Details *" at bounding box center [784, 153] width 387 height 94
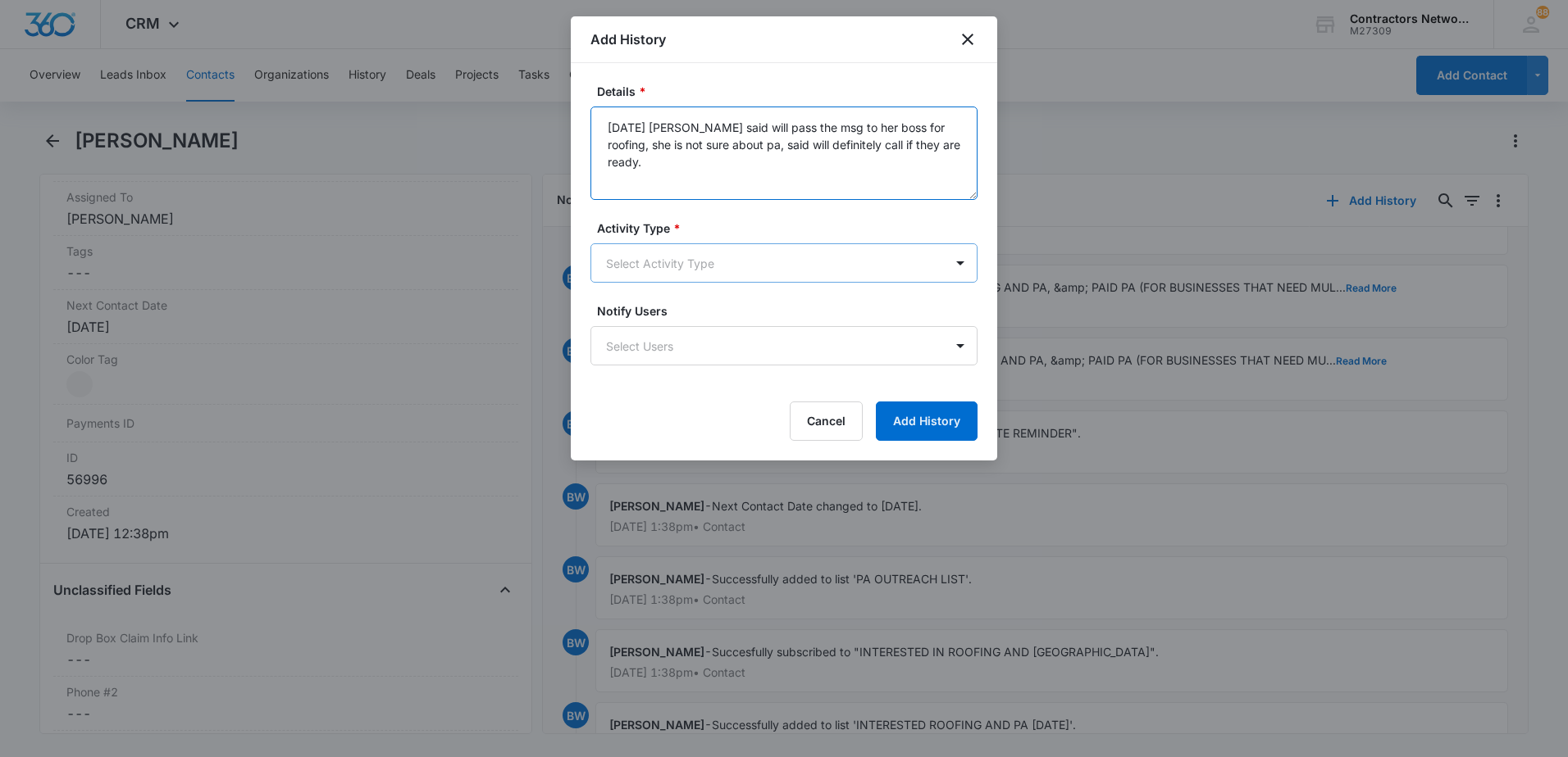
type textarea "[DATE] [PERSON_NAME] said will pass the msg to her boss for roofing, she is not…"
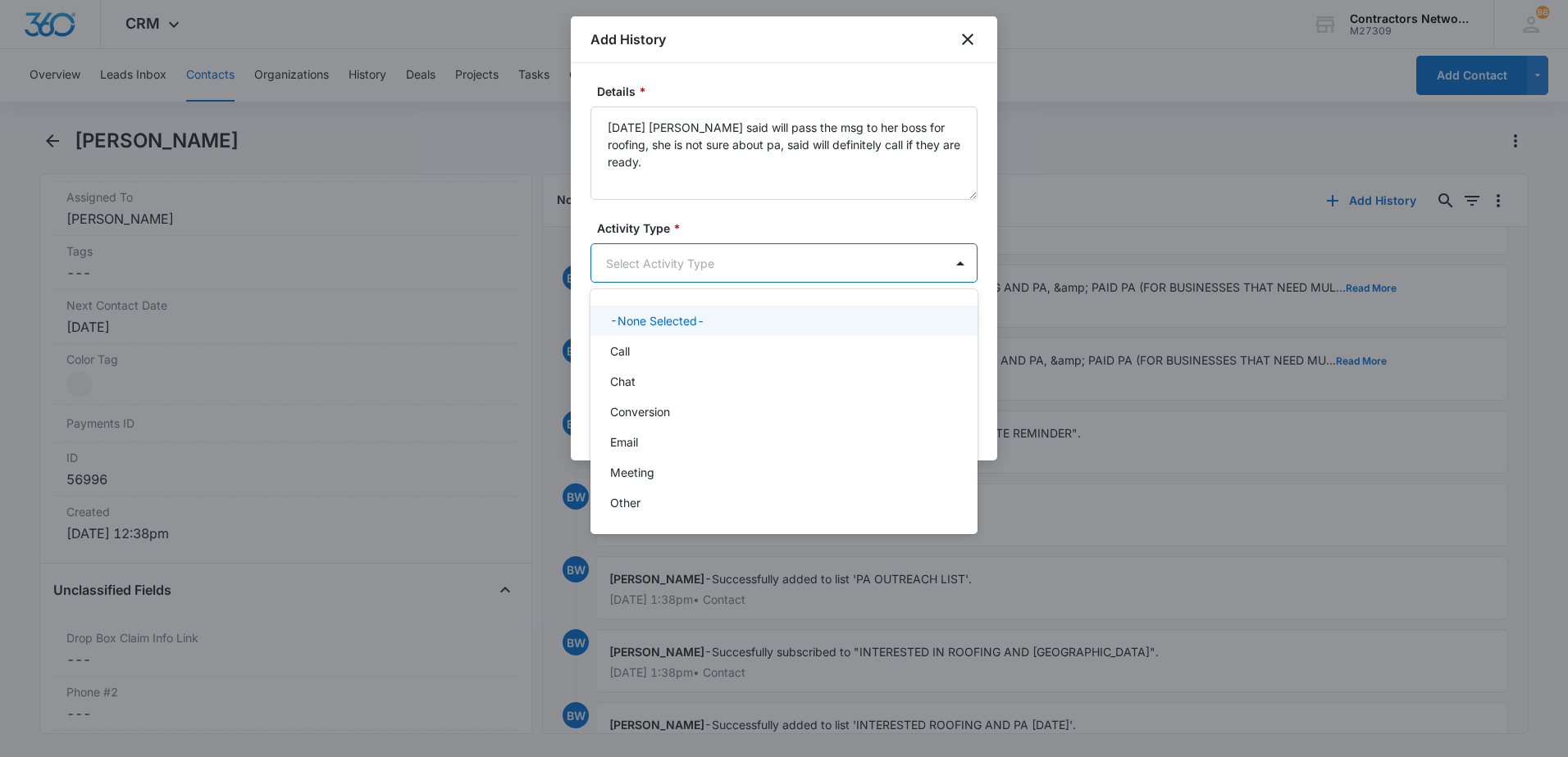
drag, startPoint x: 707, startPoint y: 261, endPoint x: 686, endPoint y: 308, distance: 51.5
click at [707, 264] on body "CRM Apps Reputation Websites Forms CRM Email Social Shop Payments POS Content A…" at bounding box center [784, 378] width 1568 height 757
click at [675, 357] on div "Call" at bounding box center [782, 351] width 344 height 17
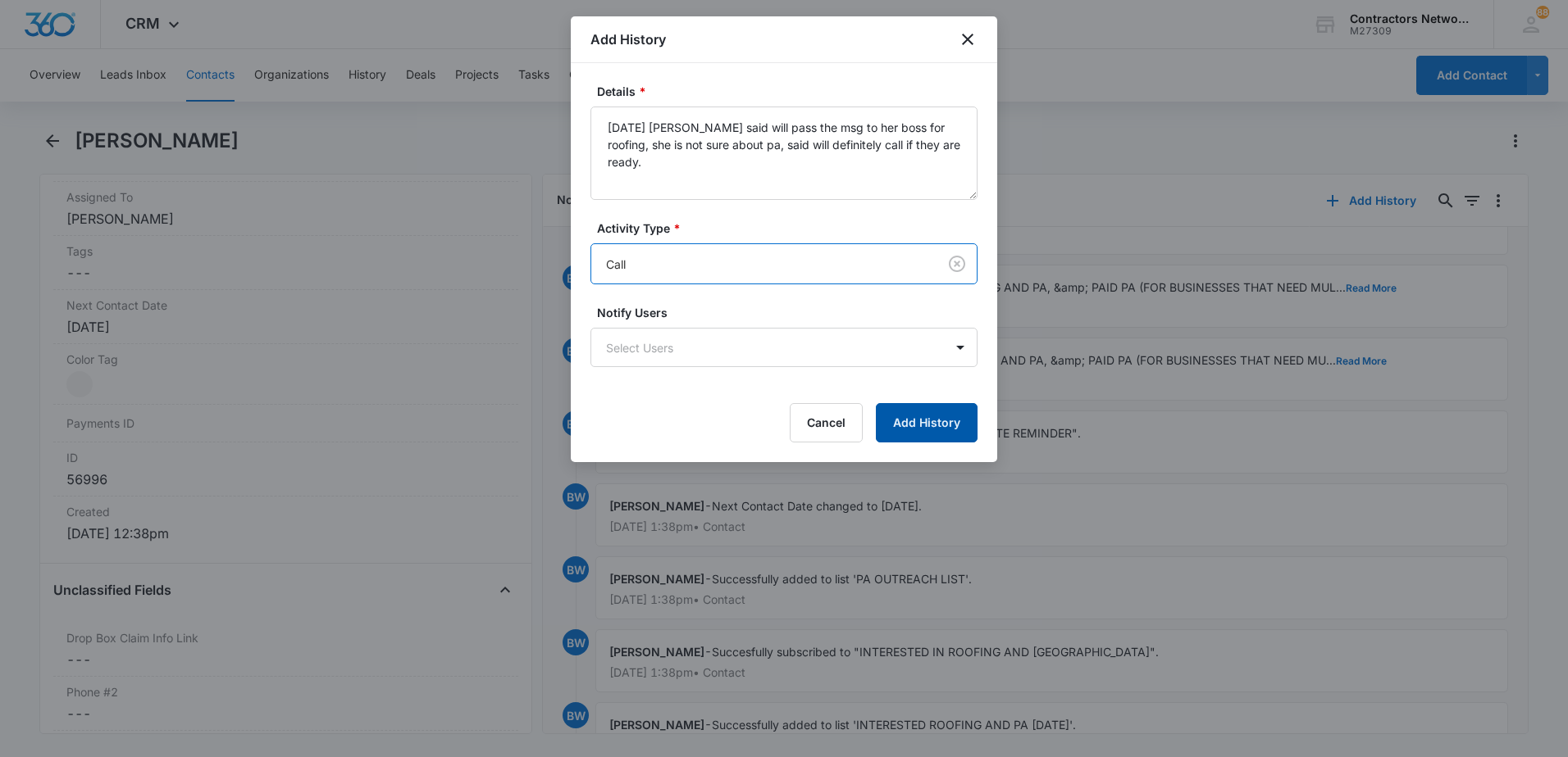
click at [930, 430] on button "Add History" at bounding box center [926, 424] width 101 height 40
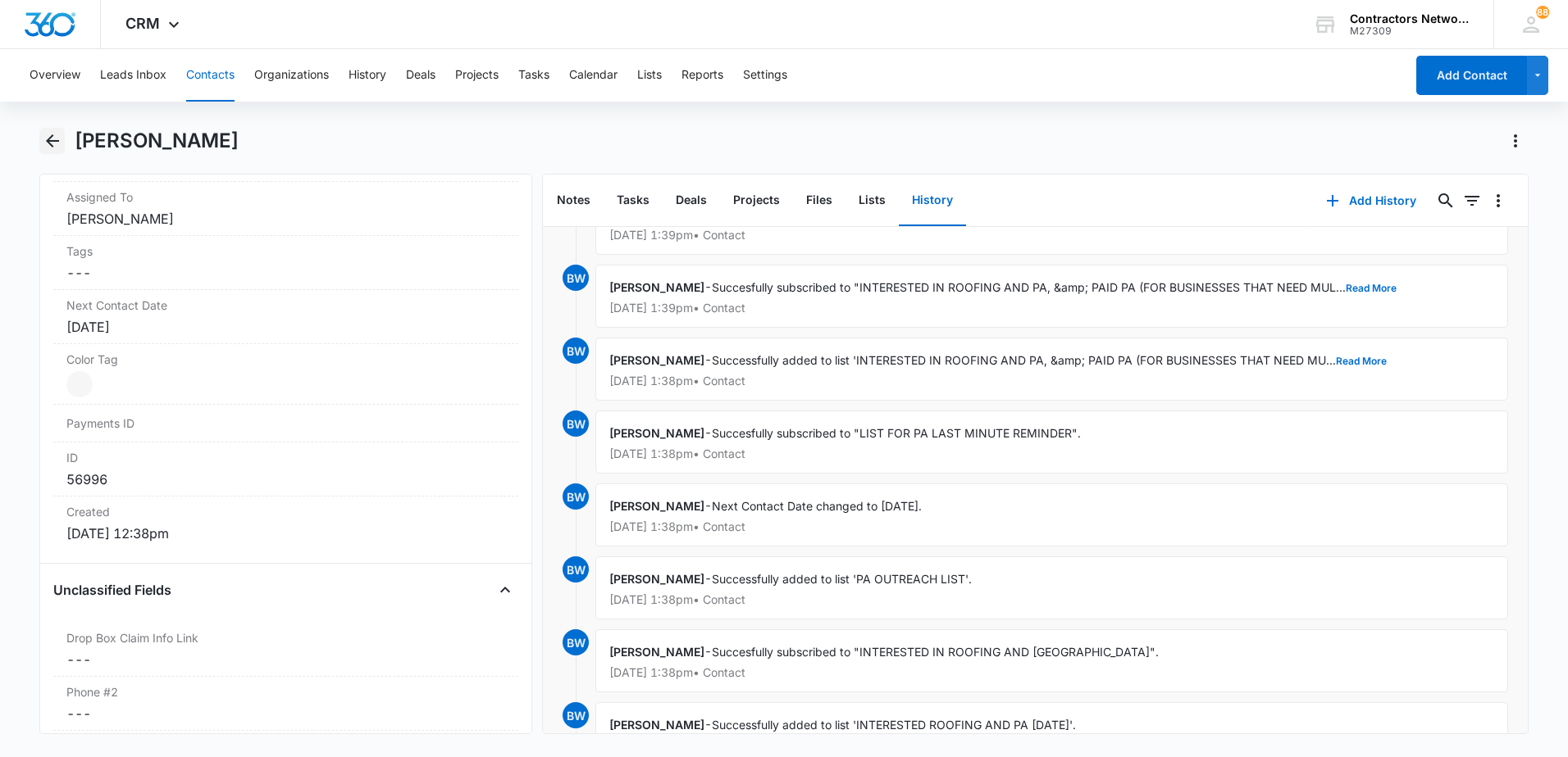
click at [50, 143] on icon "Back" at bounding box center [52, 140] width 20 height 20
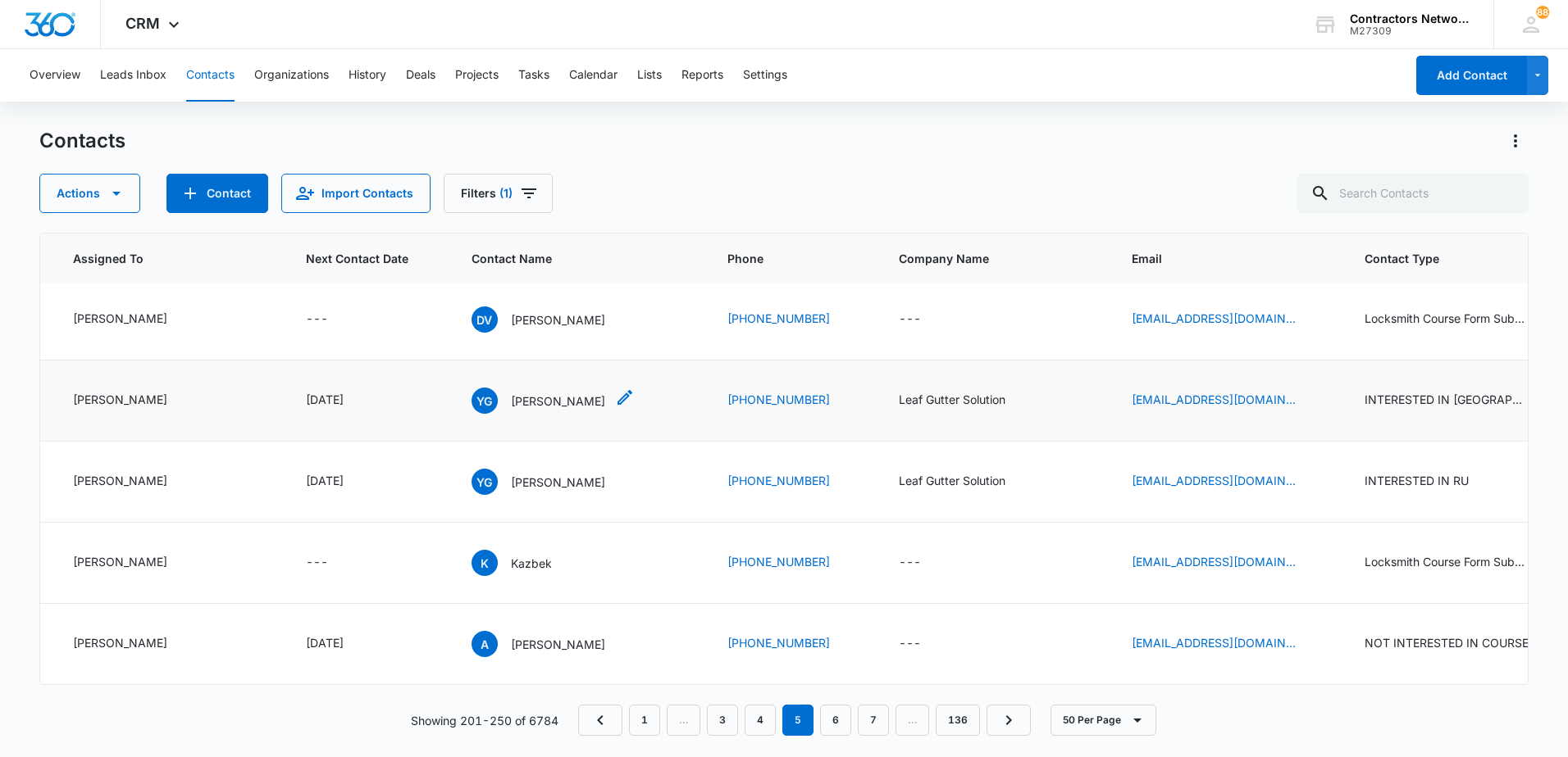
scroll to position [4003, 126]
click at [837, 717] on link "6" at bounding box center [835, 720] width 31 height 31
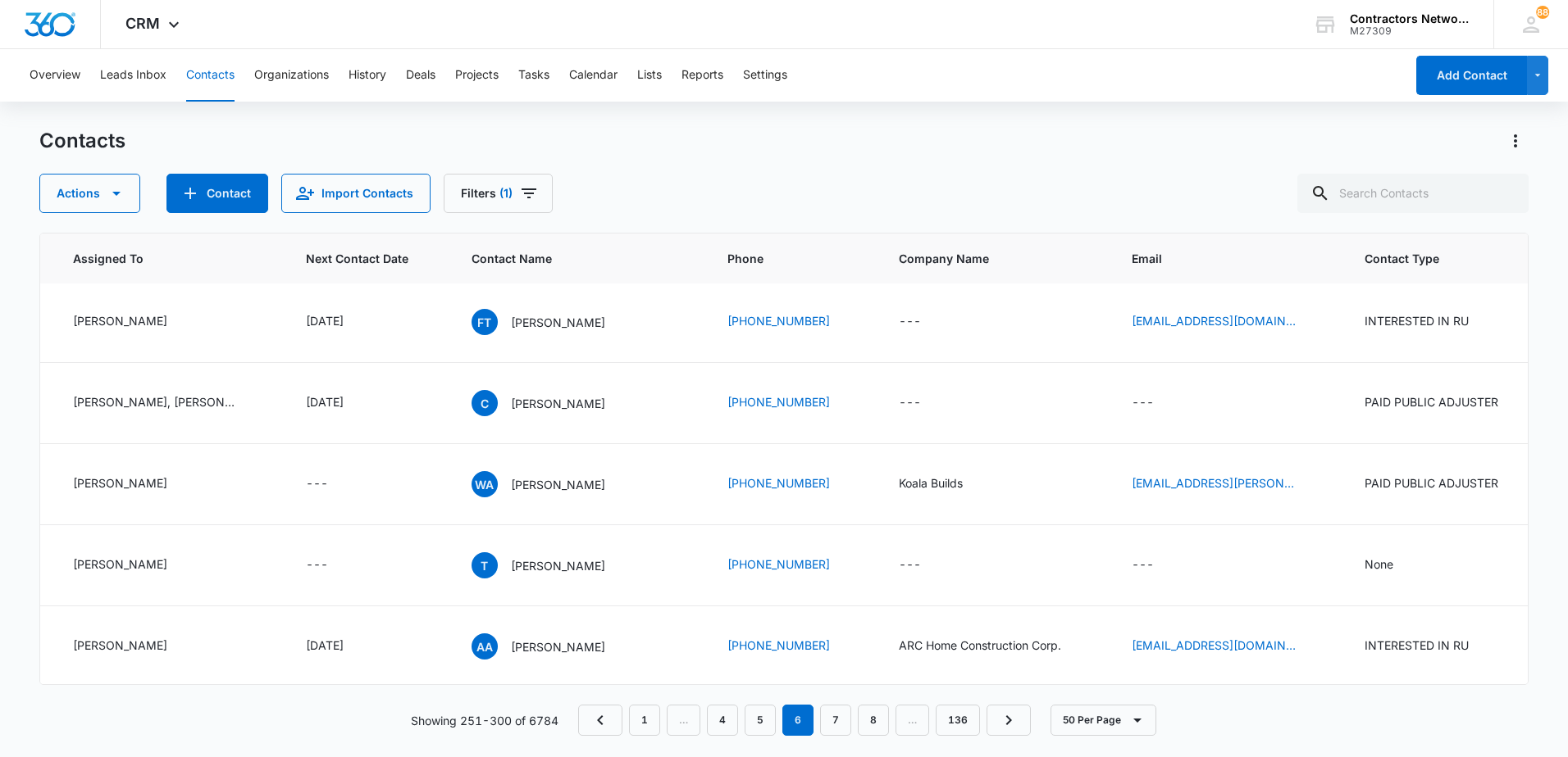
scroll to position [328, 126]
drag, startPoint x: 523, startPoint y: 407, endPoint x: 535, endPoint y: 453, distance: 47.5
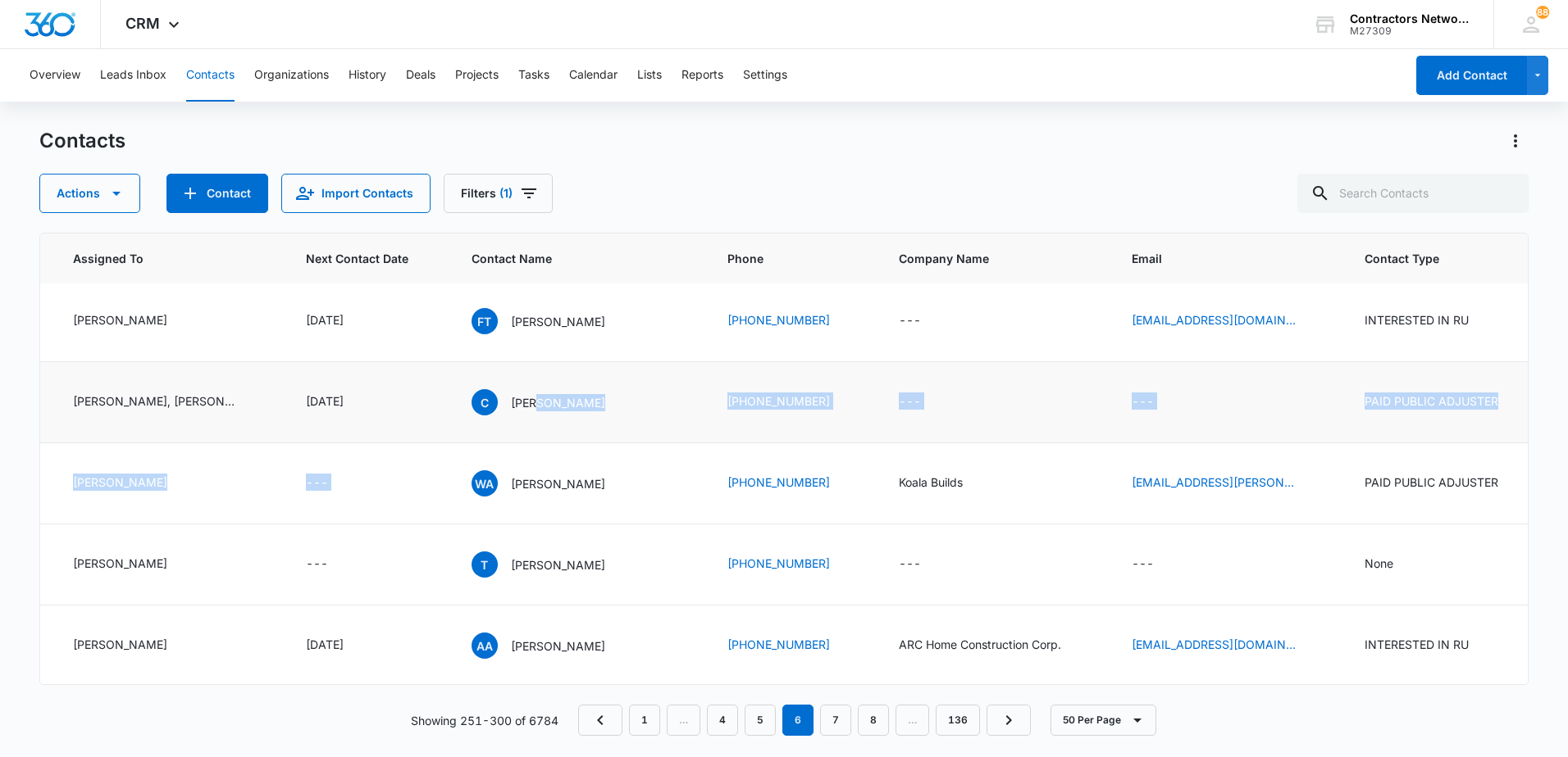
drag, startPoint x: 535, startPoint y: 453, endPoint x: 516, endPoint y: 429, distance: 30.6
click at [516, 429] on td "C [PERSON_NAME]" at bounding box center [580, 403] width 256 height 81
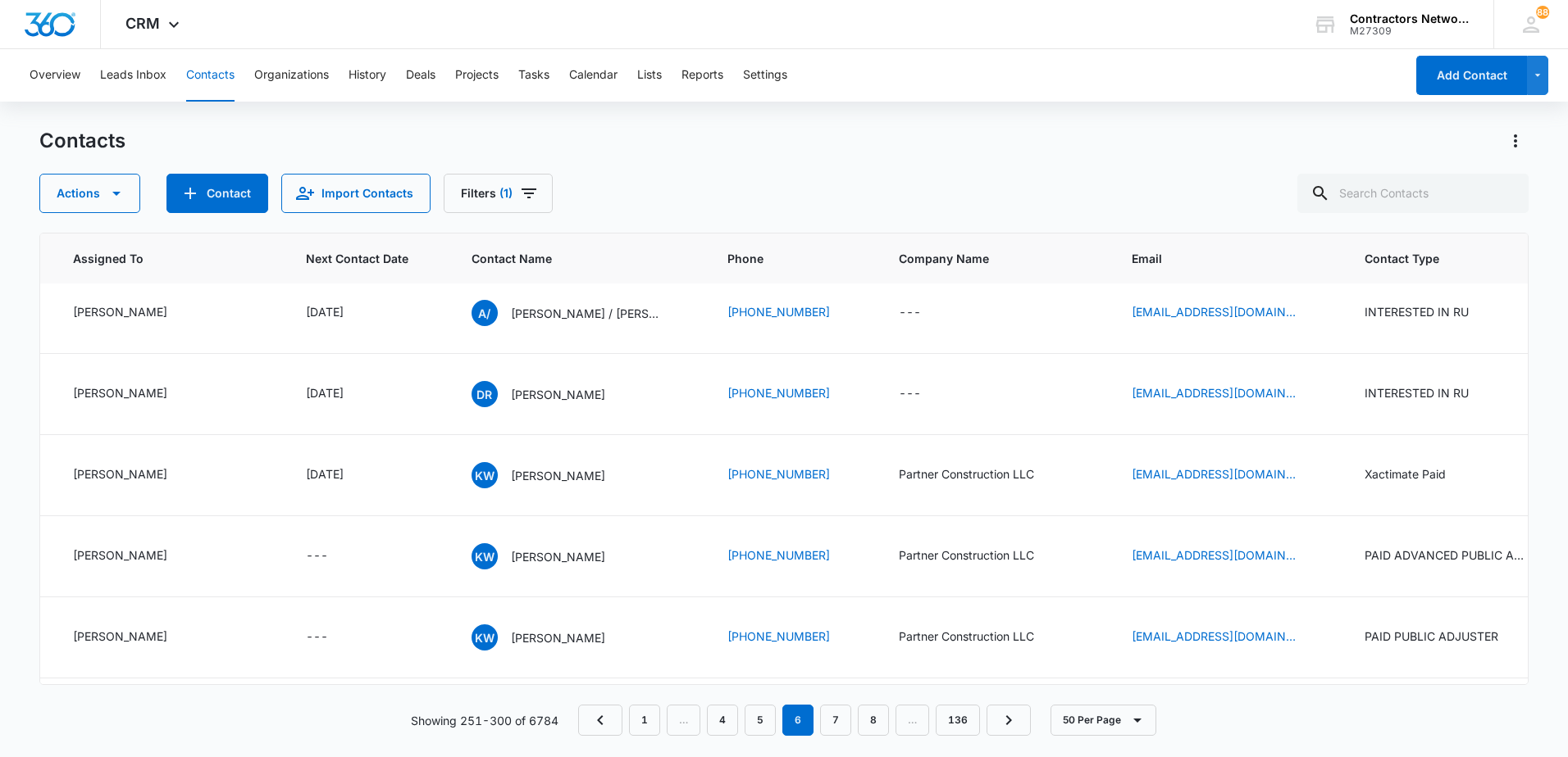
scroll to position [1230, 126]
click at [514, 240] on p "[DEMOGRAPHIC_DATA][PERSON_NAME]" at bounding box center [585, 231] width 148 height 17
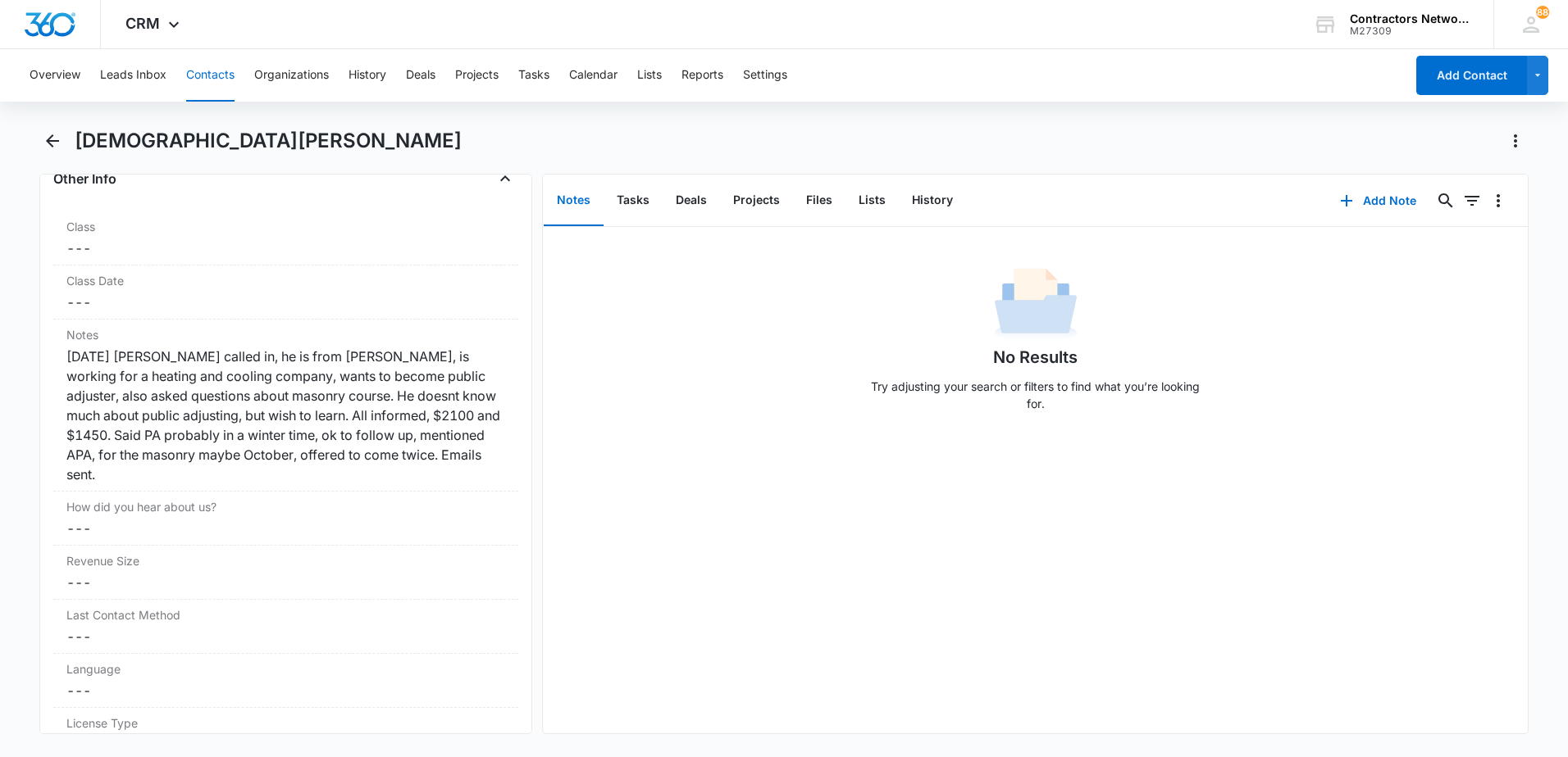
scroll to position [1885, 0]
click at [53, 139] on icon "Back" at bounding box center [52, 140] width 20 height 20
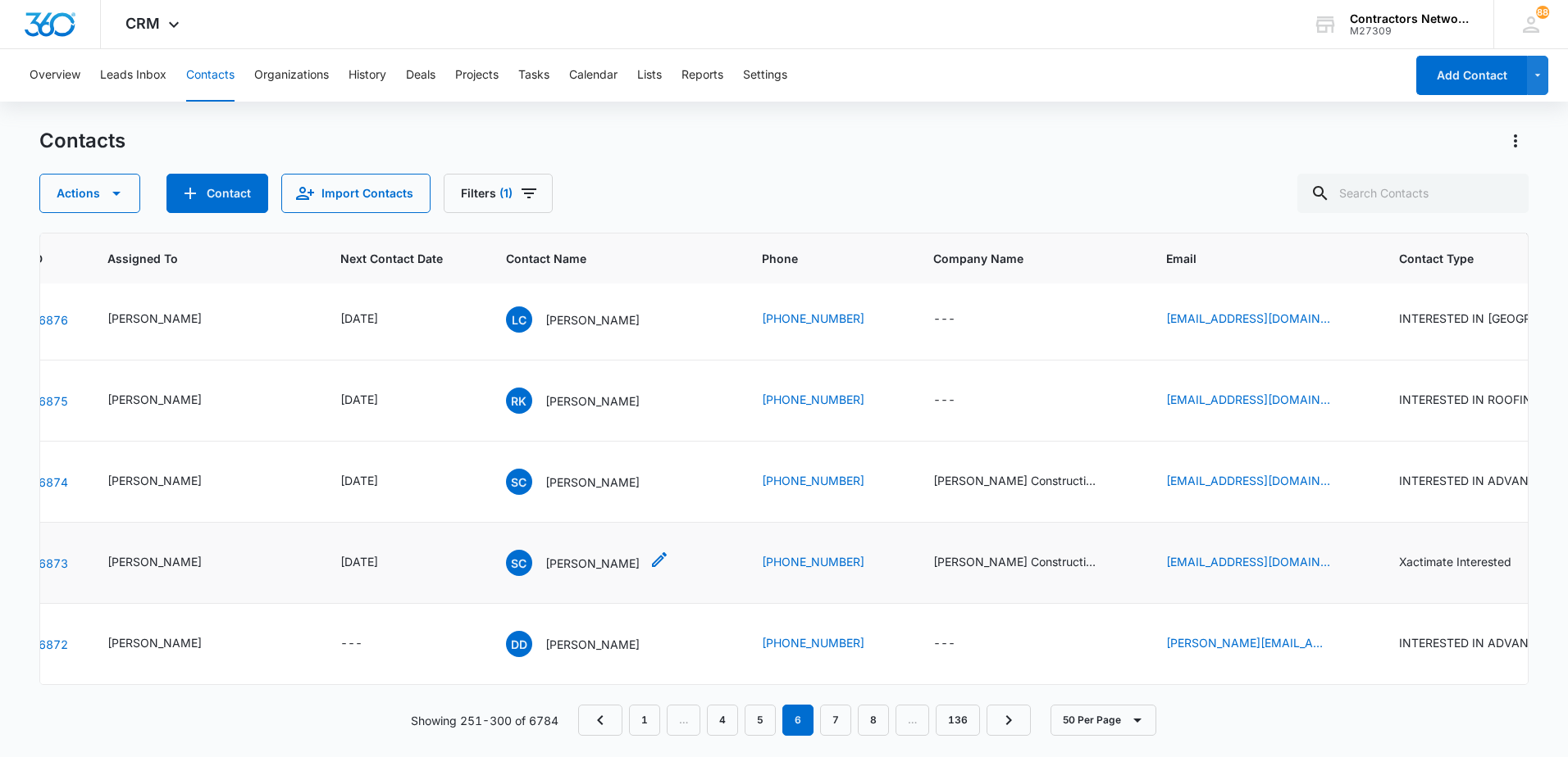
scroll to position [4379, 92]
click at [839, 728] on link "7" at bounding box center [835, 720] width 31 height 31
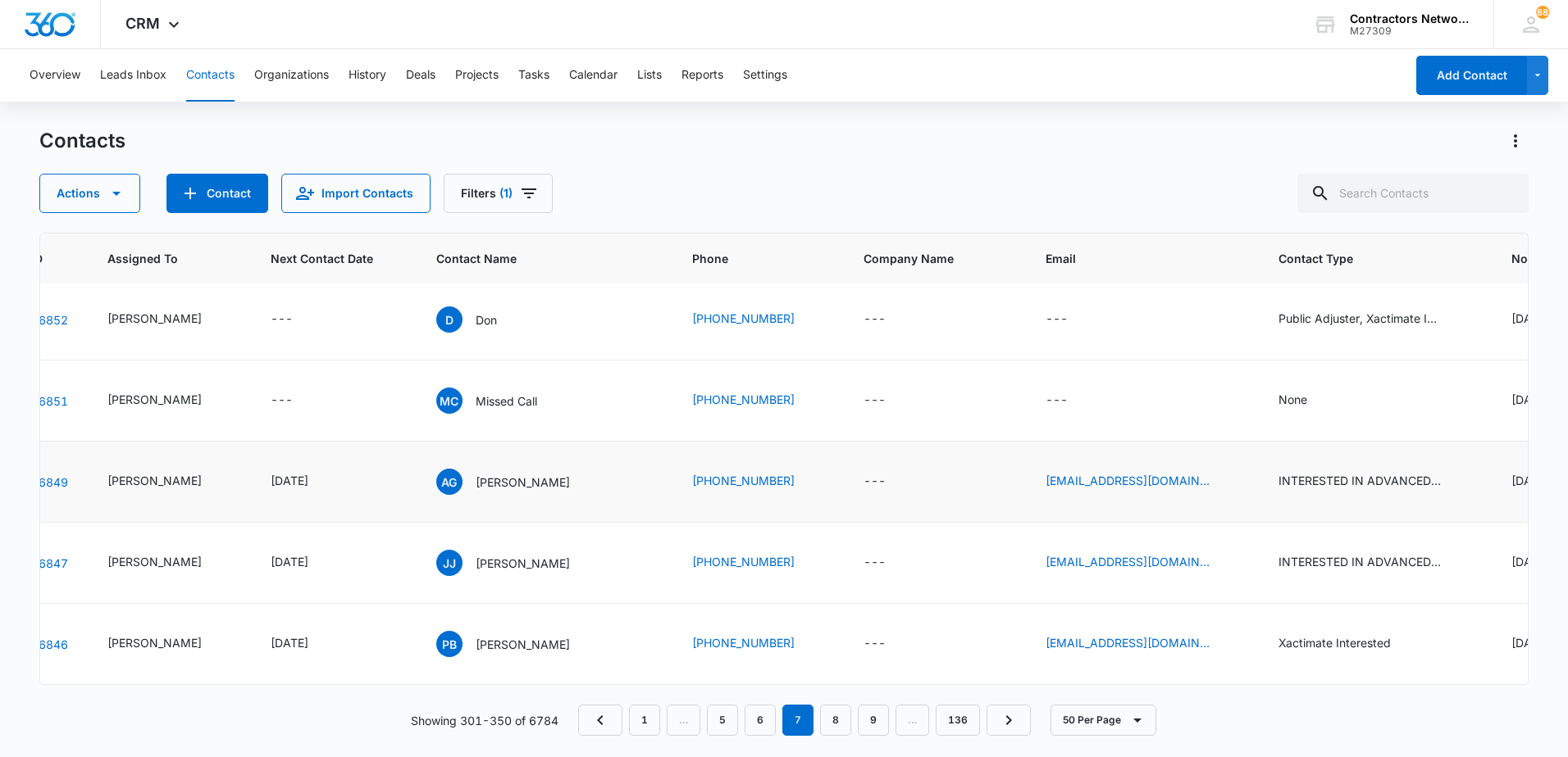
scroll to position [574, 92]
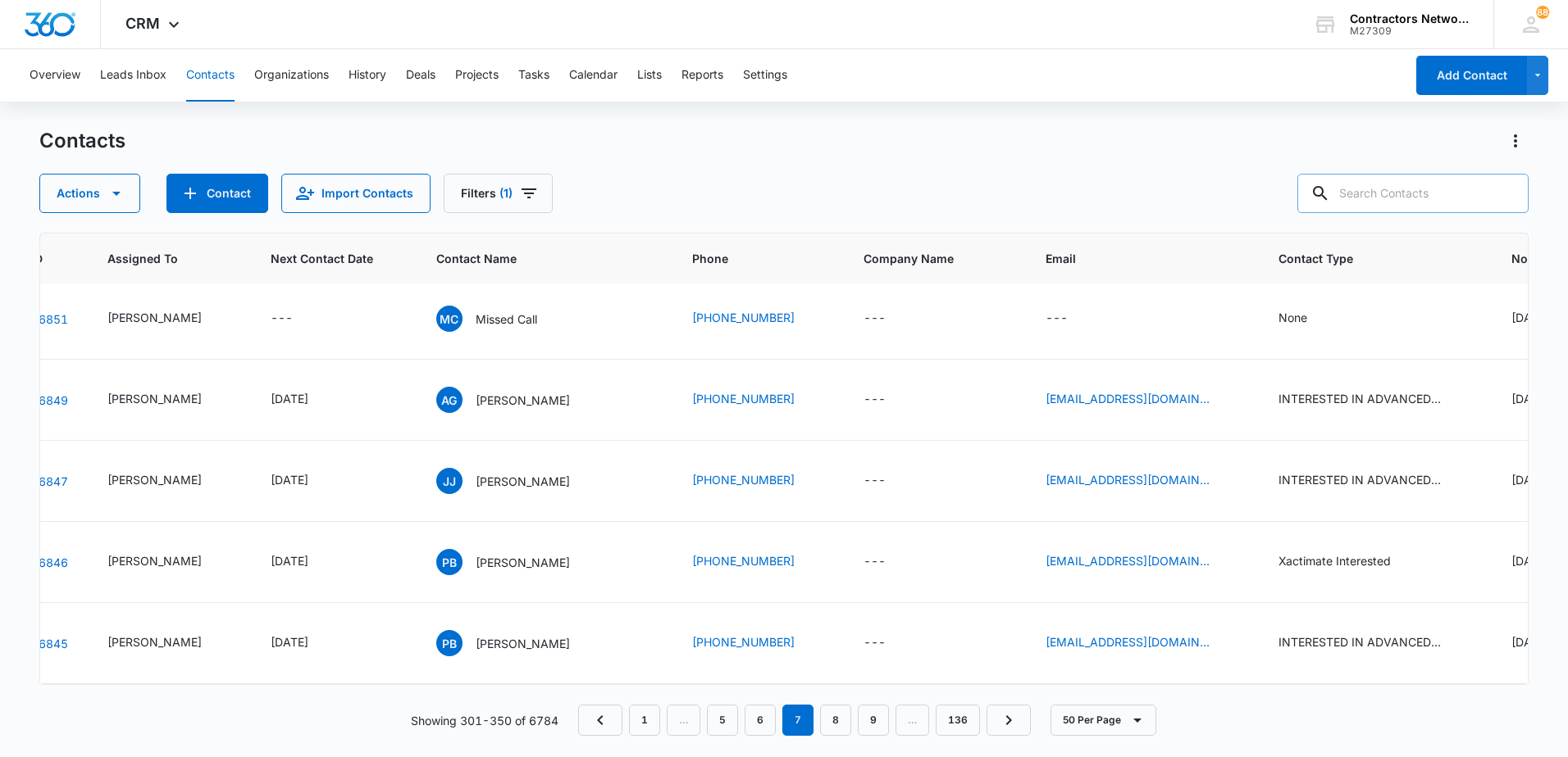
click at [1438, 205] on input "text" at bounding box center [1413, 193] width 231 height 40
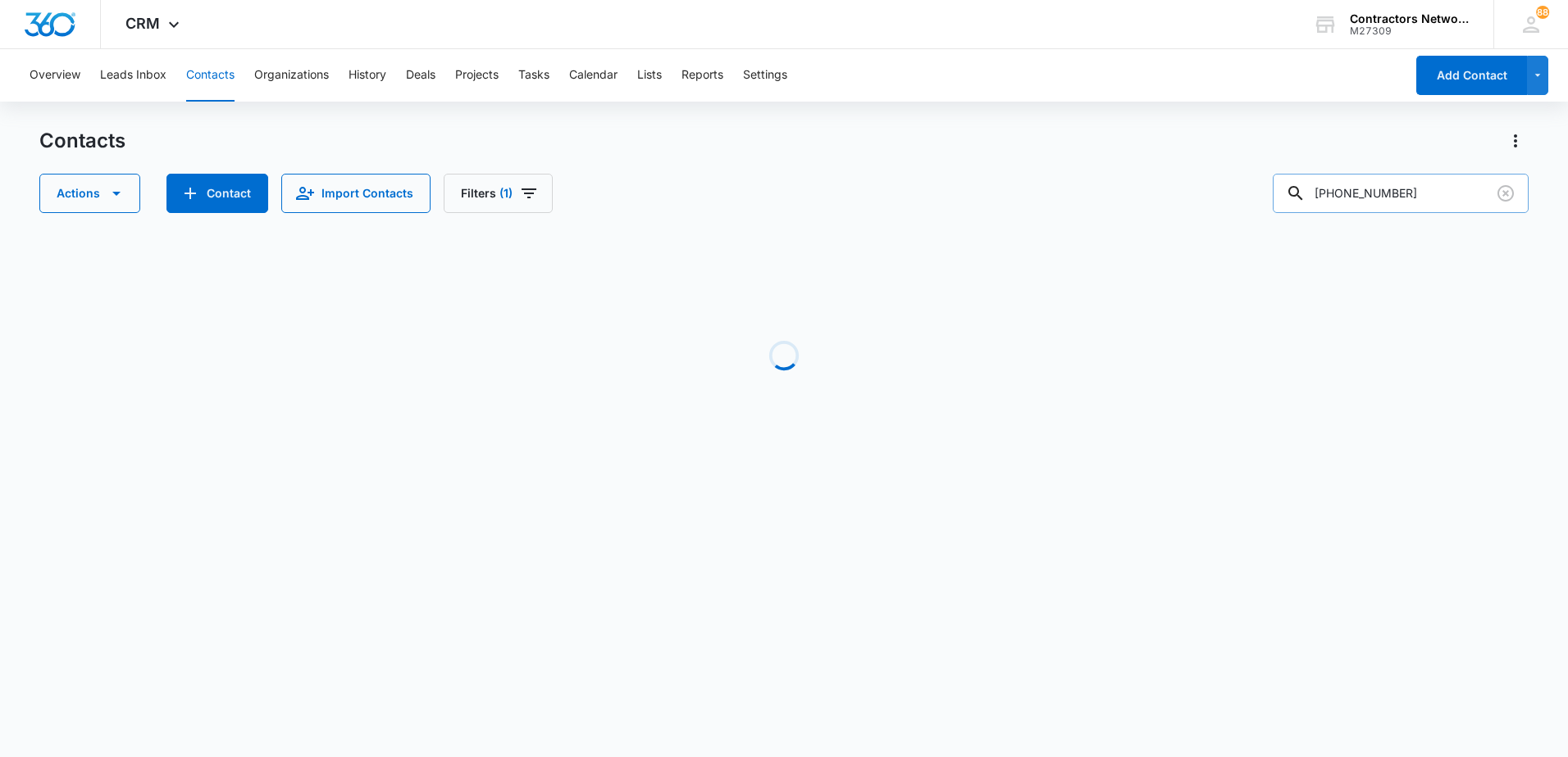
scroll to position [0, 92]
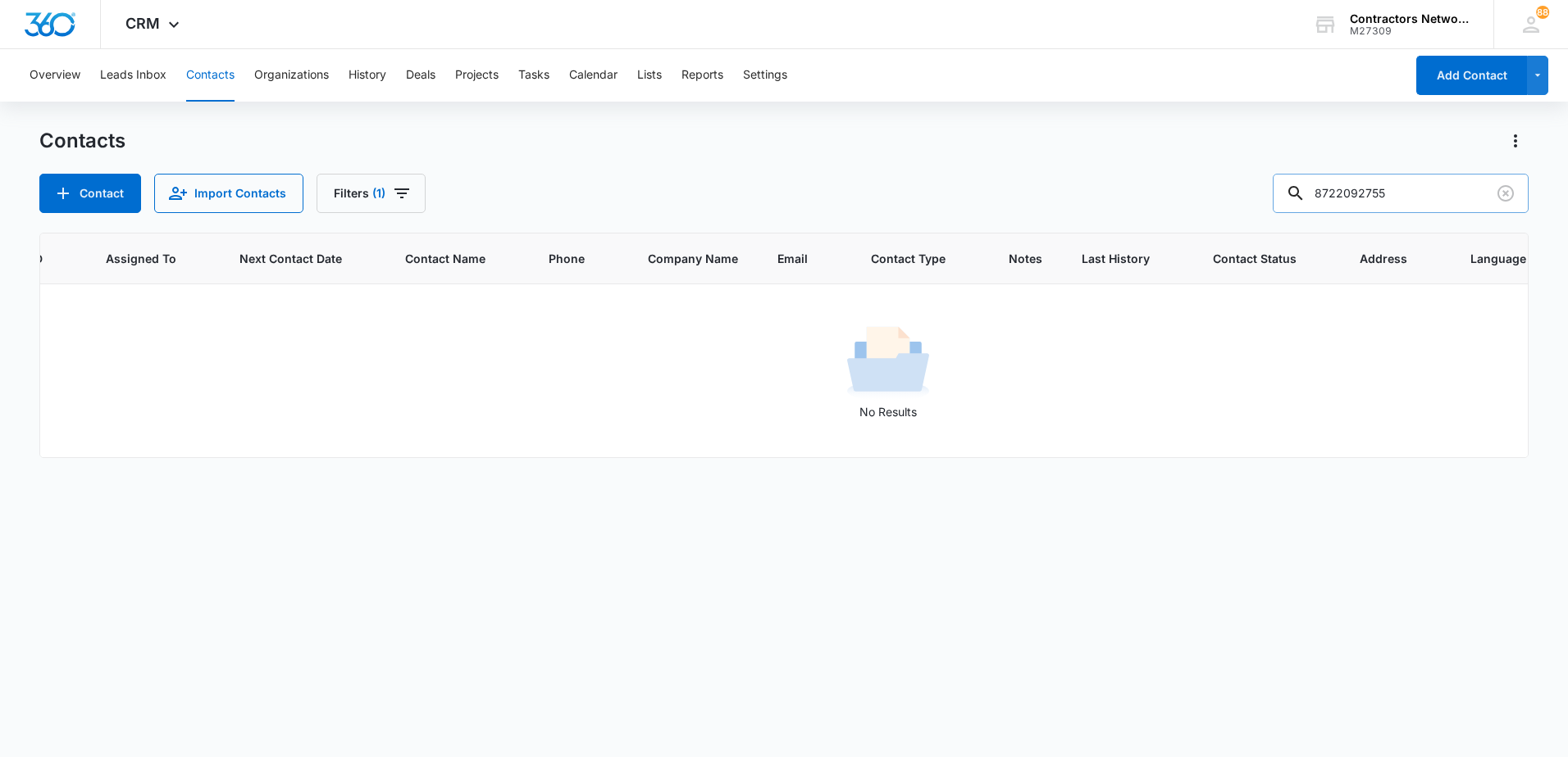
drag, startPoint x: 1374, startPoint y: 197, endPoint x: 1296, endPoint y: 204, distance: 78.3
click at [1296, 204] on input "8722092755" at bounding box center [1401, 193] width 256 height 40
type input "2755"
click at [395, 197] on icon "Filters" at bounding box center [402, 193] width 20 height 20
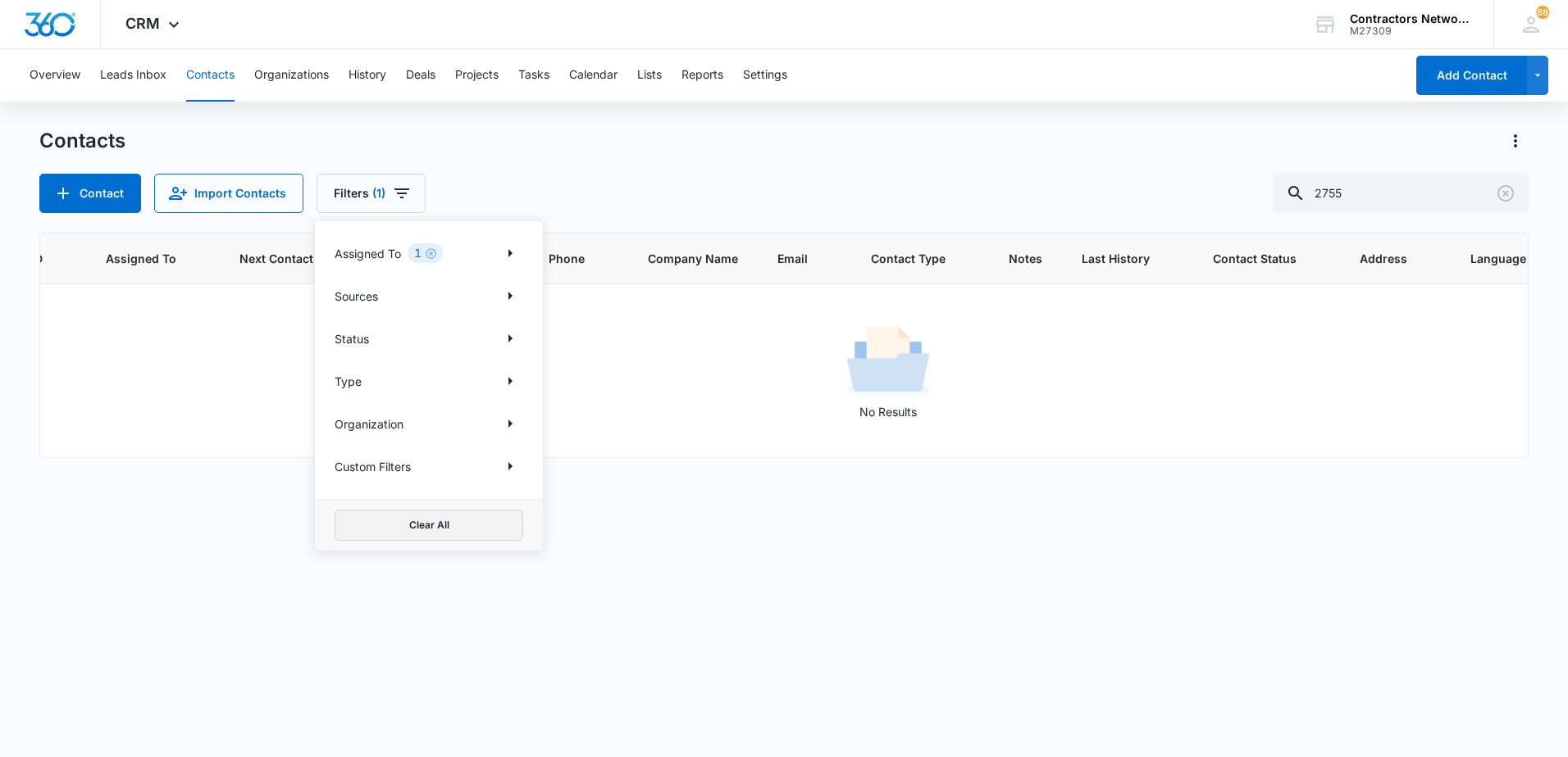
click at [409, 526] on button "Clear All" at bounding box center [428, 525] width 189 height 31
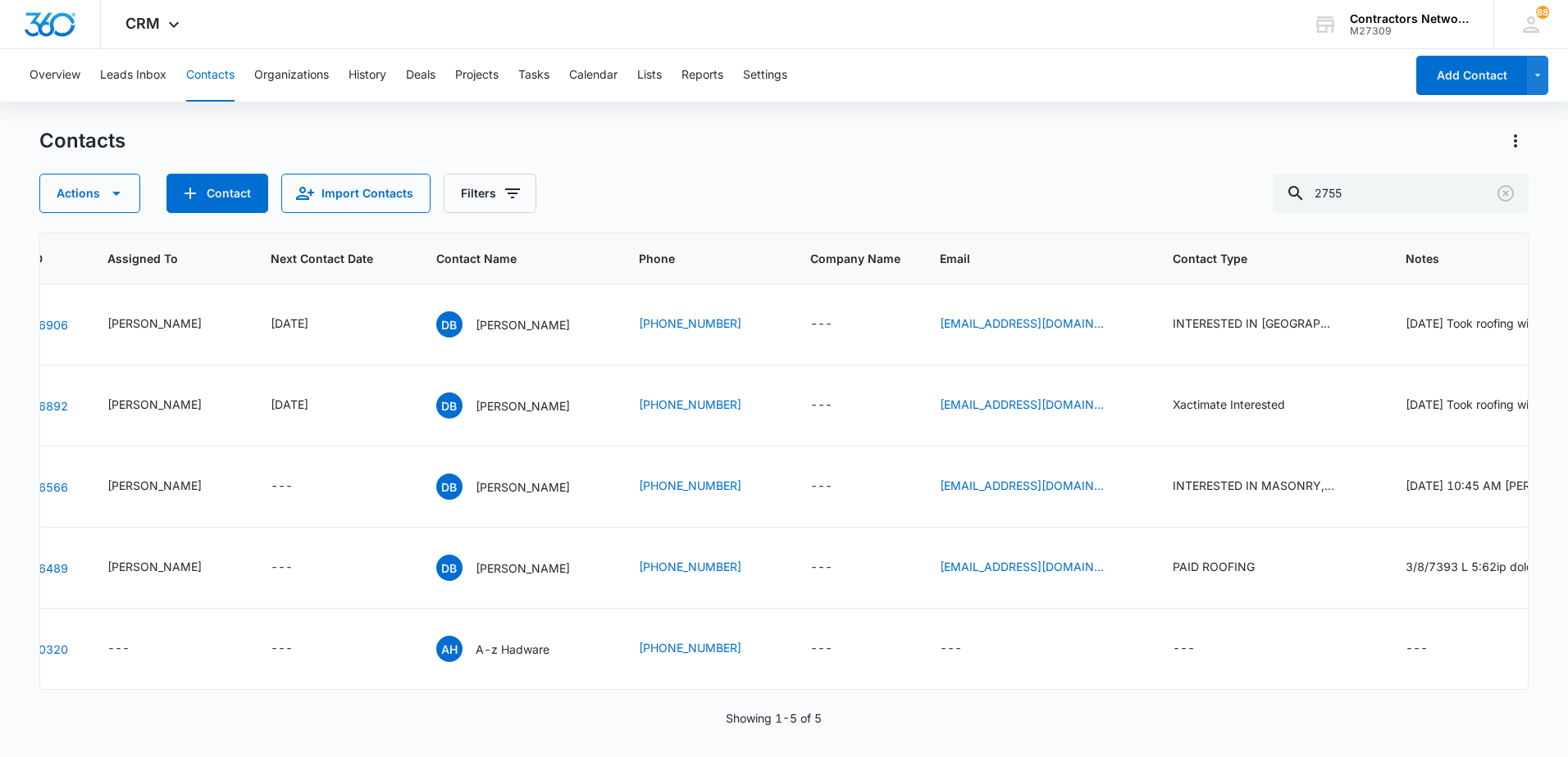
click at [763, 170] on div "Contacts Actions Contact Import Contacts Filters 2755" at bounding box center [784, 171] width 1489 height 85
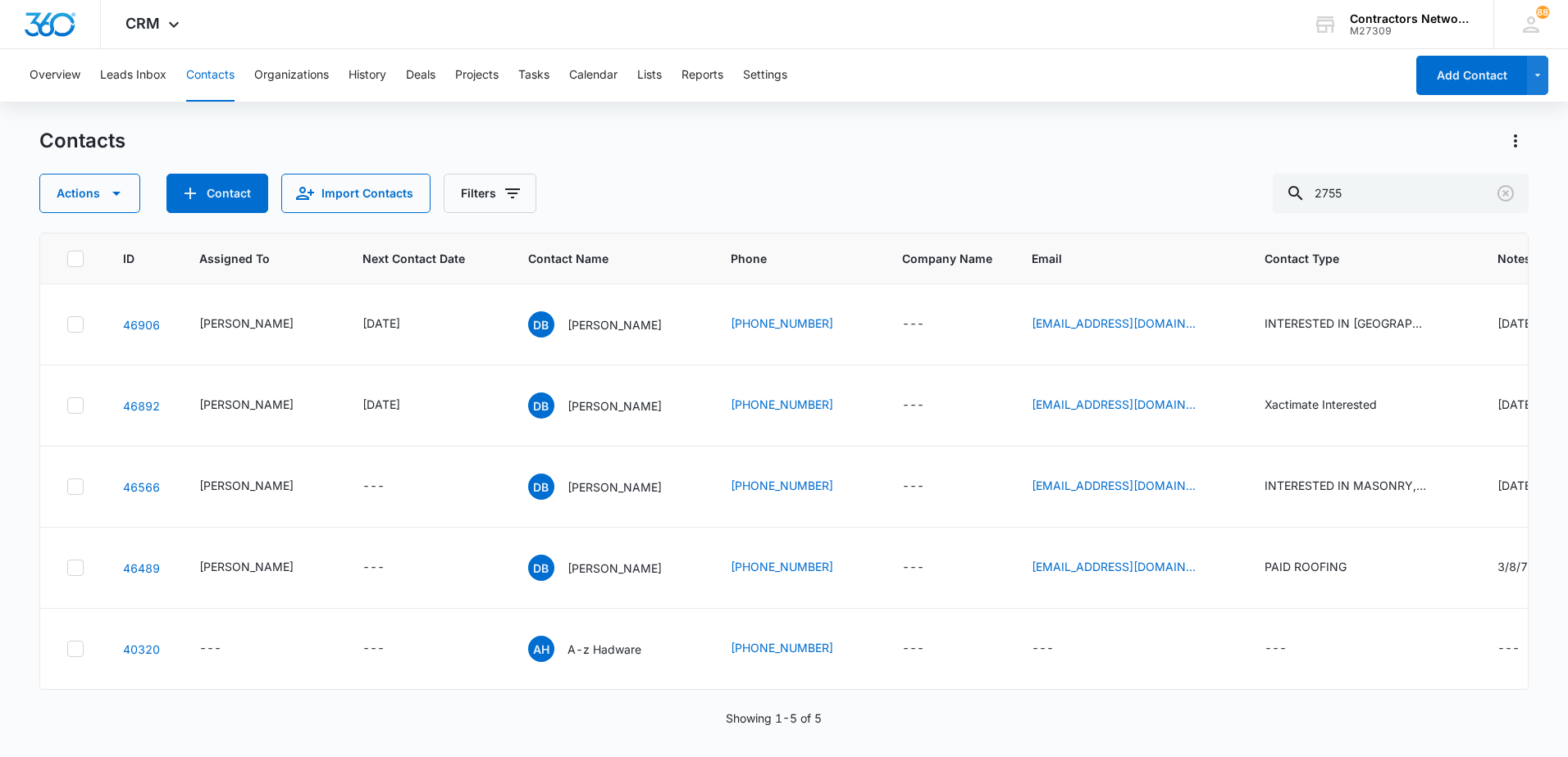
click at [205, 76] on button "Contacts" at bounding box center [210, 75] width 48 height 52
click at [1499, 193] on icon "Clear" at bounding box center [1505, 193] width 16 height 16
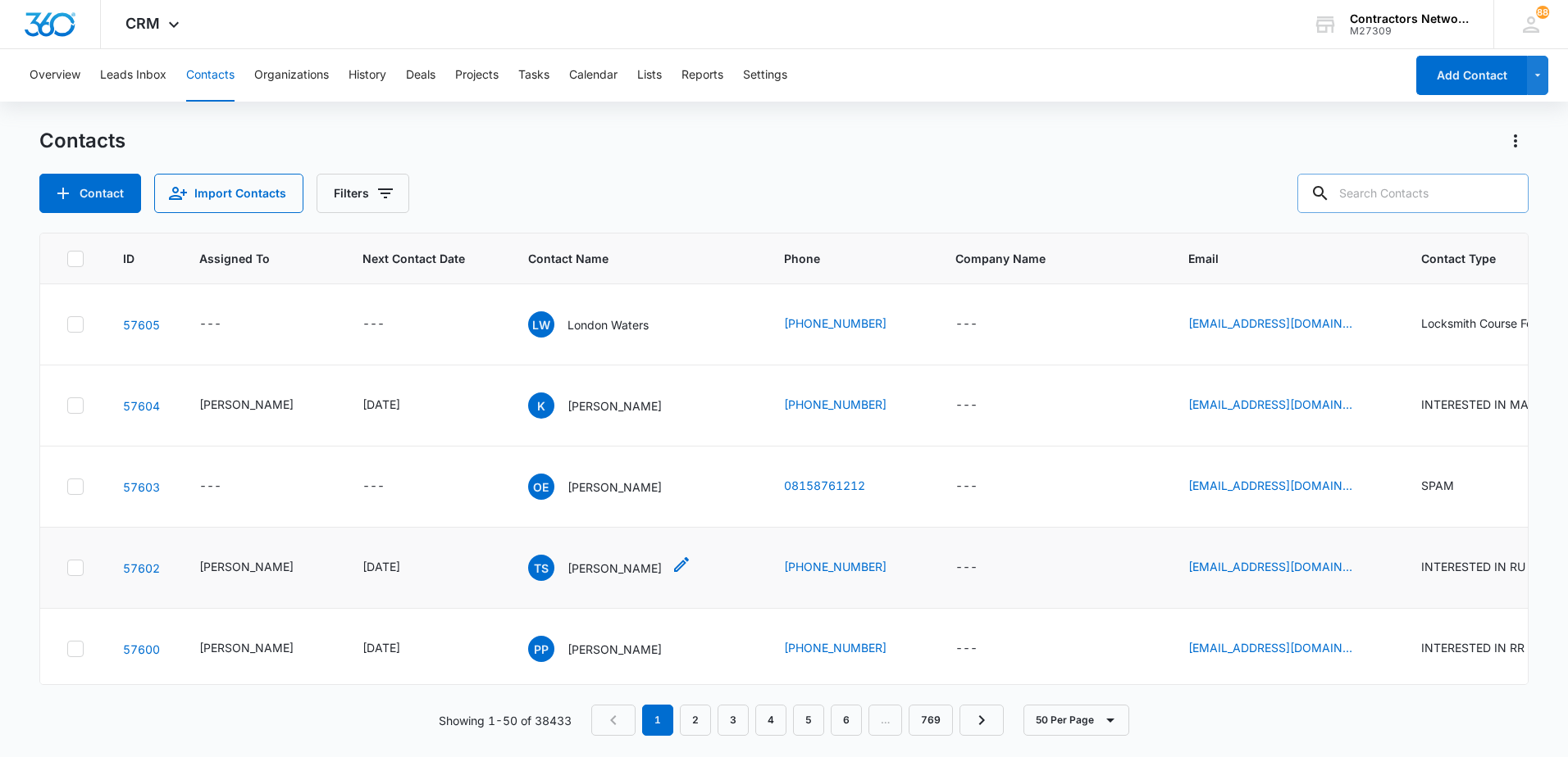
click at [585, 568] on p "[PERSON_NAME]" at bounding box center [614, 568] width 94 height 17
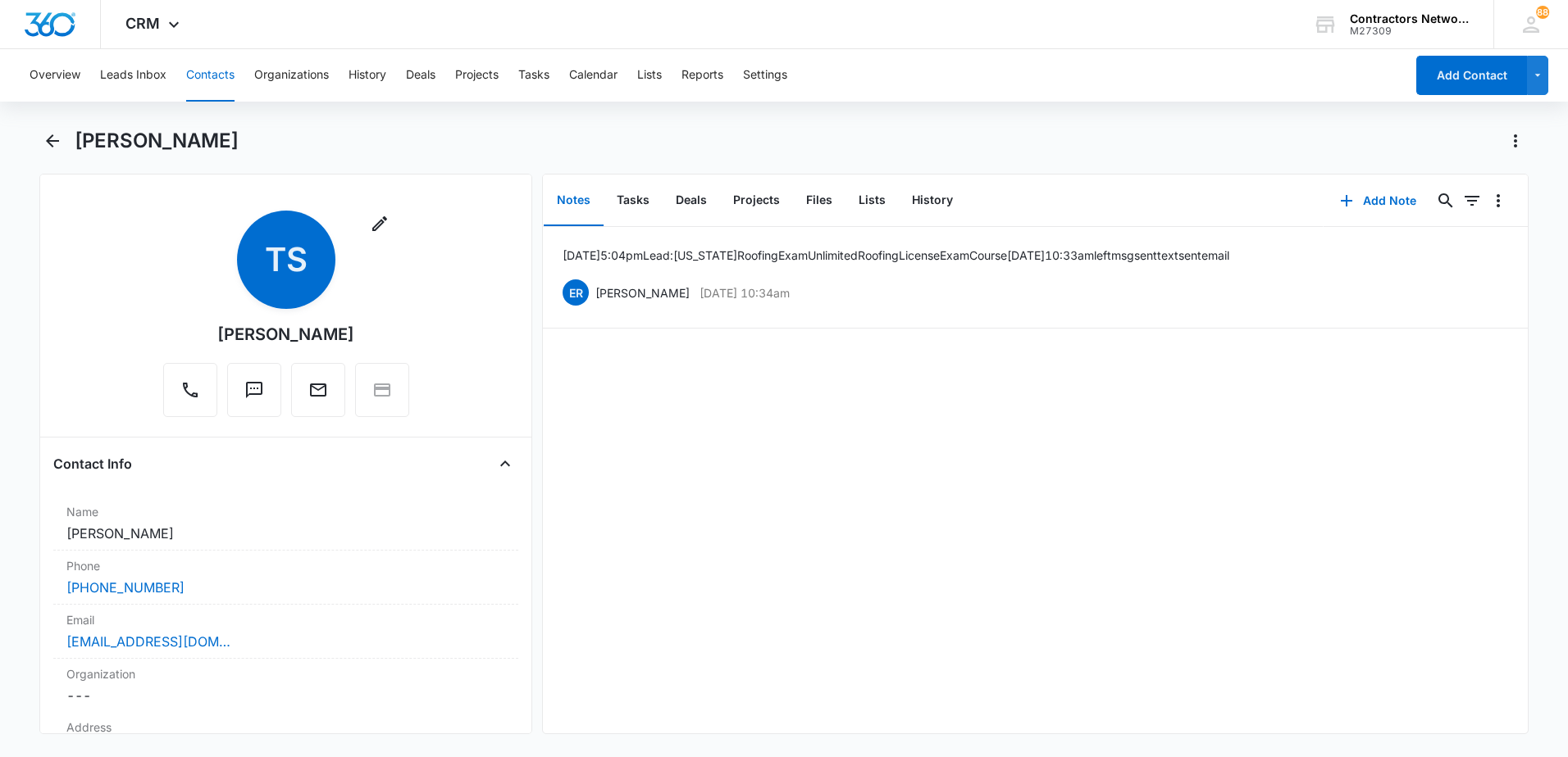
click at [196, 76] on button "Contacts" at bounding box center [210, 75] width 48 height 52
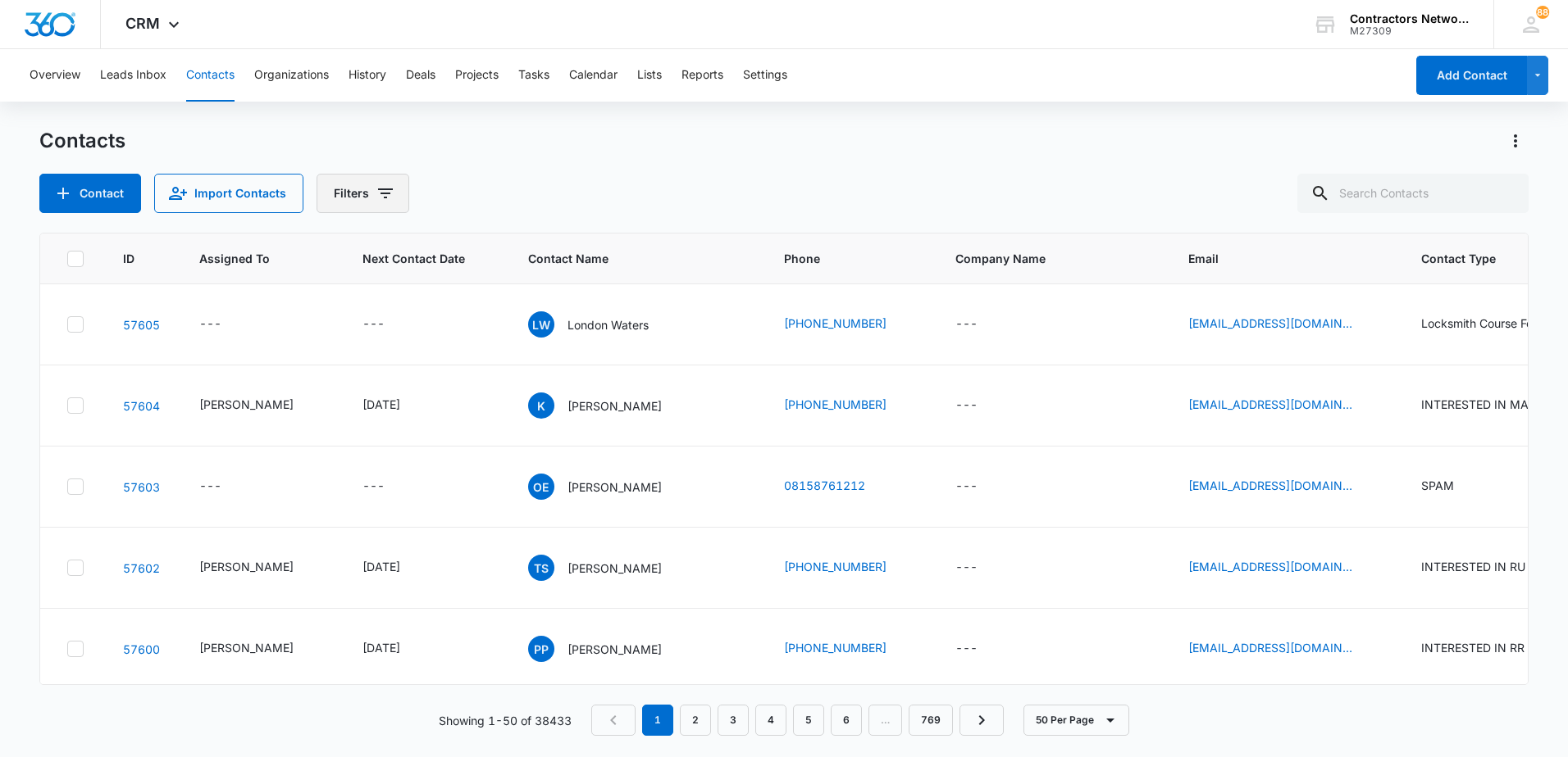
click at [392, 197] on icon "Filters" at bounding box center [385, 193] width 20 height 20
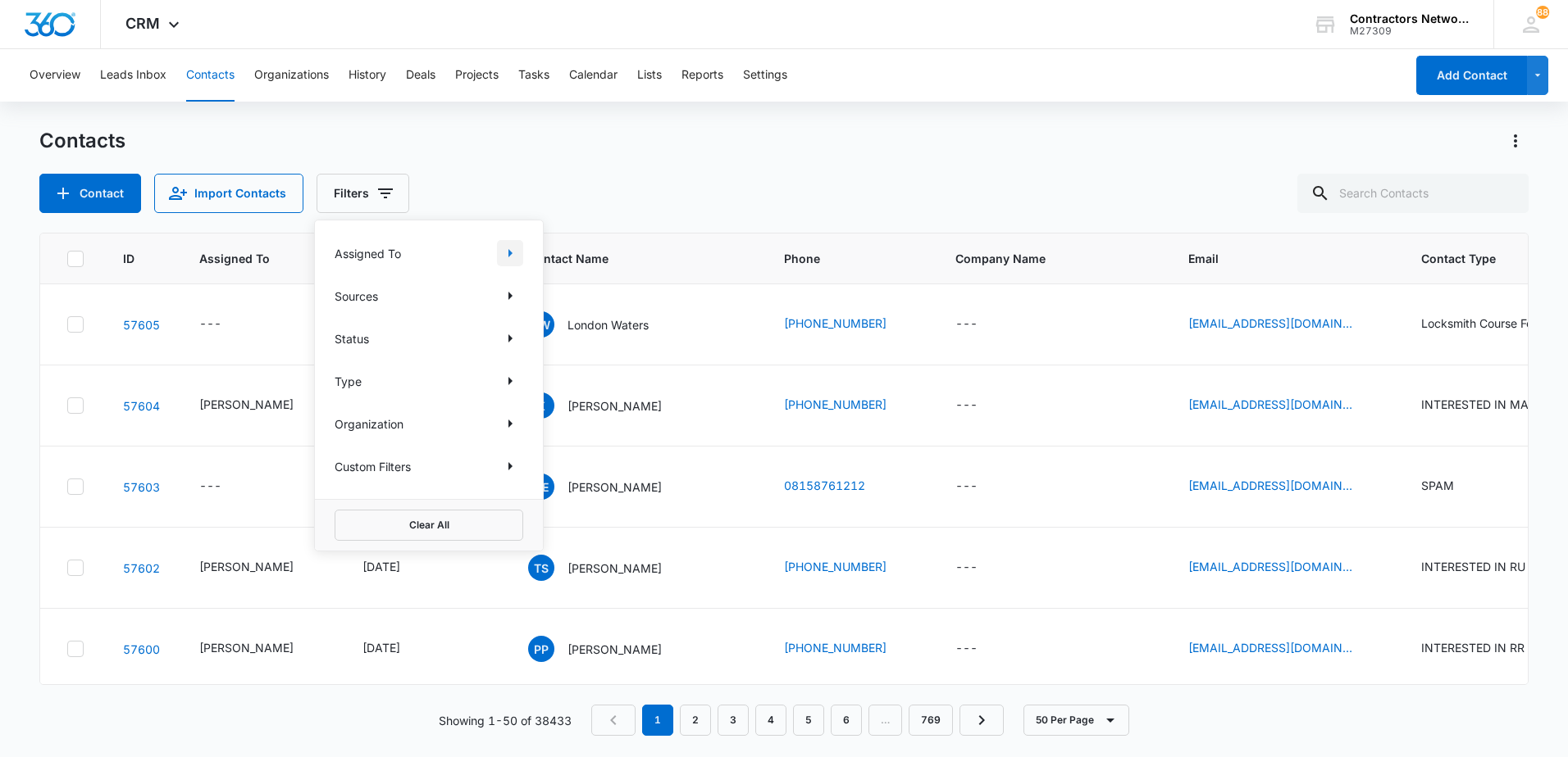
click at [510, 246] on icon "Show Assigned To filters" at bounding box center [510, 253] width 20 height 20
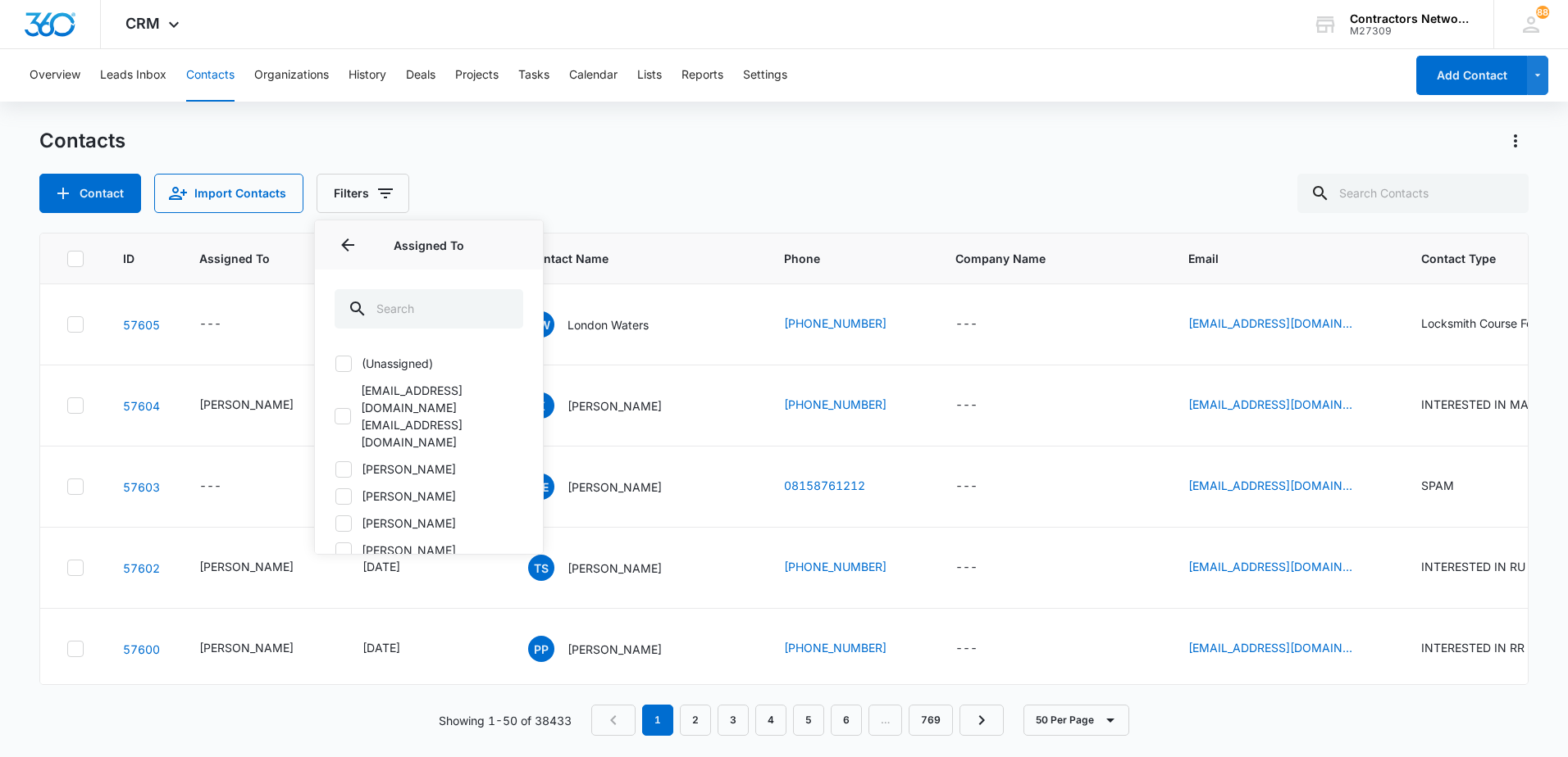
drag, startPoint x: 345, startPoint y: 437, endPoint x: 345, endPoint y: 423, distance: 14.0
click at [345, 424] on div "(Unassigned) activate@websites360.com activate@websites360.com Bozena Wojnar El…" at bounding box center [428, 457] width 189 height 204
click at [347, 462] on icon at bounding box center [344, 470] width 15 height 15
click at [336, 469] on input "[PERSON_NAME]" at bounding box center [335, 469] width 1 height 1
checkbox input "true"
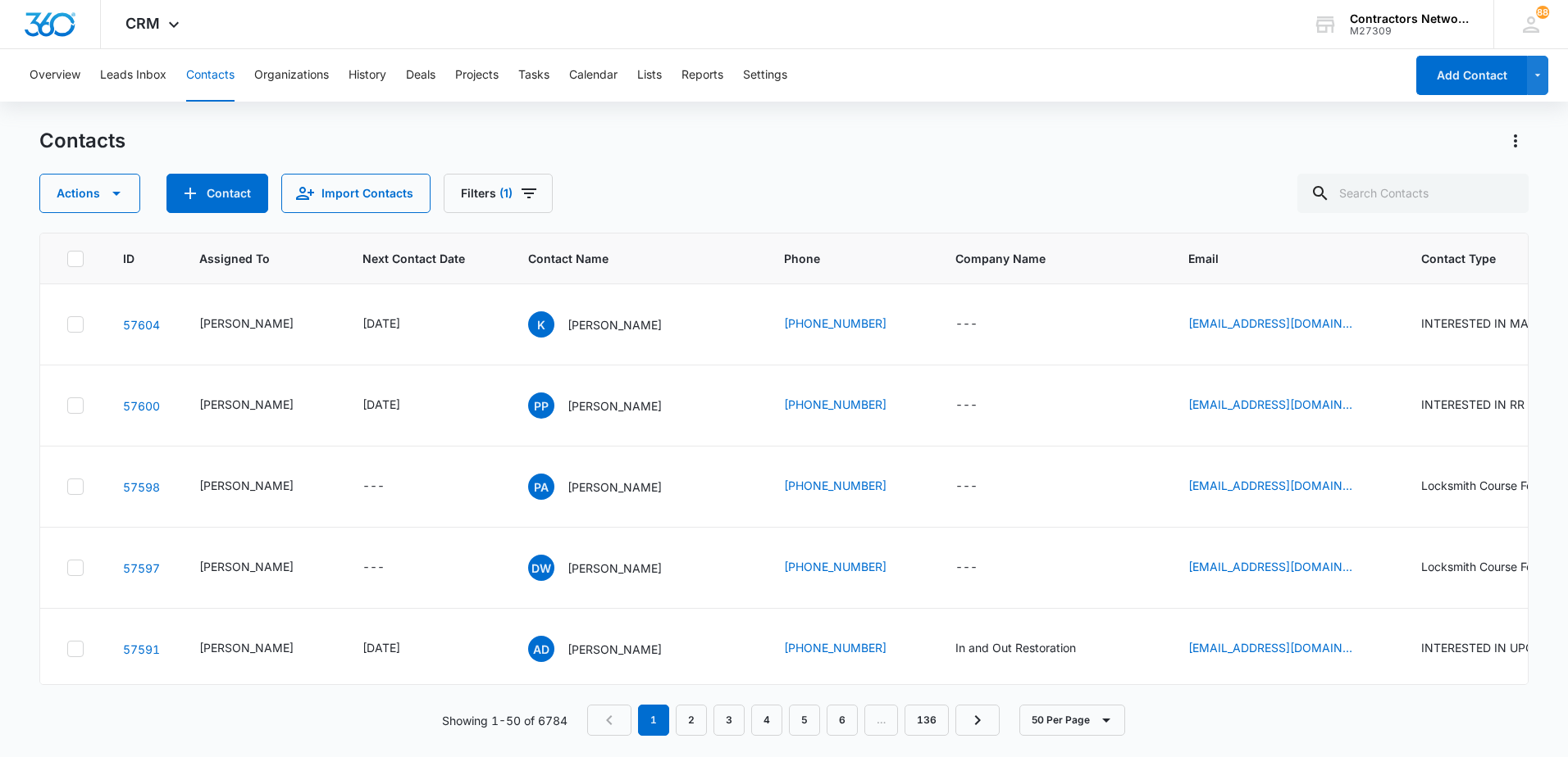
drag, startPoint x: 868, startPoint y: 159, endPoint x: 834, endPoint y: 162, distance: 34.1
click at [867, 159] on div "Contacts Actions Contact Import Contacts Filters (1)" at bounding box center [784, 171] width 1489 height 85
click at [521, 192] on icon "Filters" at bounding box center [529, 193] width 15 height 9
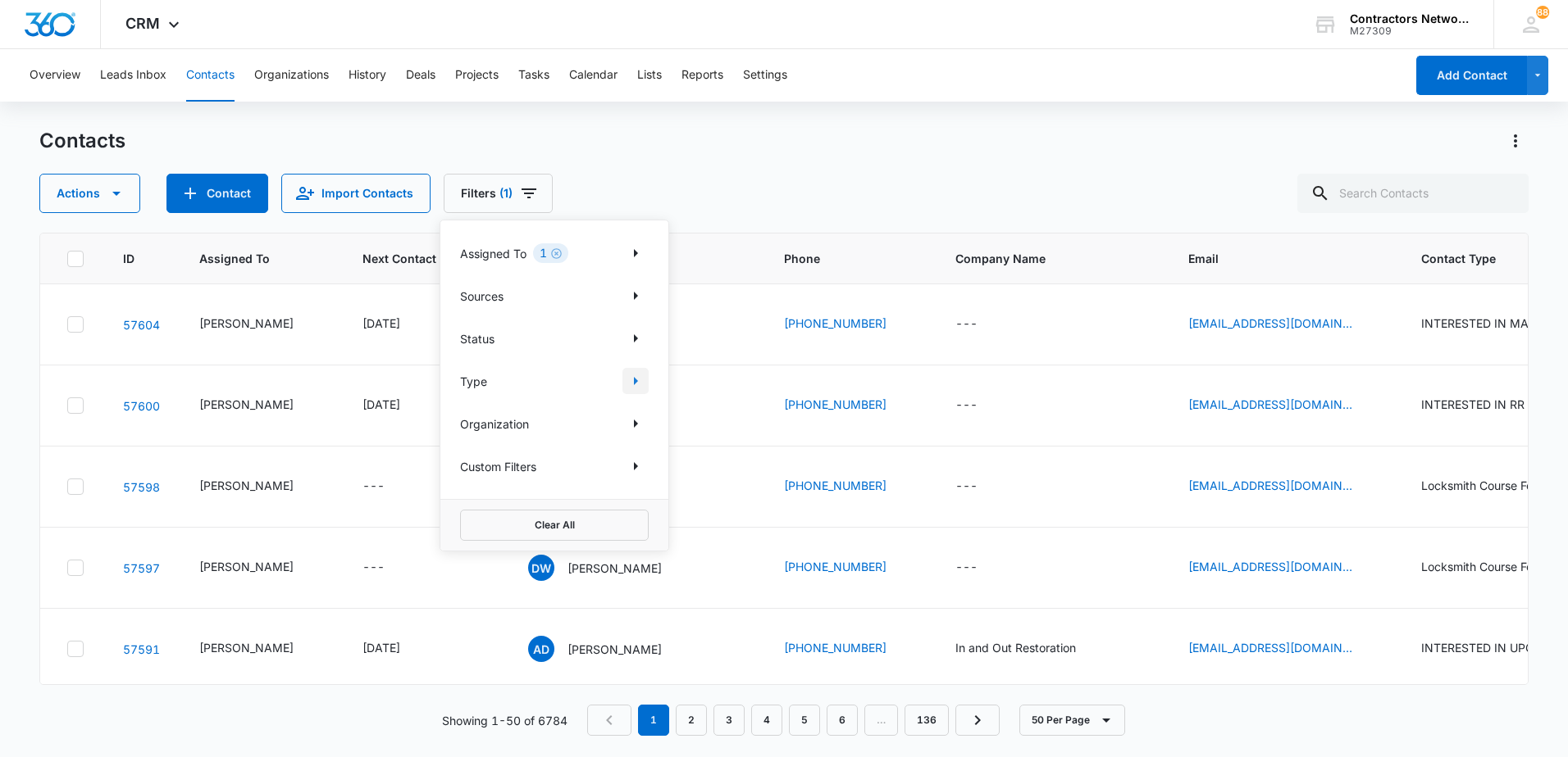
click at [632, 386] on icon "Show Type filters" at bounding box center [635, 381] width 20 height 20
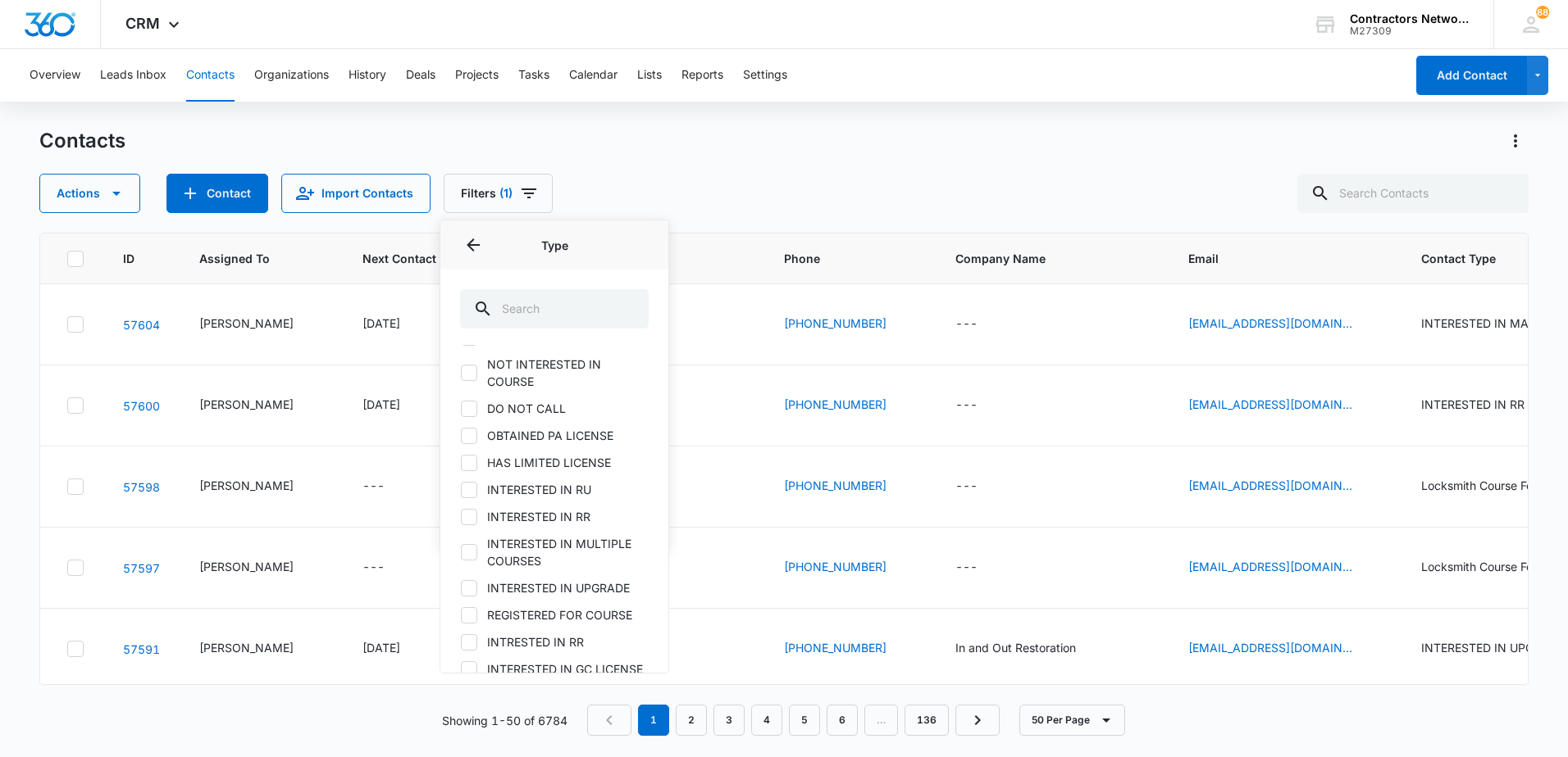
scroll to position [246, 0]
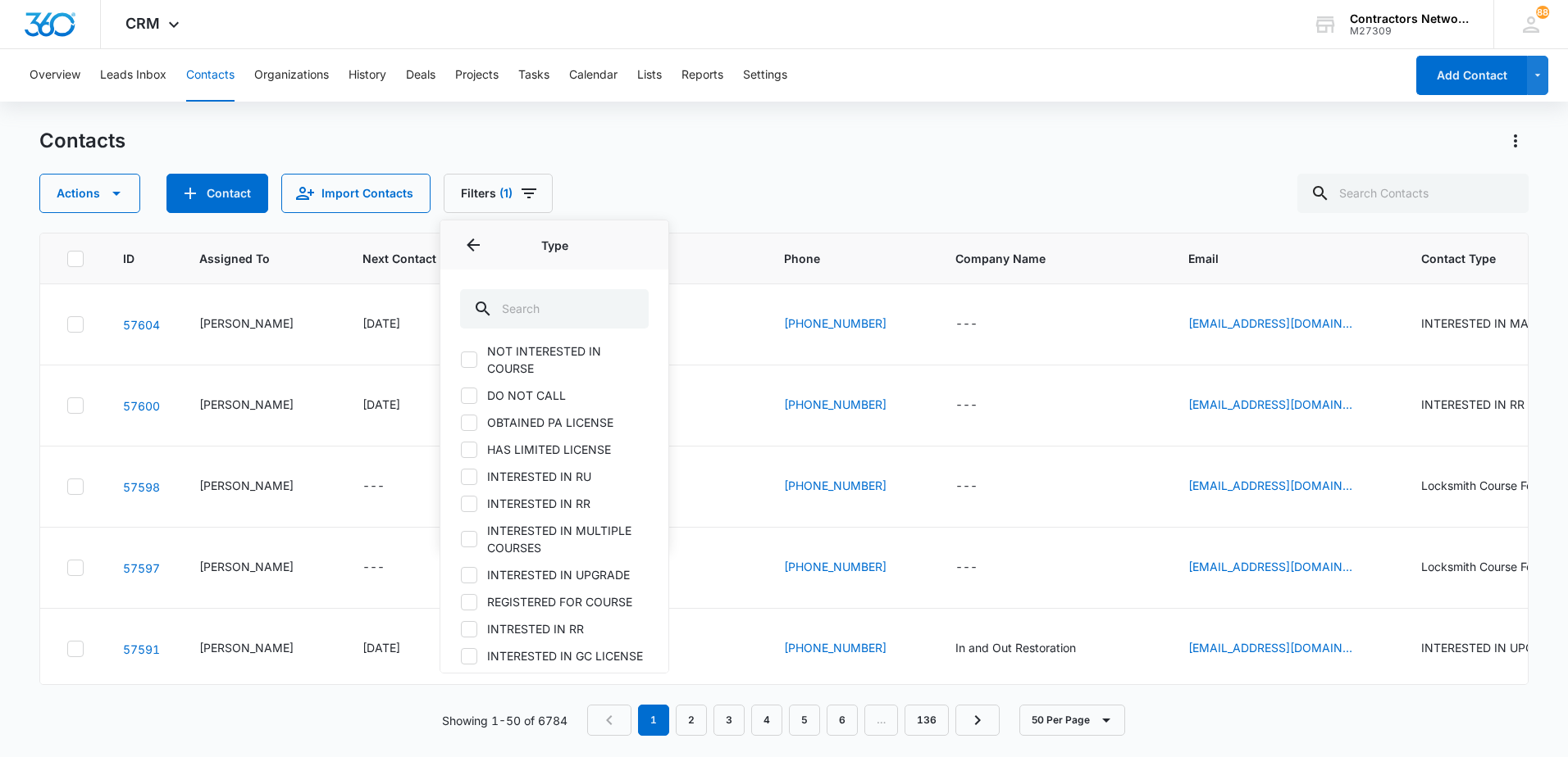
click at [465, 473] on icon at bounding box center [469, 477] width 9 height 8
click at [461, 477] on input "INTERESTED IN RU" at bounding box center [460, 477] width 1 height 1
checkbox input "true"
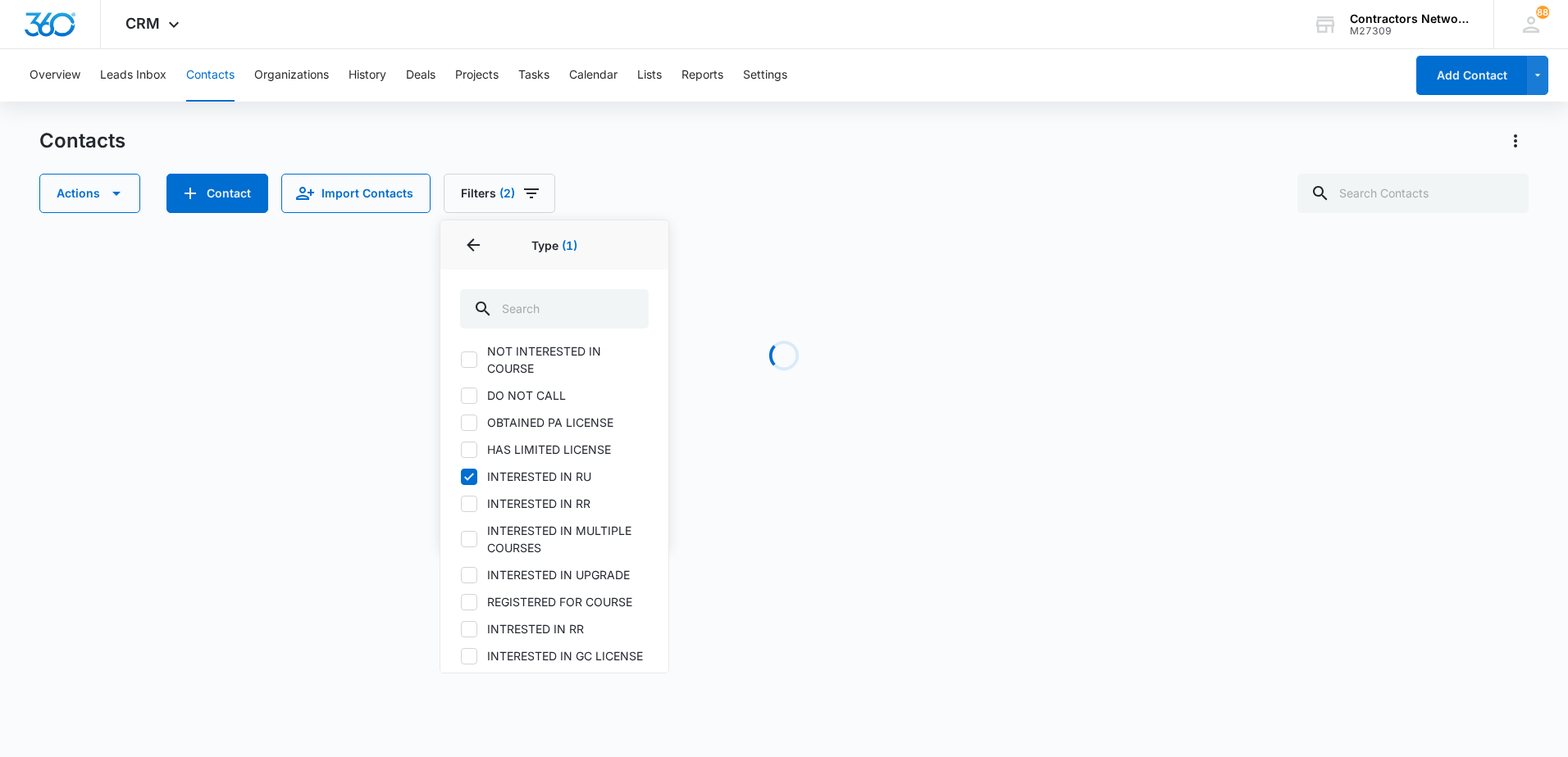
click at [474, 496] on icon at bounding box center [469, 504] width 15 height 15
click at [461, 503] on input "INTERESTED IN RR" at bounding box center [460, 503] width 1 height 1
checkbox input "true"
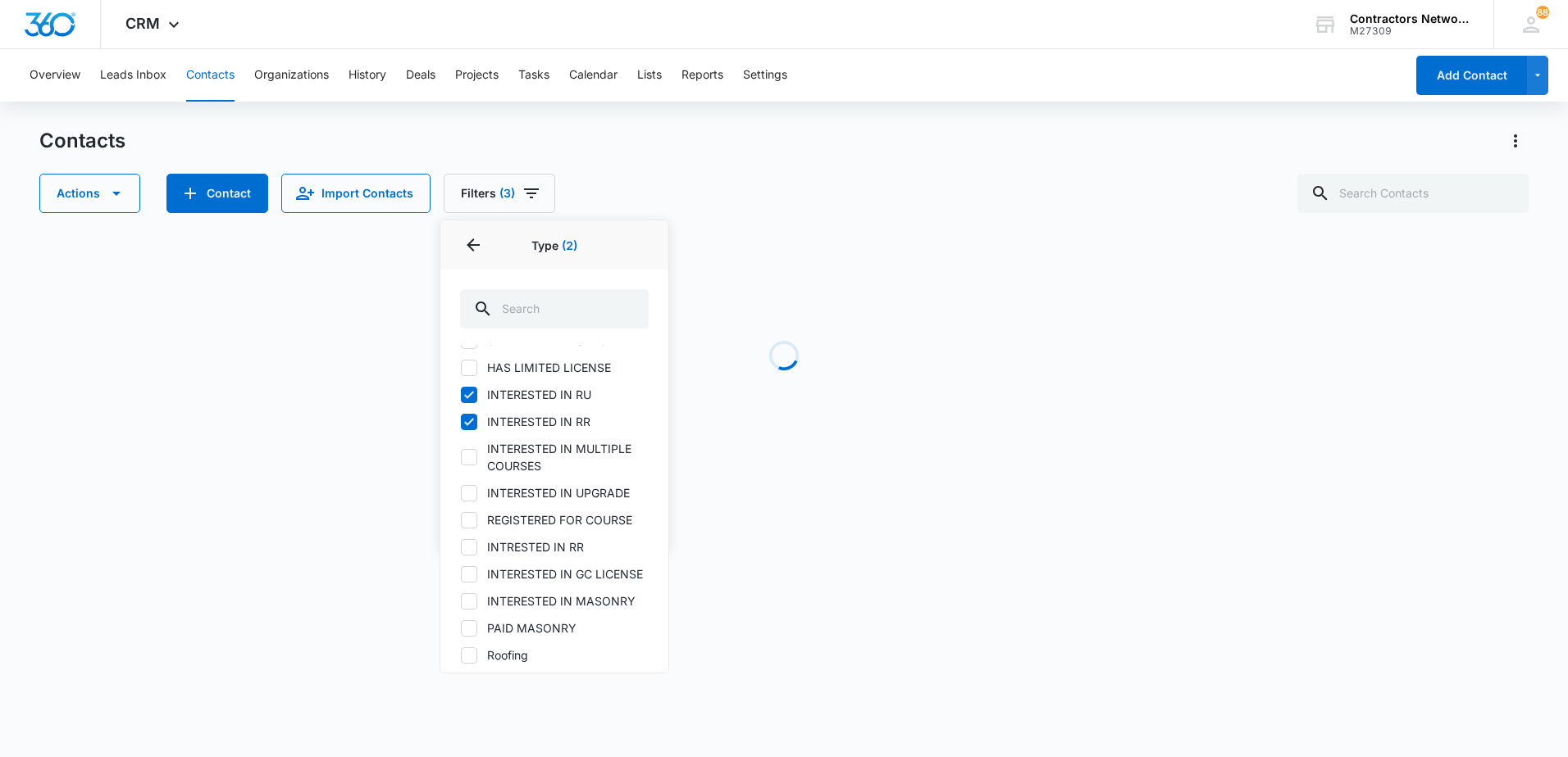
click at [470, 544] on icon at bounding box center [469, 548] width 9 height 8
click at [461, 547] on input "INTRESTED IN RR" at bounding box center [460, 547] width 1 height 1
checkbox input "true"
click at [465, 486] on icon at bounding box center [469, 494] width 15 height 15
click at [461, 493] on input "INTERESTED IN UPGRADE" at bounding box center [460, 493] width 1 height 1
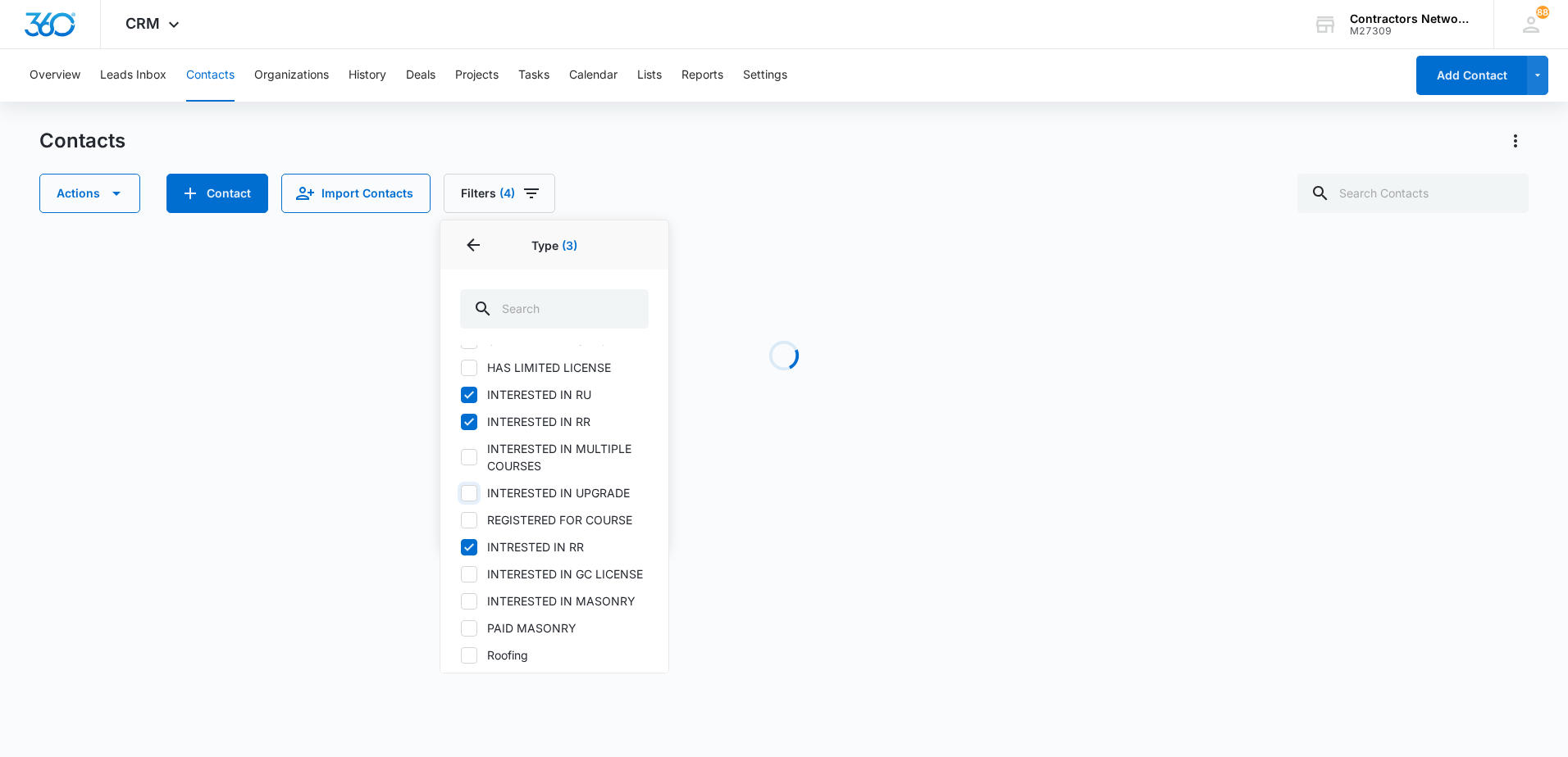
checkbox input "true"
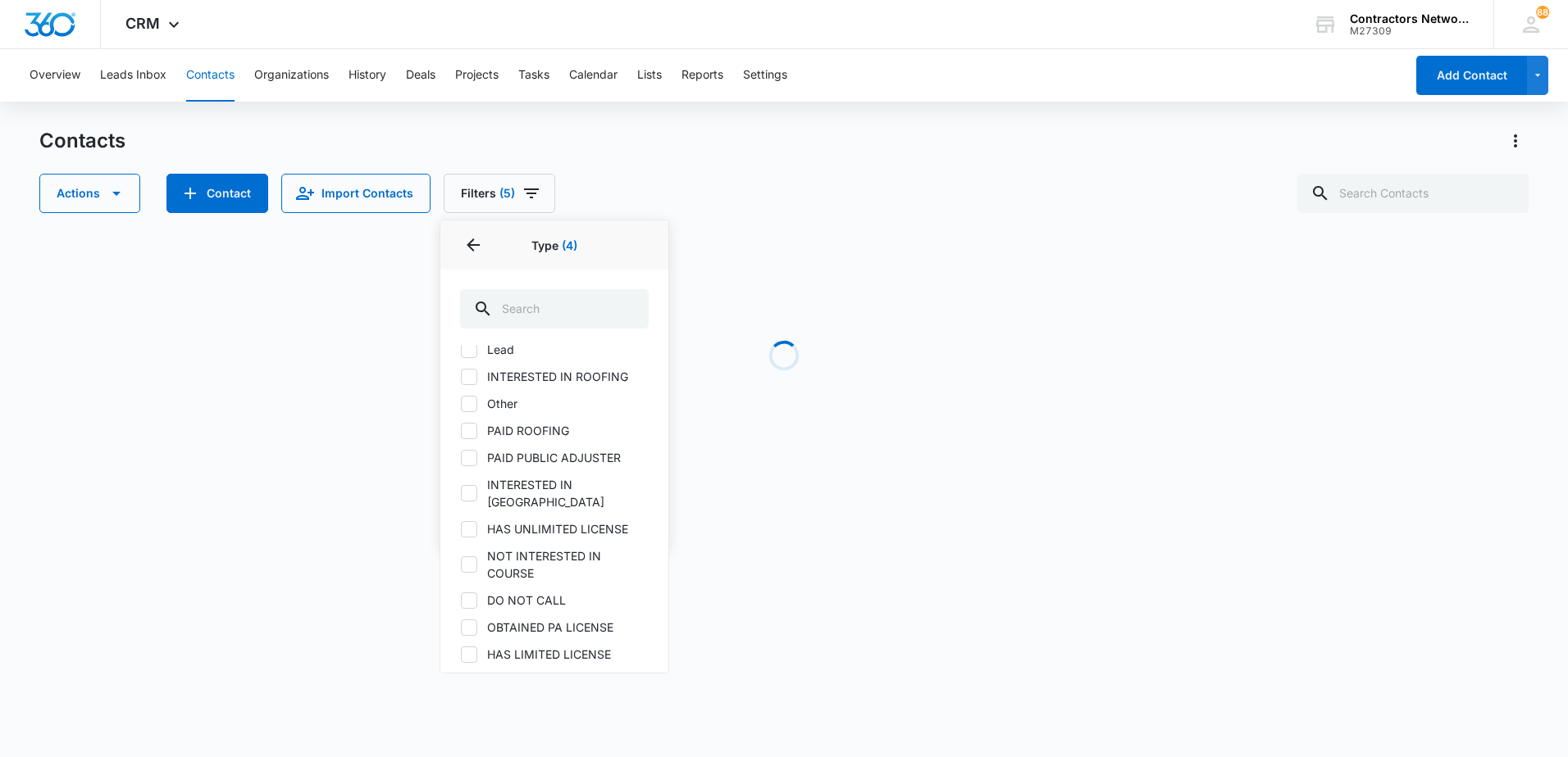
scroll to position [0, 0]
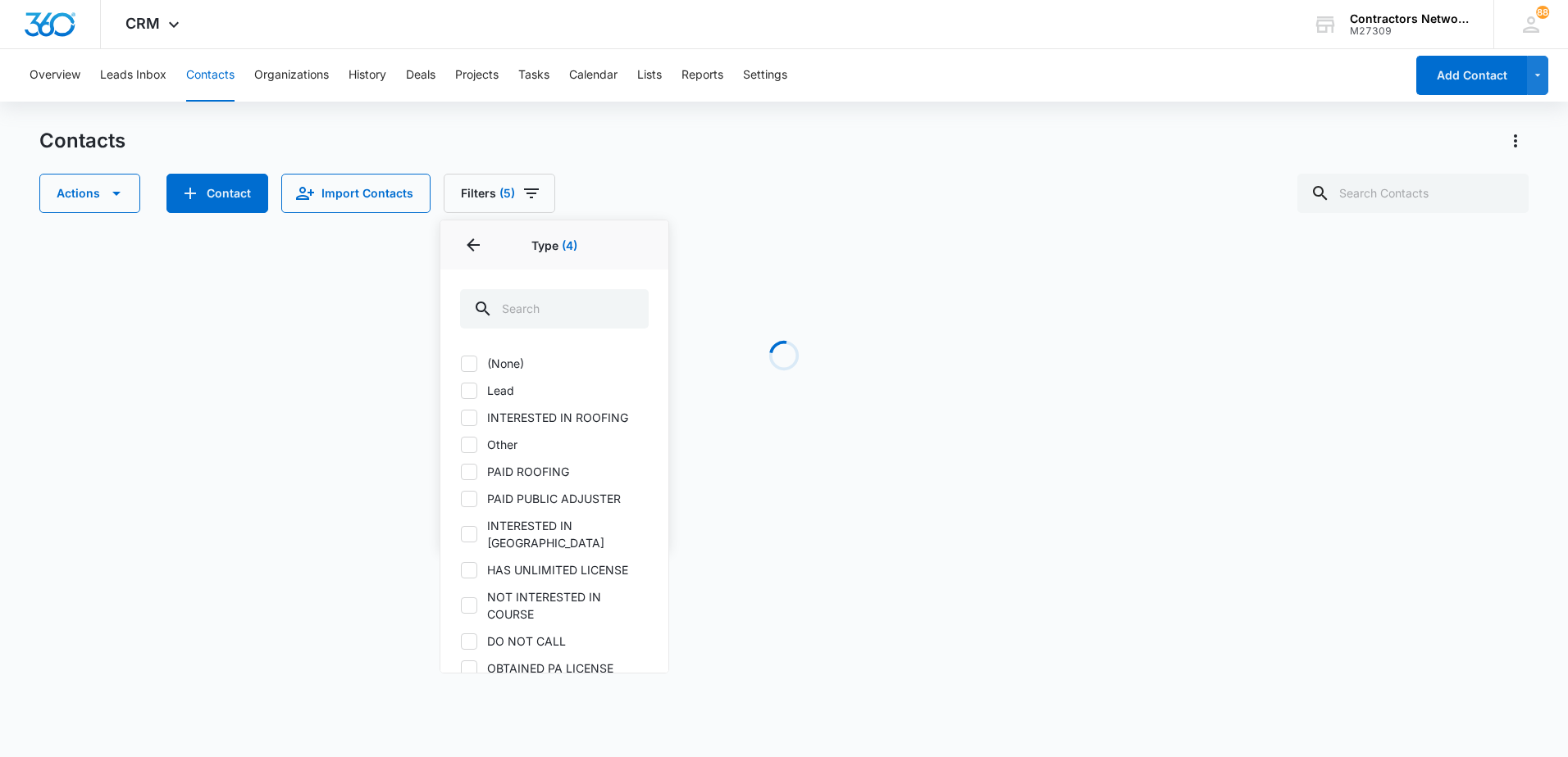
click at [465, 416] on icon at bounding box center [469, 418] width 15 height 15
click at [461, 417] on input "INTERESTED IN ROOFING" at bounding box center [460, 417] width 1 height 1
checkbox input "true"
click at [468, 527] on icon at bounding box center [469, 534] width 15 height 15
click at [461, 534] on input "INTERESTED IN [GEOGRAPHIC_DATA]" at bounding box center [460, 534] width 1 height 1
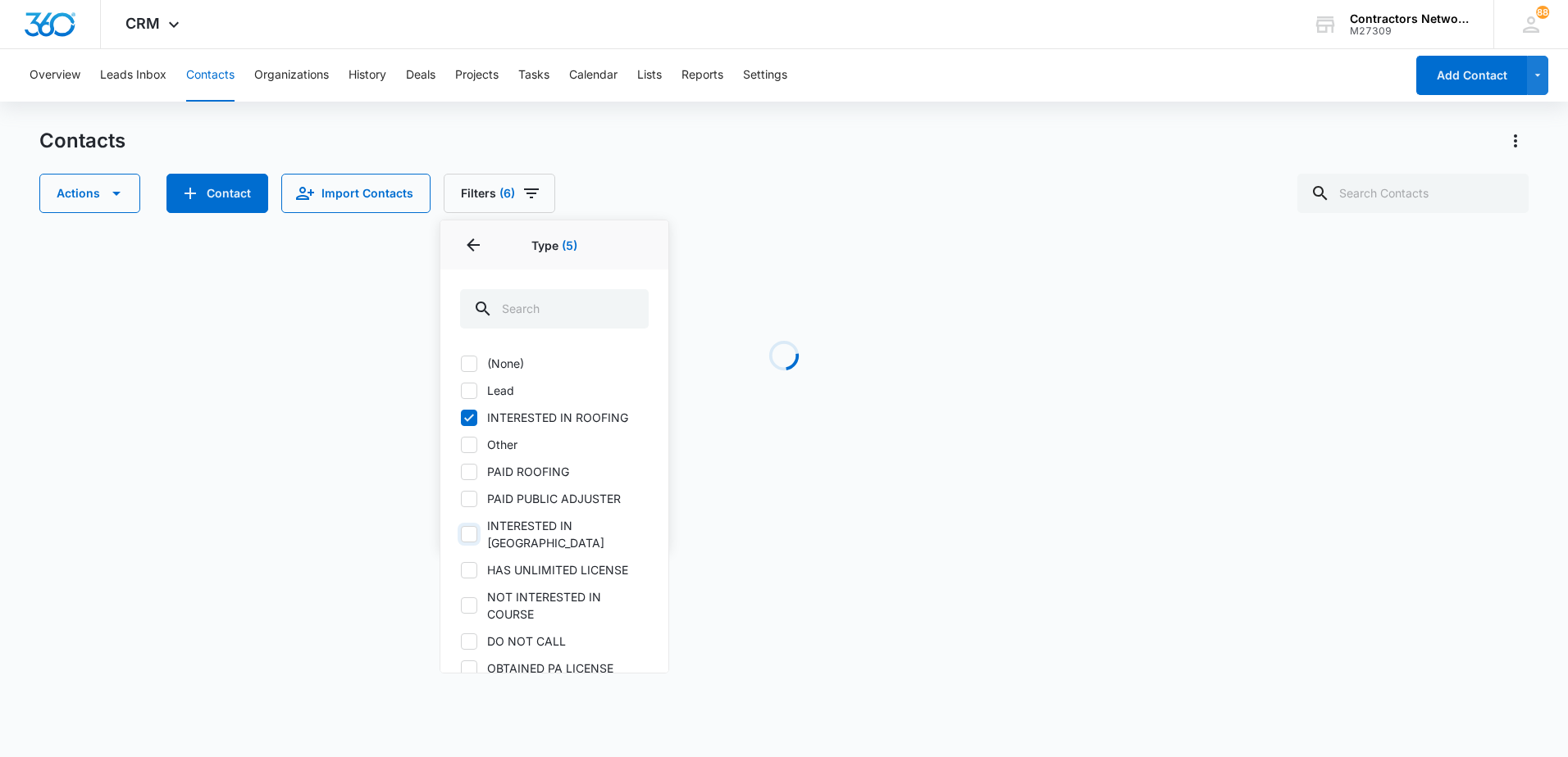
checkbox input "true"
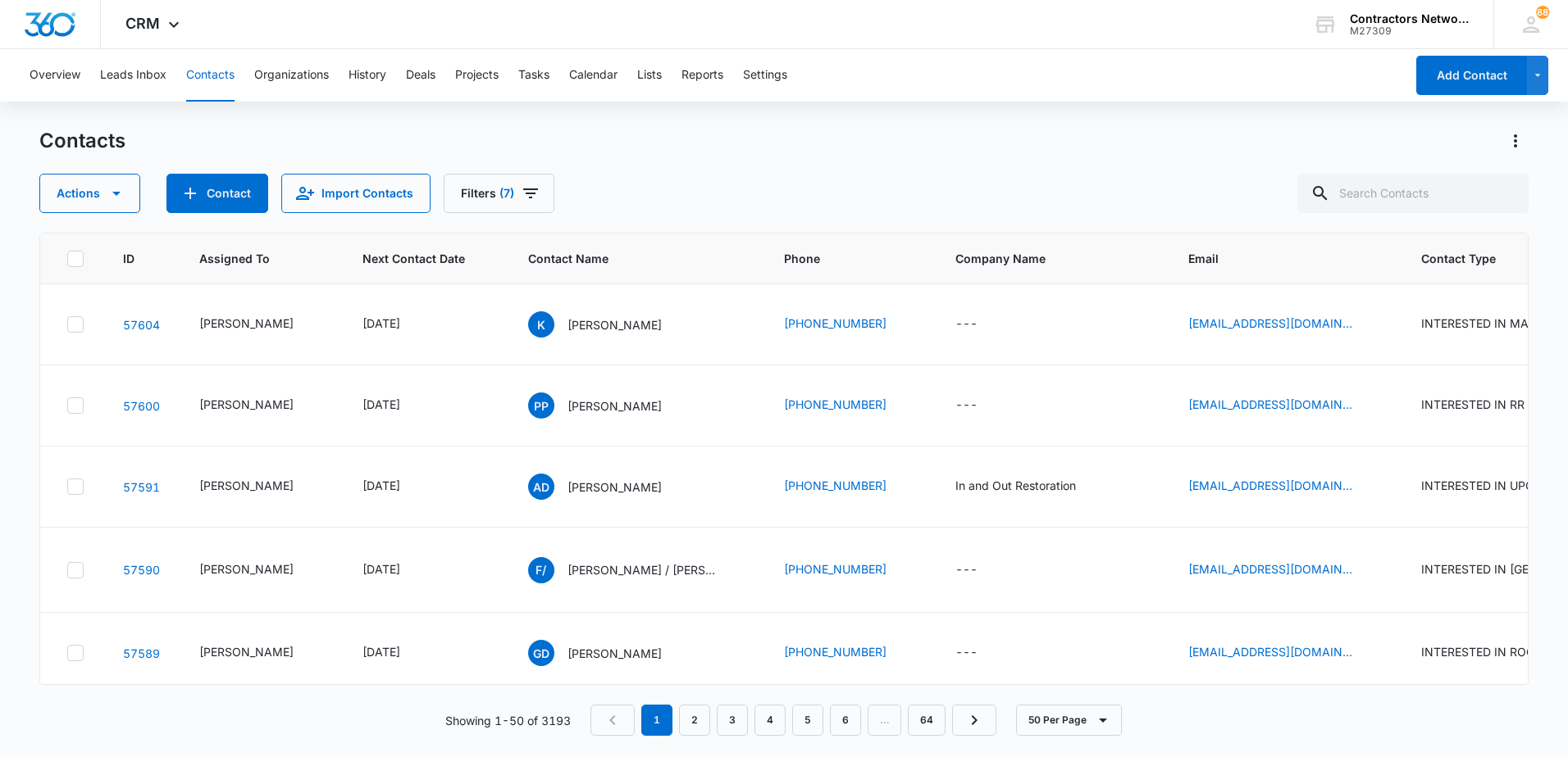
click at [847, 191] on div "Actions Contact Import Contacts Filters (7)" at bounding box center [784, 193] width 1489 height 40
click at [597, 327] on p "[PERSON_NAME]" at bounding box center [614, 324] width 94 height 17
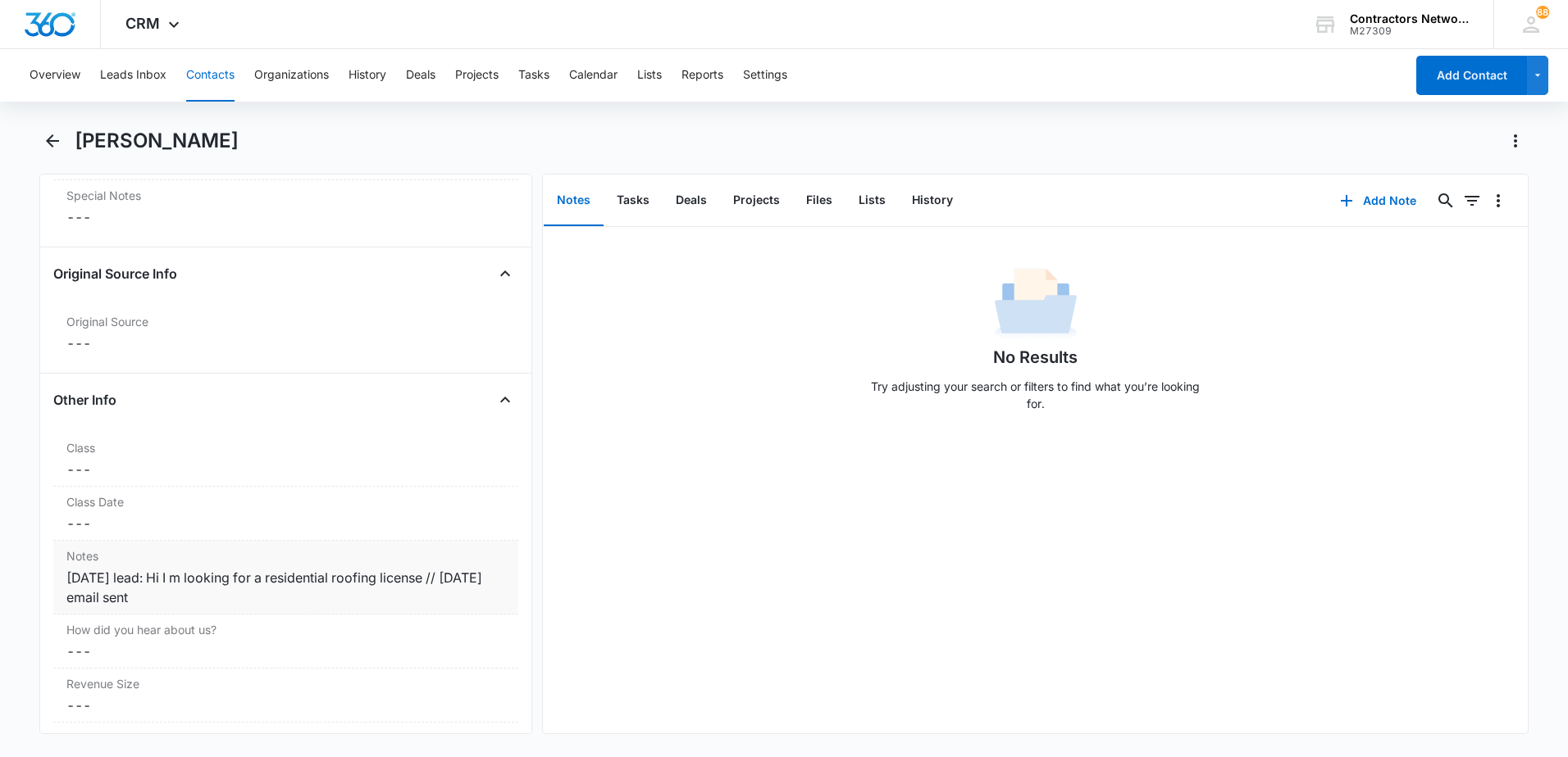
scroll to position [1721, 0]
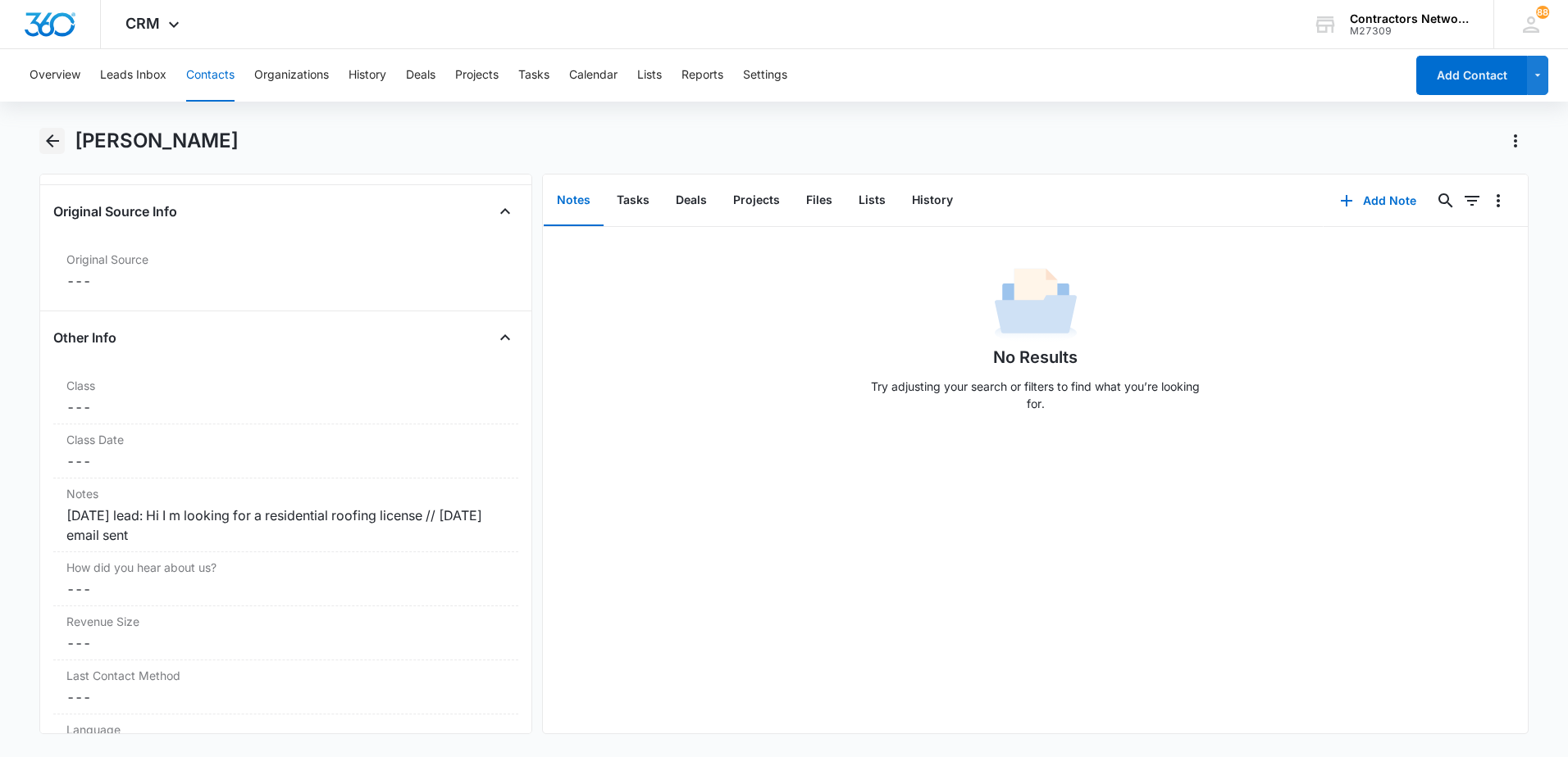
click at [51, 146] on icon "Back" at bounding box center [52, 141] width 13 height 13
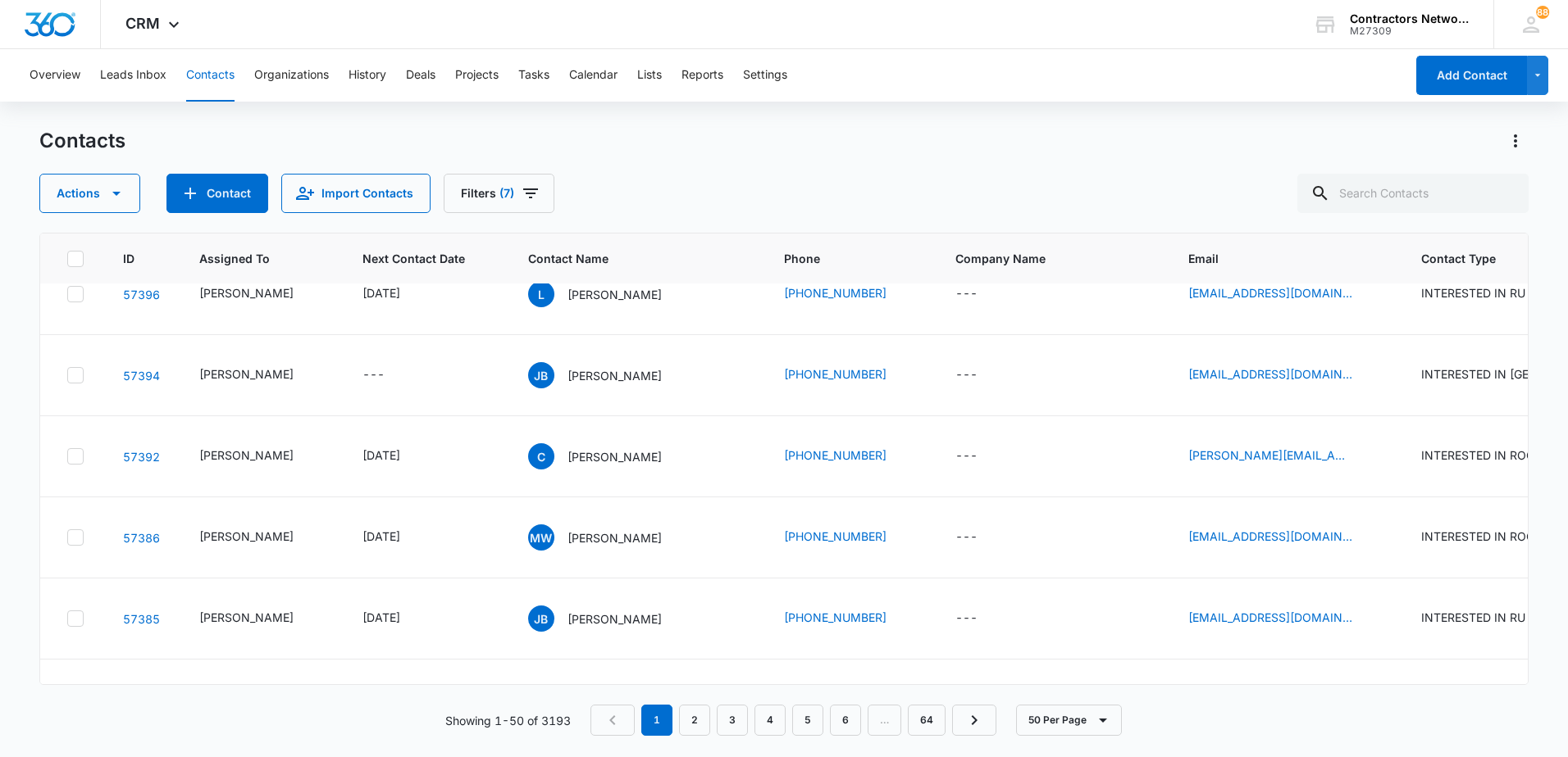
scroll to position [3524, 0]
click at [573, 59] on p "[PERSON_NAME]" at bounding box center [614, 50] width 94 height 17
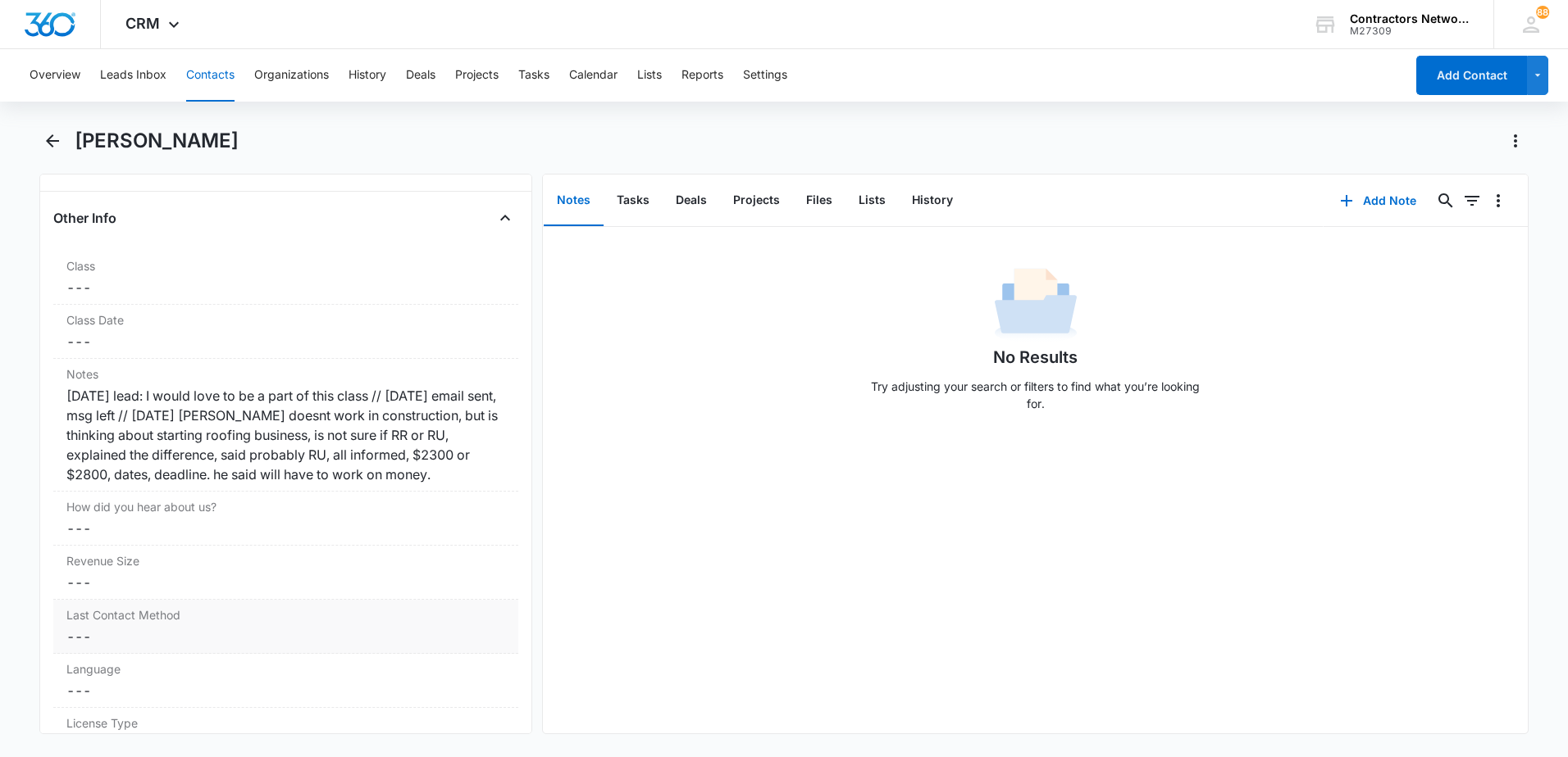
scroll to position [1885, 0]
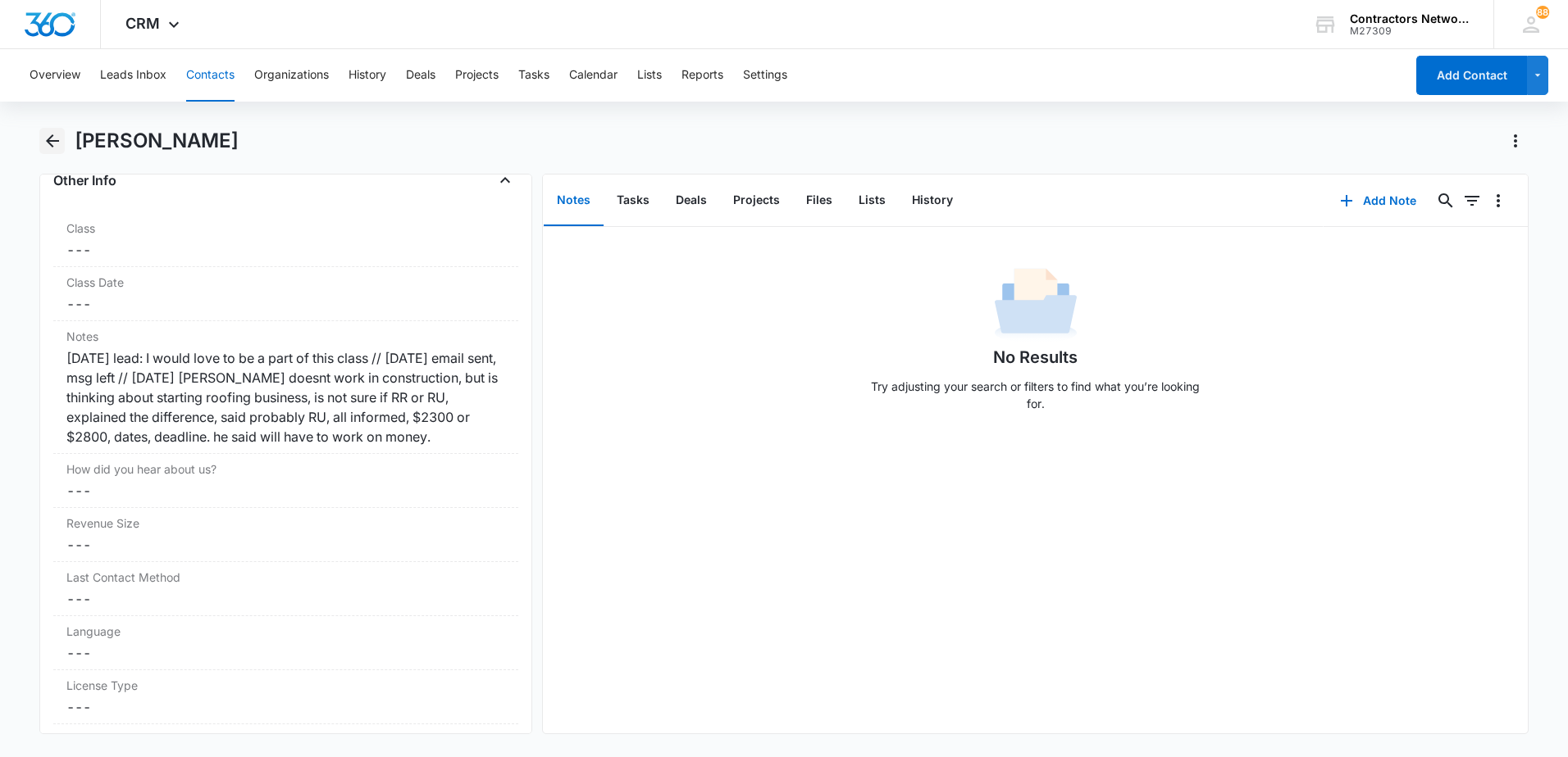
click at [56, 146] on icon "Back" at bounding box center [52, 140] width 20 height 20
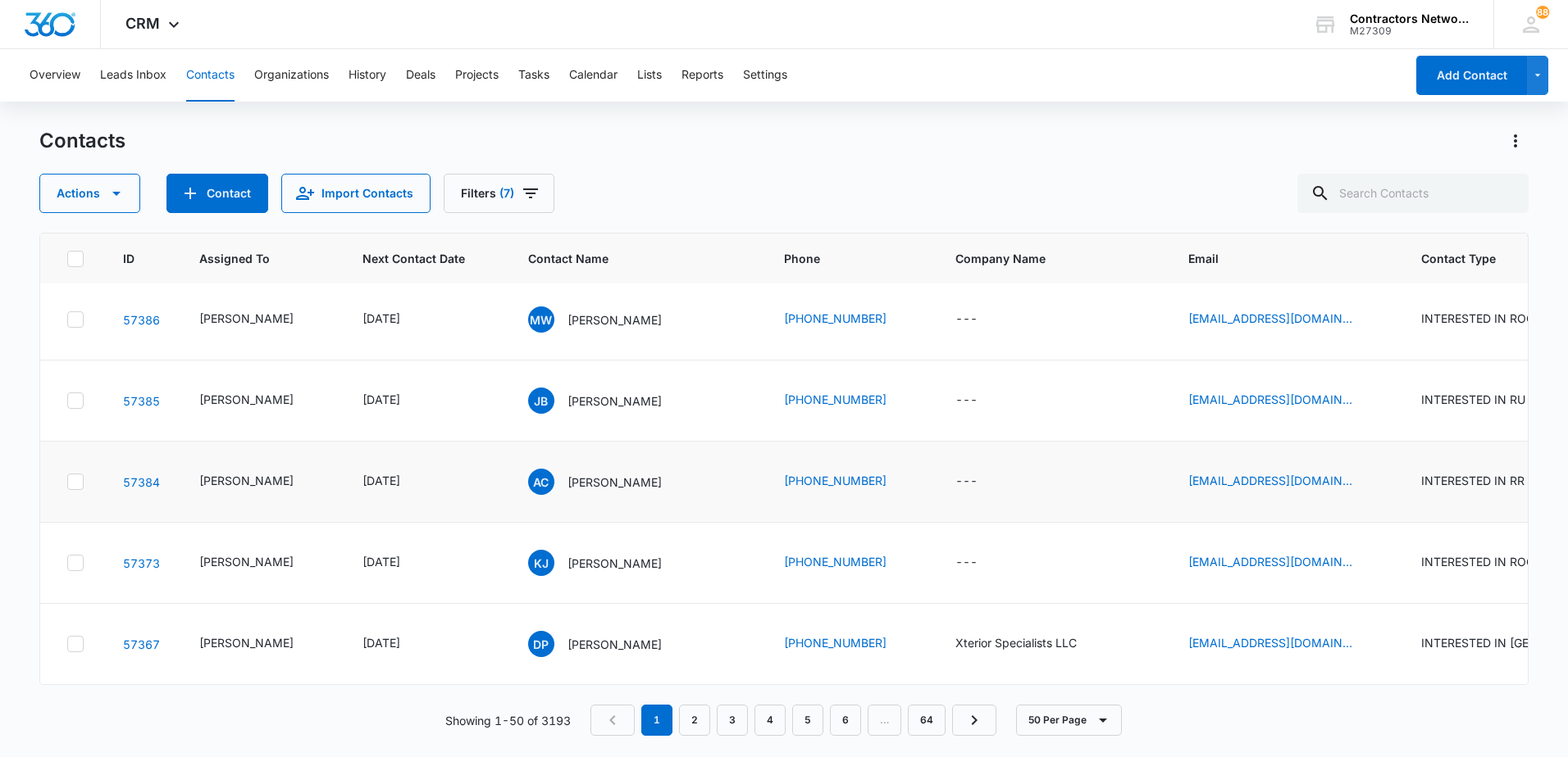
scroll to position [4191, 0]
click at [696, 720] on link "2" at bounding box center [694, 720] width 31 height 31
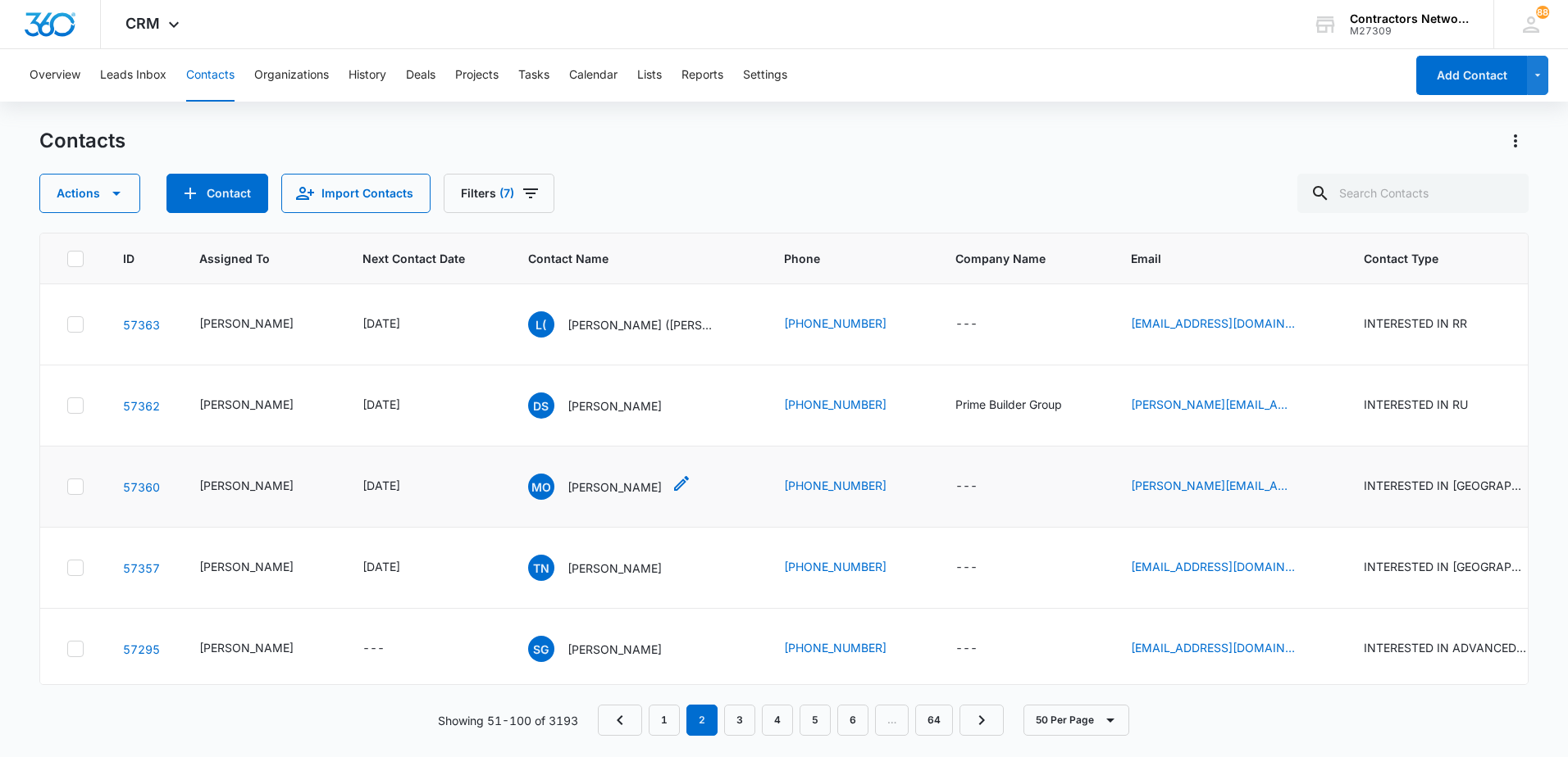
scroll to position [82, 0]
click at [579, 324] on p "[PERSON_NAME]" at bounding box center [614, 324] width 94 height 17
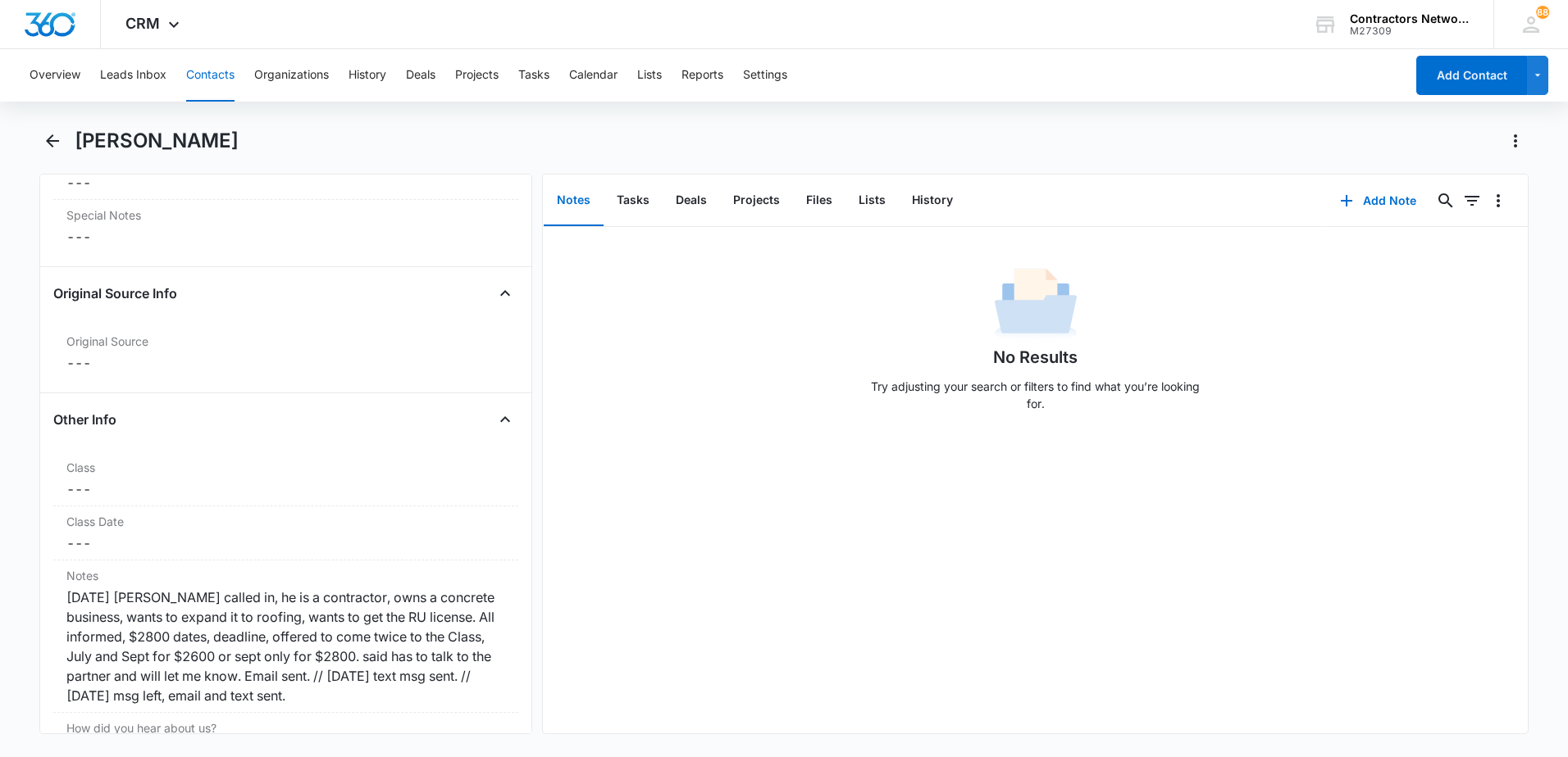
scroll to position [1803, 0]
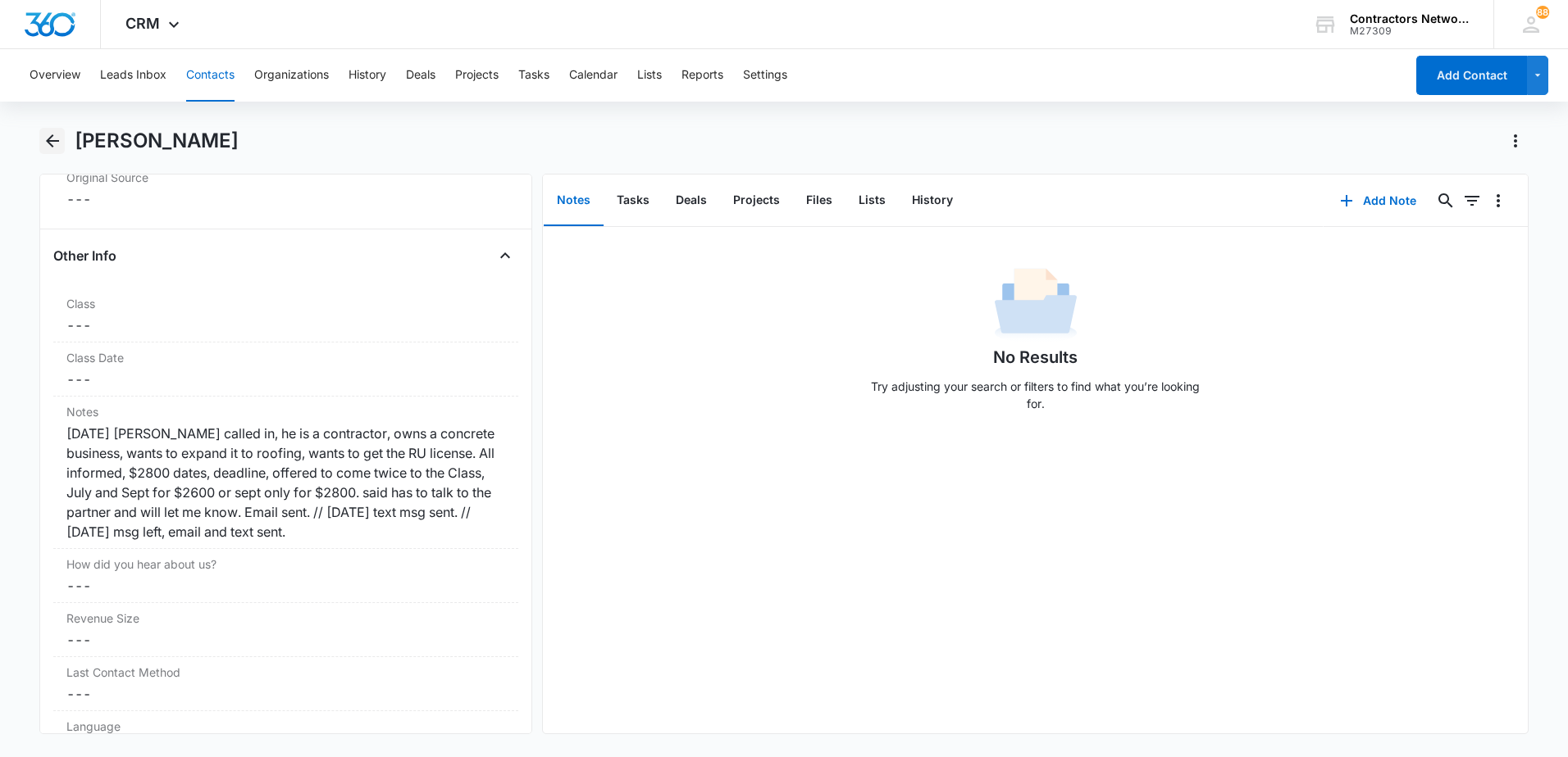
click at [53, 147] on icon "Back" at bounding box center [52, 140] width 20 height 20
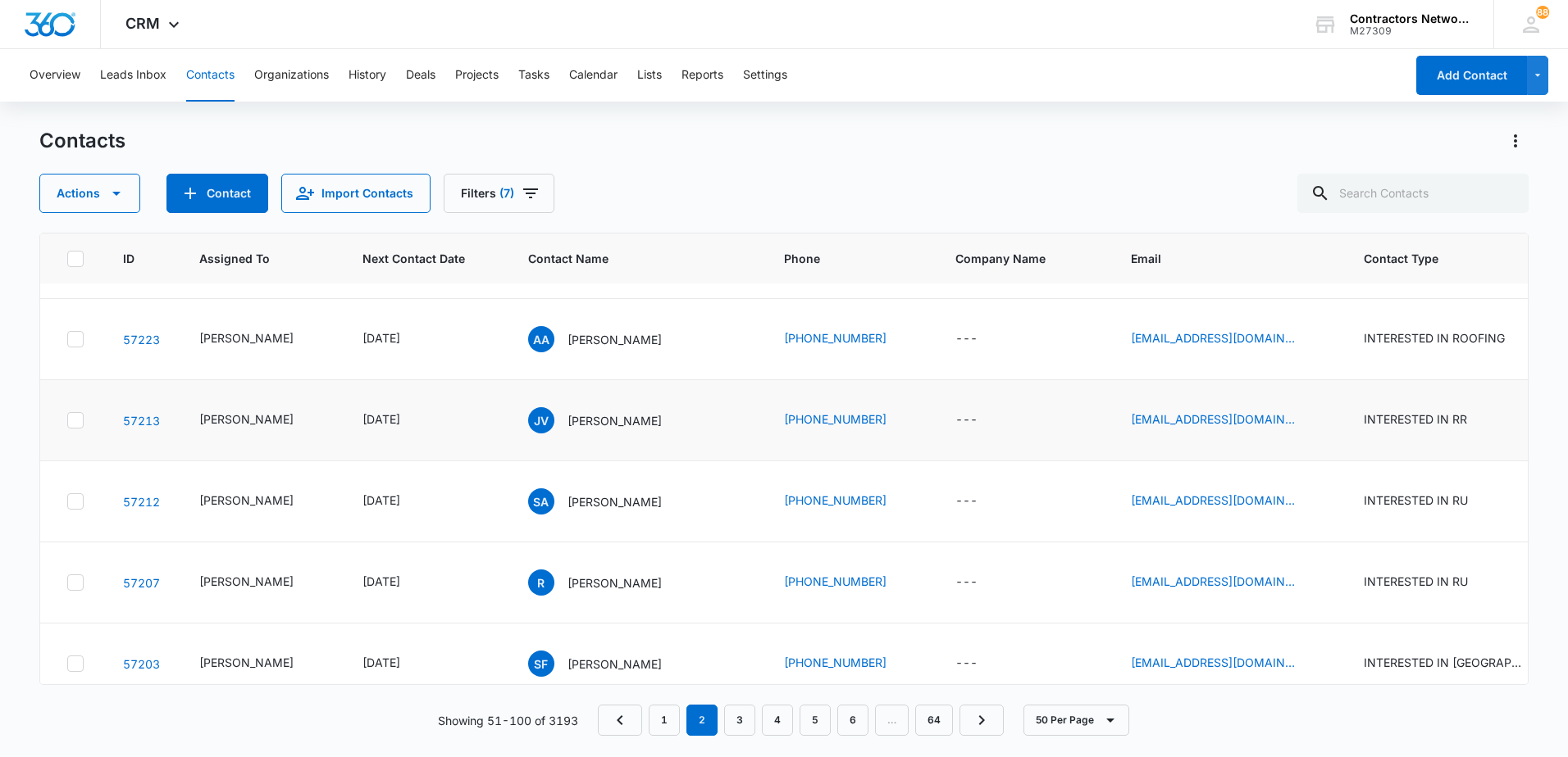
scroll to position [1394, 0]
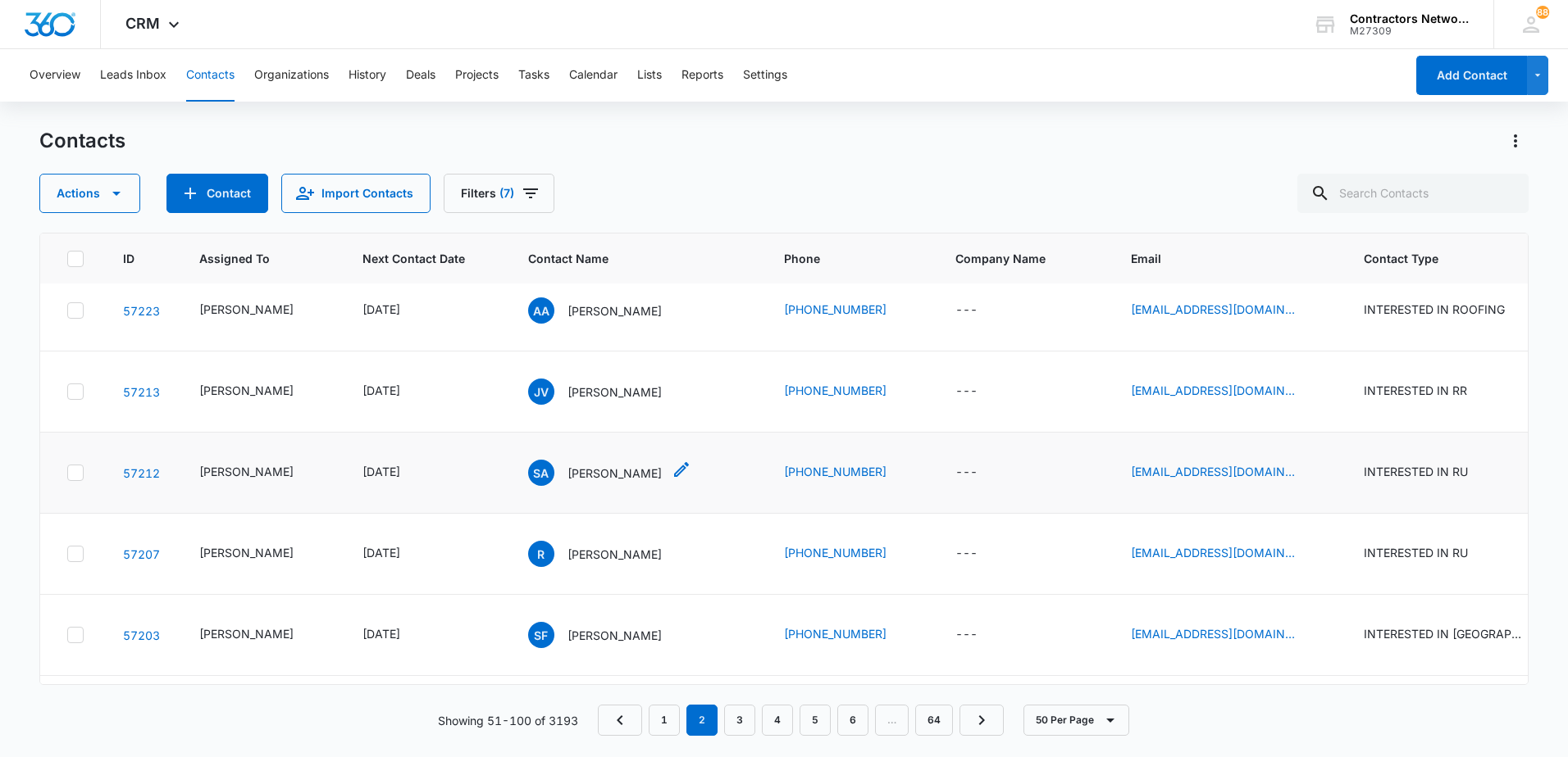
click at [574, 473] on p "[PERSON_NAME]" at bounding box center [614, 474] width 94 height 17
